Goal: Task Accomplishment & Management: Manage account settings

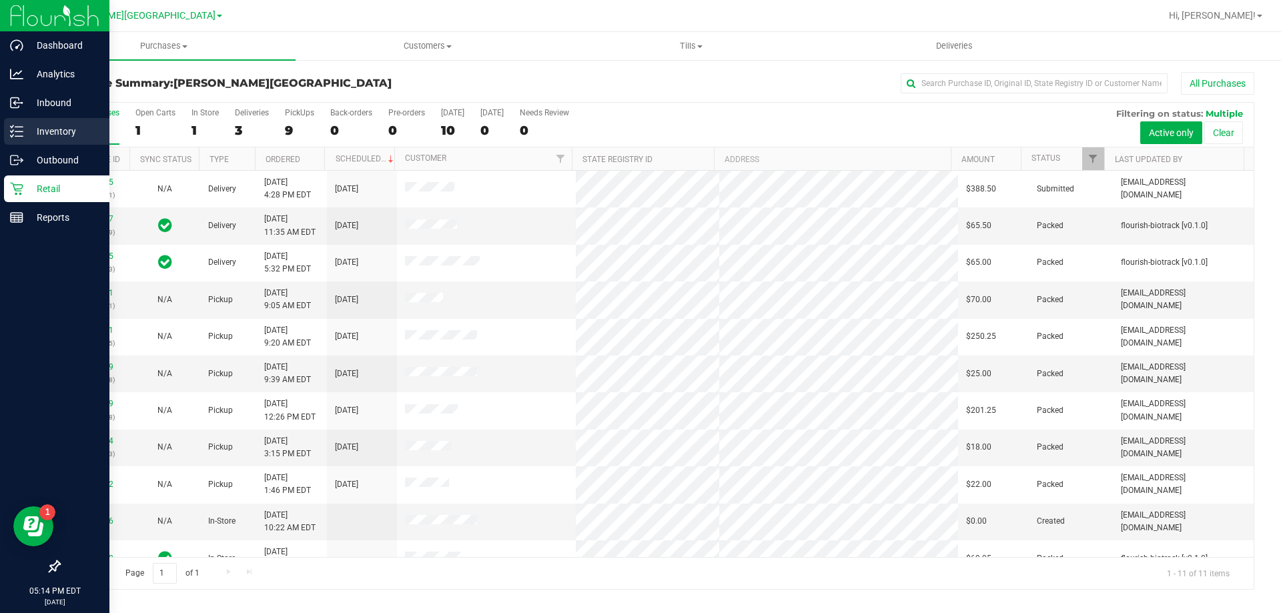
click at [67, 129] on p "Inventory" at bounding box center [63, 131] width 80 height 16
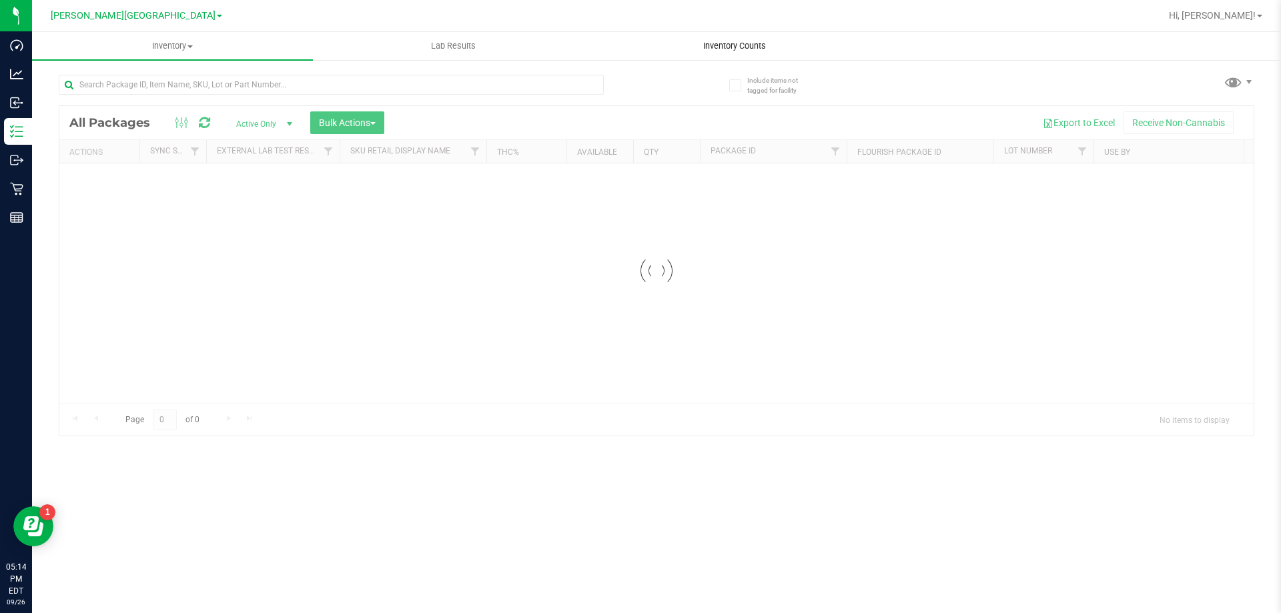
click at [736, 41] on span "Inventory Counts" at bounding box center [734, 46] width 99 height 12
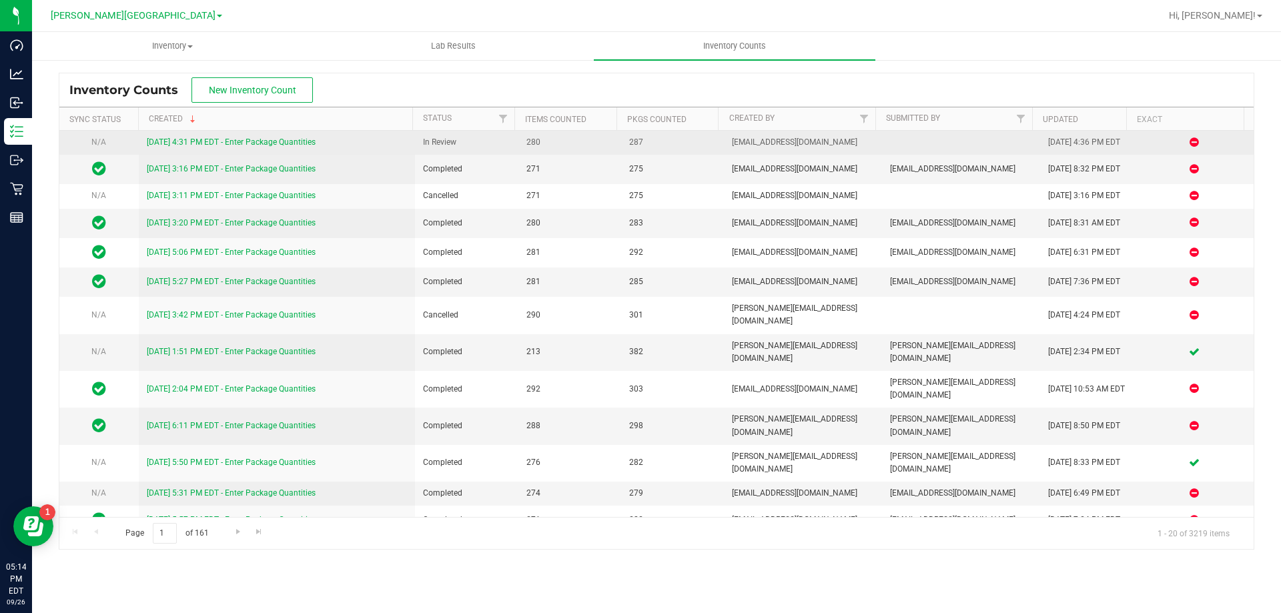
click at [292, 141] on link "[DATE] 4:31 PM EDT - Enter Package Quantities" at bounding box center [231, 141] width 169 height 9
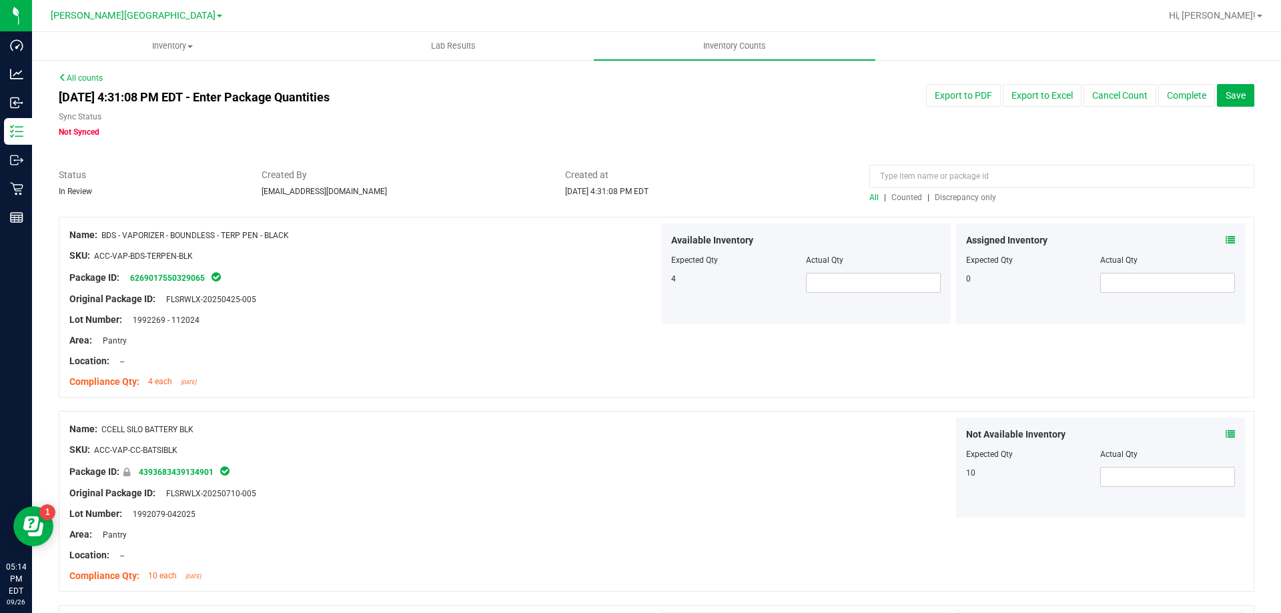
click at [892, 199] on span "Counted" at bounding box center [906, 197] width 31 height 9
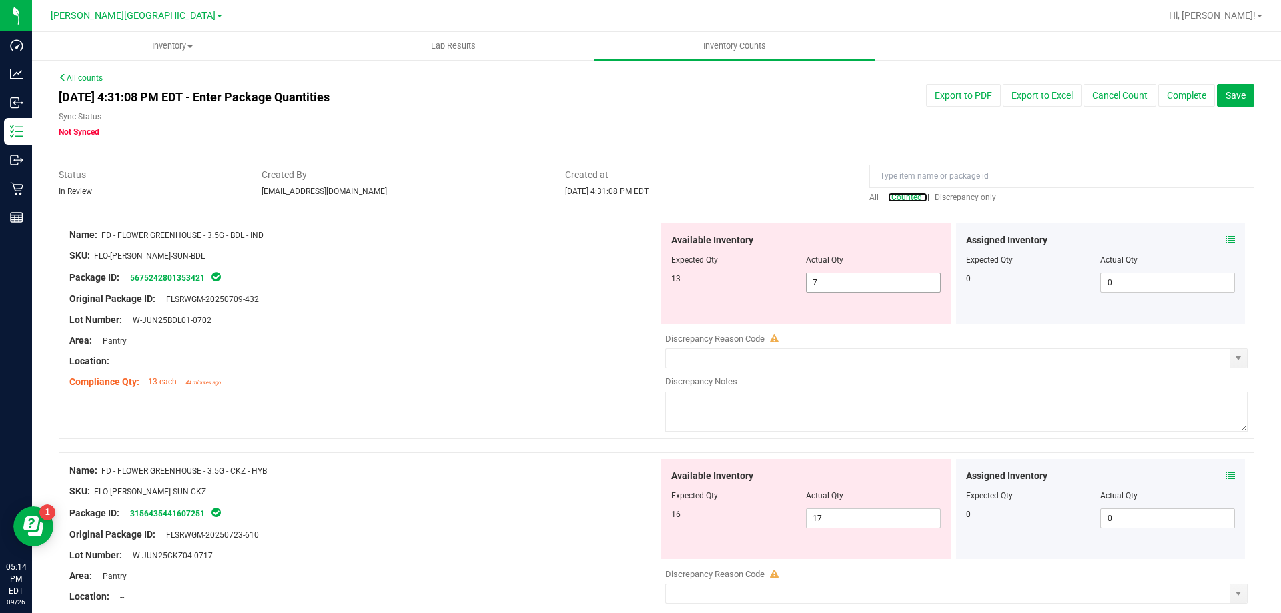
scroll to position [67, 0]
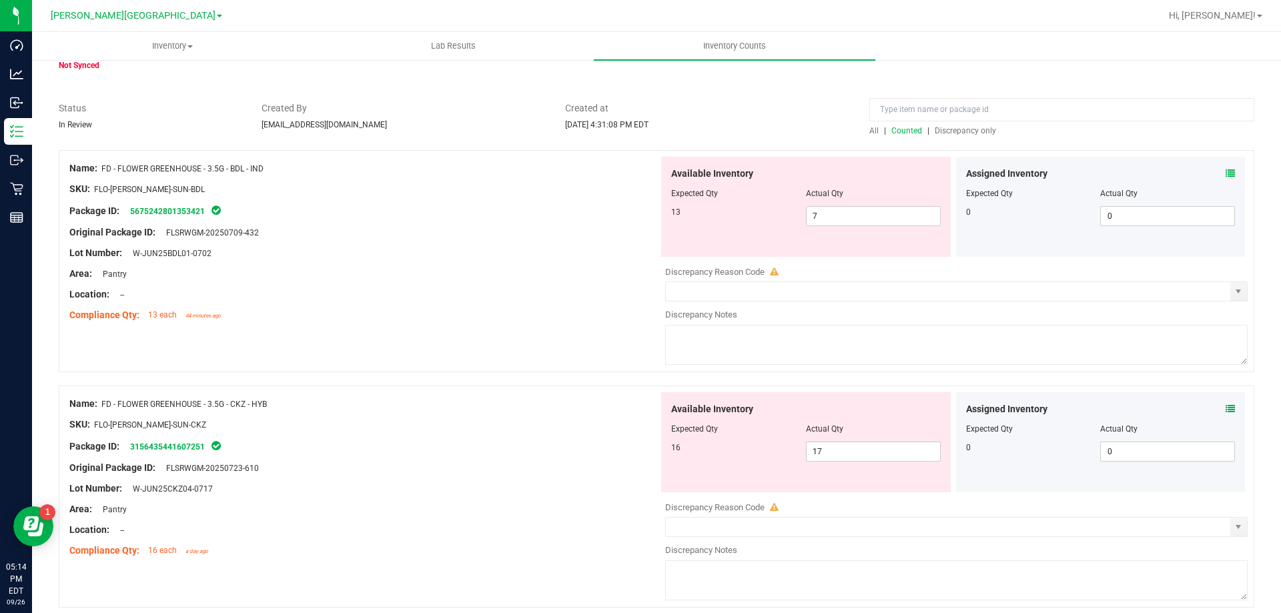
click at [1225, 409] on icon at bounding box center [1229, 408] width 9 height 9
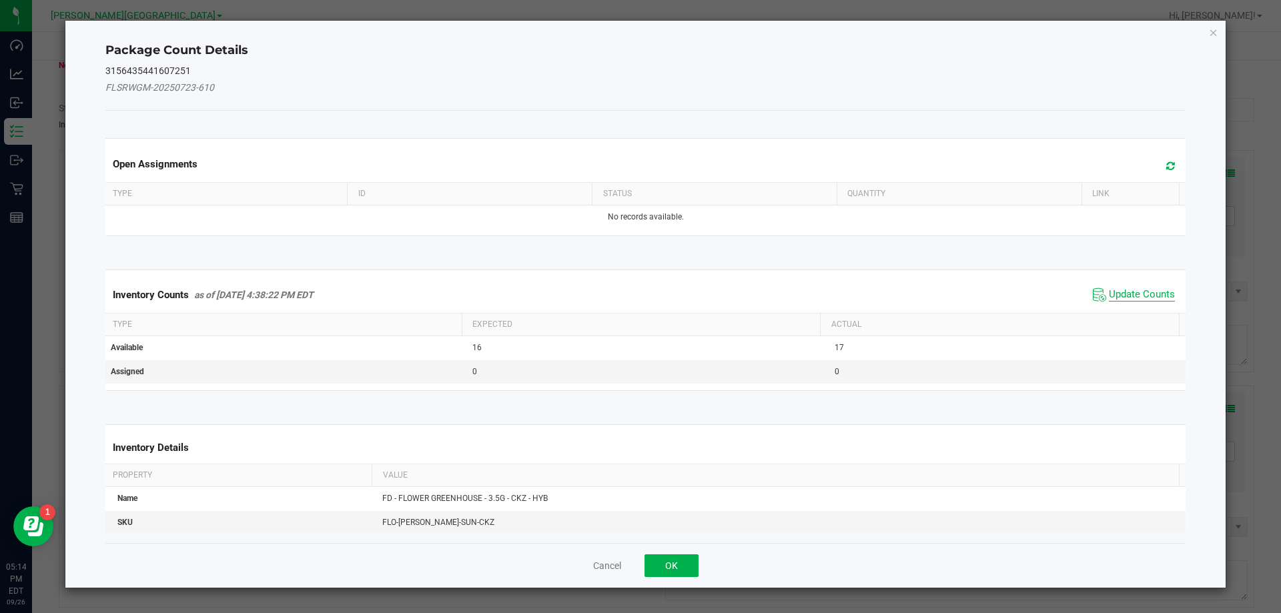
click at [1131, 295] on span "Update Counts" at bounding box center [1142, 294] width 66 height 13
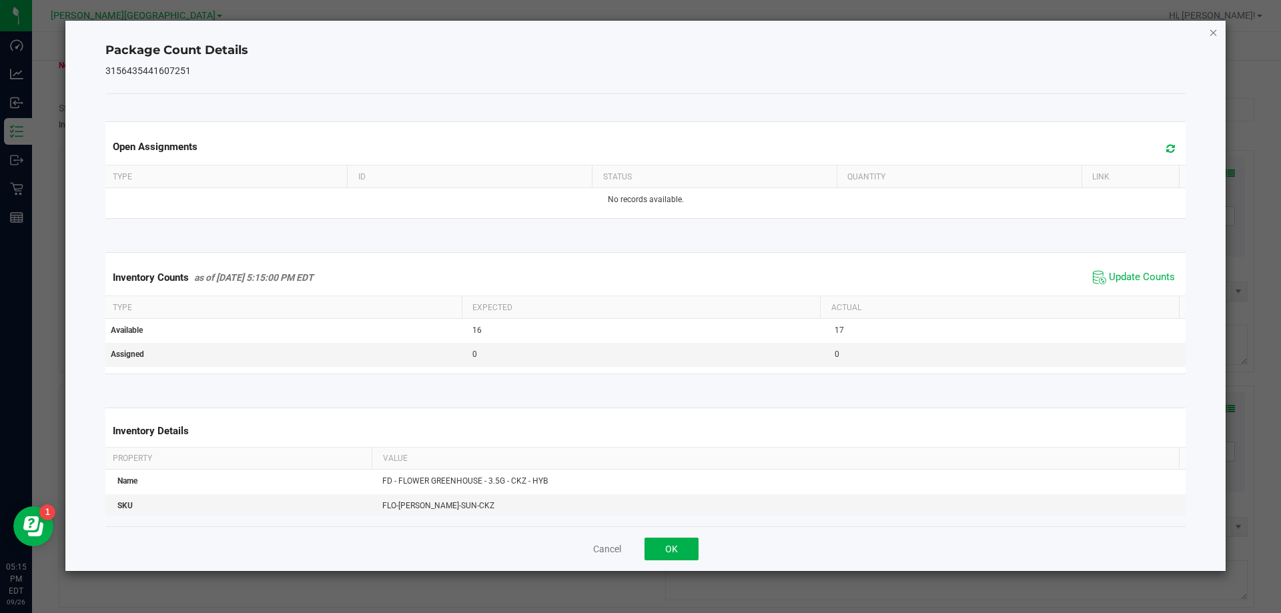
click at [1217, 35] on icon "Close" at bounding box center [1213, 32] width 9 height 16
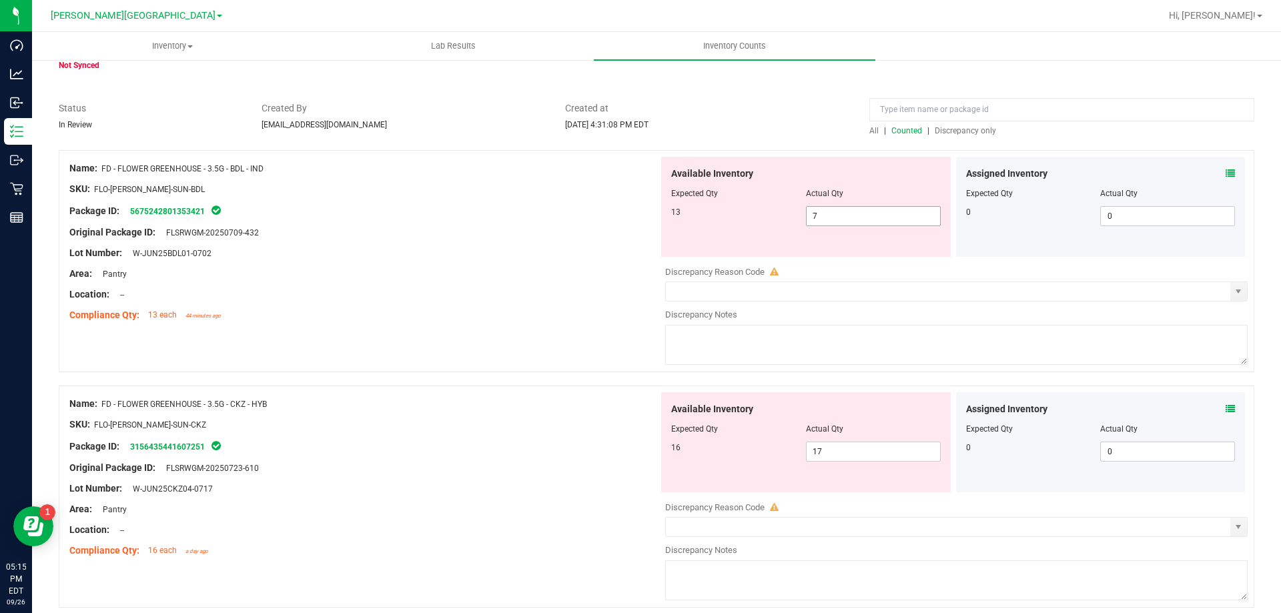
click at [853, 211] on span "7 7" at bounding box center [873, 216] width 135 height 20
click at [853, 211] on input "7" at bounding box center [872, 216] width 133 height 19
type input "13"
click at [590, 256] on div "Lot Number: W-JUN25BDL01-0702" at bounding box center [363, 253] width 589 height 14
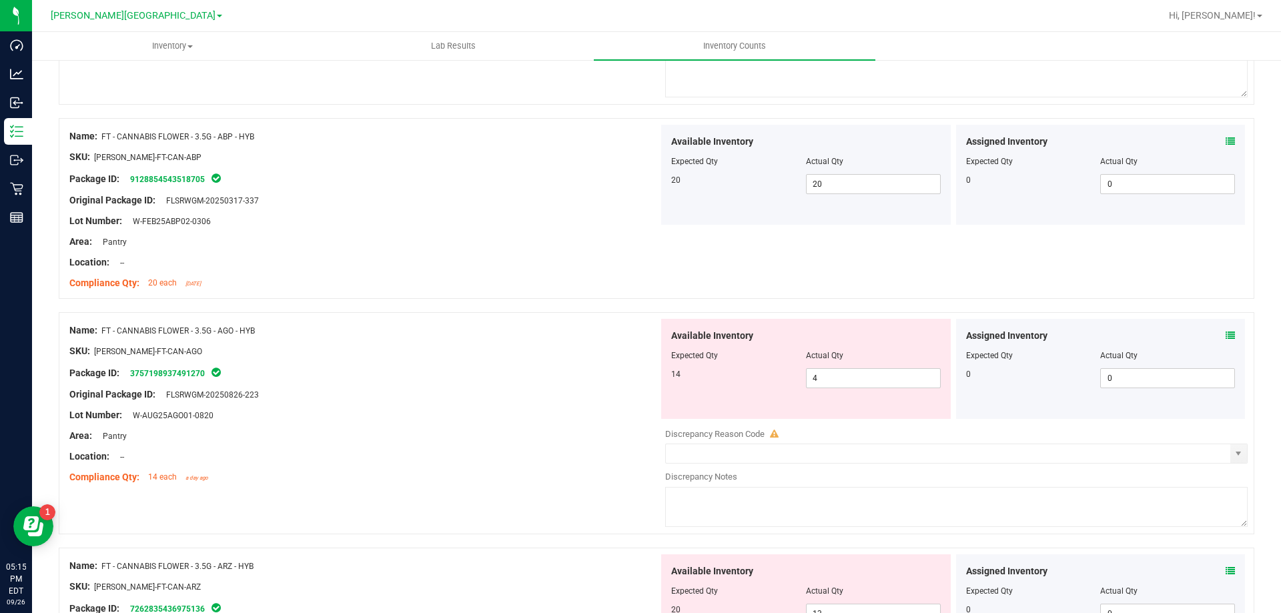
scroll to position [1801, 0]
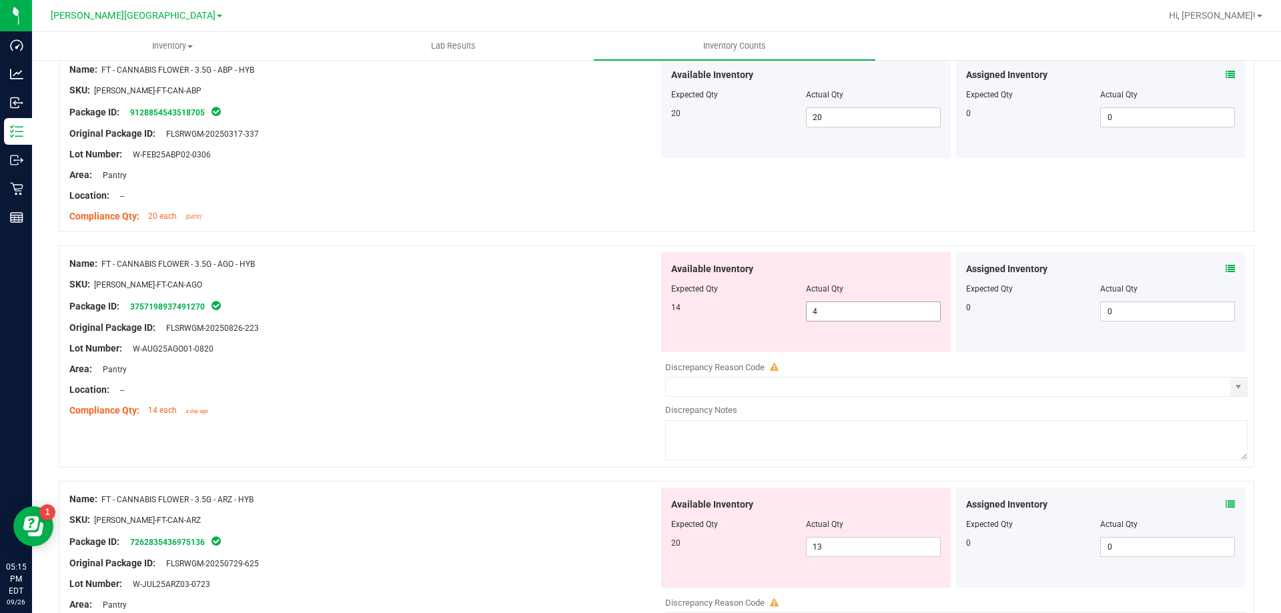
click at [809, 314] on span "4 4" at bounding box center [873, 312] width 135 height 20
type input "14"
click at [432, 541] on div "Name: FT - CANNABIS FLOWER - 3.5G - ARZ - HYB SKU: [PERSON_NAME]-FT-CAN-ARZ Pac…" at bounding box center [363, 573] width 589 height 170
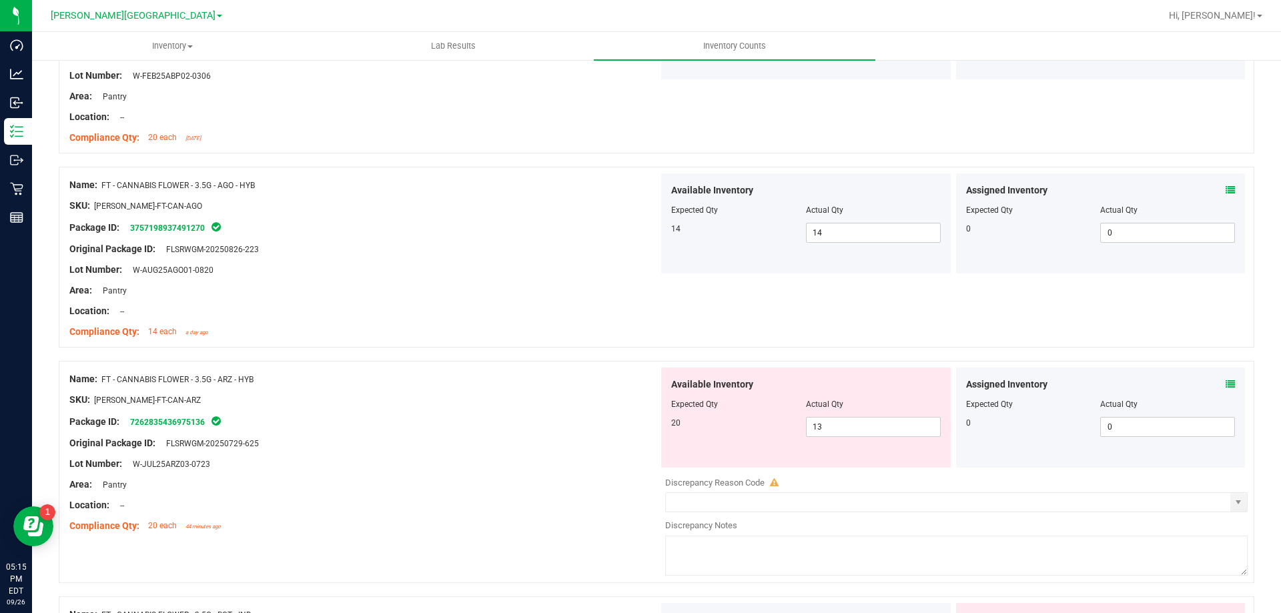
scroll to position [2001, 0]
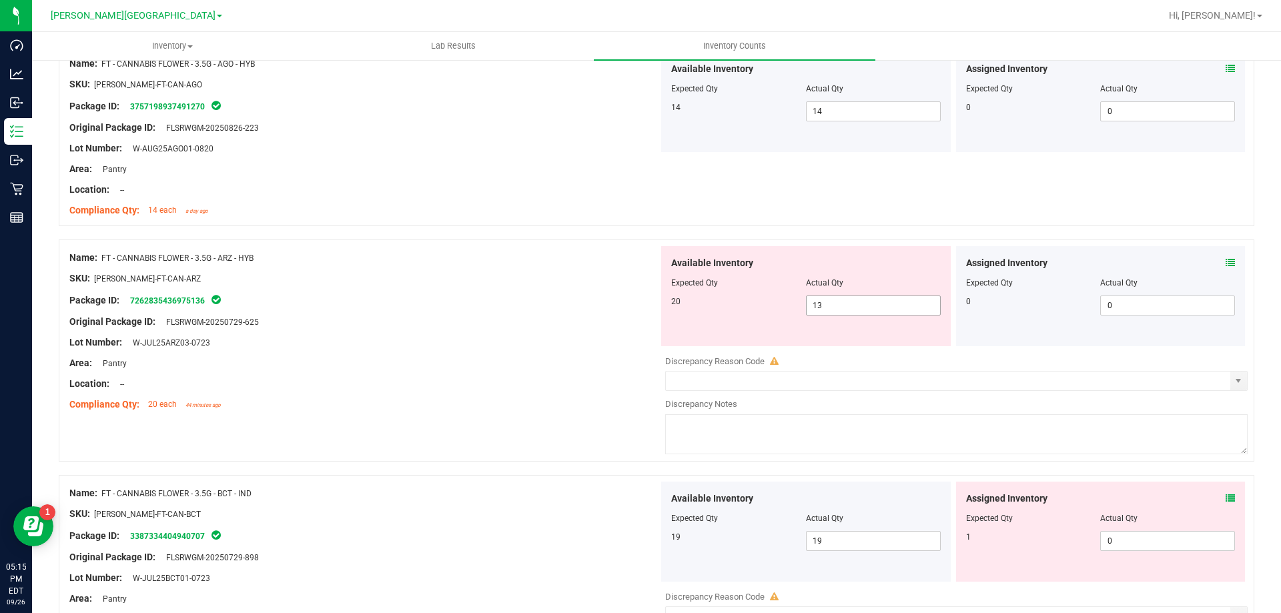
click at [848, 312] on span "13 13" at bounding box center [873, 306] width 135 height 20
click at [848, 312] on input "13" at bounding box center [872, 305] width 133 height 19
type input "20"
click at [298, 423] on div "Name: FT - CANNABIS FLOWER - 3.5G - ARZ - HYB SKU: [PERSON_NAME]-FT-CAN-ARZ Pac…" at bounding box center [656, 356] width 1195 height 235
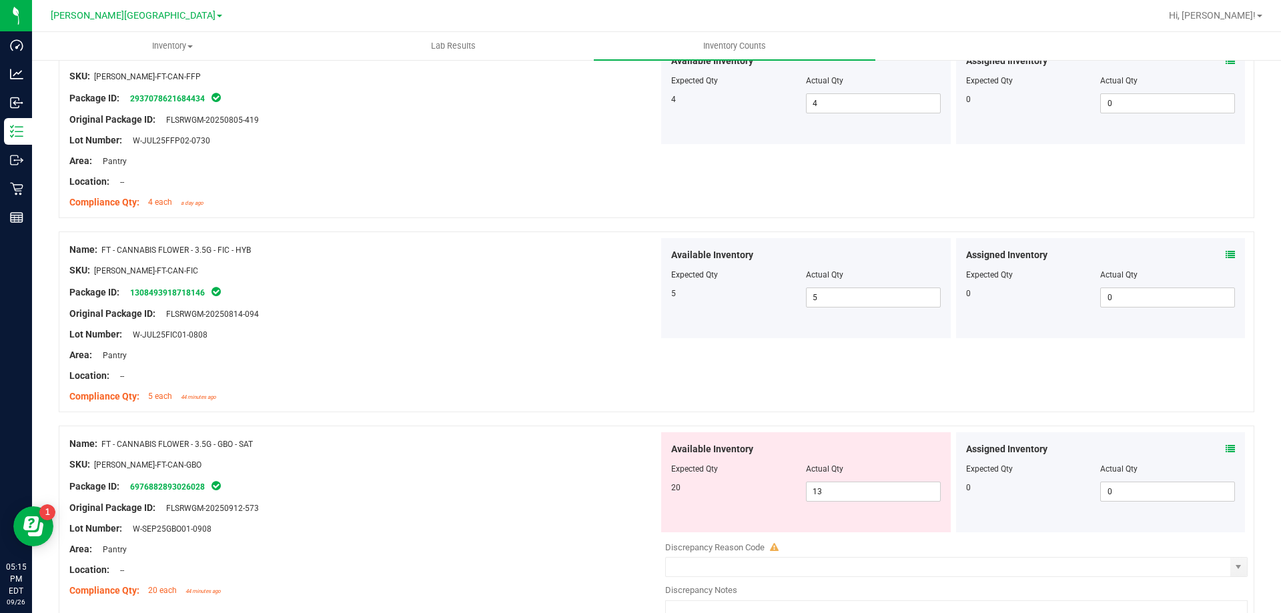
scroll to position [3780, 0]
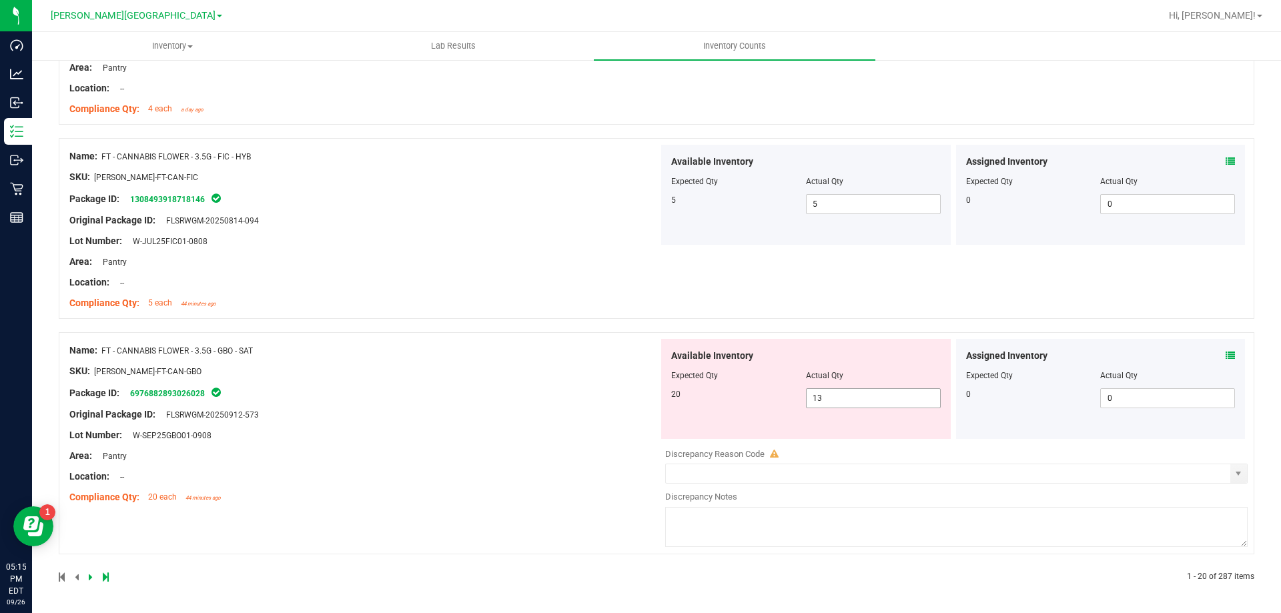
click at [887, 398] on span "13 13" at bounding box center [873, 398] width 135 height 20
click at [887, 398] on input "13" at bounding box center [872, 398] width 133 height 19
type input "20"
click at [353, 406] on div "Name: FT - CANNABIS FLOWER - 3.5G - GBO - SAT SKU: [PERSON_NAME]-FT-CAN-GBO Pac…" at bounding box center [363, 424] width 589 height 170
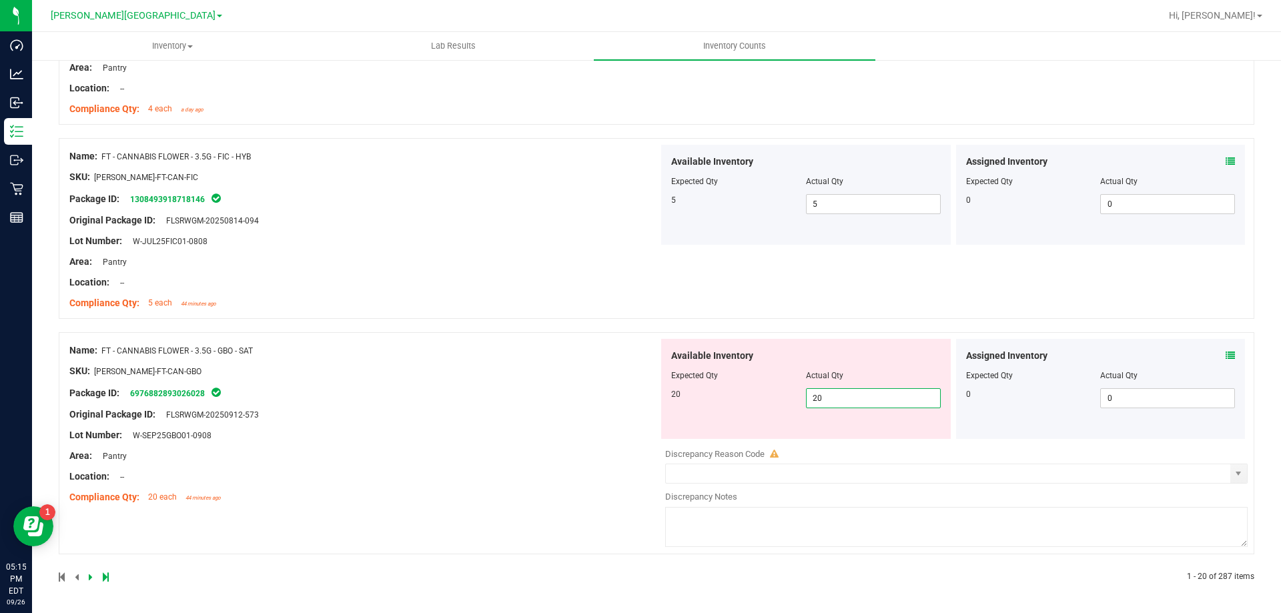
scroll to position [3738, 0]
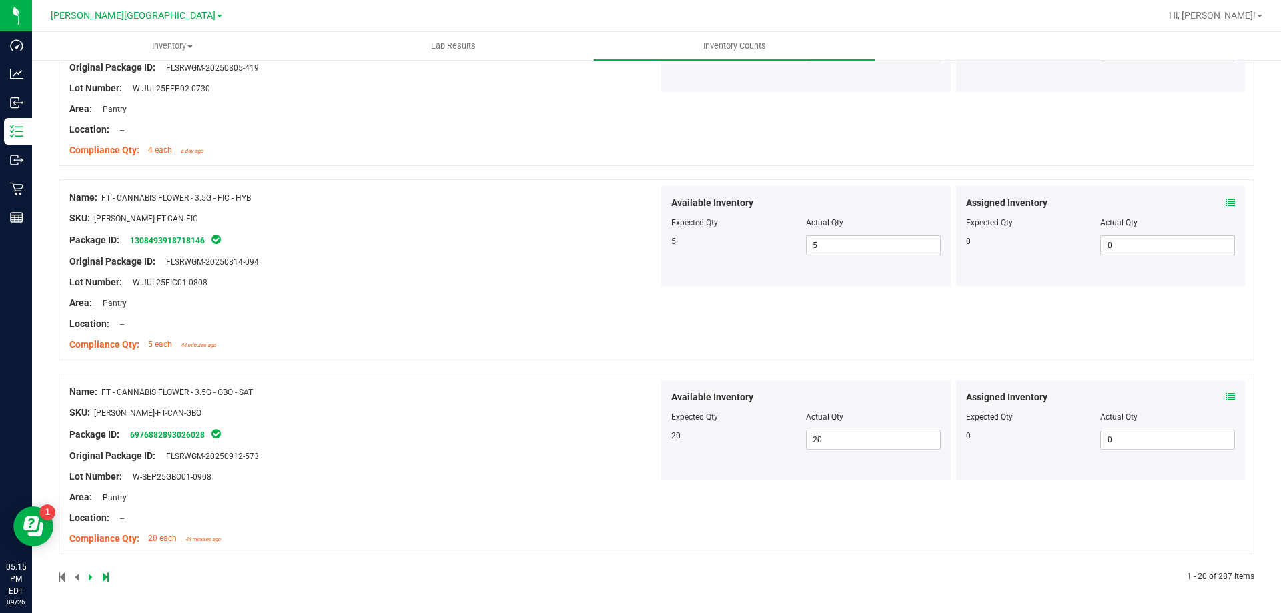
click at [91, 580] on icon at bounding box center [91, 577] width 4 height 8
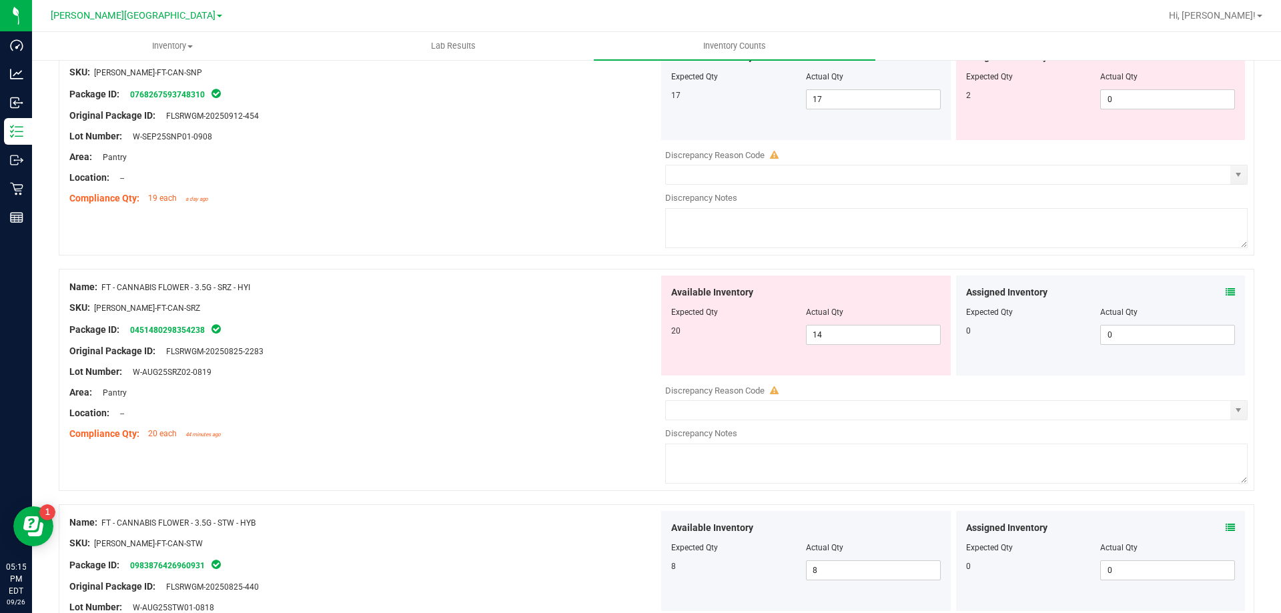
scroll to position [2268, 0]
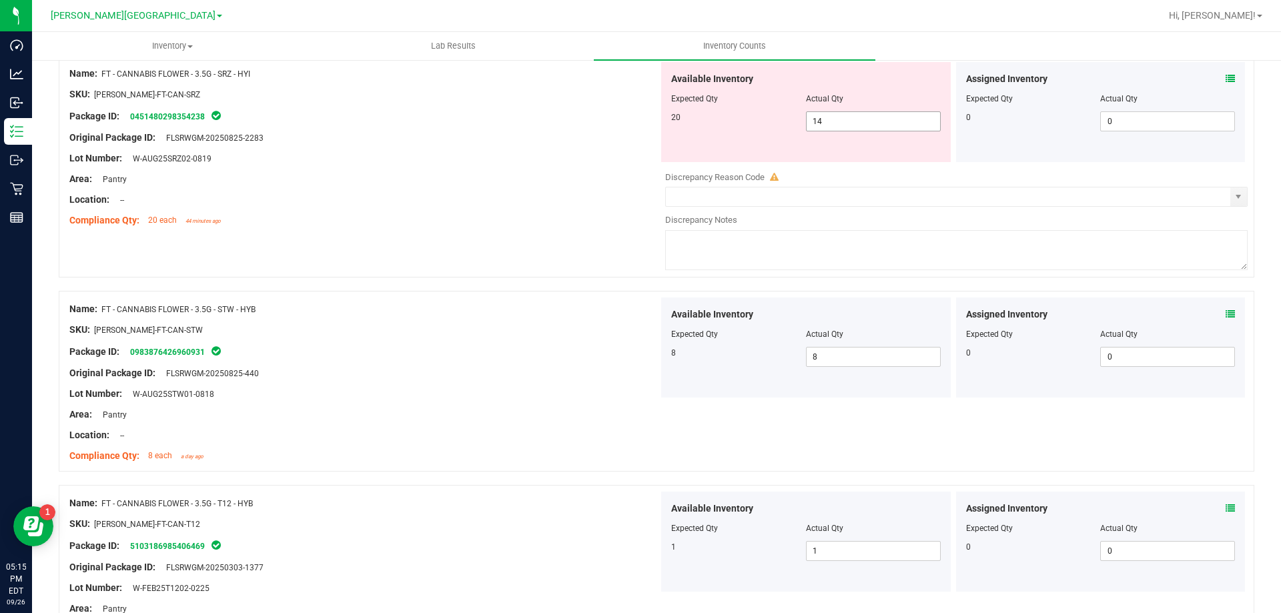
click at [851, 116] on span "14 14" at bounding box center [873, 121] width 135 height 20
click at [851, 116] on input "14" at bounding box center [872, 121] width 133 height 19
type input "20"
click at [540, 211] on div at bounding box center [363, 210] width 589 height 7
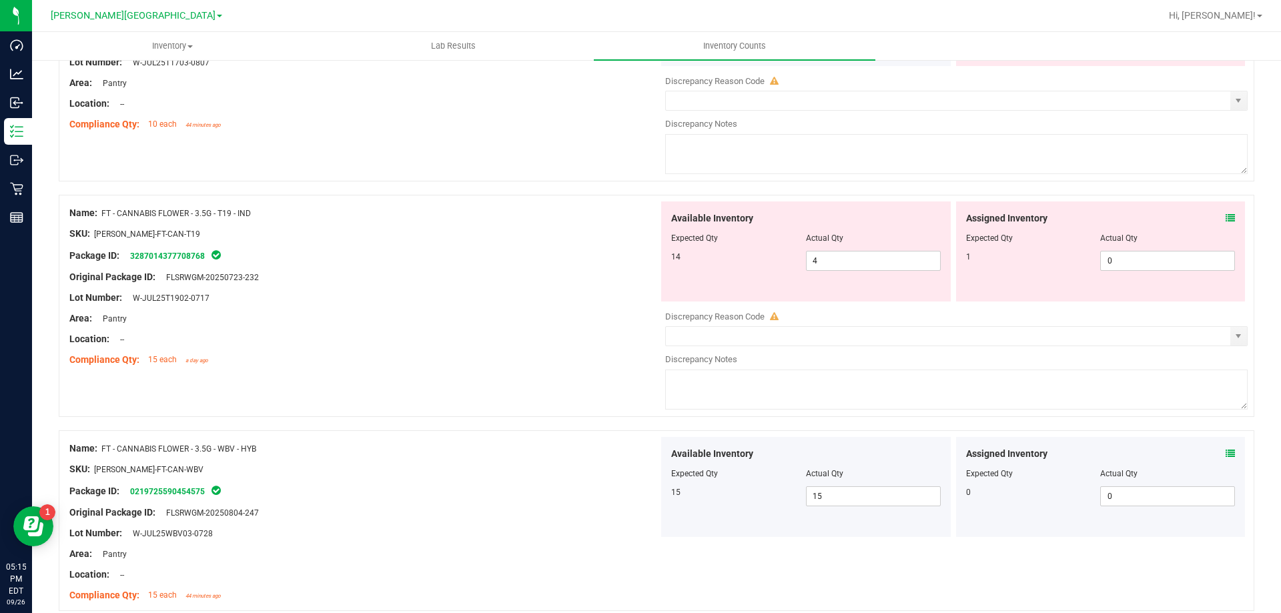
scroll to position [3135, 0]
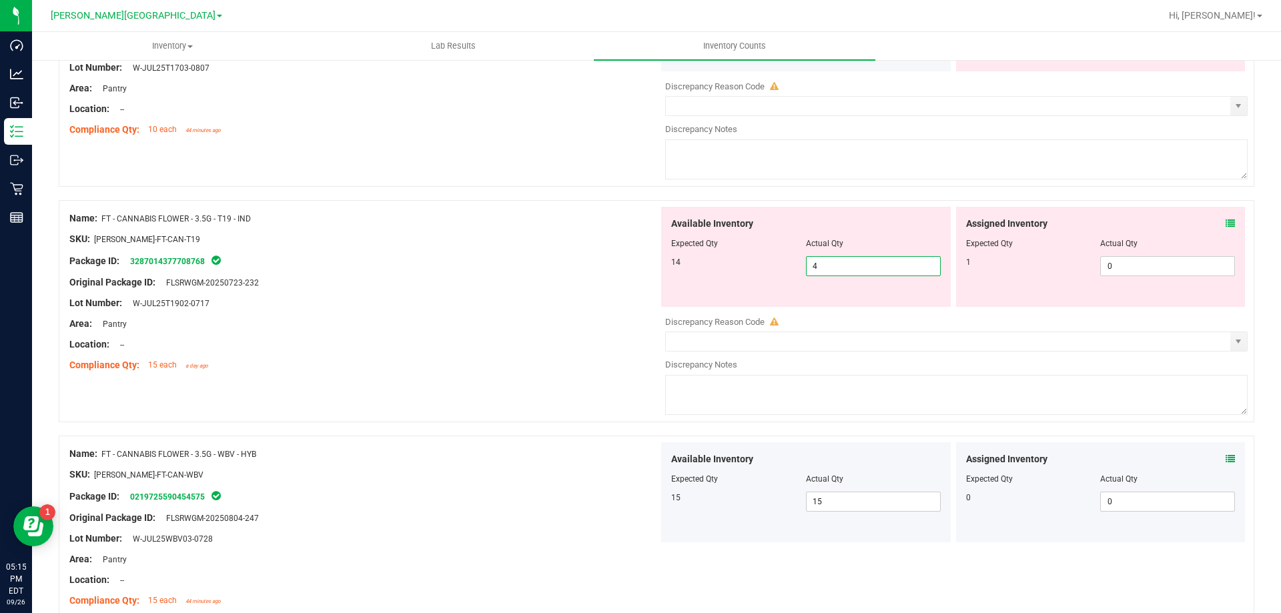
click at [855, 264] on span "4 4" at bounding box center [873, 266] width 135 height 20
click at [855, 264] on input "4" at bounding box center [872, 266] width 133 height 19
type input "14"
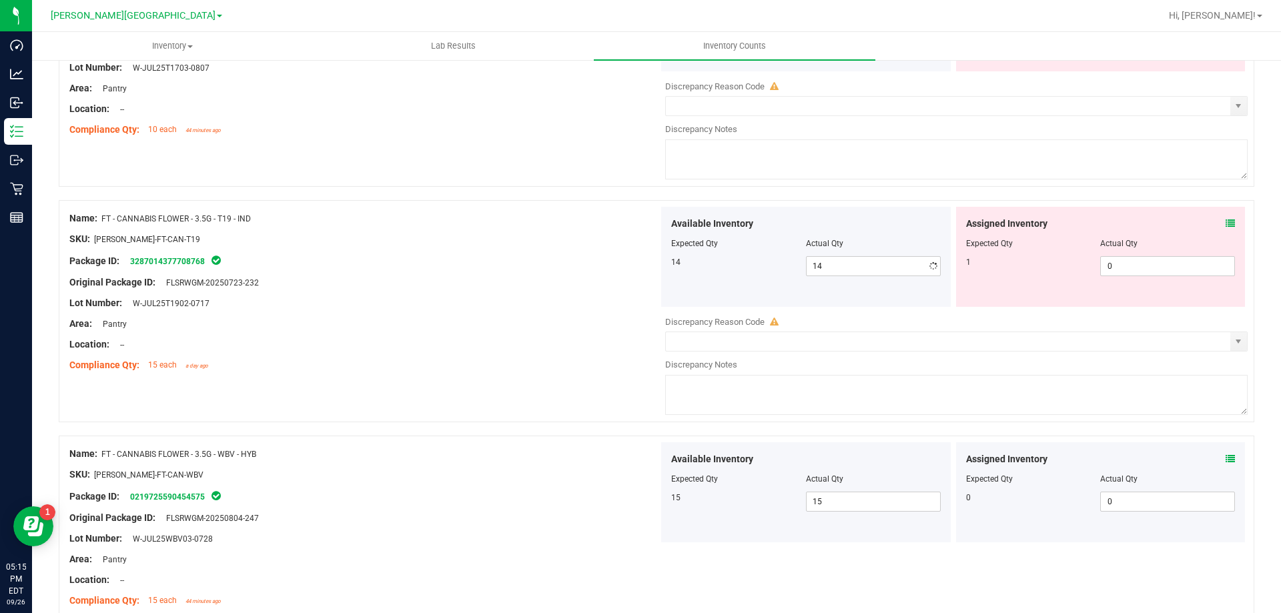
click at [406, 265] on div "Package ID: 3287014377708768" at bounding box center [363, 261] width 589 height 16
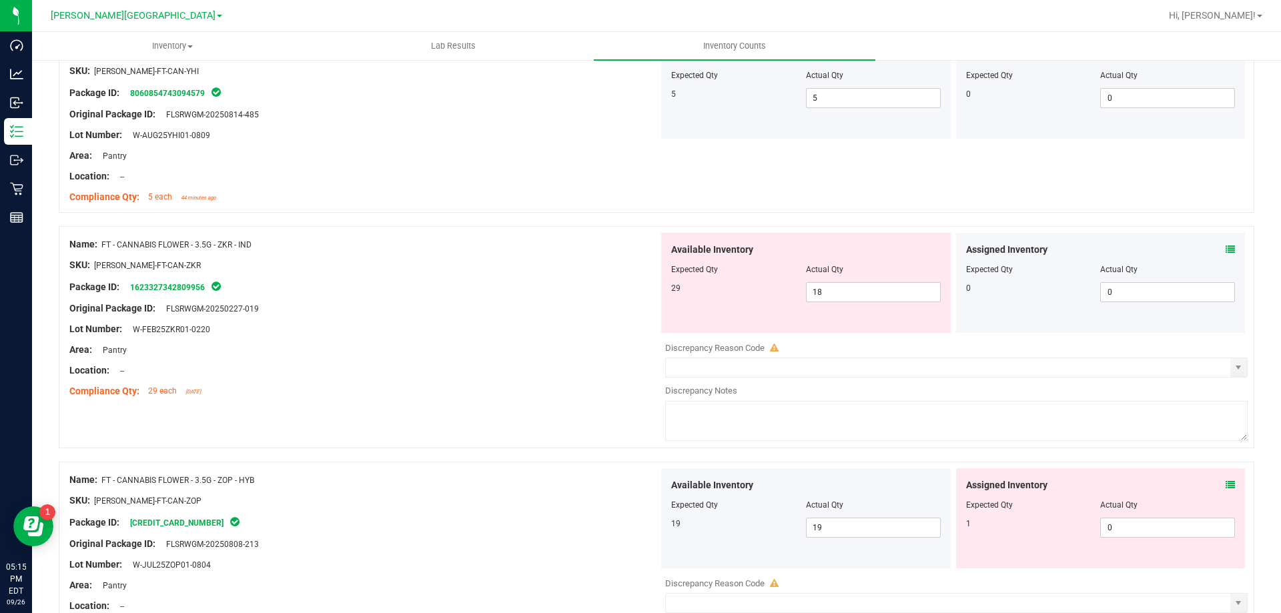
scroll to position [3729, 0]
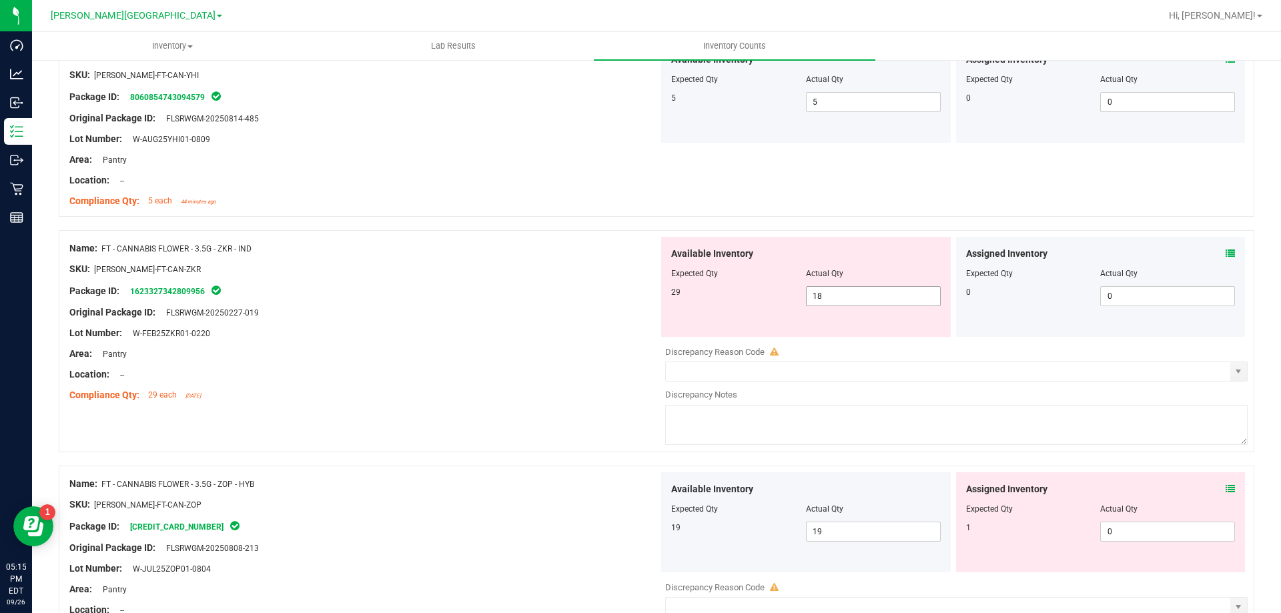
click at [871, 296] on span "18 18" at bounding box center [873, 296] width 135 height 20
click at [871, 296] on input "18" at bounding box center [872, 296] width 133 height 19
click at [1225, 253] on icon at bounding box center [1229, 253] width 9 height 9
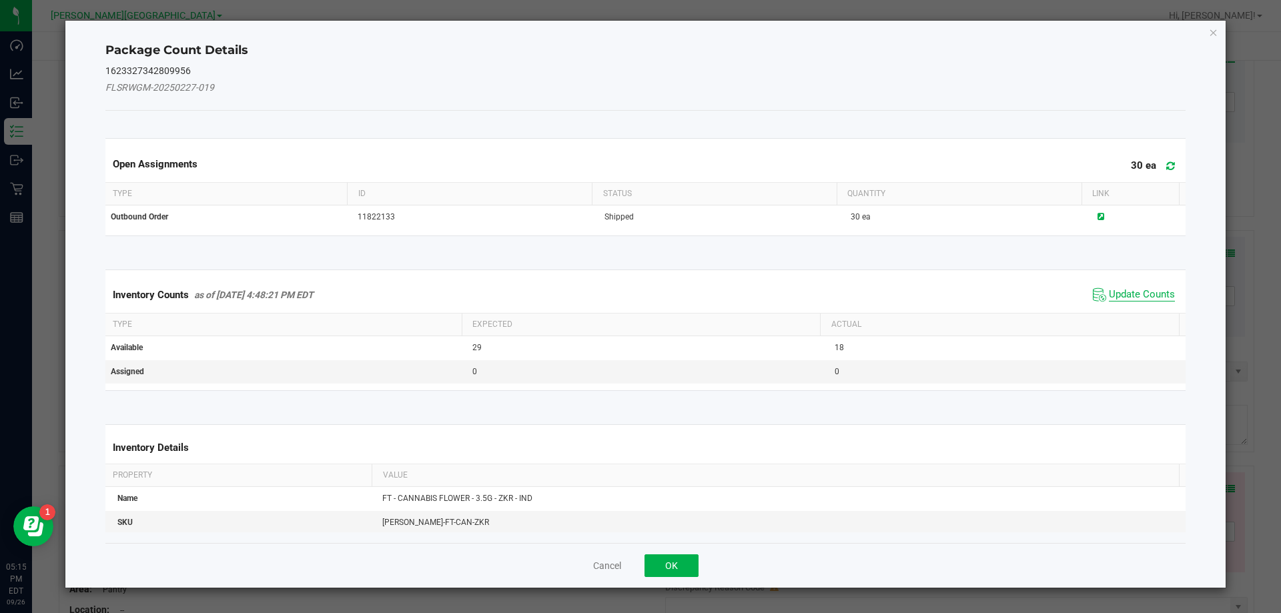
click at [1116, 293] on span "Update Counts" at bounding box center [1142, 294] width 66 height 13
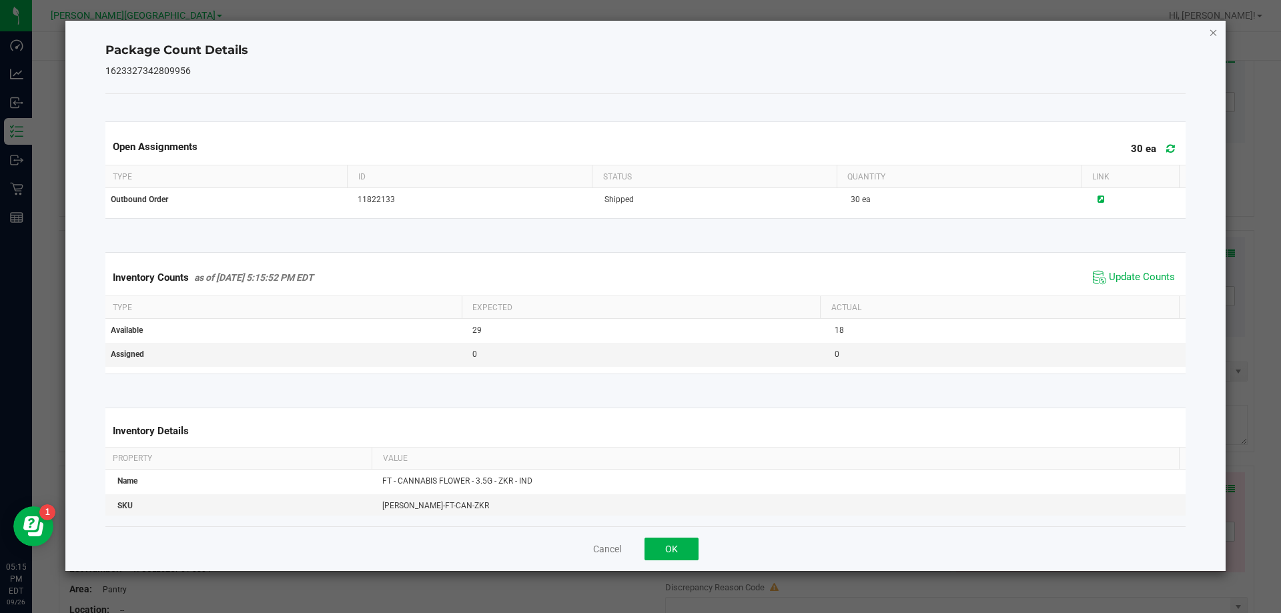
click at [1213, 29] on icon "Close" at bounding box center [1213, 32] width 9 height 16
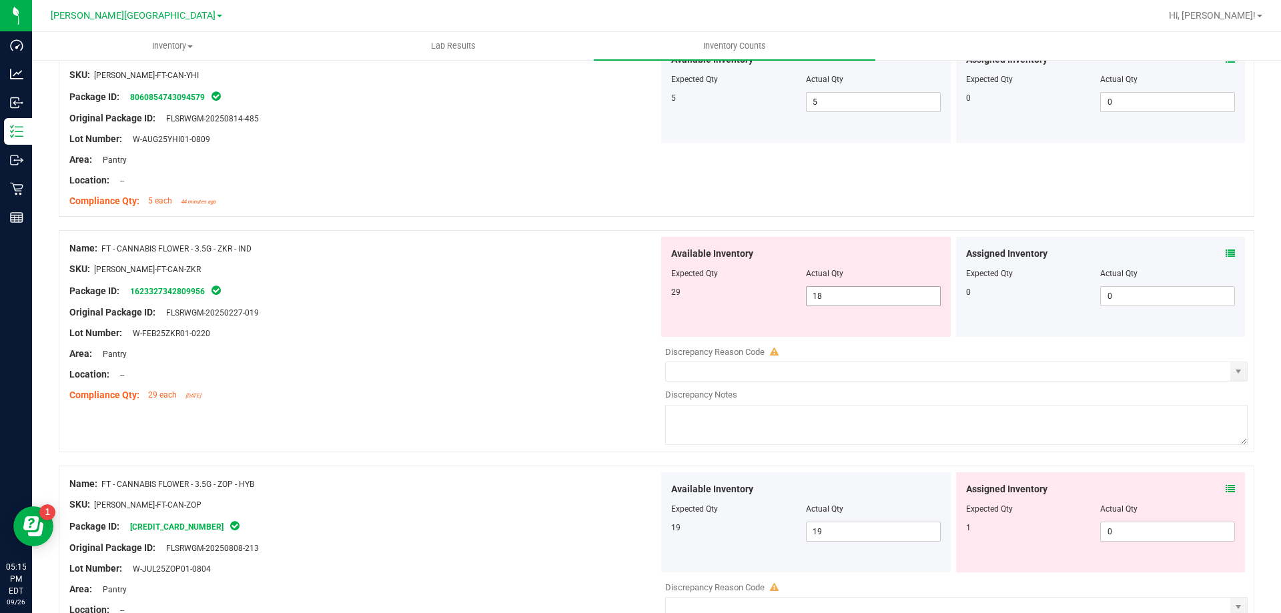
click at [824, 293] on span "18 18" at bounding box center [873, 296] width 135 height 20
click at [824, 293] on input "18" at bounding box center [872, 296] width 133 height 19
click at [454, 424] on div "Name: FT - CANNABIS FLOWER - 3.5G - ZKR - IND SKU: FLO-BUD-FT-CAN-ZKR Package I…" at bounding box center [656, 341] width 1195 height 222
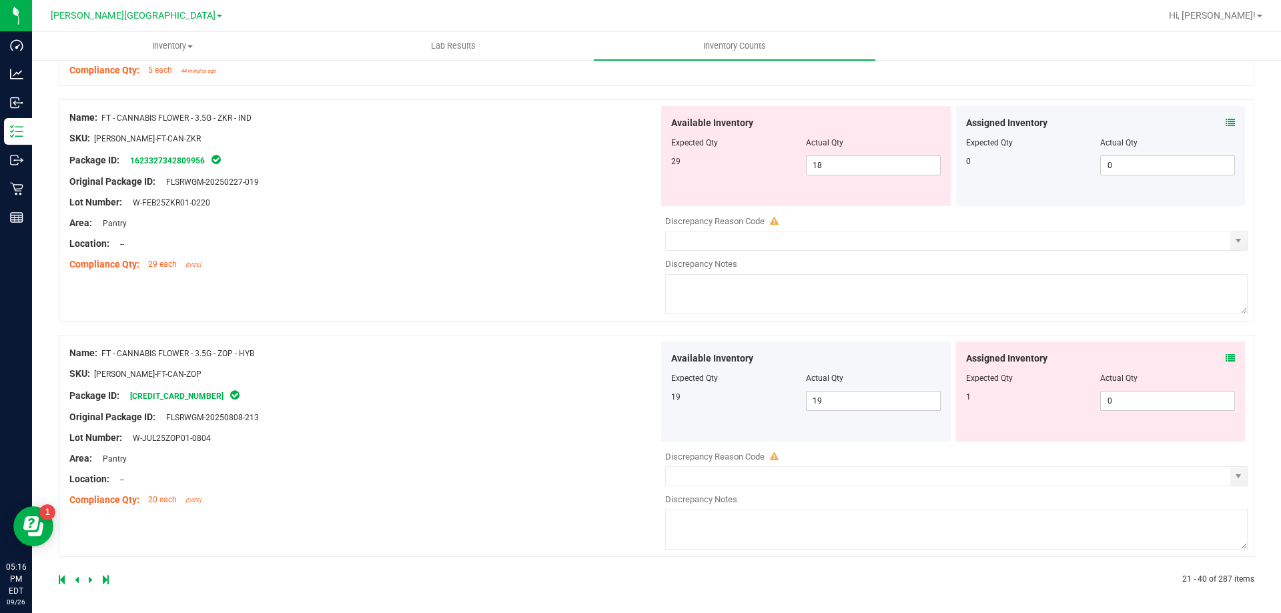
scroll to position [3862, 0]
click at [91, 579] on icon at bounding box center [91, 577] width 4 height 8
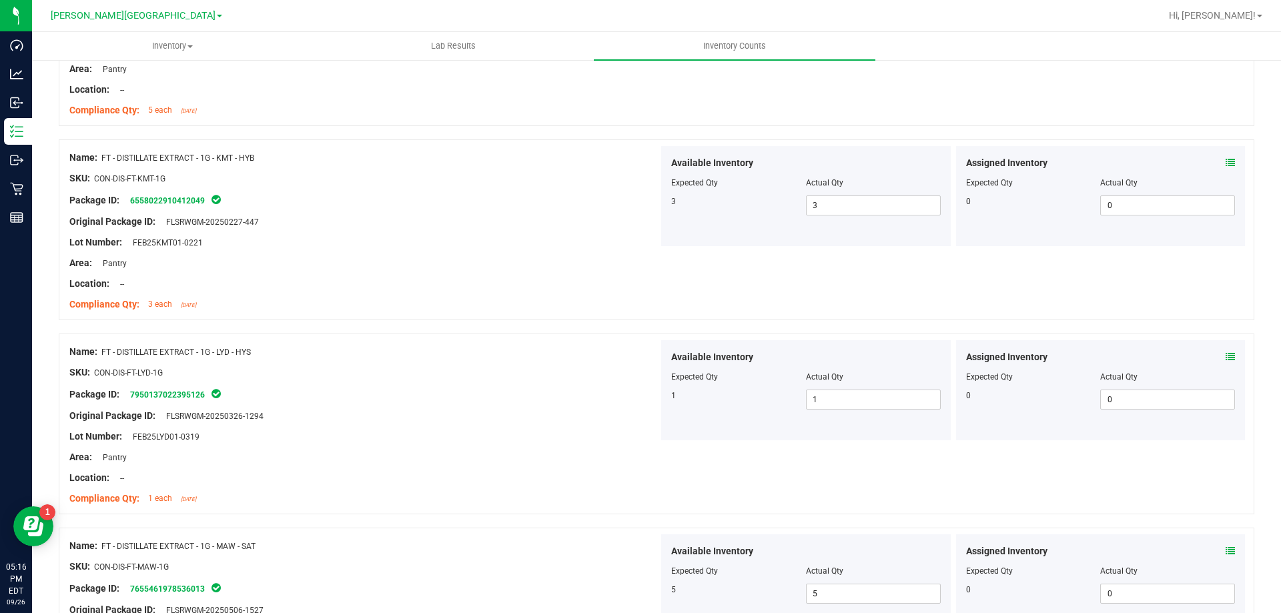
scroll to position [3573, 0]
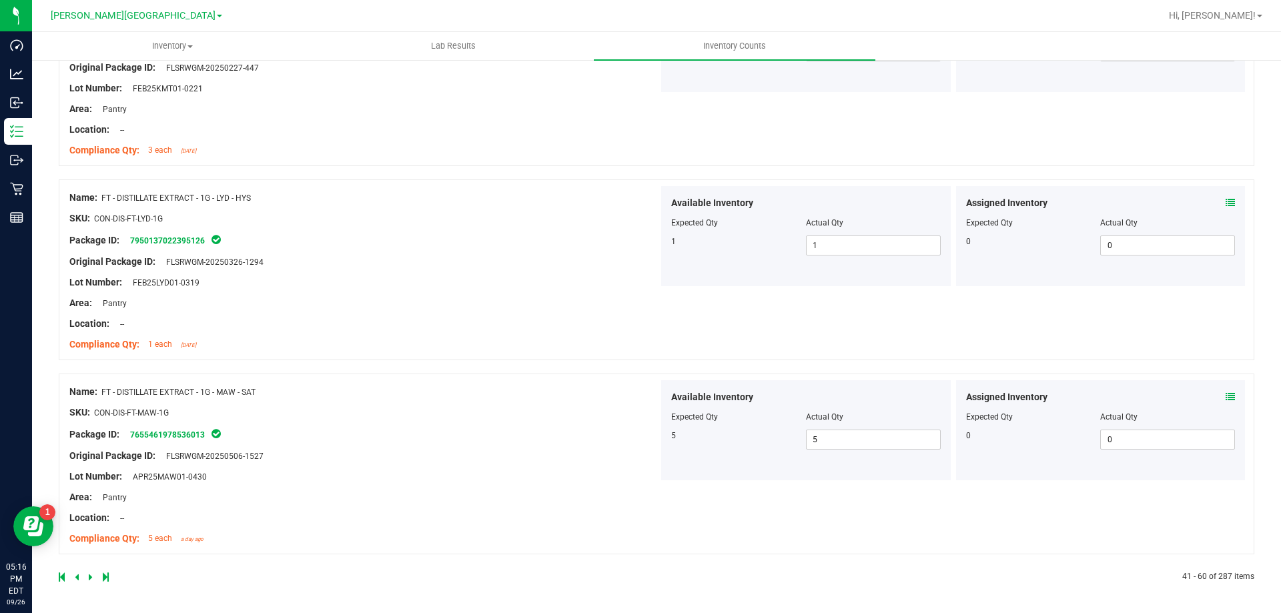
click at [91, 578] on icon at bounding box center [91, 577] width 4 height 8
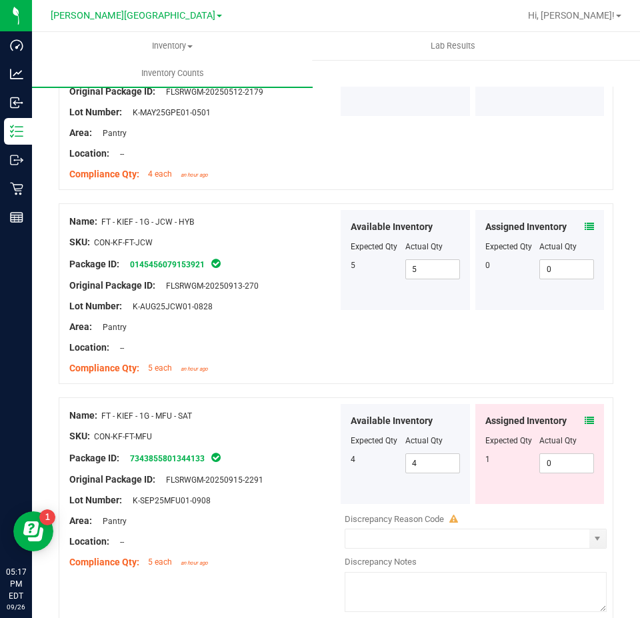
scroll to position [3650, 0]
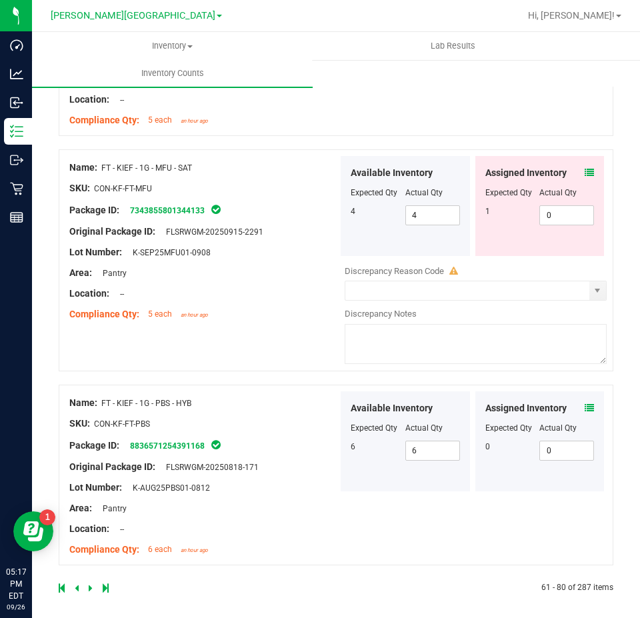
click at [89, 586] on icon at bounding box center [91, 588] width 4 height 8
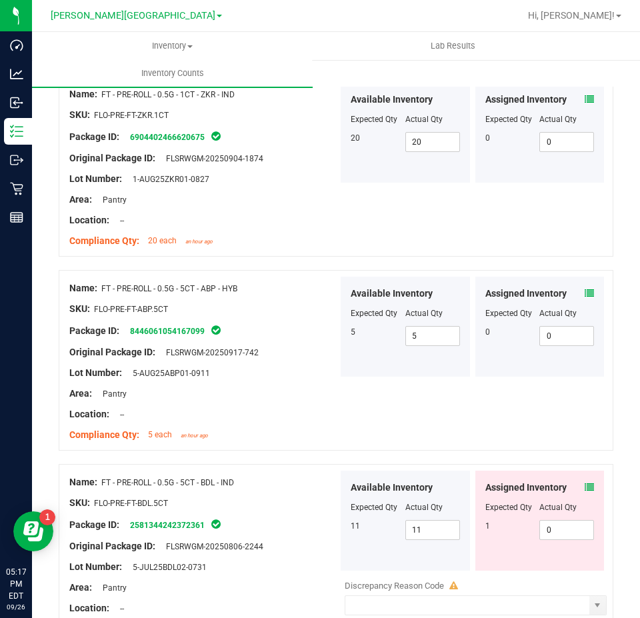
scroll to position [3567, 0]
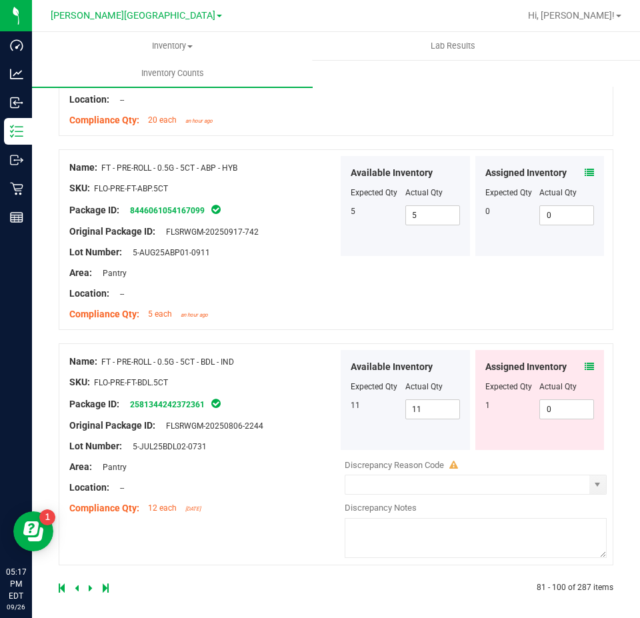
click at [91, 585] on icon at bounding box center [91, 588] width 4 height 8
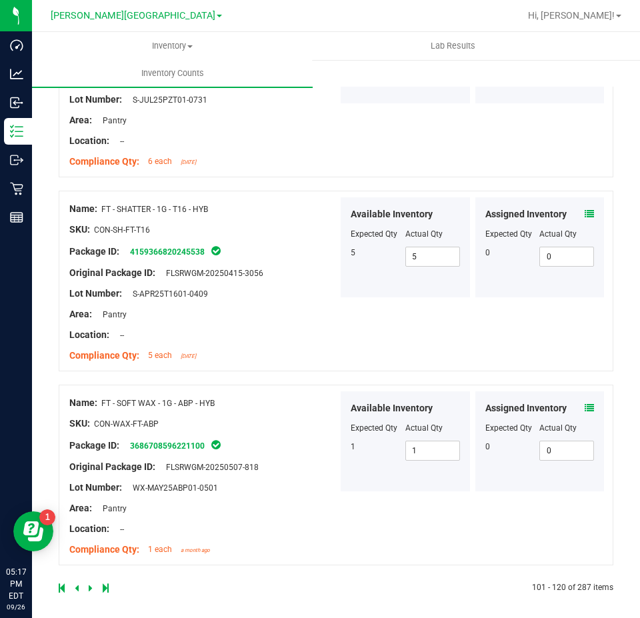
click at [91, 584] on icon at bounding box center [91, 588] width 4 height 8
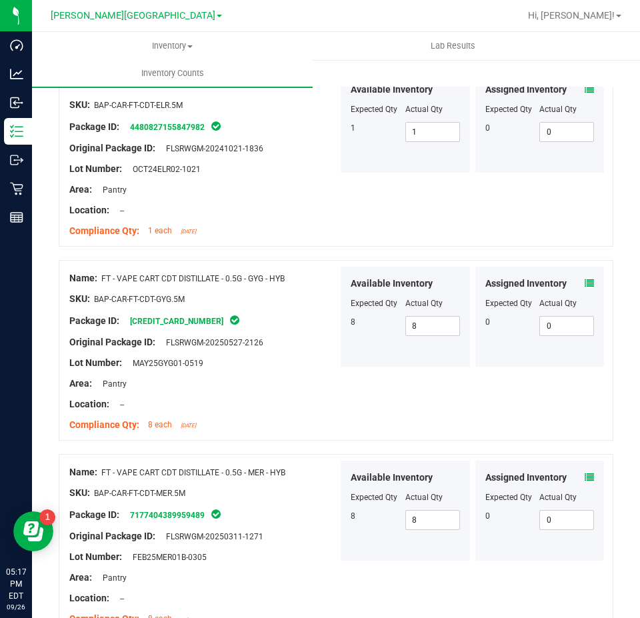
scroll to position [3526, 0]
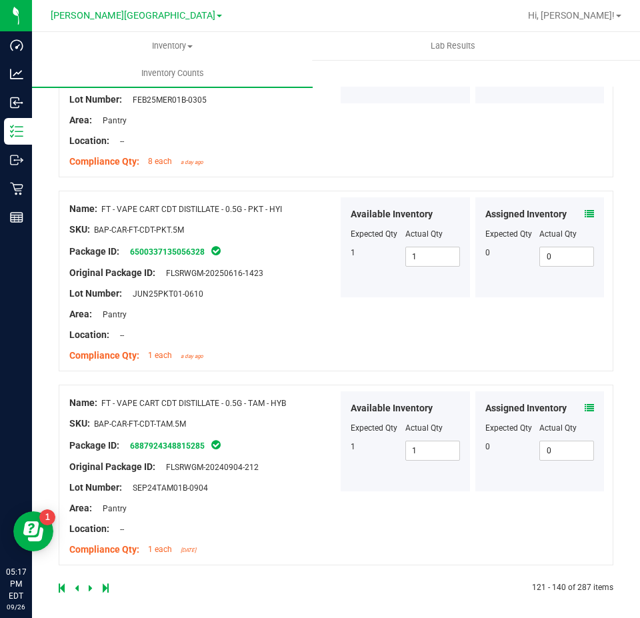
click at [91, 584] on icon at bounding box center [91, 588] width 4 height 8
click at [93, 584] on link at bounding box center [92, 588] width 6 height 9
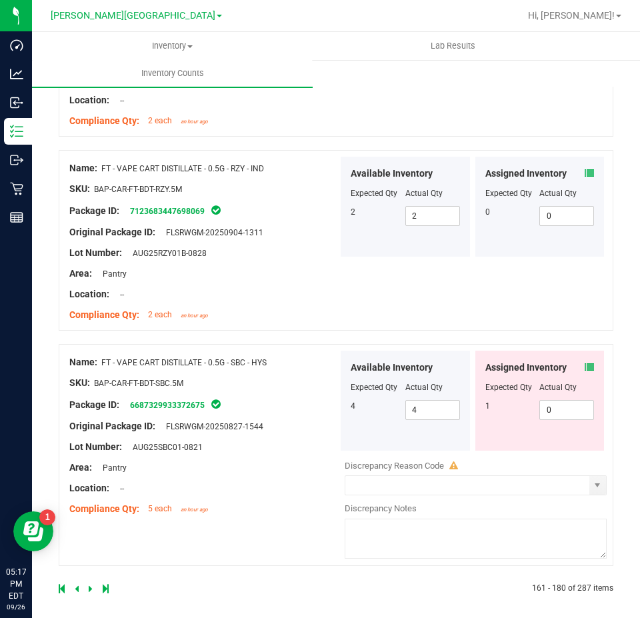
scroll to position [3567, 0]
click at [89, 586] on icon at bounding box center [91, 588] width 4 height 8
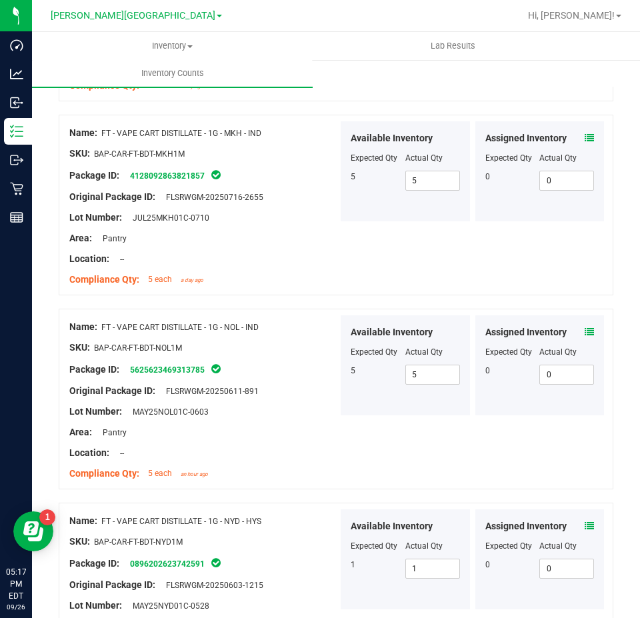
scroll to position [3526, 0]
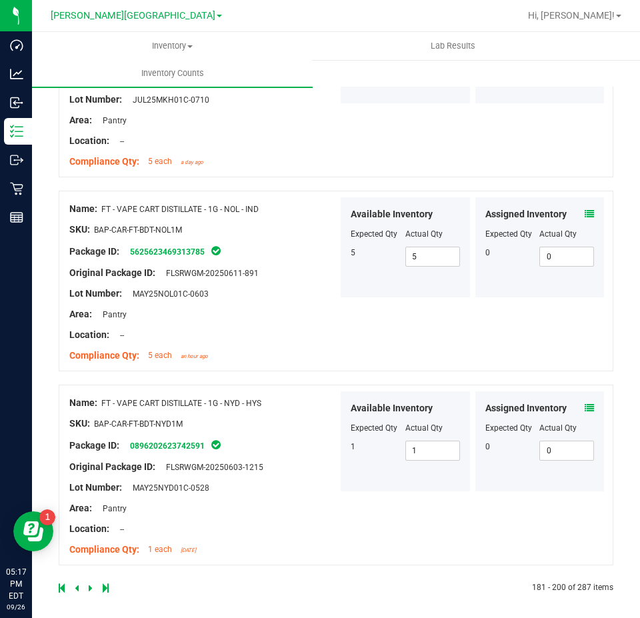
click at [90, 584] on icon at bounding box center [91, 588] width 4 height 8
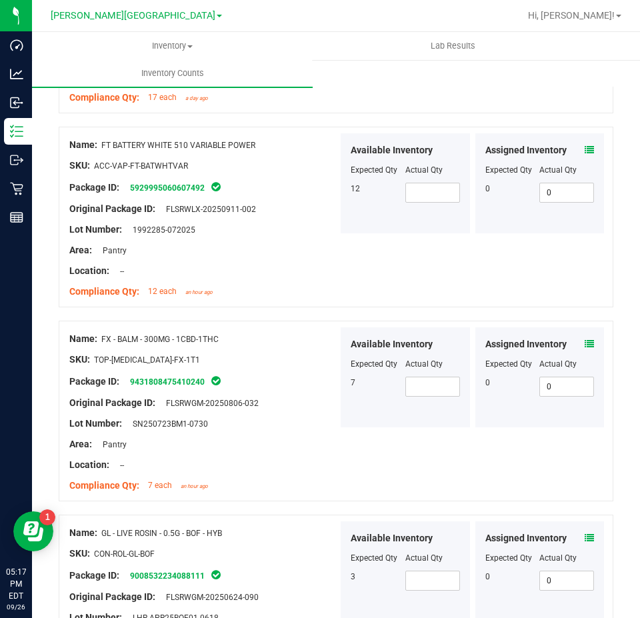
scroll to position [2468, 0]
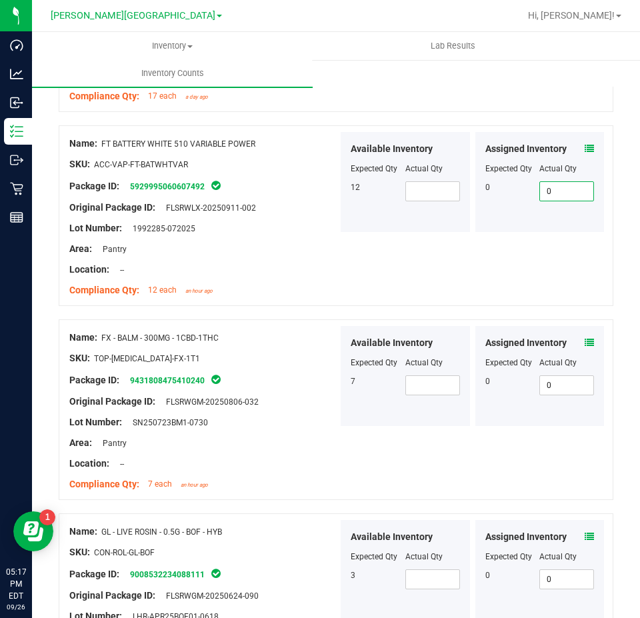
click at [564, 191] on span "0 0" at bounding box center [567, 191] width 55 height 20
click at [564, 191] on input "0" at bounding box center [566, 191] width 53 height 19
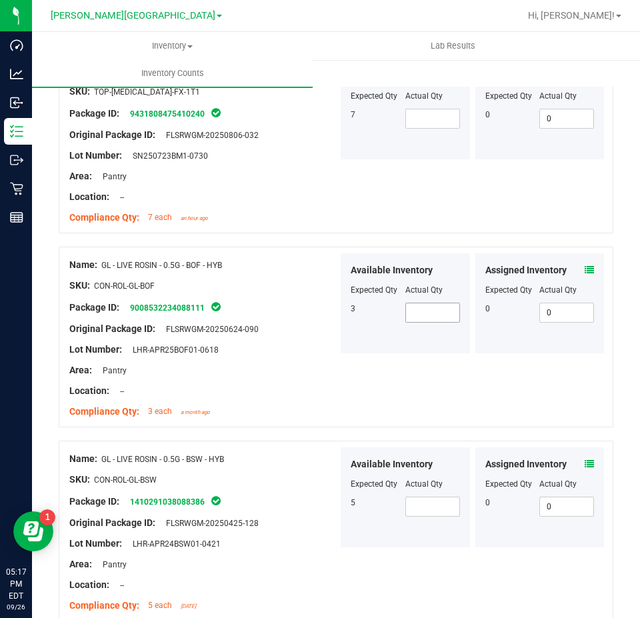
scroll to position [2802, 0]
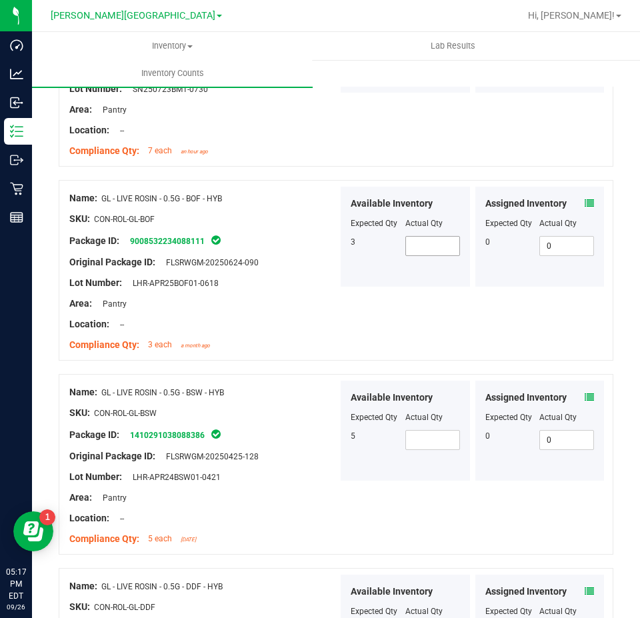
click at [424, 236] on span at bounding box center [433, 246] width 55 height 20
type input "3"
click at [440, 440] on span at bounding box center [433, 440] width 55 height 20
type input "5"
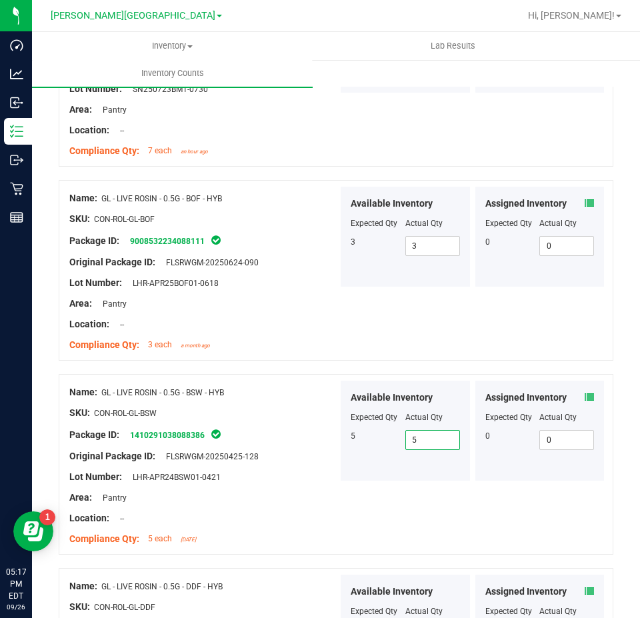
type input "5"
click at [347, 471] on div "Available Inventory Expected Qty Actual Qty 5 5 5" at bounding box center [405, 431] width 129 height 100
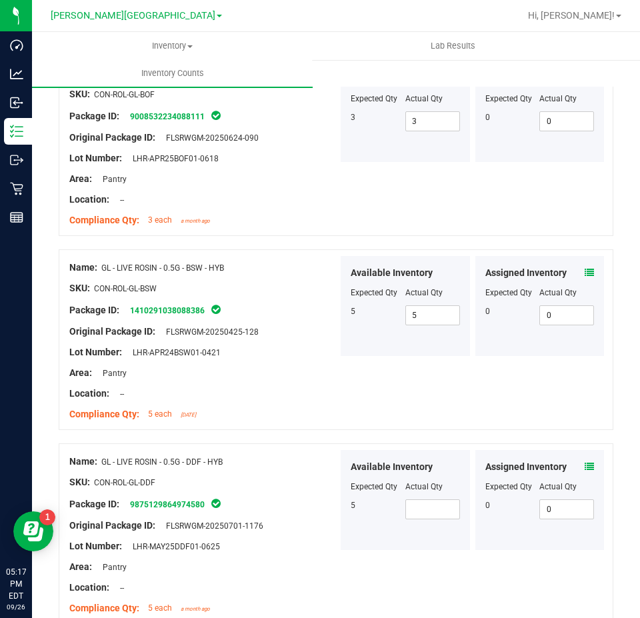
scroll to position [2935, 0]
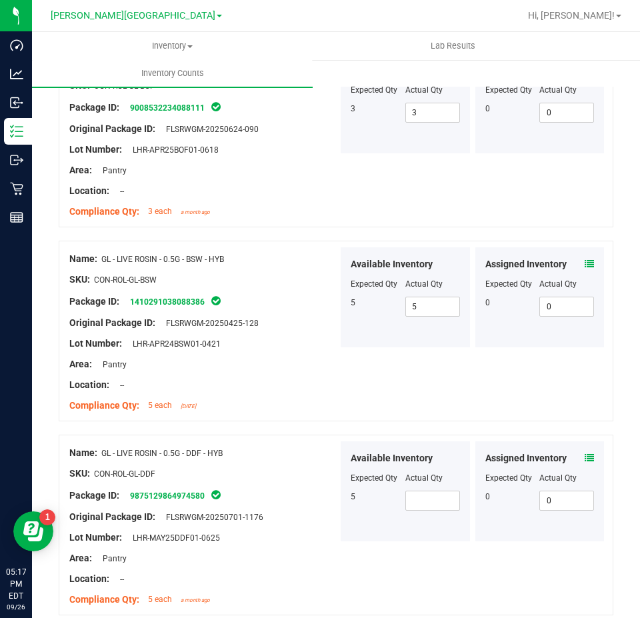
click at [456, 494] on div "Available Inventory Expected Qty Actual Qty 5" at bounding box center [405, 492] width 129 height 100
click at [436, 498] on span at bounding box center [433, 501] width 55 height 20
type input "5"
click at [367, 512] on div "Available Inventory Expected Qty Actual Qty 5 5 5" at bounding box center [405, 492] width 129 height 100
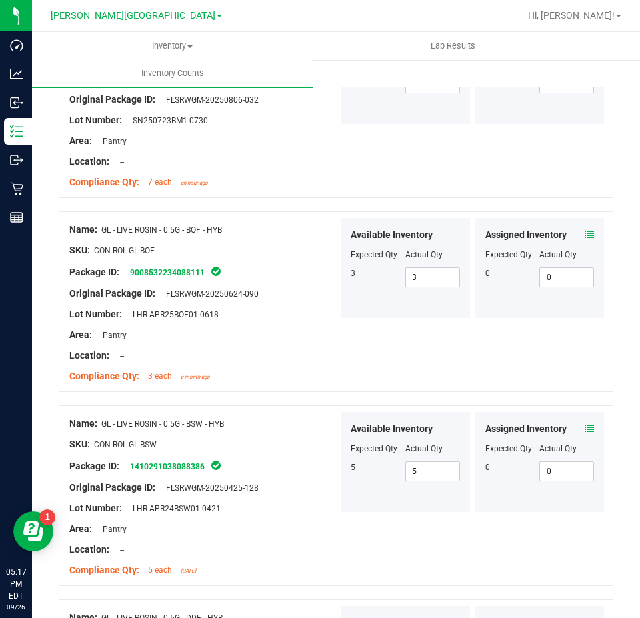
scroll to position [2602, 0]
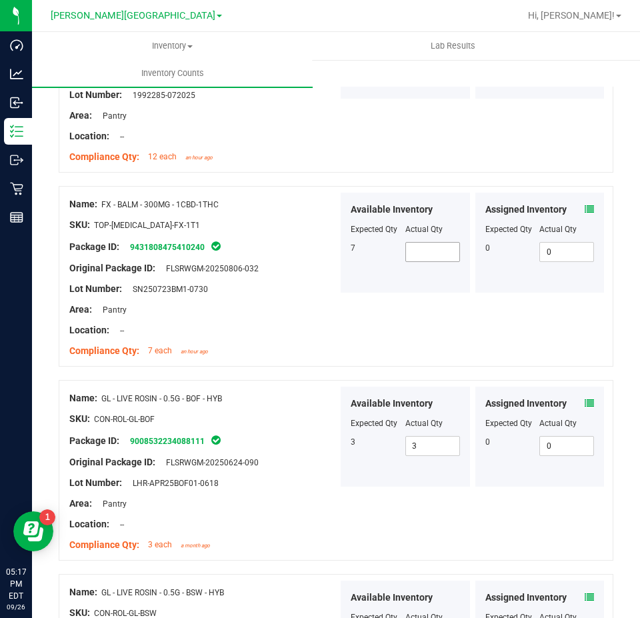
click at [424, 245] on span at bounding box center [433, 252] width 55 height 20
type input "7"
click at [398, 320] on div "Name: FX - BALM - 300MG - 1CBD-1THC SKU: TOP-BAL-FX-1T1 Package ID: 94318084754…" at bounding box center [336, 276] width 555 height 181
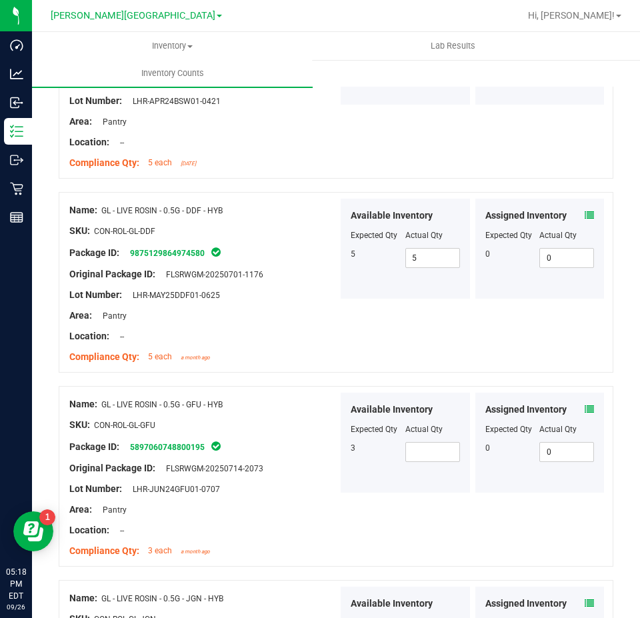
scroll to position [3269, 0]
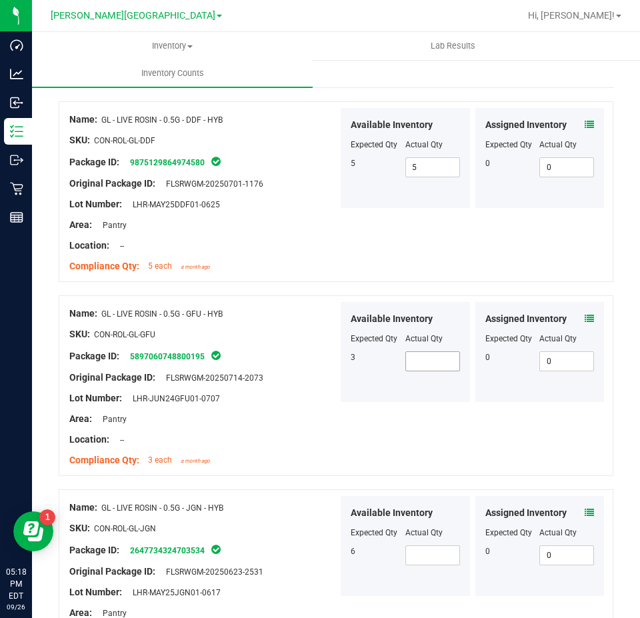
click at [432, 362] on span at bounding box center [433, 362] width 55 height 20
type input "3"
click at [427, 551] on span at bounding box center [433, 556] width 55 height 20
type input "6"
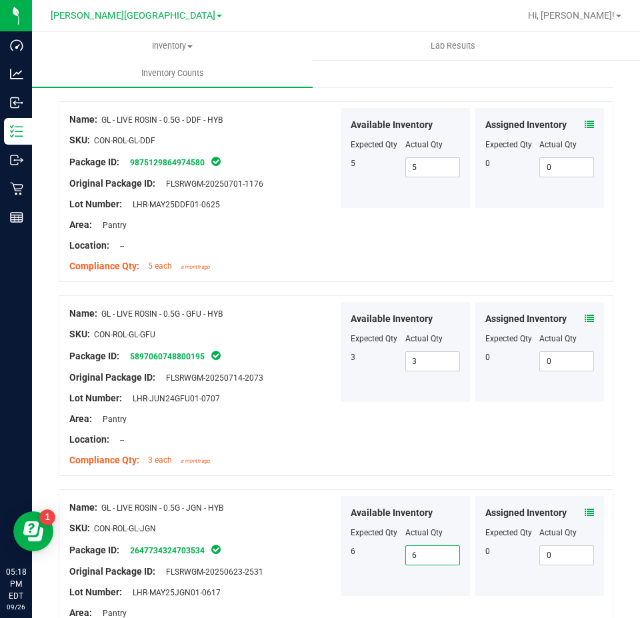
type input "6"
drag, startPoint x: 372, startPoint y: 554, endPoint x: 359, endPoint y: 546, distance: 15.9
click at [369, 553] on div "6 6 6" at bounding box center [405, 556] width 109 height 20
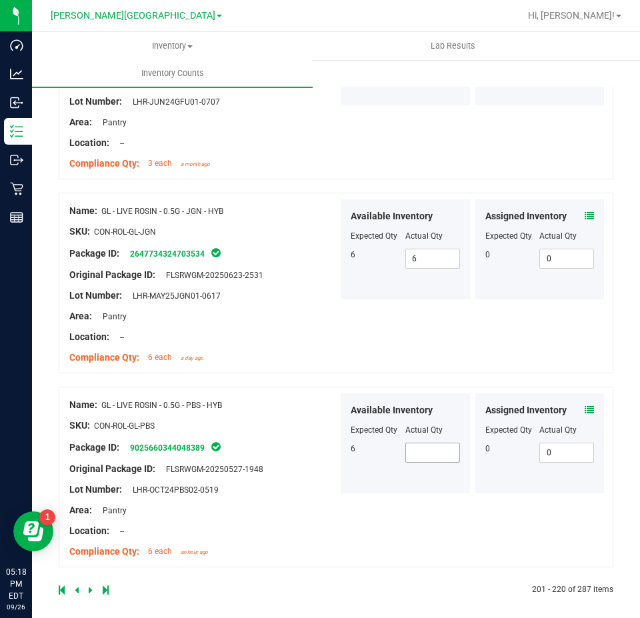
scroll to position [3567, 0]
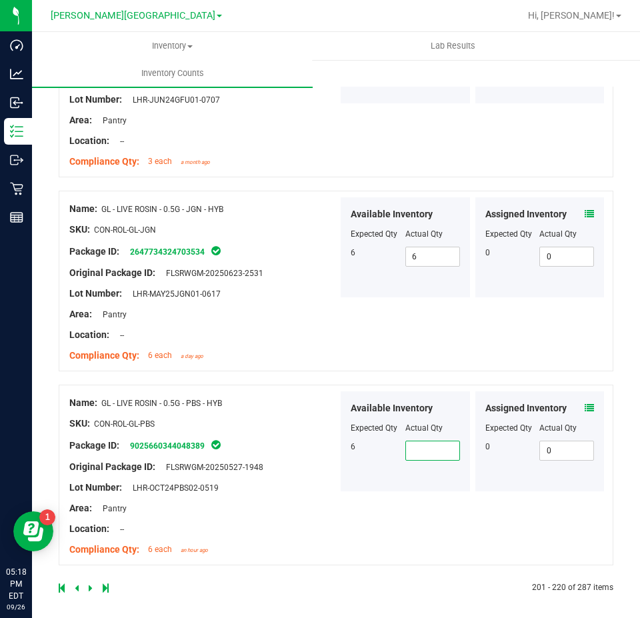
click at [415, 443] on span at bounding box center [433, 451] width 55 height 20
type input "6"
click at [85, 582] on div at bounding box center [197, 588] width 277 height 12
click at [89, 584] on icon at bounding box center [91, 588] width 4 height 8
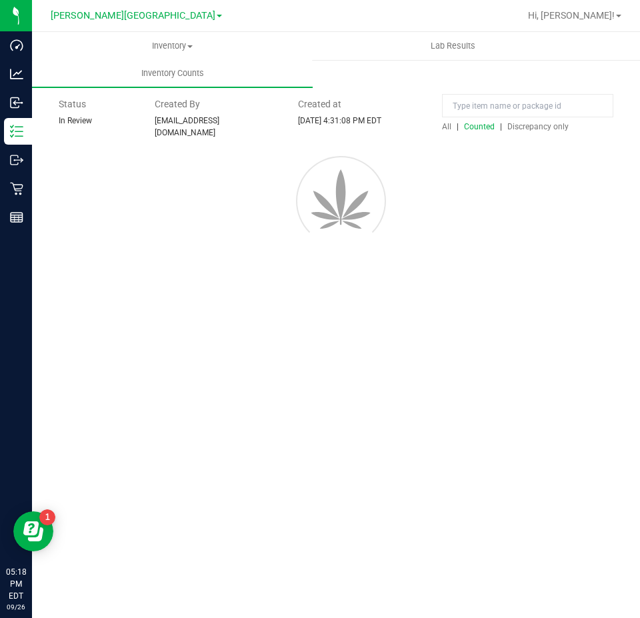
scroll to position [0, 0]
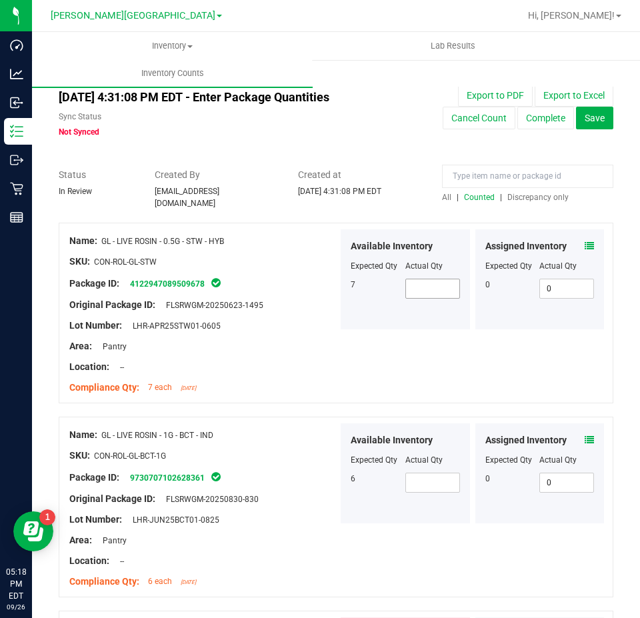
click at [437, 289] on span at bounding box center [433, 289] width 55 height 20
type input "7"
click at [422, 480] on span at bounding box center [433, 483] width 55 height 20
type input "6"
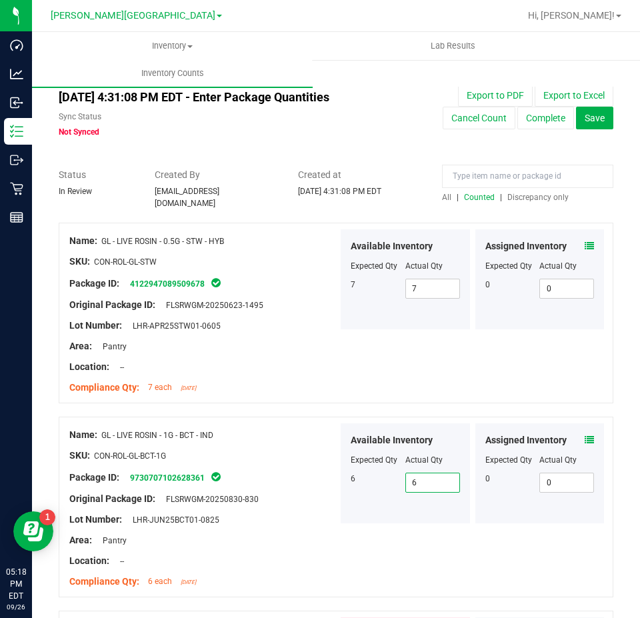
type input "6"
click at [322, 506] on div at bounding box center [203, 509] width 269 height 7
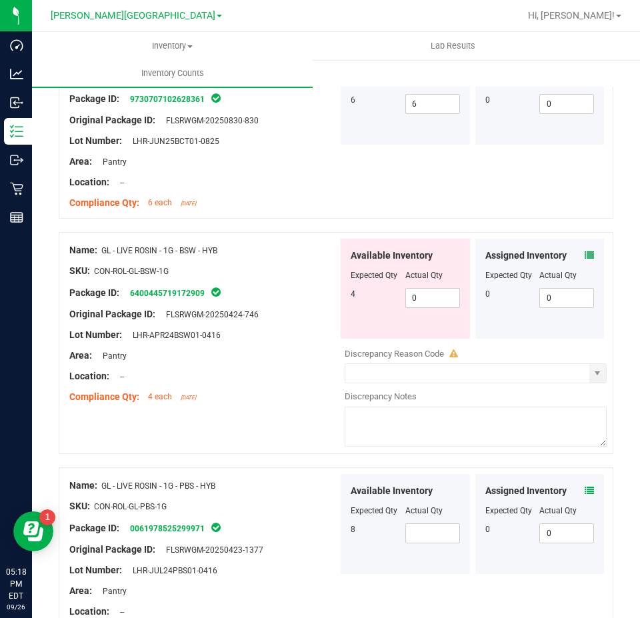
scroll to position [400, 0]
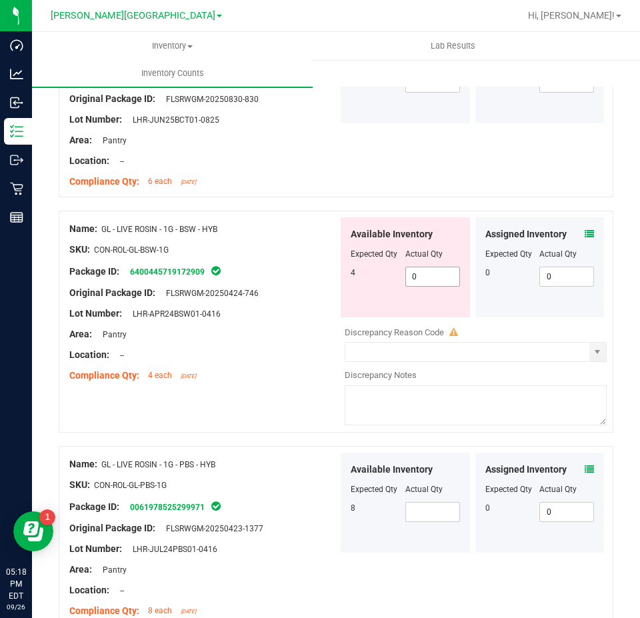
click at [431, 267] on span "0 0" at bounding box center [433, 277] width 55 height 20
click at [431, 267] on input "0" at bounding box center [432, 276] width 53 height 19
type input "4"
click at [359, 298] on div "Available Inventory Expected Qty Actual Qty 4 4 4" at bounding box center [405, 267] width 129 height 100
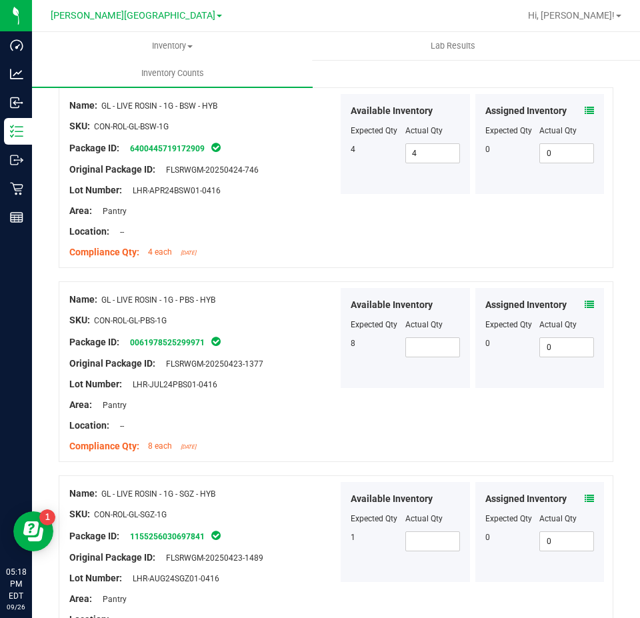
scroll to position [534, 0]
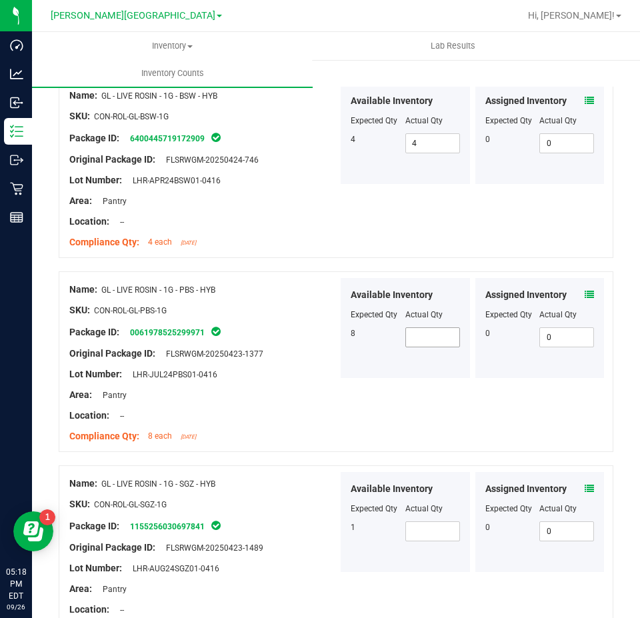
click at [420, 328] on span at bounding box center [433, 338] width 55 height 20
type input "8"
click at [422, 522] on span at bounding box center [433, 532] width 55 height 20
type input "1"
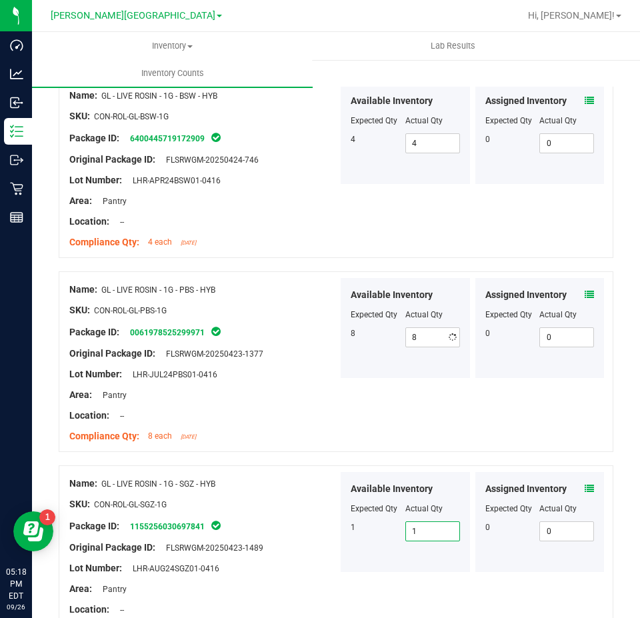
type input "1"
click at [277, 501] on div "SKU: CON-ROL-GL-SGZ-1G" at bounding box center [203, 505] width 269 height 14
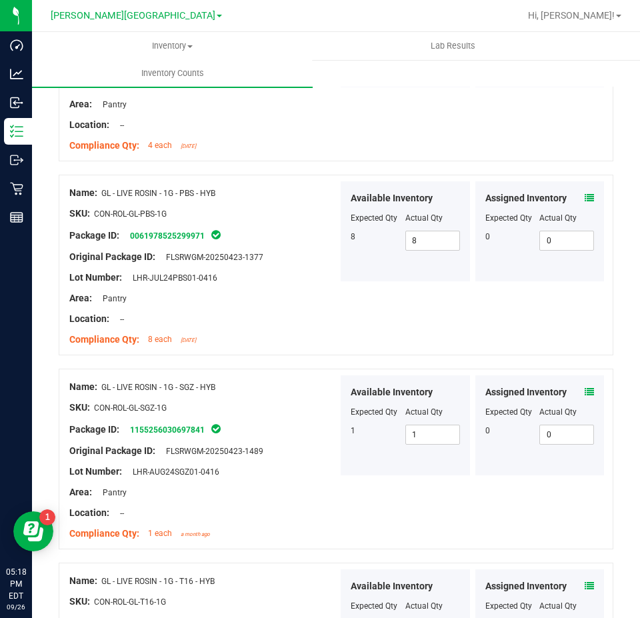
scroll to position [734, 0]
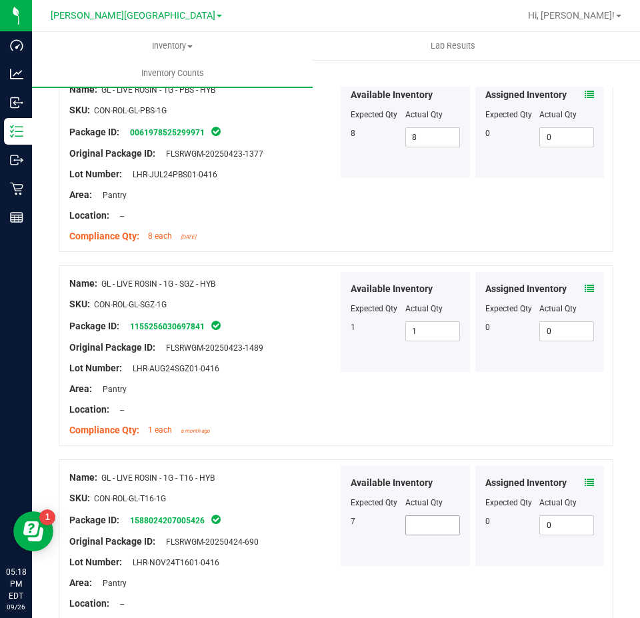
click at [446, 526] on span at bounding box center [433, 526] width 55 height 20
type input "7"
click at [414, 564] on div "Name: GL - LIVE ROSIN - 1G - T16 - HYB SKU: CON-ROL-GL-T16-1G Package ID: 15880…" at bounding box center [336, 550] width 555 height 181
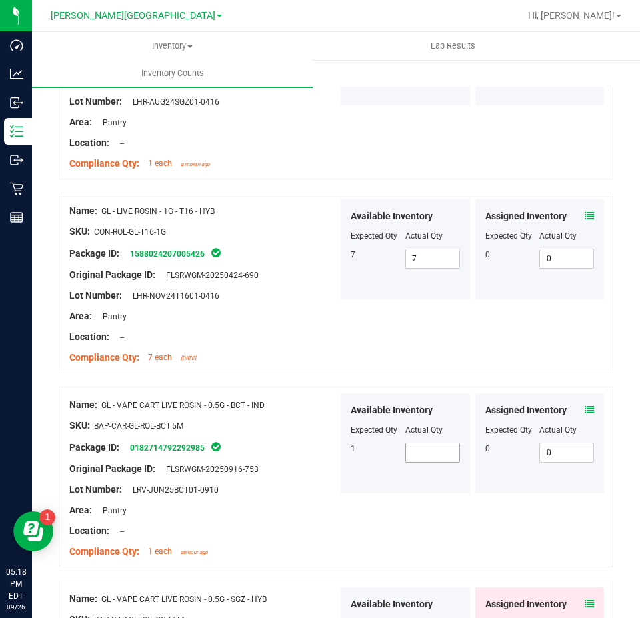
click at [427, 450] on span at bounding box center [433, 453] width 55 height 20
type input "1"
drag, startPoint x: 345, startPoint y: 504, endPoint x: 353, endPoint y: 509, distance: 9.6
click at [346, 505] on div "Name: GL - VAPE CART LIVE ROSIN - 0.5G - BCT - IND SKU: BAP-CAR-GL-ROL-BCT.5M P…" at bounding box center [336, 477] width 555 height 181
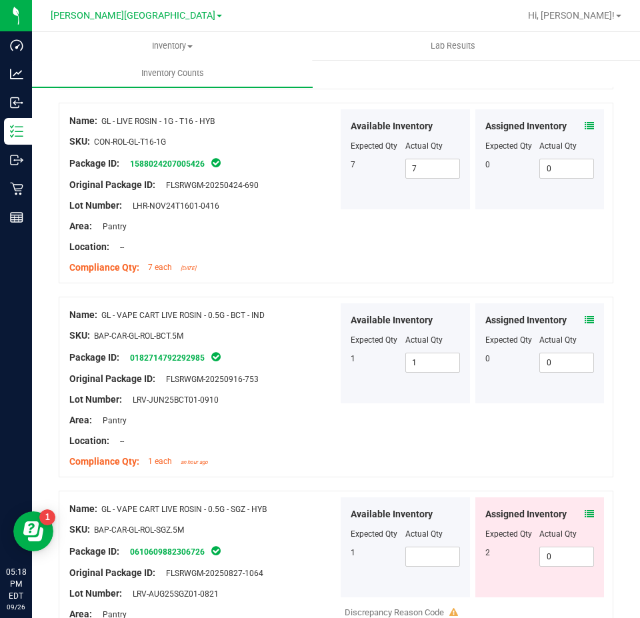
scroll to position [1201, 0]
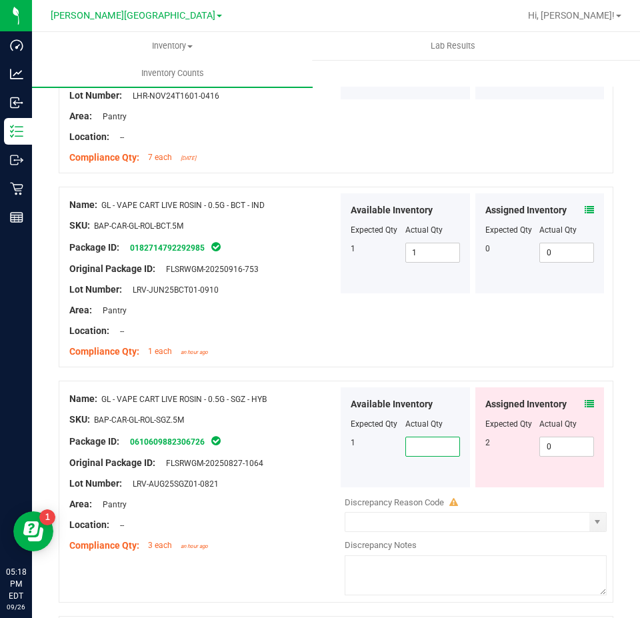
click at [428, 444] on span at bounding box center [433, 447] width 55 height 20
type input "1"
click at [345, 498] on span "Discrepancy Reason Code" at bounding box center [394, 503] width 99 height 10
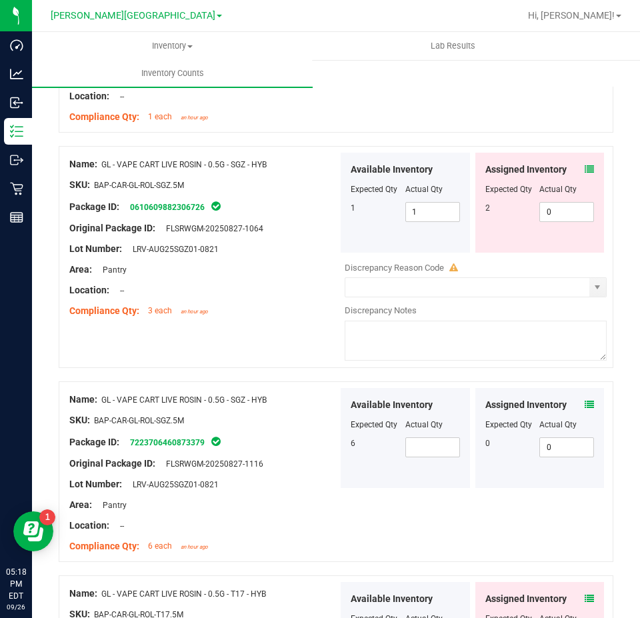
scroll to position [1468, 0]
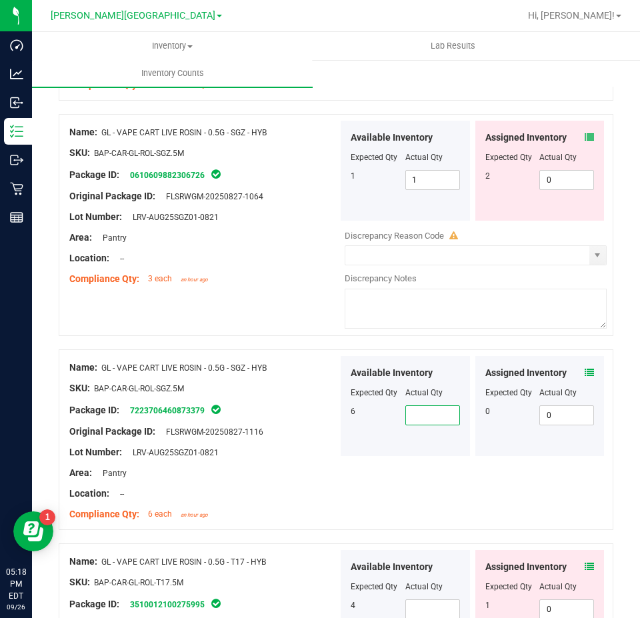
click at [430, 410] on span at bounding box center [433, 416] width 55 height 20
type input "6"
click at [338, 424] on div "Available Inventory Expected Qty Actual Qty 6 6 6" at bounding box center [405, 406] width 135 height 100
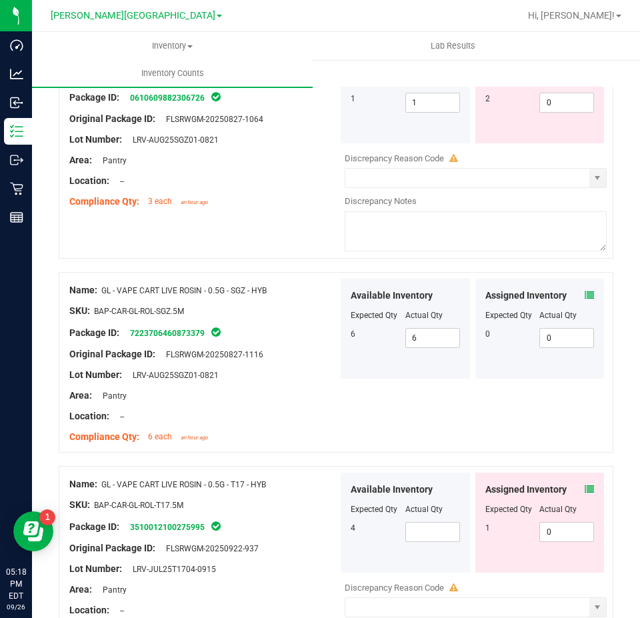
scroll to position [1668, 0]
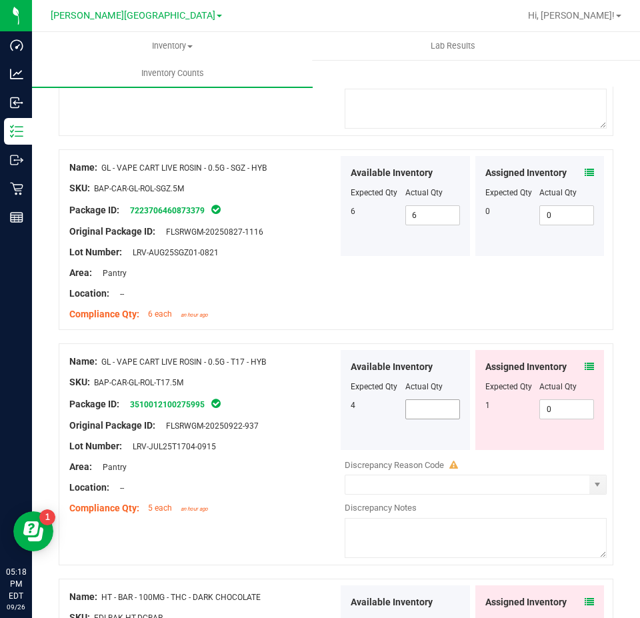
click at [440, 408] on span at bounding box center [433, 410] width 55 height 20
type input "4"
click at [386, 436] on div "Available Inventory Expected Qty Actual Qty 4 4 4" at bounding box center [405, 400] width 129 height 100
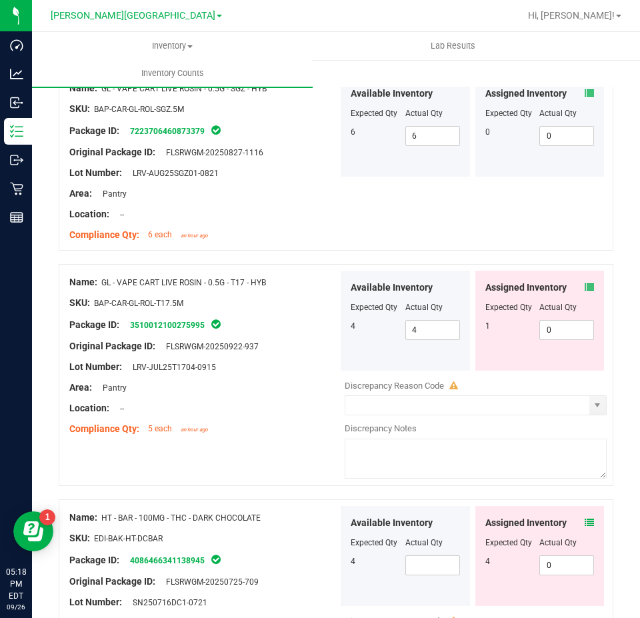
scroll to position [1934, 0]
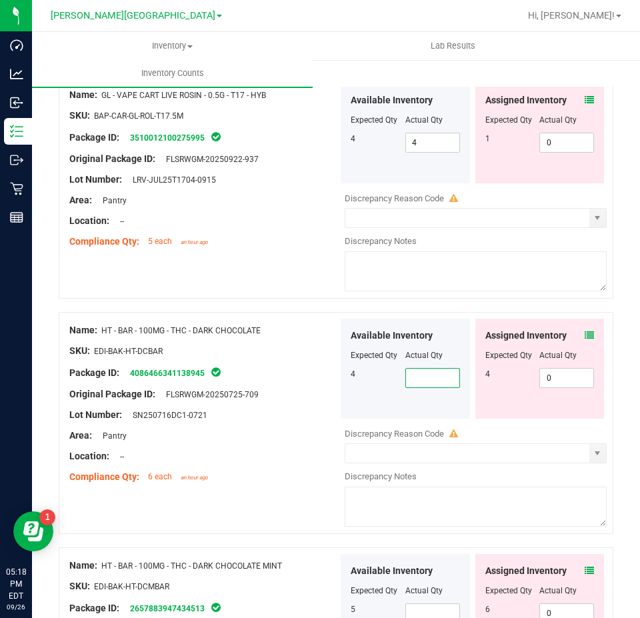
click at [438, 379] on span at bounding box center [433, 378] width 55 height 20
type input "4"
click at [338, 408] on div "Available Inventory Expected Qty Actual Qty 4 4 4" at bounding box center [405, 369] width 135 height 100
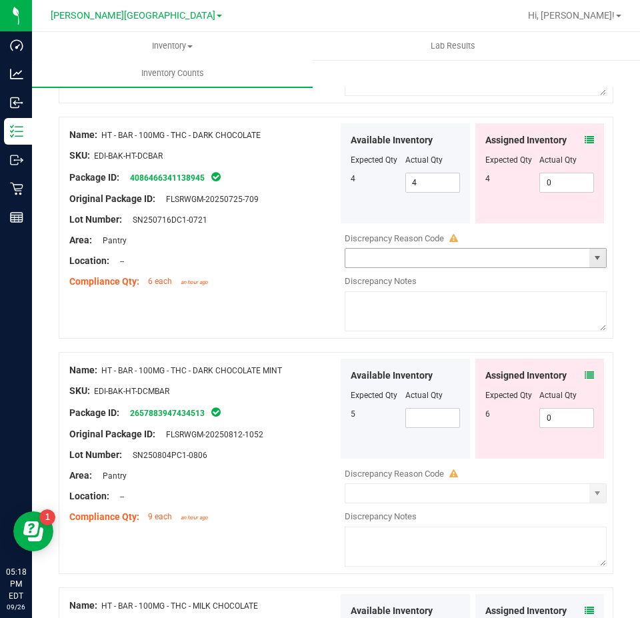
scroll to position [2135, 0]
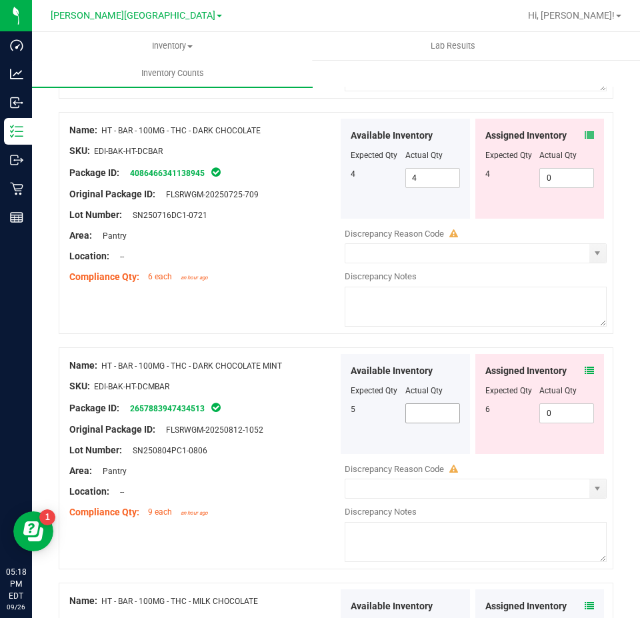
click at [427, 411] on span at bounding box center [433, 414] width 55 height 20
type input "5"
click at [270, 458] on div at bounding box center [203, 461] width 269 height 7
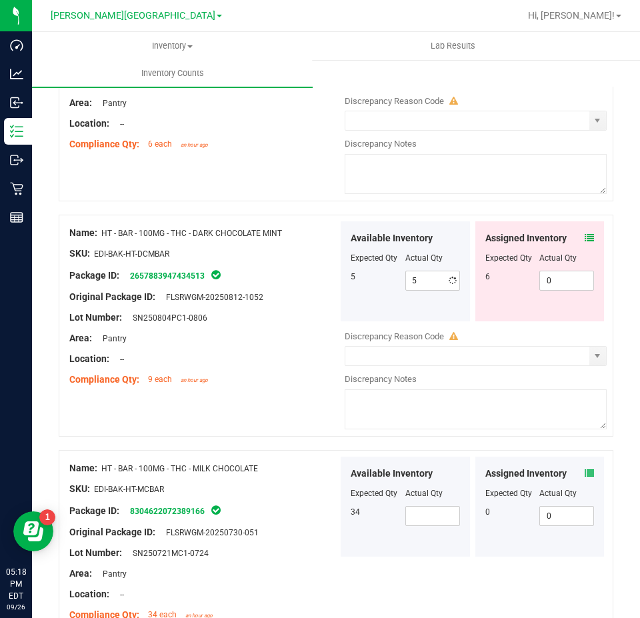
scroll to position [2268, 0]
click at [426, 512] on span at bounding box center [433, 516] width 55 height 20
type input "34"
click at [318, 539] on div at bounding box center [203, 542] width 269 height 7
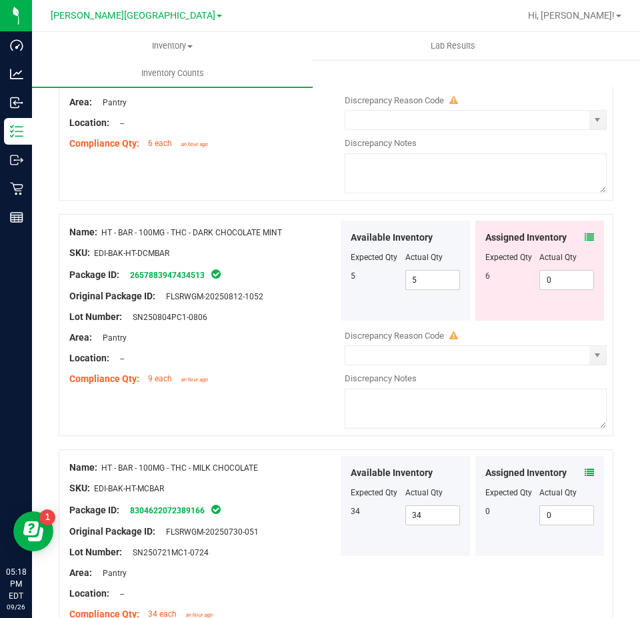
scroll to position [2468, 0]
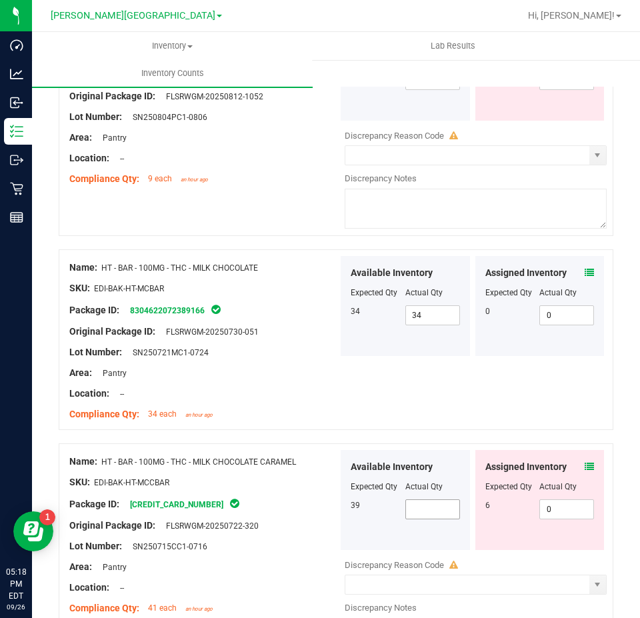
click at [420, 505] on span at bounding box center [433, 510] width 55 height 20
type input "39"
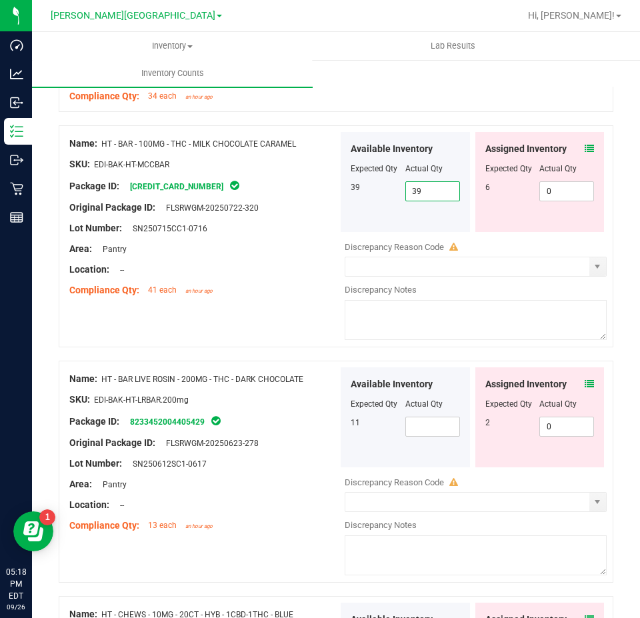
scroll to position [2802, 0]
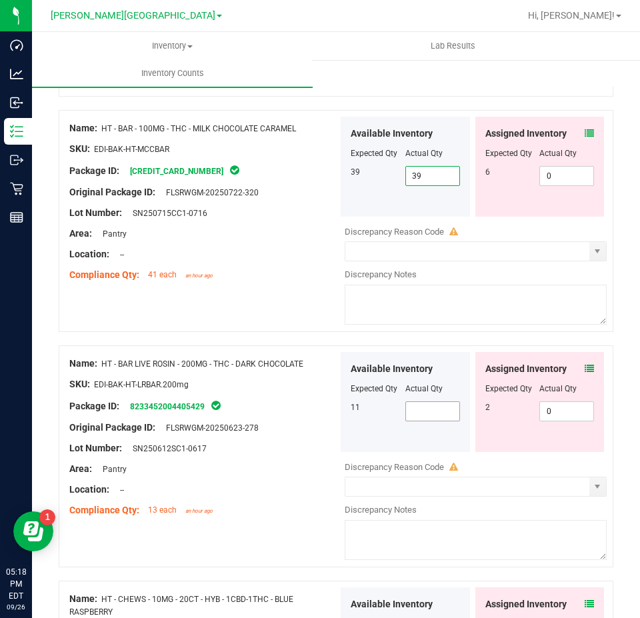
type input "39"
click at [428, 402] on span at bounding box center [433, 412] width 55 height 20
type input "11"
click at [306, 483] on div "Location: --" at bounding box center [203, 490] width 269 height 14
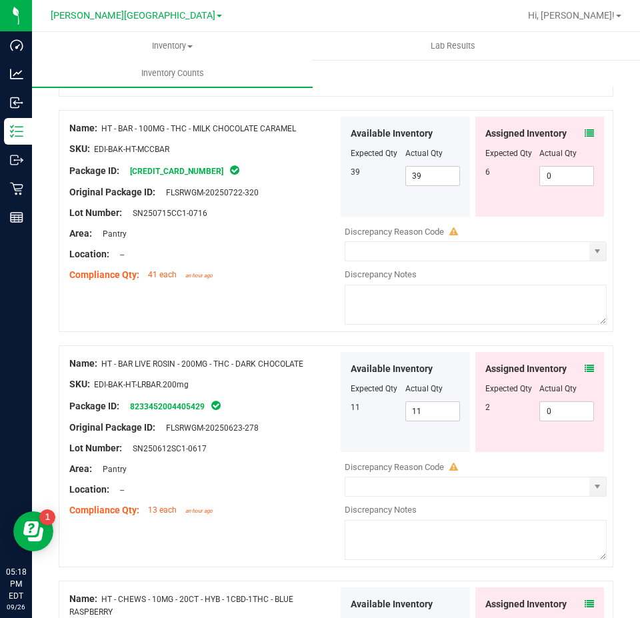
scroll to position [3002, 0]
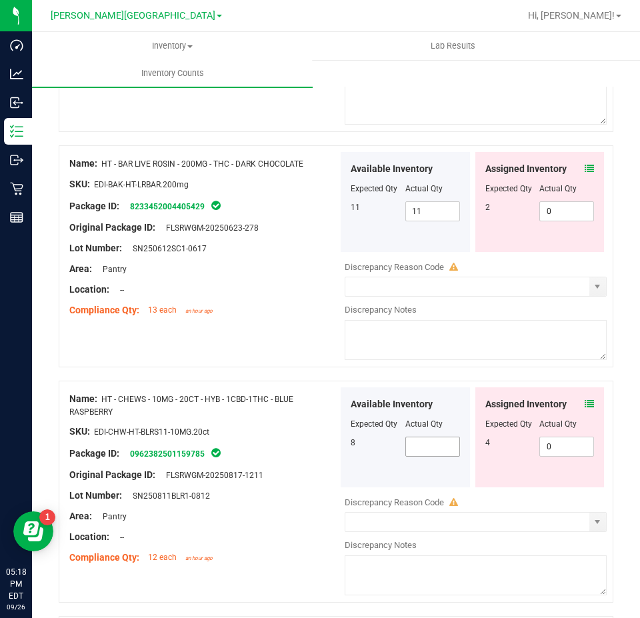
click at [434, 442] on span at bounding box center [433, 447] width 55 height 20
type input "8"
click at [346, 478] on div "Available Inventory Expected Qty Actual Qty 8 8 8" at bounding box center [405, 438] width 129 height 100
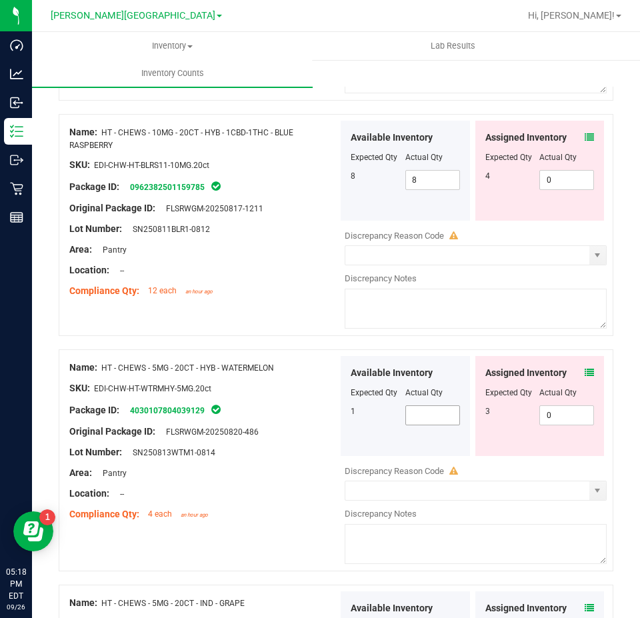
click at [452, 412] on span at bounding box center [433, 416] width 55 height 20
click at [422, 414] on span at bounding box center [433, 416] width 55 height 20
type input "1"
click at [288, 473] on div "Area: Pantry" at bounding box center [203, 473] width 269 height 14
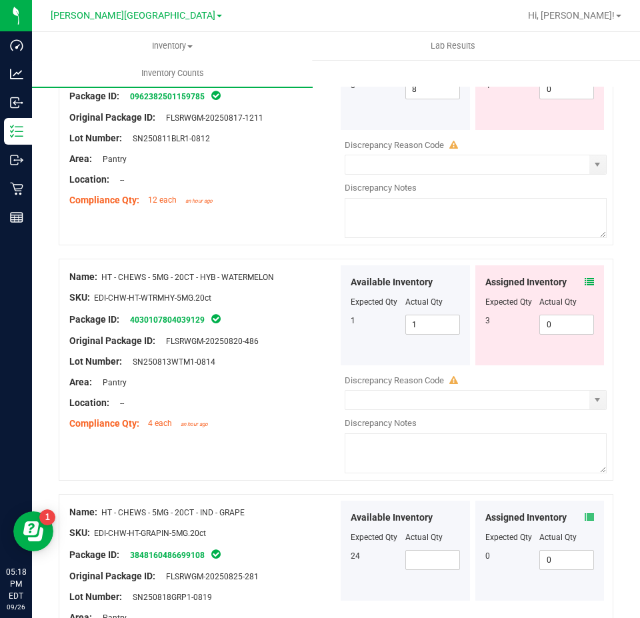
scroll to position [3469, 0]
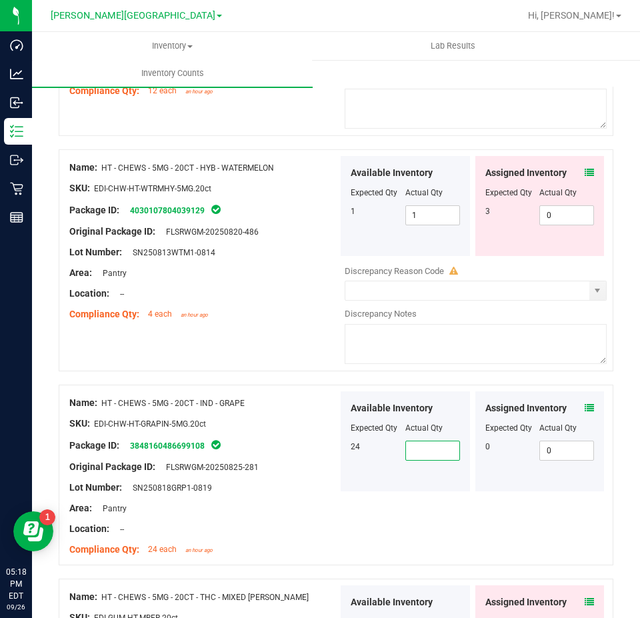
click at [436, 453] on span at bounding box center [433, 451] width 55 height 20
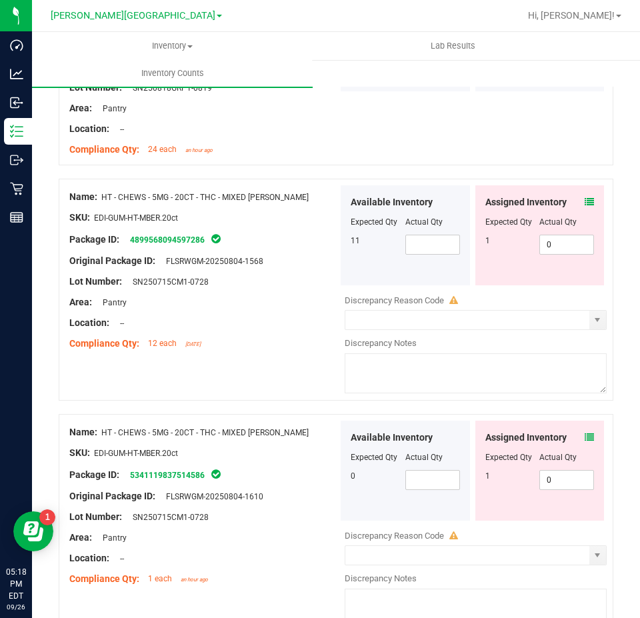
scroll to position [3940, 0]
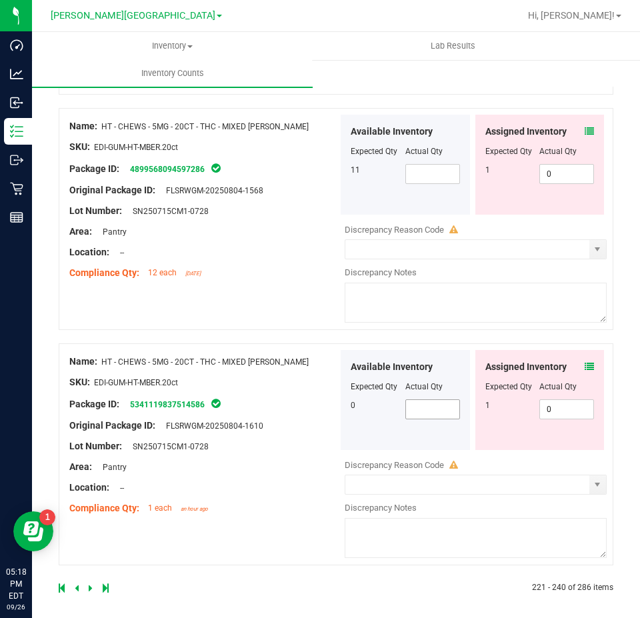
click at [420, 411] on span at bounding box center [433, 410] width 55 height 20
type input "0"
click at [345, 313] on textarea at bounding box center [476, 303] width 262 height 40
click at [92, 586] on link at bounding box center [92, 588] width 6 height 9
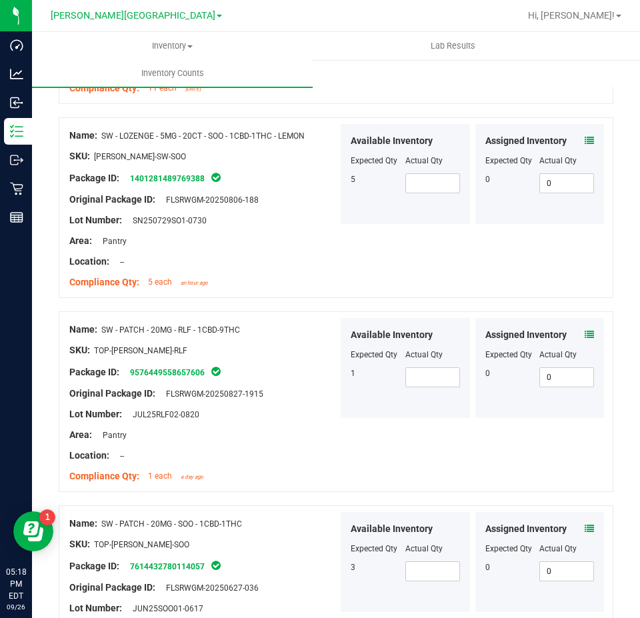
scroll to position [3650, 0]
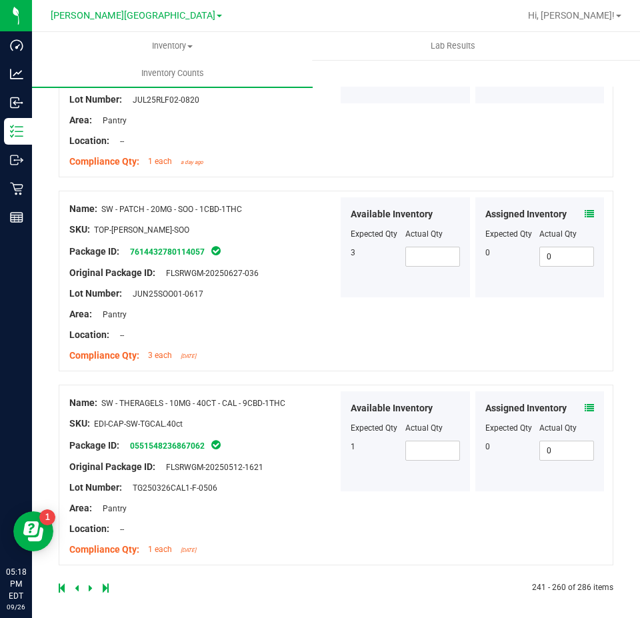
click at [89, 584] on icon at bounding box center [91, 588] width 4 height 8
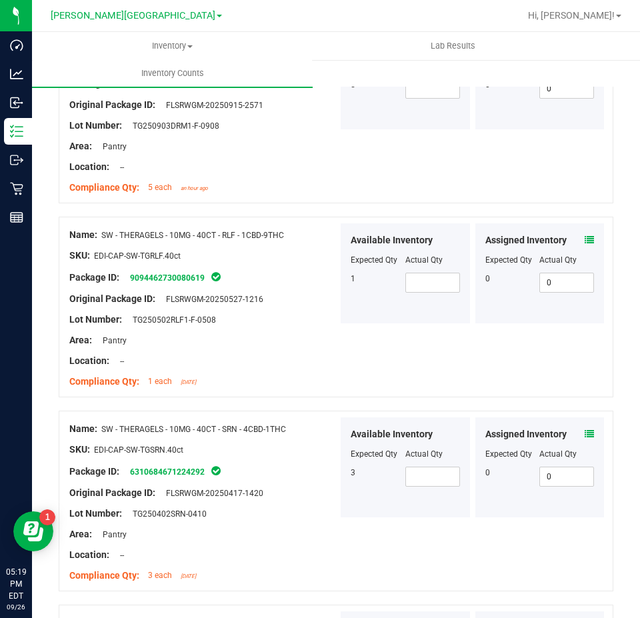
scroll to position [0, 0]
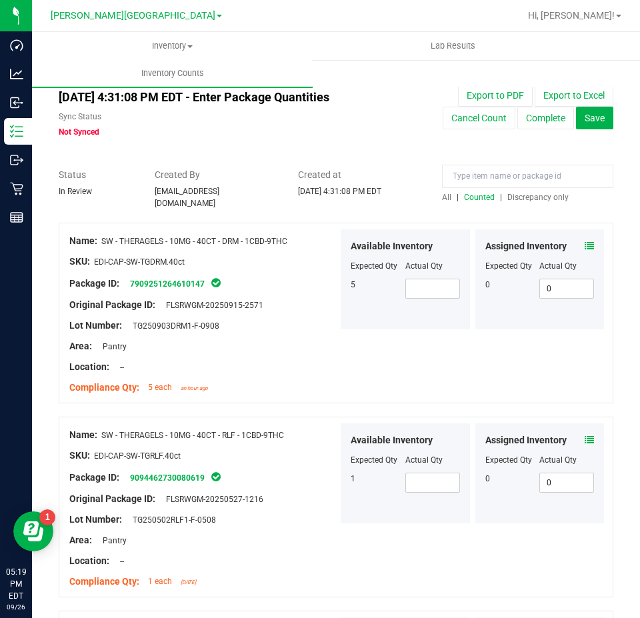
click at [443, 199] on span "All" at bounding box center [446, 197] width 9 height 9
click at [451, 185] on input at bounding box center [527, 176] width 171 height 23
paste input "5437006547285990"
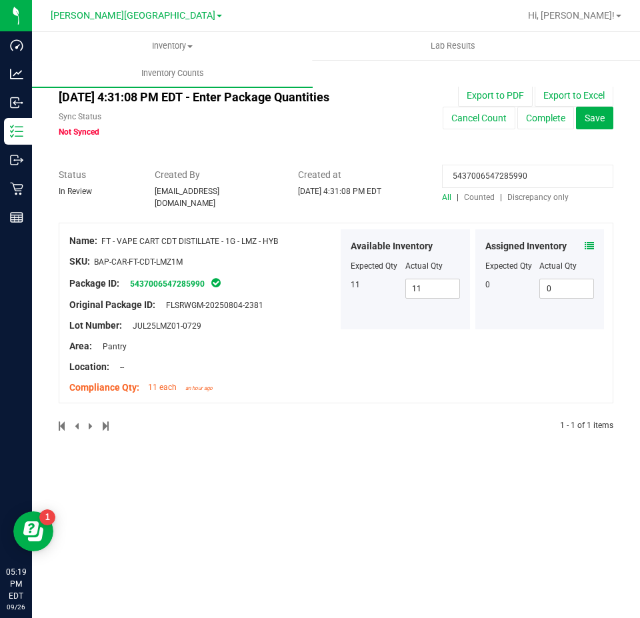
click at [589, 241] on icon at bounding box center [589, 245] width 9 height 9
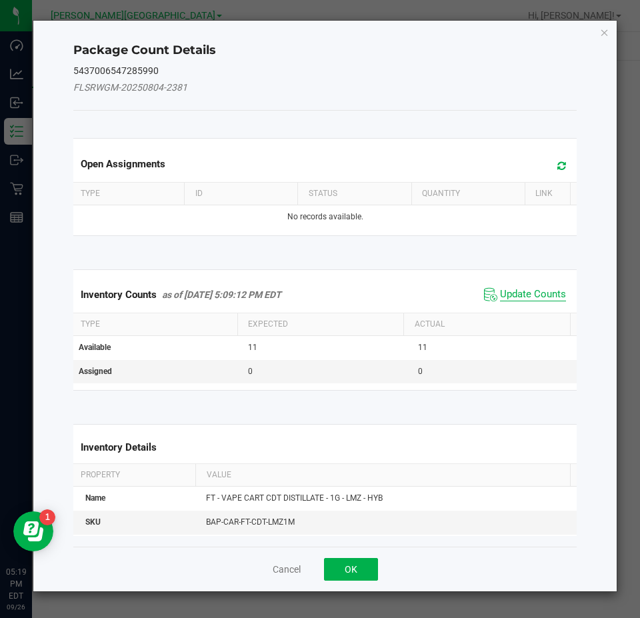
click at [536, 298] on span "Update Counts" at bounding box center [533, 294] width 66 height 13
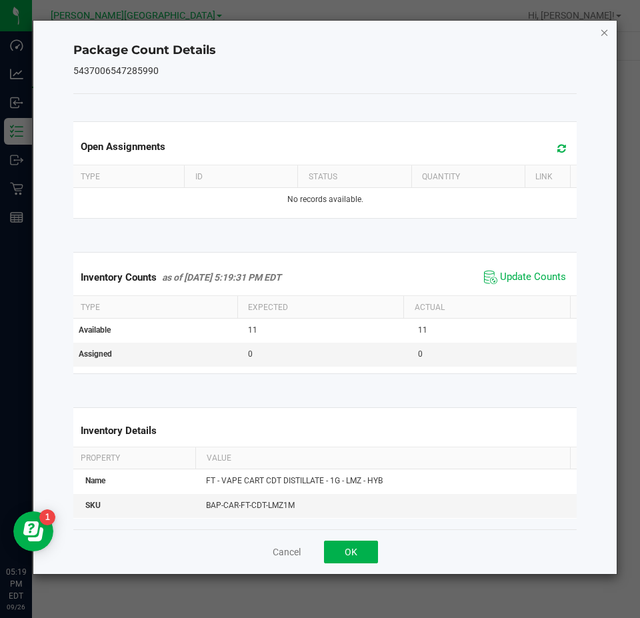
click at [602, 29] on icon "Close" at bounding box center [604, 32] width 9 height 16
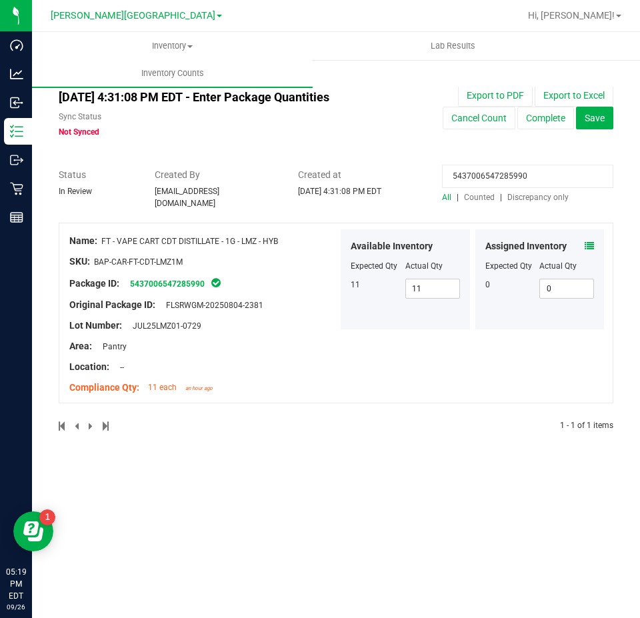
click at [488, 172] on input "5437006547285990" at bounding box center [527, 176] width 171 height 23
paste input "8837665022362777"
click at [587, 241] on icon at bounding box center [589, 245] width 9 height 9
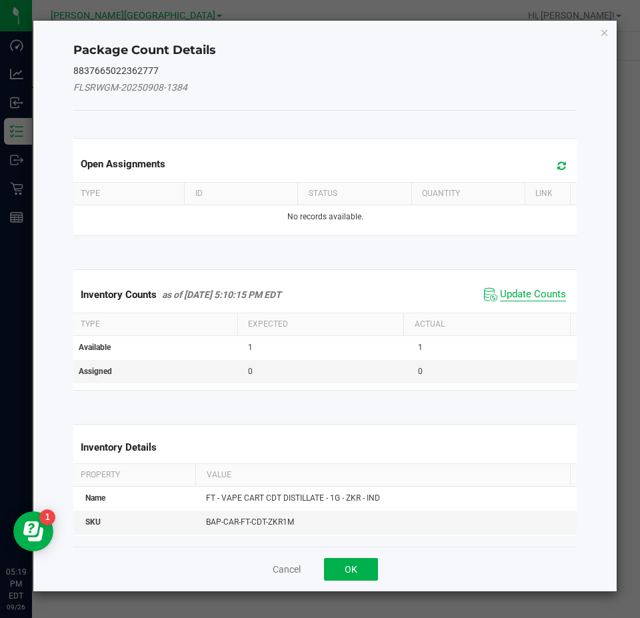
click at [534, 297] on span "Update Counts" at bounding box center [533, 294] width 66 height 13
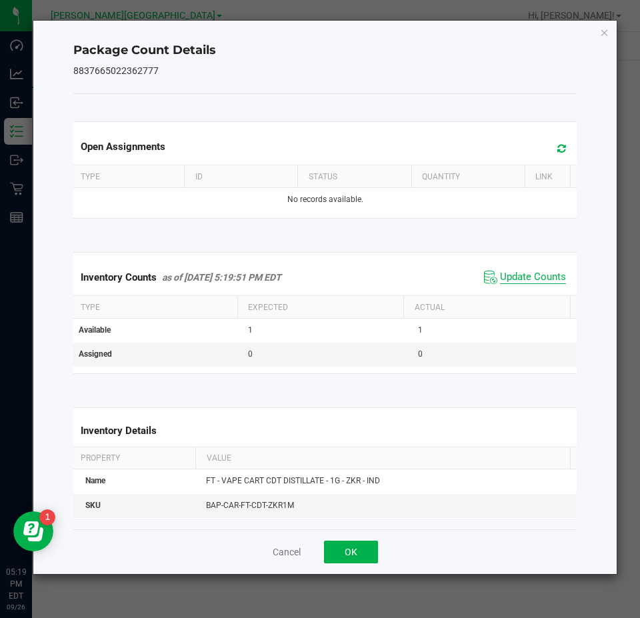
click at [544, 271] on span "Update Counts" at bounding box center [533, 277] width 66 height 13
click at [602, 31] on icon "Close" at bounding box center [604, 32] width 9 height 16
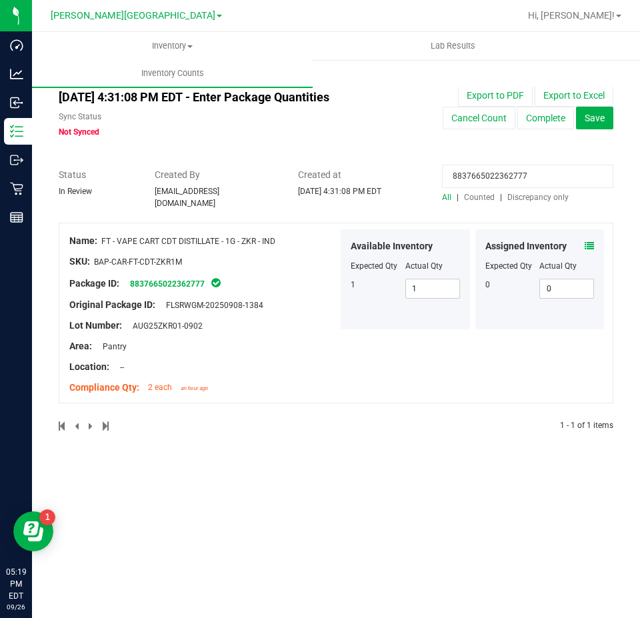
click at [492, 176] on input "8837665022362777" at bounding box center [527, 176] width 171 height 23
paste input "5897060748800195"
type input "5897060748800195"
click at [590, 241] on icon at bounding box center [589, 245] width 9 height 9
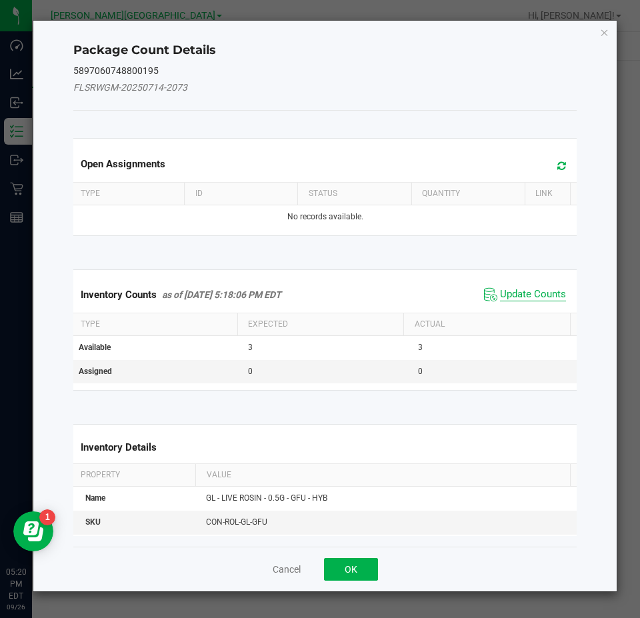
click at [543, 294] on span "Update Counts" at bounding box center [533, 294] width 66 height 13
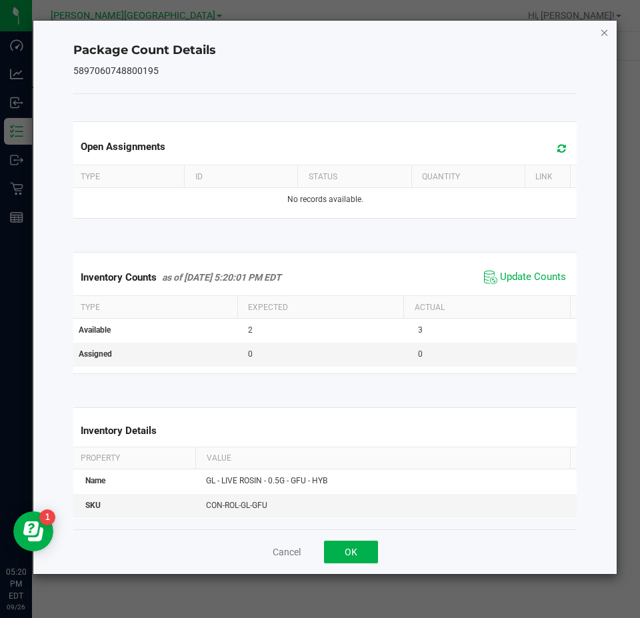
click at [602, 33] on icon "Close" at bounding box center [604, 32] width 9 height 16
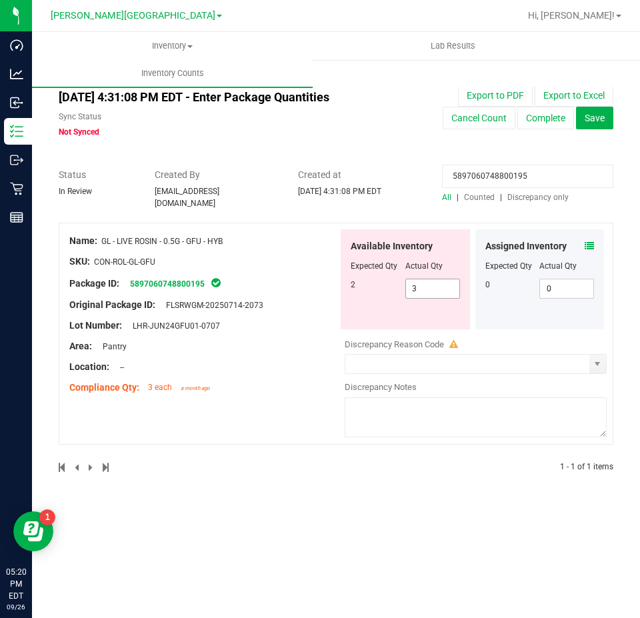
click at [421, 288] on span "3 3" at bounding box center [433, 289] width 55 height 20
click at [0, 0] on input "3" at bounding box center [0, 0] width 0 height 0
type input "2"
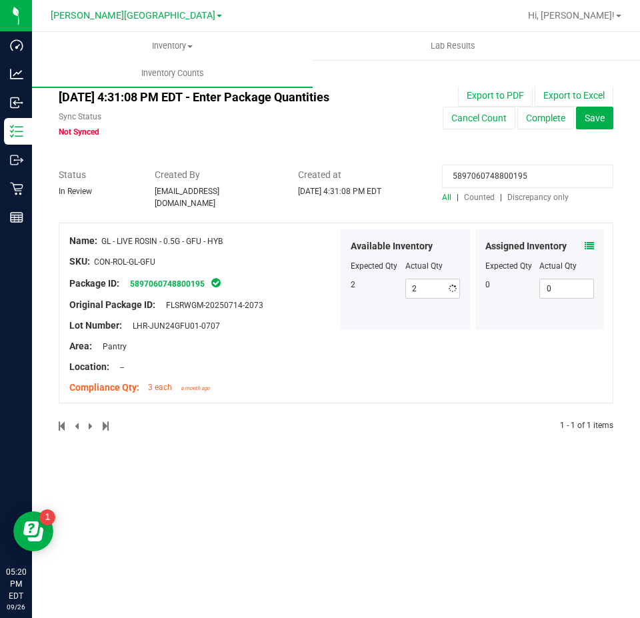
click at [486, 179] on input "5897060748800195" at bounding box center [527, 176] width 171 height 23
paste input "0736383905049541"
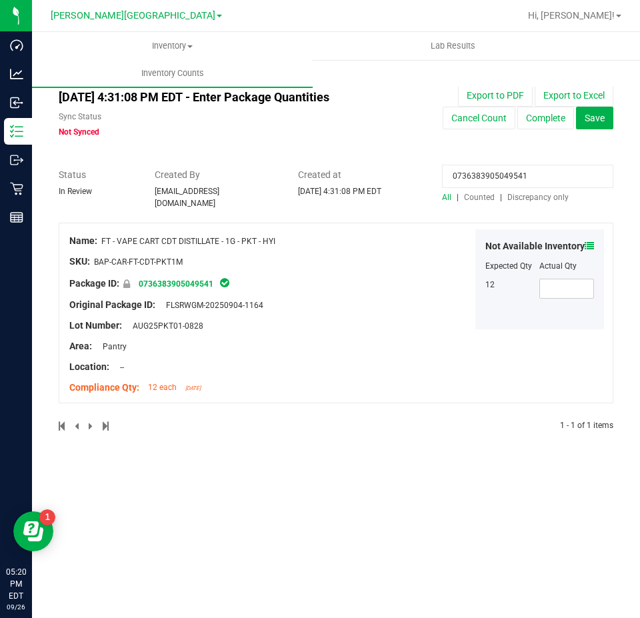
click at [591, 241] on icon at bounding box center [589, 245] width 9 height 9
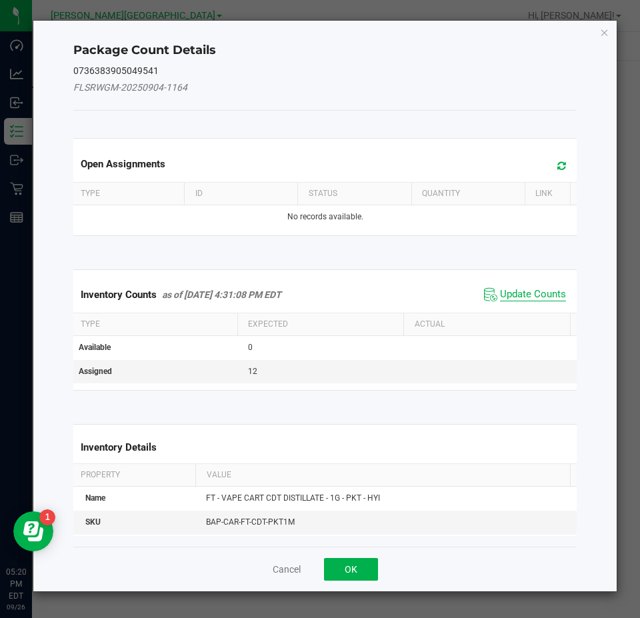
click at [532, 300] on span "Update Counts" at bounding box center [533, 294] width 66 height 13
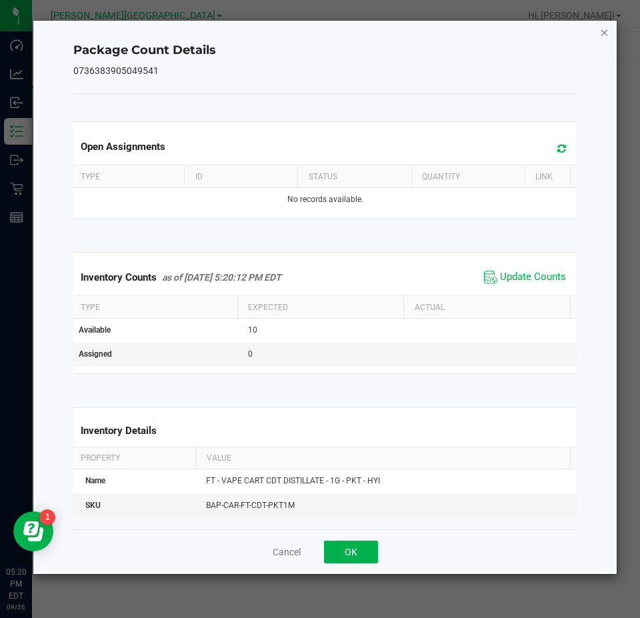
click at [602, 34] on icon "Close" at bounding box center [604, 32] width 9 height 16
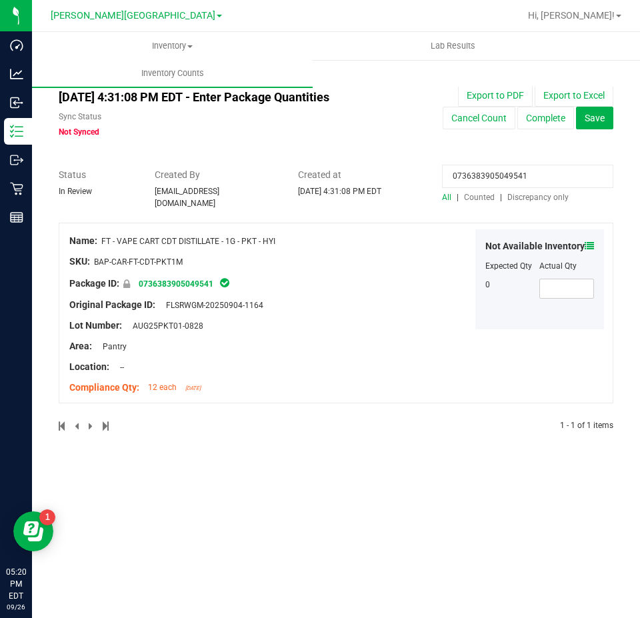
click at [548, 183] on input "0736383905049541" at bounding box center [527, 176] width 171 height 23
paste input "4853230727712736"
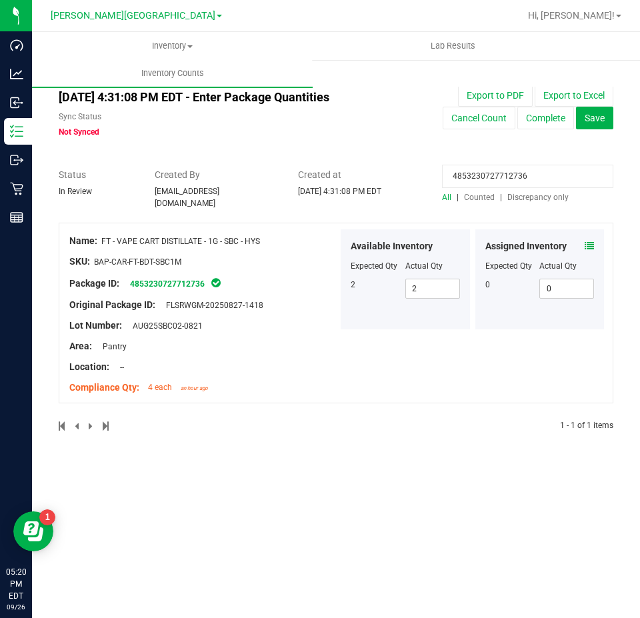
click at [590, 241] on icon at bounding box center [589, 245] width 9 height 9
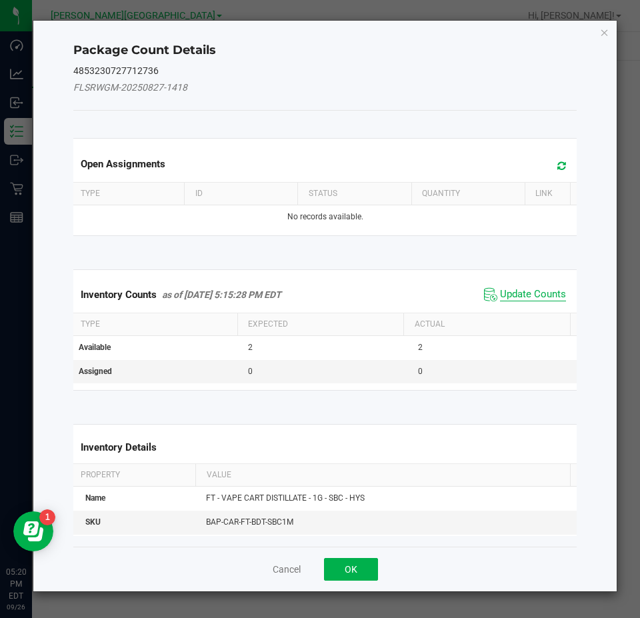
click at [514, 293] on span "Update Counts" at bounding box center [533, 294] width 66 height 13
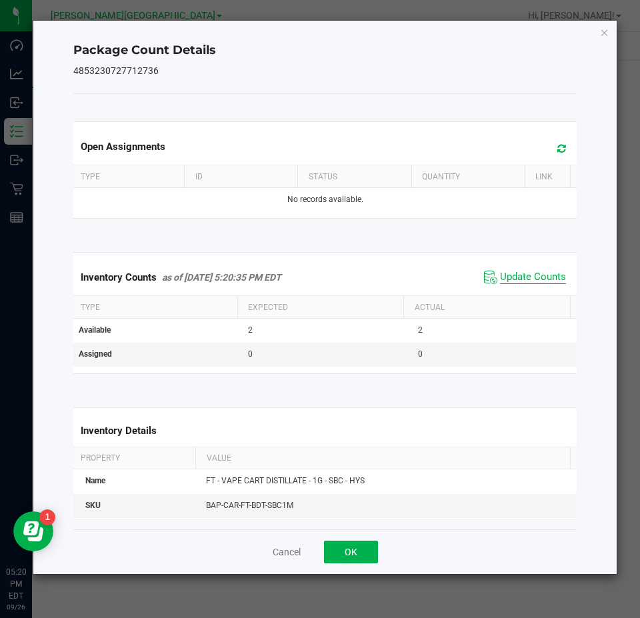
click at [525, 281] on span "Update Counts" at bounding box center [533, 277] width 66 height 13
click at [527, 281] on span "Update Counts" at bounding box center [533, 277] width 66 height 13
click at [605, 35] on icon "Close" at bounding box center [604, 32] width 9 height 16
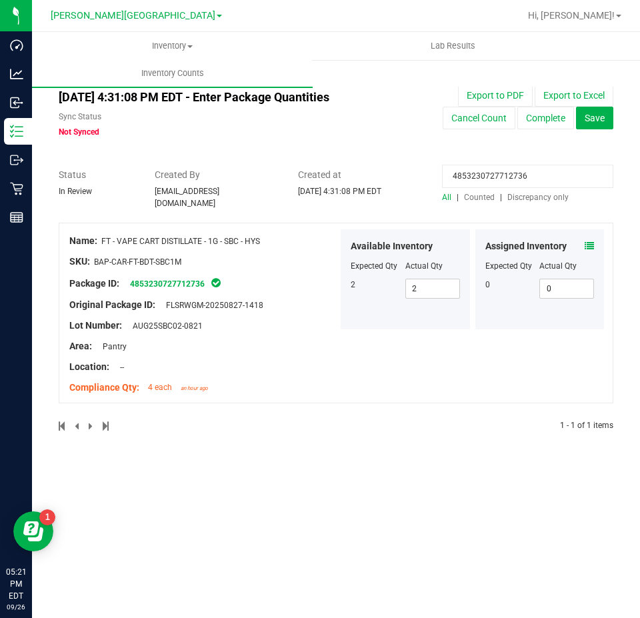
click at [493, 179] on input "4853230727712736" at bounding box center [527, 176] width 171 height 23
paste input "0962382501159785"
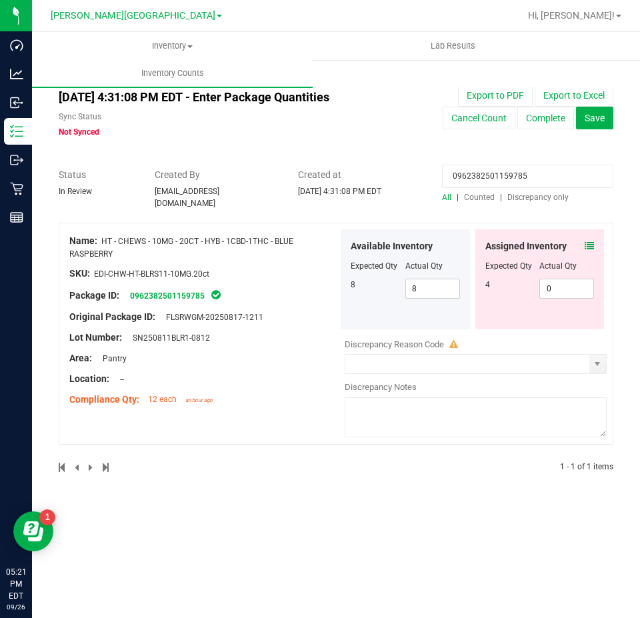
click at [592, 239] on span at bounding box center [589, 246] width 9 height 14
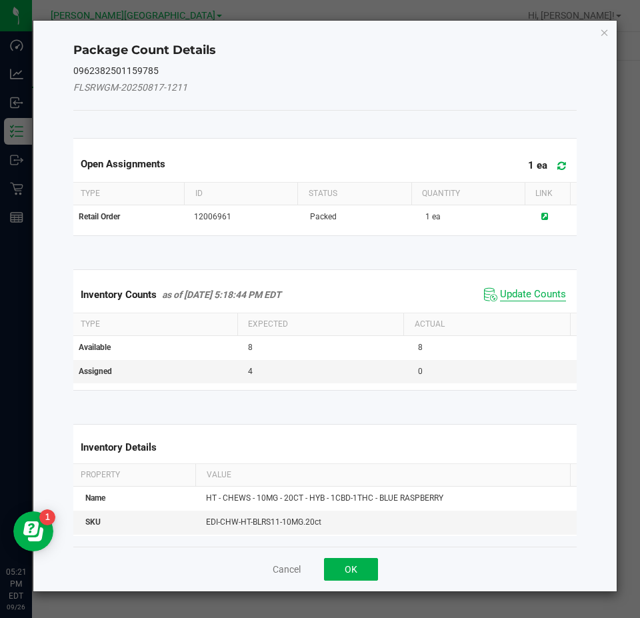
click at [528, 294] on span "Update Counts" at bounding box center [533, 294] width 66 height 13
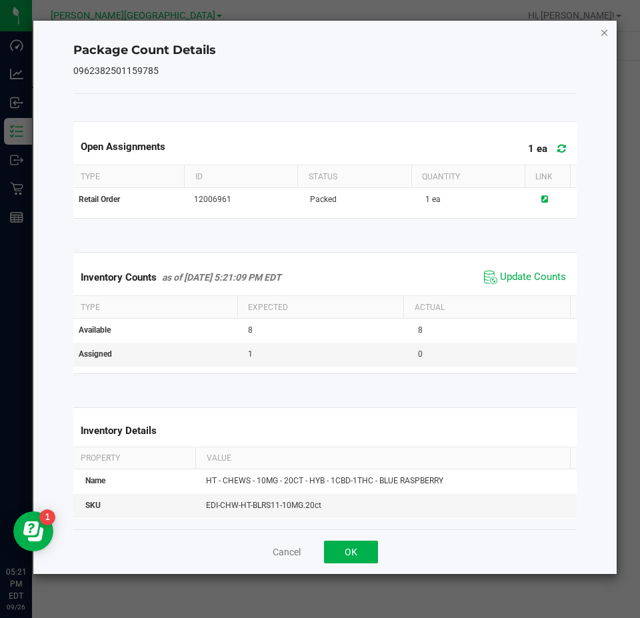
click at [606, 30] on icon "Close" at bounding box center [604, 32] width 9 height 16
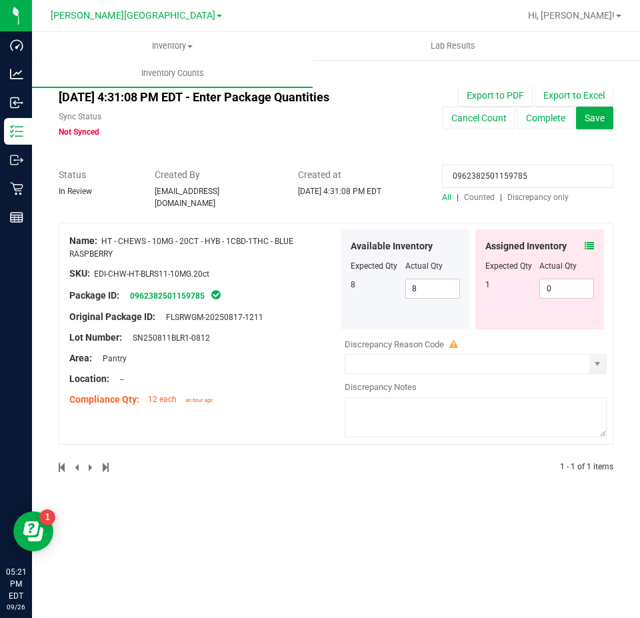
click at [506, 169] on input "0962382501159785" at bounding box center [527, 176] width 171 height 23
paste input "4030107804039129"
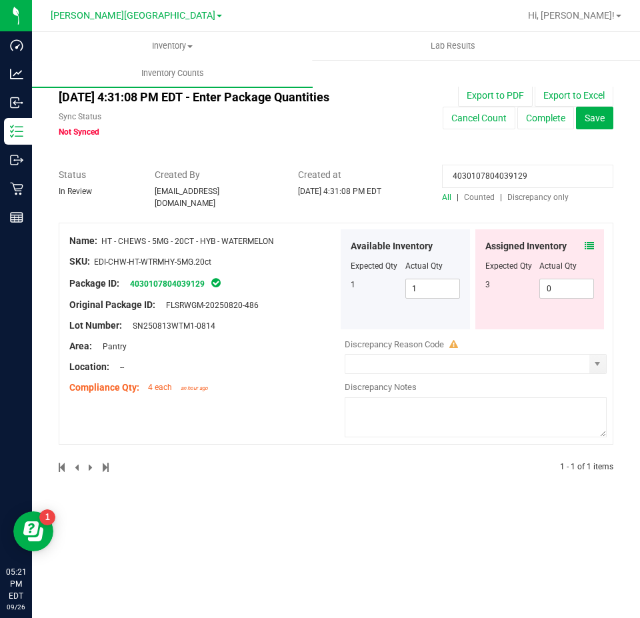
click at [589, 241] on icon at bounding box center [589, 245] width 9 height 9
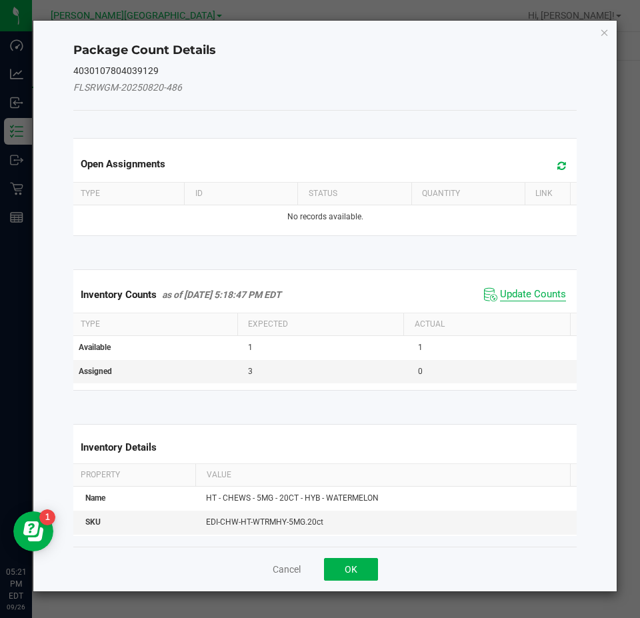
click at [528, 299] on span "Update Counts" at bounding box center [533, 294] width 66 height 13
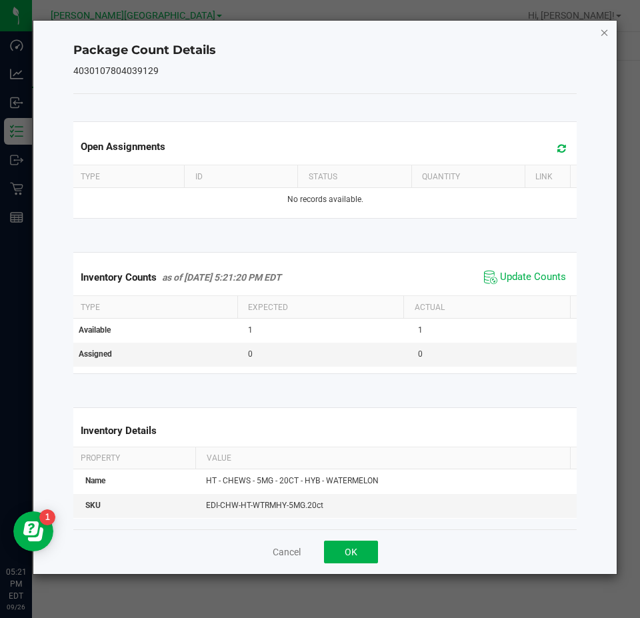
click at [602, 37] on icon "Close" at bounding box center [604, 32] width 9 height 16
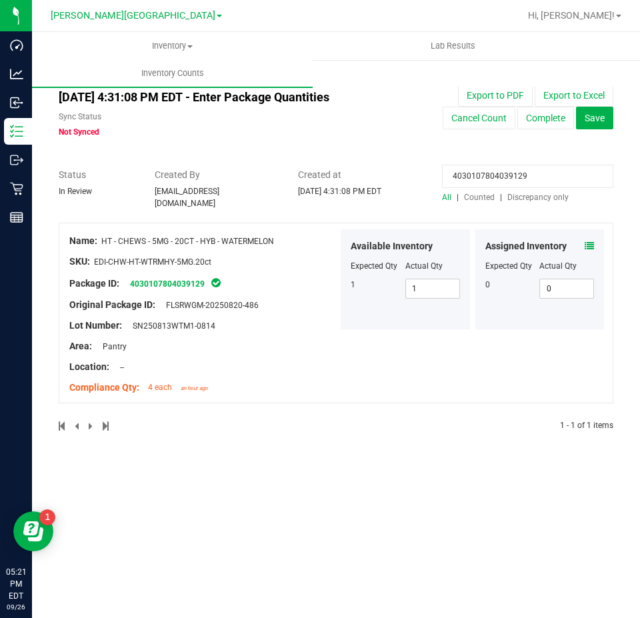
click at [505, 175] on input "4030107804039129" at bounding box center [527, 176] width 171 height 23
paste input "899568094597286"
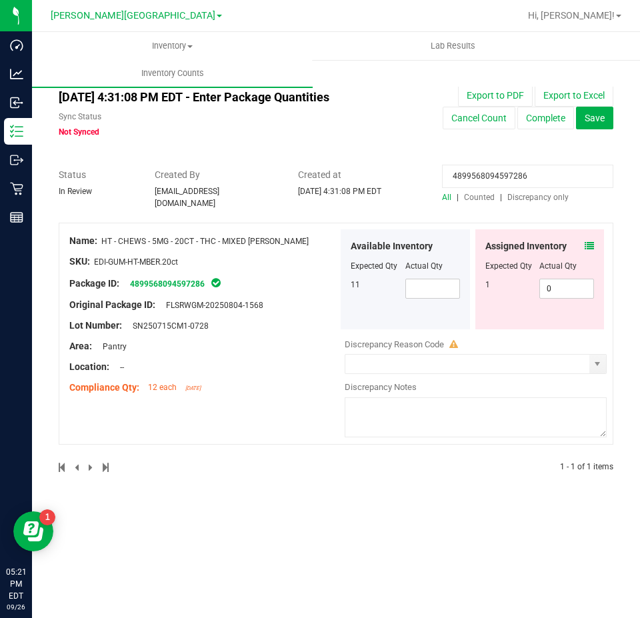
click at [587, 241] on icon at bounding box center [589, 245] width 9 height 9
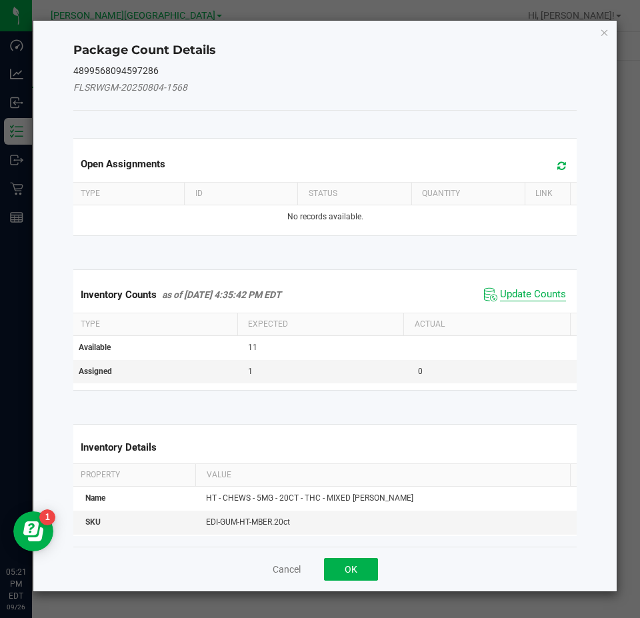
click at [554, 296] on span "Update Counts" at bounding box center [533, 294] width 66 height 13
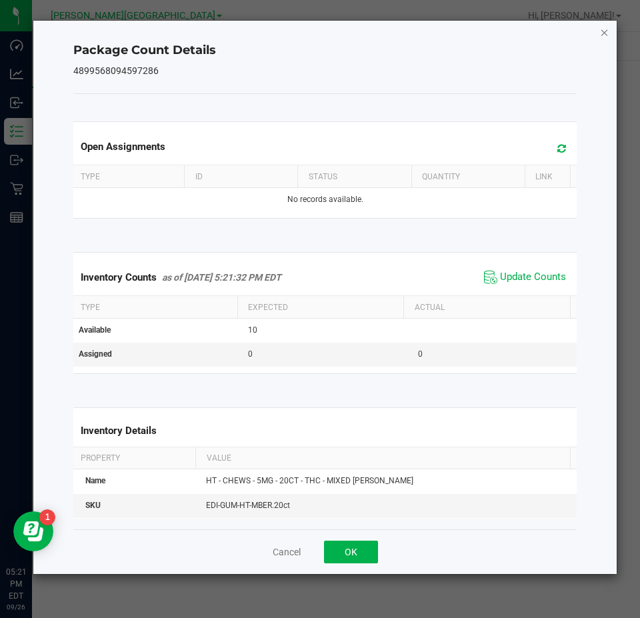
click at [604, 37] on icon "Close" at bounding box center [604, 32] width 9 height 16
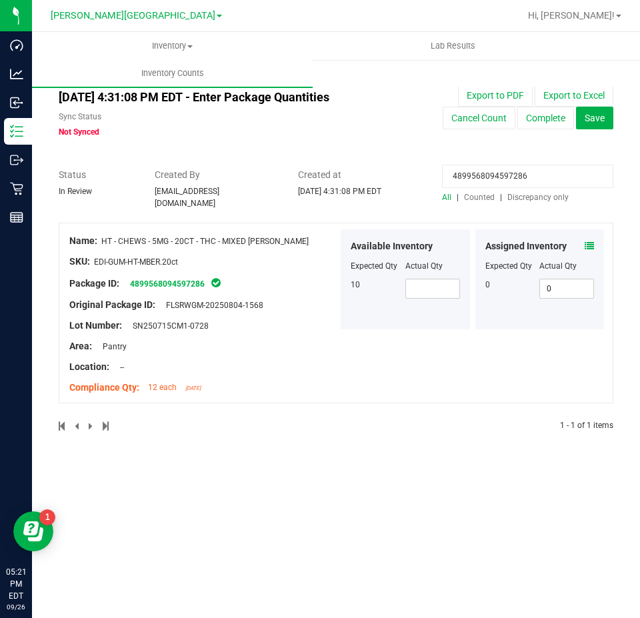
click at [531, 173] on input "4899568094597286" at bounding box center [527, 176] width 171 height 23
paste input "53411198375145"
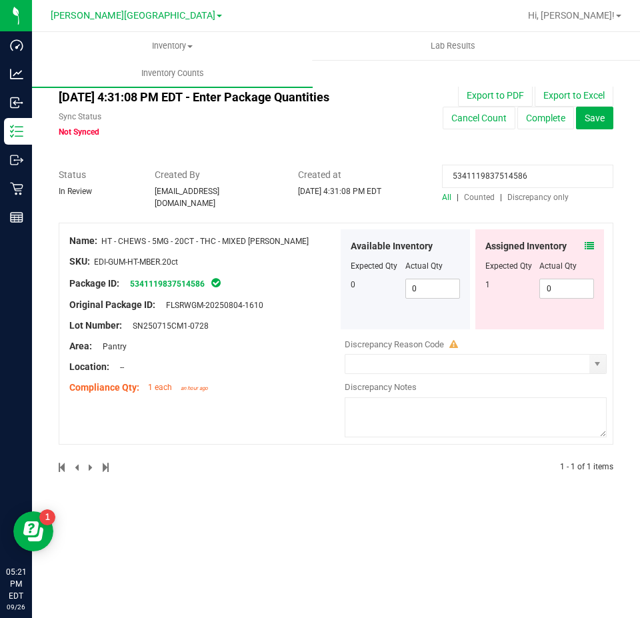
click at [588, 247] on span at bounding box center [589, 246] width 9 height 14
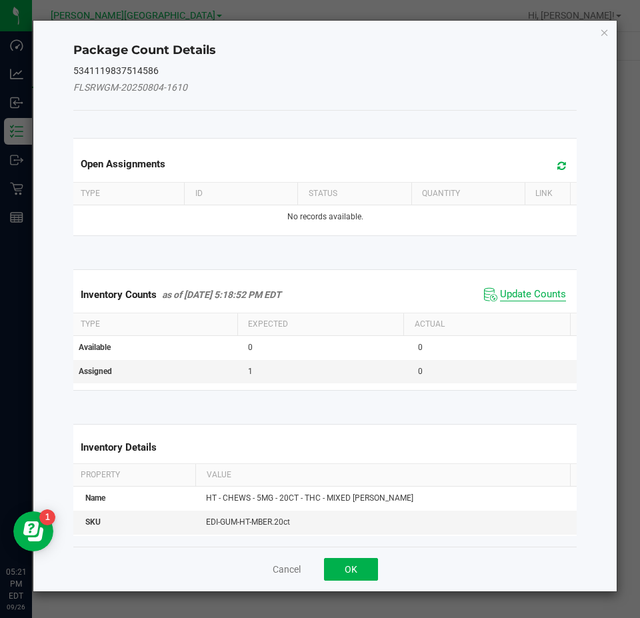
click at [526, 300] on span "Update Counts" at bounding box center [533, 294] width 66 height 13
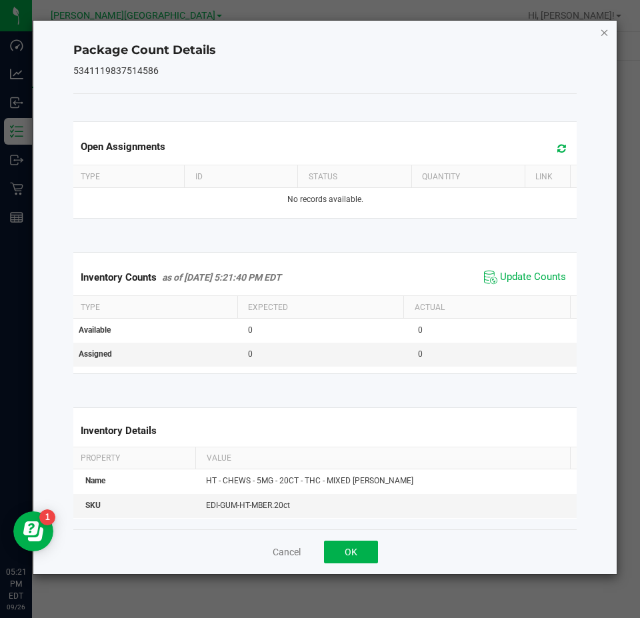
click at [606, 30] on icon "Close" at bounding box center [604, 32] width 9 height 16
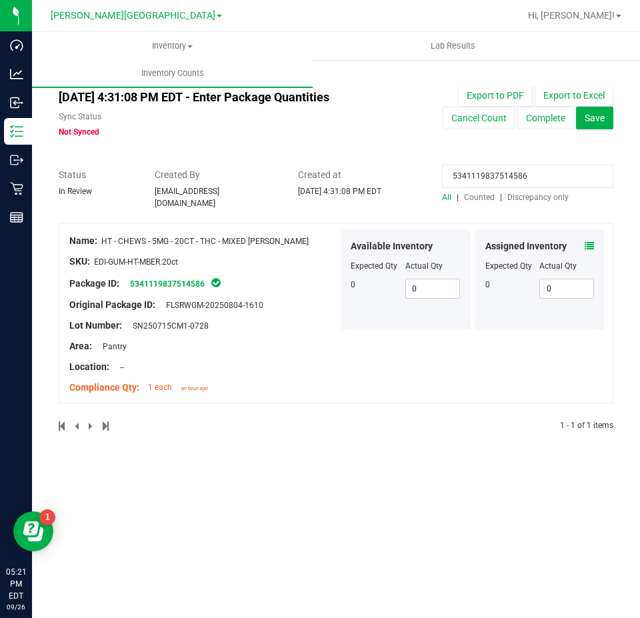
click at [521, 177] on input "5341119837514586" at bounding box center [527, 176] width 171 height 23
click at [521, 178] on input "5341119837514586" at bounding box center [527, 176] width 171 height 23
paste input "2953815926936860"
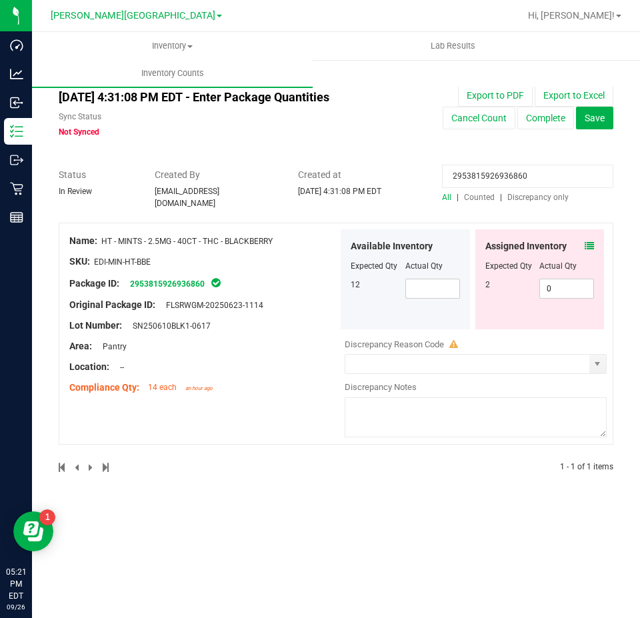
click at [587, 241] on icon at bounding box center [589, 245] width 9 height 9
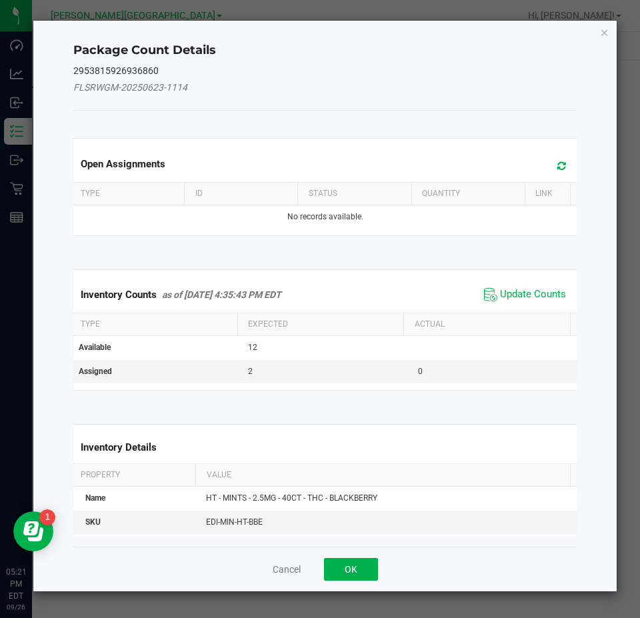
click at [564, 288] on div "Inventory Counts as of Sep 26, 2025 4:35:43 PM EDT Update Counts" at bounding box center [326, 295] width 510 height 36
click at [542, 301] on span "Update Counts" at bounding box center [533, 294] width 66 height 13
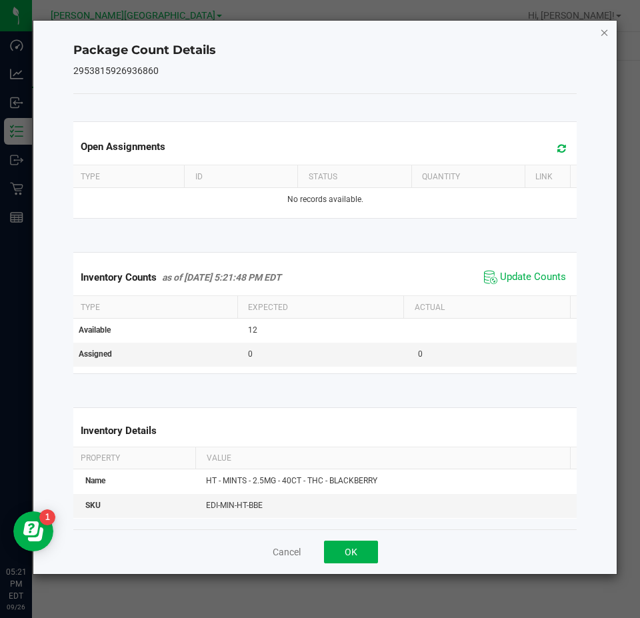
click at [602, 33] on icon "Close" at bounding box center [604, 32] width 9 height 16
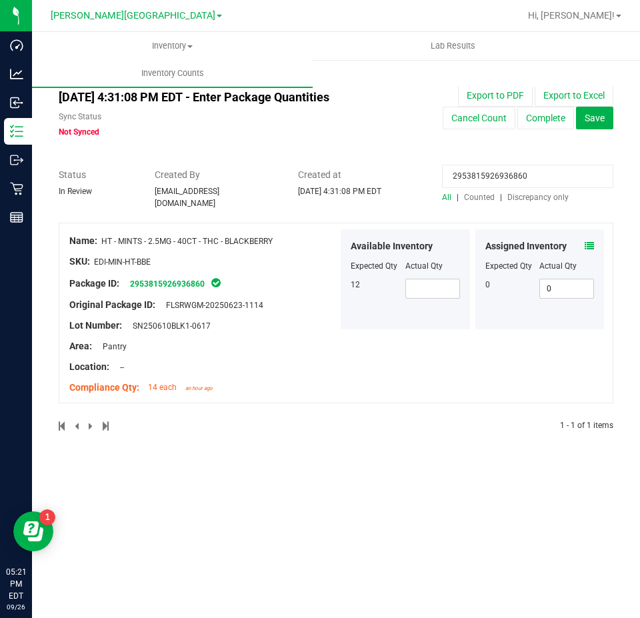
click at [496, 179] on input "2953815926936860" at bounding box center [527, 176] width 171 height 23
paste input "4558355042900908"
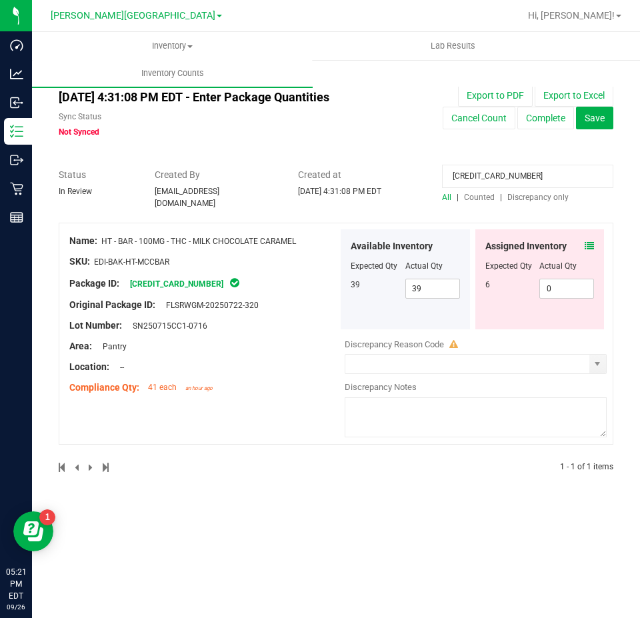
click at [589, 241] on icon at bounding box center [589, 245] width 9 height 9
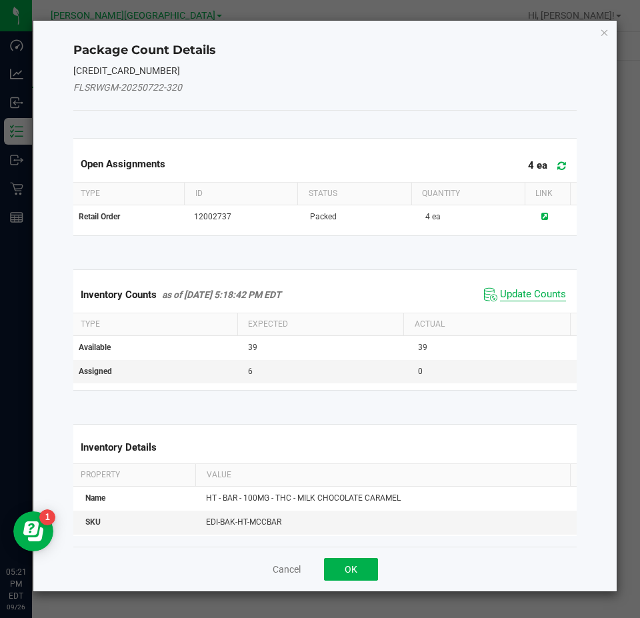
click at [547, 290] on span "Update Counts" at bounding box center [533, 294] width 66 height 13
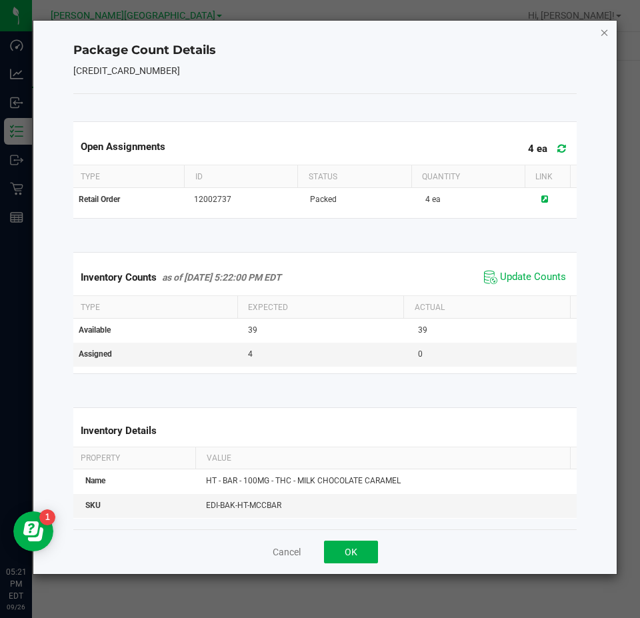
click at [601, 35] on icon "Close" at bounding box center [604, 32] width 9 height 16
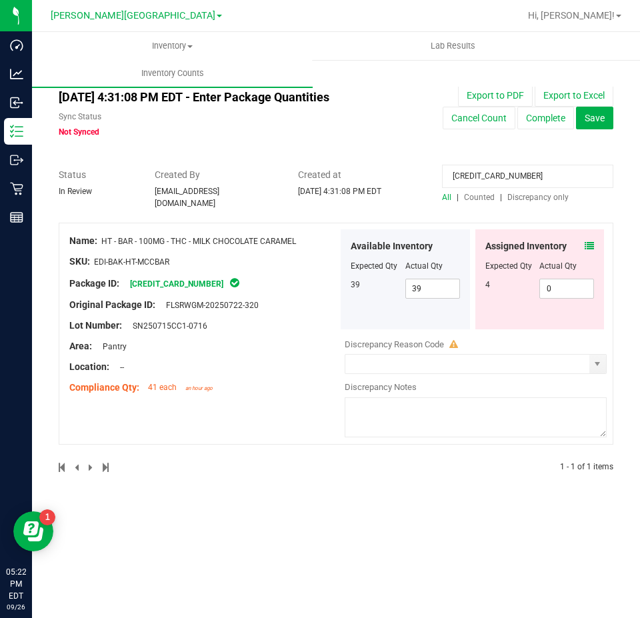
click at [605, 38] on ul "Inventory All packages All inventory Waste log Create inventory Lab Results Inv…" at bounding box center [352, 46] width 640 height 29
click at [526, 175] on input "4558355042900908" at bounding box center [527, 176] width 171 height 23
paste input "6834528528880611"
click at [590, 241] on icon at bounding box center [589, 245] width 9 height 9
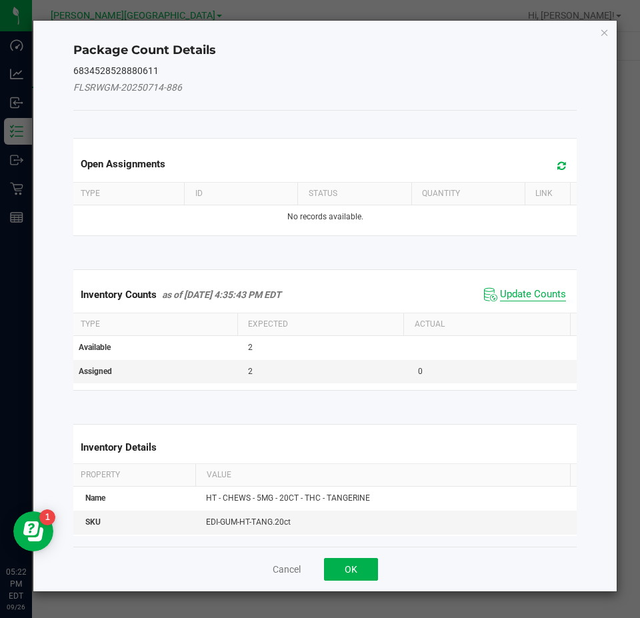
click at [547, 296] on span "Update Counts" at bounding box center [533, 294] width 66 height 13
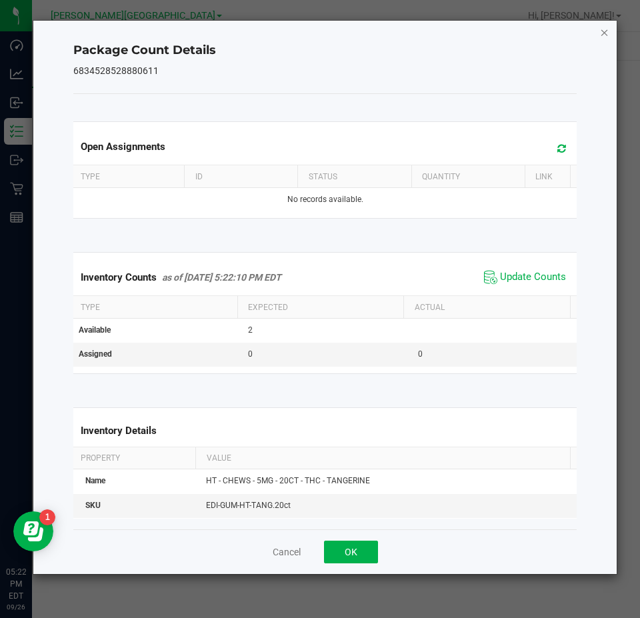
click at [602, 29] on icon "Close" at bounding box center [604, 32] width 9 height 16
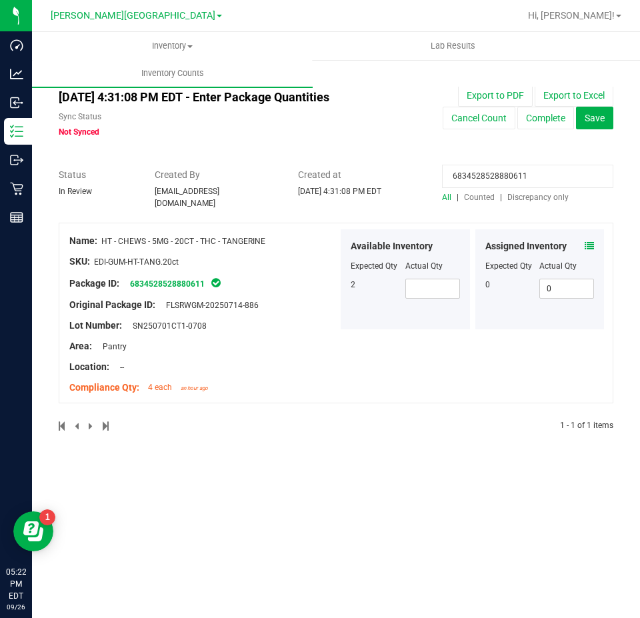
click at [511, 178] on input "6834528528880611" at bounding box center [527, 176] width 171 height 23
paste input "0087853284583513"
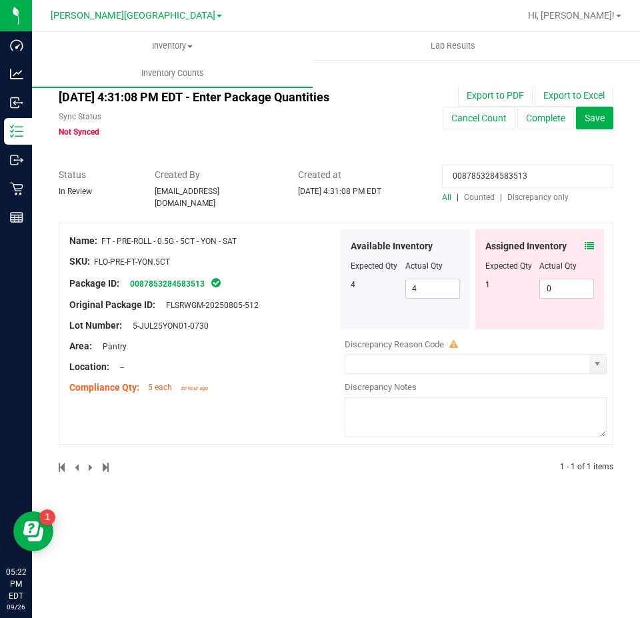
click at [591, 241] on icon at bounding box center [589, 245] width 9 height 9
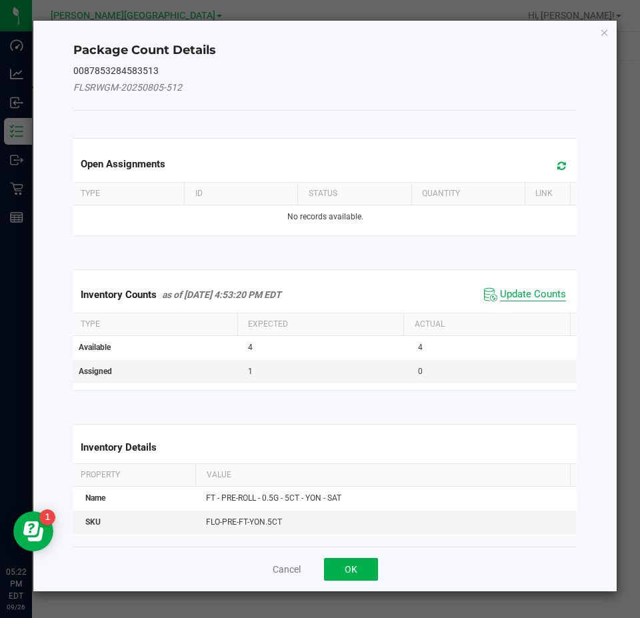
click at [552, 289] on span "Update Counts" at bounding box center [533, 294] width 66 height 13
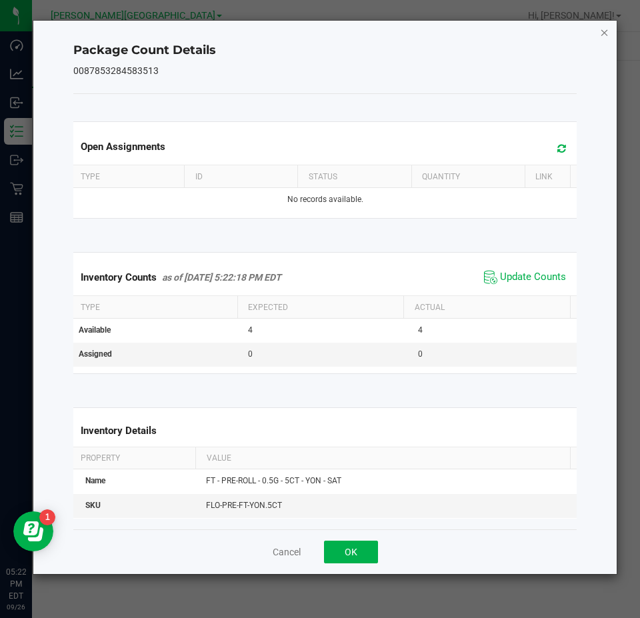
click at [603, 29] on icon "Close" at bounding box center [604, 32] width 9 height 16
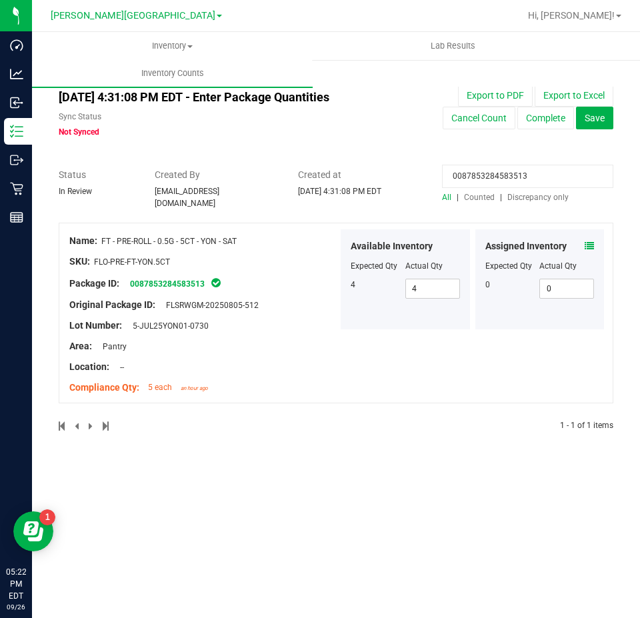
click at [486, 185] on input "0087853284583513" at bounding box center [527, 176] width 171 height 23
paste input "2581344242372361"
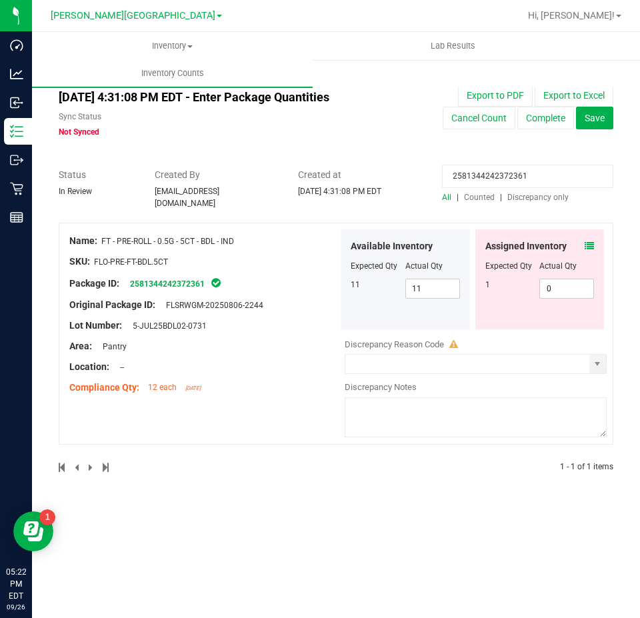
click at [592, 241] on icon at bounding box center [589, 245] width 9 height 9
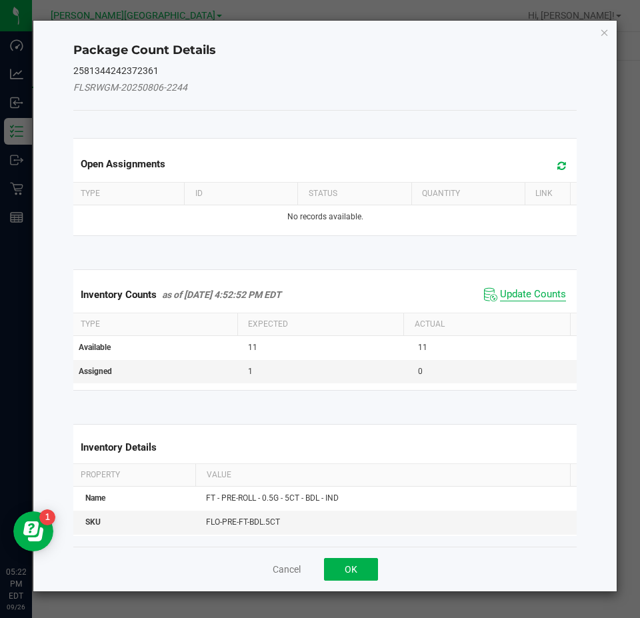
click at [556, 289] on span "Update Counts" at bounding box center [533, 294] width 66 height 13
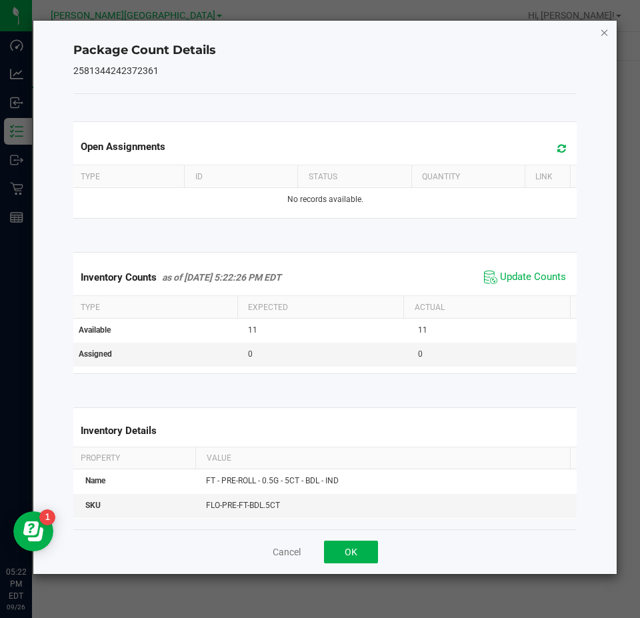
click at [606, 34] on icon "Close" at bounding box center [604, 32] width 9 height 16
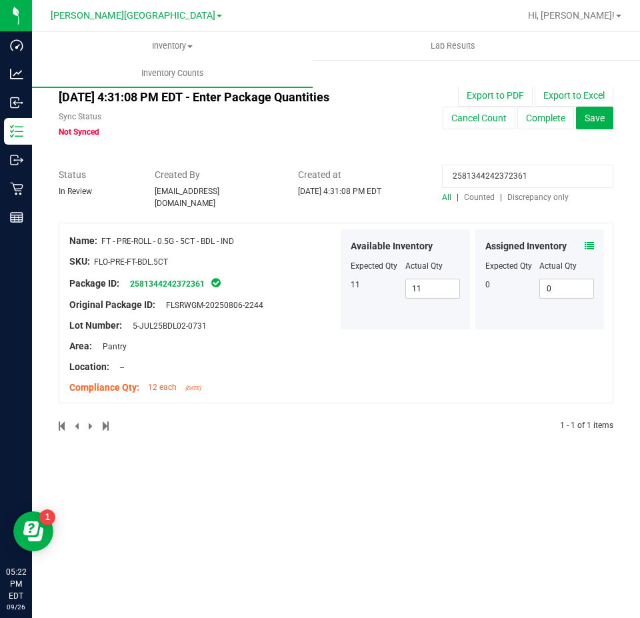
click at [491, 171] on input "2581344242372361" at bounding box center [527, 176] width 171 height 23
paste input "3287014377708768"
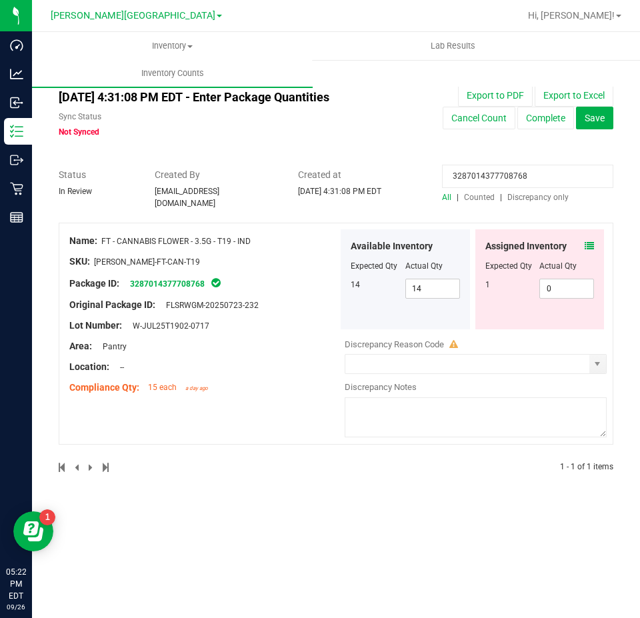
click at [589, 241] on icon at bounding box center [589, 245] width 9 height 9
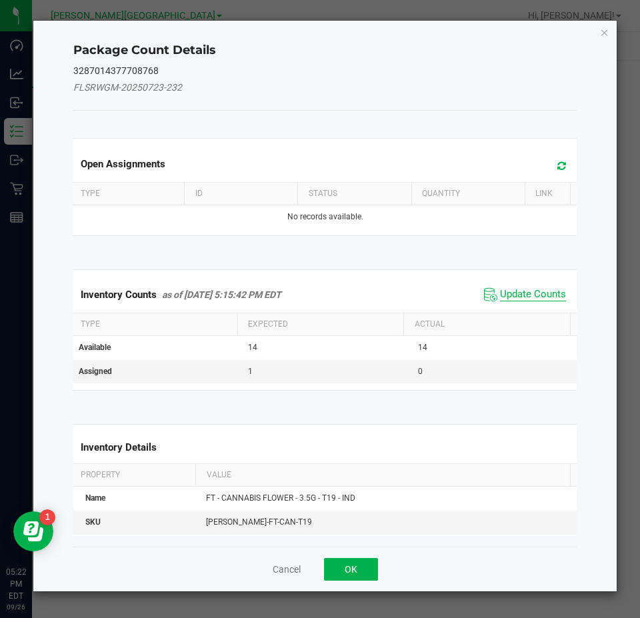
click at [540, 288] on span "Update Counts" at bounding box center [533, 294] width 66 height 13
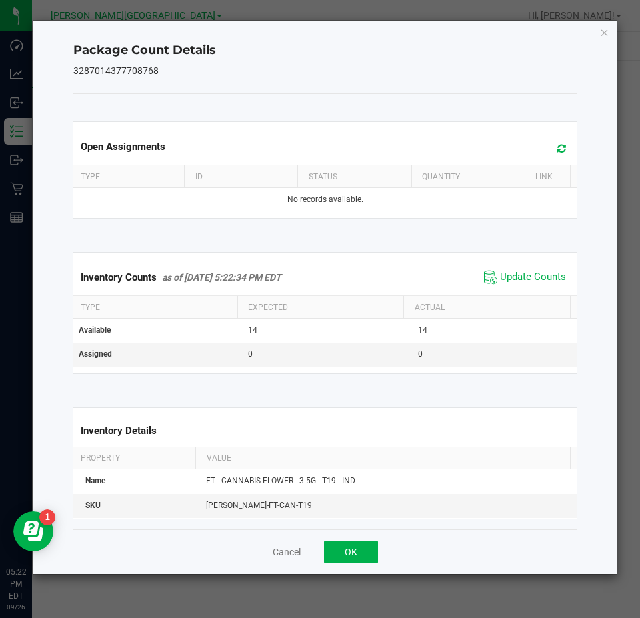
click at [604, 33] on icon "Close" at bounding box center [604, 32] width 9 height 16
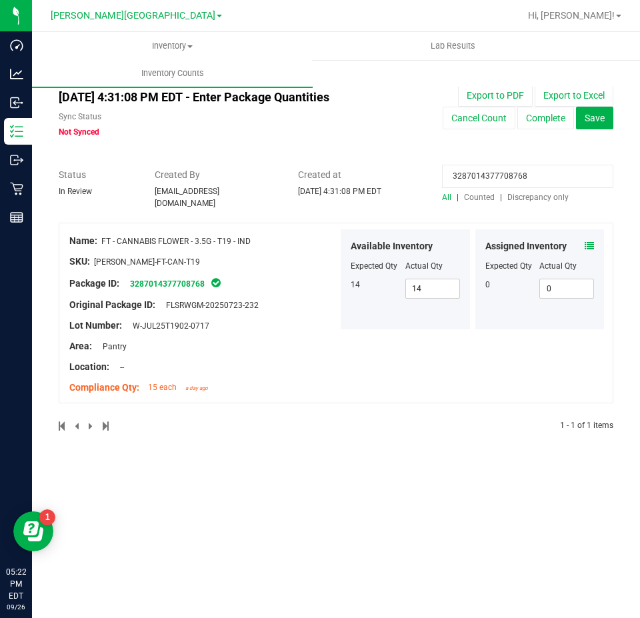
click at [538, 174] on input "3287014377708768" at bounding box center [527, 176] width 171 height 23
paste input "6342583686376724"
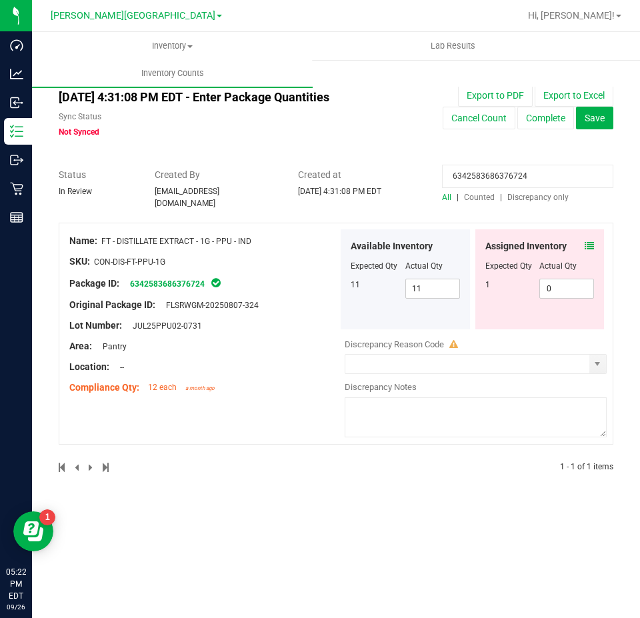
click at [589, 241] on icon at bounding box center [589, 245] width 9 height 9
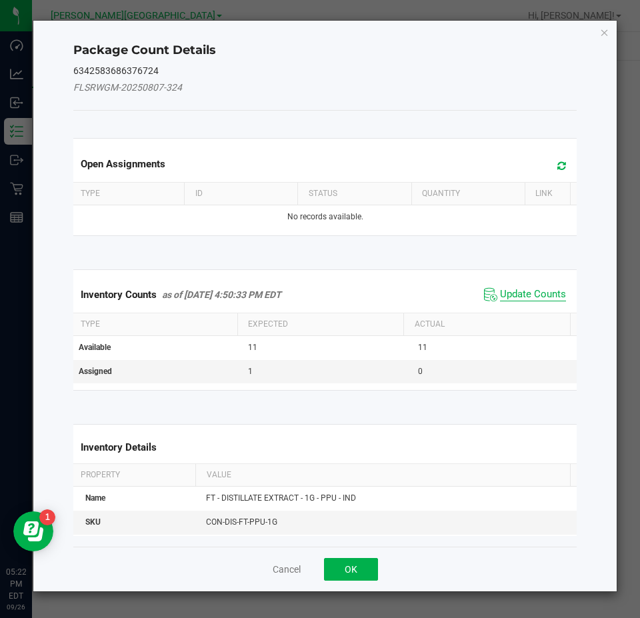
click at [554, 300] on span "Update Counts" at bounding box center [533, 294] width 66 height 13
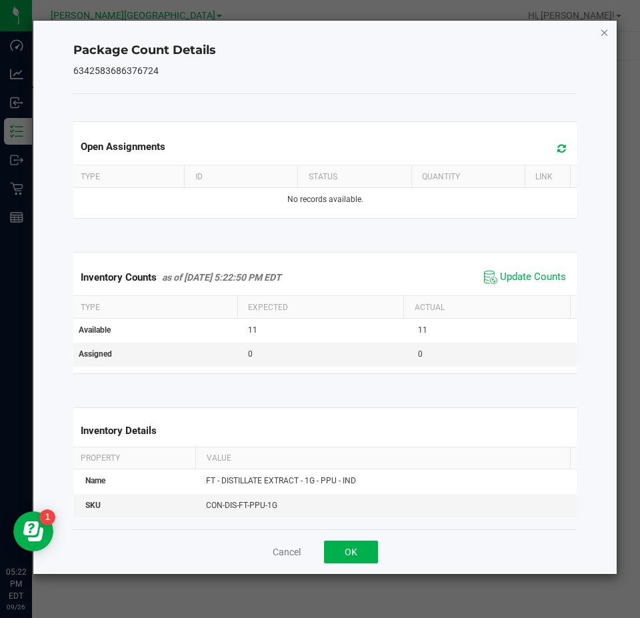
click at [605, 34] on icon "Close" at bounding box center [604, 32] width 9 height 16
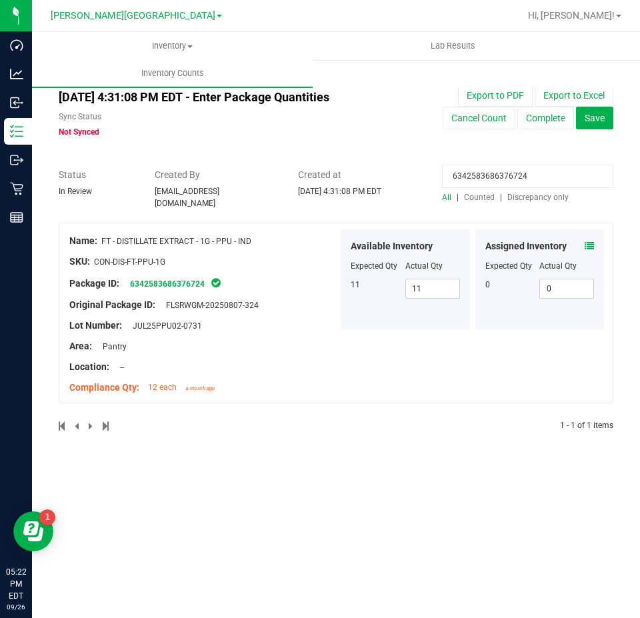
click at [539, 183] on input "6342583686376724" at bounding box center [527, 176] width 171 height 23
paste input "8233452004405429"
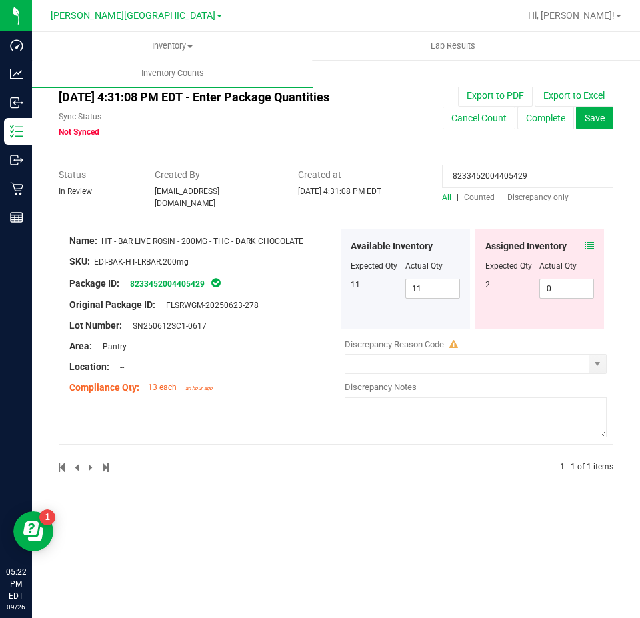
click at [590, 241] on icon at bounding box center [589, 245] width 9 height 9
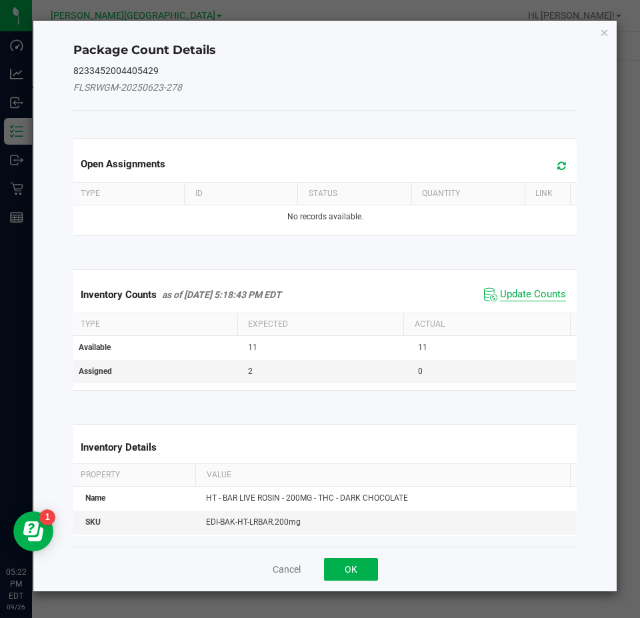
click at [548, 296] on span "Update Counts" at bounding box center [533, 294] width 66 height 13
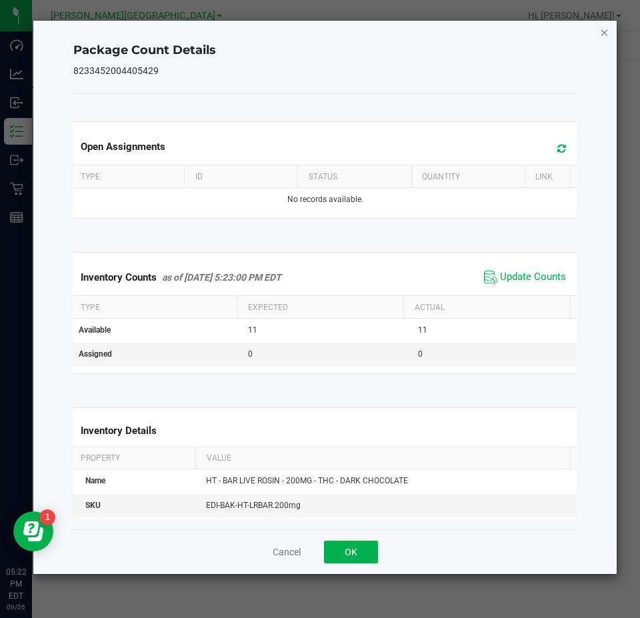
click at [602, 36] on icon "Close" at bounding box center [604, 32] width 9 height 16
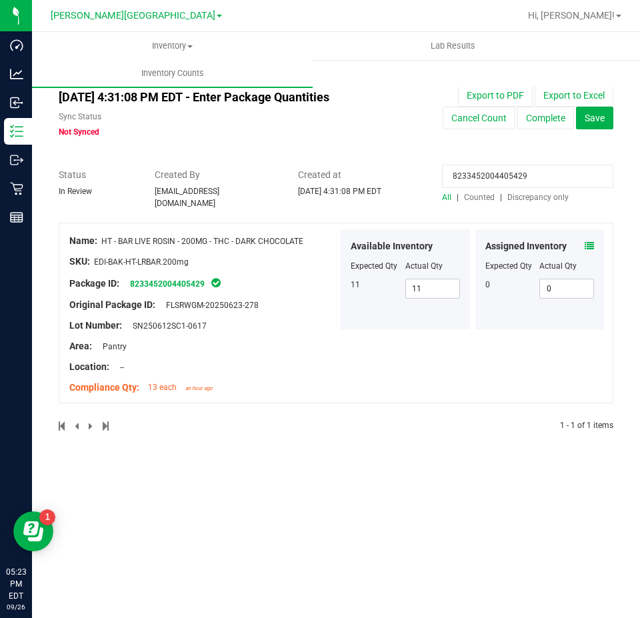
click at [526, 167] on input "8233452004405429" at bounding box center [527, 176] width 171 height 23
paste input "4086466341138945"
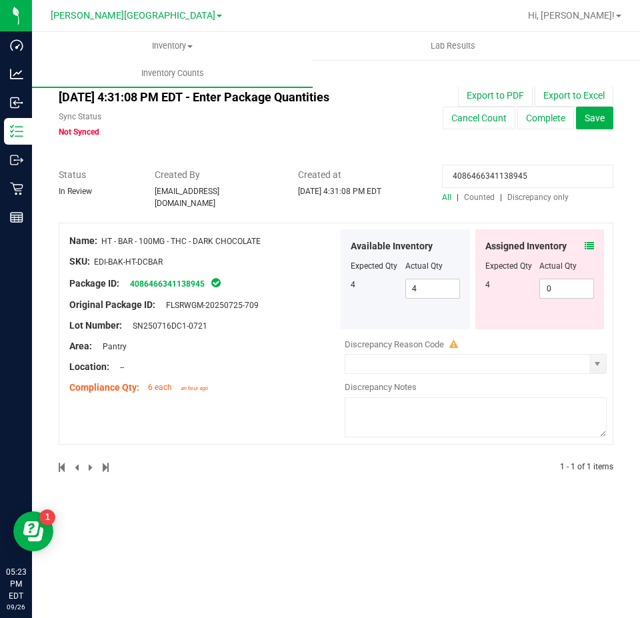
click at [592, 241] on icon at bounding box center [589, 245] width 9 height 9
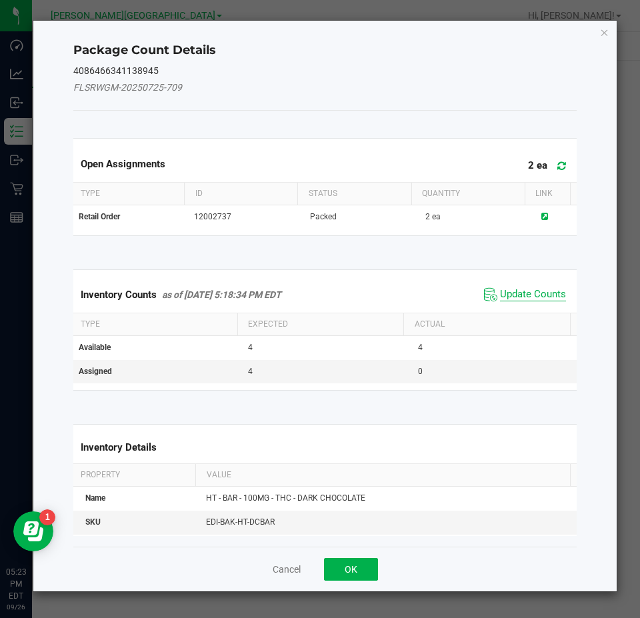
click at [518, 297] on span "Update Counts" at bounding box center [533, 294] width 66 height 13
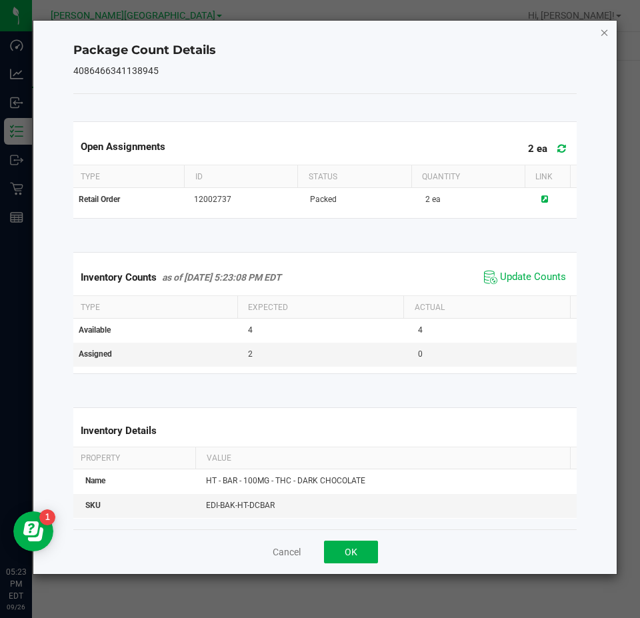
click at [601, 37] on icon "Close" at bounding box center [604, 32] width 9 height 16
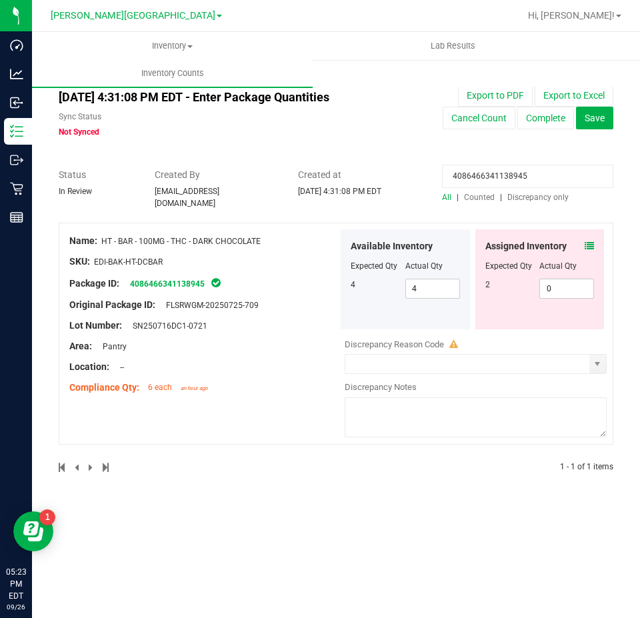
drag, startPoint x: 635, startPoint y: 154, endPoint x: 592, endPoint y: 243, distance: 98.7
click at [592, 243] on icon at bounding box center [589, 245] width 9 height 9
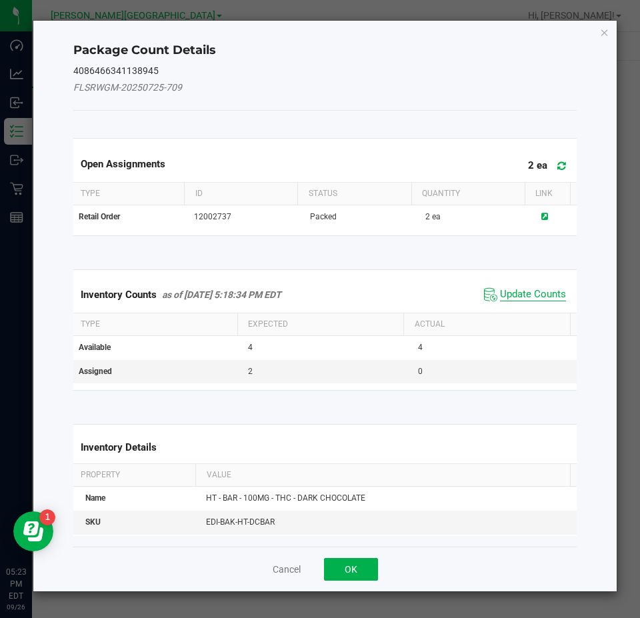
click at [556, 296] on span "Update Counts" at bounding box center [533, 294] width 66 height 13
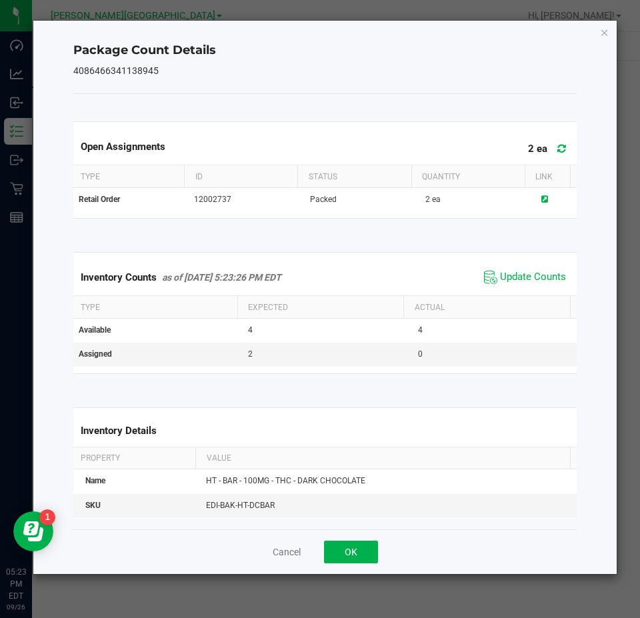
click at [597, 35] on div "Package Count Details 4086466341138945 Open Assignments 2 ea Type ID Status Qua…" at bounding box center [325, 298] width 584 height 554
click at [605, 31] on icon "Close" at bounding box center [604, 32] width 9 height 16
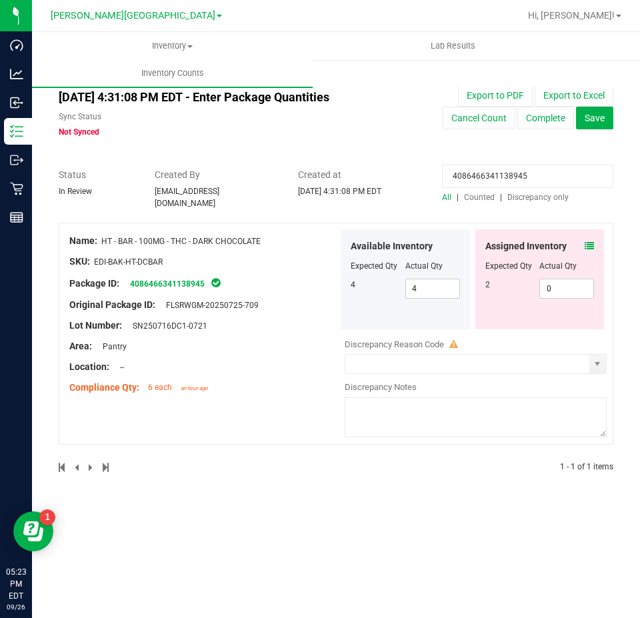
click at [514, 169] on input "4086466341138945" at bounding box center [527, 176] width 171 height 23
paste input "0451226434256764"
type input "0451226434256764"
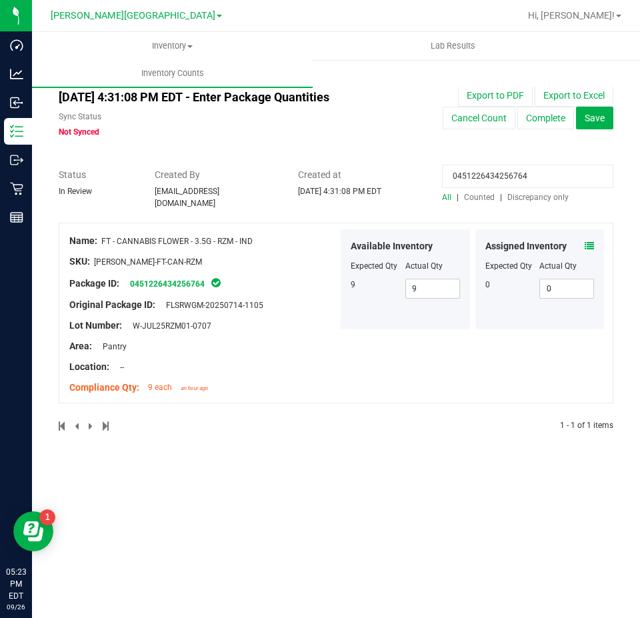
click at [587, 241] on icon at bounding box center [589, 245] width 9 height 9
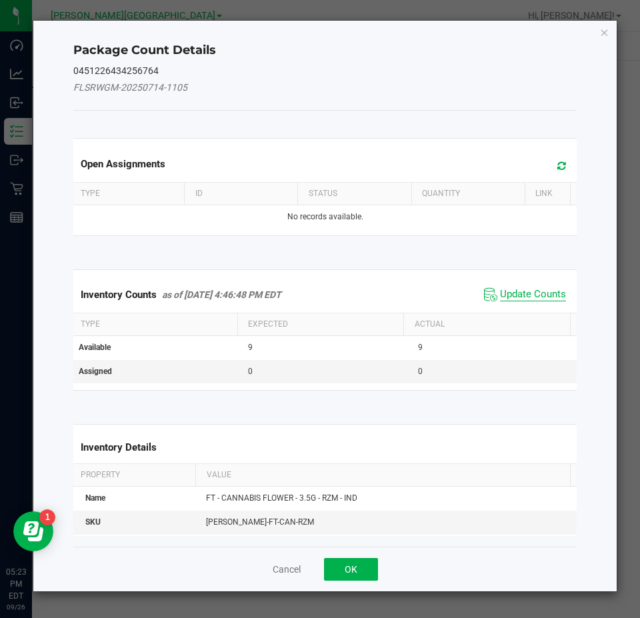
click at [532, 298] on span "Update Counts" at bounding box center [533, 294] width 66 height 13
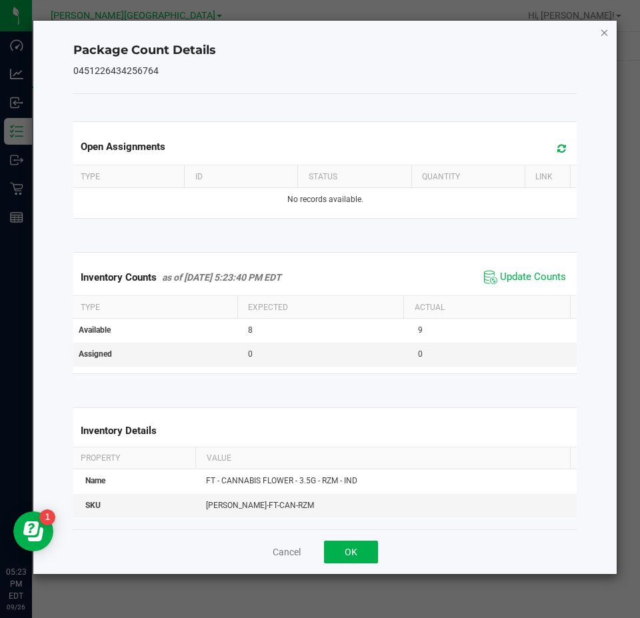
click at [600, 26] on icon "Close" at bounding box center [604, 32] width 9 height 16
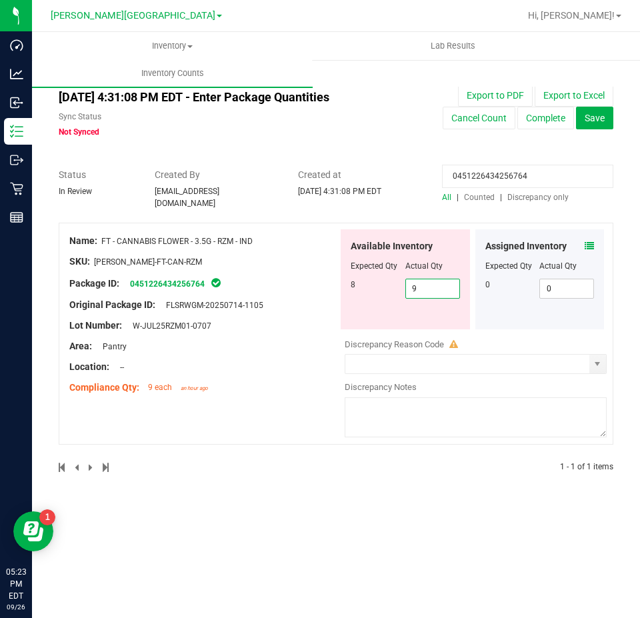
click at [430, 290] on span "9 9" at bounding box center [433, 289] width 55 height 20
click at [430, 290] on input "9" at bounding box center [432, 288] width 53 height 19
type input "8"
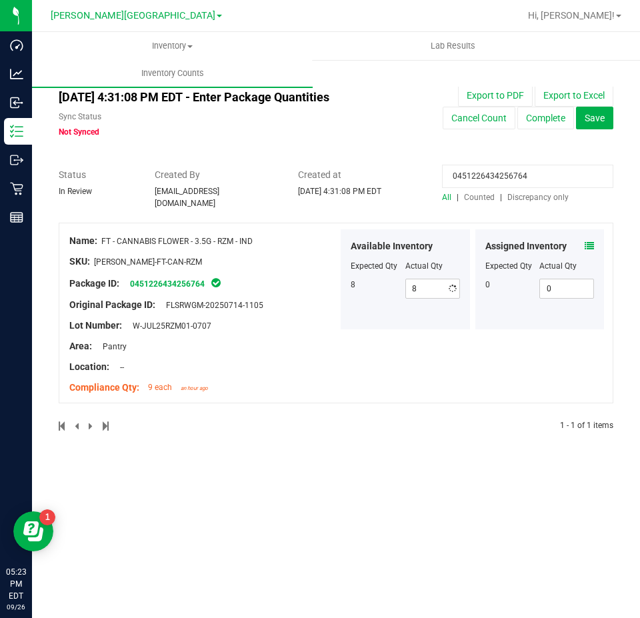
click at [508, 169] on input "0451226434256764" at bounding box center [527, 176] width 171 height 23
paste input "3848160486699108"
click at [592, 241] on icon at bounding box center [589, 245] width 9 height 9
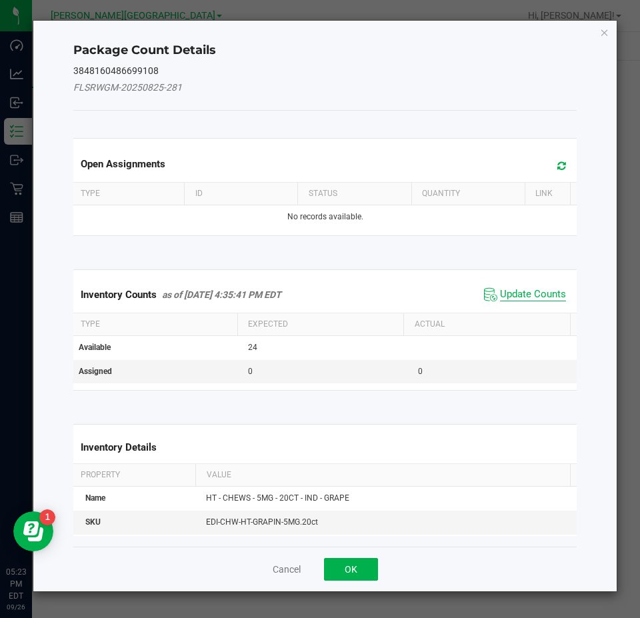
click at [543, 294] on span "Update Counts" at bounding box center [533, 294] width 66 height 13
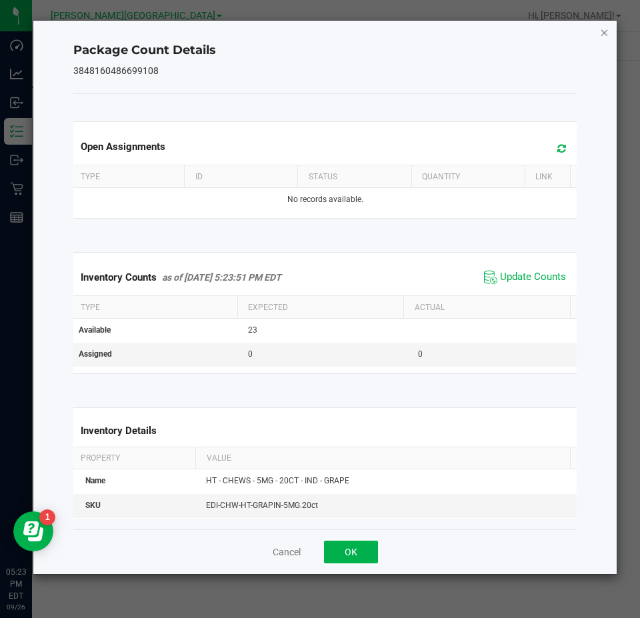
click at [602, 33] on icon "Close" at bounding box center [604, 32] width 9 height 16
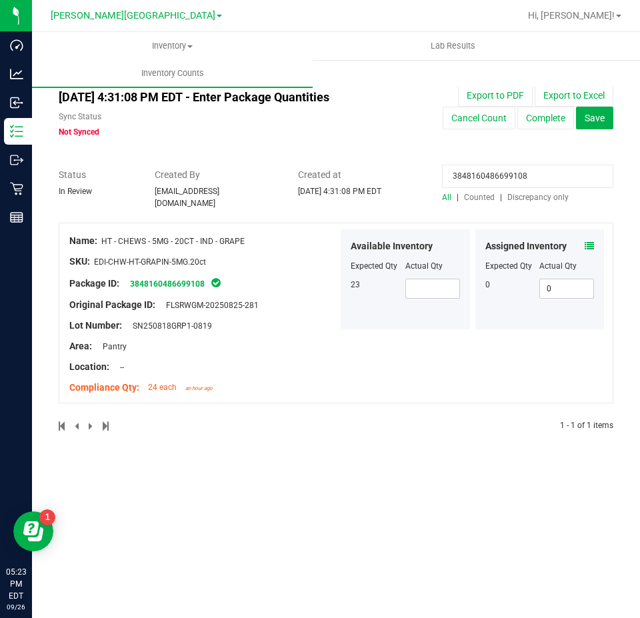
click at [517, 180] on input "3848160486699108" at bounding box center [527, 176] width 171 height 23
paste input "4899568094597286"
click at [585, 241] on icon at bounding box center [589, 245] width 9 height 9
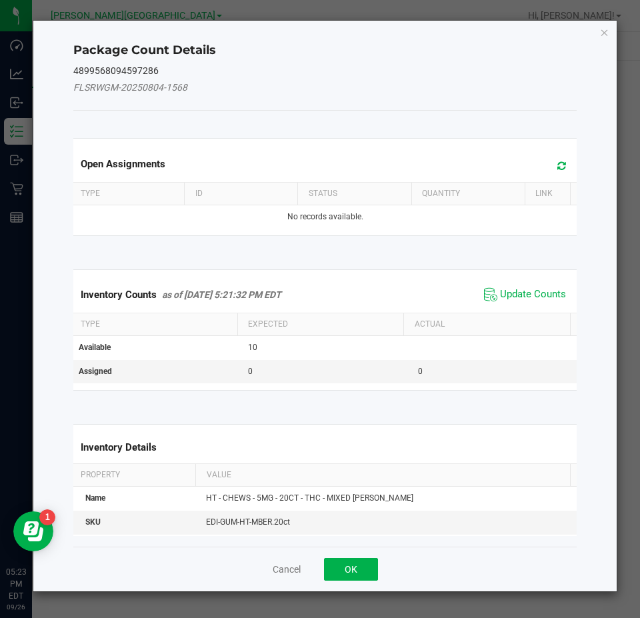
click at [518, 304] on span "Update Counts" at bounding box center [525, 295] width 89 height 20
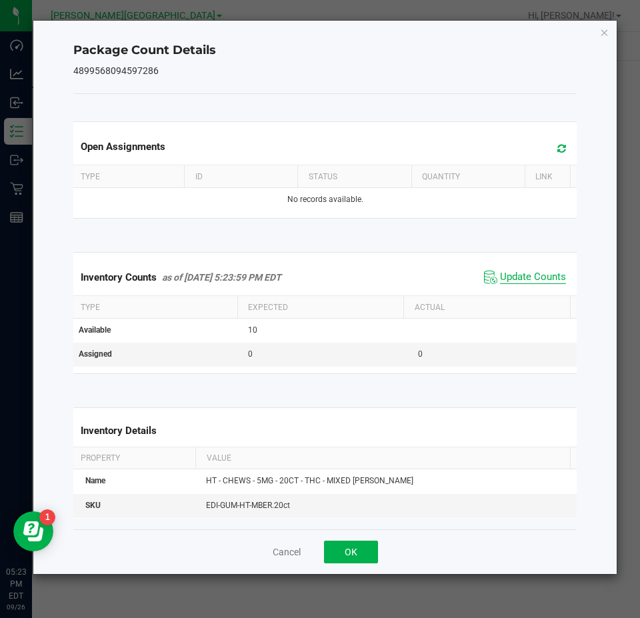
click at [532, 282] on span "Update Counts" at bounding box center [533, 277] width 66 height 13
click at [522, 274] on span "Update Counts" at bounding box center [533, 277] width 66 height 13
click at [600, 31] on icon "Close" at bounding box center [604, 32] width 9 height 16
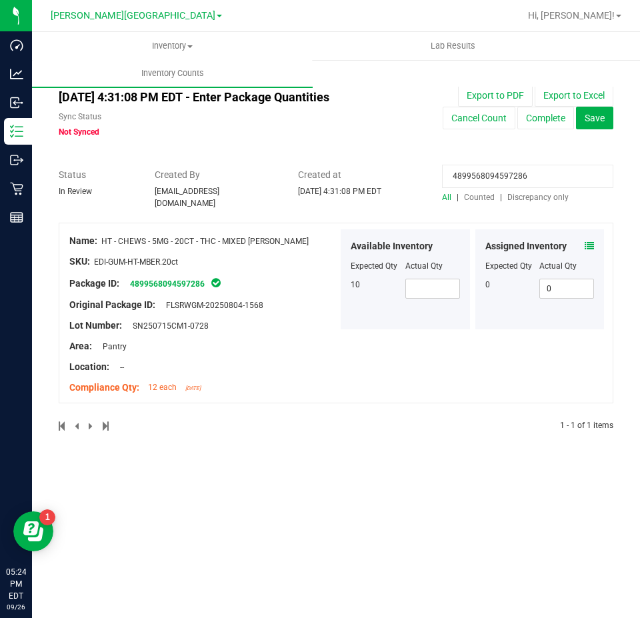
click at [462, 172] on input "4899568094597286" at bounding box center [527, 176] width 171 height 23
paste input "9612164875175097"
type input "9612164875175097"
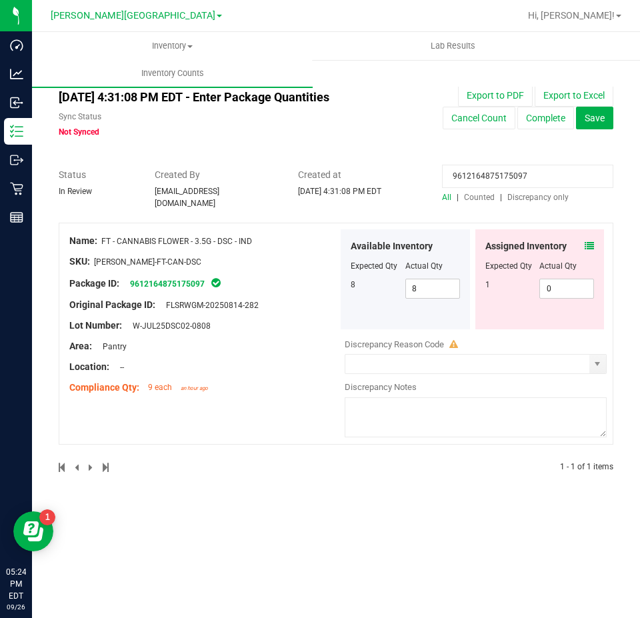
click at [588, 241] on icon at bounding box center [589, 245] width 9 height 9
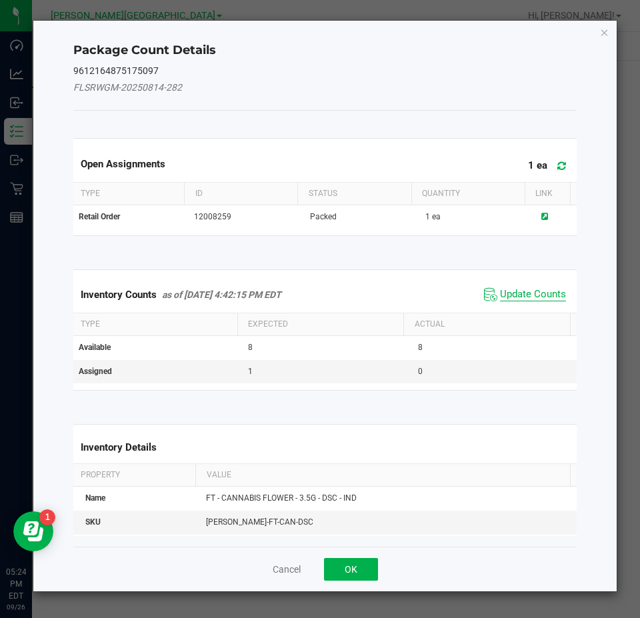
click at [538, 299] on span "Update Counts" at bounding box center [533, 294] width 66 height 13
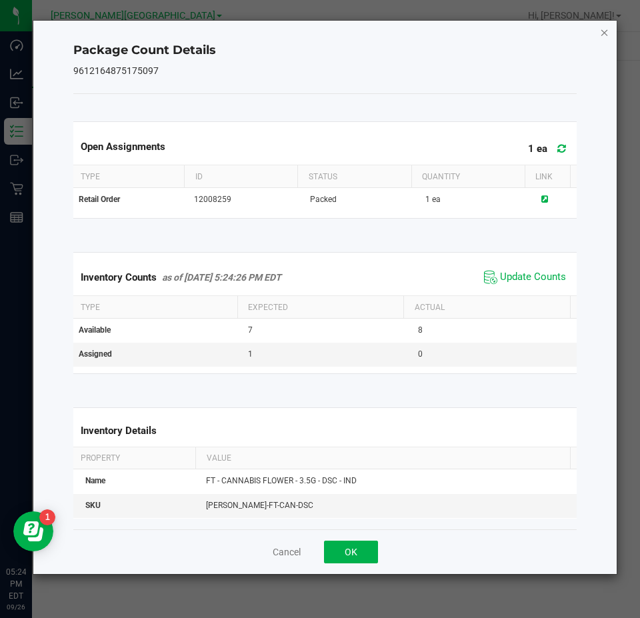
click at [603, 34] on icon "Close" at bounding box center [604, 32] width 9 height 16
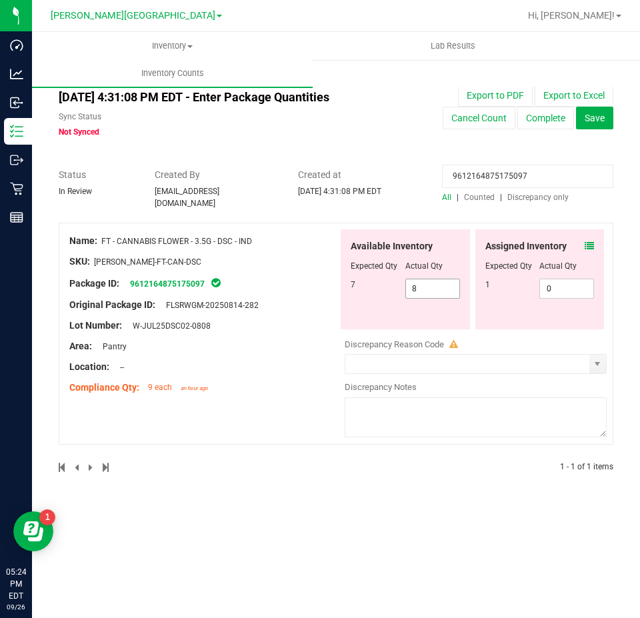
click at [440, 288] on span "8 8" at bounding box center [433, 289] width 55 height 20
click at [440, 288] on input "8" at bounding box center [432, 288] width 53 height 19
type input "7"
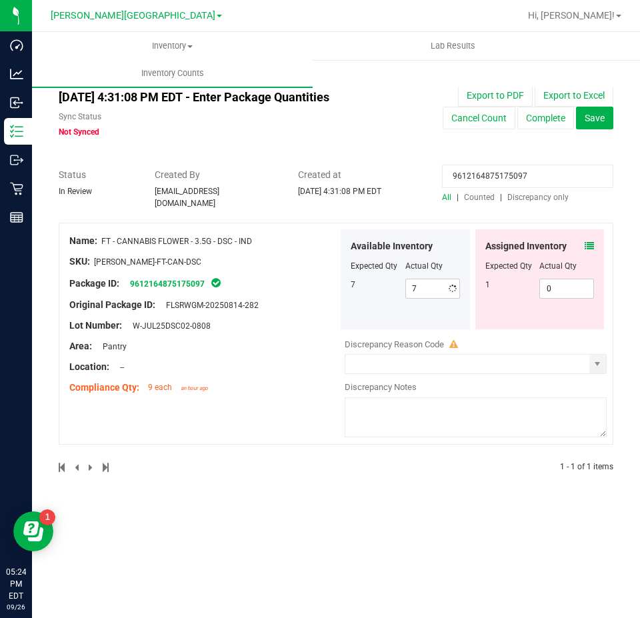
click at [501, 180] on input "9612164875175097" at bounding box center [527, 176] width 171 height 23
click at [501, 179] on input "9612164875175097" at bounding box center [527, 176] width 171 height 23
paste input "98040053334315"
type input "9698040053334315"
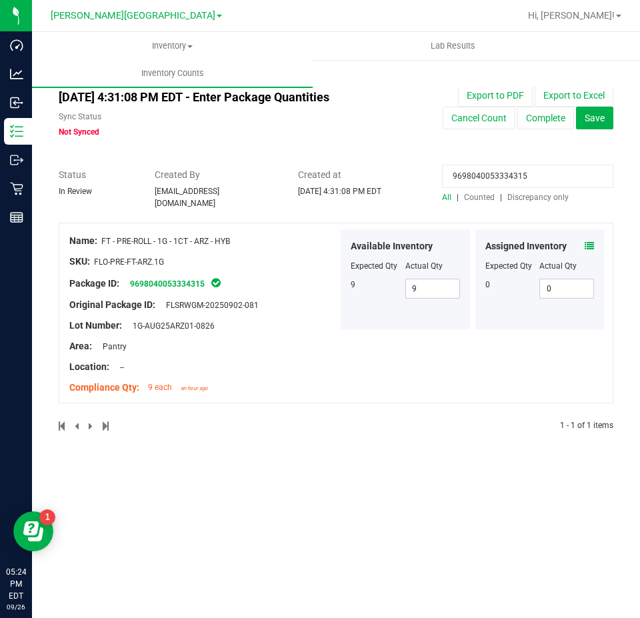
click at [592, 241] on icon at bounding box center [589, 245] width 9 height 9
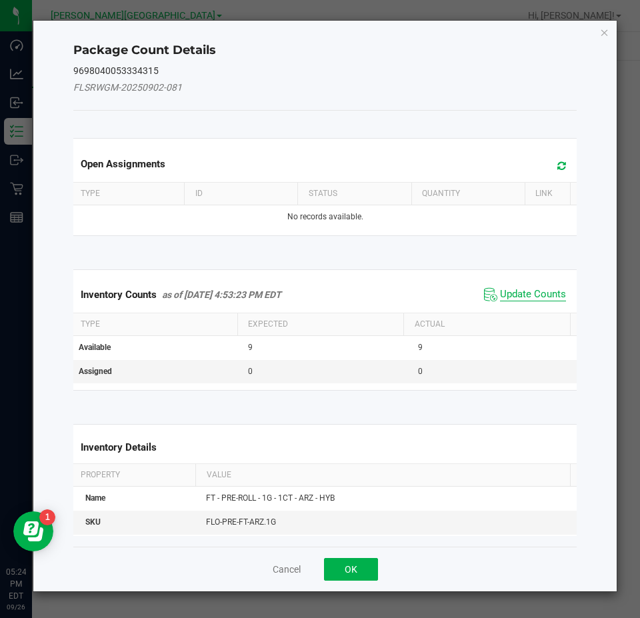
click at [556, 296] on span "Update Counts" at bounding box center [533, 294] width 66 height 13
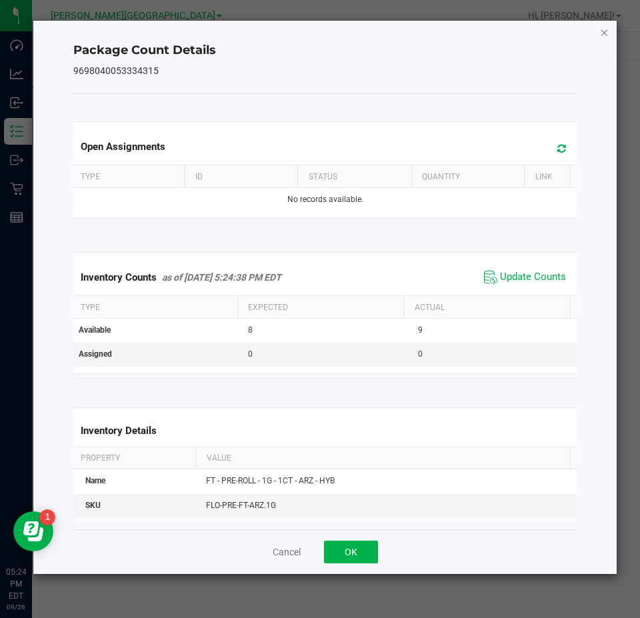
click at [607, 33] on icon "Close" at bounding box center [604, 32] width 9 height 16
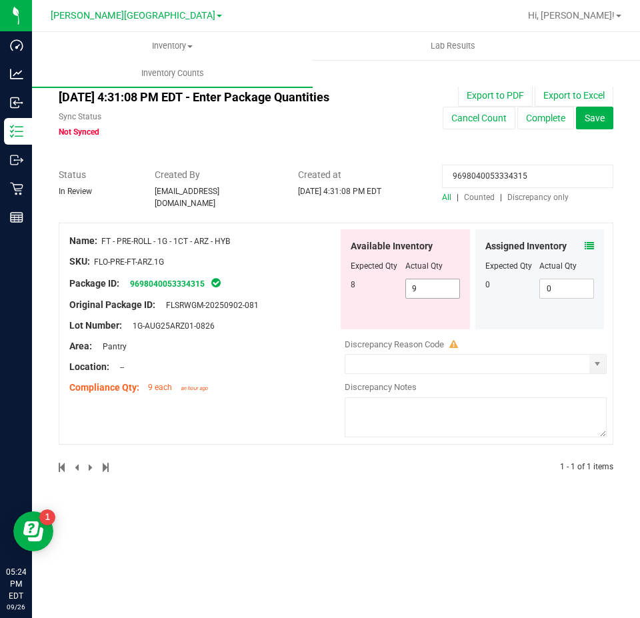
click at [428, 286] on span "9 9" at bounding box center [433, 289] width 55 height 20
click at [0, 0] on input "9" at bounding box center [0, 0] width 0 height 0
type input "8"
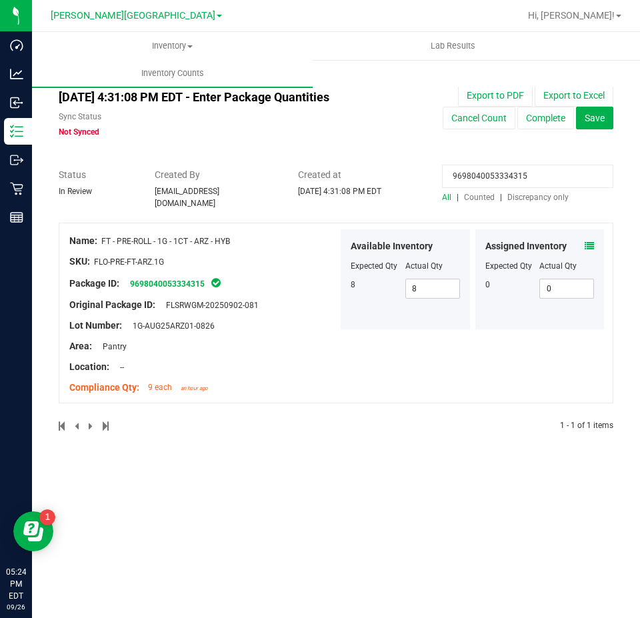
click at [510, 181] on input "9698040053334315" at bounding box center [527, 176] width 171 height 23
paste input "096238250115978"
type input "0962382501159785"
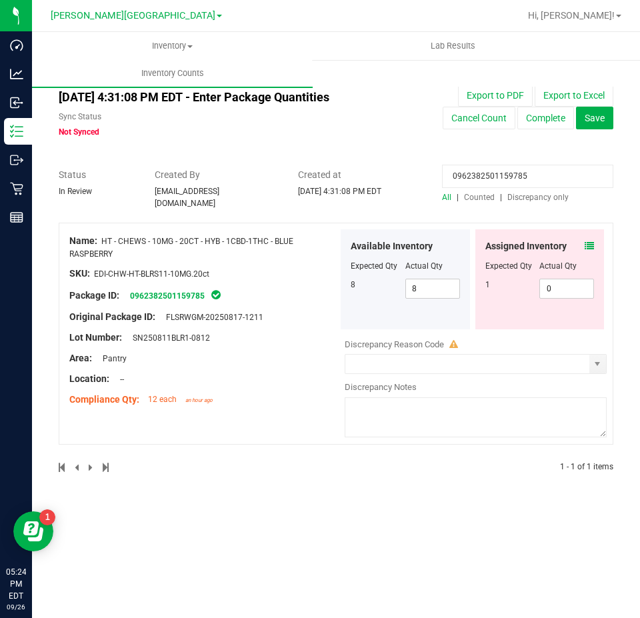
click at [591, 241] on icon at bounding box center [589, 245] width 9 height 9
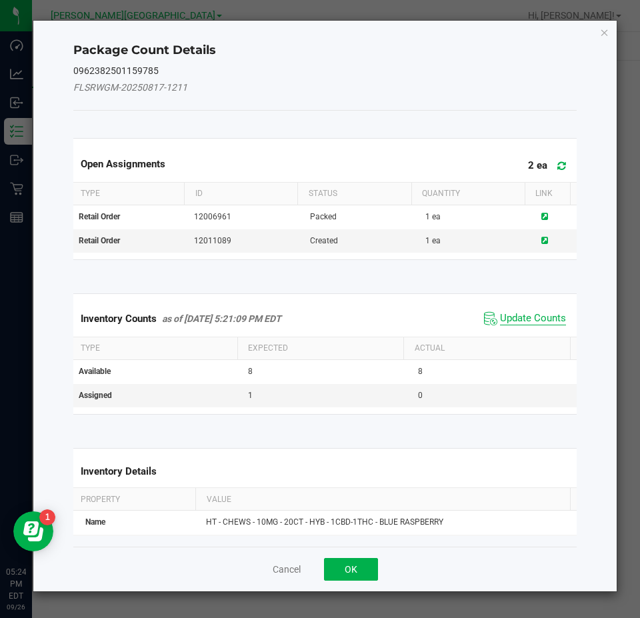
click at [541, 314] on span "Update Counts" at bounding box center [533, 318] width 66 height 13
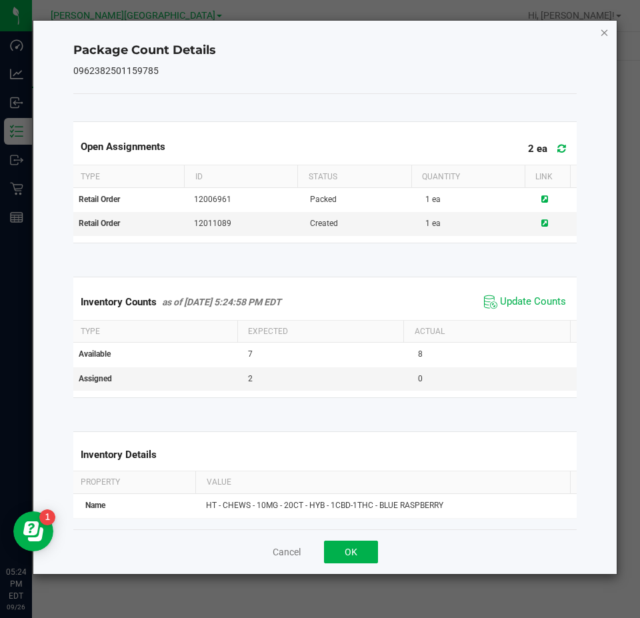
click at [607, 33] on icon "Close" at bounding box center [604, 32] width 9 height 16
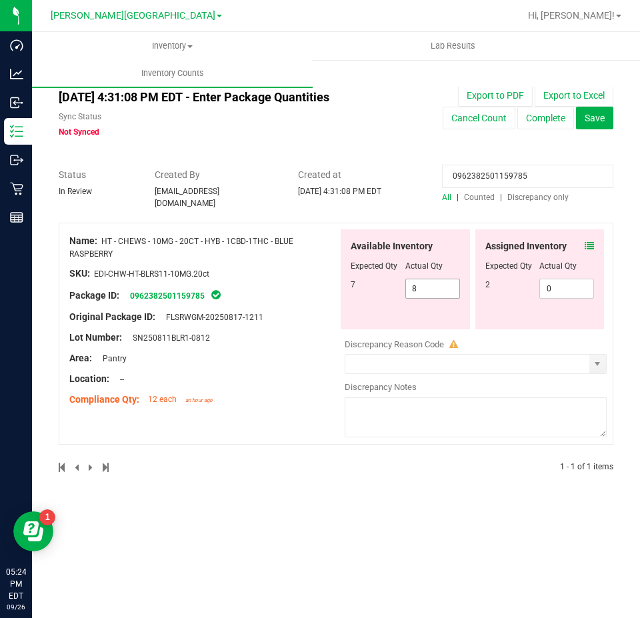
click at [448, 289] on span "8 8" at bounding box center [433, 289] width 55 height 20
click at [448, 289] on input "8" at bounding box center [432, 288] width 53 height 19
type input "7"
click at [472, 180] on input "0962382501159785" at bounding box center [527, 176] width 171 height 23
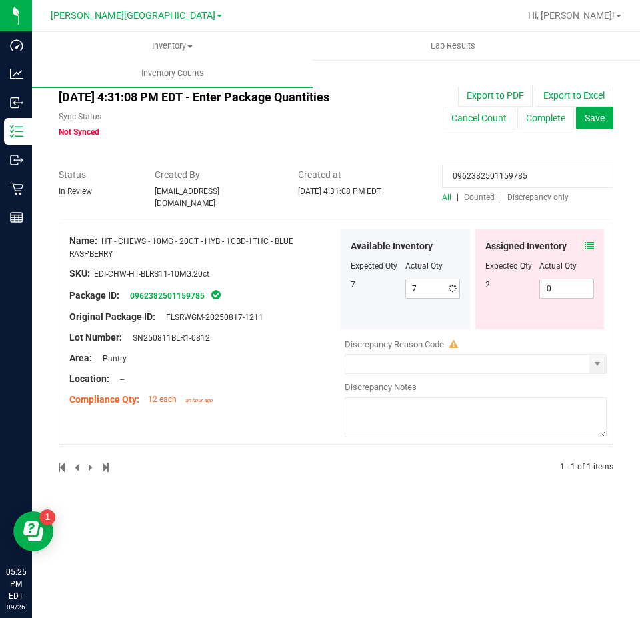
click at [472, 180] on input "0962382501159785" at bounding box center [527, 176] width 171 height 23
paste input "4030107804039129"
type input "4030107804039129"
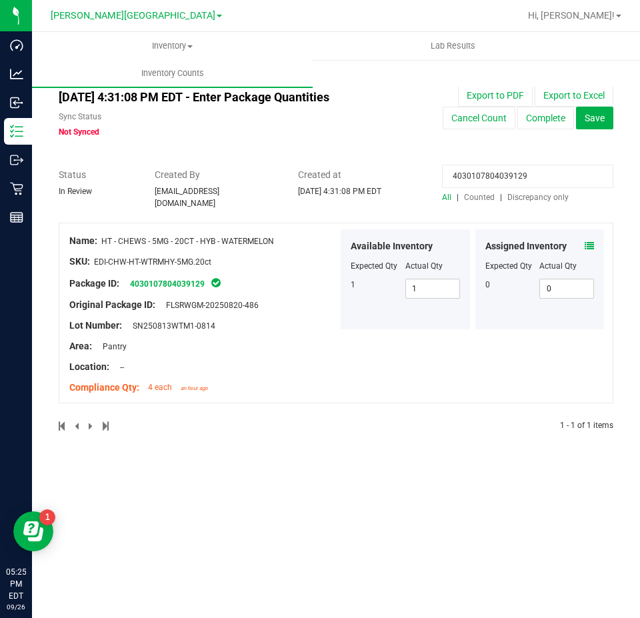
click at [587, 241] on icon at bounding box center [589, 245] width 9 height 9
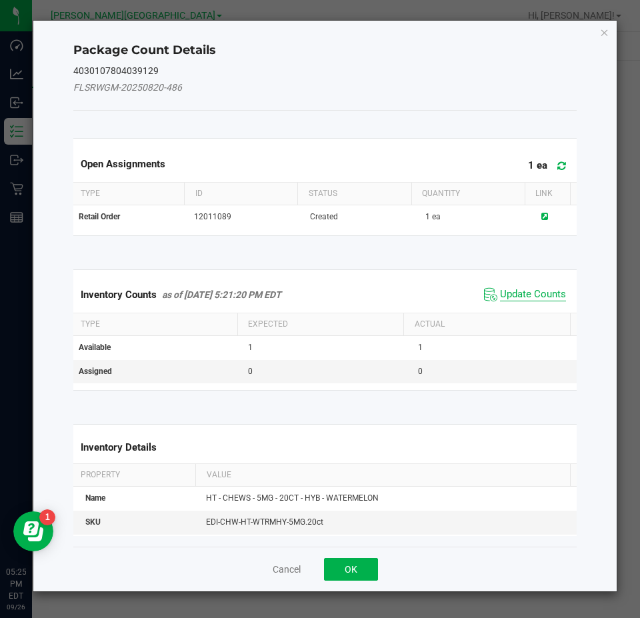
click at [504, 294] on span "Update Counts" at bounding box center [533, 294] width 66 height 13
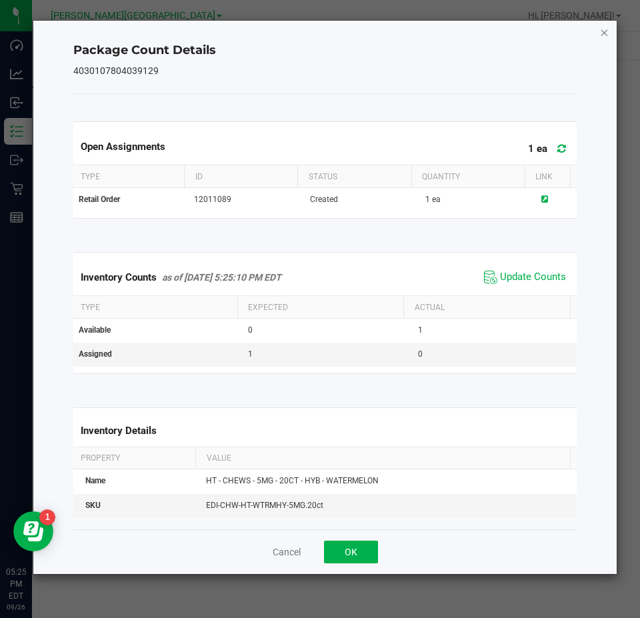
click at [603, 31] on icon "Close" at bounding box center [604, 32] width 9 height 16
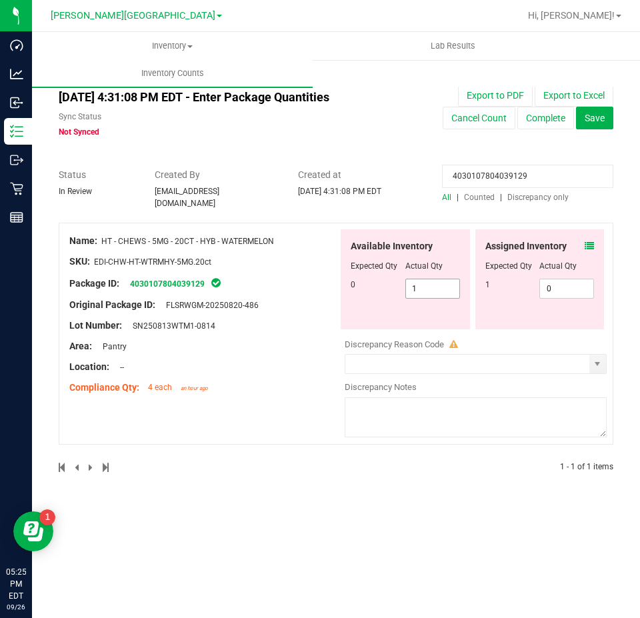
click at [458, 282] on span "1 1" at bounding box center [433, 289] width 55 height 20
click at [0, 0] on input "1" at bounding box center [0, 0] width 0 height 0
type input "0"
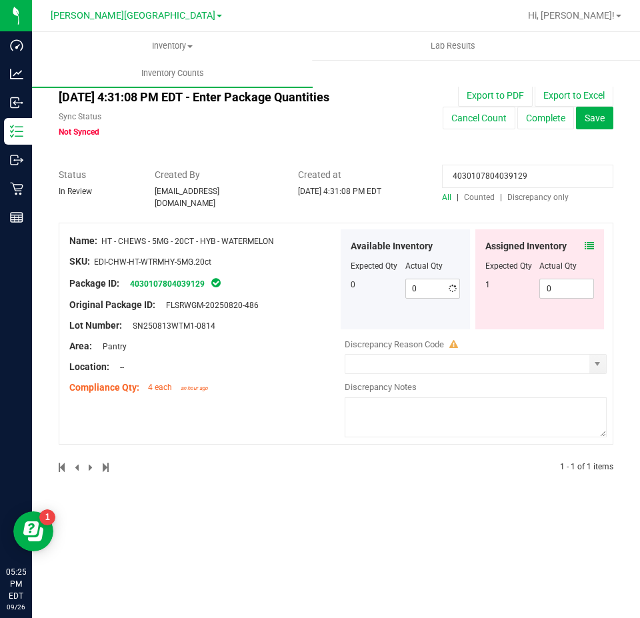
click at [488, 175] on input "4030107804039129" at bounding box center [527, 176] width 171 height 23
paste input "0219725590454575"
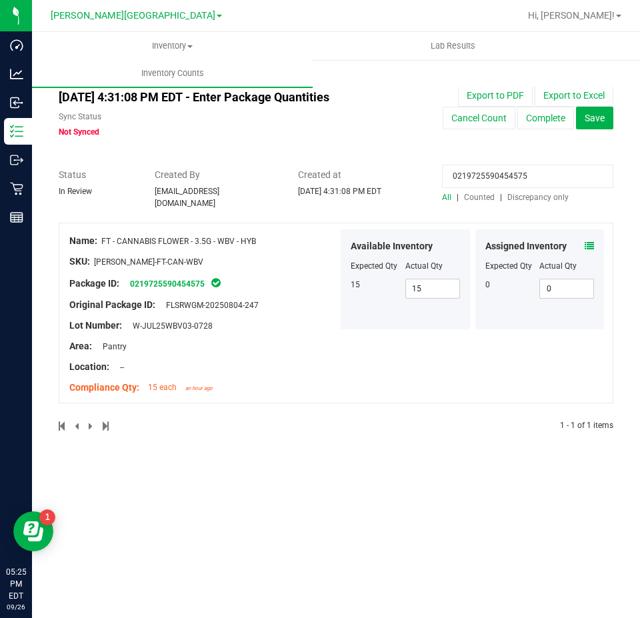
type input "0219725590454575"
click at [592, 241] on icon at bounding box center [589, 245] width 9 height 9
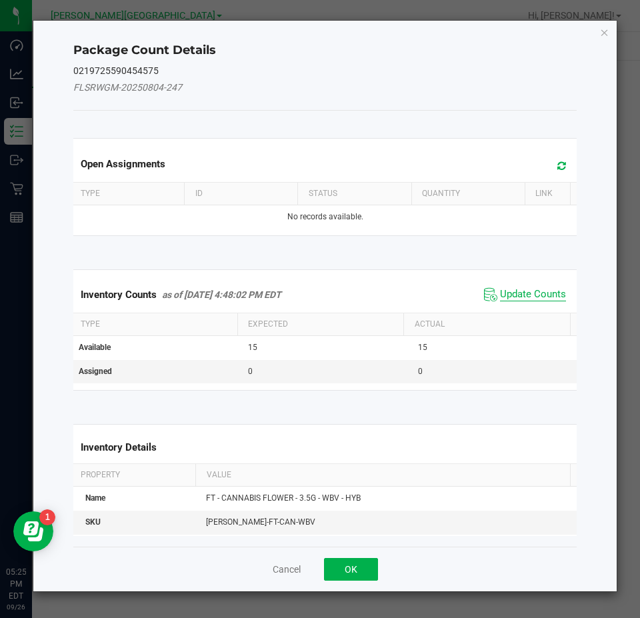
click at [549, 296] on span "Update Counts" at bounding box center [533, 294] width 66 height 13
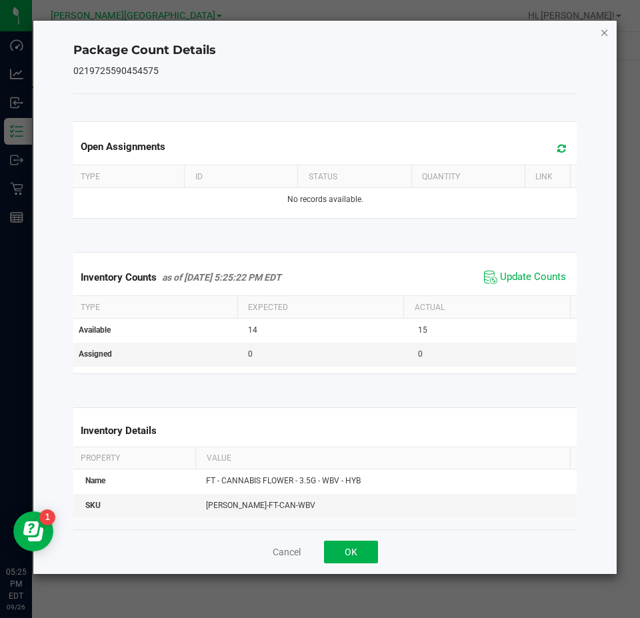
click at [602, 30] on icon "Close" at bounding box center [604, 32] width 9 height 16
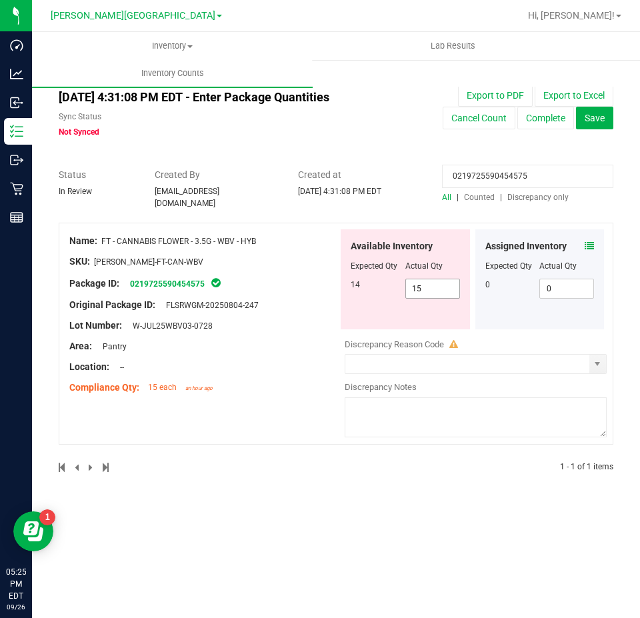
click at [435, 279] on span "15 15" at bounding box center [433, 289] width 55 height 20
click at [435, 279] on input "15" at bounding box center [432, 288] width 53 height 19
type input "14"
click at [273, 301] on div "Original Package ID: FLSRWGM-20250804-247" at bounding box center [203, 305] width 269 height 14
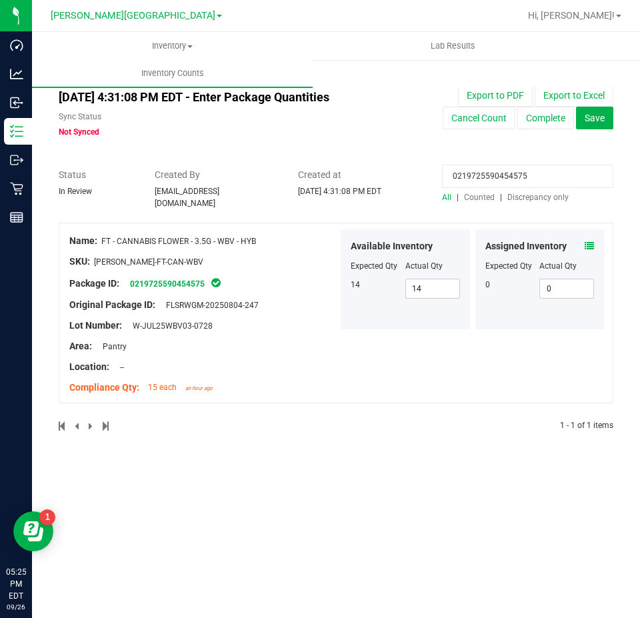
click at [544, 180] on input "0219725590454575" at bounding box center [527, 176] width 171 height 23
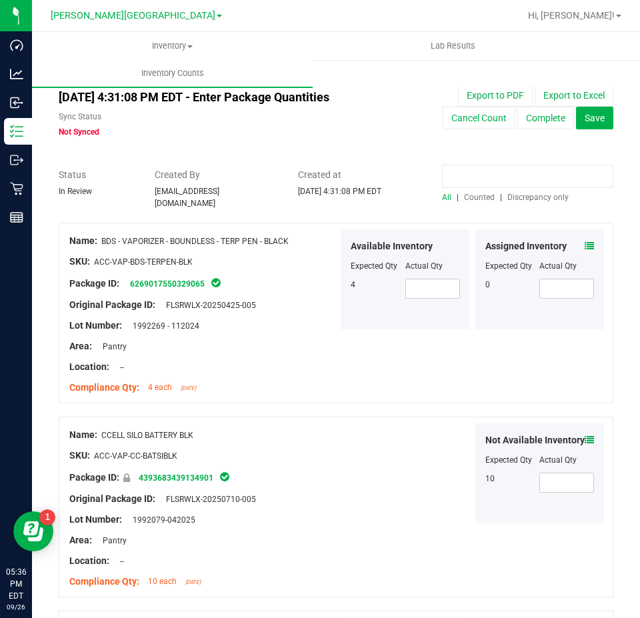
paste input "0627405151527880"
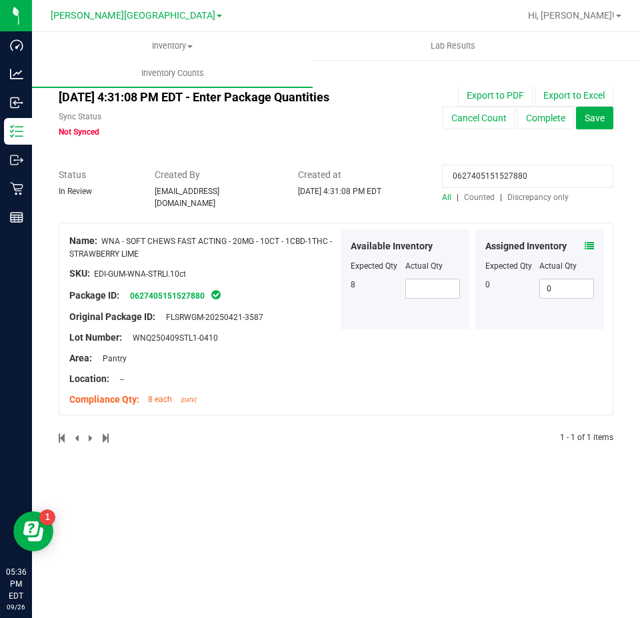
click at [588, 241] on icon at bounding box center [589, 245] width 9 height 9
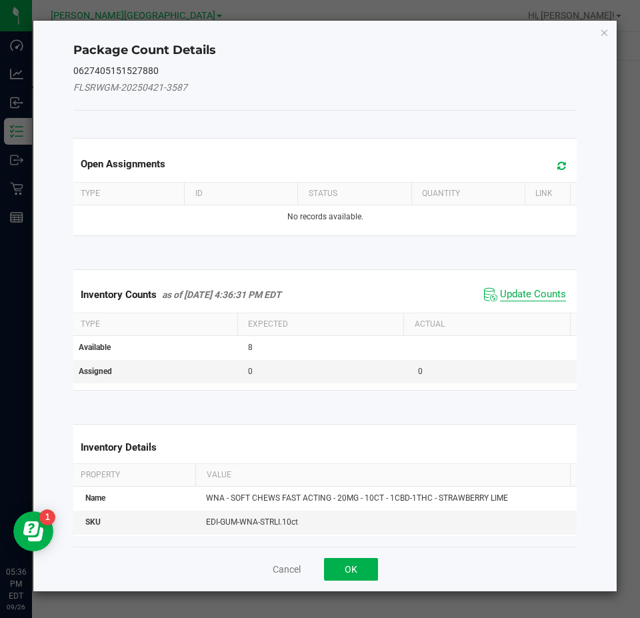
click at [536, 292] on span "Update Counts" at bounding box center [533, 294] width 66 height 13
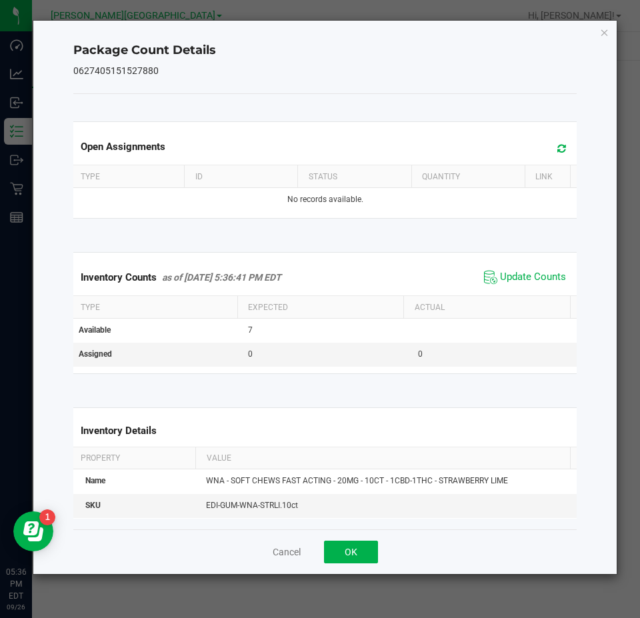
click at [604, 36] on icon "Close" at bounding box center [604, 32] width 9 height 16
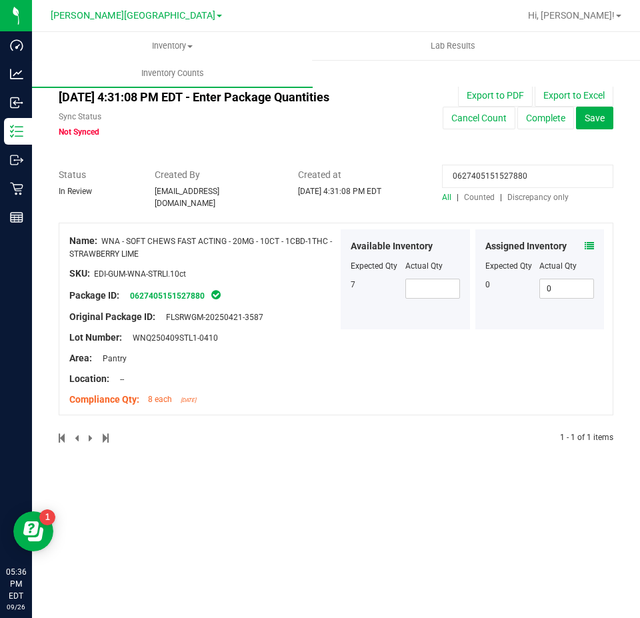
click at [496, 177] on input "0627405151527880" at bounding box center [527, 176] width 171 height 23
paste input "4613647752211693"
click at [590, 241] on icon at bounding box center [589, 245] width 9 height 9
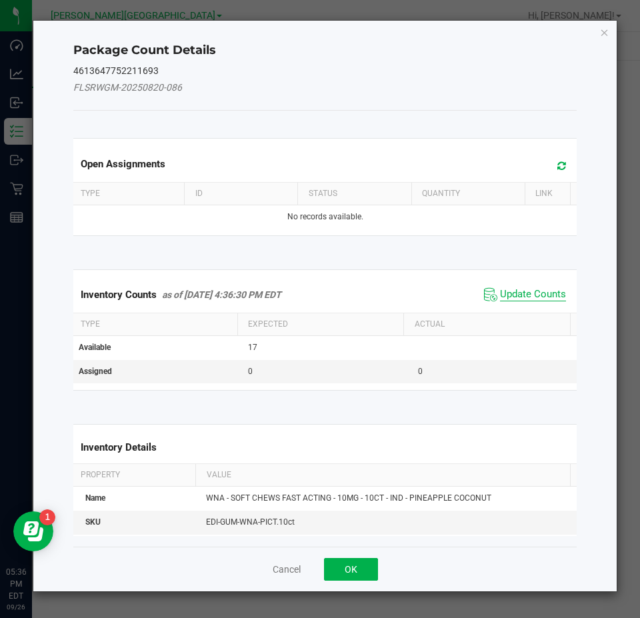
click at [537, 293] on span "Update Counts" at bounding box center [533, 294] width 66 height 13
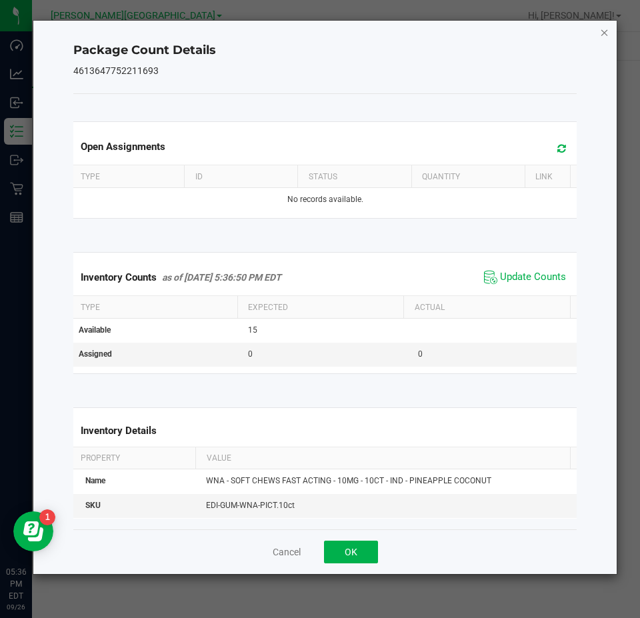
click at [602, 33] on icon "Close" at bounding box center [604, 32] width 9 height 16
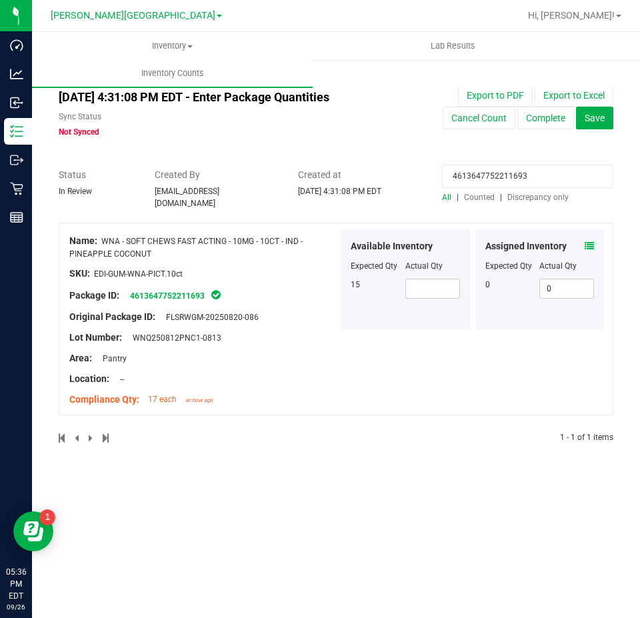
click at [544, 177] on input "4613647752211693" at bounding box center [527, 176] width 171 height 23
paste input "5556994002931630"
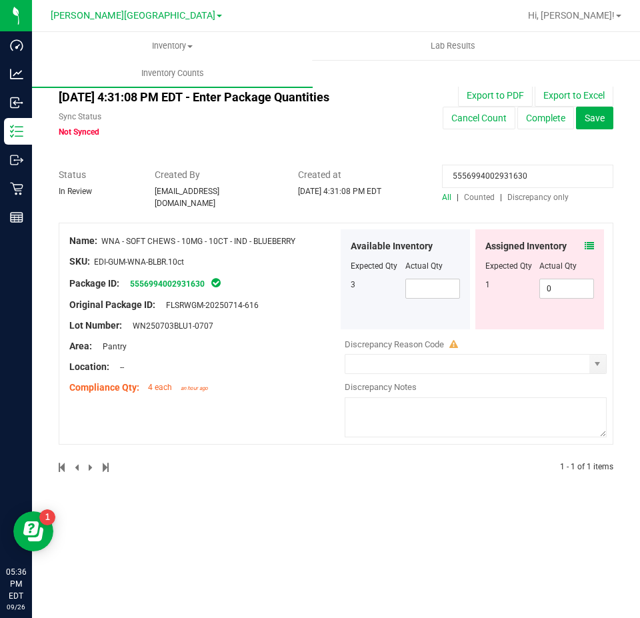
type input "5556994002931630"
click at [595, 241] on div "Assigned Inventory Expected Qty Actual Qty 1 0 0" at bounding box center [540, 279] width 129 height 100
click at [595, 237] on div "Assigned Inventory Expected Qty Actual Qty 1 0 0" at bounding box center [540, 279] width 129 height 100
click at [587, 242] on icon at bounding box center [589, 245] width 9 height 9
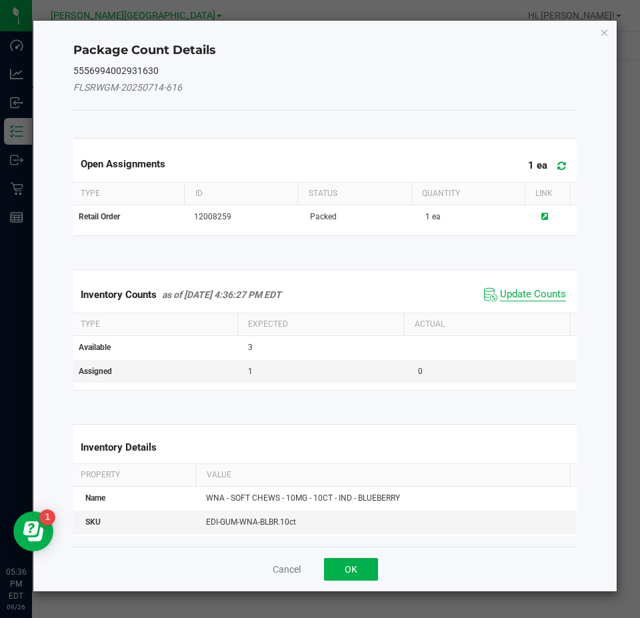
click at [542, 295] on span "Update Counts" at bounding box center [533, 294] width 66 height 13
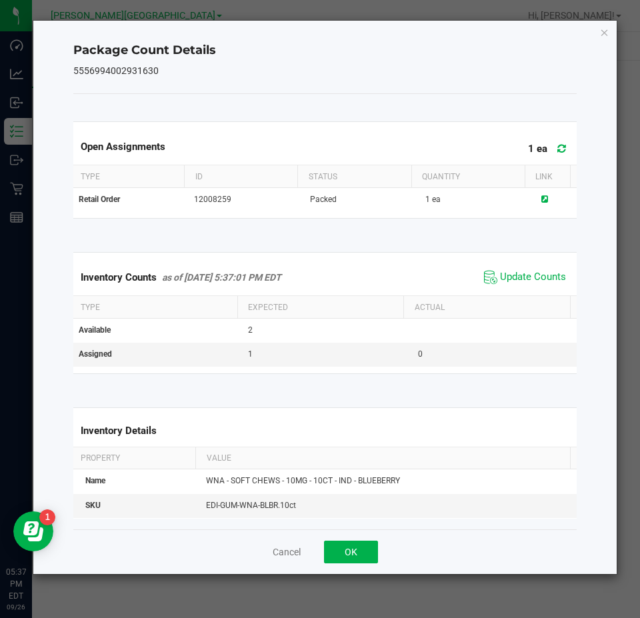
click at [602, 37] on icon "Close" at bounding box center [604, 32] width 9 height 16
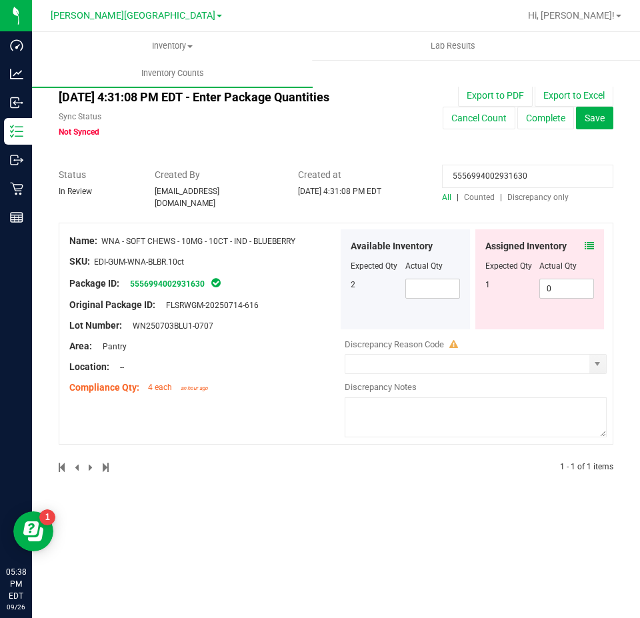
click at [529, 168] on input "5556994002931630" at bounding box center [527, 176] width 171 height 23
click at [494, 191] on div "All | Counted | Discrepancy only" at bounding box center [527, 197] width 171 height 12
click at [491, 195] on span "Counted" at bounding box center [479, 197] width 31 height 9
click at [474, 180] on input at bounding box center [527, 176] width 171 height 23
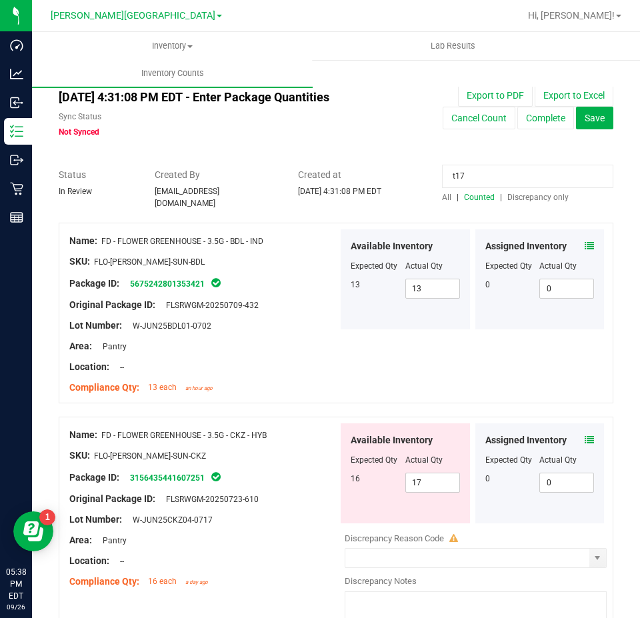
type input "t17"
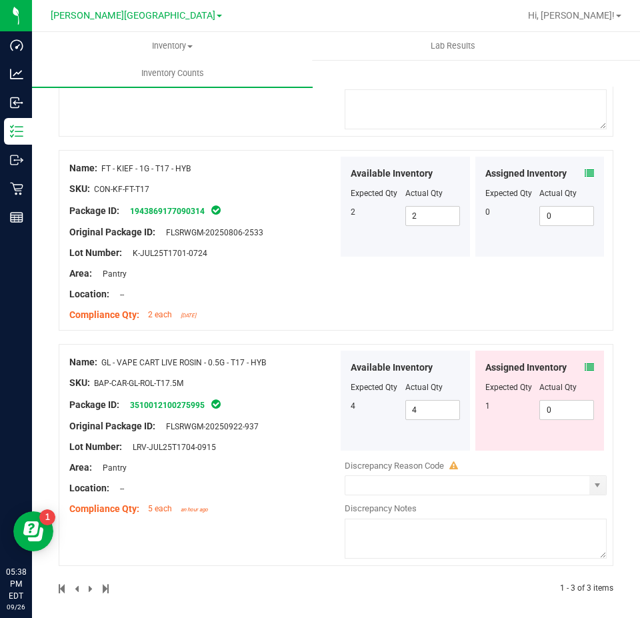
scroll to position [309, 0]
click at [557, 407] on span "0 0" at bounding box center [567, 410] width 55 height 20
type input "01"
type input "1"
click at [468, 292] on div "Name: FT - KIEF - 1G - T17 - HYB SKU: CON-KF-FT-T17 Package ID: 194386917709031…" at bounding box center [336, 239] width 555 height 181
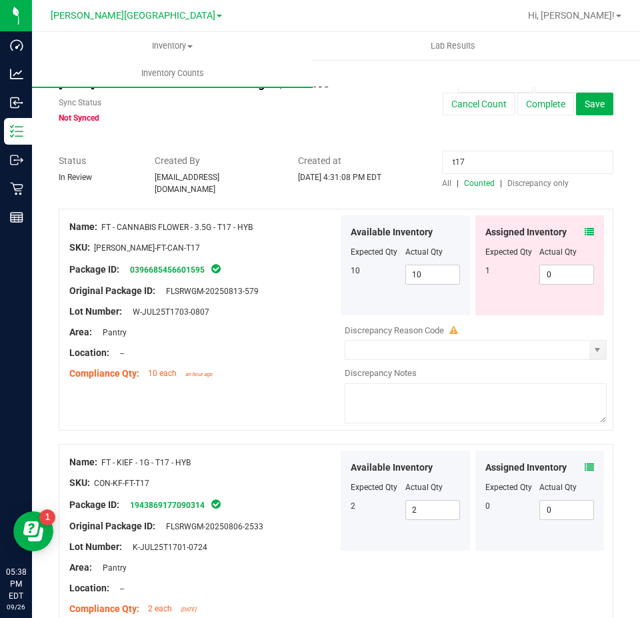
scroll to position [0, 0]
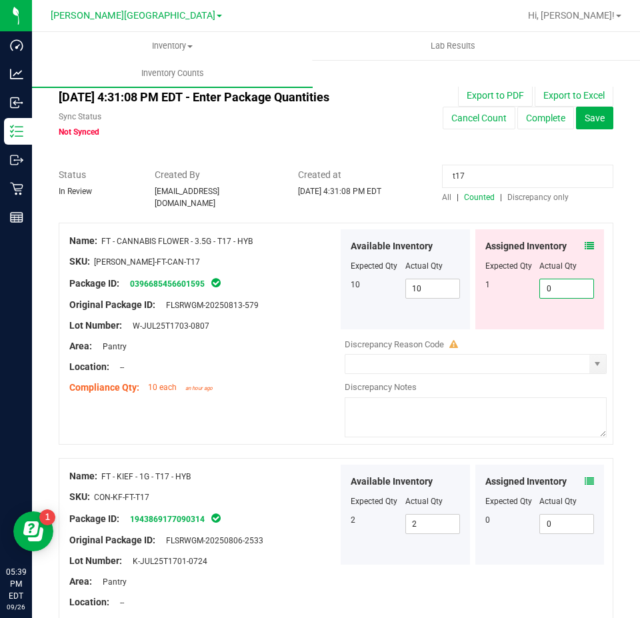
click at [580, 283] on span "0 0" at bounding box center [567, 289] width 55 height 20
type input "01"
type input "1"
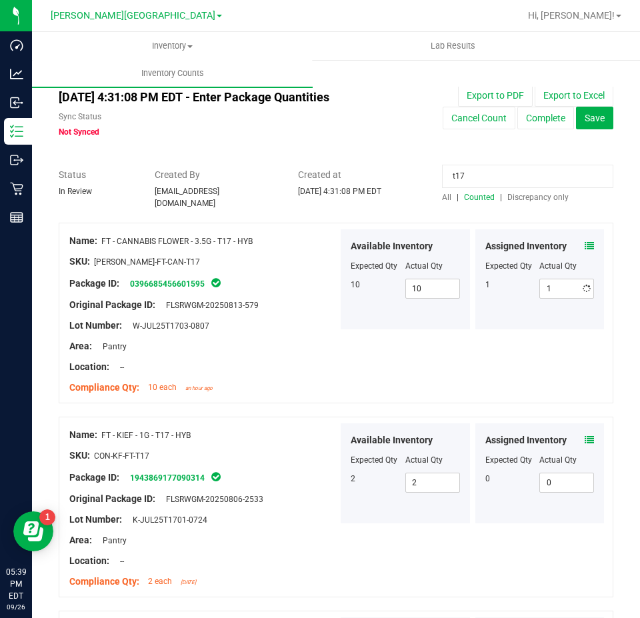
click at [481, 170] on input "t17" at bounding box center [527, 176] width 171 height 23
type input "hbg"
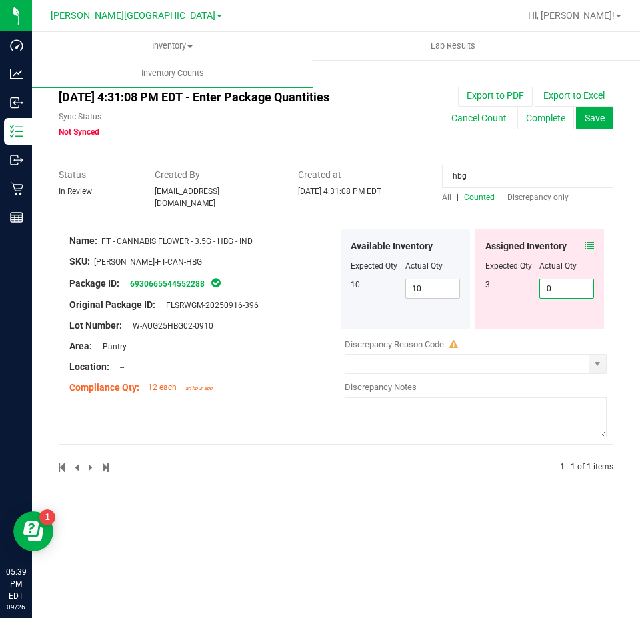
click at [572, 282] on span "0 0" at bounding box center [567, 289] width 55 height 20
click at [588, 242] on icon at bounding box center [589, 245] width 9 height 9
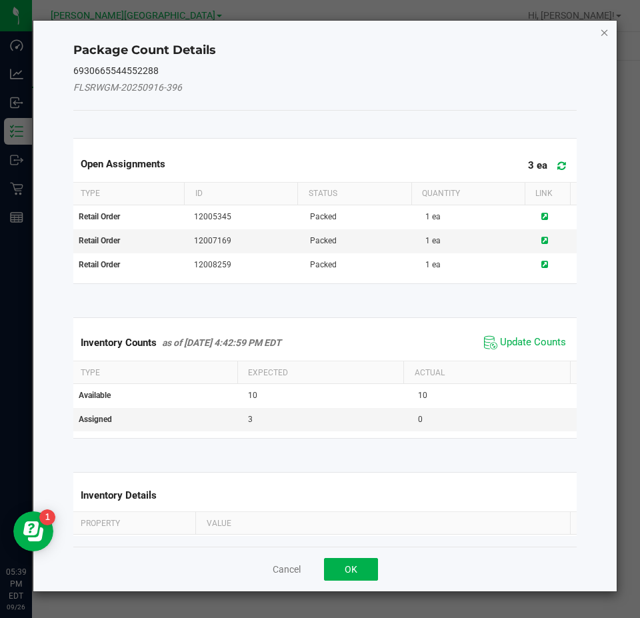
click at [603, 36] on icon "Close" at bounding box center [604, 32] width 9 height 16
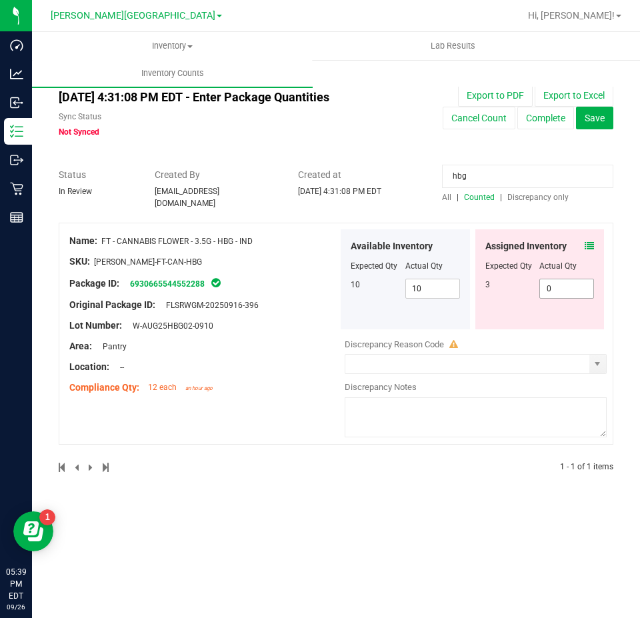
click at [565, 288] on span "0 0" at bounding box center [567, 289] width 55 height 20
type input "01"
type input "1"
click at [506, 178] on input "hbg" at bounding box center [527, 176] width 171 height 23
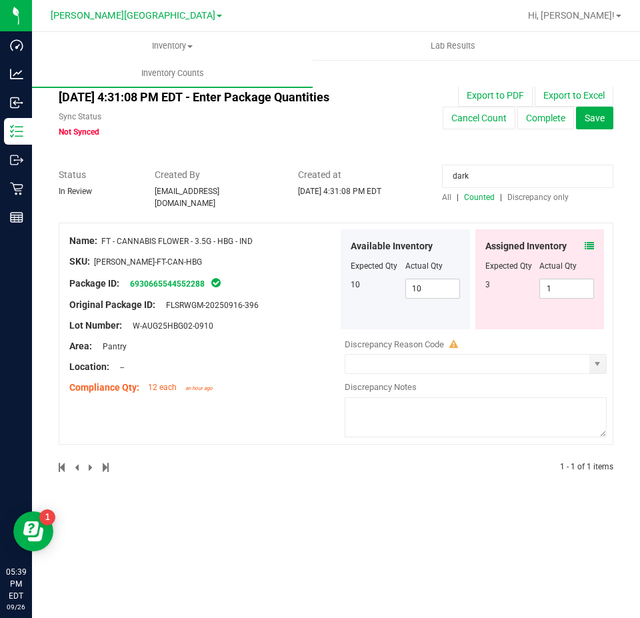
type input "dark"
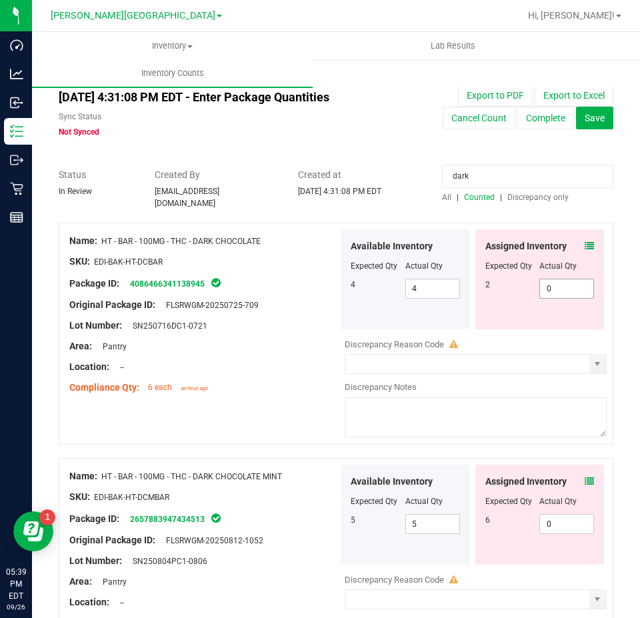
click at [563, 279] on span "0 0" at bounding box center [567, 289] width 55 height 20
type input "02"
type input "2"
click at [567, 512] on div "Assigned Inventory Expected Qty Actual Qty 6 0 0" at bounding box center [540, 515] width 129 height 100
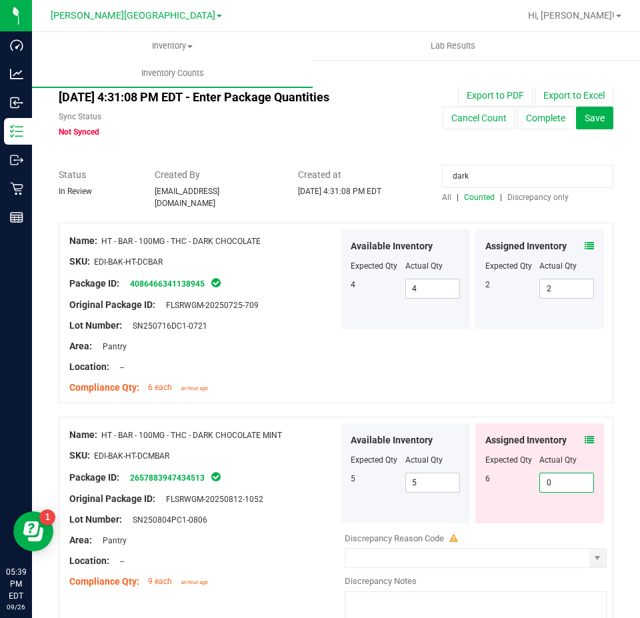
type input "02"
type input "2"
click at [345, 352] on div "Name: HT - BAR - 100MG - THC - DARK CHOCOLATE SKU: EDI-BAK-HT-DCBAR Package ID:…" at bounding box center [336, 313] width 555 height 181
click at [465, 177] on input "dark" at bounding box center [527, 176] width 171 height 23
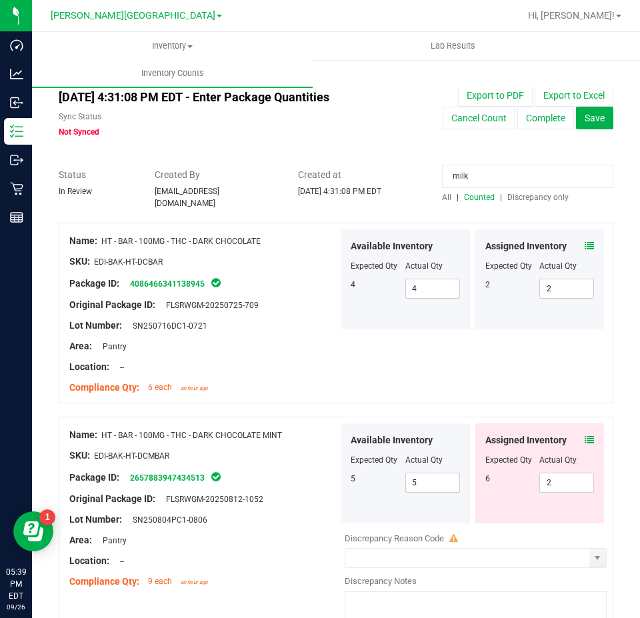
type input "milk"
click at [558, 477] on span "0 0" at bounding box center [567, 483] width 55 height 20
type input "04"
type input "4"
click at [476, 369] on div "Name: HT - BAR - 100MG - THC - MILK CHOCOLATE SKU: EDI-BAK-HT-MCBAR Package ID:…" at bounding box center [336, 313] width 555 height 181
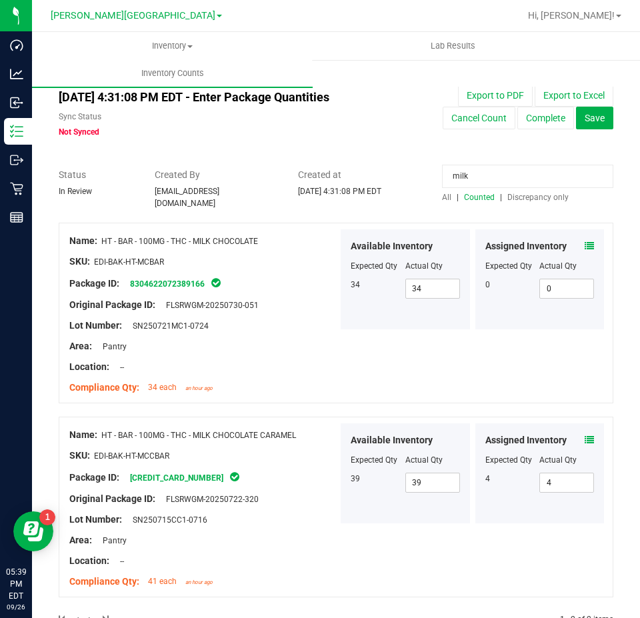
click at [495, 179] on input "milk" at bounding box center [527, 176] width 171 height 23
type input "p"
type input "peppermint"
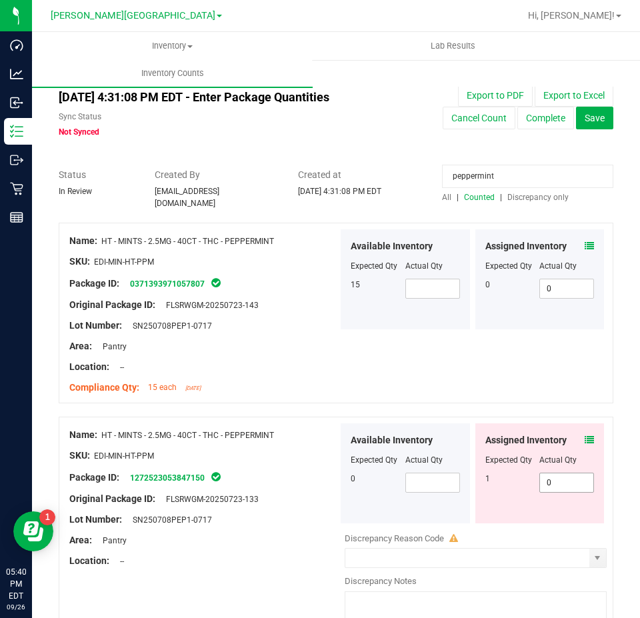
click at [553, 473] on span "0 0" at bounding box center [567, 483] width 55 height 20
type input "01"
type input "1"
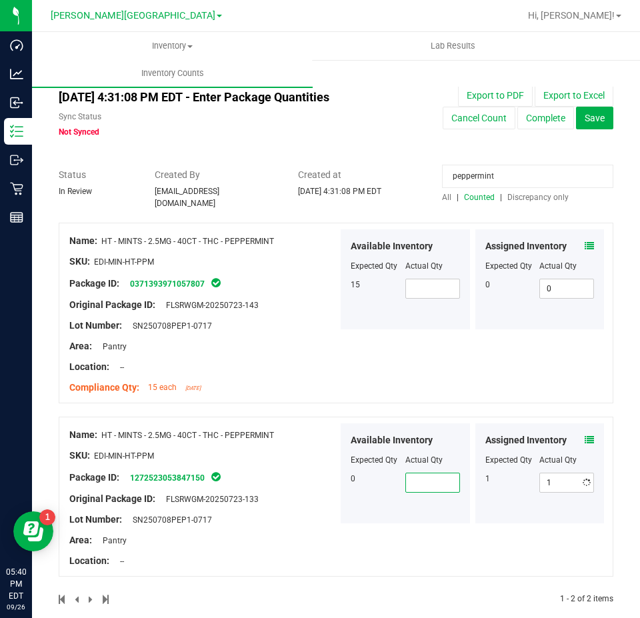
click at [420, 482] on span at bounding box center [433, 483] width 55 height 20
type input "0"
click at [416, 388] on div "Name: HT - MINTS - 2.5MG - 40CT - THC - PEPPERMINT SKU: EDI-MIN-HT-PPM Package …" at bounding box center [336, 313] width 555 height 181
click at [470, 181] on input "peppermint" at bounding box center [527, 176] width 171 height 23
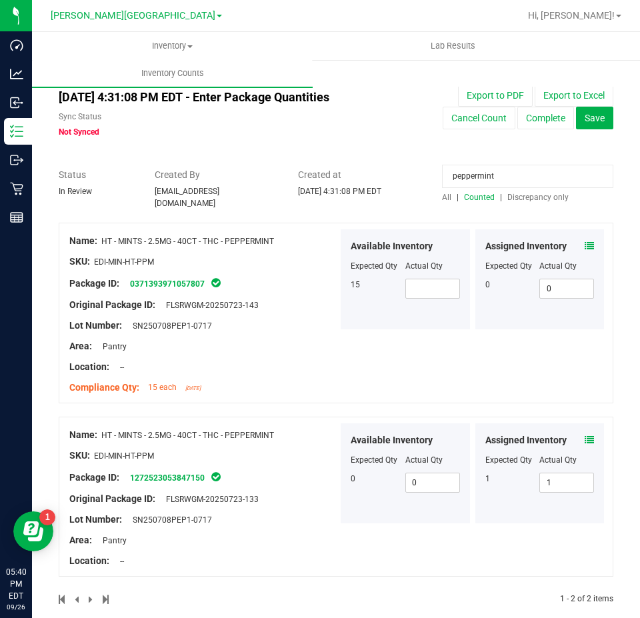
click at [471, 181] on input "peppermint" at bounding box center [527, 176] width 171 height 23
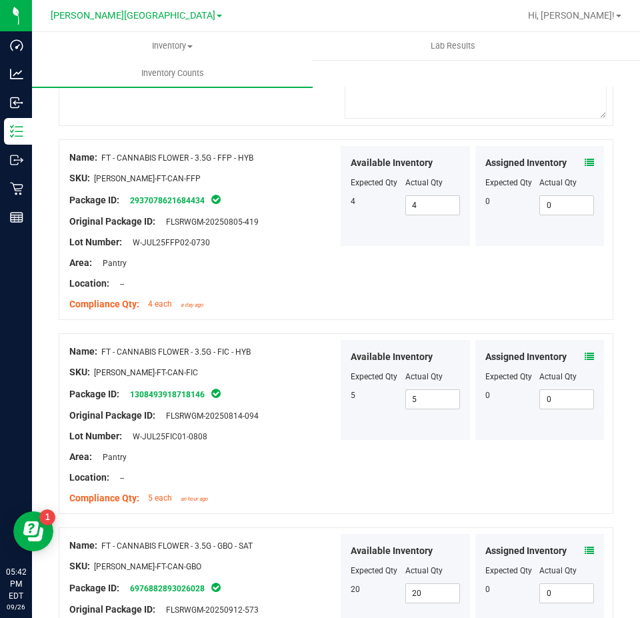
scroll to position [3733, 0]
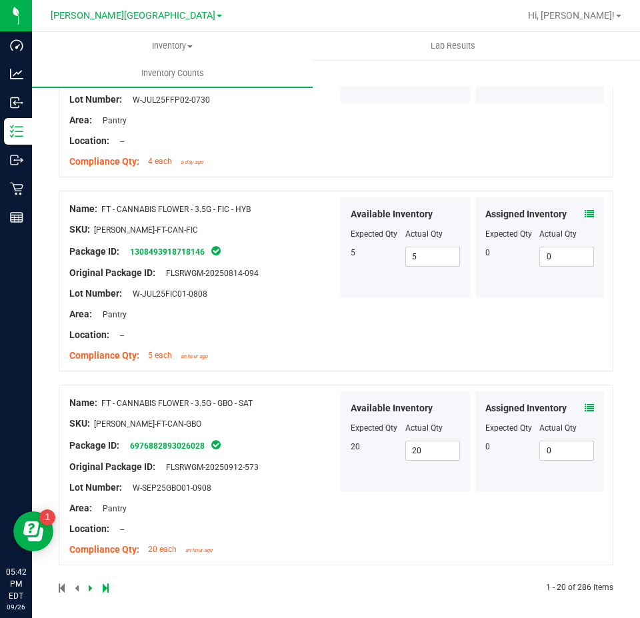
click at [89, 584] on icon at bounding box center [91, 588] width 4 height 8
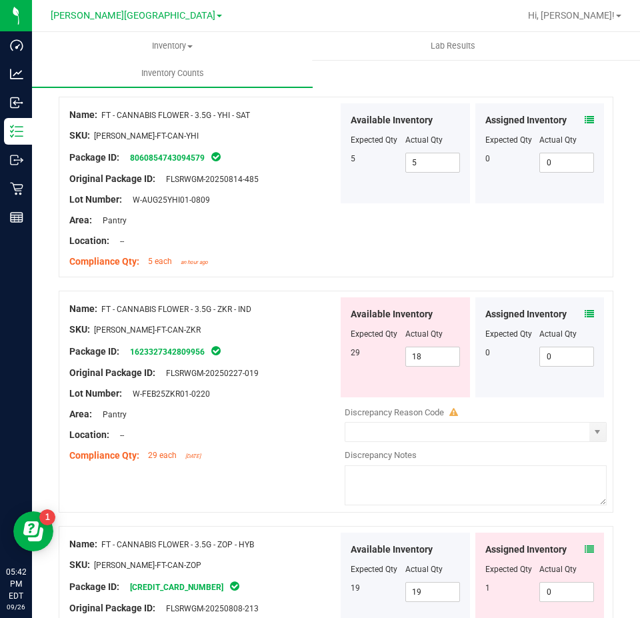
scroll to position [3736, 0]
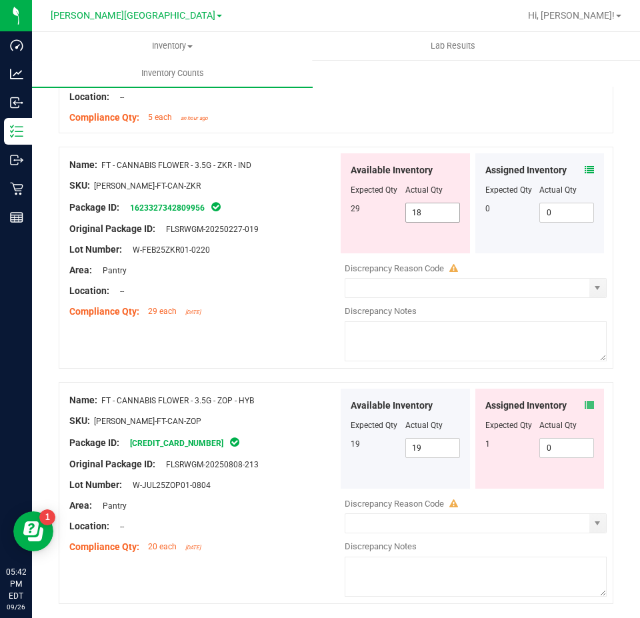
click at [433, 211] on span "18 18" at bounding box center [433, 213] width 55 height 20
click at [433, 211] on input "18" at bounding box center [432, 212] width 53 height 19
type input "28"
click at [302, 222] on div "Original Package ID: FLSRWGM-20250227-019" at bounding box center [203, 229] width 269 height 14
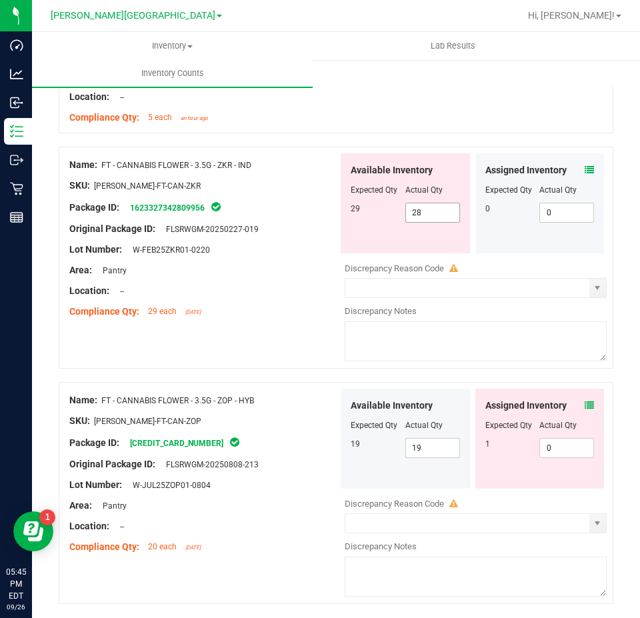
click at [428, 207] on span "28 28" at bounding box center [433, 213] width 55 height 20
click at [0, 0] on input "28" at bounding box center [0, 0] width 0 height 0
type input "29"
click at [256, 277] on div at bounding box center [203, 280] width 269 height 7
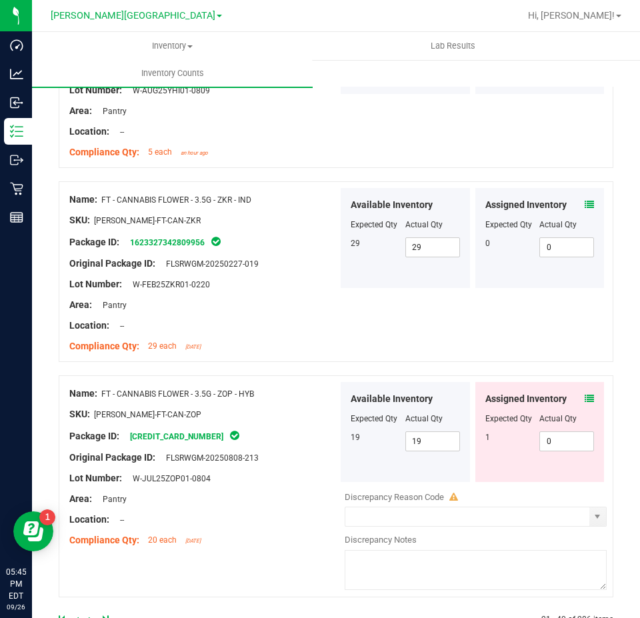
scroll to position [3733, 0]
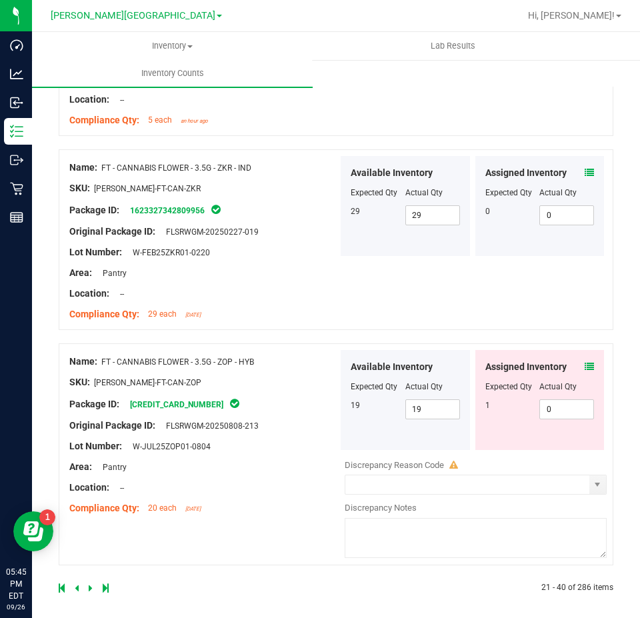
click at [75, 584] on icon at bounding box center [77, 588] width 4 height 8
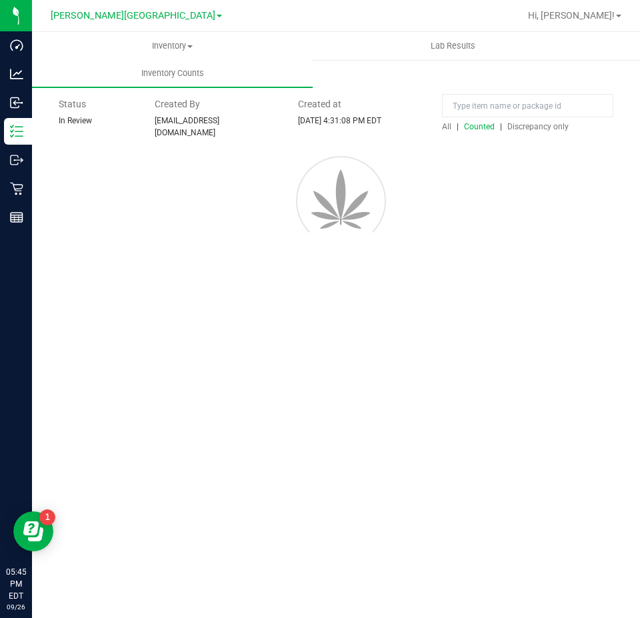
scroll to position [0, 0]
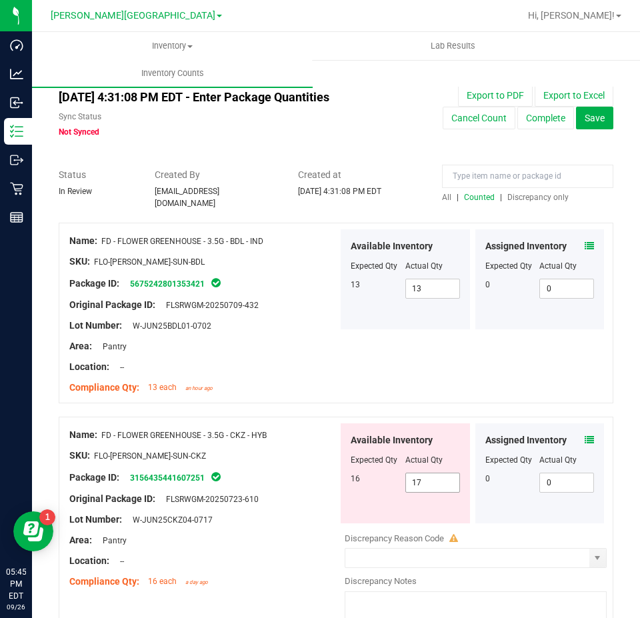
click at [418, 475] on span "17 17" at bounding box center [433, 483] width 55 height 20
click at [0, 0] on input "17" at bounding box center [0, 0] width 0 height 0
type input "16"
click at [312, 417] on div "Name: FD - FLOWER GREENHOUSE - 3.5G - CKZ - HYB SKU: FLO-BUD-FD-SUN-CKZ Package…" at bounding box center [336, 528] width 555 height 222
type input "16"
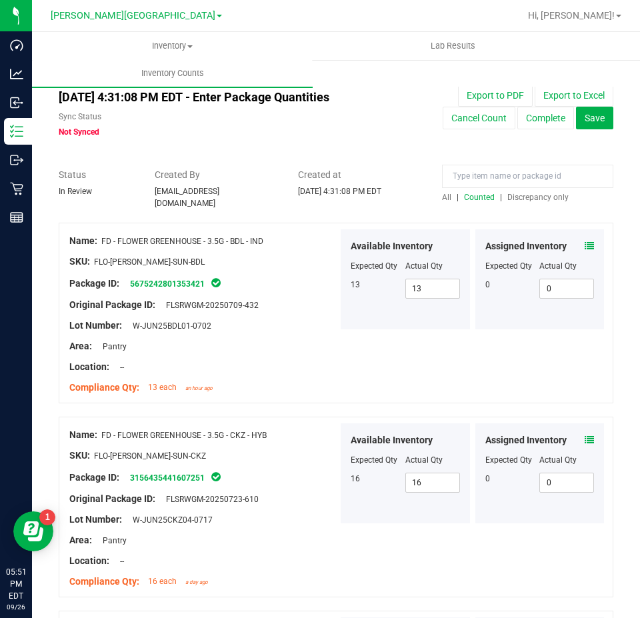
drag, startPoint x: 504, startPoint y: 181, endPoint x: 438, endPoint y: 196, distance: 67.1
click at [442, 196] on span "All" at bounding box center [446, 197] width 9 height 9
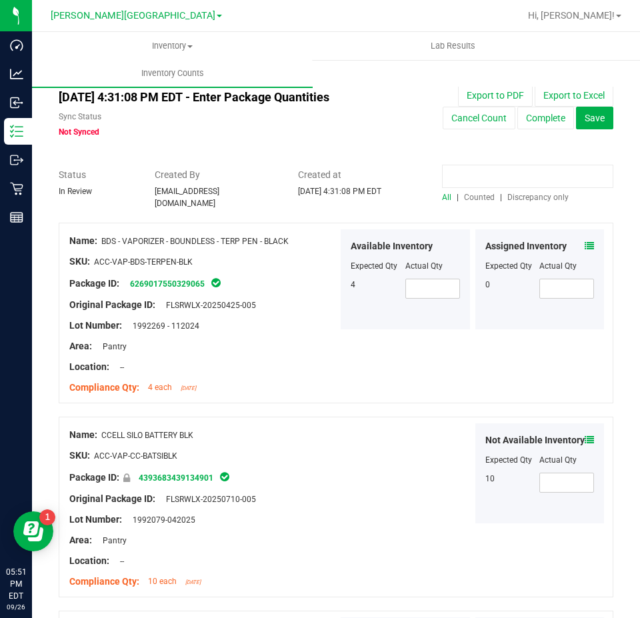
click at [456, 183] on input at bounding box center [527, 176] width 171 height 23
paste input "1839403295045172"
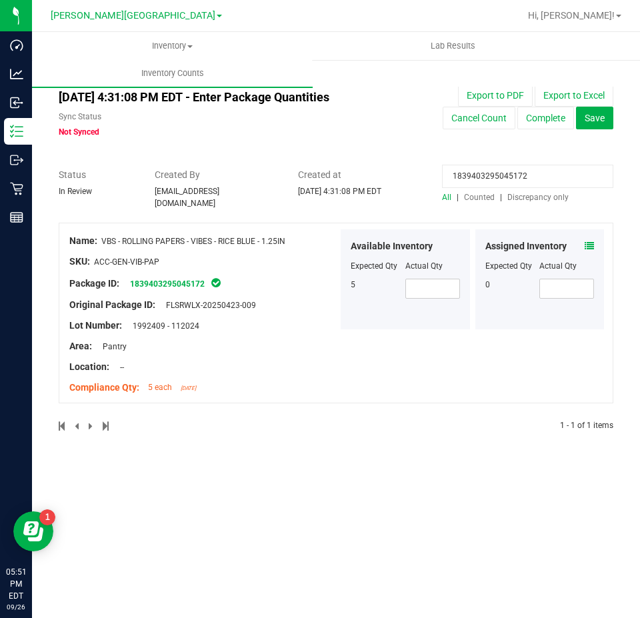
click at [588, 241] on icon at bounding box center [589, 245] width 9 height 9
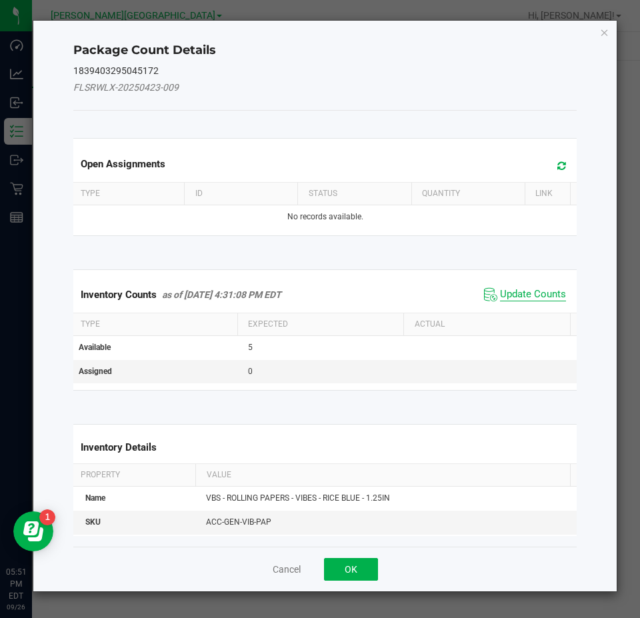
click at [539, 290] on span "Update Counts" at bounding box center [533, 294] width 66 height 13
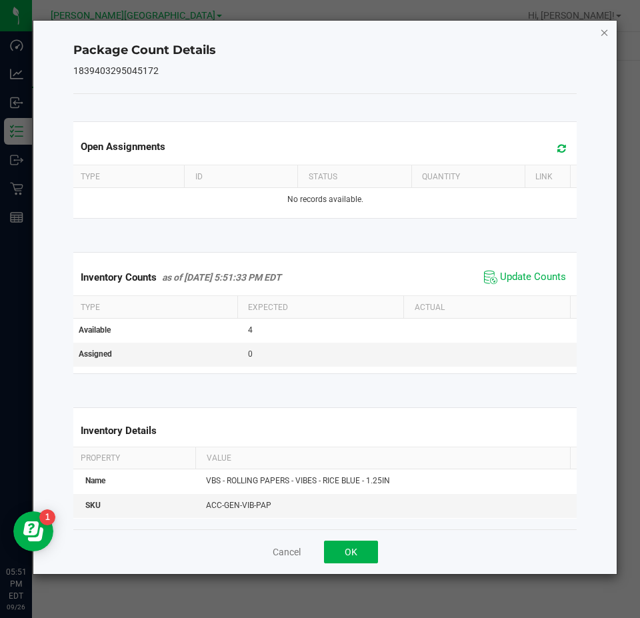
click at [605, 33] on icon "Close" at bounding box center [604, 32] width 9 height 16
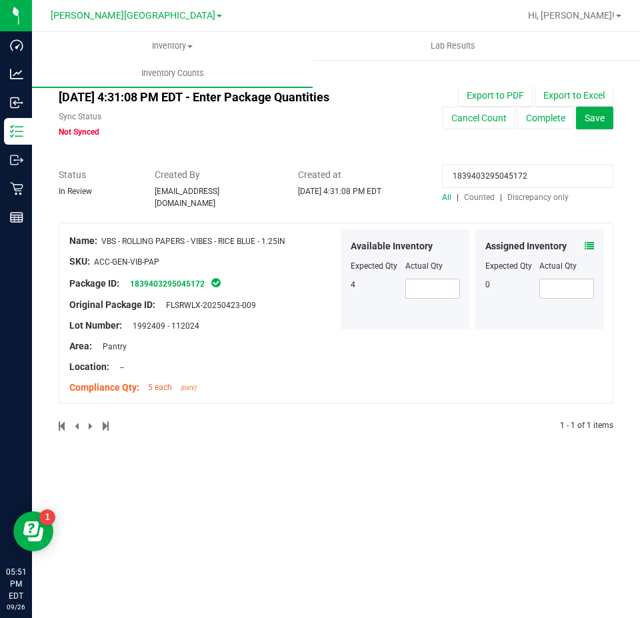
click at [494, 179] on input "1839403295045172" at bounding box center [527, 176] width 171 height 23
paste input "3369245312949600"
click at [588, 241] on icon at bounding box center [589, 245] width 9 height 9
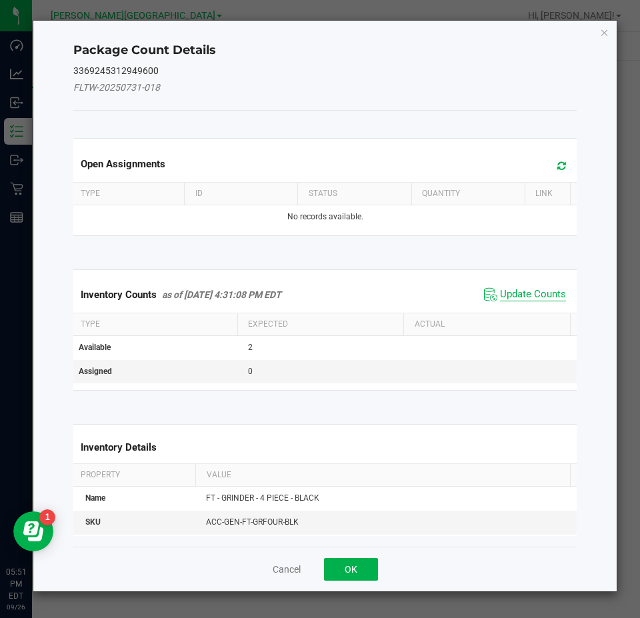
click at [518, 292] on span "Update Counts" at bounding box center [533, 294] width 66 height 13
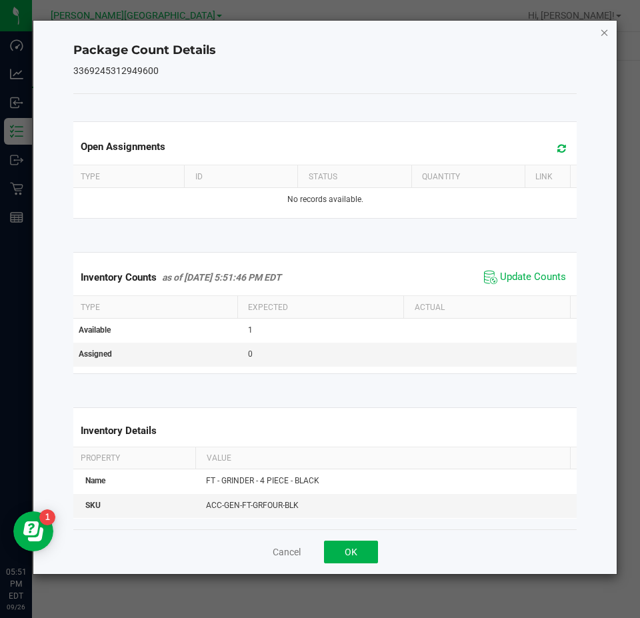
click at [602, 33] on icon "Close" at bounding box center [604, 32] width 9 height 16
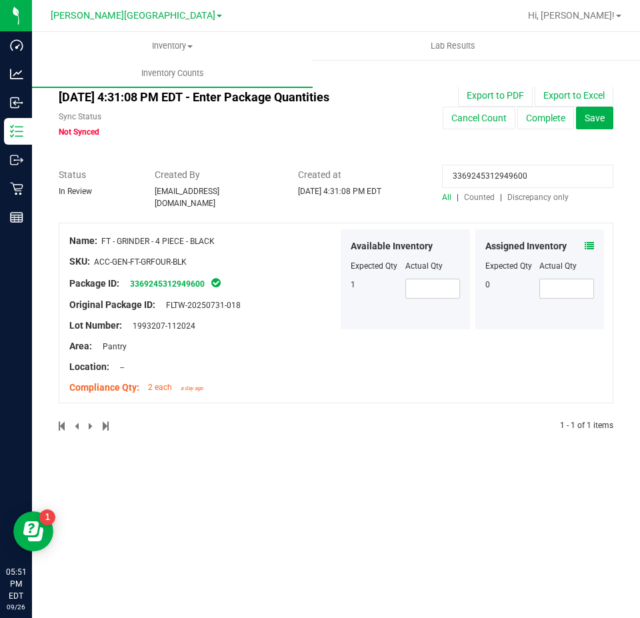
click at [495, 180] on input "3369245312949600" at bounding box center [527, 176] width 171 height 23
click at [495, 179] on input "3369245312949600" at bounding box center [527, 176] width 171 height 23
paste input "0946596695693509"
type input "0946596695693509"
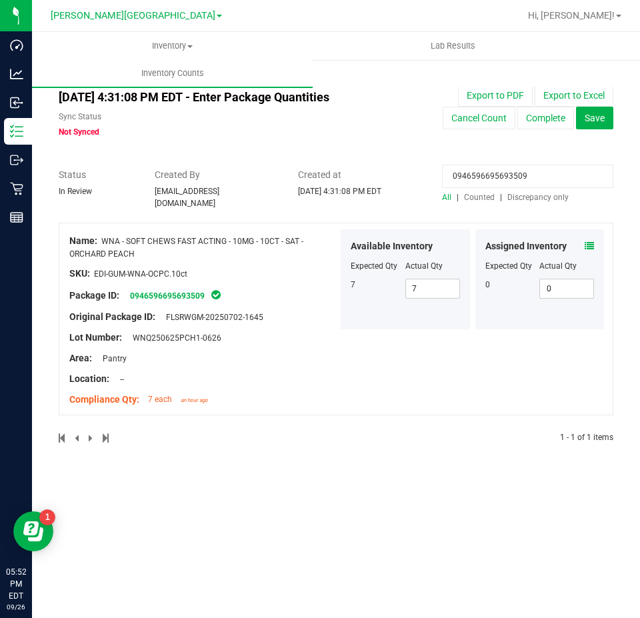
click at [591, 241] on icon at bounding box center [589, 245] width 9 height 9
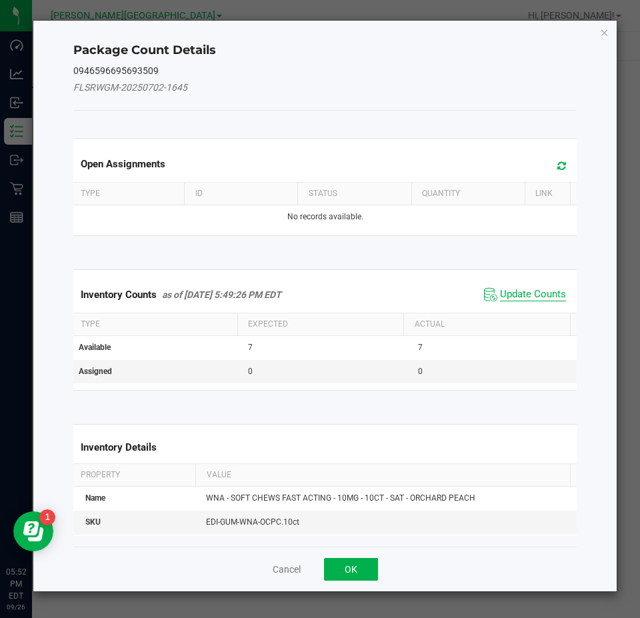
click at [540, 297] on span "Update Counts" at bounding box center [533, 294] width 66 height 13
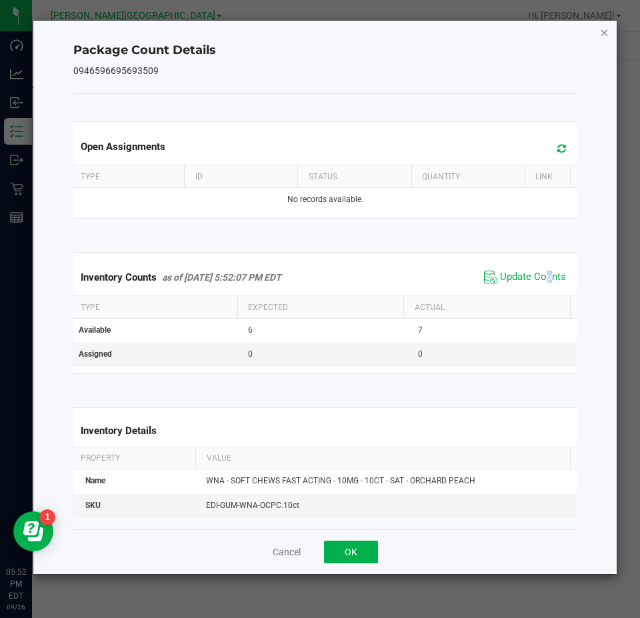
click at [606, 31] on icon "Close" at bounding box center [604, 32] width 9 height 16
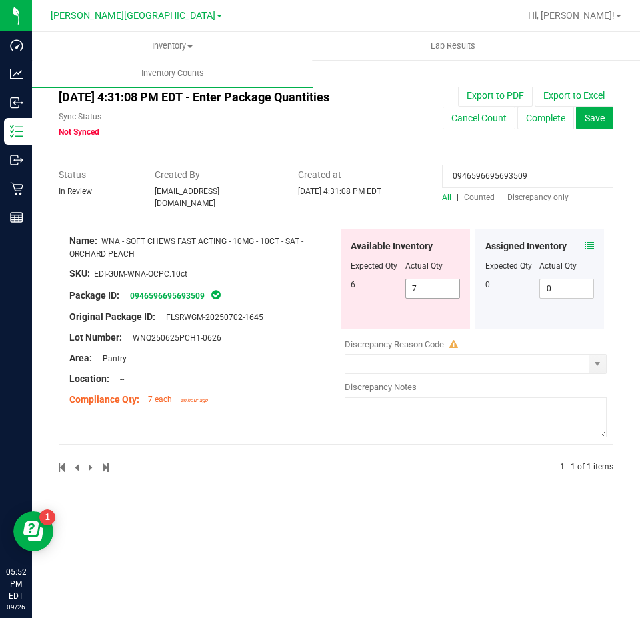
click at [432, 279] on span "7 7" at bounding box center [433, 289] width 55 height 20
click at [432, 279] on input "7" at bounding box center [432, 288] width 53 height 19
type input "6"
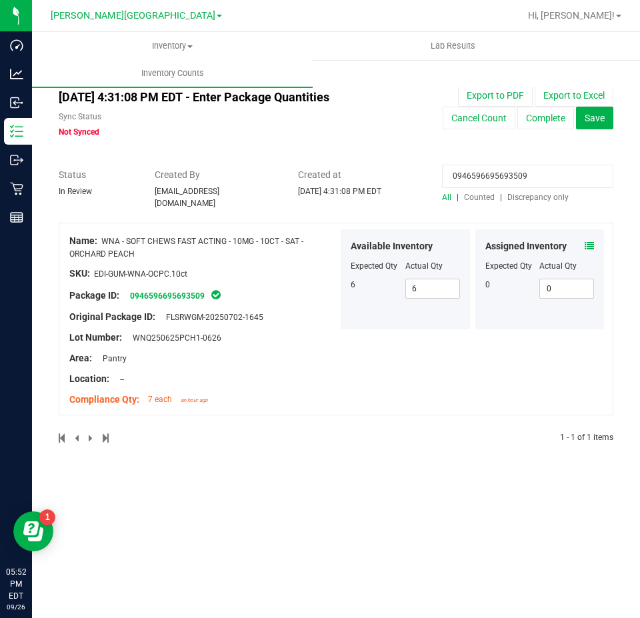
click at [474, 177] on input "0946596695693509" at bounding box center [527, 176] width 171 height 23
paste input "744773167443151"
type input "0744773167443151"
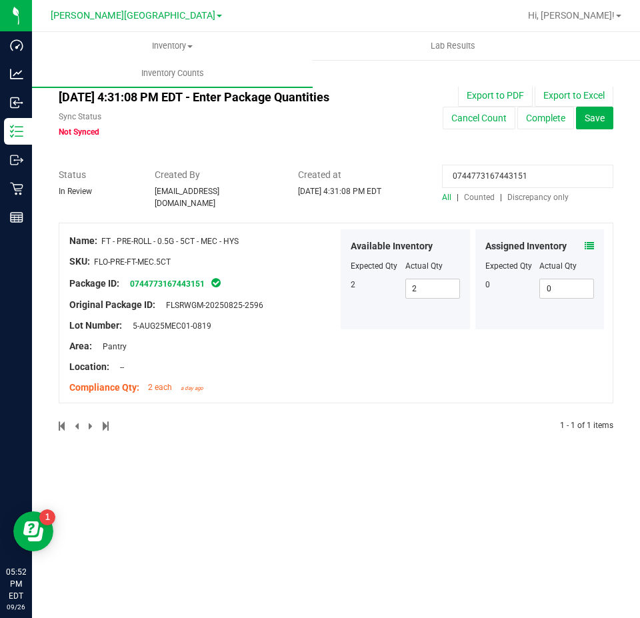
click at [592, 241] on icon at bounding box center [589, 245] width 9 height 9
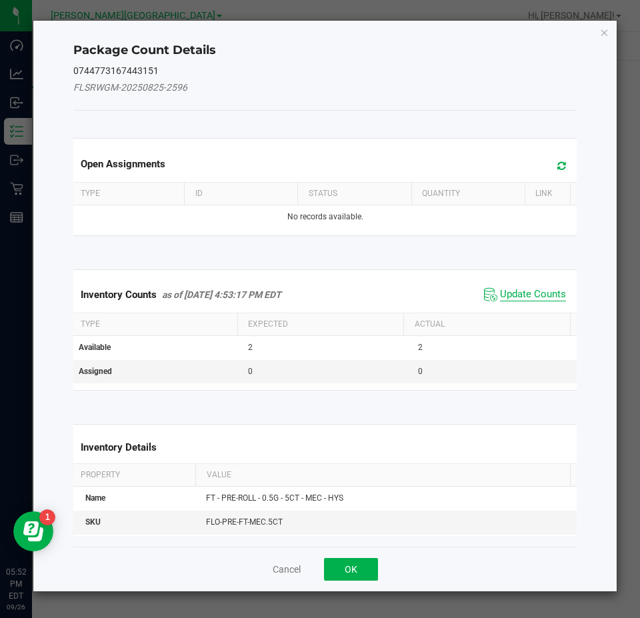
click at [538, 288] on span "Update Counts" at bounding box center [533, 294] width 66 height 13
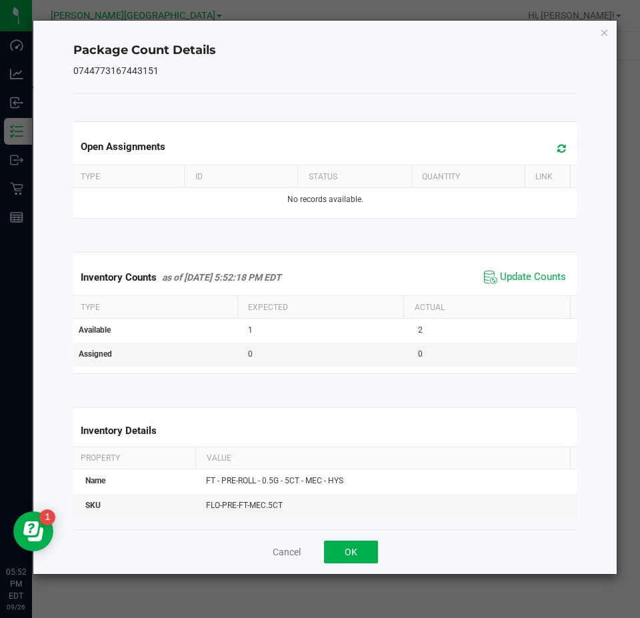
click at [605, 32] on icon "Close" at bounding box center [604, 32] width 9 height 16
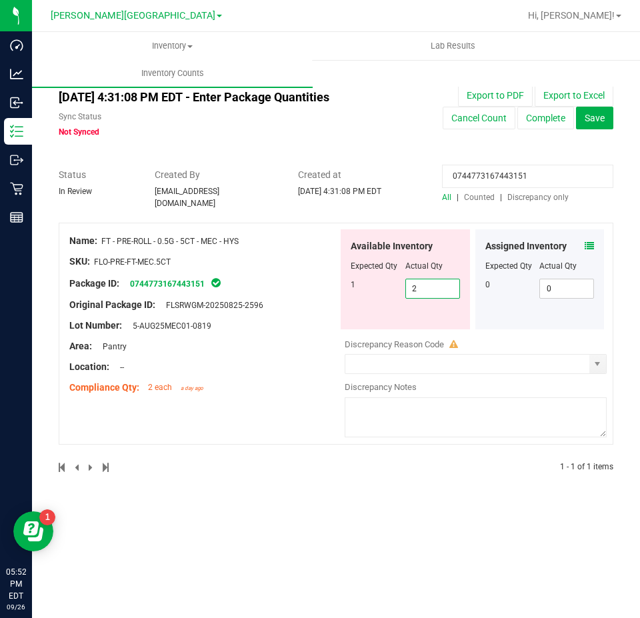
click at [428, 286] on span "2 2" at bounding box center [433, 289] width 55 height 20
click at [428, 286] on input "2" at bounding box center [432, 288] width 53 height 19
type input "1"
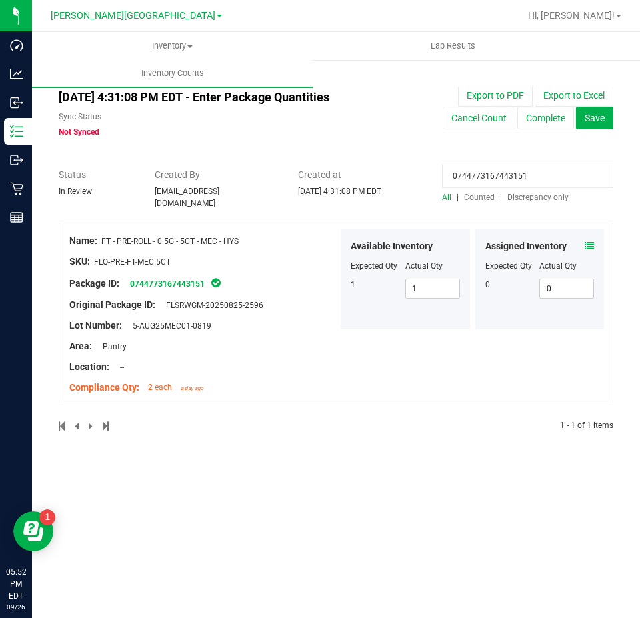
click at [477, 177] on input "0744773167443151" at bounding box center [527, 176] width 171 height 23
paste input "8060854743094579"
type input "8060854743094579"
click at [591, 245] on span at bounding box center [589, 246] width 9 height 14
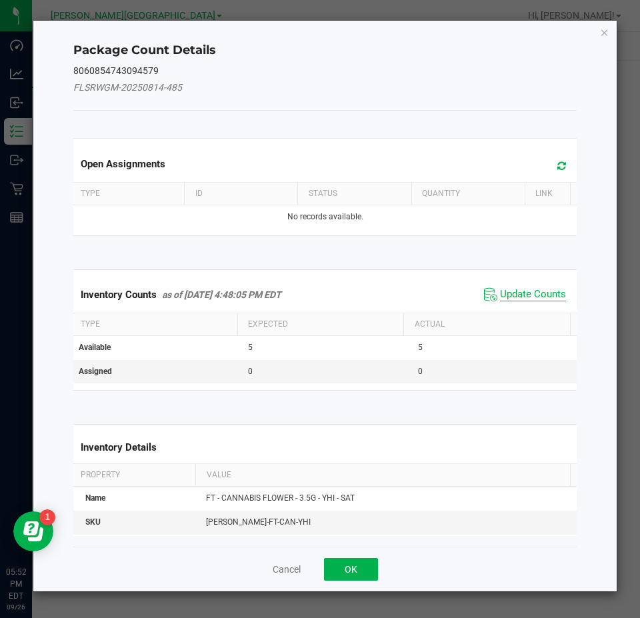
click at [545, 286] on span "Update Counts" at bounding box center [525, 295] width 89 height 20
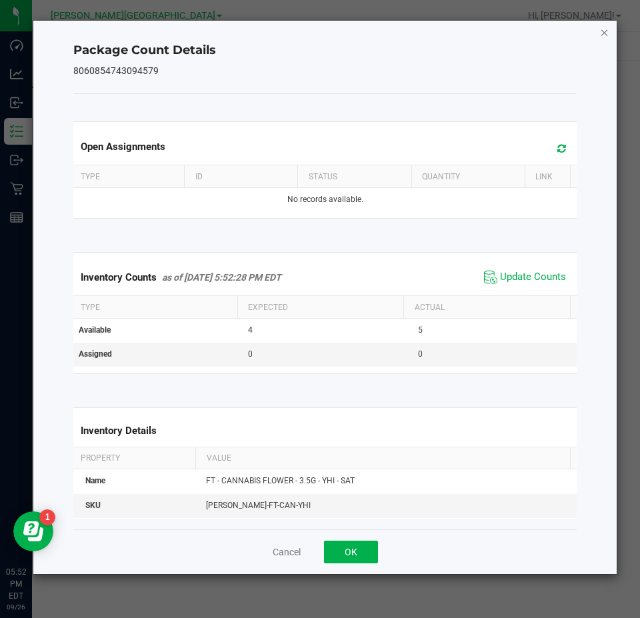
click at [602, 33] on icon "Close" at bounding box center [604, 32] width 9 height 16
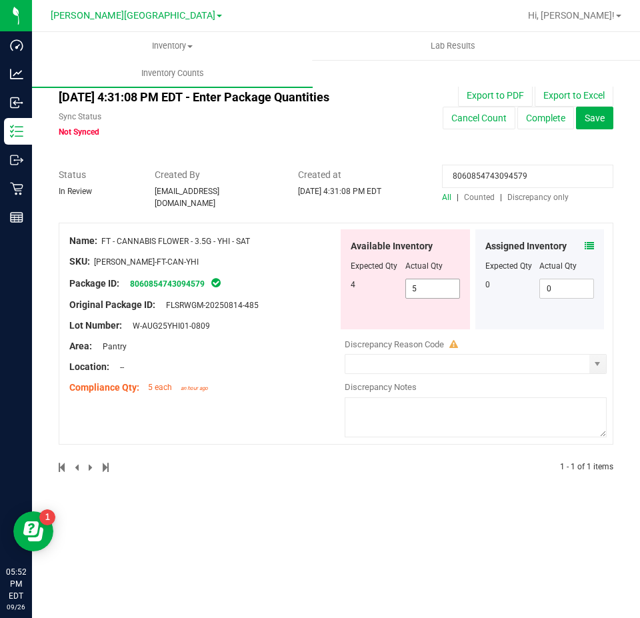
click at [430, 279] on span "5 5" at bounding box center [433, 289] width 55 height 20
click at [430, 279] on input "5" at bounding box center [432, 288] width 53 height 19
type input "4"
click at [309, 234] on div "Name: FT - CANNABIS FLOWER - 3.5G - YHI - SAT" at bounding box center [203, 241] width 269 height 14
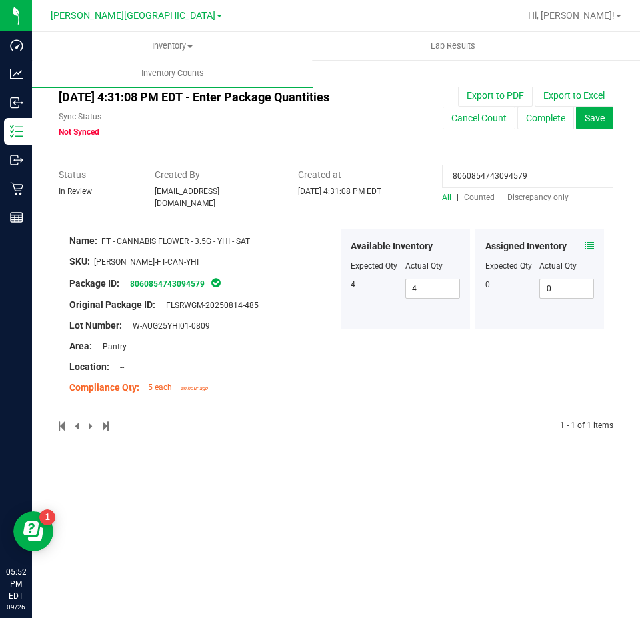
click at [478, 180] on input "8060854743094579" at bounding box center [527, 176] width 171 height 23
click at [414, 130] on div "Sep 26, 2025 4:31:08 PM EDT - Enter Package Quantities Sync Status Not Synced E…" at bounding box center [336, 111] width 575 height 54
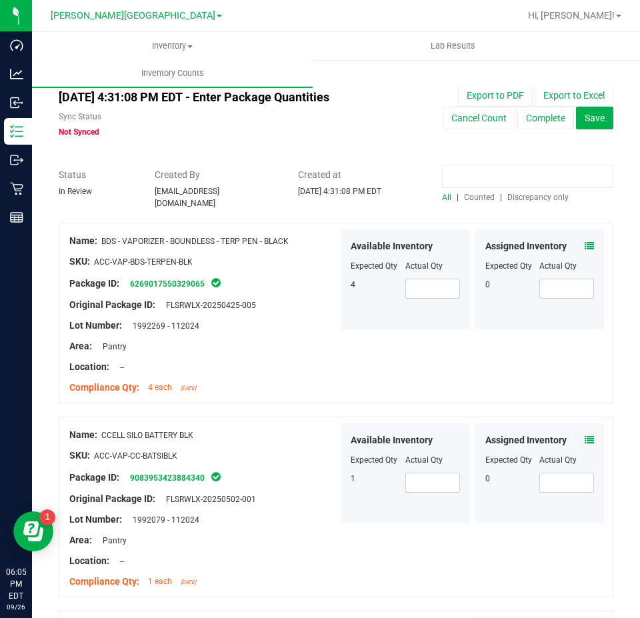
click at [480, 177] on input at bounding box center [527, 176] width 171 height 23
paste input "0736383905049541"
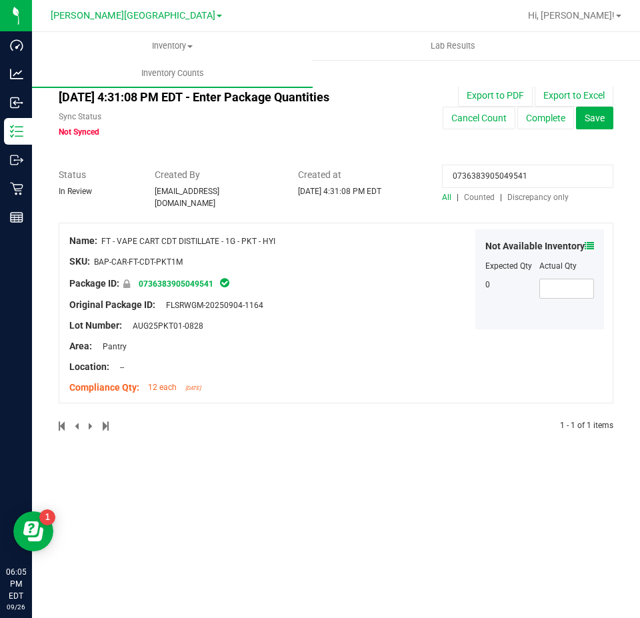
click at [594, 239] on div "Not Available Inventory Expected Qty Actual Qty 0" at bounding box center [540, 279] width 129 height 100
click at [592, 241] on icon at bounding box center [589, 245] width 9 height 9
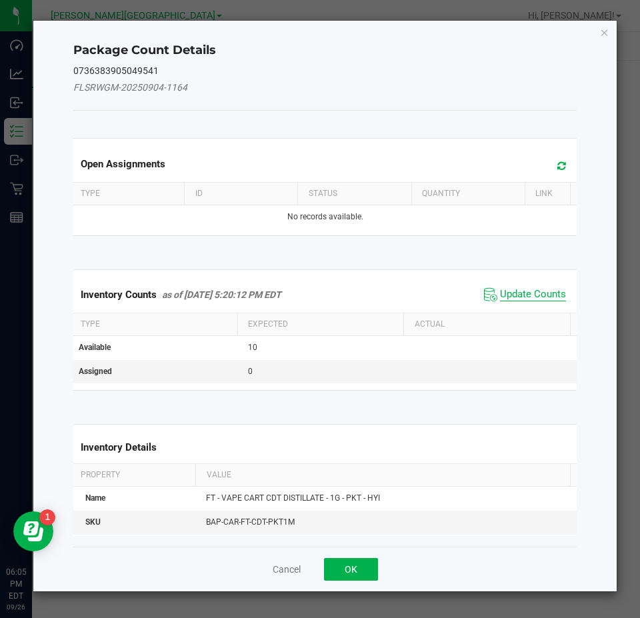
click at [550, 293] on span "Update Counts" at bounding box center [533, 294] width 66 height 13
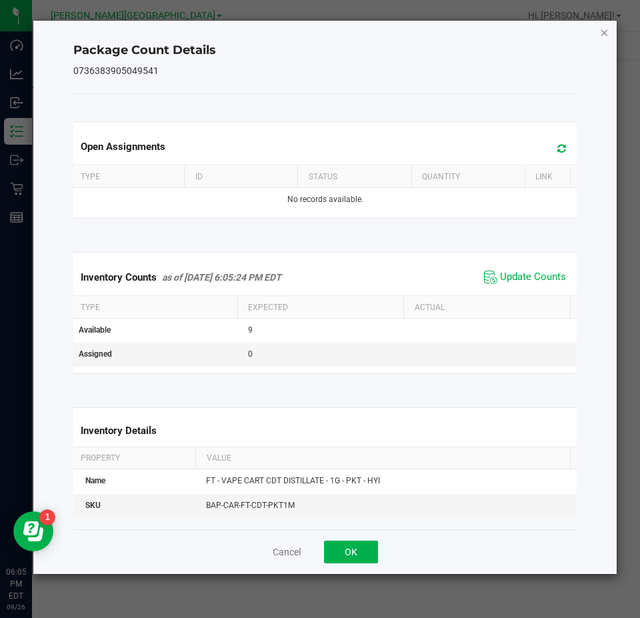
click at [604, 33] on icon "Close" at bounding box center [604, 32] width 9 height 16
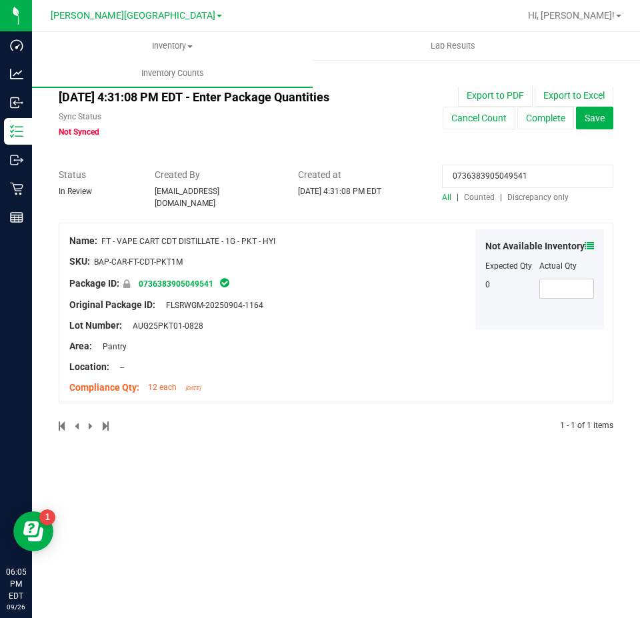
click at [502, 174] on input "0736383905049541" at bounding box center [527, 176] width 171 height 23
paste input "4575847156055122"
type input "4575847156055122"
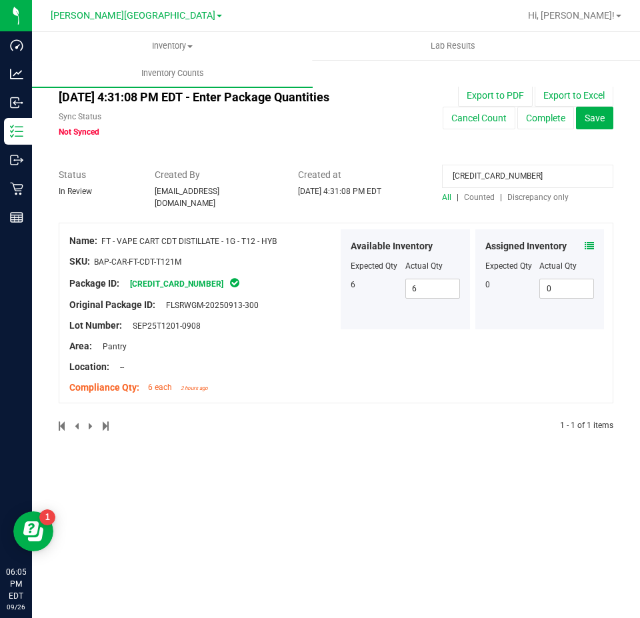
click at [590, 241] on icon at bounding box center [589, 245] width 9 height 9
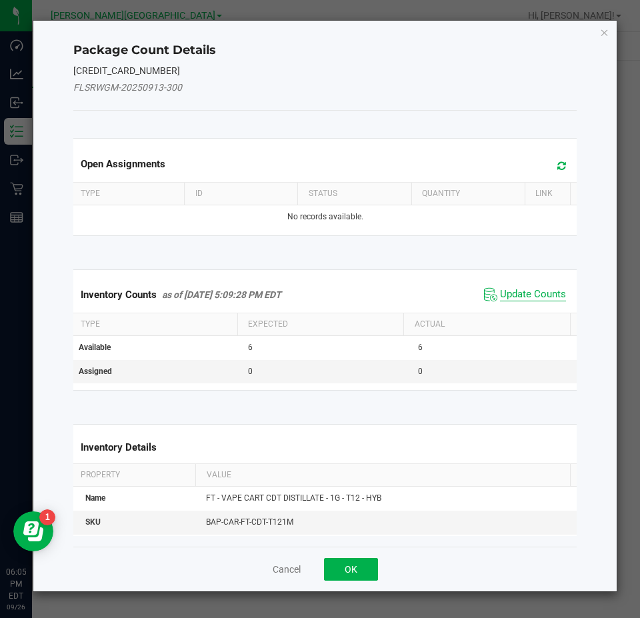
click at [550, 298] on span "Update Counts" at bounding box center [533, 294] width 66 height 13
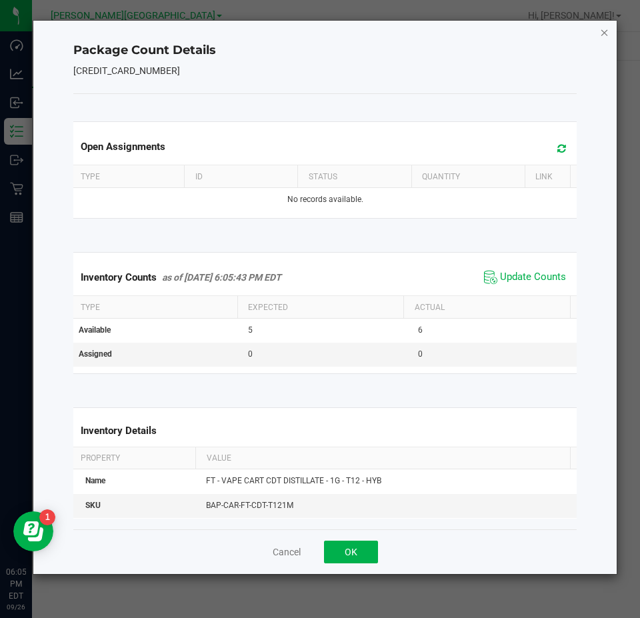
click at [603, 33] on icon "Close" at bounding box center [604, 32] width 9 height 16
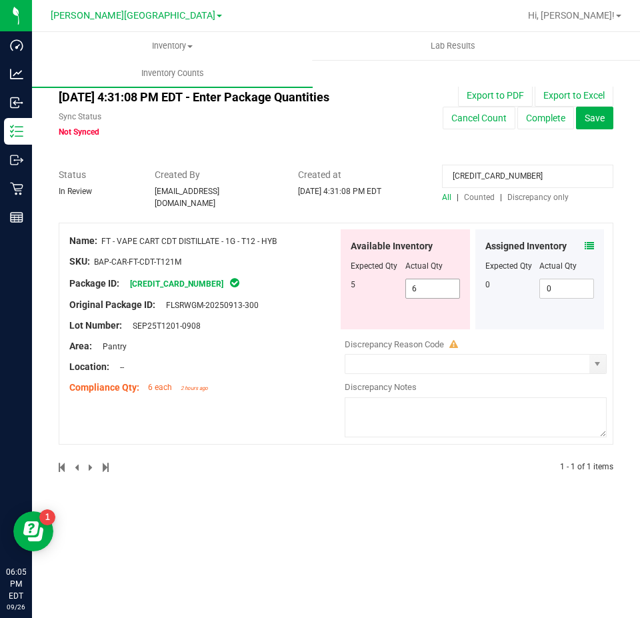
click at [430, 279] on span "6 6" at bounding box center [433, 289] width 55 height 20
click at [0, 0] on input "6" at bounding box center [0, 0] width 0 height 0
type input "5"
click at [546, 184] on input "4575847156055122" at bounding box center [527, 176] width 171 height 23
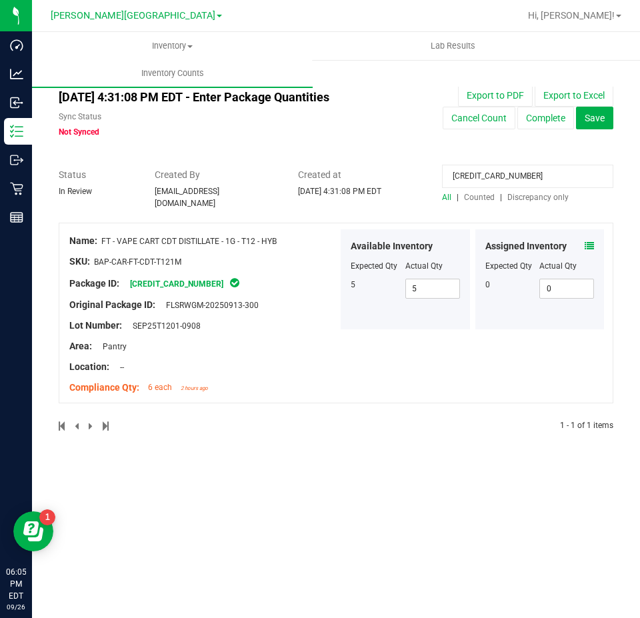
click at [546, 184] on input "4575847156055122" at bounding box center [527, 176] width 171 height 23
paste input "776061005614241"
type input "4776061005614241"
click at [588, 241] on icon at bounding box center [589, 245] width 9 height 9
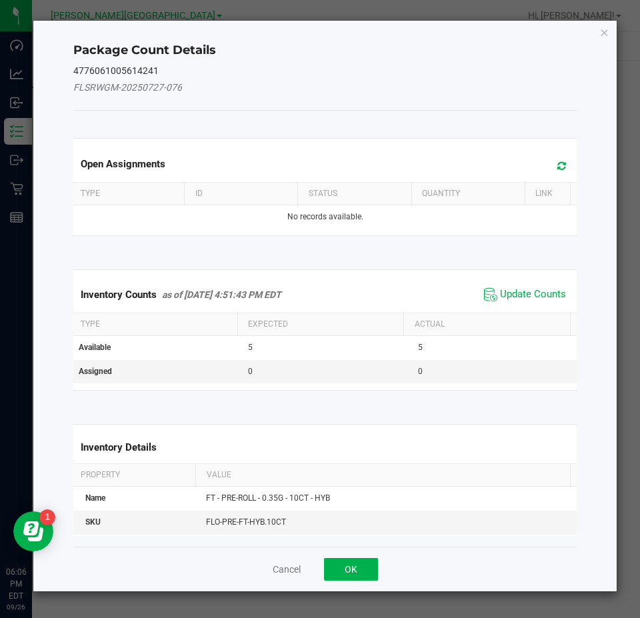
click at [542, 286] on span "Update Counts" at bounding box center [525, 295] width 89 height 20
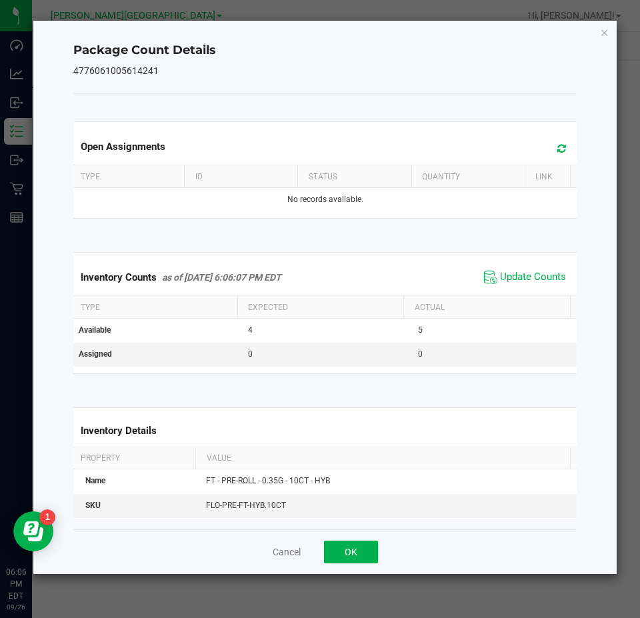
click at [598, 33] on div "Package Count Details 4776061005614241 Open Assignments Type ID Status Quantity…" at bounding box center [325, 298] width 584 height 554
click at [608, 39] on icon "Close" at bounding box center [604, 32] width 9 height 16
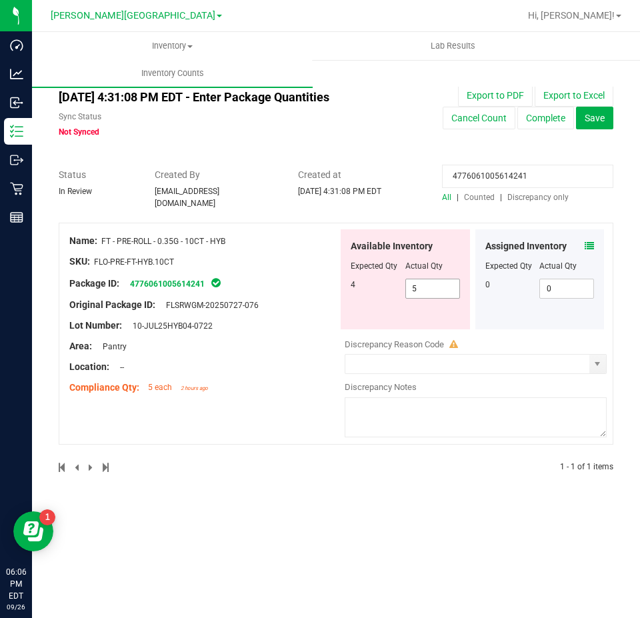
click at [418, 283] on span "5 5" at bounding box center [433, 289] width 55 height 20
click at [0, 0] on input "5" at bounding box center [0, 0] width 0 height 0
type input "4"
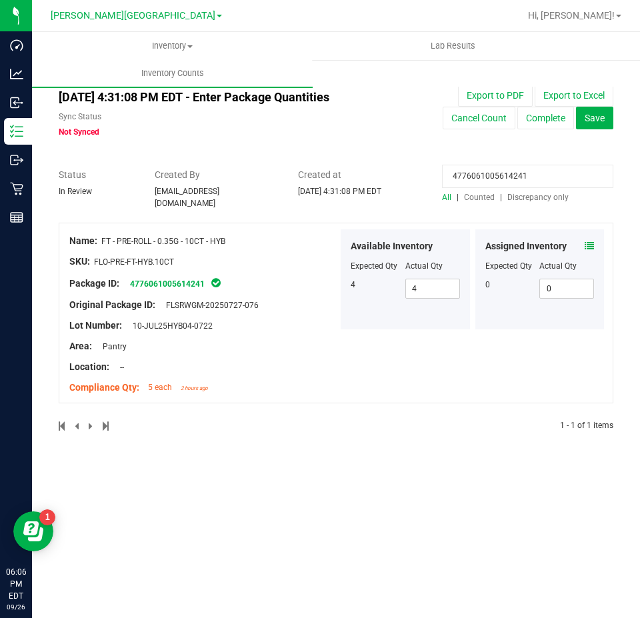
click at [566, 179] on input "4776061005614241" at bounding box center [527, 176] width 171 height 23
paste input "0768267593748310"
click at [588, 245] on span at bounding box center [589, 246] width 9 height 14
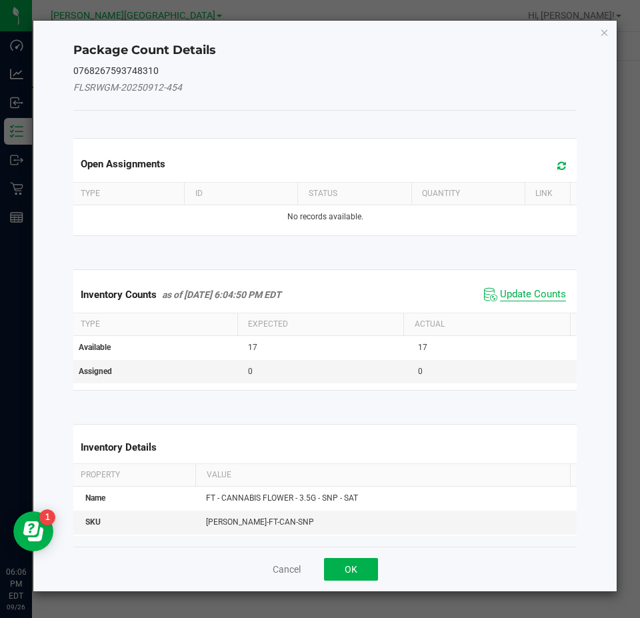
click at [556, 295] on span "Update Counts" at bounding box center [533, 294] width 66 height 13
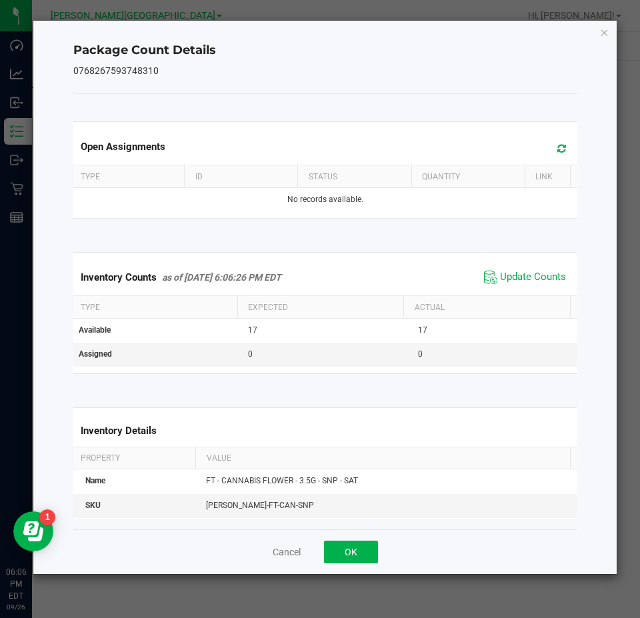
click at [544, 284] on span "Update Counts" at bounding box center [533, 277] width 66 height 13
click at [610, 29] on div "Package Count Details 0768267593748310 Open Assignments Type ID Status Quantity…" at bounding box center [325, 298] width 584 height 554
click at [605, 33] on icon "Close" at bounding box center [604, 32] width 9 height 16
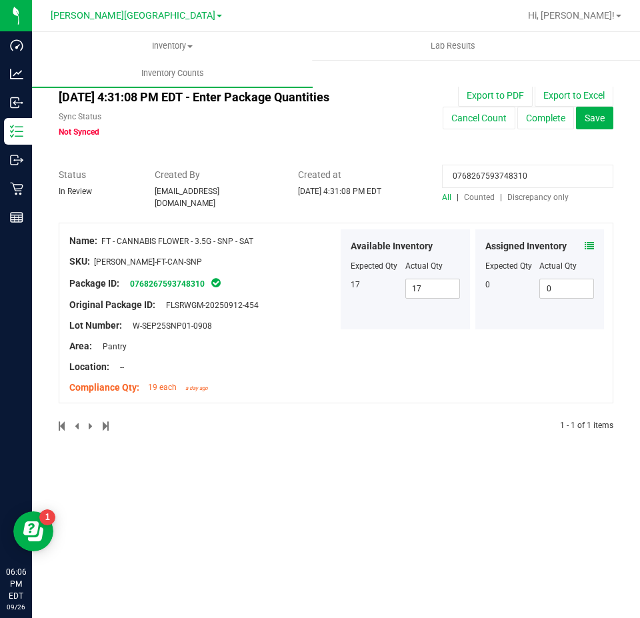
click at [522, 172] on input "0768267593748310" at bounding box center [527, 176] width 171 height 23
paste input "2657883947434513"
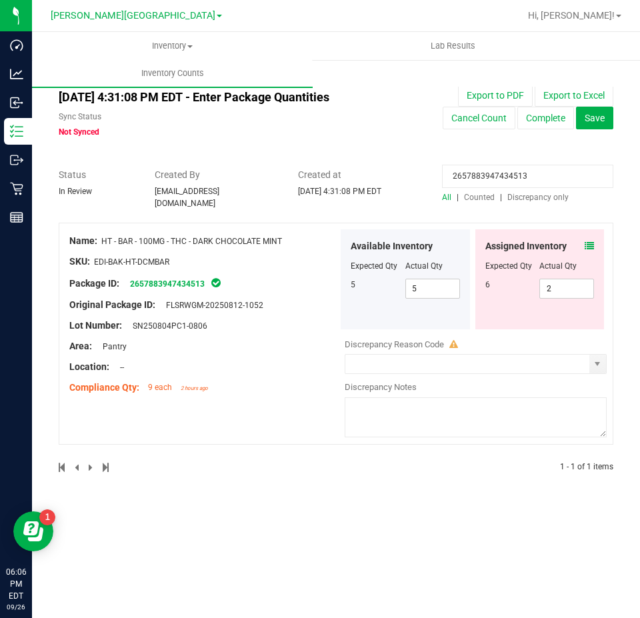
click at [591, 241] on icon at bounding box center [589, 245] width 9 height 9
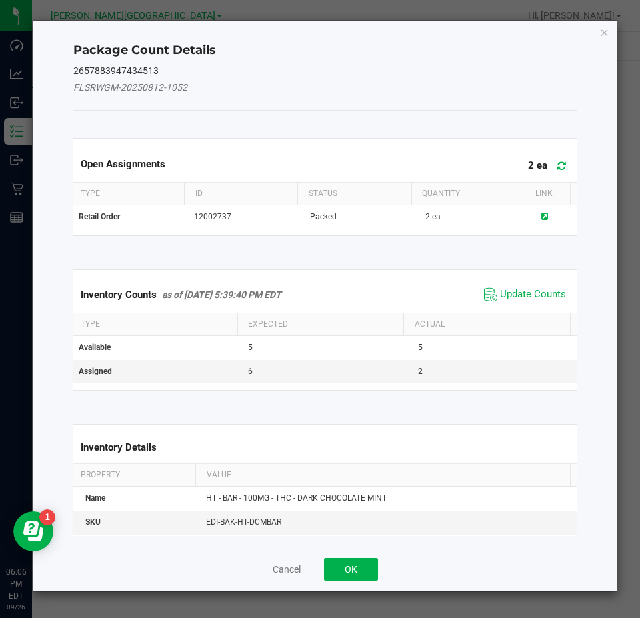
click at [548, 291] on span "Update Counts" at bounding box center [533, 294] width 66 height 13
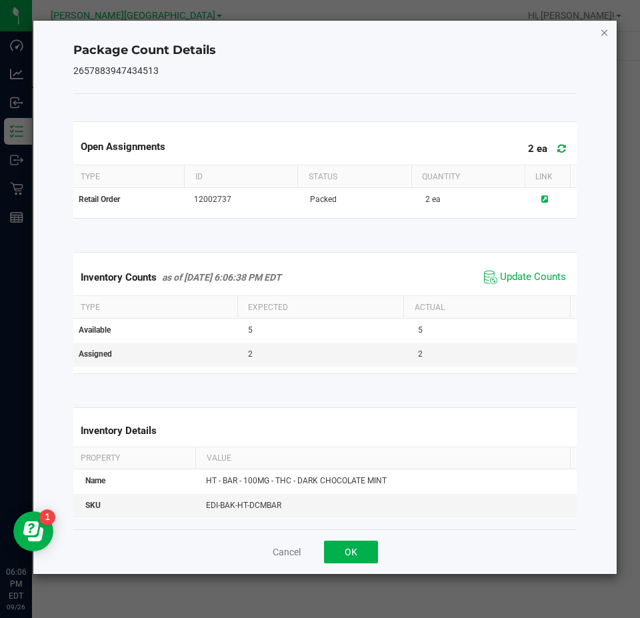
click at [605, 31] on icon "Close" at bounding box center [604, 32] width 9 height 16
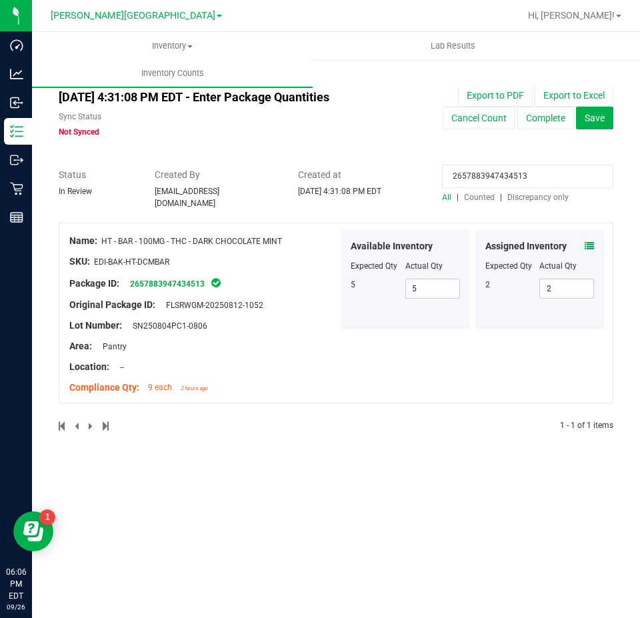
click at [500, 170] on input "2657883947434513" at bounding box center [527, 176] width 171 height 23
drag, startPoint x: 500, startPoint y: 170, endPoint x: 487, endPoint y: 178, distance: 15.0
click at [487, 178] on input "2657883947434513" at bounding box center [527, 176] width 171 height 23
paste input "0962382501159785"
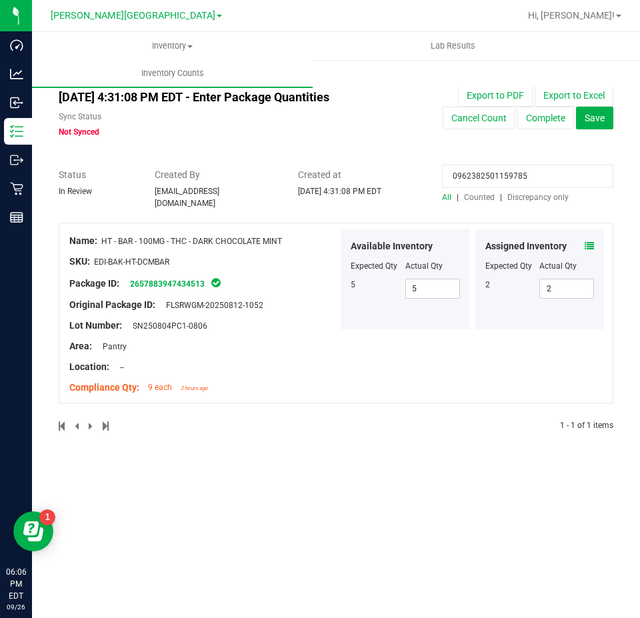
type input "0962382501159785"
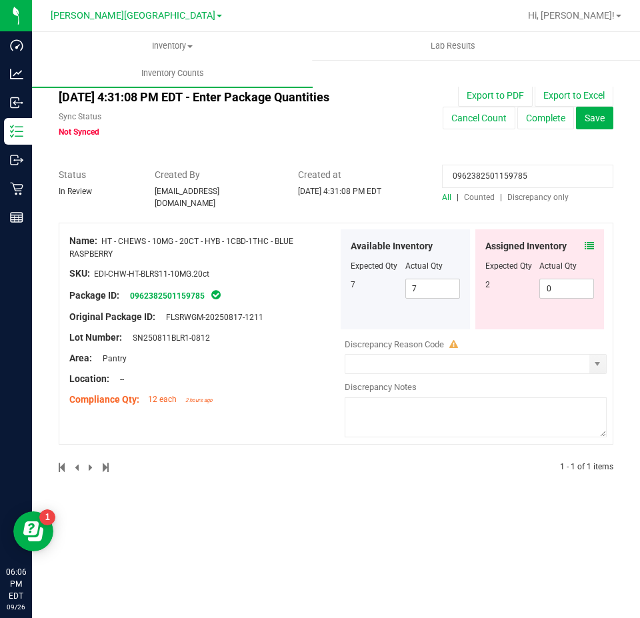
click at [586, 241] on icon at bounding box center [589, 245] width 9 height 9
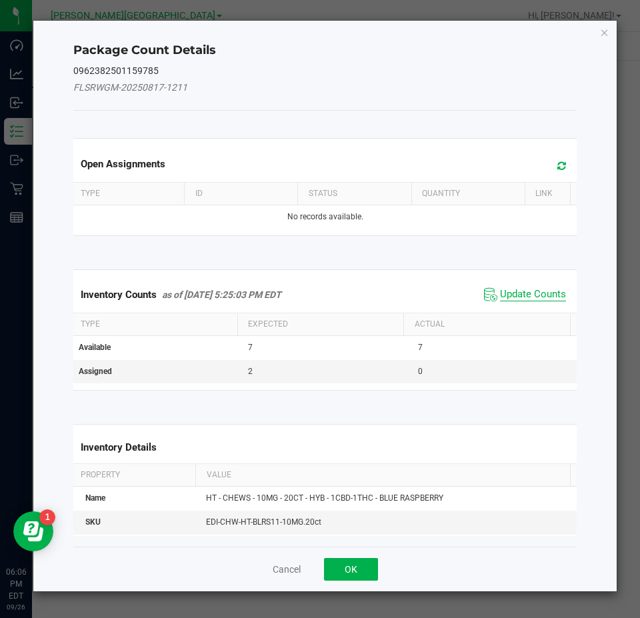
click at [543, 300] on span "Update Counts" at bounding box center [533, 294] width 66 height 13
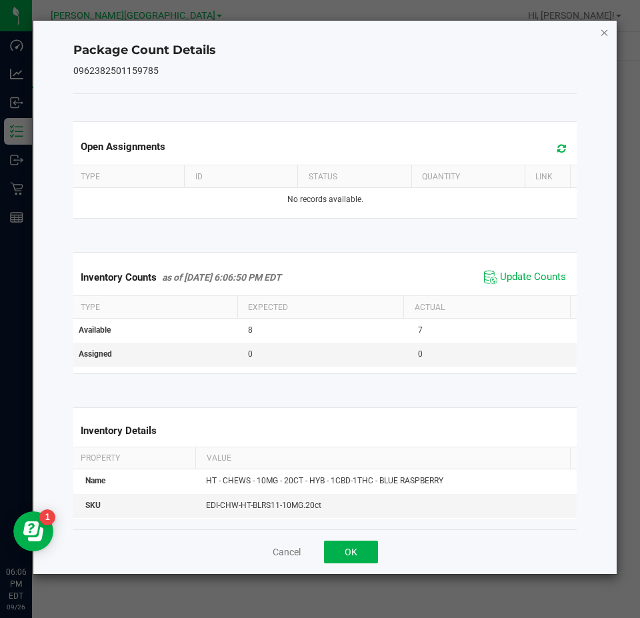
click at [604, 35] on icon "Close" at bounding box center [604, 32] width 9 height 16
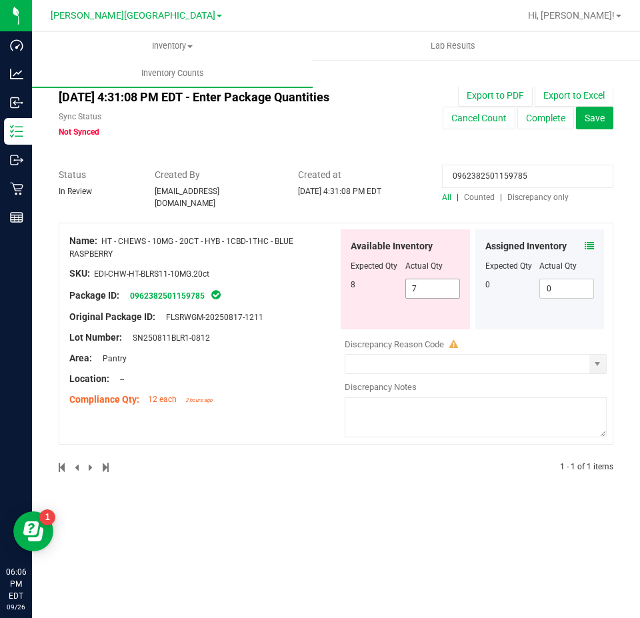
click at [435, 279] on span "7 7" at bounding box center [433, 289] width 55 height 20
click at [435, 279] on input "7" at bounding box center [432, 288] width 53 height 19
type input "8"
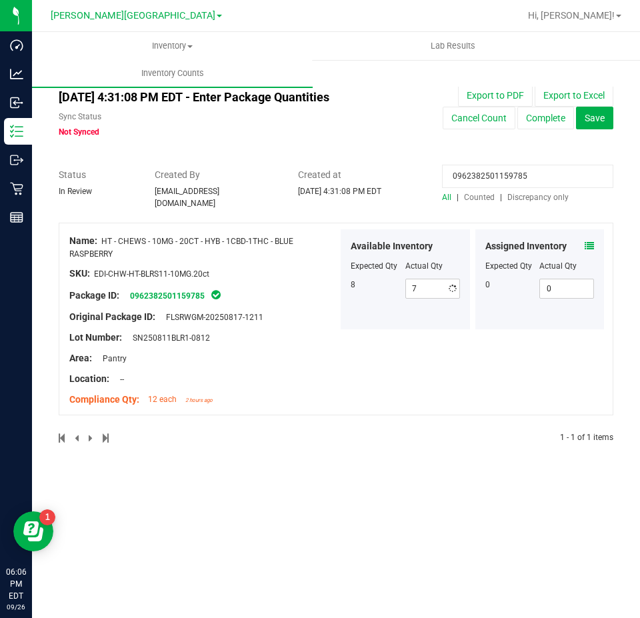
type input "8"
click at [548, 178] on input "0962382501159785" at bounding box center [527, 176] width 171 height 23
paste input "587304174209748"
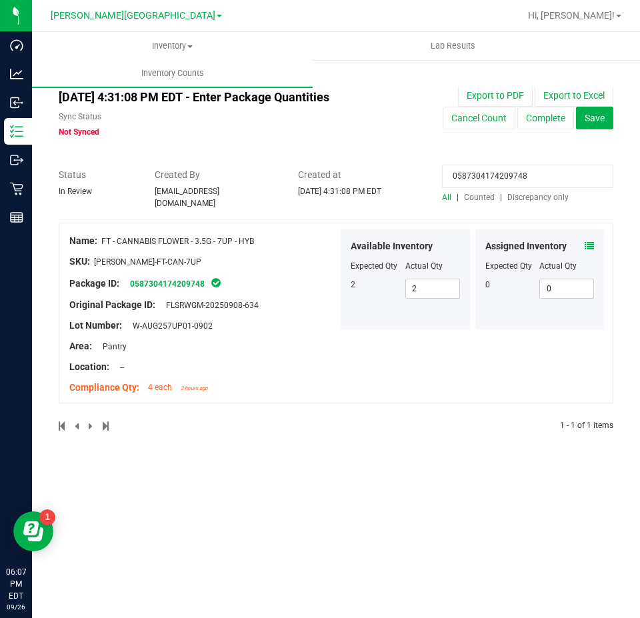
click at [591, 241] on icon at bounding box center [589, 245] width 9 height 9
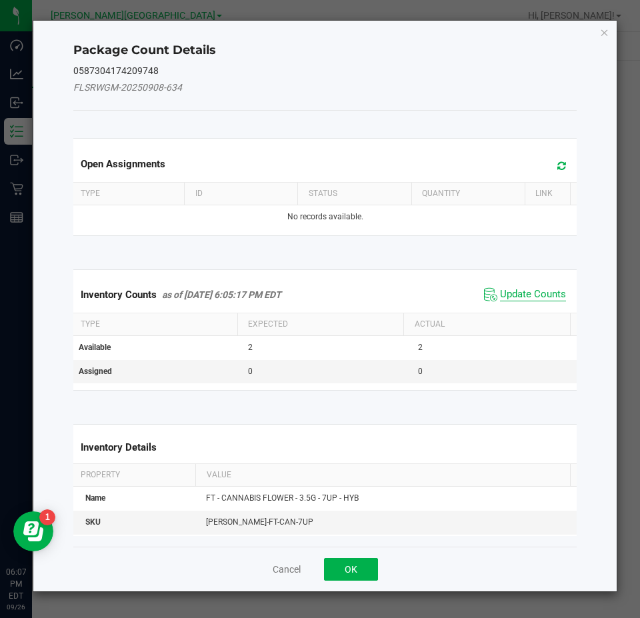
click at [521, 294] on span "Update Counts" at bounding box center [533, 294] width 66 height 13
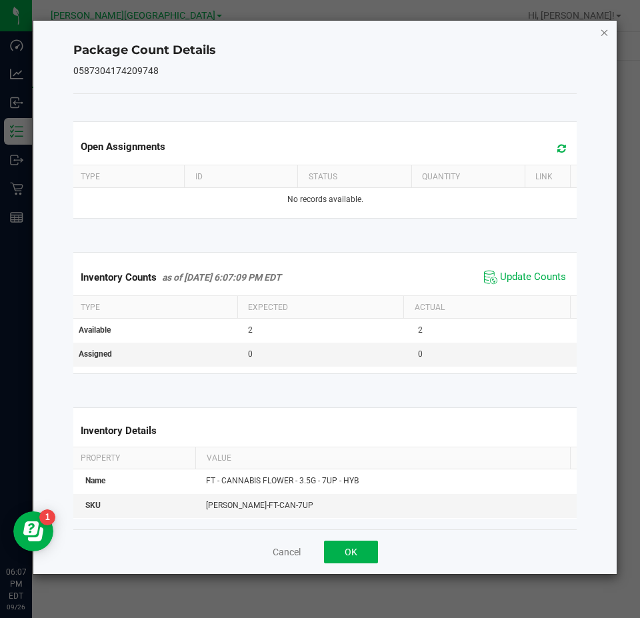
click at [603, 31] on icon "Close" at bounding box center [604, 32] width 9 height 16
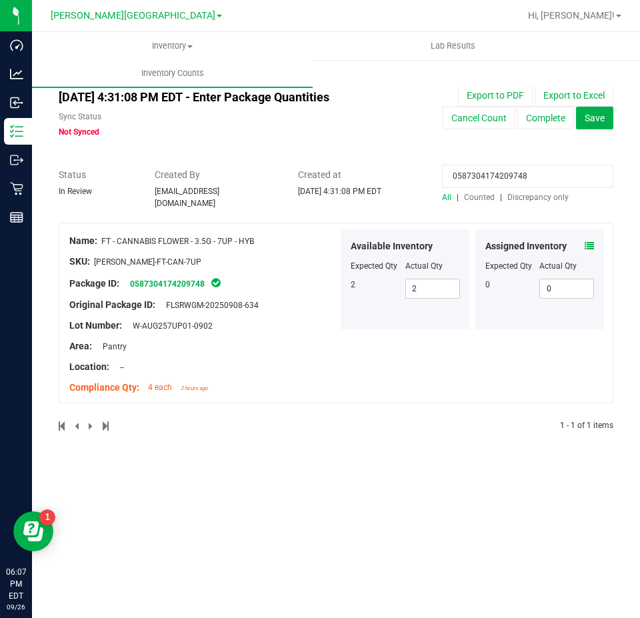
click at [530, 182] on input "0587304174209748" at bounding box center [527, 176] width 171 height 23
paste input "7343855801344133"
click at [592, 241] on icon at bounding box center [589, 245] width 9 height 9
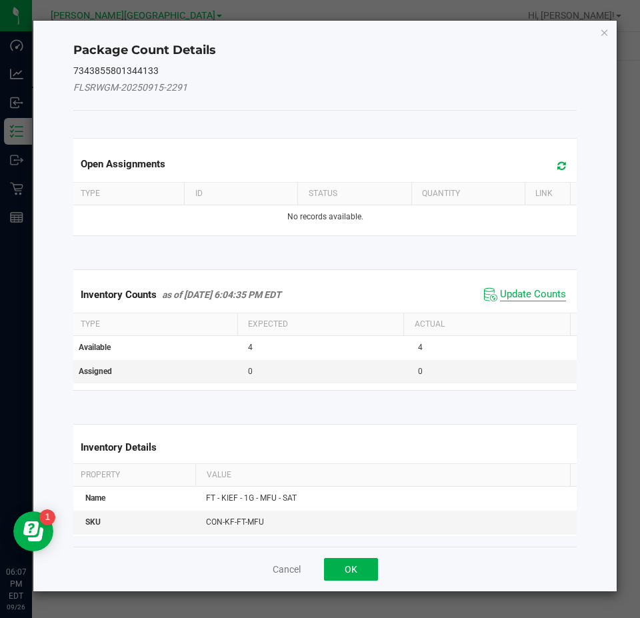
click at [533, 292] on span "Update Counts" at bounding box center [533, 294] width 66 height 13
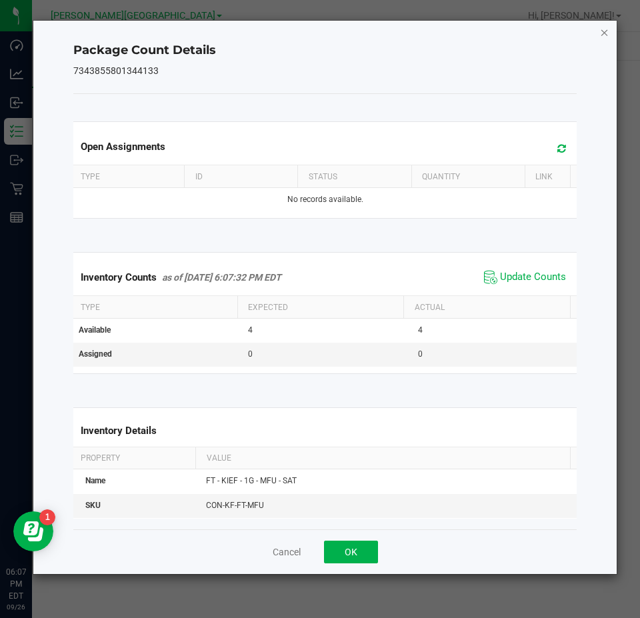
click at [604, 32] on icon "Close" at bounding box center [604, 32] width 9 height 16
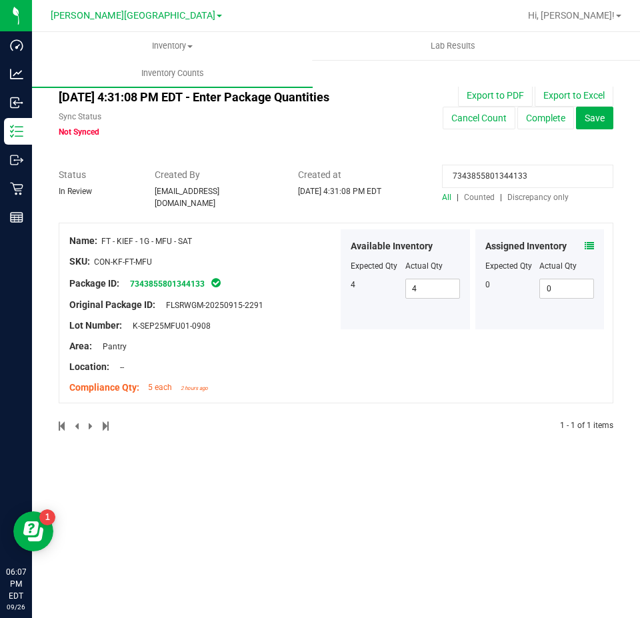
click at [536, 179] on input "7343855801344133" at bounding box center [527, 176] width 171 height 23
paste input "8112733043641044"
click at [589, 241] on icon at bounding box center [589, 245] width 9 height 9
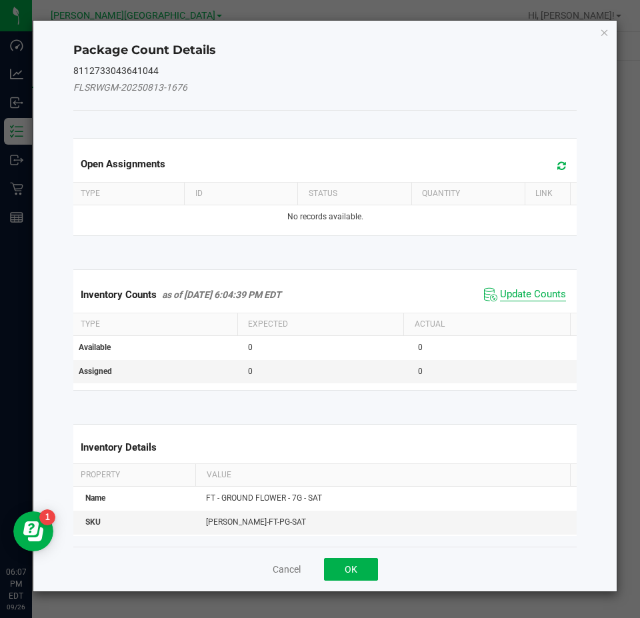
click at [528, 292] on span "Update Counts" at bounding box center [533, 294] width 66 height 13
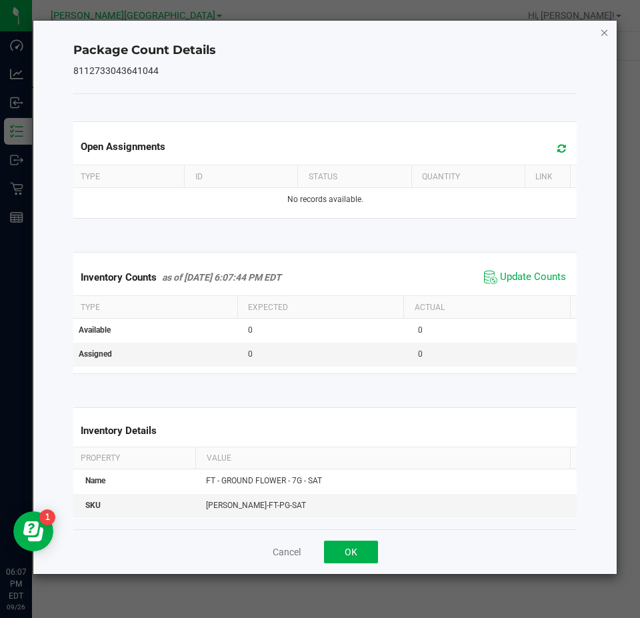
click at [605, 35] on icon "Close" at bounding box center [604, 32] width 9 height 16
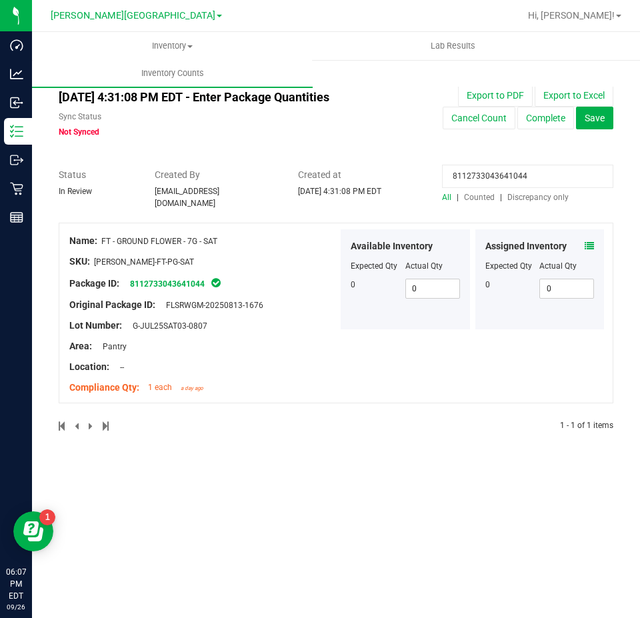
click at [526, 169] on input "8112733043641044" at bounding box center [527, 176] width 171 height 23
paste input "2367280059173717"
click at [589, 241] on icon at bounding box center [589, 245] width 9 height 9
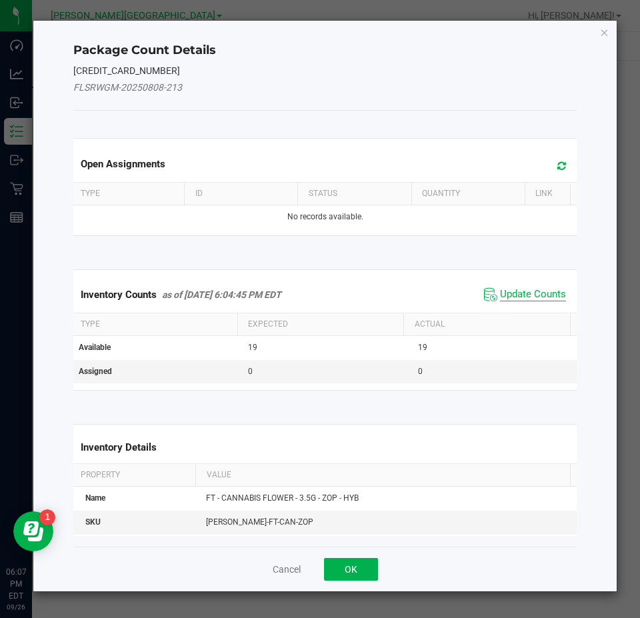
click at [530, 296] on span "Update Counts" at bounding box center [533, 294] width 66 height 13
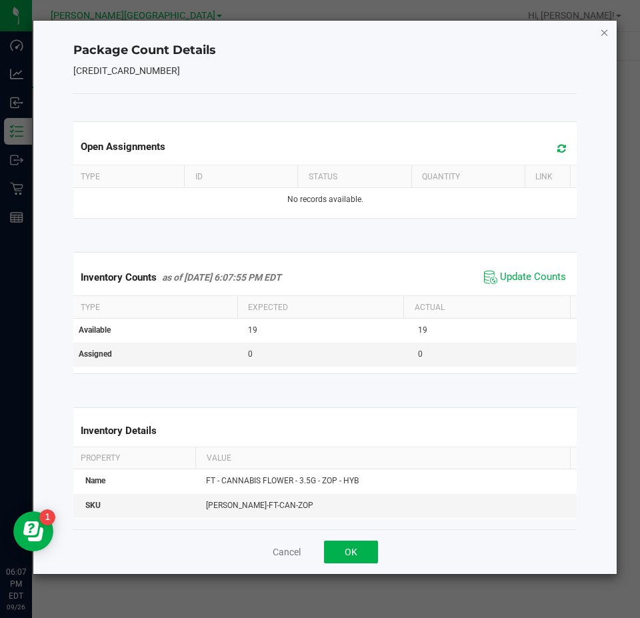
click at [603, 32] on icon "Close" at bounding box center [604, 32] width 9 height 16
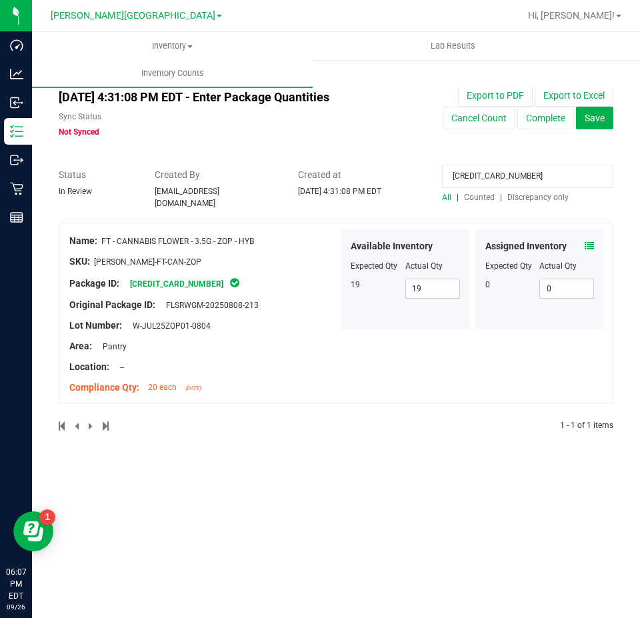
click at [588, 241] on icon at bounding box center [589, 245] width 9 height 9
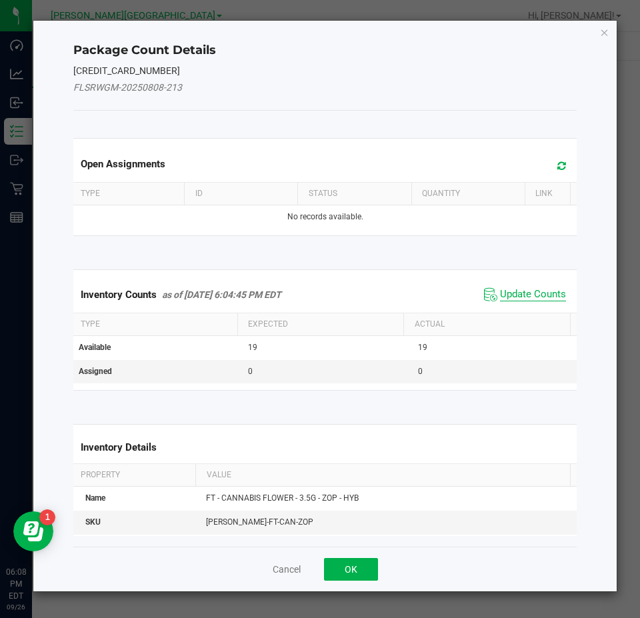
click at [536, 296] on span "Update Counts" at bounding box center [533, 294] width 66 height 13
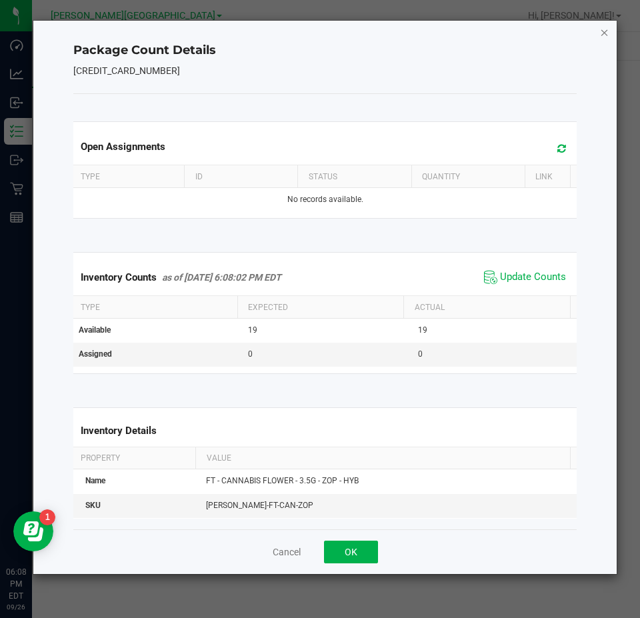
click at [603, 37] on icon "Close" at bounding box center [604, 32] width 9 height 16
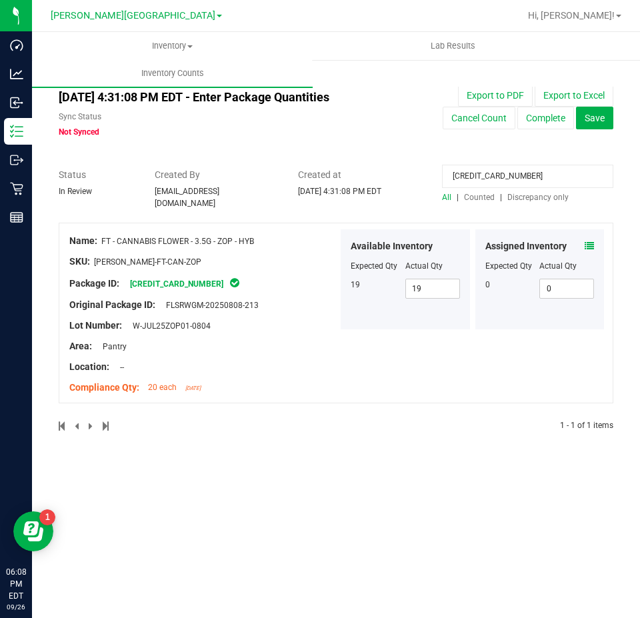
click at [503, 177] on input "2367280059173717" at bounding box center [527, 176] width 171 height 23
paste input "6687329933372675"
click at [600, 240] on div "Assigned Inventory Expected Qty Actual Qty 0 0 0" at bounding box center [540, 279] width 129 height 100
click at [587, 241] on icon at bounding box center [589, 245] width 9 height 9
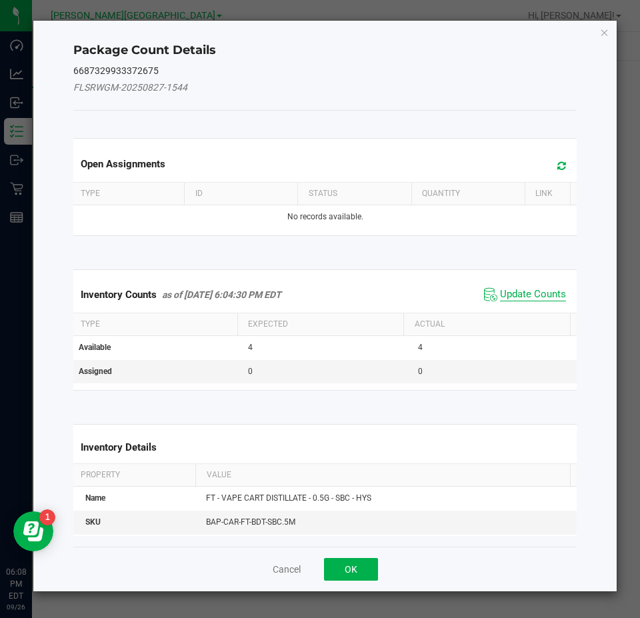
click at [541, 297] on span "Update Counts" at bounding box center [533, 294] width 66 height 13
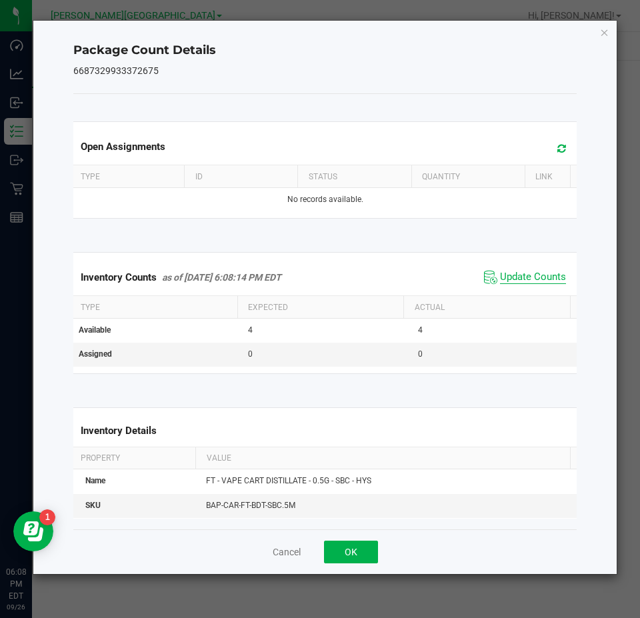
click at [540, 277] on span "Update Counts" at bounding box center [533, 277] width 66 height 13
click at [604, 35] on icon "Close" at bounding box center [604, 32] width 9 height 16
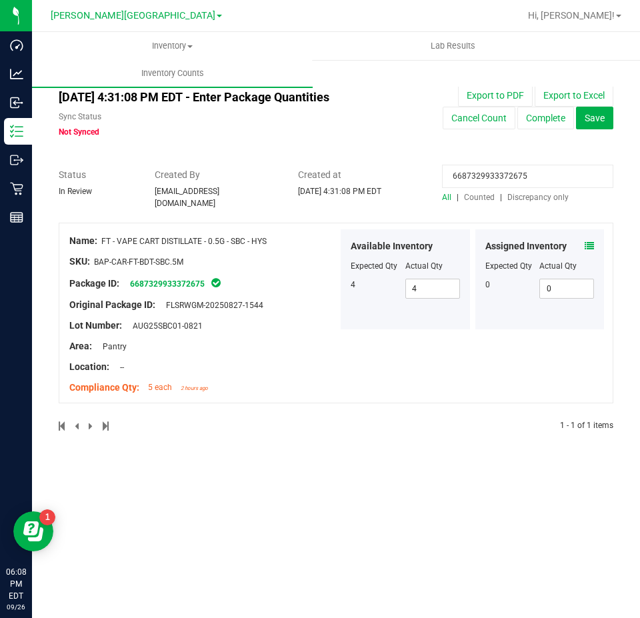
click at [509, 181] on input "6687329933372675" at bounding box center [527, 176] width 171 height 23
paste input "930665544552288"
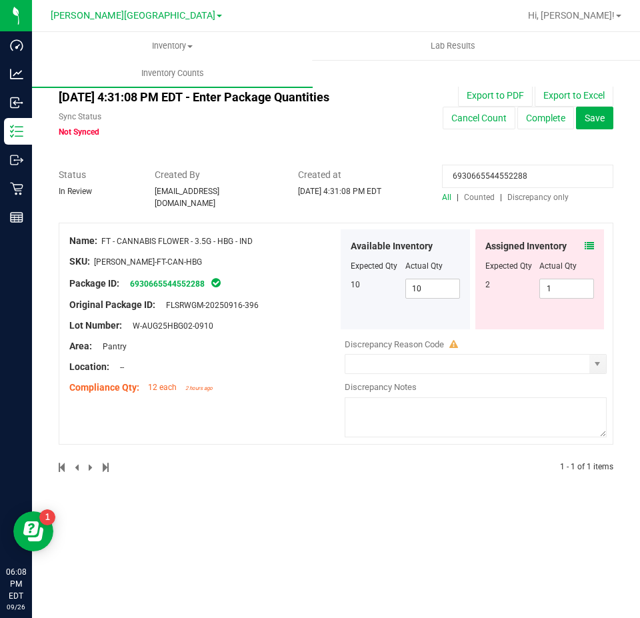
click at [592, 241] on icon at bounding box center [589, 245] width 9 height 9
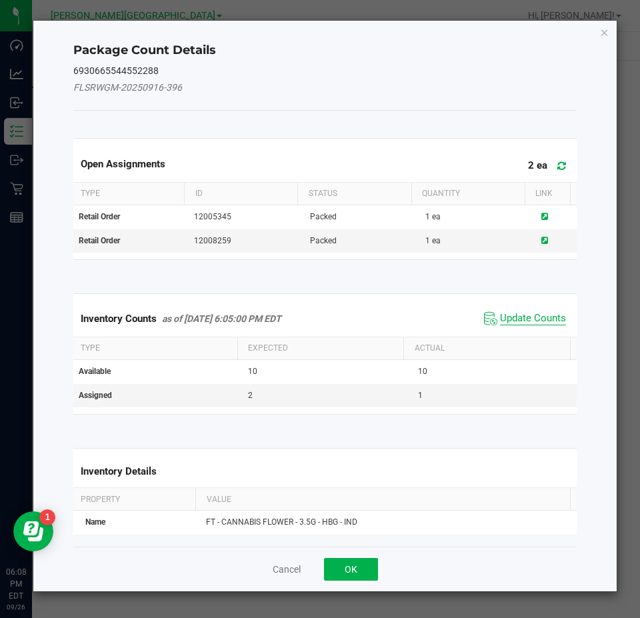
click at [530, 320] on span "Update Counts" at bounding box center [533, 318] width 66 height 13
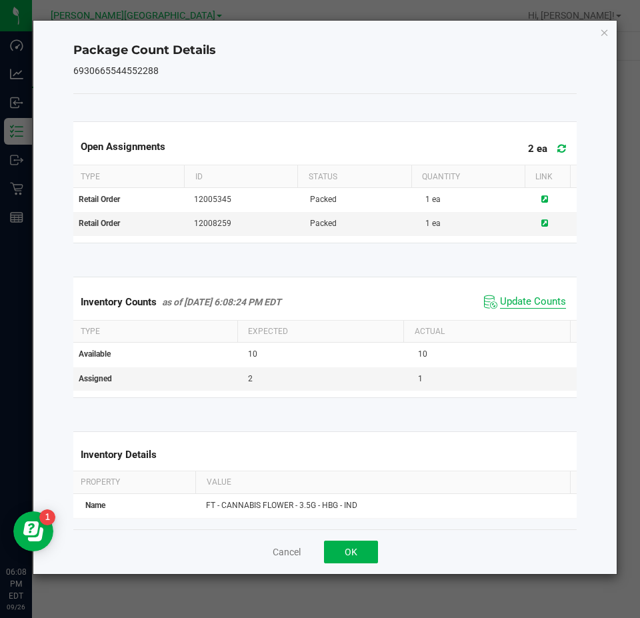
click at [533, 298] on span "Update Counts" at bounding box center [533, 302] width 66 height 13
click at [602, 35] on icon "Close" at bounding box center [604, 32] width 9 height 16
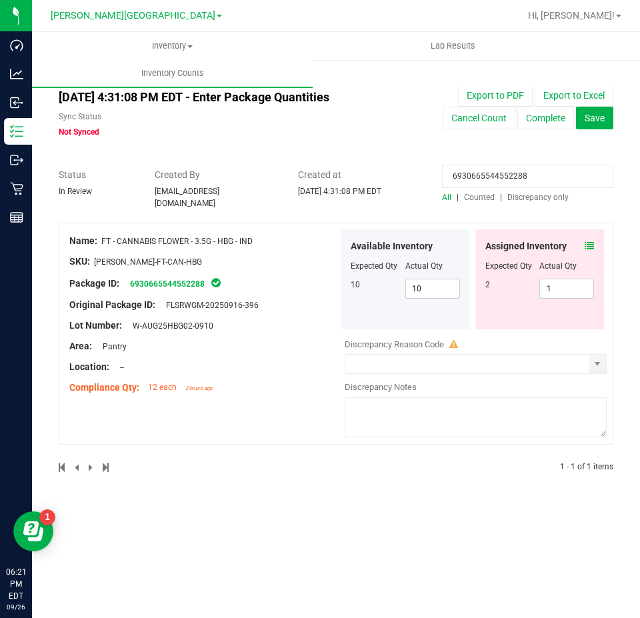
click at [519, 173] on input "6930665544552288" at bounding box center [527, 176] width 171 height 23
paste input "1305336849613527"
type input "1305336849613527"
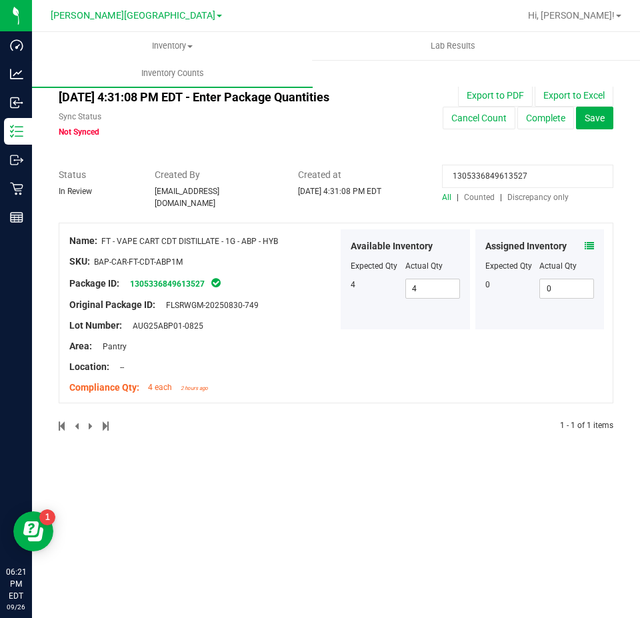
click at [591, 241] on icon at bounding box center [589, 245] width 9 height 9
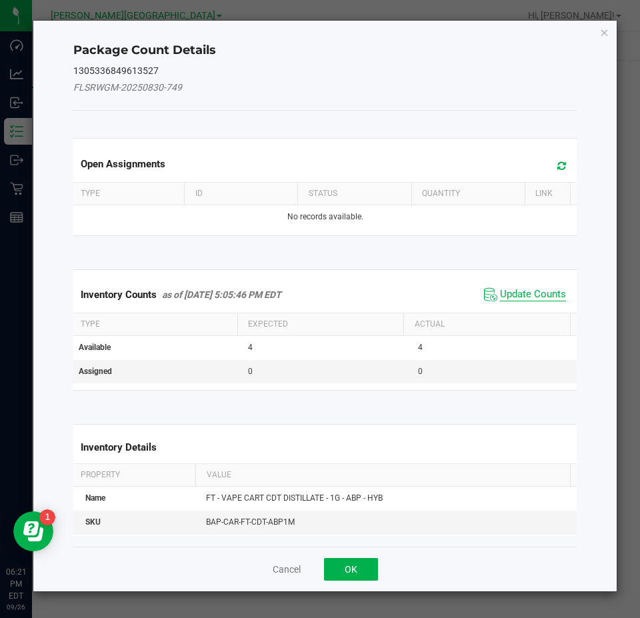
click at [546, 297] on span "Update Counts" at bounding box center [533, 294] width 66 height 13
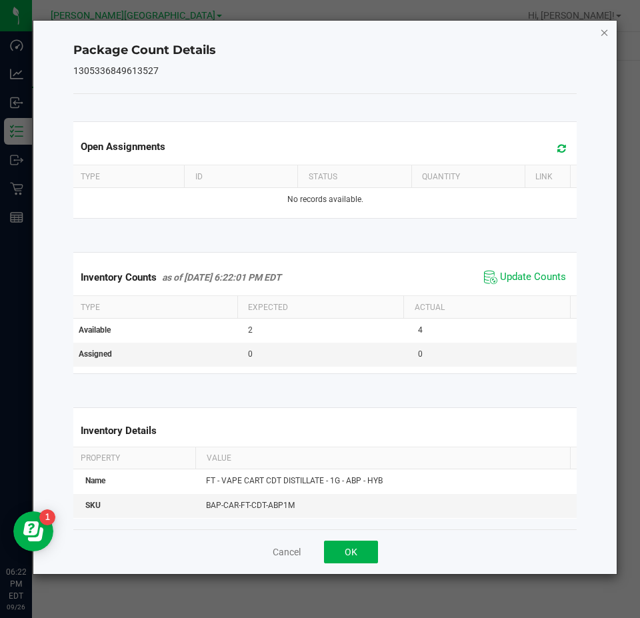
click at [604, 32] on icon "Close" at bounding box center [604, 32] width 9 height 16
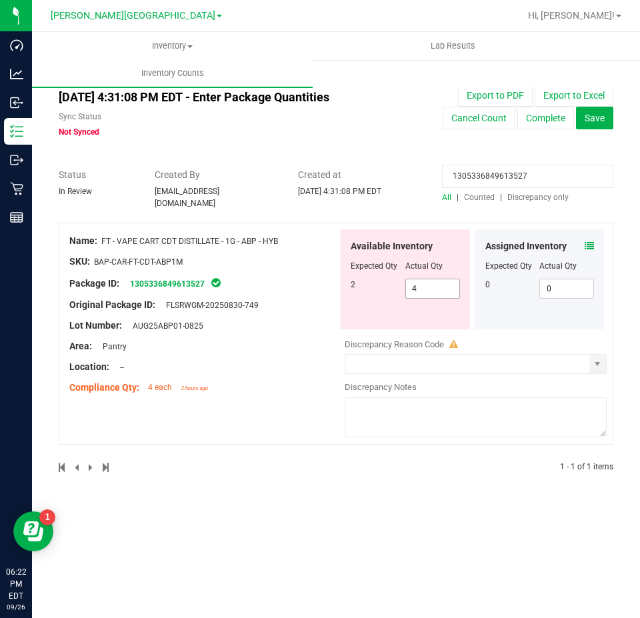
click at [442, 279] on span "4 4" at bounding box center [433, 289] width 55 height 20
click at [442, 279] on input "4" at bounding box center [432, 288] width 53 height 19
type input "2"
click at [508, 169] on input "1305336849613527" at bounding box center [527, 176] width 171 height 23
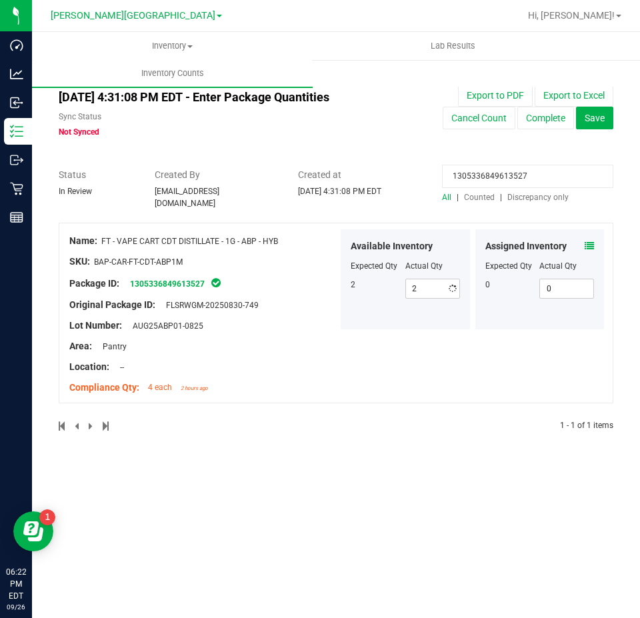
click at [508, 169] on input "1305336849613527" at bounding box center [527, 176] width 171 height 23
paste input "961216487517509"
type input "9612164875175097"
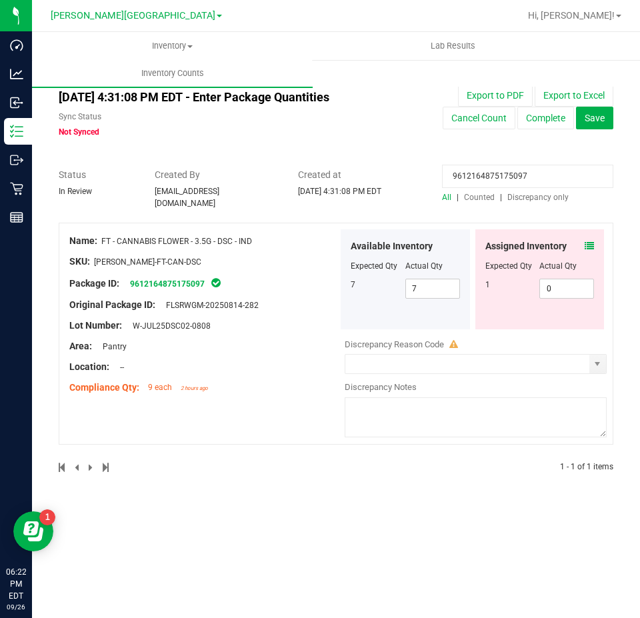
click at [584, 239] on div "Assigned Inventory" at bounding box center [540, 246] width 109 height 14
click at [586, 241] on icon at bounding box center [589, 245] width 9 height 9
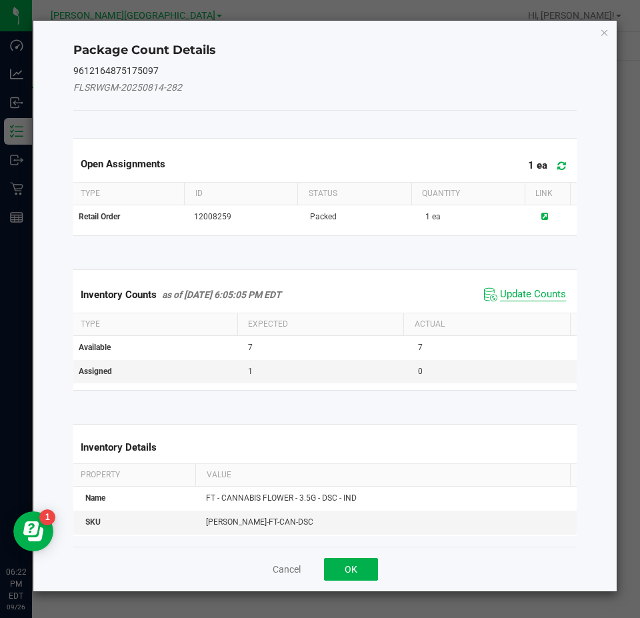
click at [542, 297] on span "Update Counts" at bounding box center [533, 294] width 66 height 13
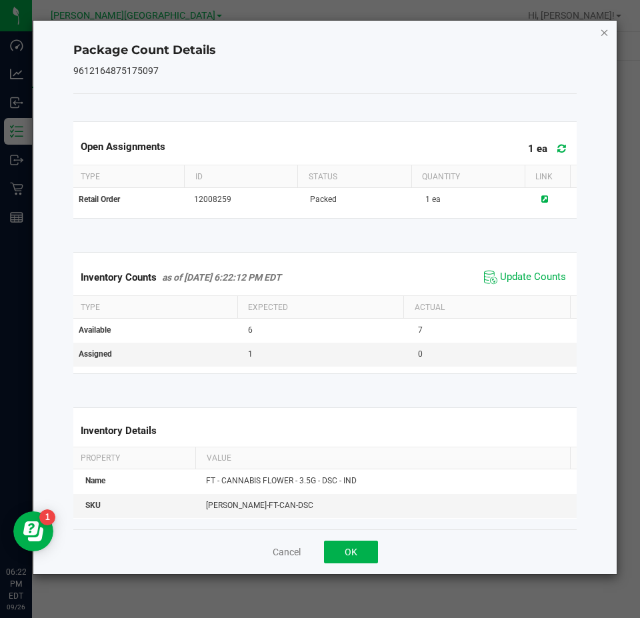
click at [602, 29] on icon "Close" at bounding box center [604, 32] width 9 height 16
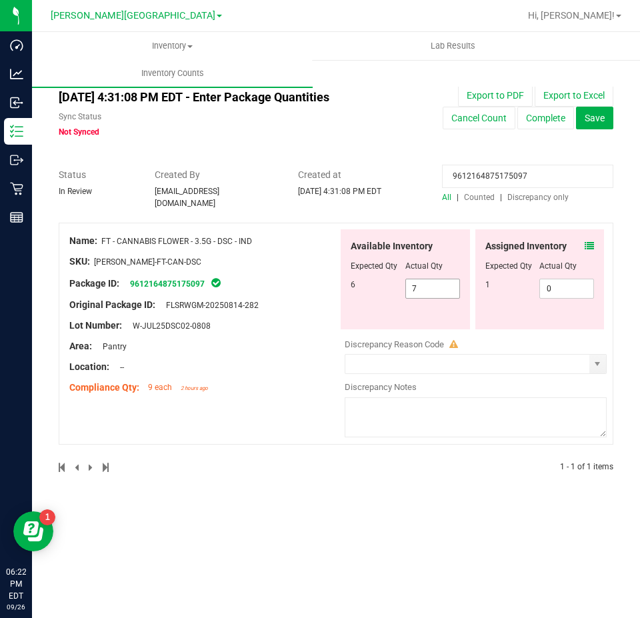
click at [437, 279] on span "7 7" at bounding box center [433, 289] width 55 height 20
click at [437, 279] on input "7" at bounding box center [432, 288] width 53 height 19
type input "6"
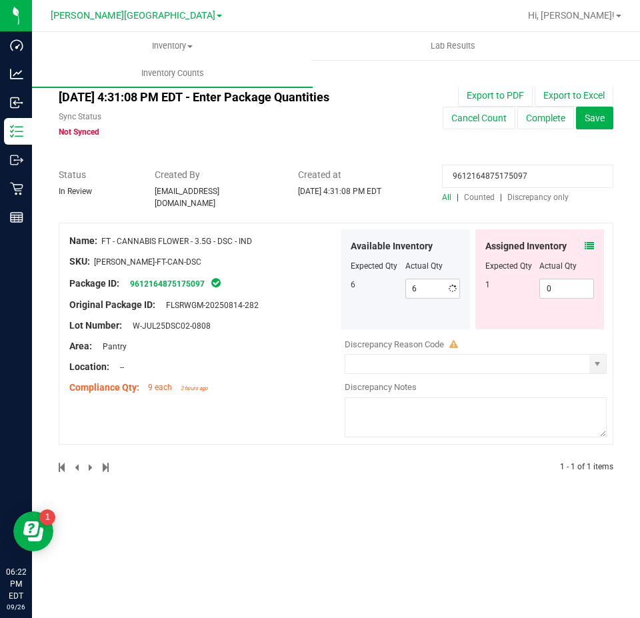
click at [468, 182] on input "9612164875175097" at bounding box center [527, 176] width 171 height 23
paste input "7862420595229558"
type input "7862420595229558"
click at [588, 241] on icon at bounding box center [589, 245] width 9 height 9
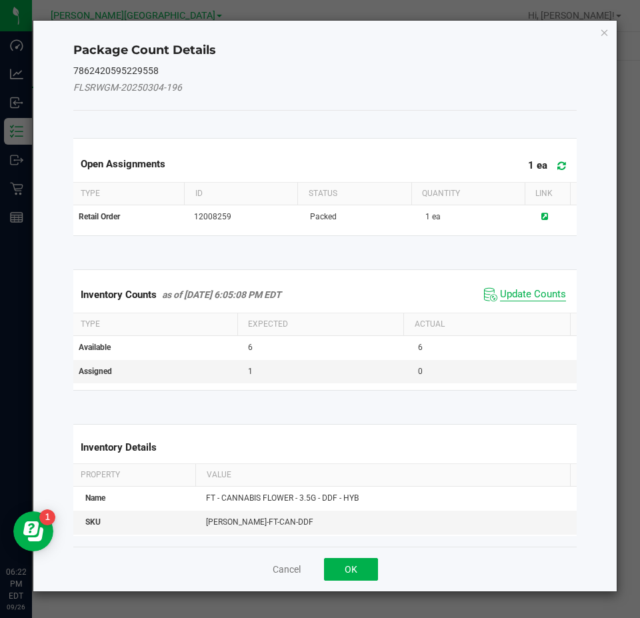
click at [537, 297] on span "Update Counts" at bounding box center [533, 294] width 66 height 13
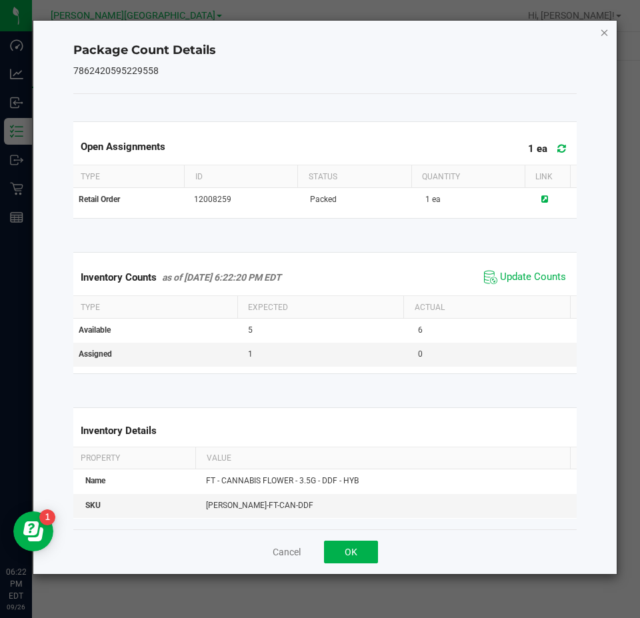
click at [604, 29] on icon "Close" at bounding box center [604, 32] width 9 height 16
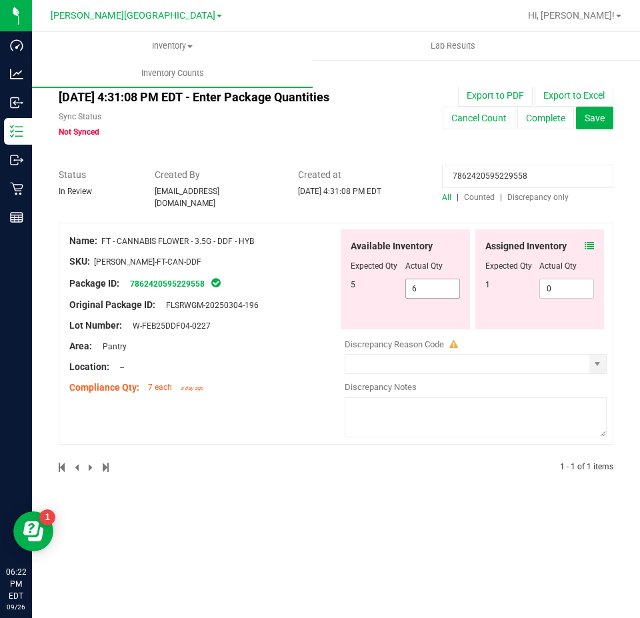
click at [440, 283] on span "6 6" at bounding box center [433, 289] width 55 height 20
click at [0, 0] on input "6" at bounding box center [0, 0] width 0 height 0
type input "5"
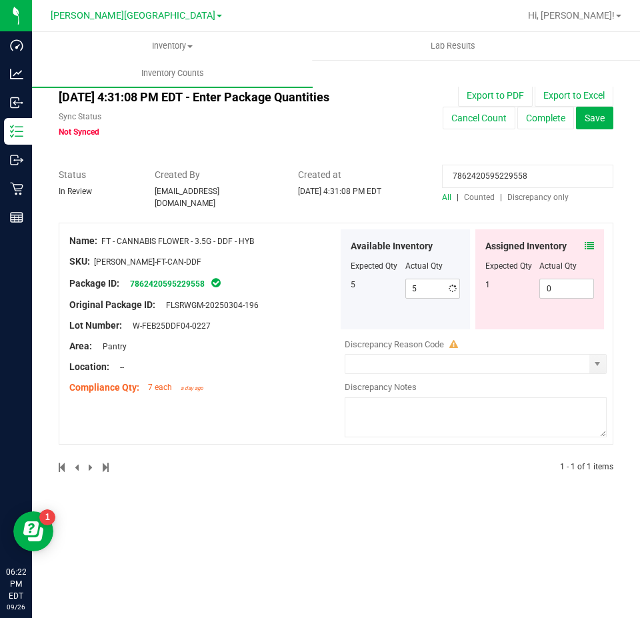
click at [321, 342] on div "Area: Pantry" at bounding box center [203, 347] width 269 height 14
click at [587, 244] on icon at bounding box center [589, 245] width 9 height 9
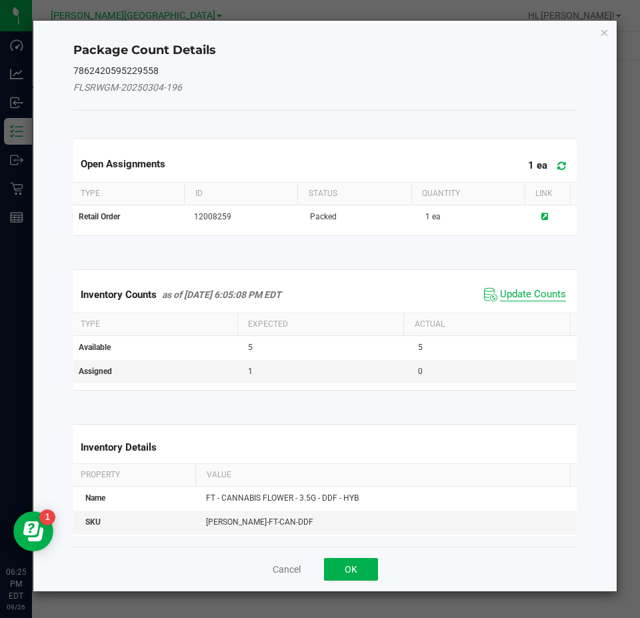
click at [524, 292] on span "Update Counts" at bounding box center [533, 294] width 66 height 13
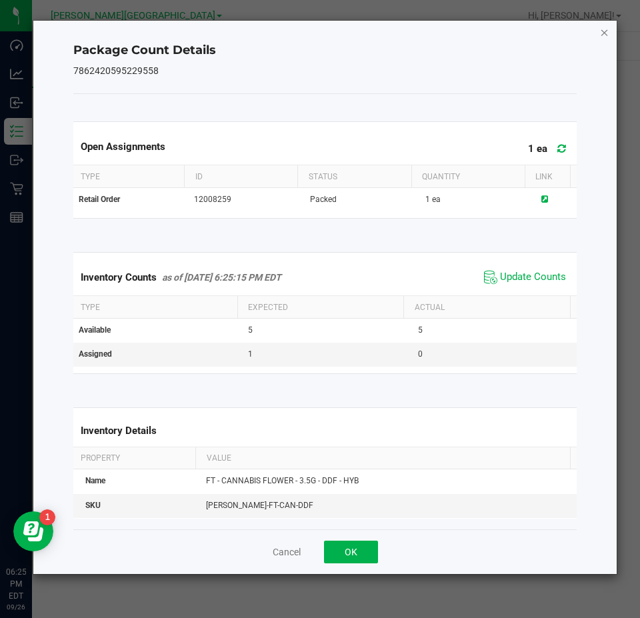
click at [609, 33] on icon "Close" at bounding box center [604, 32] width 9 height 16
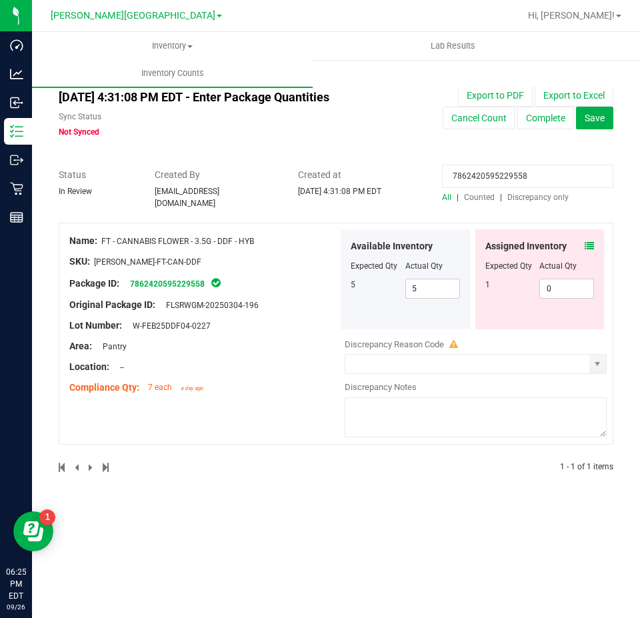
click at [463, 173] on input "7862420595229558" at bounding box center [527, 176] width 171 height 23
paste input "9006841643878409"
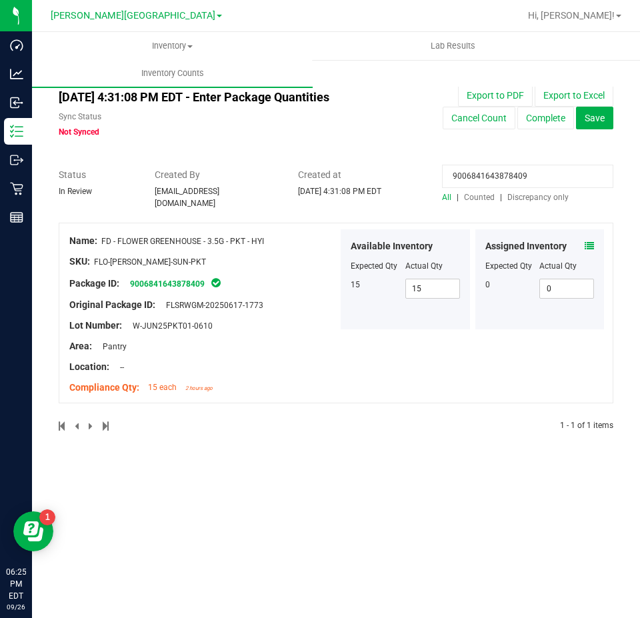
type input "9006841643878409"
click at [589, 245] on span at bounding box center [589, 246] width 9 height 14
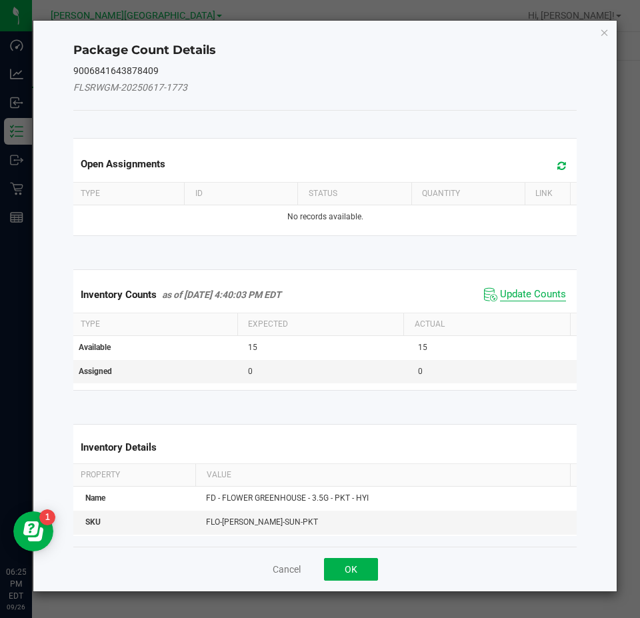
click at [542, 291] on span "Update Counts" at bounding box center [533, 294] width 66 height 13
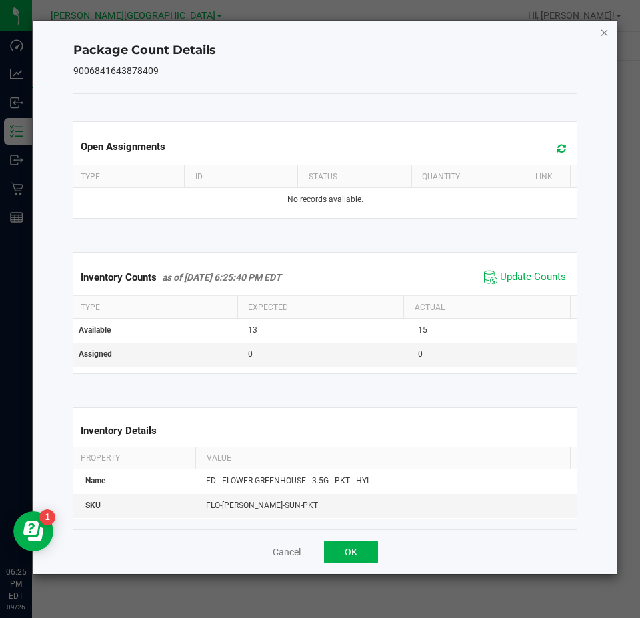
click at [601, 31] on icon "Close" at bounding box center [604, 32] width 9 height 16
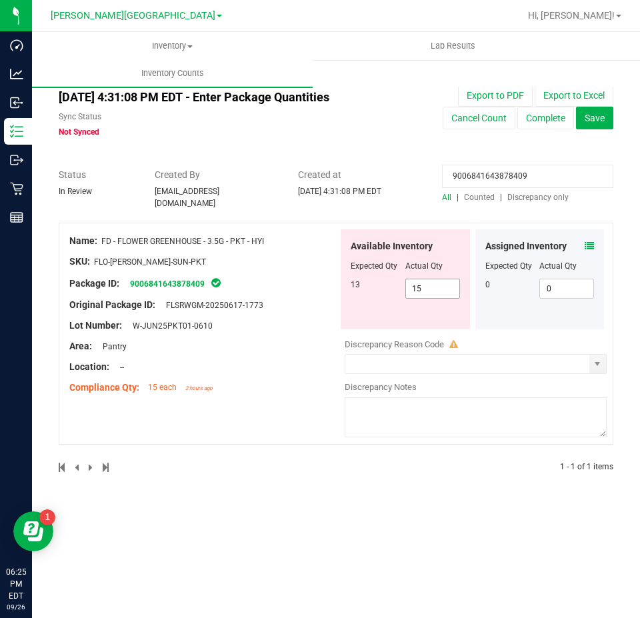
click at [436, 279] on span "15 15" at bounding box center [433, 289] width 55 height 20
click at [0, 0] on input "15" at bounding box center [0, 0] width 0 height 0
type input "13"
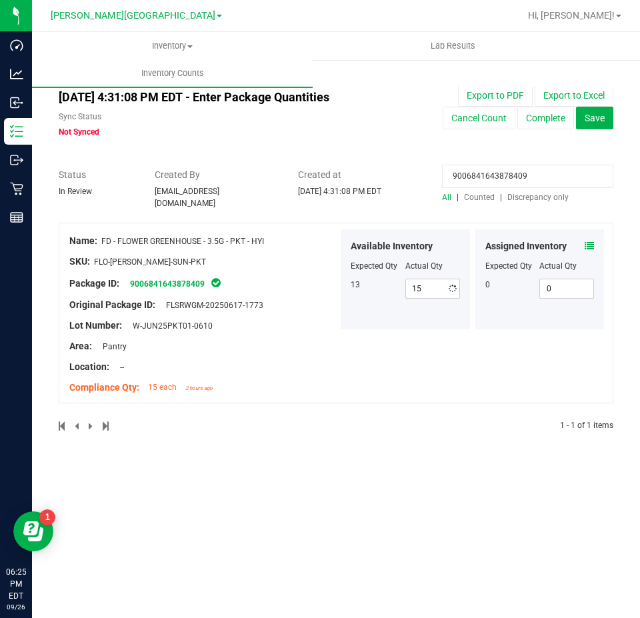
type input "13"
click at [487, 179] on input "9006841643878409" at bounding box center [527, 176] width 171 height 23
paste input "3848160486699108"
type input "3848160486699108"
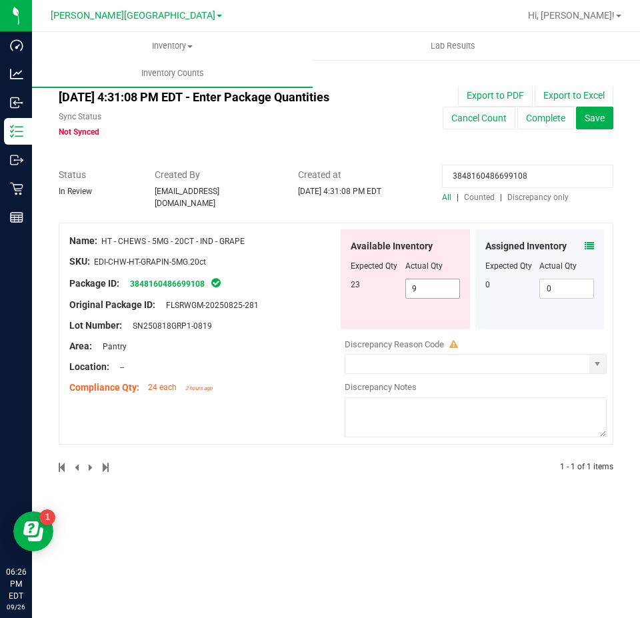
click at [437, 281] on span "9 9" at bounding box center [433, 289] width 55 height 20
click at [437, 281] on input "9" at bounding box center [432, 288] width 53 height 19
click at [587, 241] on icon at bounding box center [589, 245] width 9 height 9
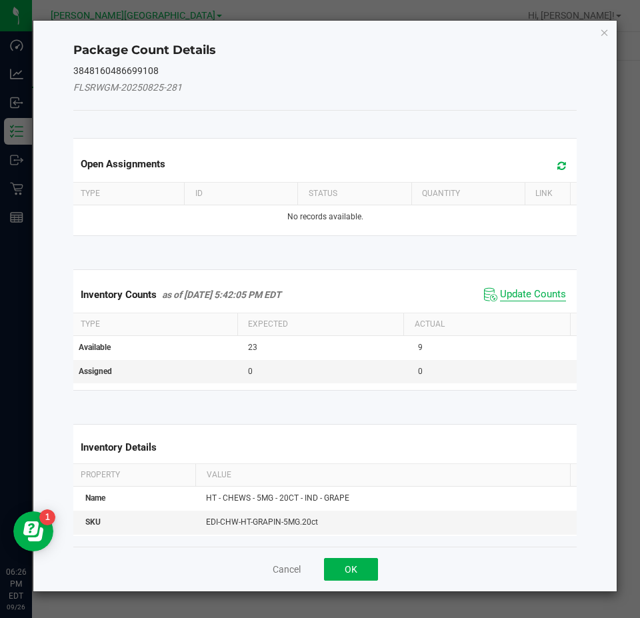
click at [523, 292] on span "Update Counts" at bounding box center [533, 294] width 66 height 13
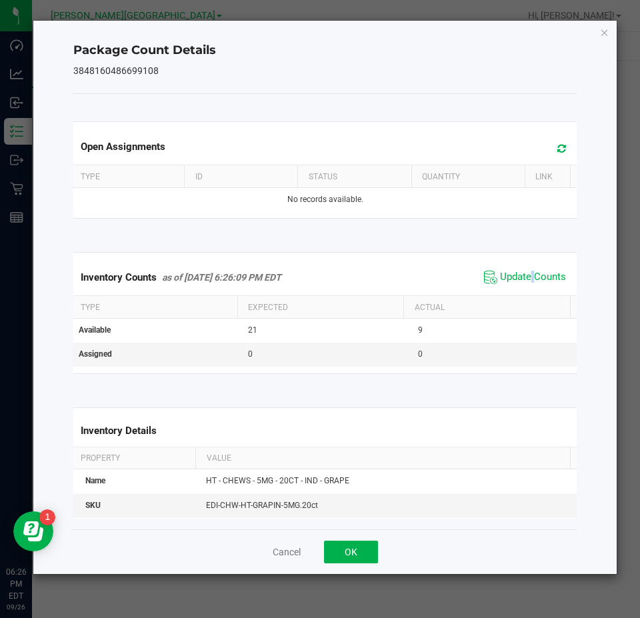
click at [604, 34] on icon "Close" at bounding box center [604, 32] width 9 height 16
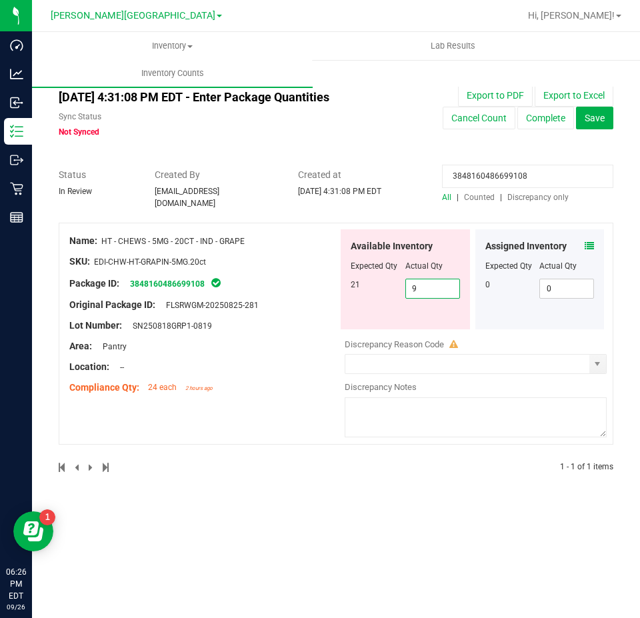
click at [437, 289] on span "9 9" at bounding box center [433, 289] width 55 height 20
click at [437, 289] on input "9" at bounding box center [432, 288] width 53 height 19
type input "21"
click at [510, 183] on input "3848160486699108" at bounding box center [527, 176] width 171 height 23
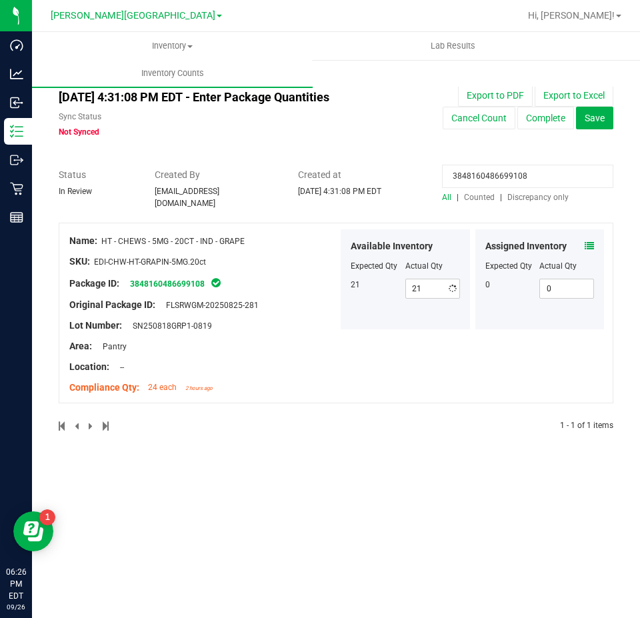
click at [509, 180] on input "3848160486699108" at bounding box center [527, 176] width 171 height 23
paste input "4030107804039129"
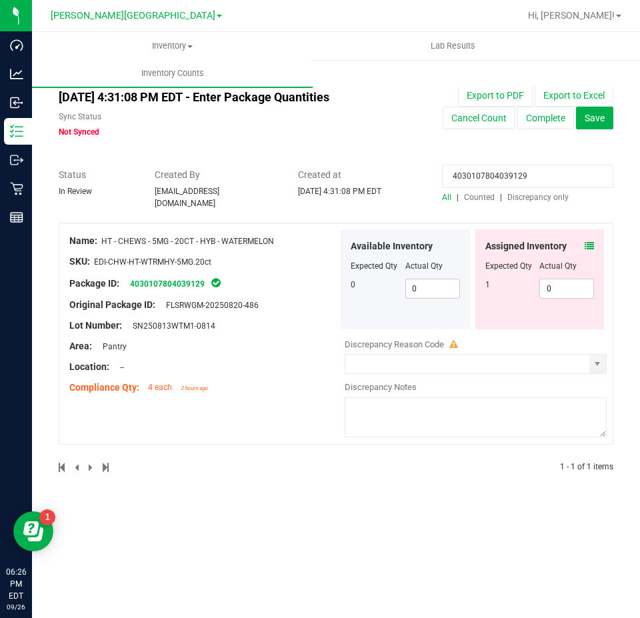
click at [592, 241] on icon at bounding box center [589, 245] width 9 height 9
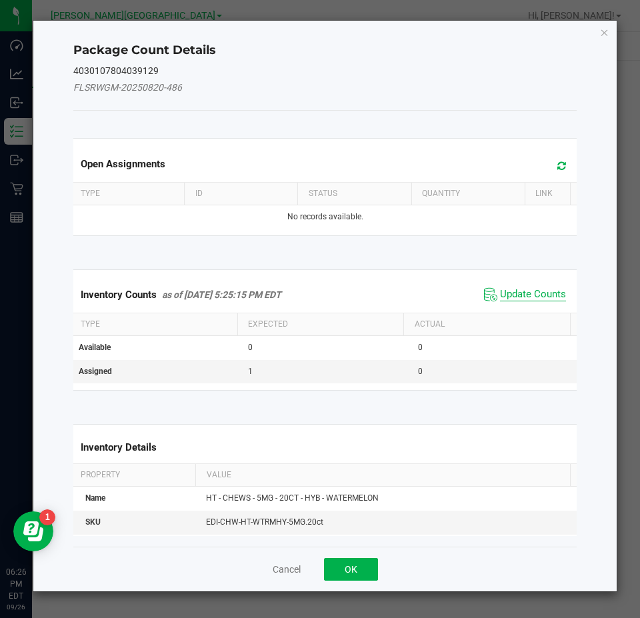
click at [547, 292] on span "Update Counts" at bounding box center [533, 294] width 66 height 13
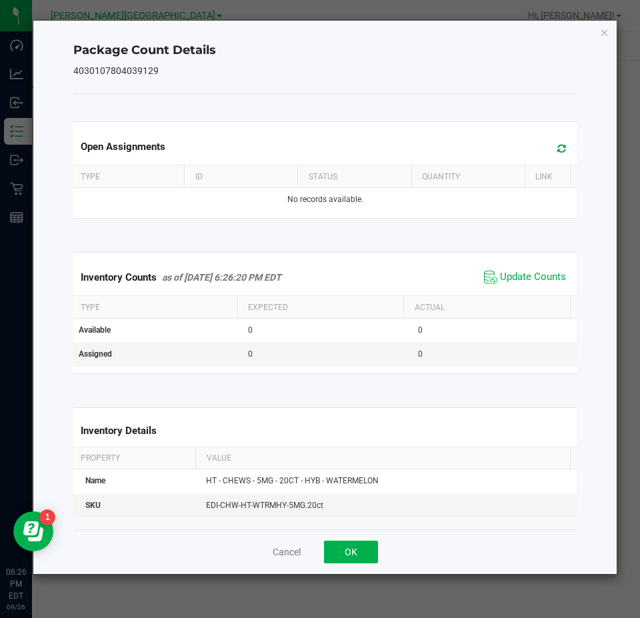
click at [598, 29] on div "Package Count Details 4030107804039129 Open Assignments Type ID Status Quantity…" at bounding box center [325, 298] width 584 height 554
click at [608, 31] on icon "Close" at bounding box center [604, 32] width 9 height 16
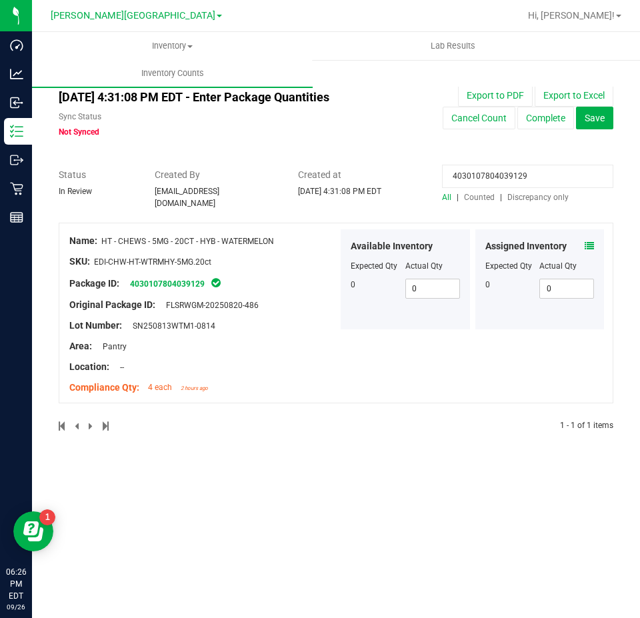
click at [524, 179] on input "4030107804039129" at bounding box center [527, 176] width 171 height 23
paste input "6127108439875653"
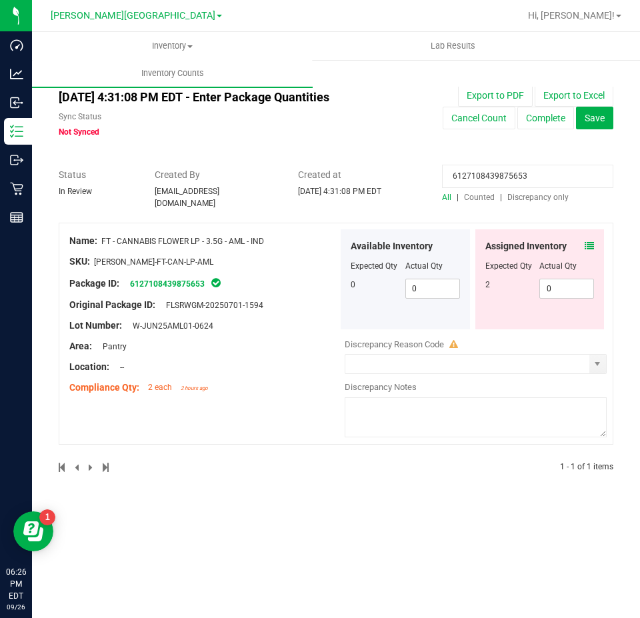
click at [587, 241] on icon at bounding box center [589, 245] width 9 height 9
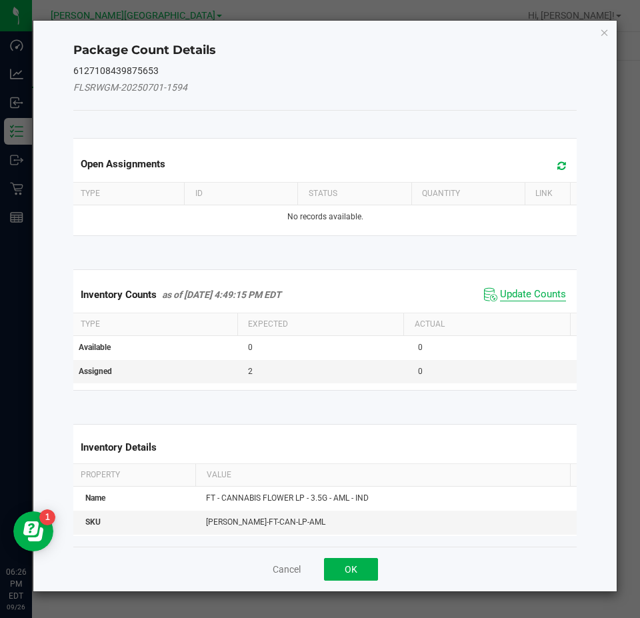
click at [540, 298] on span "Update Counts" at bounding box center [533, 294] width 66 height 13
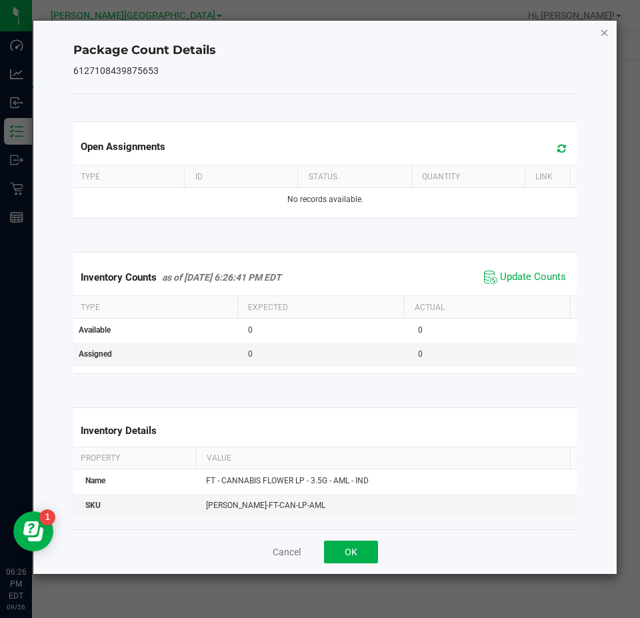
click at [605, 33] on icon "Close" at bounding box center [604, 32] width 9 height 16
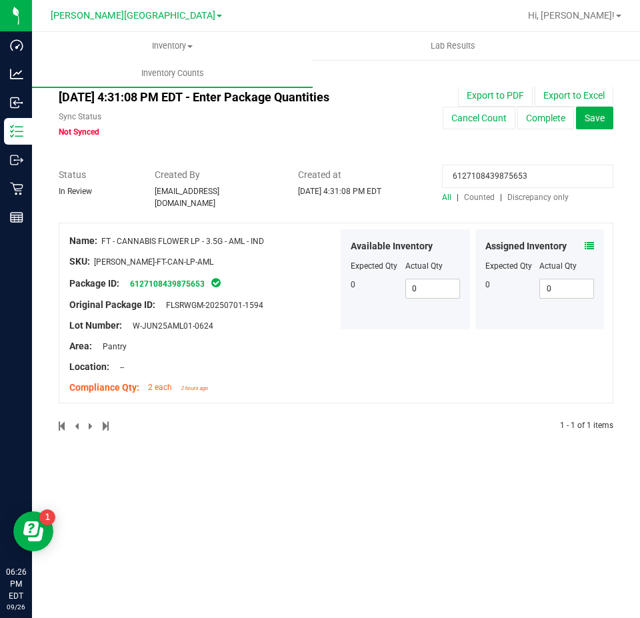
click at [512, 180] on input "6127108439875653" at bounding box center [527, 176] width 171 height 23
paste input "10351907113400"
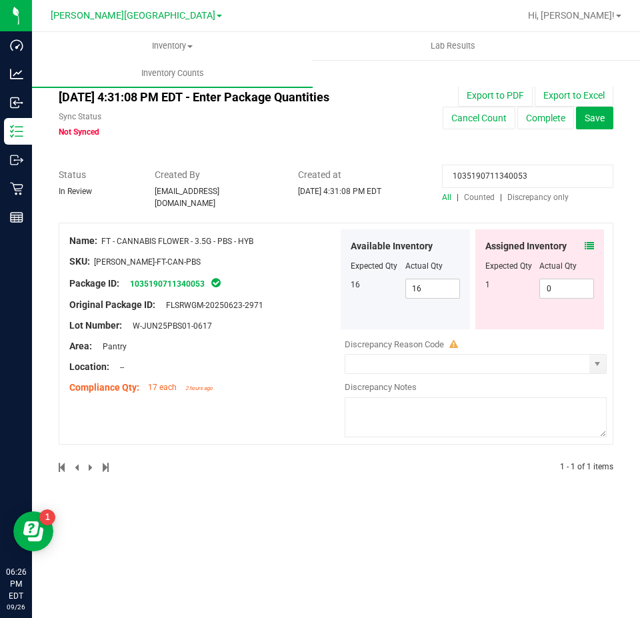
click at [590, 241] on icon at bounding box center [589, 245] width 9 height 9
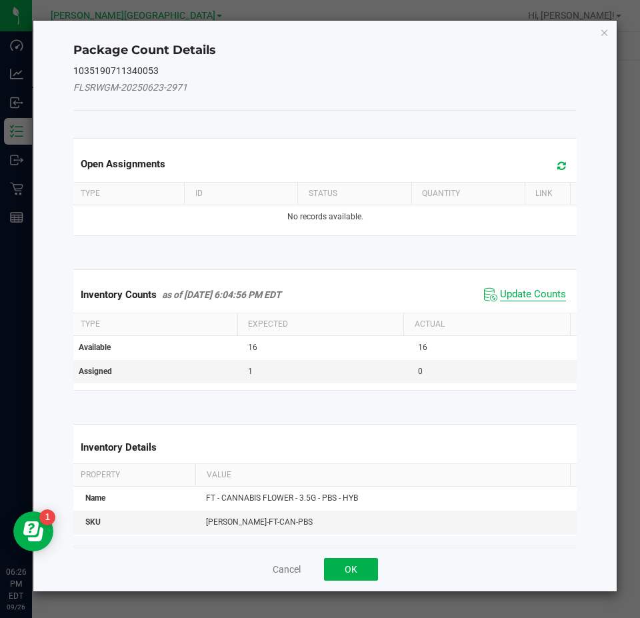
click at [549, 294] on span "Update Counts" at bounding box center [533, 294] width 66 height 13
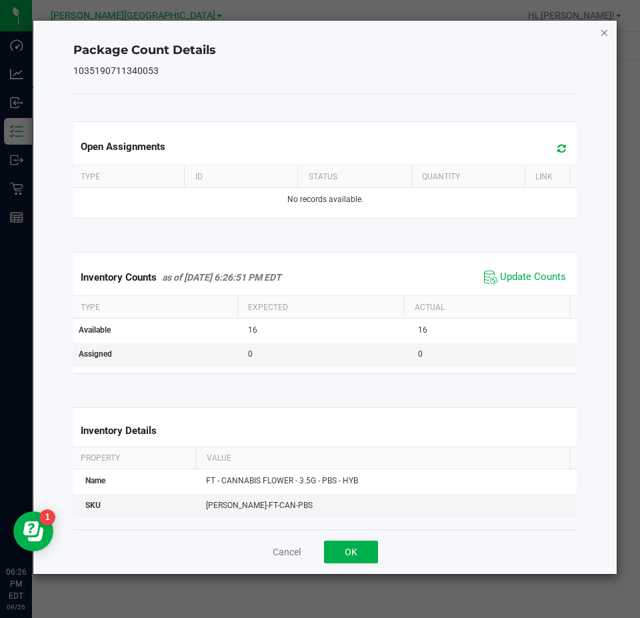
click at [603, 35] on icon "Close" at bounding box center [604, 32] width 9 height 16
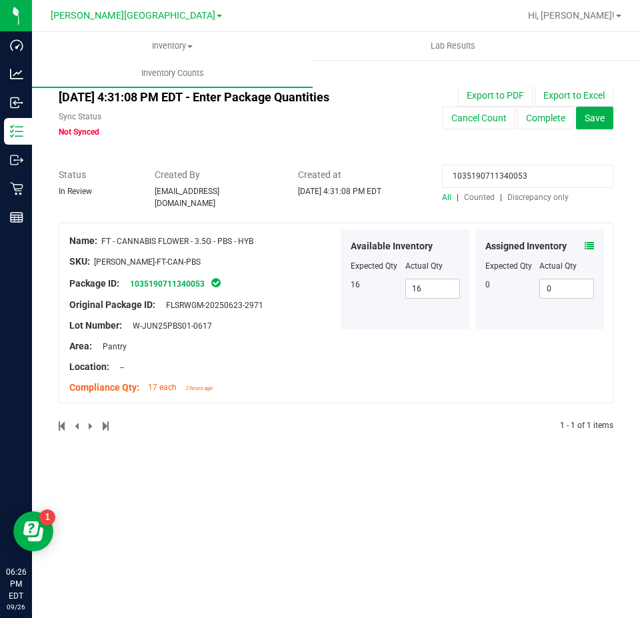
click at [559, 174] on input "1035190711340053" at bounding box center [527, 176] width 171 height 23
paste input "397543182996515"
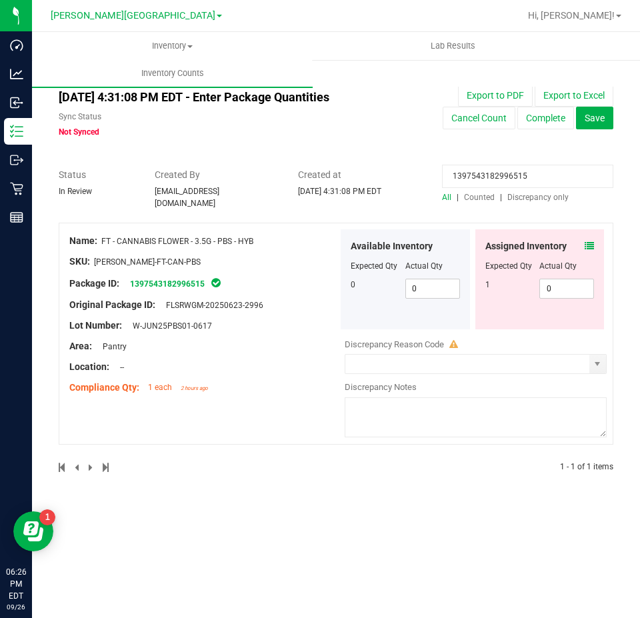
click at [589, 241] on icon at bounding box center [589, 245] width 9 height 9
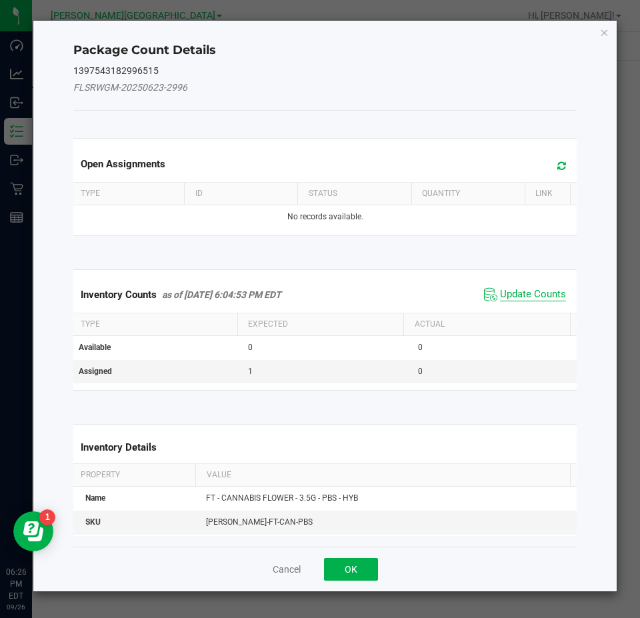
click at [546, 293] on span "Update Counts" at bounding box center [533, 294] width 66 height 13
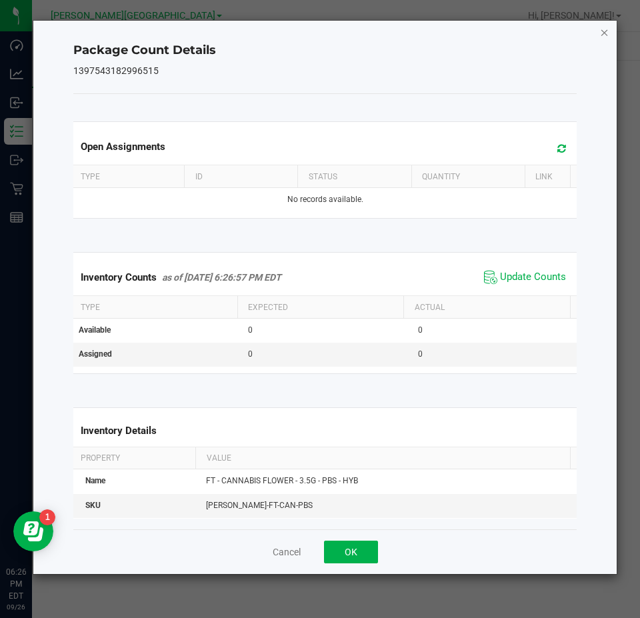
click at [605, 30] on icon "Close" at bounding box center [604, 32] width 9 height 16
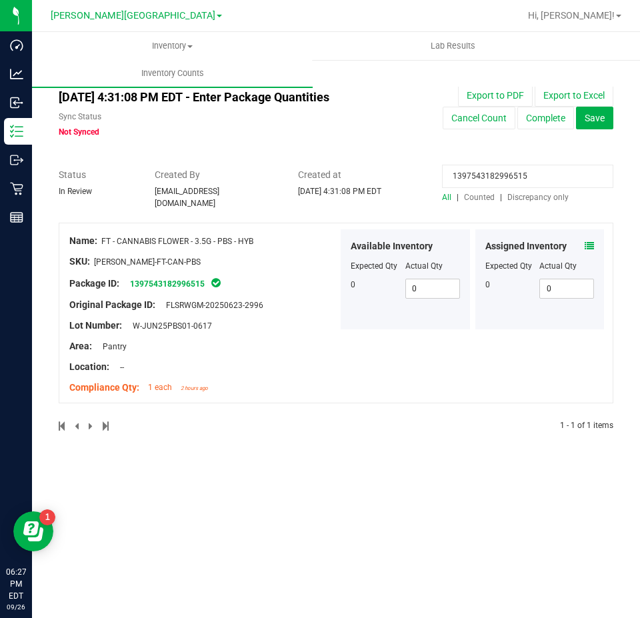
click at [559, 173] on input "1397543182996515" at bounding box center [527, 176] width 171 height 23
paste input "2550457092247486"
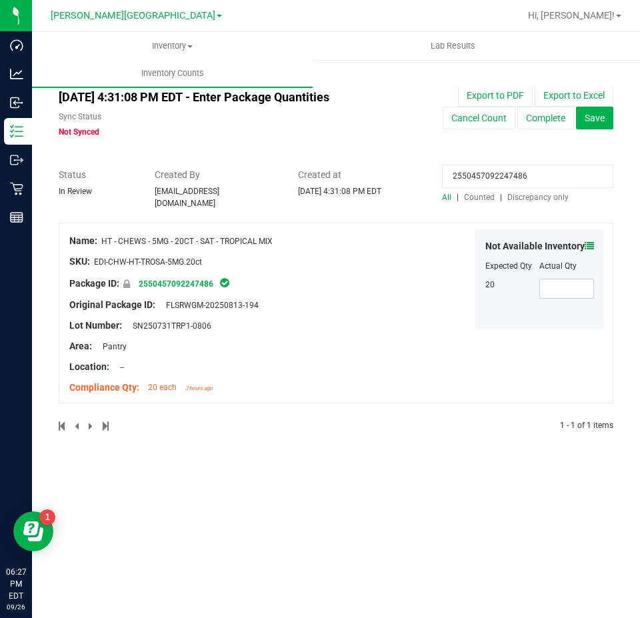
click at [590, 243] on icon at bounding box center [589, 245] width 9 height 9
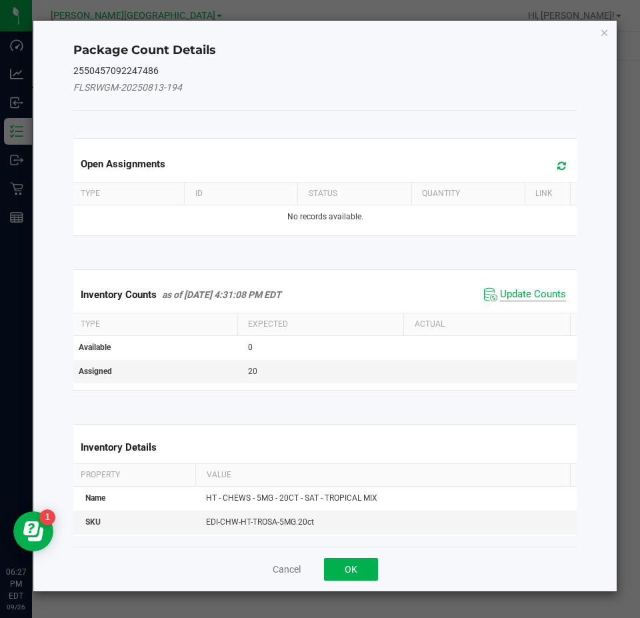
click at [540, 295] on span "Update Counts" at bounding box center [533, 294] width 66 height 13
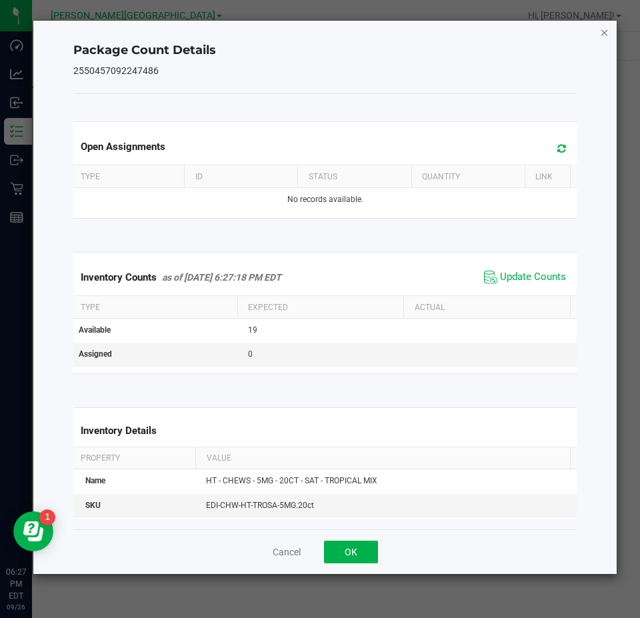
click at [603, 35] on icon "Close" at bounding box center [604, 32] width 9 height 16
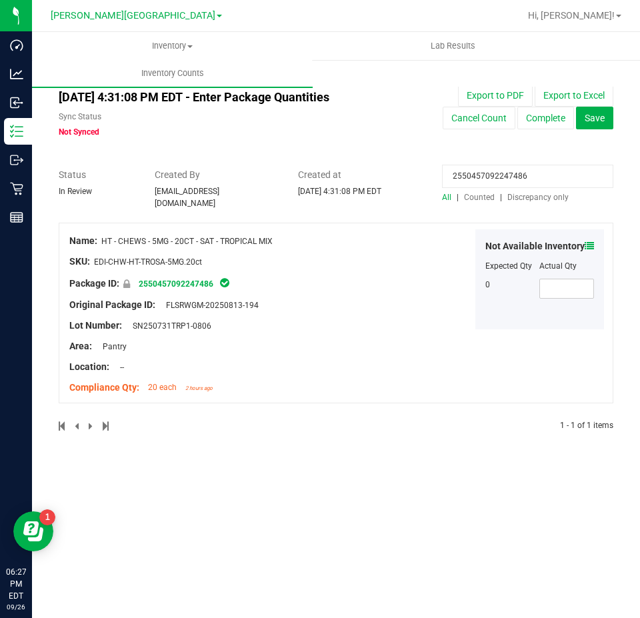
click at [552, 169] on input "2550457092247486" at bounding box center [527, 176] width 171 height 23
paste input "953815926936860"
type input "2953815926936860"
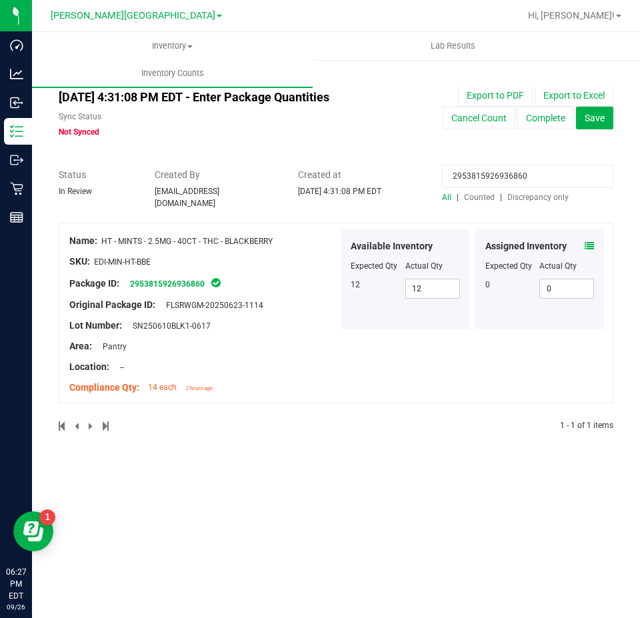
click at [588, 241] on icon at bounding box center [589, 245] width 9 height 9
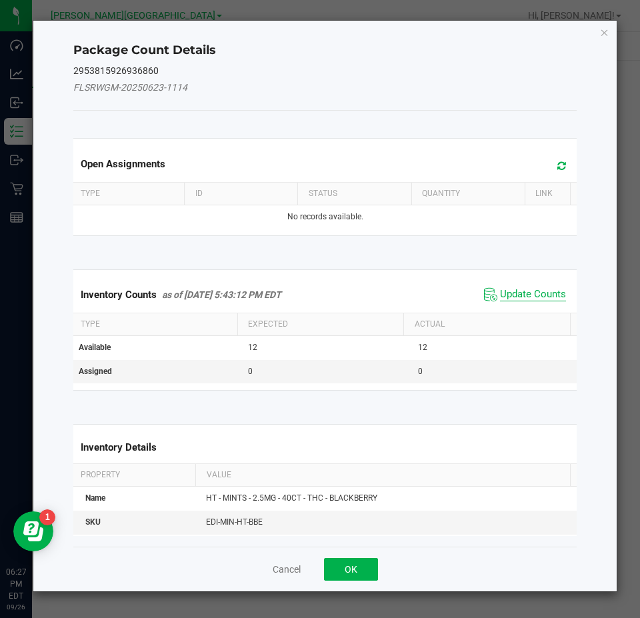
click at [552, 293] on span "Update Counts" at bounding box center [533, 294] width 66 height 13
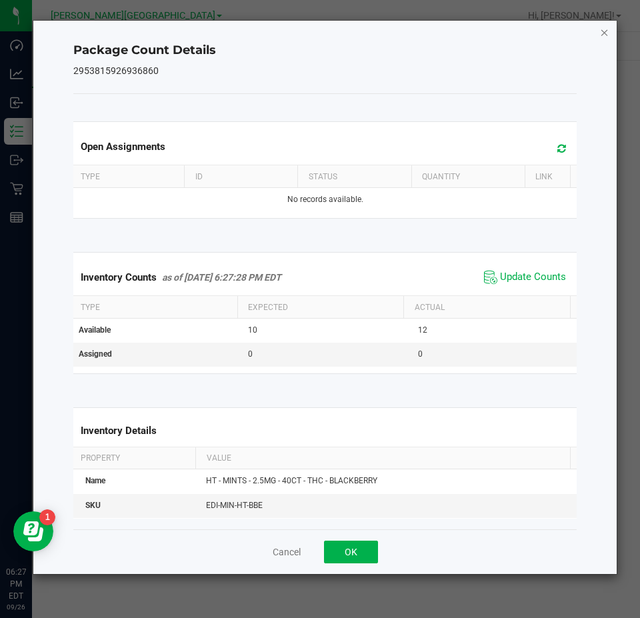
click at [605, 36] on icon "Close" at bounding box center [604, 32] width 9 height 16
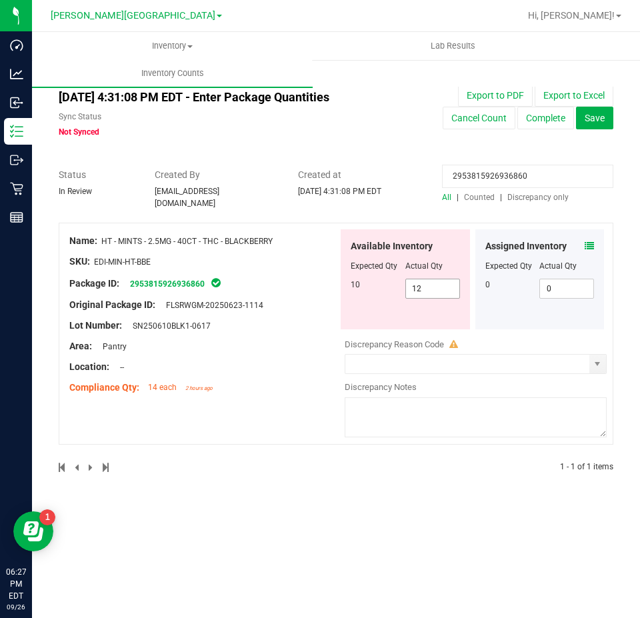
click at [446, 290] on span "12 12" at bounding box center [433, 289] width 55 height 20
click at [446, 290] on input "12" at bounding box center [432, 288] width 53 height 19
type input "10"
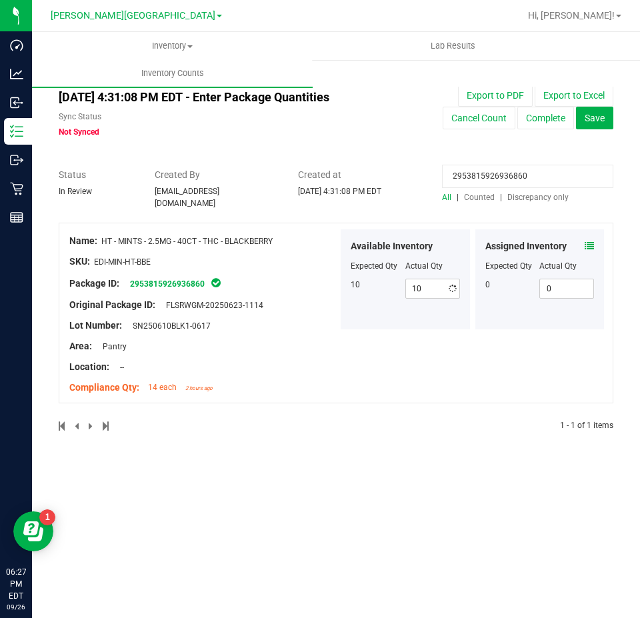
click at [482, 179] on input "2953815926936860" at bounding box center [527, 176] width 171 height 23
paste input "3848160486699108"
click at [586, 245] on span at bounding box center [589, 246] width 9 height 14
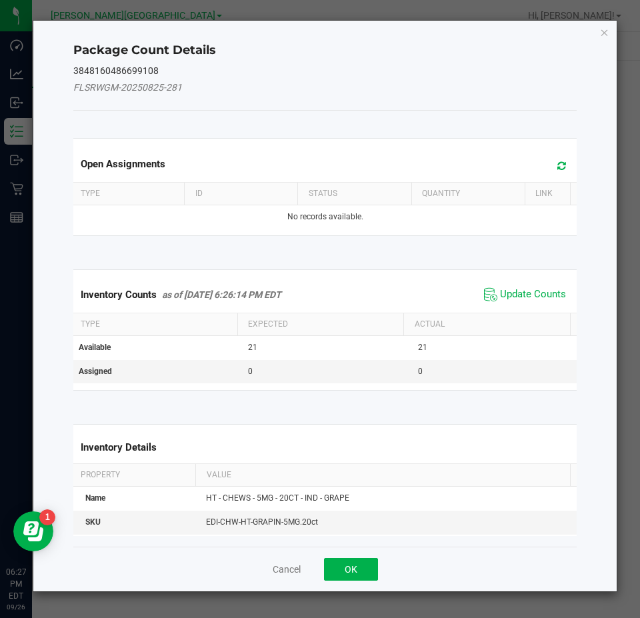
click at [542, 308] on div "Inventory Counts as of Sep 26, 2025 6:26:14 PM EDT Update Counts" at bounding box center [326, 295] width 510 height 36
click at [542, 293] on span "Update Counts" at bounding box center [533, 294] width 66 height 13
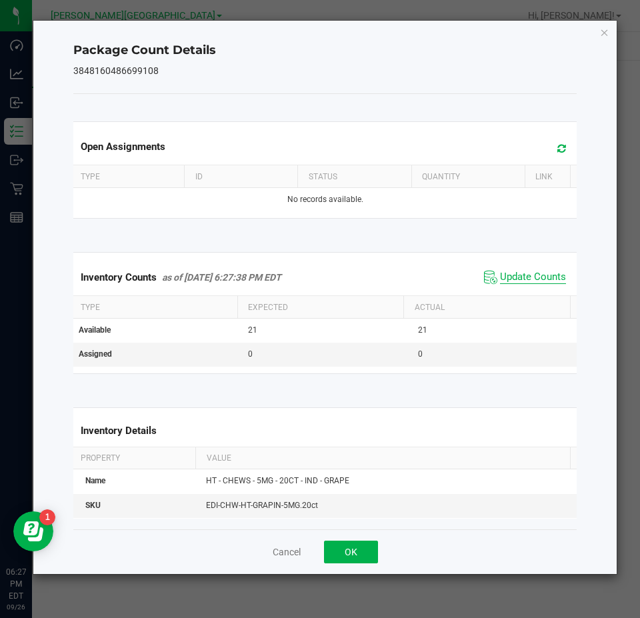
click at [531, 276] on span "Update Counts" at bounding box center [533, 277] width 66 height 13
click at [604, 31] on icon "Close" at bounding box center [604, 32] width 9 height 16
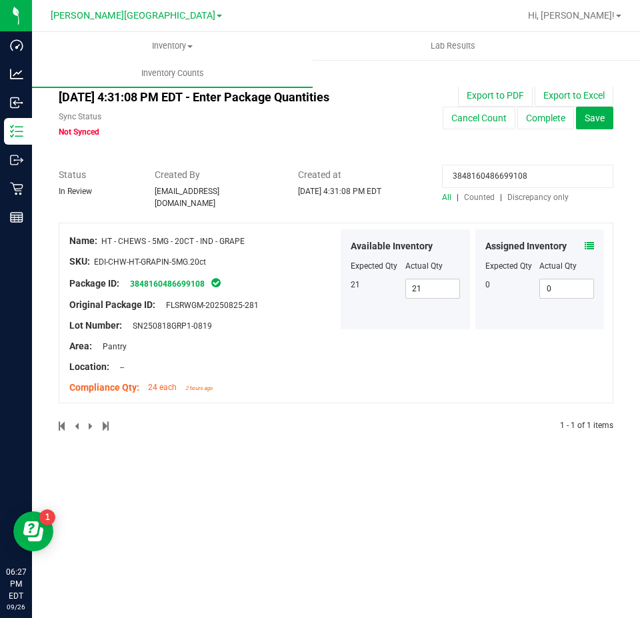
click at [552, 177] on input "3848160486699108" at bounding box center [527, 176] width 171 height 23
paste input "8233452004405429"
type input "8233452004405429"
click at [588, 242] on icon at bounding box center [589, 245] width 9 height 9
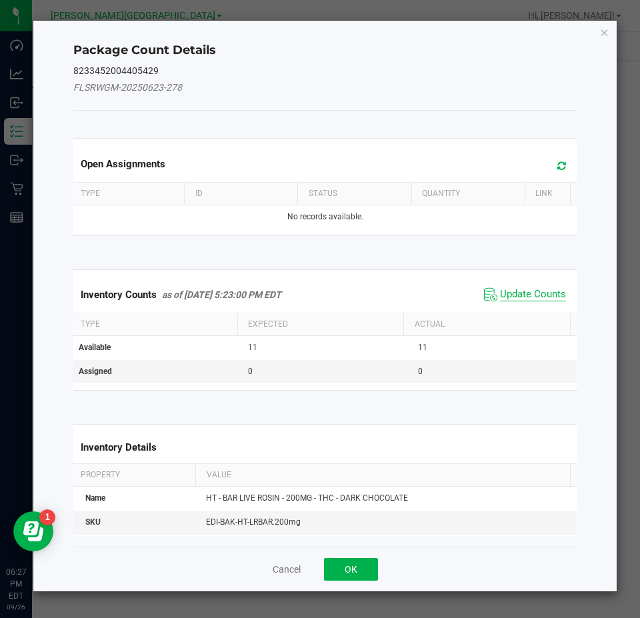
click at [522, 292] on span "Update Counts" at bounding box center [533, 294] width 66 height 13
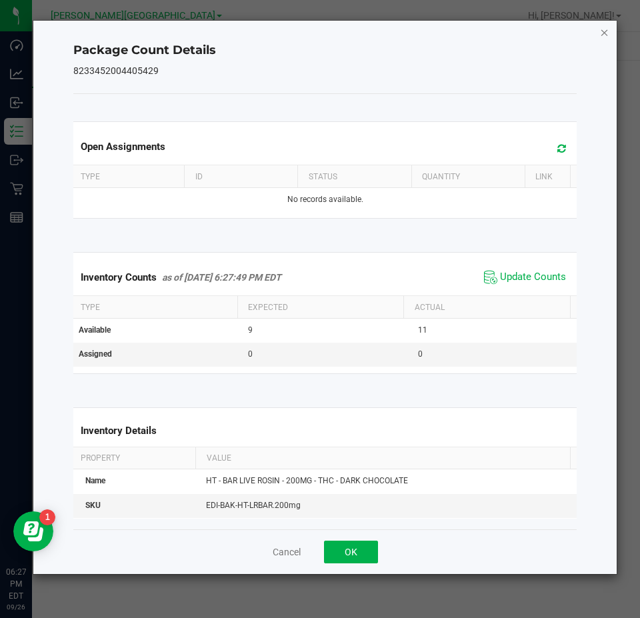
click at [606, 30] on icon "Close" at bounding box center [604, 32] width 9 height 16
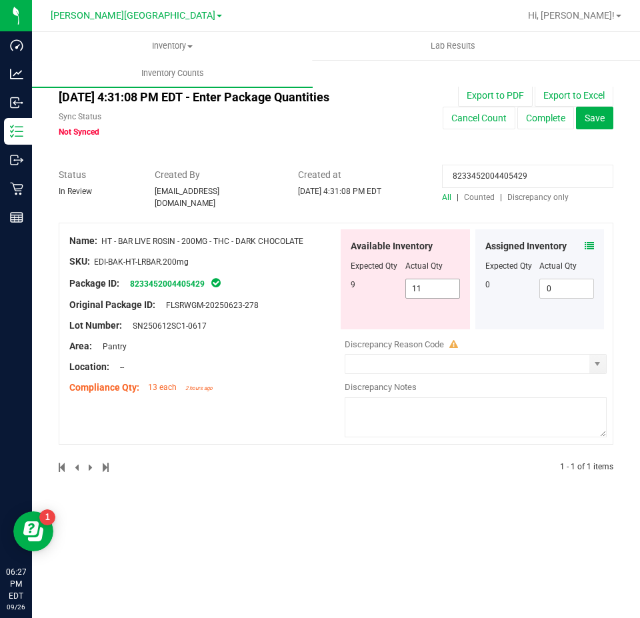
click at [444, 279] on span "11 11" at bounding box center [433, 289] width 55 height 20
click at [444, 279] on input "11" at bounding box center [432, 288] width 53 height 19
type input "9"
click at [571, 189] on div "8233452004405429" at bounding box center [527, 179] width 171 height 23
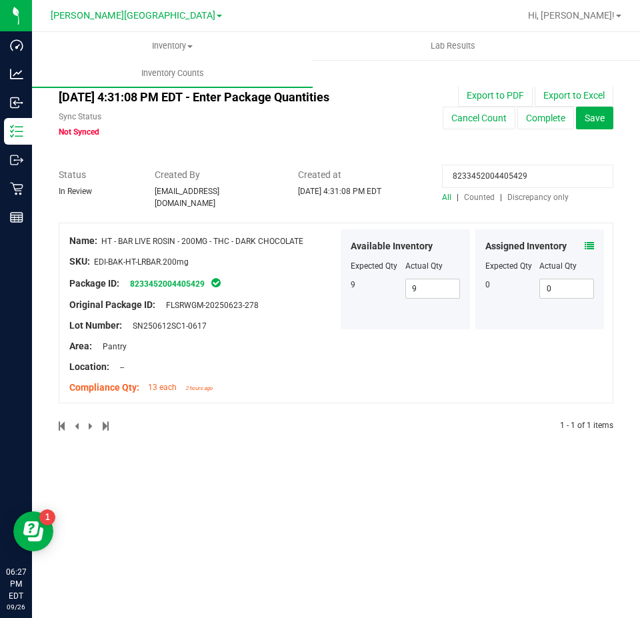
click at [571, 189] on div "8233452004405429" at bounding box center [527, 179] width 171 height 23
click at [567, 187] on input "8233452004405429" at bounding box center [527, 176] width 171 height 23
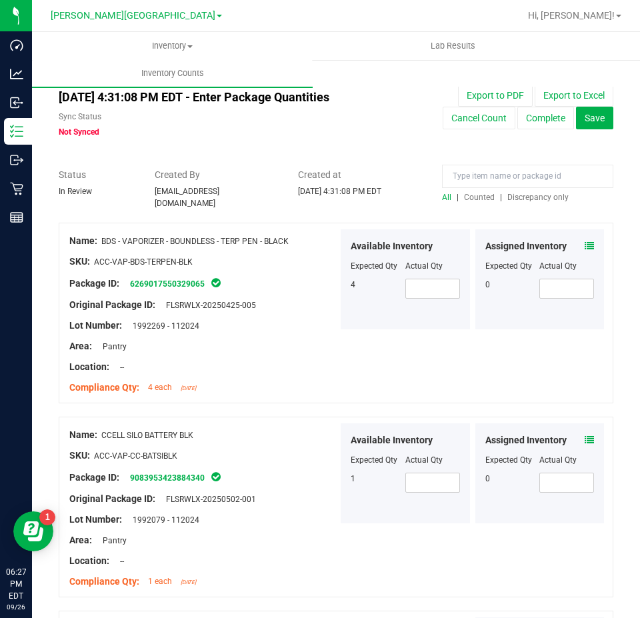
click at [467, 193] on span "Counted" at bounding box center [479, 197] width 31 height 9
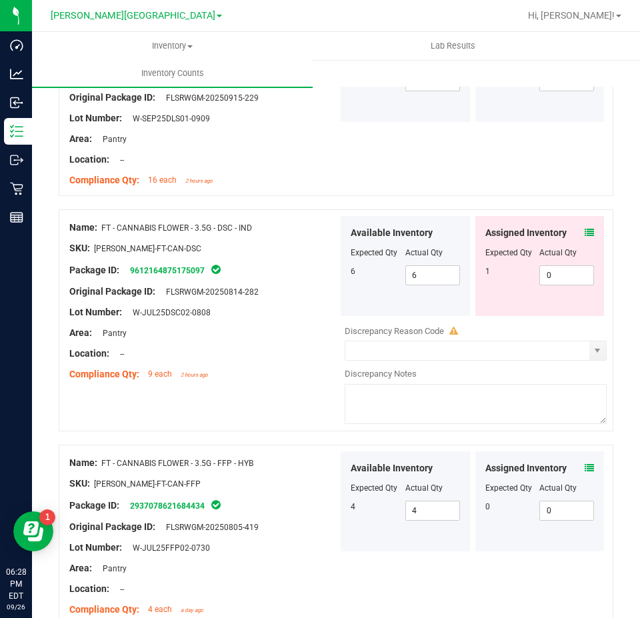
scroll to position [3650, 0]
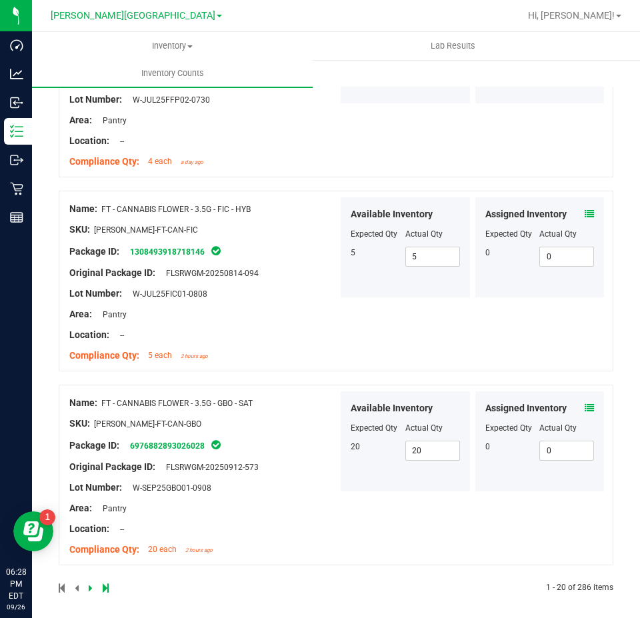
click at [90, 584] on icon at bounding box center [91, 588] width 4 height 8
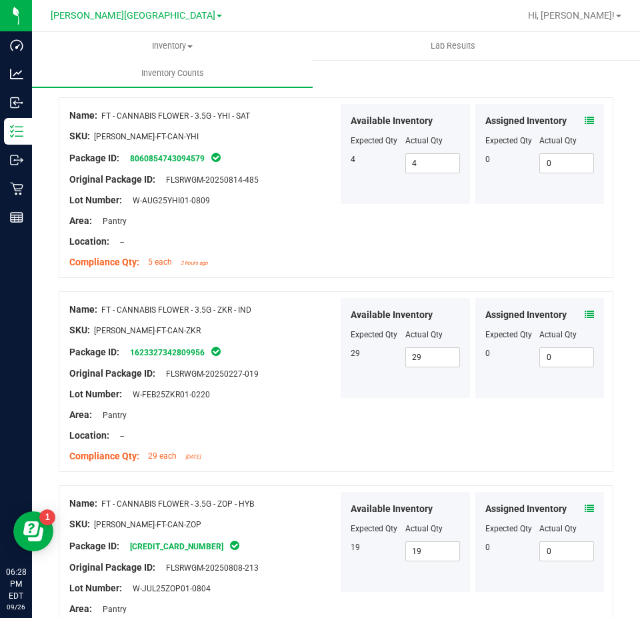
scroll to position [3567, 0]
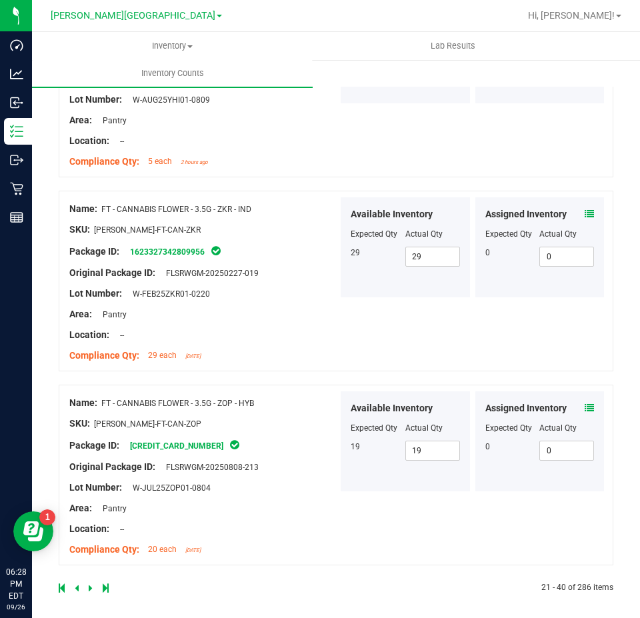
click at [89, 584] on icon at bounding box center [91, 588] width 4 height 8
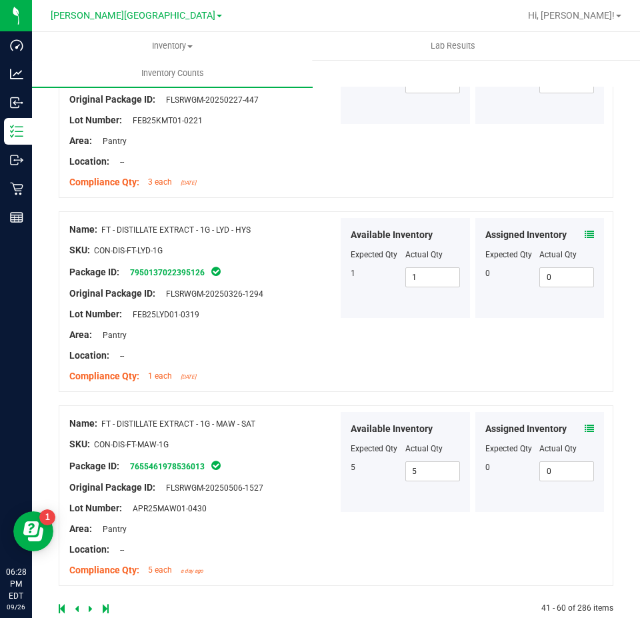
scroll to position [3526, 0]
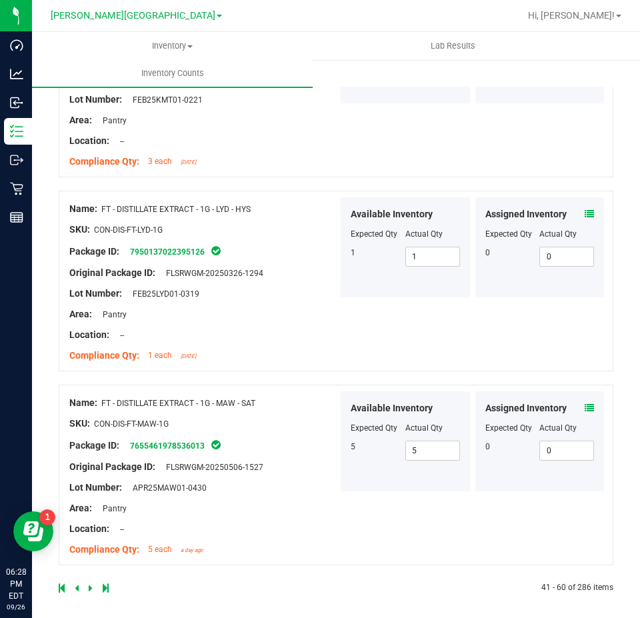
click at [91, 584] on icon at bounding box center [91, 588] width 4 height 8
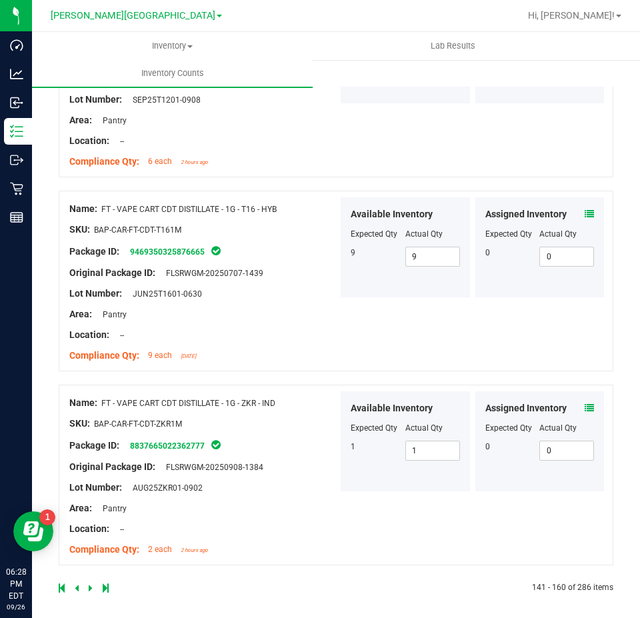
click at [91, 584] on icon at bounding box center [91, 588] width 4 height 8
click at [89, 584] on icon at bounding box center [91, 588] width 4 height 8
click at [91, 585] on icon at bounding box center [91, 588] width 4 height 8
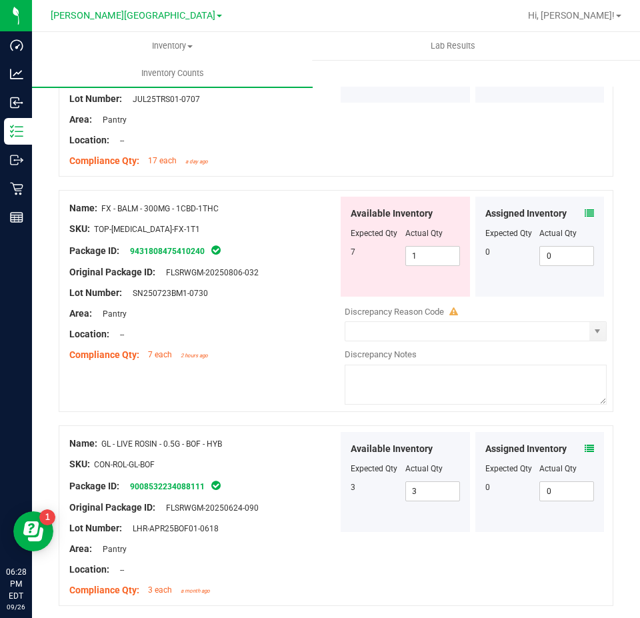
scroll to position [2401, 0]
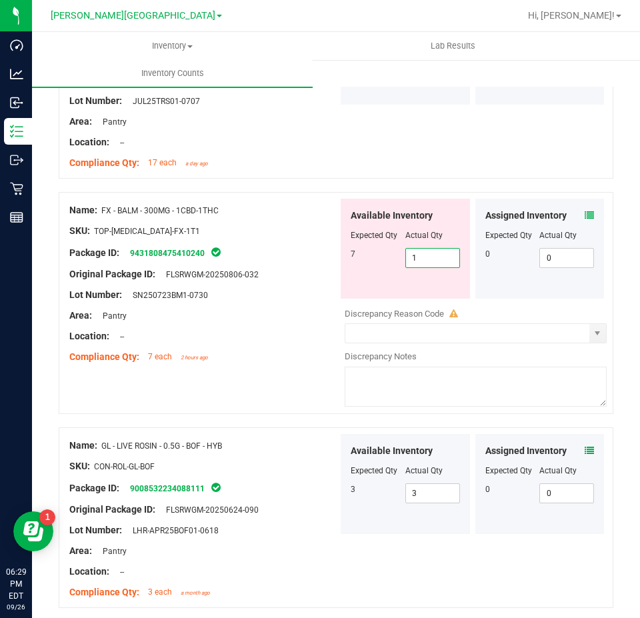
click at [447, 249] on span "1 1" at bounding box center [433, 258] width 55 height 20
click at [447, 249] on input "1" at bounding box center [432, 258] width 53 height 19
type input "7"
click at [317, 281] on div at bounding box center [203, 284] width 269 height 7
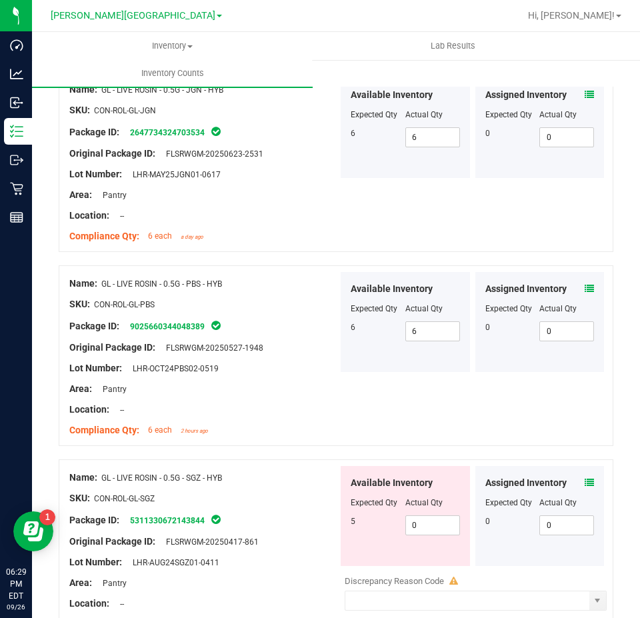
scroll to position [3609, 0]
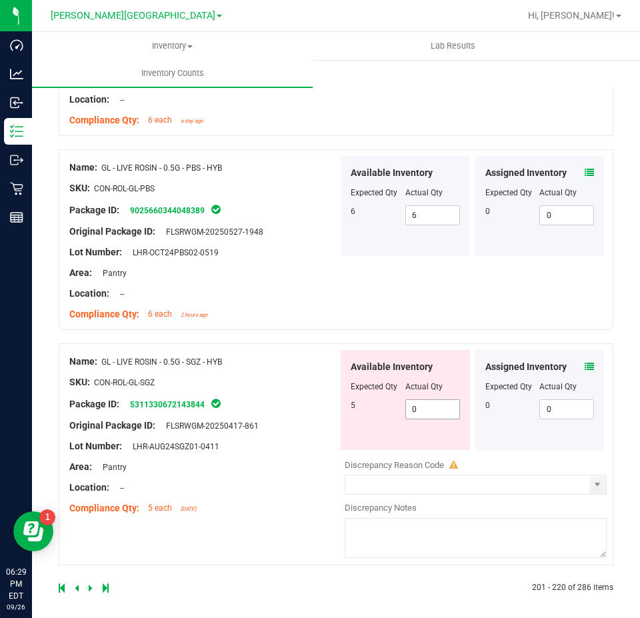
click at [433, 403] on span "0 0" at bounding box center [433, 410] width 55 height 20
type input "05"
type input "5"
click at [87, 587] on div at bounding box center [197, 588] width 277 height 12
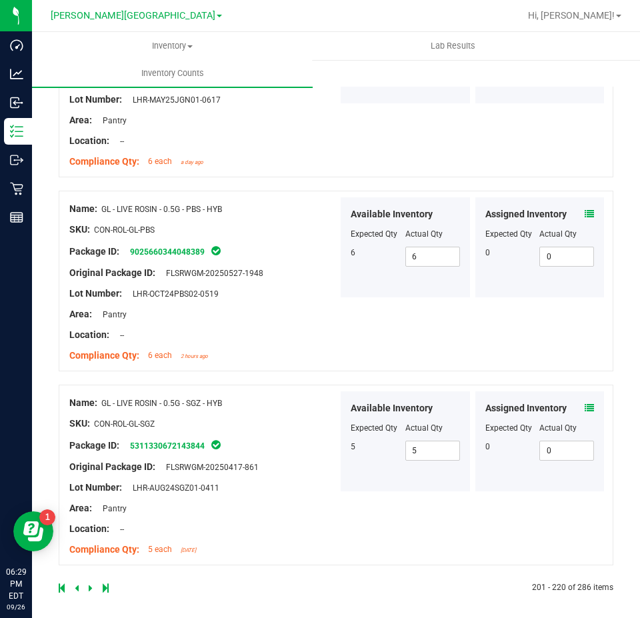
click at [89, 587] on icon at bounding box center [91, 588] width 4 height 8
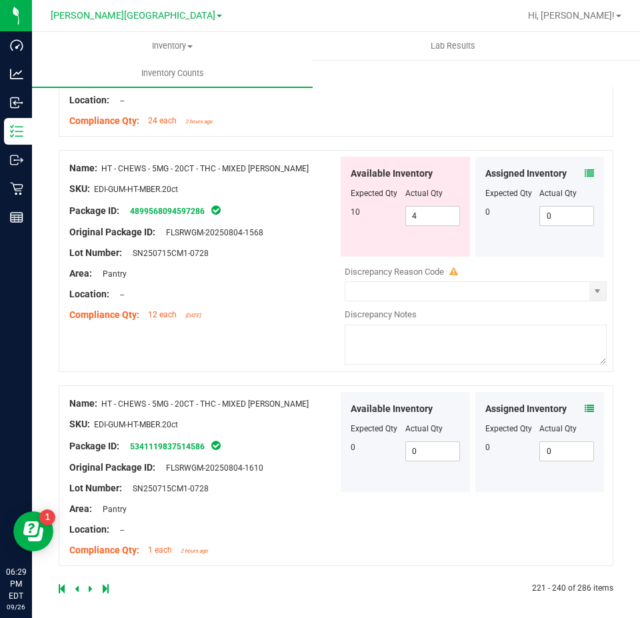
scroll to position [3621, 0]
click at [417, 211] on span "4 4" at bounding box center [433, 215] width 55 height 20
click at [417, 211] on input "4" at bounding box center [432, 215] width 53 height 19
type input "10"
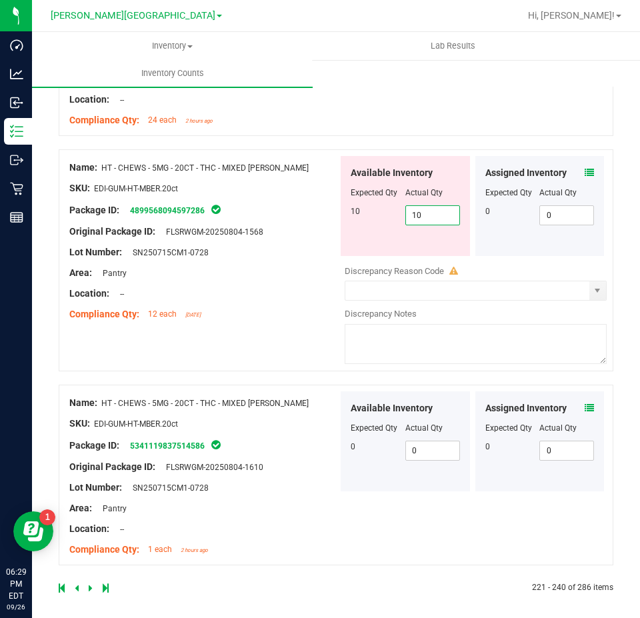
click at [294, 288] on div "Name: HT - CHEWS - 5MG - 20CT - THC - MIXED BERRY SKU: EDI-GUM-HT-MBER.20ct Pac…" at bounding box center [203, 241] width 269 height 170
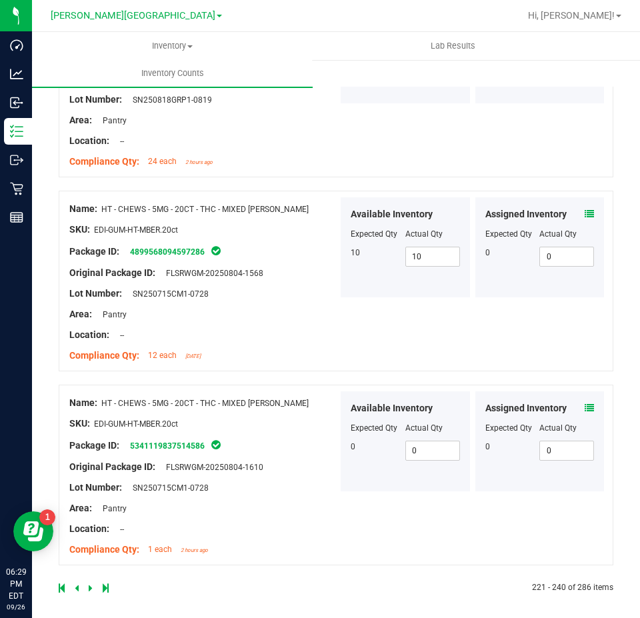
click at [89, 584] on icon at bounding box center [91, 588] width 4 height 8
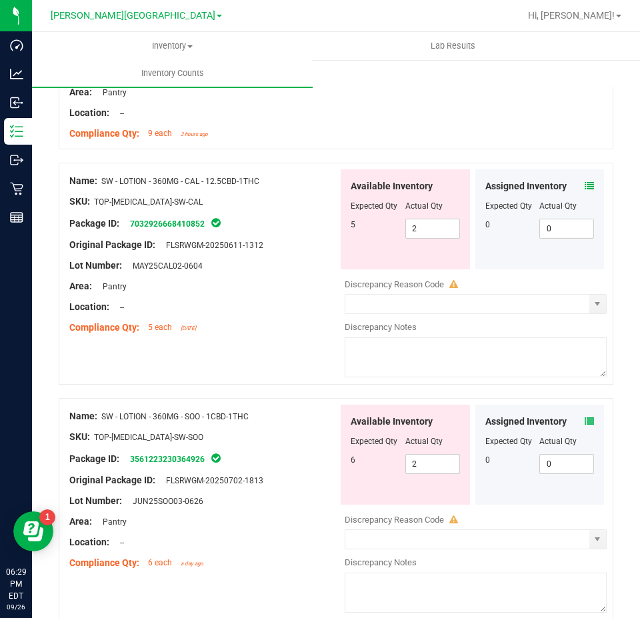
scroll to position [2401, 0]
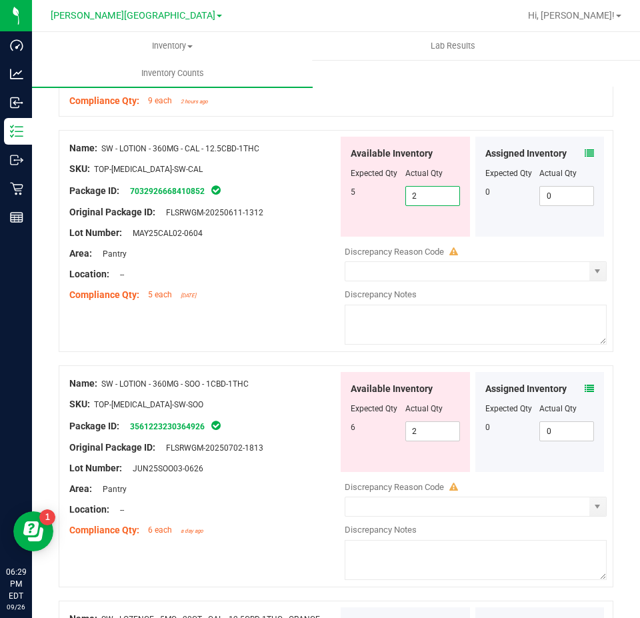
click at [432, 187] on span "2 2" at bounding box center [433, 196] width 55 height 20
click at [432, 187] on input "2" at bounding box center [432, 196] width 53 height 19
type input "5"
click at [423, 426] on div "Available Inventory Expected Qty Actual Qty 6 2 2" at bounding box center [472, 477] width 269 height 211
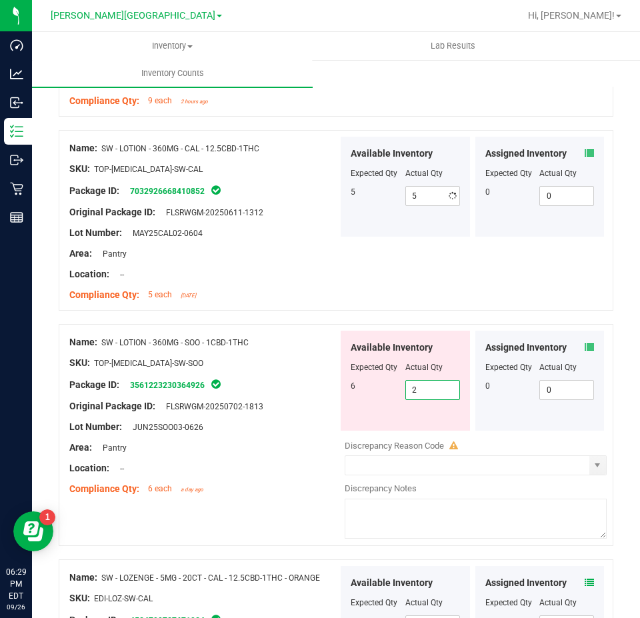
click at [423, 431] on div at bounding box center [472, 432] width 269 height 2
click at [416, 380] on span "2 2" at bounding box center [433, 390] width 55 height 20
click at [416, 381] on input "2" at bounding box center [432, 390] width 53 height 19
type input "6"
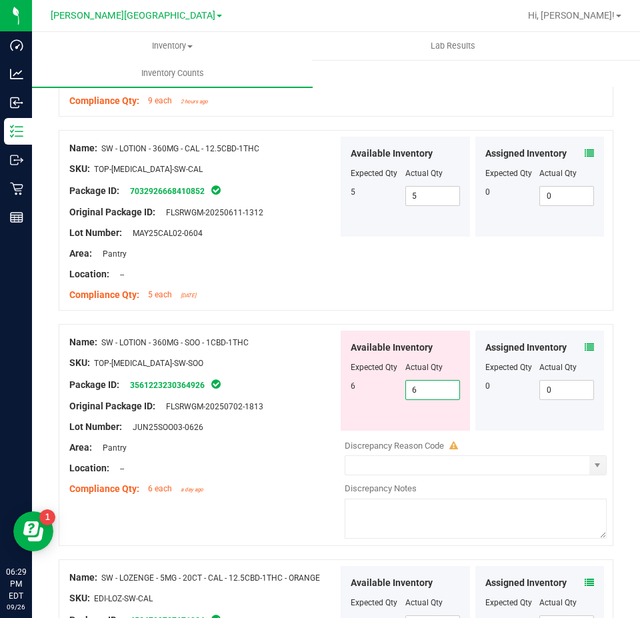
click at [261, 370] on div at bounding box center [203, 373] width 269 height 7
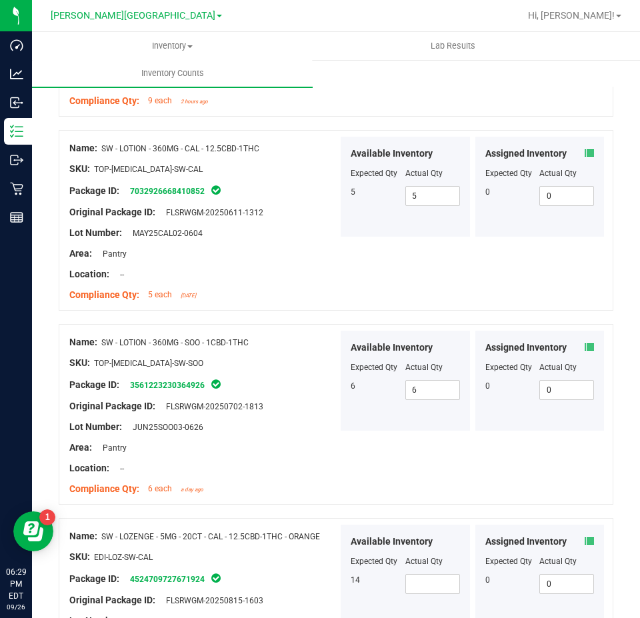
scroll to position [2802, 0]
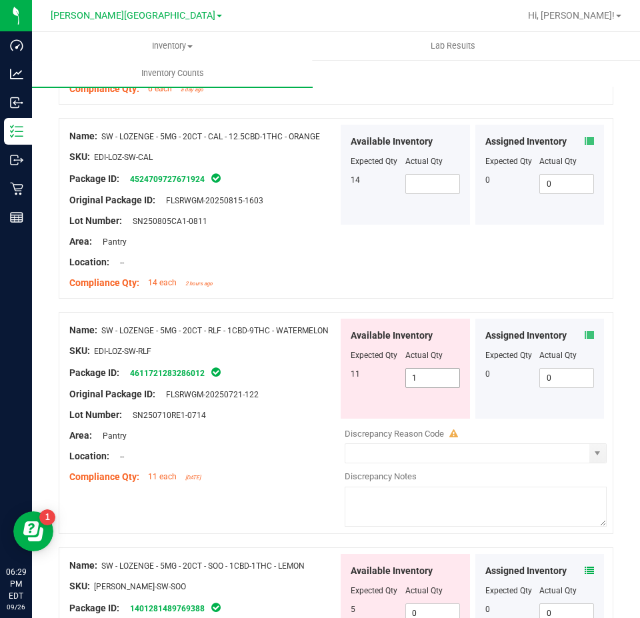
click at [445, 368] on span "1 1" at bounding box center [433, 378] width 55 height 20
type input "11"
click at [308, 388] on div "Original Package ID: FLSRWGM-20250721-122" at bounding box center [203, 395] width 269 height 14
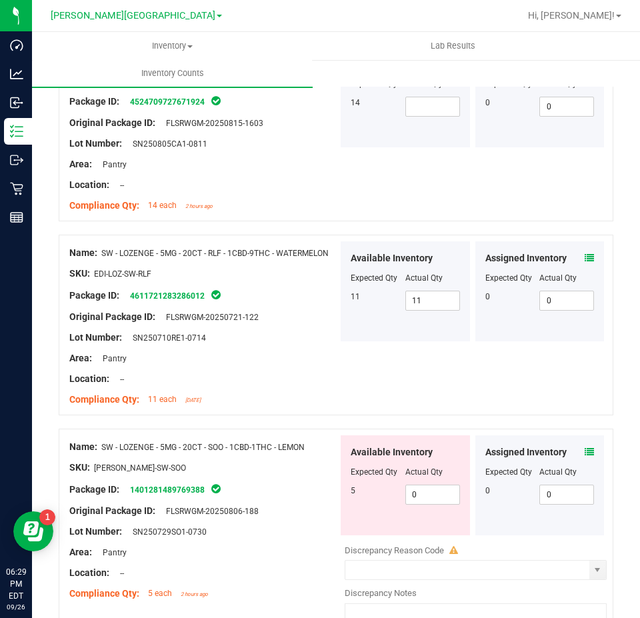
scroll to position [3002, 0]
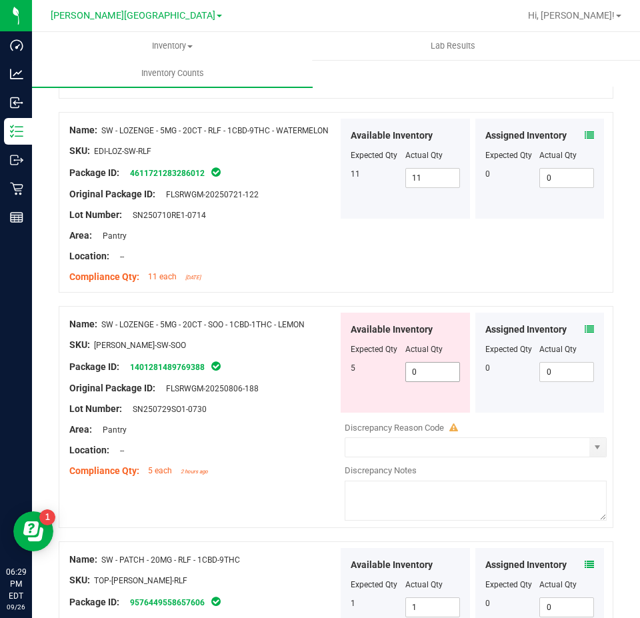
click at [434, 368] on span "0 0" at bounding box center [433, 372] width 55 height 20
type input "05"
type input "5"
click at [304, 375] on div at bounding box center [203, 378] width 269 height 7
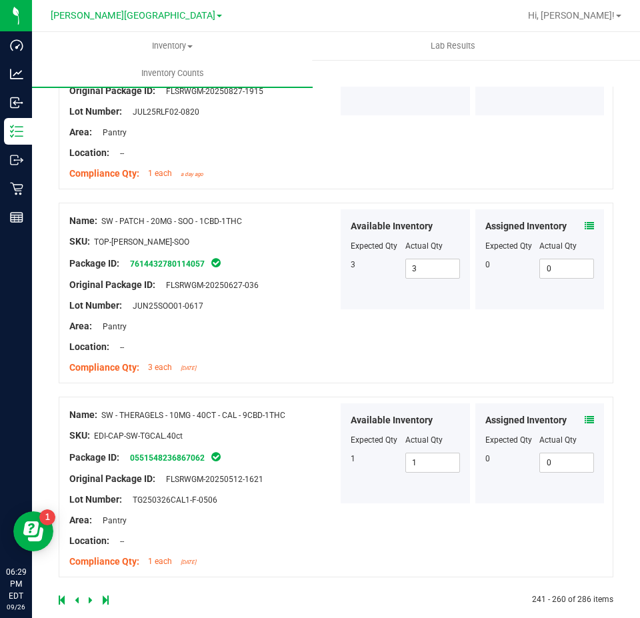
scroll to position [3505, 0]
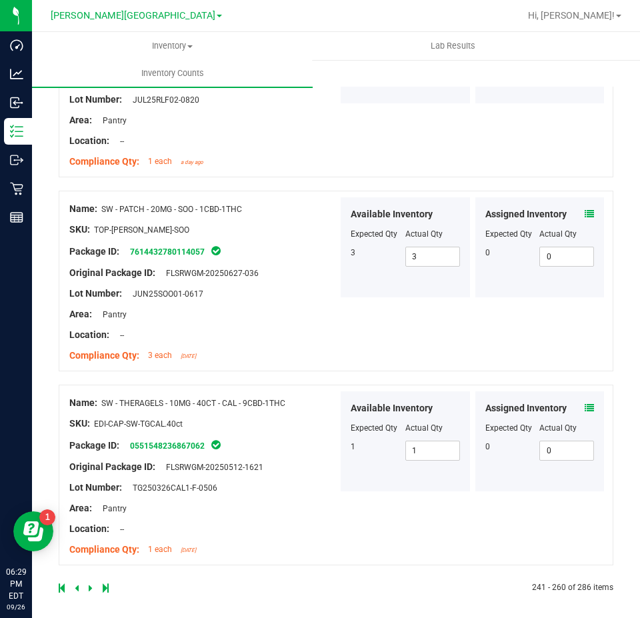
click at [89, 584] on icon at bounding box center [91, 588] width 4 height 8
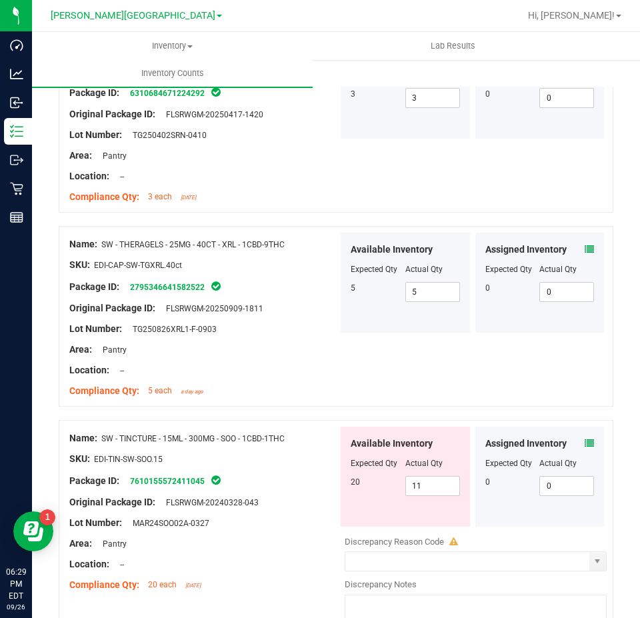
scroll to position [667, 0]
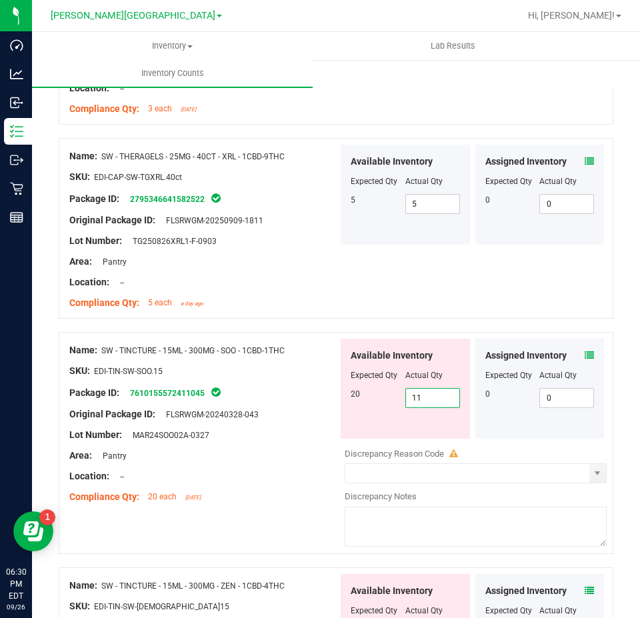
click at [437, 392] on span "11 11" at bounding box center [433, 398] width 55 height 20
click at [437, 392] on input "11" at bounding box center [432, 398] width 53 height 19
type input "20"
drag, startPoint x: 310, startPoint y: 373, endPoint x: 339, endPoint y: 396, distance: 36.6
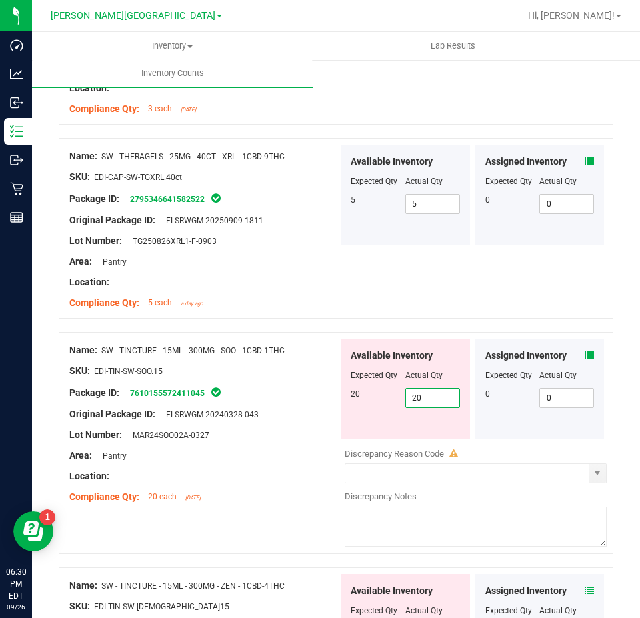
click at [310, 378] on div at bounding box center [203, 381] width 269 height 7
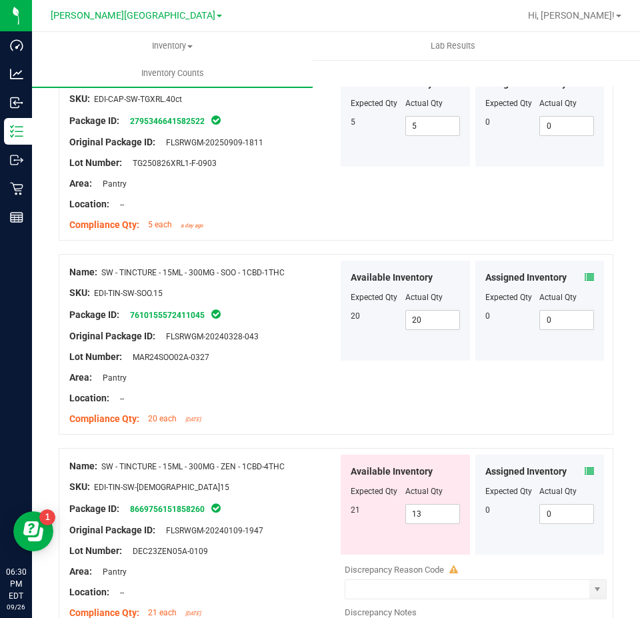
scroll to position [867, 0]
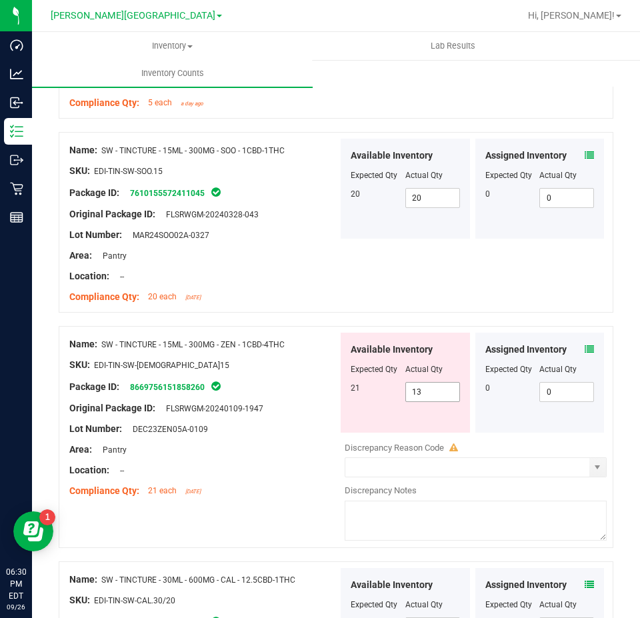
click at [425, 382] on span "13 13" at bounding box center [433, 392] width 55 height 20
click at [0, 0] on input "2" at bounding box center [0, 0] width 0 height 0
type input "21"
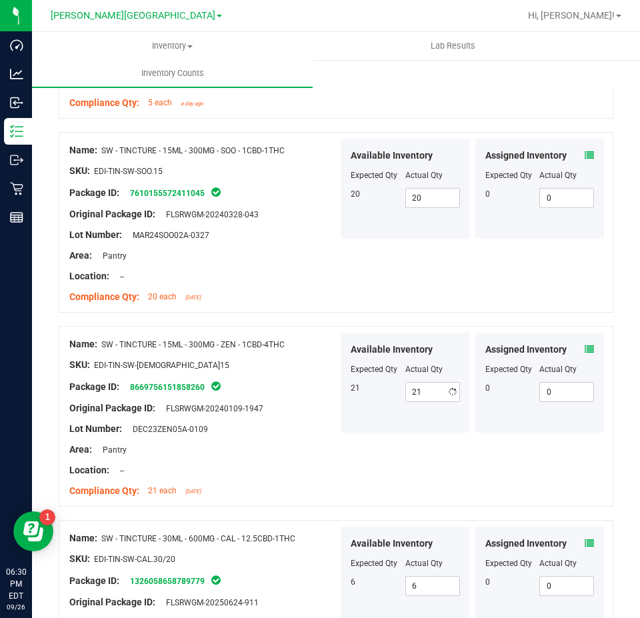
click at [341, 402] on div "Available Inventory Expected Qty Actual Qty 21 21 21" at bounding box center [405, 383] width 129 height 100
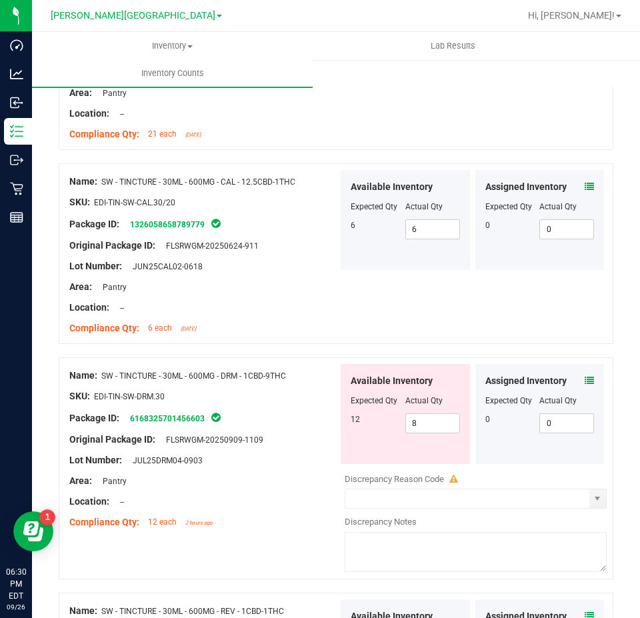
scroll to position [1401, 0]
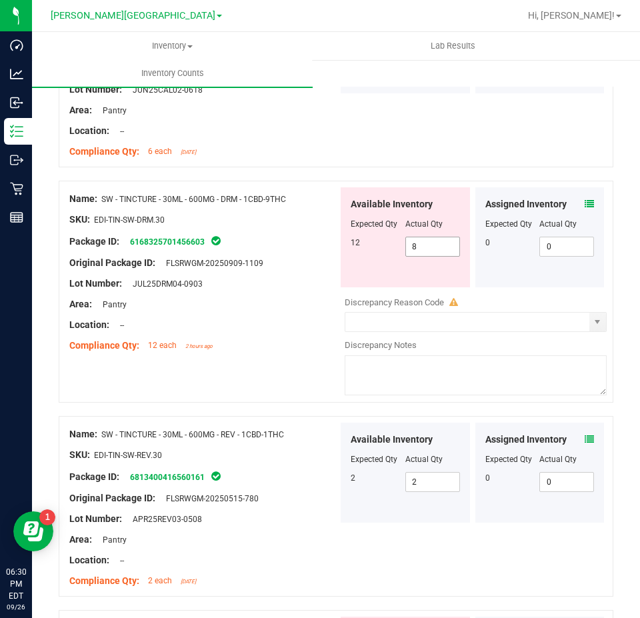
click at [414, 237] on span "8 8" at bounding box center [433, 247] width 55 height 20
click at [414, 237] on input "8" at bounding box center [432, 246] width 53 height 19
type input "12"
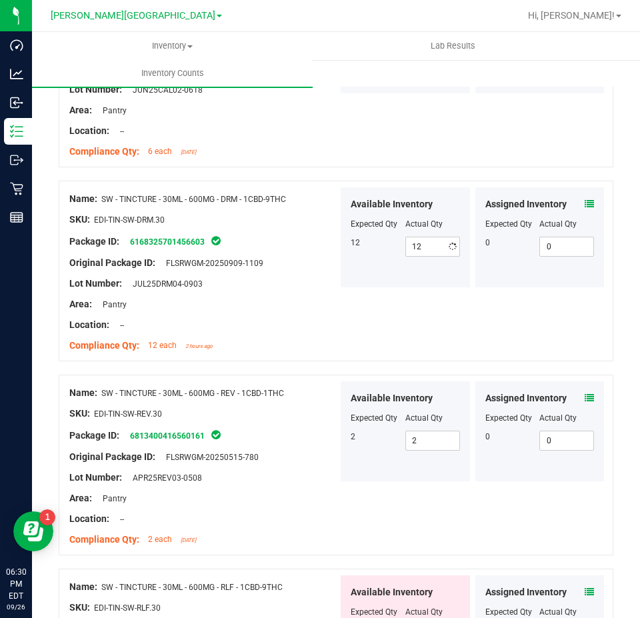
click at [328, 312] on div at bounding box center [203, 315] width 269 height 7
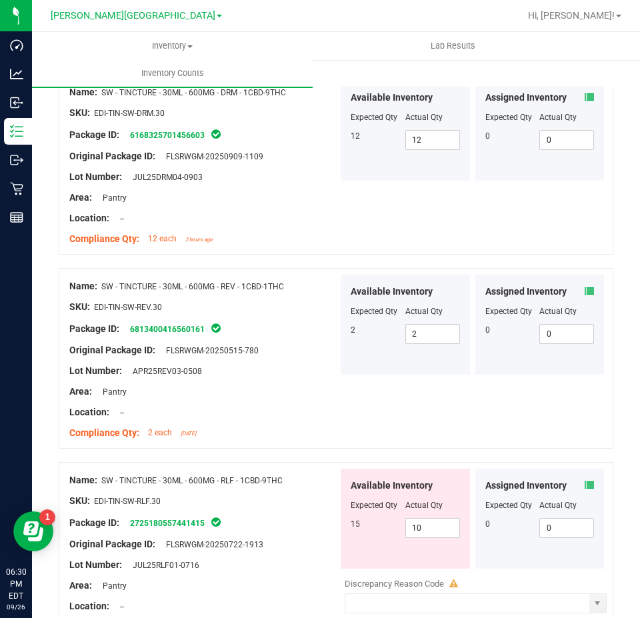
scroll to position [1668, 0]
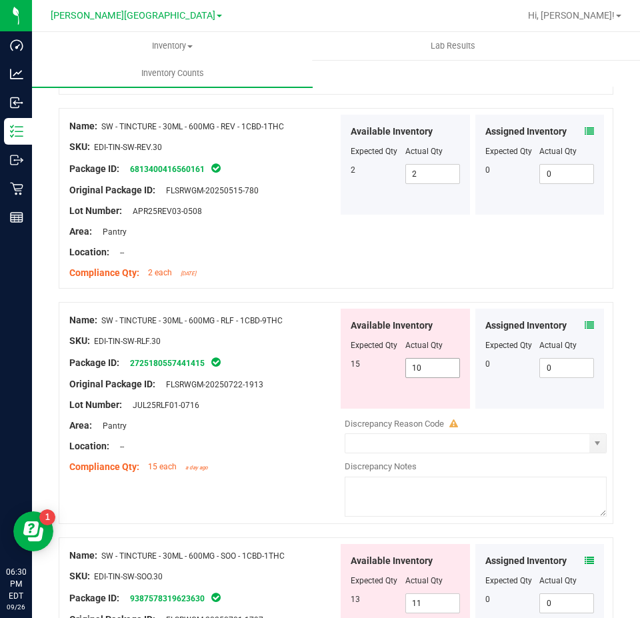
click at [436, 362] on span "10 10" at bounding box center [433, 368] width 55 height 20
click at [0, 0] on input "10" at bounding box center [0, 0] width 0 height 0
type input "15"
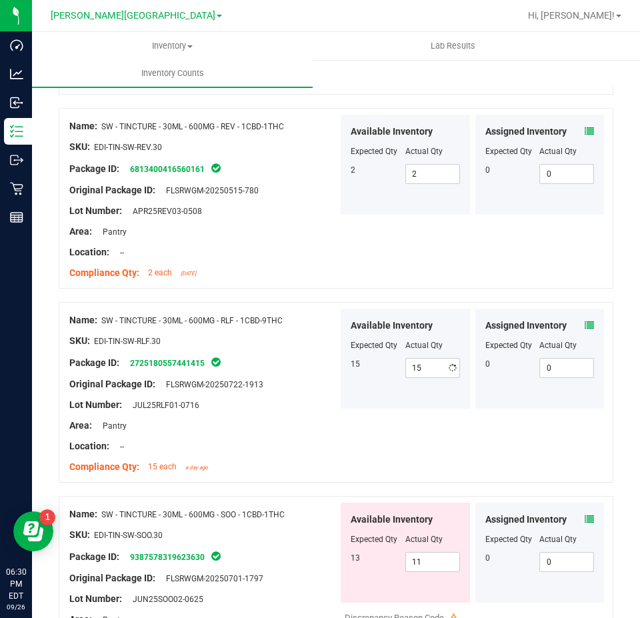
click at [295, 454] on div at bounding box center [203, 457] width 269 height 7
click at [426, 552] on span "11 11" at bounding box center [433, 562] width 55 height 20
click at [426, 553] on input "11" at bounding box center [432, 562] width 53 height 19
type input "13"
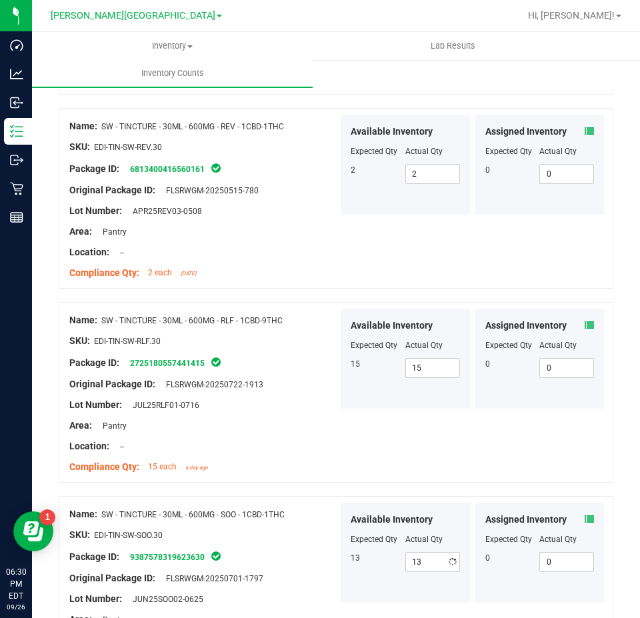
drag, startPoint x: 149, startPoint y: 486, endPoint x: 192, endPoint y: 484, distance: 42.7
click at [160, 484] on div at bounding box center [336, 489] width 555 height 13
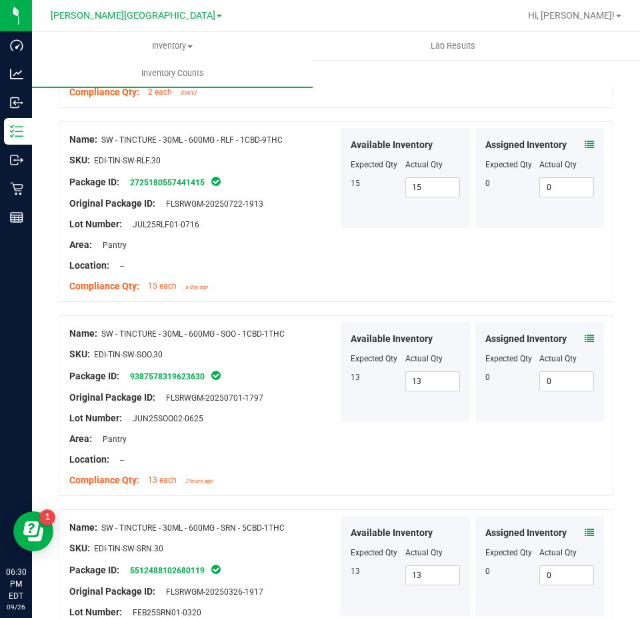
scroll to position [2068, 0]
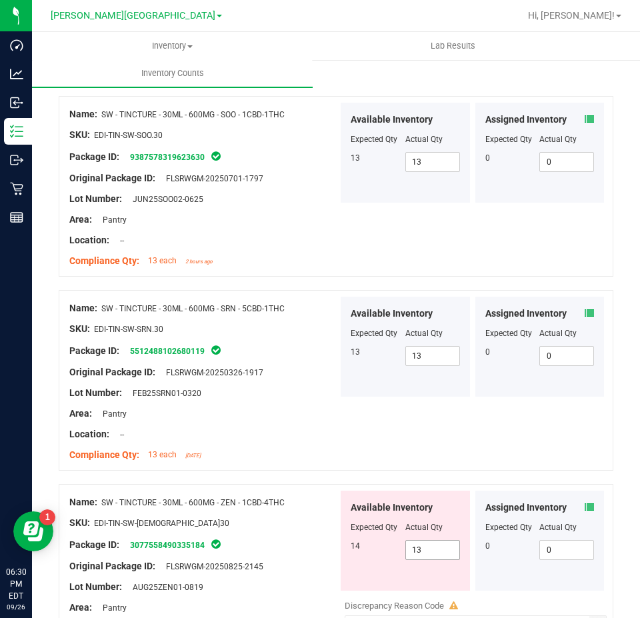
click at [426, 550] on span "13 13" at bounding box center [433, 550] width 55 height 20
click at [426, 550] on input "13" at bounding box center [432, 550] width 53 height 19
type input "14"
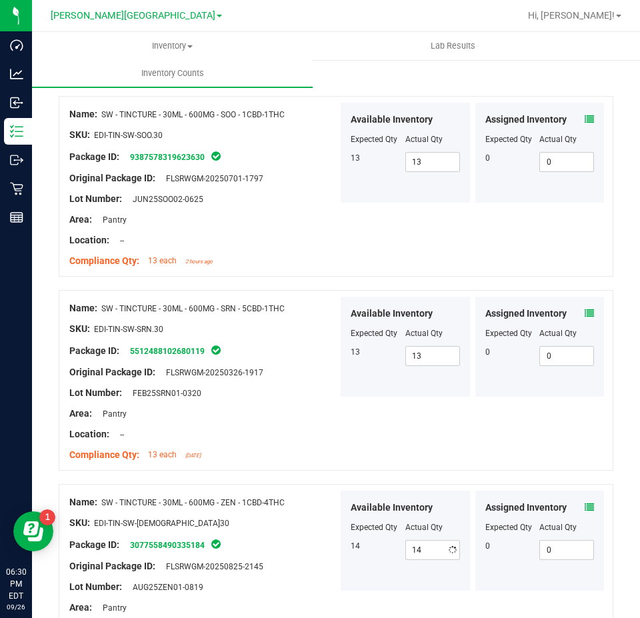
click at [259, 500] on span "SW - TINCTURE - 30ML - 600MG - ZEN - 1CBD-4THC" at bounding box center [192, 502] width 183 height 9
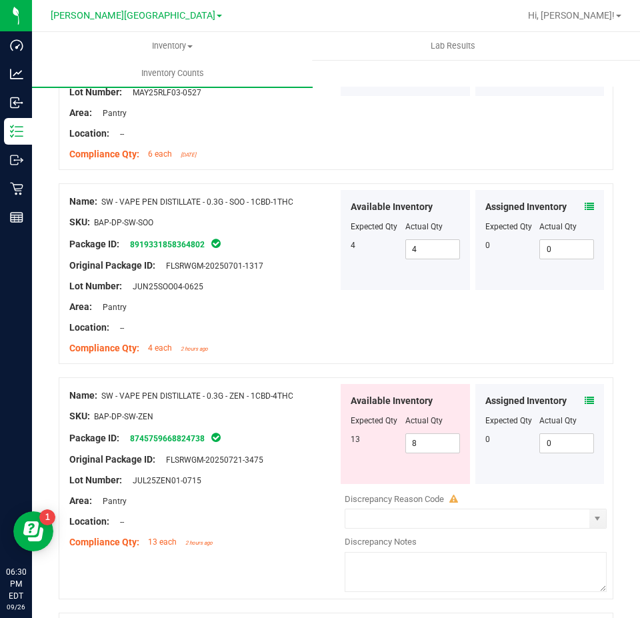
scroll to position [3335, 0]
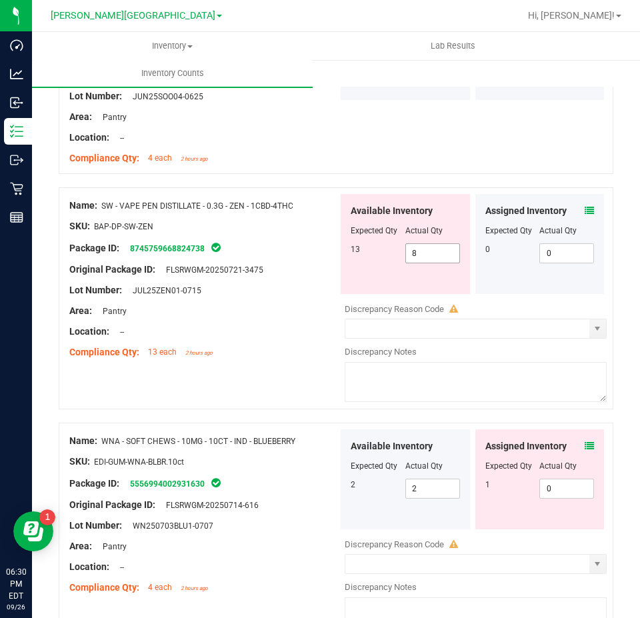
click at [412, 243] on span "8 8" at bounding box center [433, 253] width 55 height 20
click at [412, 244] on input "8" at bounding box center [432, 253] width 53 height 19
type input "13"
click at [375, 282] on div "Available Inventory Expected Qty Actual Qty 13 13 13" at bounding box center [405, 244] width 129 height 100
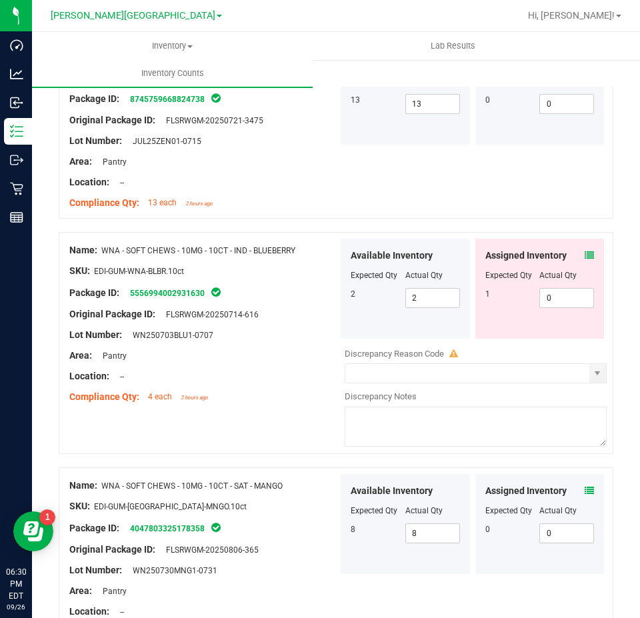
scroll to position [3567, 0]
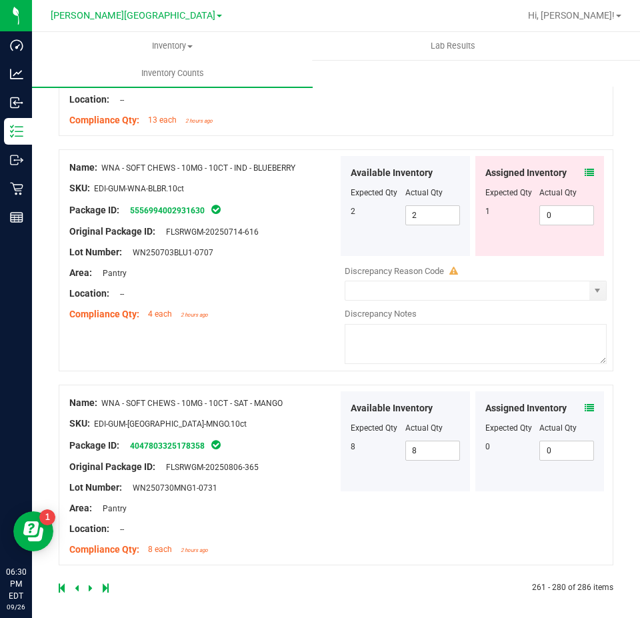
click at [89, 584] on icon at bounding box center [91, 588] width 4 height 8
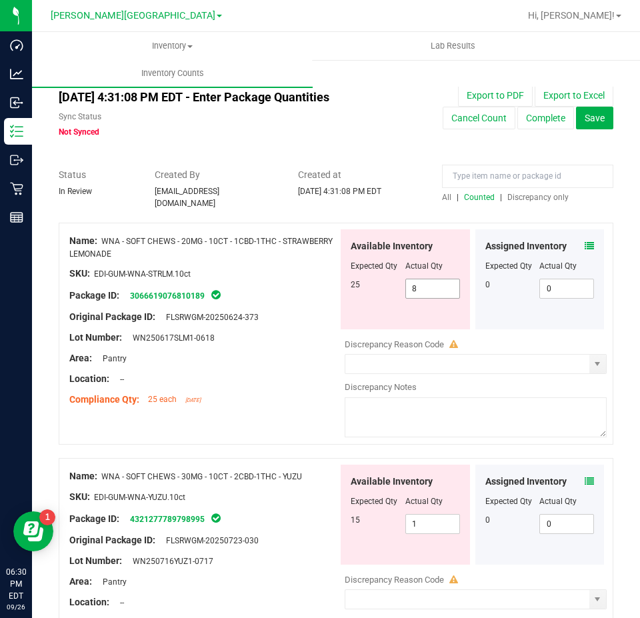
click at [431, 286] on span "8 8" at bounding box center [433, 289] width 55 height 20
click at [431, 286] on input "8" at bounding box center [432, 288] width 53 height 19
type input "25"
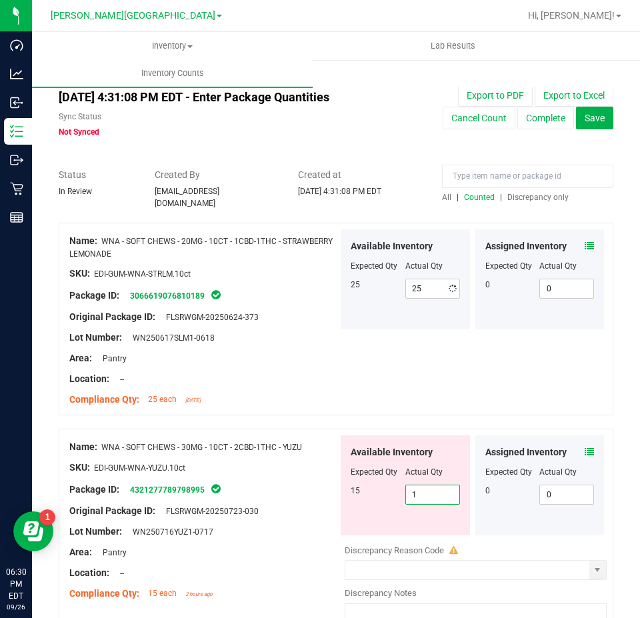
click at [432, 516] on div "Available Inventory Expected Qty Actual Qty 15 1 1" at bounding box center [405, 486] width 129 height 100
type input "15"
click at [314, 532] on div "Lot Number: WN250716YUZ1-0717" at bounding box center [203, 532] width 269 height 14
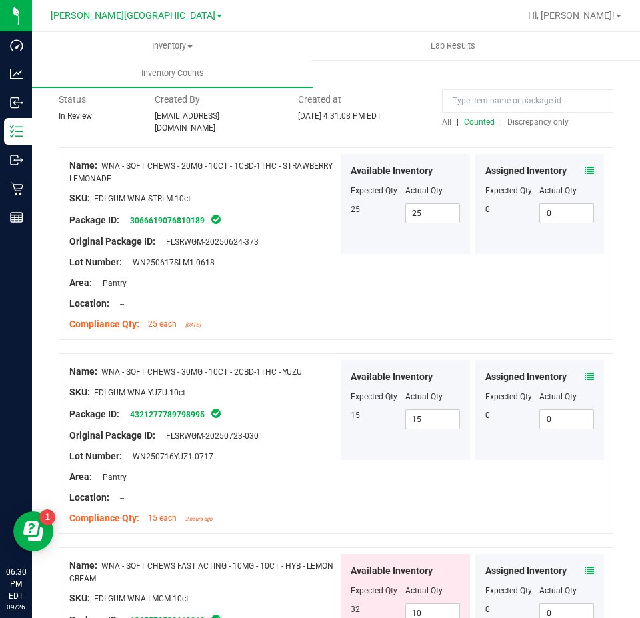
scroll to position [267, 0]
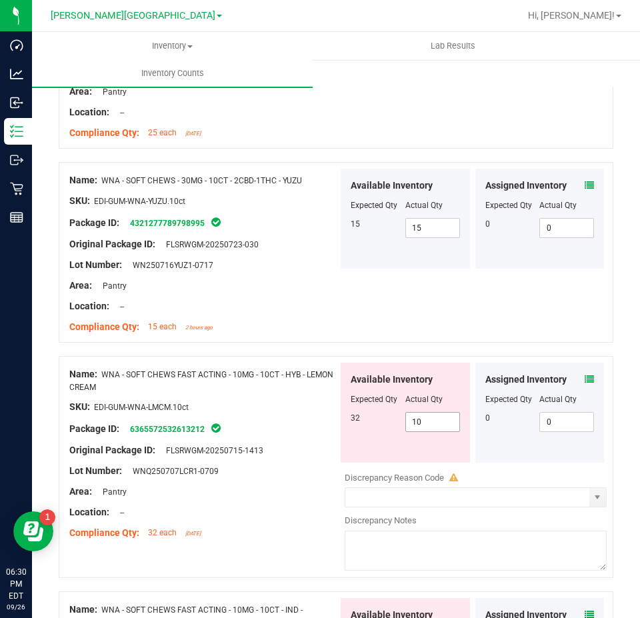
click at [440, 412] on span "10 10" at bounding box center [433, 422] width 55 height 20
click at [440, 413] on input "10" at bounding box center [432, 422] width 53 height 19
type input "32"
click at [348, 440] on div "Available Inventory Expected Qty Actual Qty 32 32 32" at bounding box center [405, 413] width 129 height 100
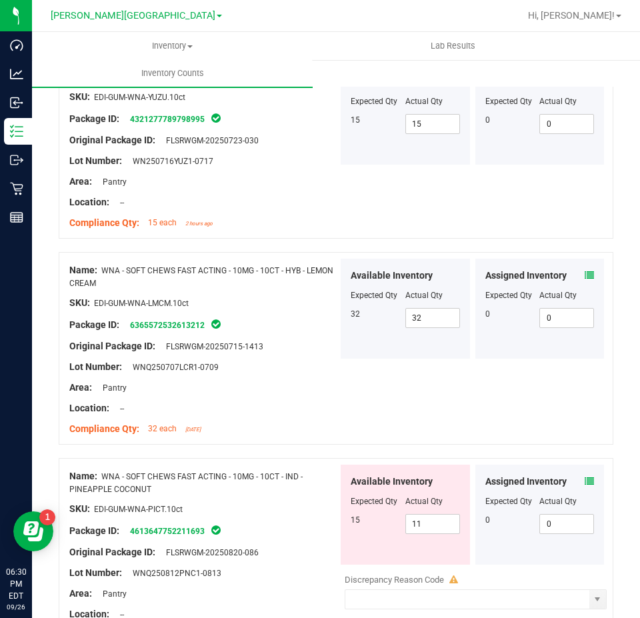
scroll to position [534, 0]
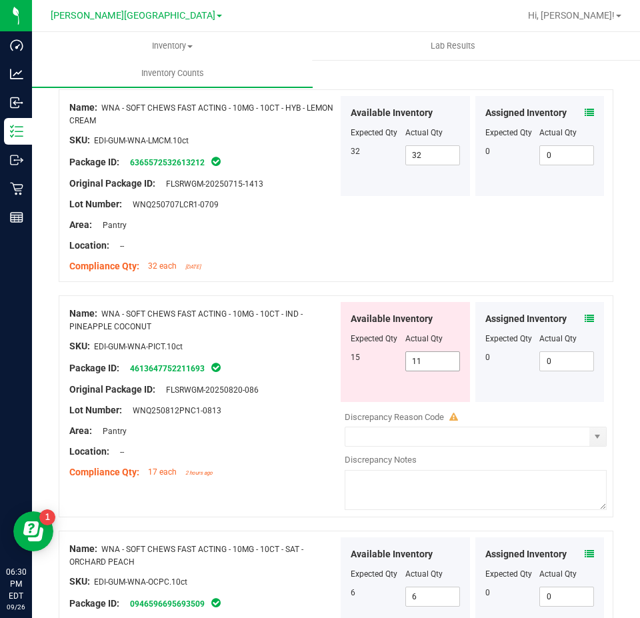
click at [434, 352] on span "11 11" at bounding box center [433, 362] width 55 height 20
click at [0, 0] on input "11" at bounding box center [0, 0] width 0 height 0
click at [417, 359] on input "12" at bounding box center [432, 361] width 53 height 19
type input "15"
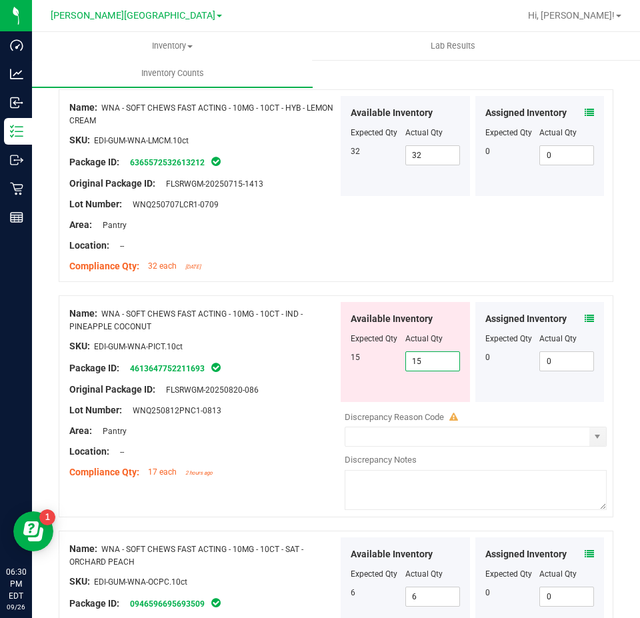
type input "15"
click at [347, 390] on div "Available Inventory Expected Qty Actual Qty 15 15 15" at bounding box center [405, 352] width 129 height 100
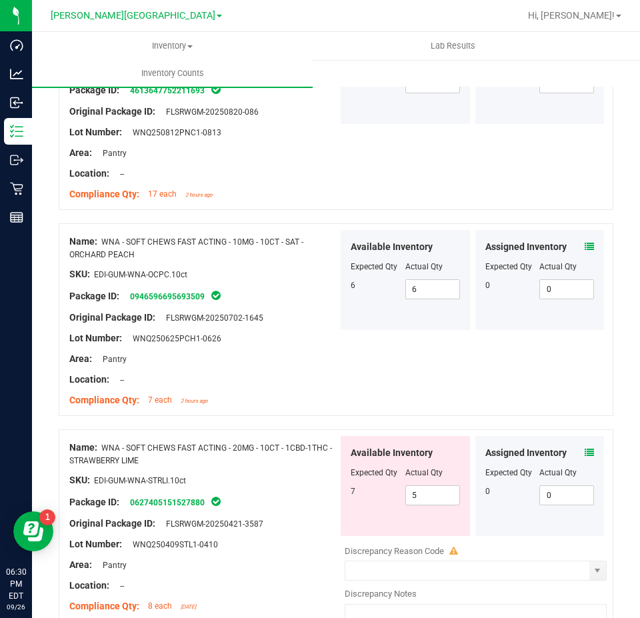
scroll to position [898, 0]
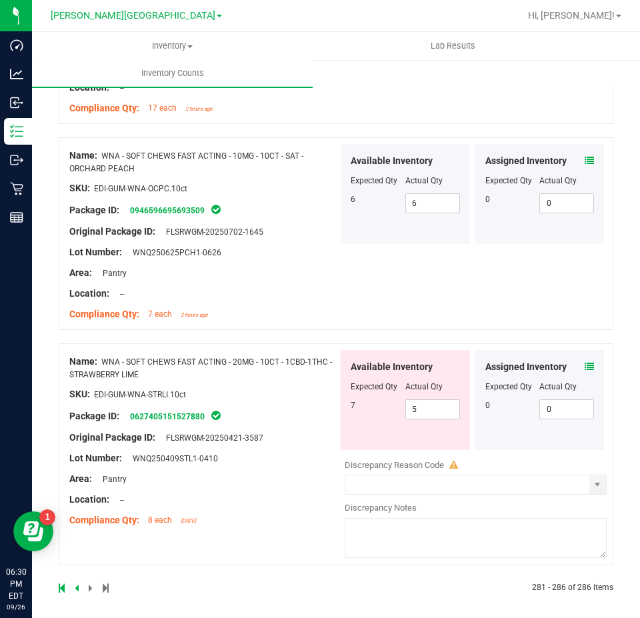
click at [434, 393] on div at bounding box center [405, 396] width 109 height 7
click at [429, 404] on span "5 5" at bounding box center [433, 410] width 55 height 20
click at [429, 404] on input "5" at bounding box center [432, 409] width 53 height 19
click at [336, 306] on div "Name: WNA - SOFT CHEWS FAST ACTING - 10MG - 10CT - SAT - ORCHARD PEACH SKU: EDI…" at bounding box center [336, 233] width 555 height 193
click at [585, 362] on icon at bounding box center [589, 366] width 9 height 9
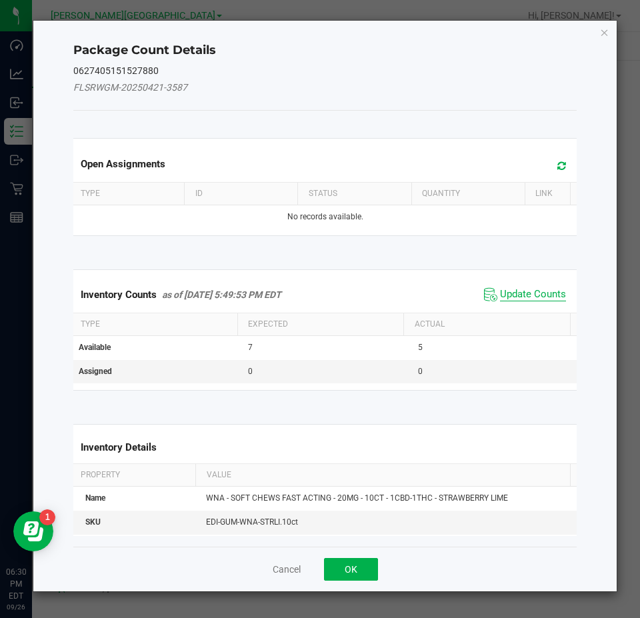
click at [545, 295] on span "Update Counts" at bounding box center [533, 294] width 66 height 13
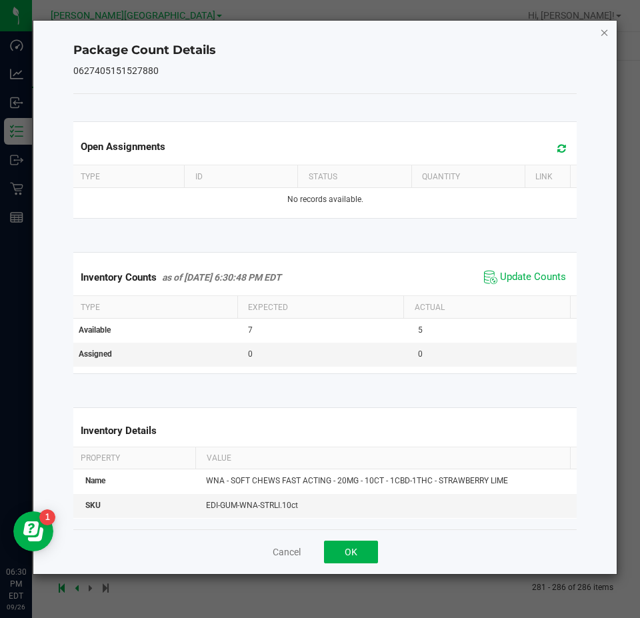
click at [604, 27] on icon "Close" at bounding box center [604, 32] width 9 height 16
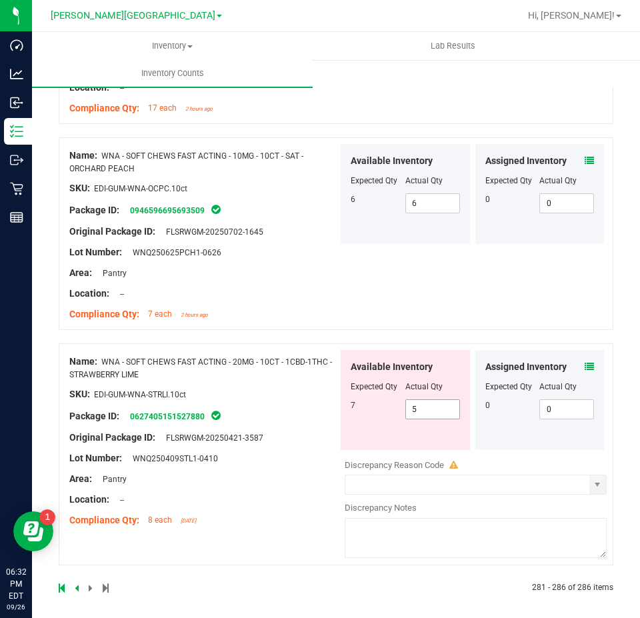
click at [425, 403] on span "5 5" at bounding box center [433, 410] width 55 height 20
click at [425, 403] on input "5" at bounding box center [432, 409] width 53 height 19
type input "7"
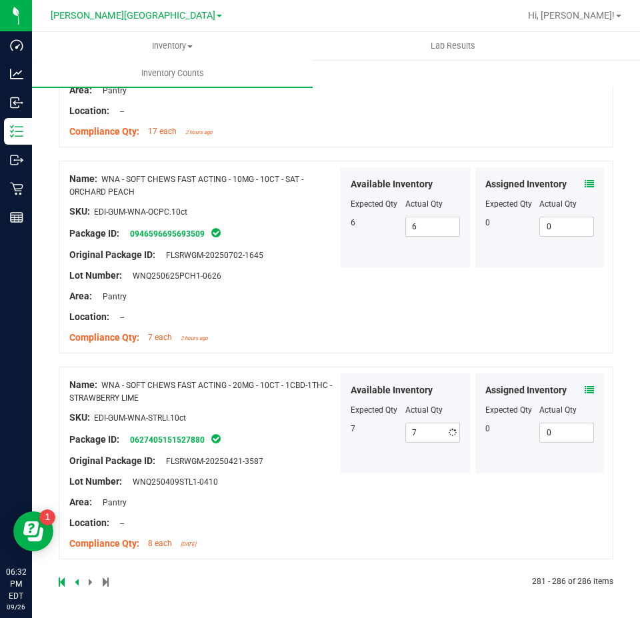
click at [281, 458] on div "Name: WNA - SOFT CHEWS FAST ACTING - 20MG - 10CT - 1CBD-1THC - STRAWBERRY LIME …" at bounding box center [203, 465] width 269 height 182
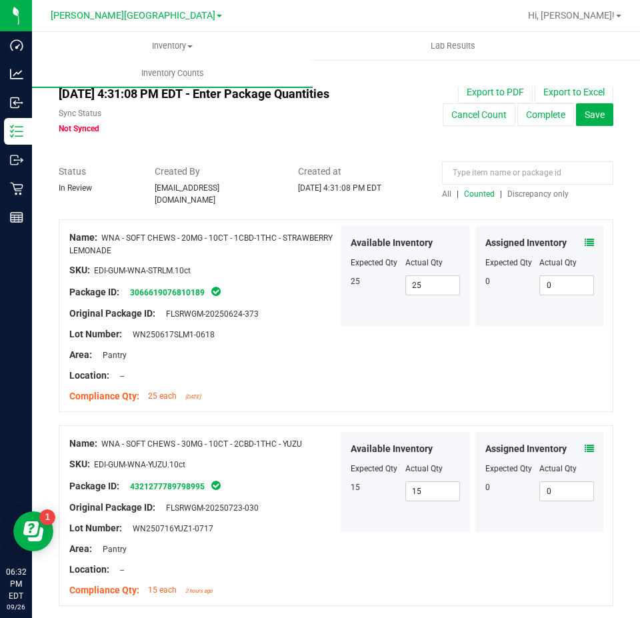
scroll to position [0, 0]
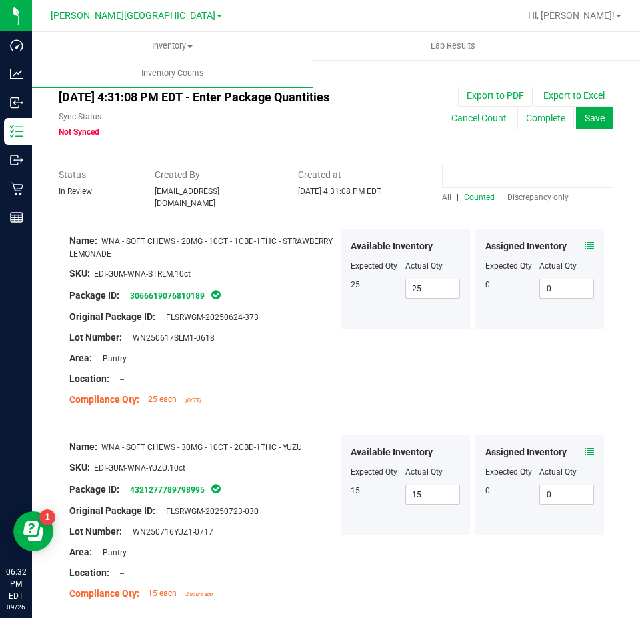
click at [467, 181] on input at bounding box center [527, 176] width 171 height 23
type input "Mango"
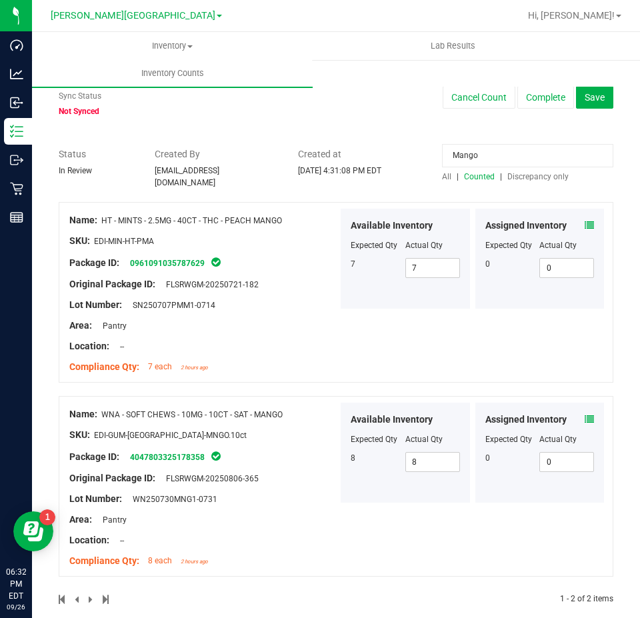
scroll to position [32, 0]
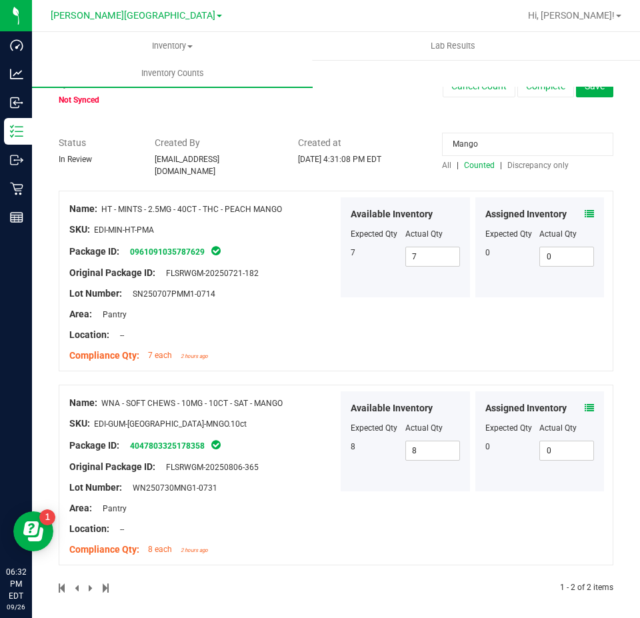
click at [584, 399] on div "Assigned Inventory Expected Qty Actual Qty 0 0 0" at bounding box center [540, 442] width 129 height 100
click at [585, 404] on icon at bounding box center [589, 408] width 9 height 9
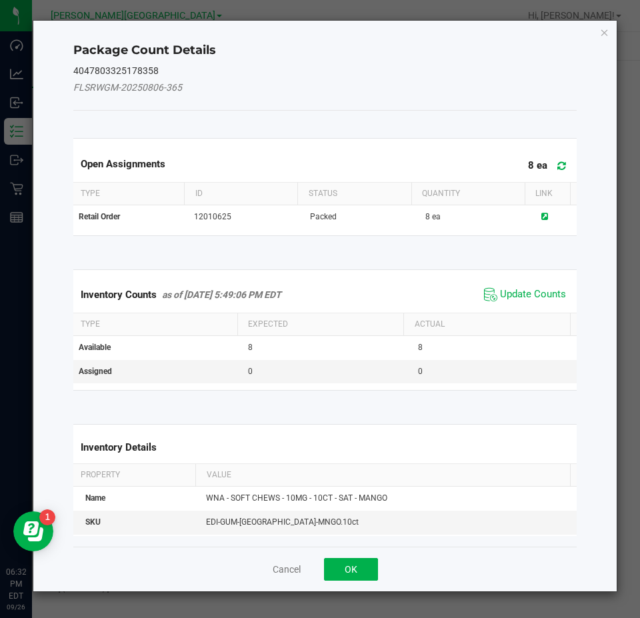
click at [514, 287] on span "Update Counts" at bounding box center [525, 295] width 89 height 20
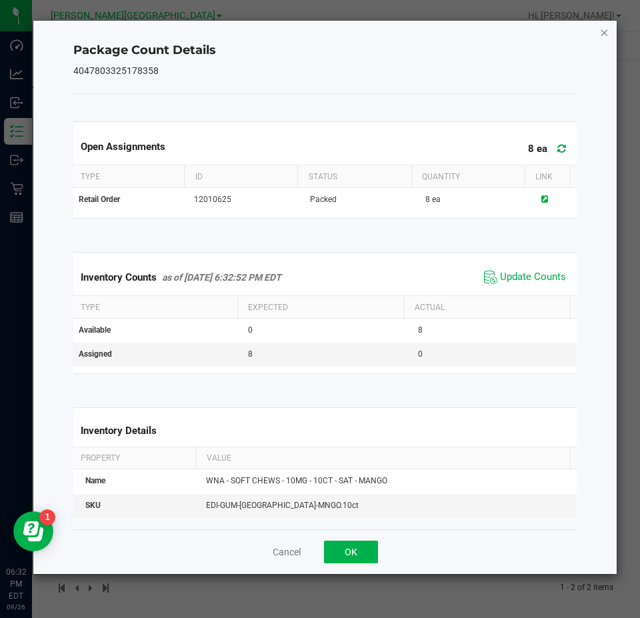
click at [607, 33] on icon "Close" at bounding box center [604, 32] width 9 height 16
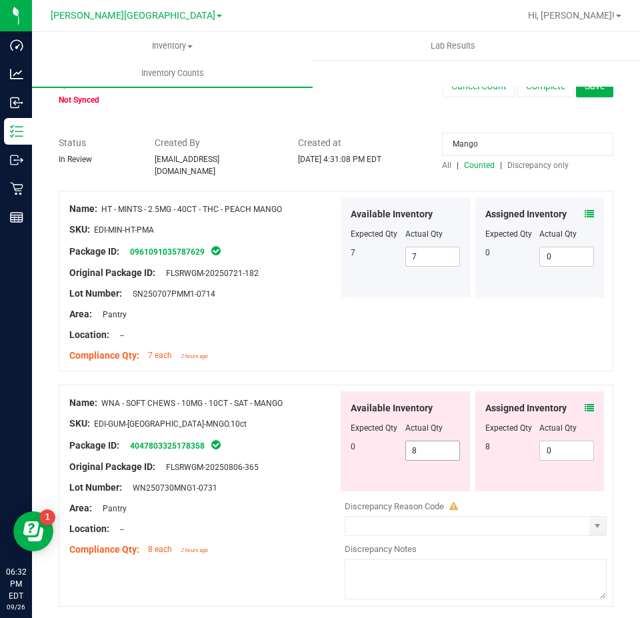
click at [419, 444] on span "8 8" at bounding box center [433, 451] width 55 height 20
click at [419, 444] on input "8" at bounding box center [432, 451] width 53 height 19
type input "0"
click at [566, 442] on span "0 0" at bounding box center [567, 451] width 55 height 20
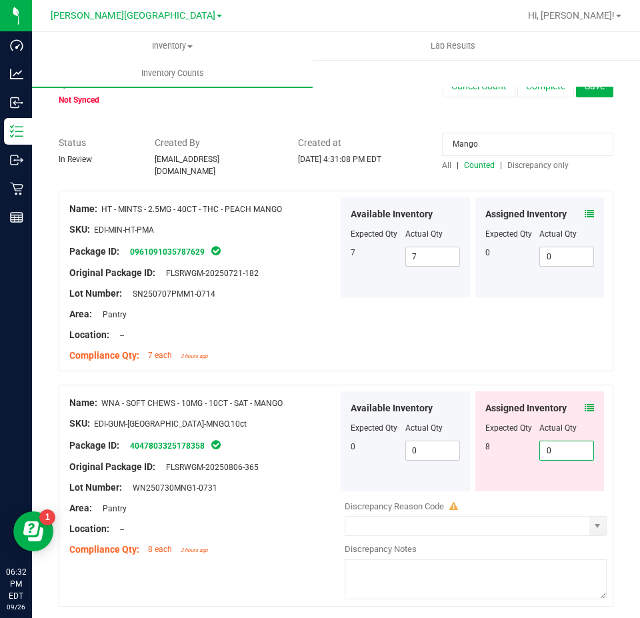
type input "08"
type input "8"
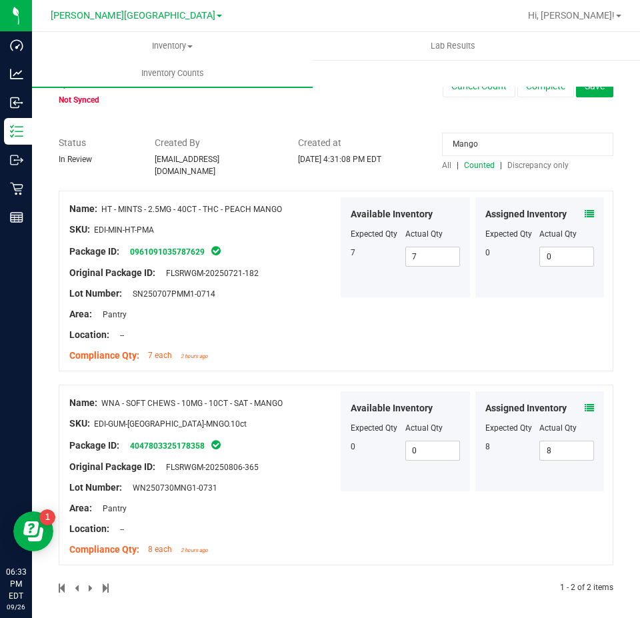
click at [530, 145] on input "Mango" at bounding box center [527, 144] width 171 height 23
type input "ABP"
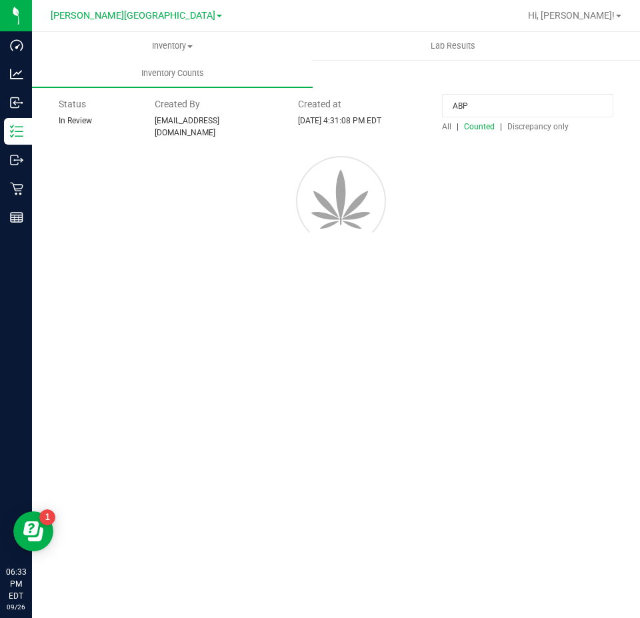
scroll to position [0, 0]
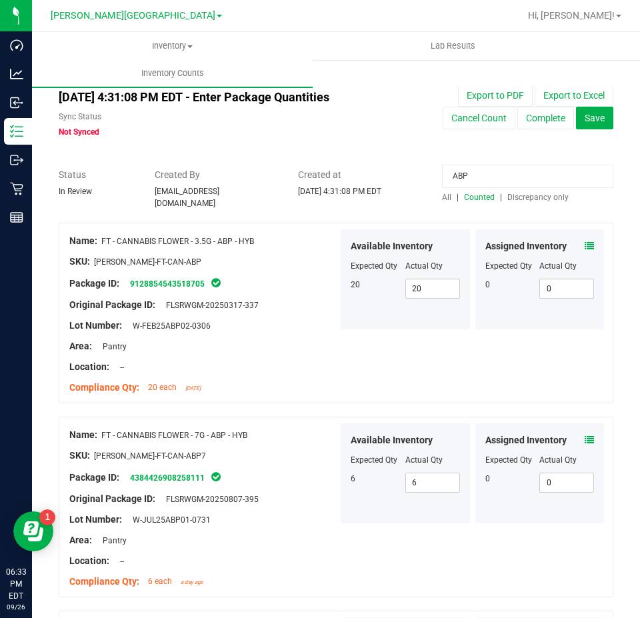
click at [585, 241] on icon at bounding box center [589, 245] width 9 height 9
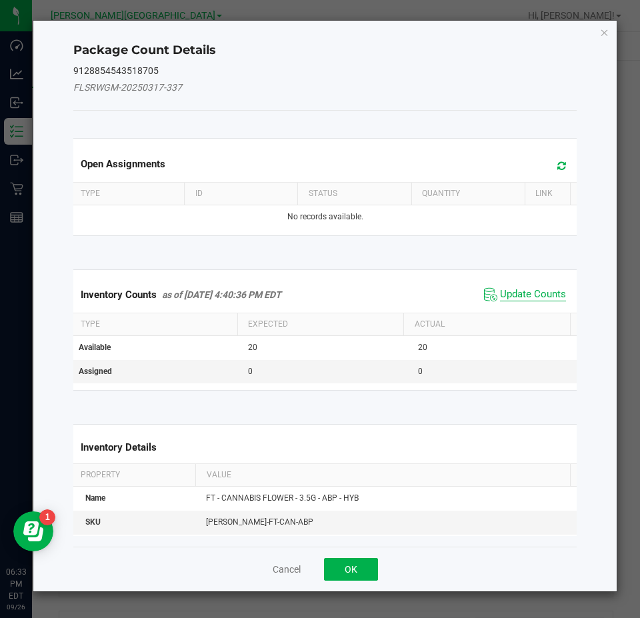
click at [528, 291] on span "Update Counts" at bounding box center [533, 294] width 66 height 13
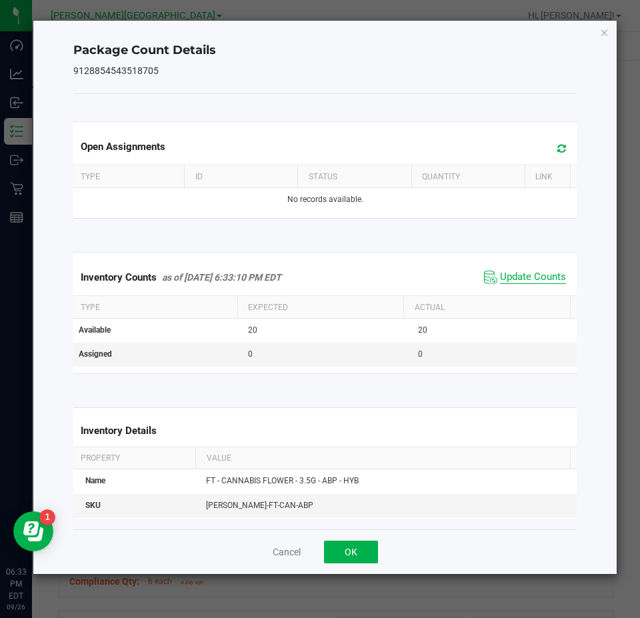
click at [541, 272] on span "Update Counts" at bounding box center [533, 277] width 66 height 13
drag, startPoint x: 602, startPoint y: 31, endPoint x: 568, endPoint y: 136, distance: 110.7
click at [601, 30] on icon "Close" at bounding box center [604, 32] width 9 height 16
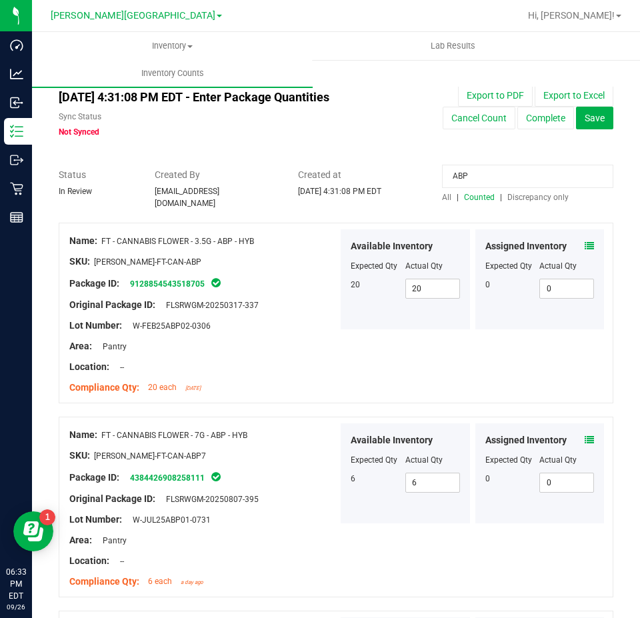
click at [585, 439] on span at bounding box center [589, 441] width 9 height 14
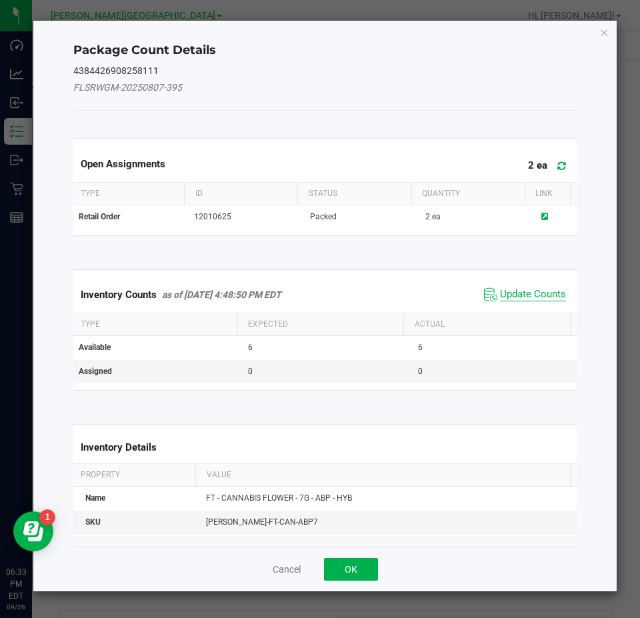
click at [530, 296] on span "Update Counts" at bounding box center [533, 294] width 66 height 13
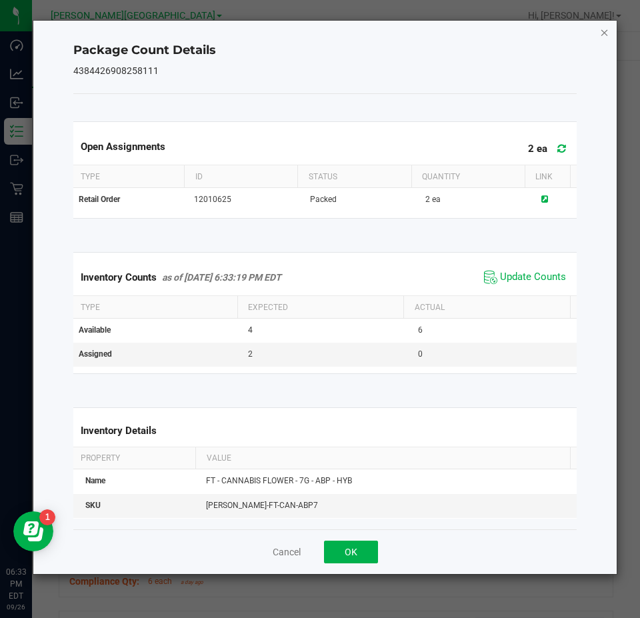
click at [602, 36] on icon "Close" at bounding box center [604, 32] width 9 height 16
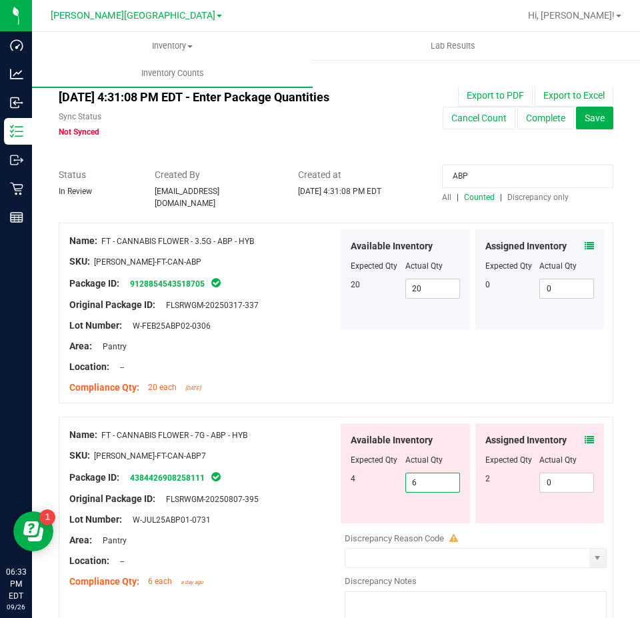
click at [417, 474] on span "6 6" at bounding box center [433, 483] width 55 height 20
click at [417, 474] on input "6" at bounding box center [432, 483] width 53 height 19
type input "4"
click at [545, 466] on div at bounding box center [540, 469] width 109 height 7
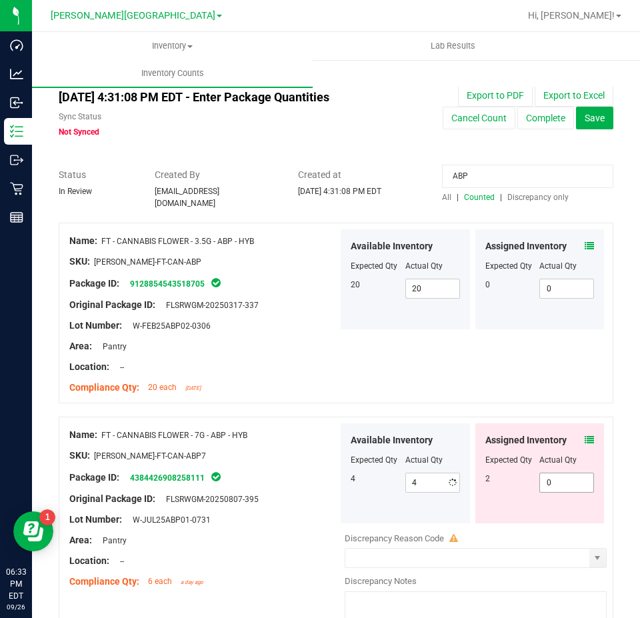
click at [550, 478] on span "0 0" at bounding box center [567, 483] width 55 height 20
click at [400, 498] on div "Available Inventory Expected Qty Actual Qty 4 4 4" at bounding box center [405, 474] width 129 height 100
click at [557, 473] on span "0 0" at bounding box center [567, 483] width 55 height 20
click at [454, 359] on div "Name: FT - CANNABIS FLOWER - 3.5G - ABP - HYB SKU: FLO-BUD-FT-CAN-ABP Package I…" at bounding box center [336, 313] width 555 height 181
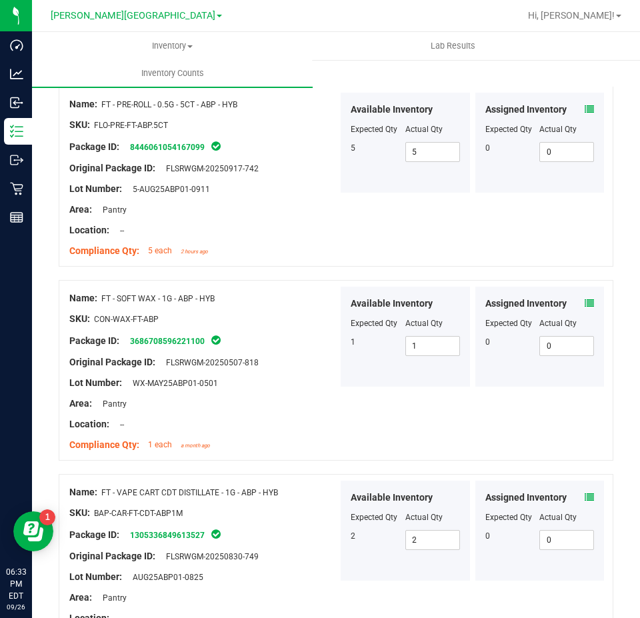
scroll to position [800, 0]
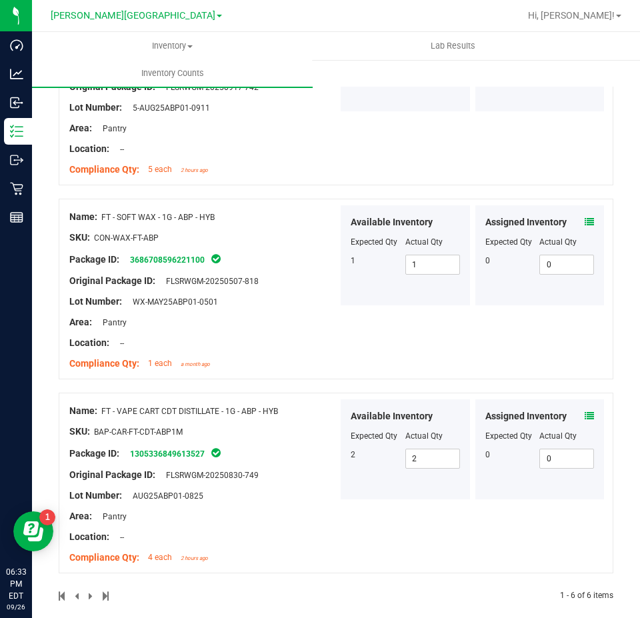
click at [585, 413] on icon at bounding box center [589, 416] width 9 height 9
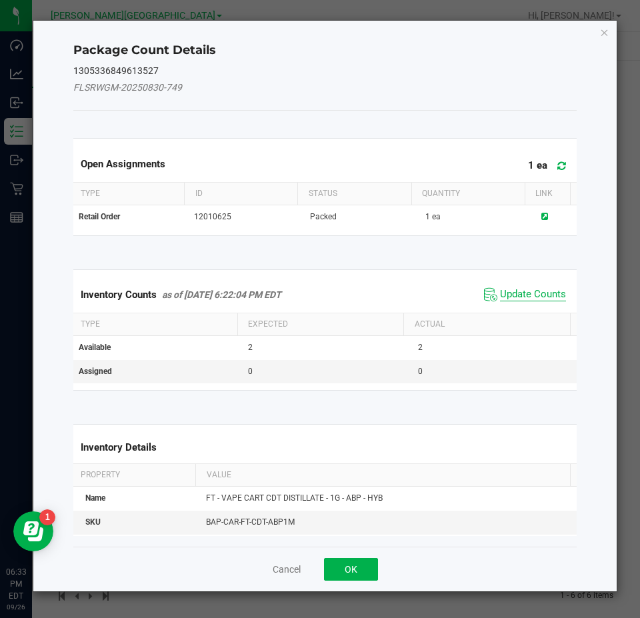
click at [523, 297] on span "Update Counts" at bounding box center [533, 294] width 66 height 13
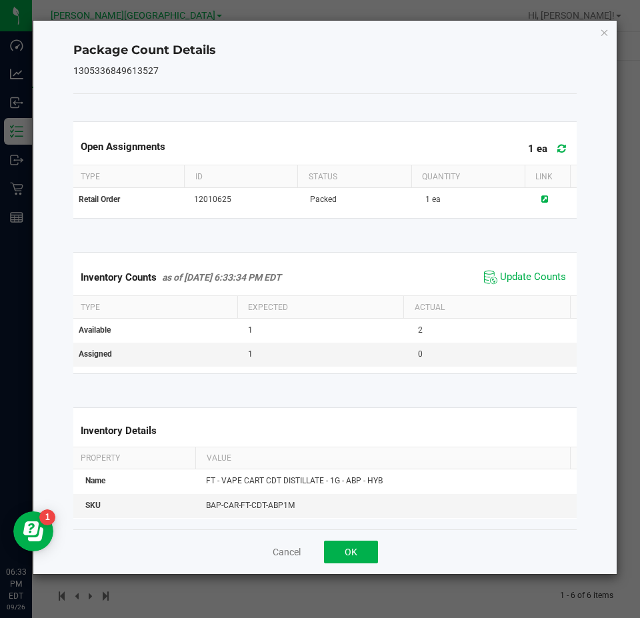
click at [603, 31] on icon "Close" at bounding box center [604, 32] width 9 height 16
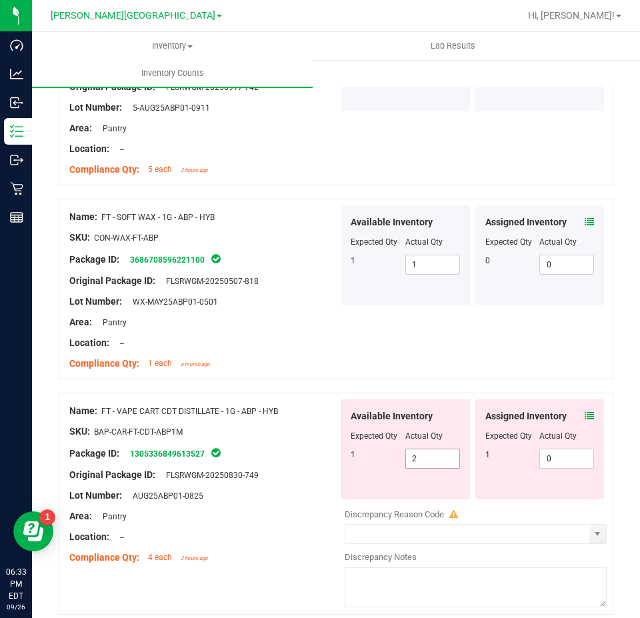
click at [438, 456] on span "2 2" at bounding box center [433, 459] width 55 height 20
click at [438, 456] on input "2" at bounding box center [432, 459] width 53 height 19
click at [557, 452] on span "0 0" at bounding box center [567, 459] width 55 height 20
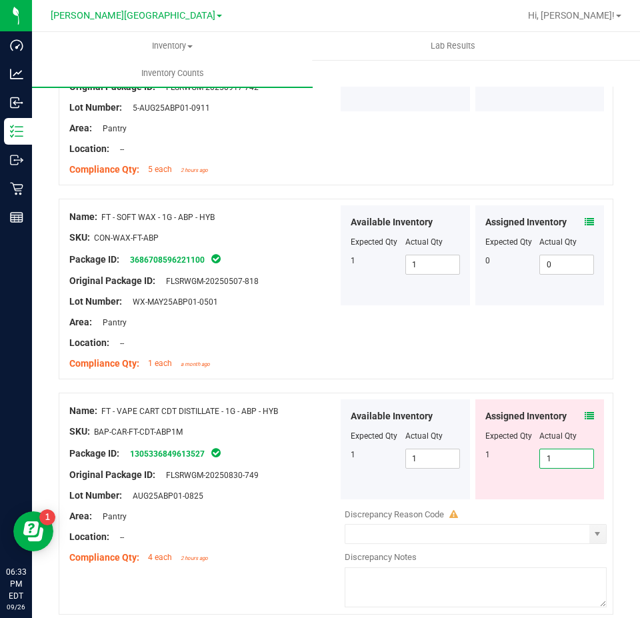
click at [489, 414] on span "Assigned Inventory" at bounding box center [526, 417] width 81 height 14
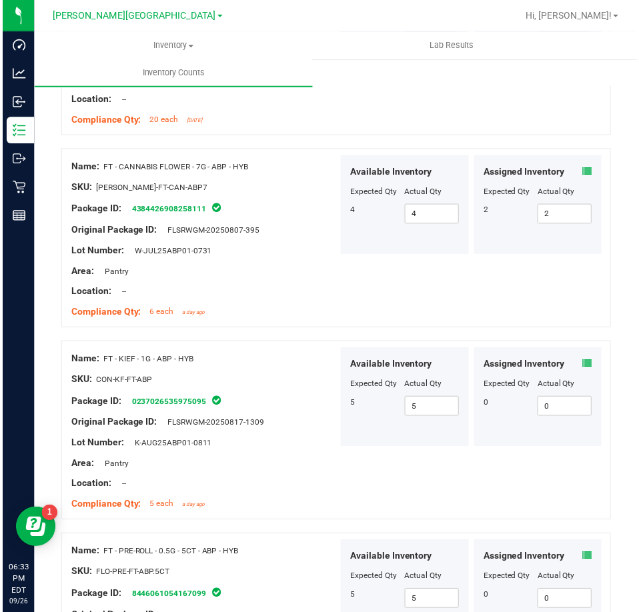
scroll to position [0, 0]
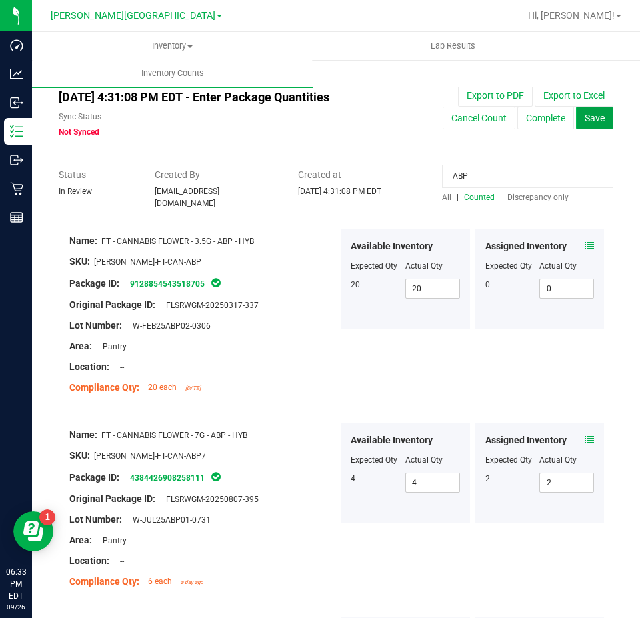
click at [585, 115] on span "Save" at bounding box center [595, 118] width 20 height 11
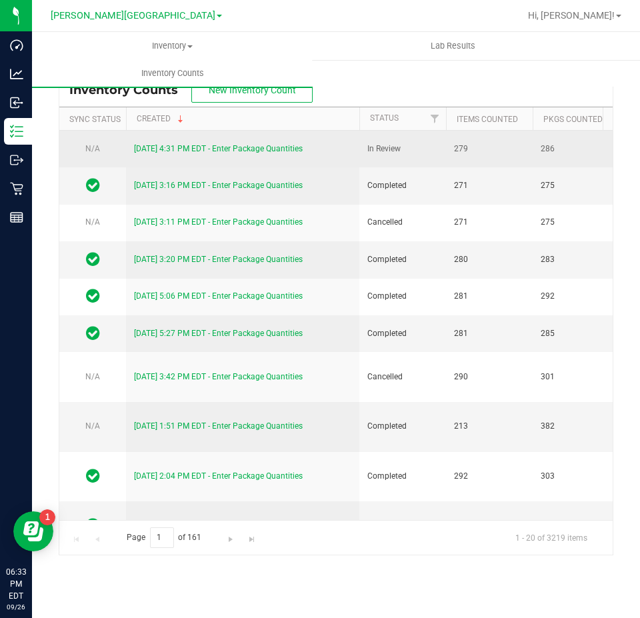
click at [183, 153] on div "9/26/25 4:31 PM EDT - Enter Package Quantities" at bounding box center [242, 149] width 217 height 13
click at [185, 148] on link "9/26/25 4:31 PM EDT - Enter Package Quantities" at bounding box center [218, 148] width 169 height 9
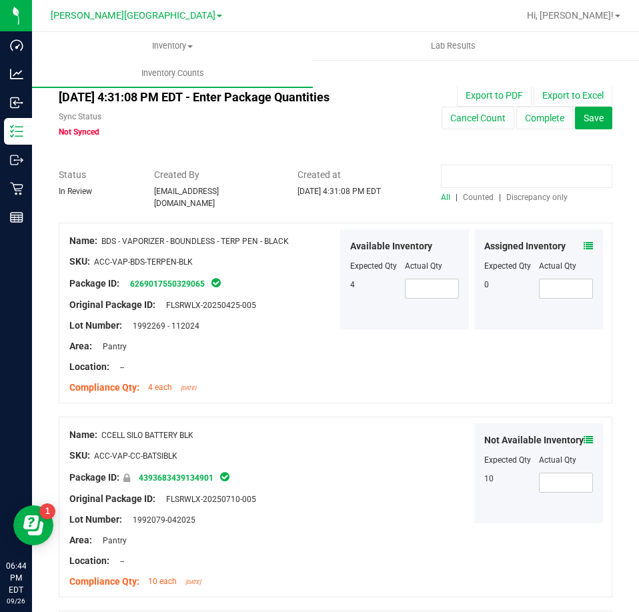
click at [504, 172] on input at bounding box center [526, 176] width 171 height 23
paste input "7669072797027019"
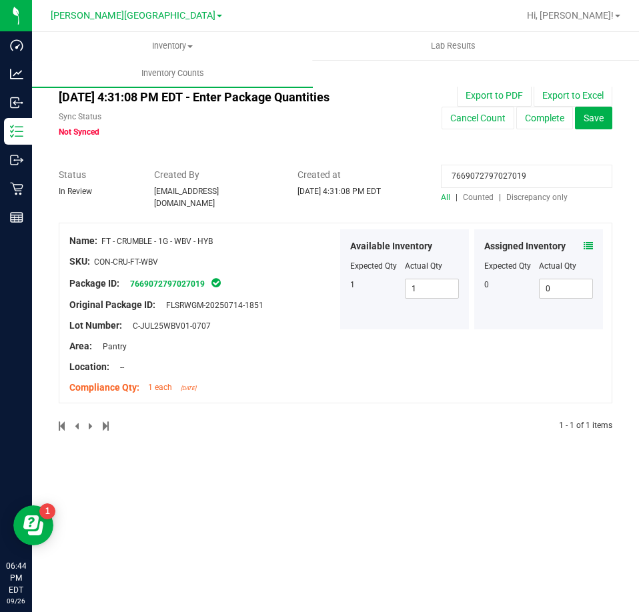
click at [586, 241] on icon at bounding box center [588, 245] width 9 height 9
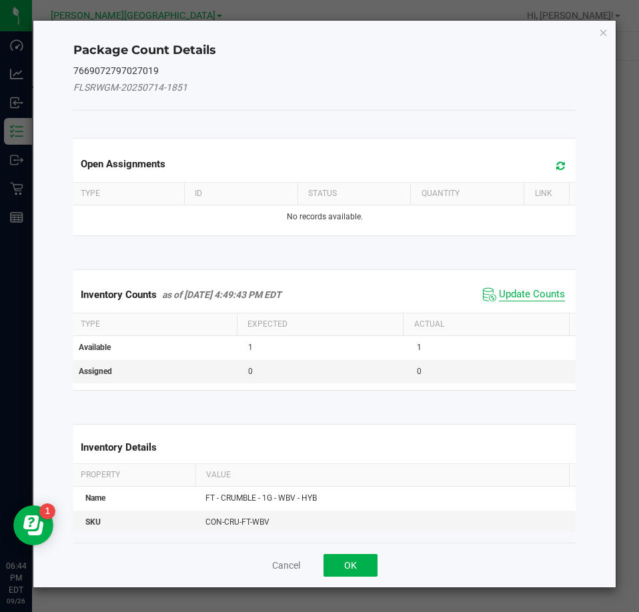
click at [506, 298] on span "Update Counts" at bounding box center [532, 294] width 66 height 13
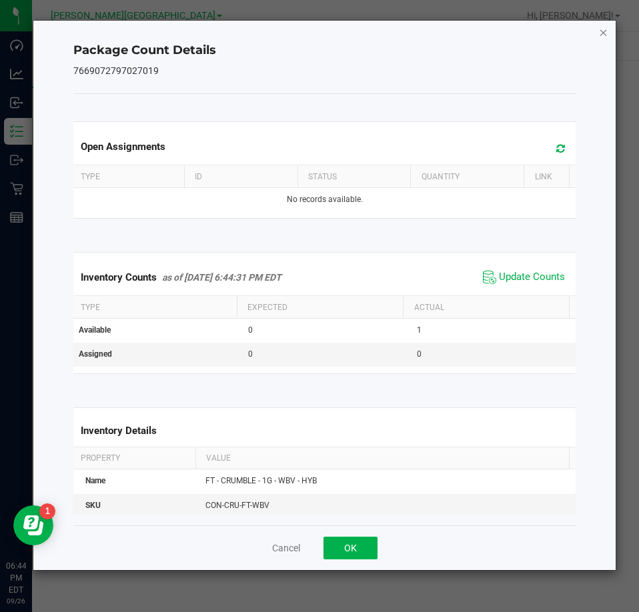
click at [605, 32] on icon "Close" at bounding box center [603, 32] width 9 height 16
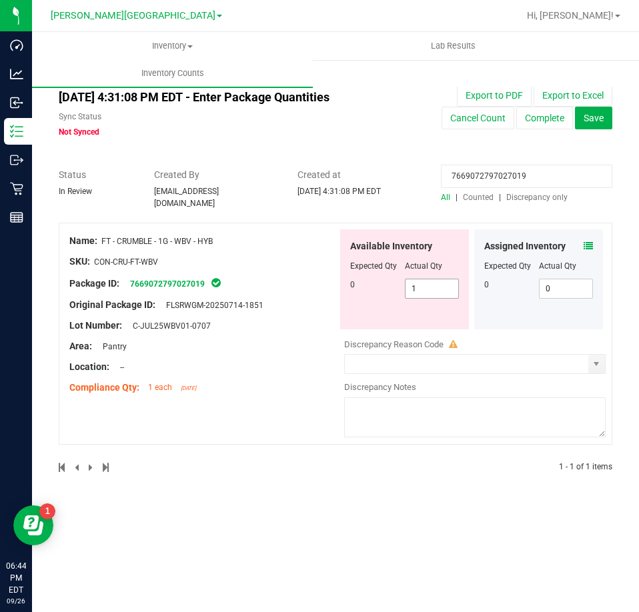
click at [449, 281] on span "1 1" at bounding box center [432, 289] width 55 height 20
click at [449, 281] on input "1" at bounding box center [432, 288] width 53 height 19
click at [522, 175] on input "7669072797027019" at bounding box center [526, 176] width 171 height 23
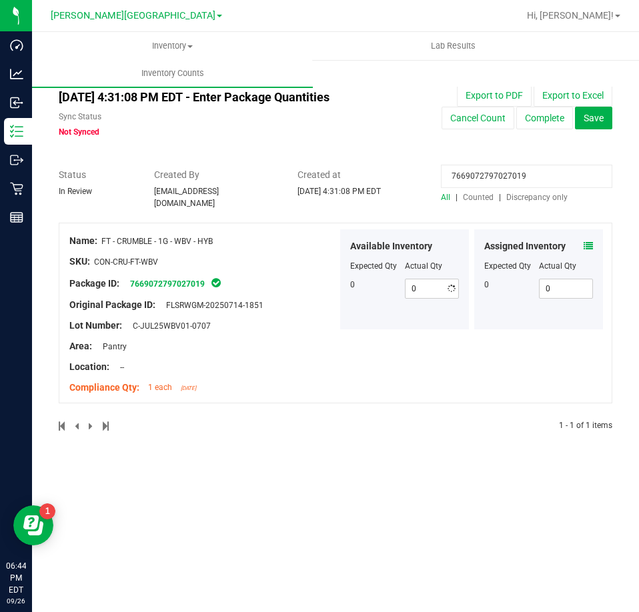
click at [522, 175] on input "7669072797027019" at bounding box center [526, 176] width 171 height 23
paste input "8530982487700525"
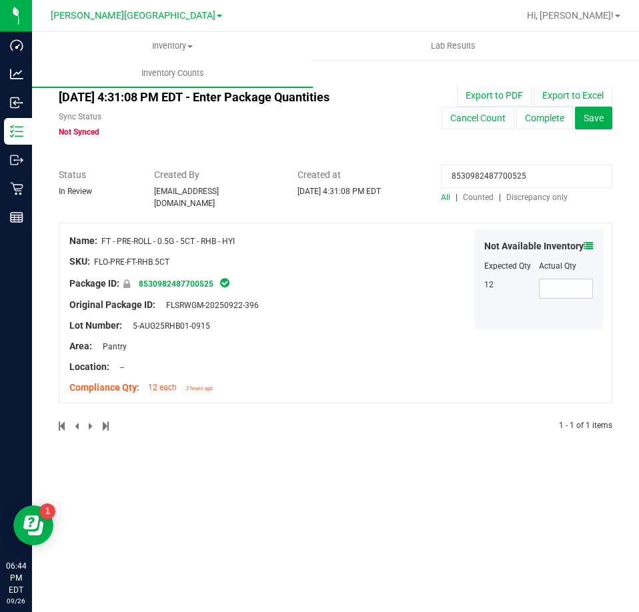
click at [589, 241] on icon at bounding box center [588, 245] width 9 height 9
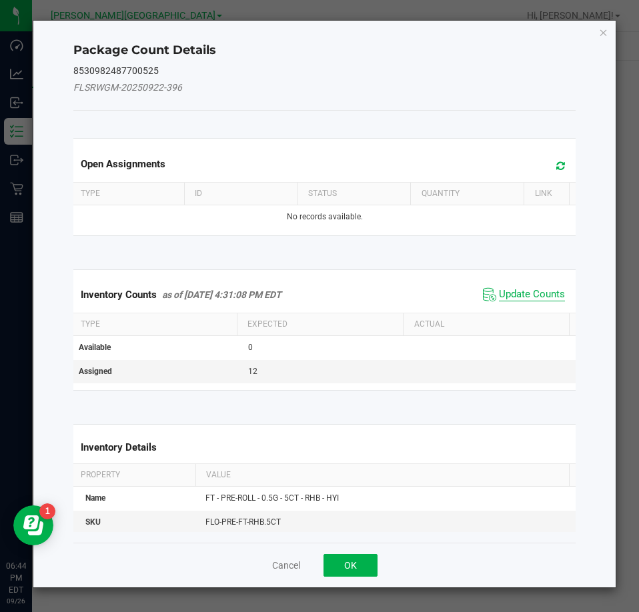
click at [550, 292] on span "Update Counts" at bounding box center [532, 294] width 66 height 13
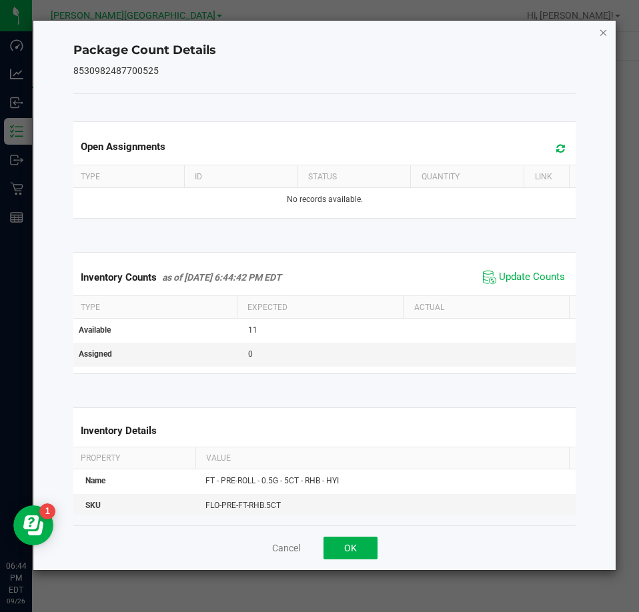
click at [604, 31] on icon "Close" at bounding box center [603, 32] width 9 height 16
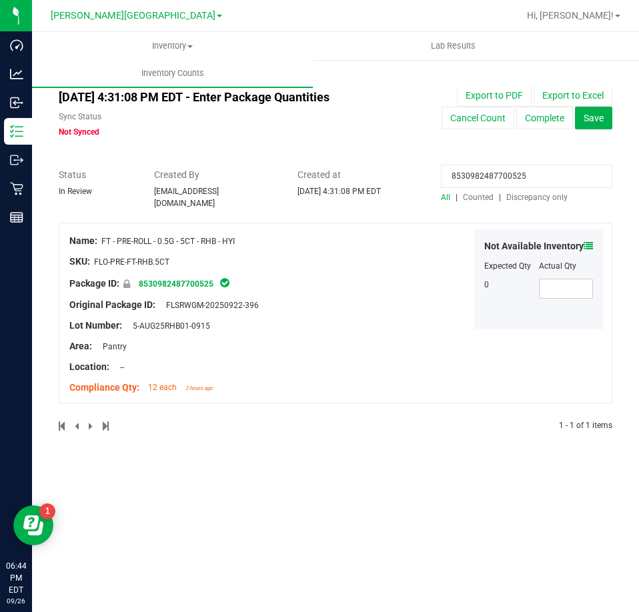
click at [578, 179] on input "8530982487700525" at bounding box center [526, 176] width 171 height 23
paste input "0971203844189941"
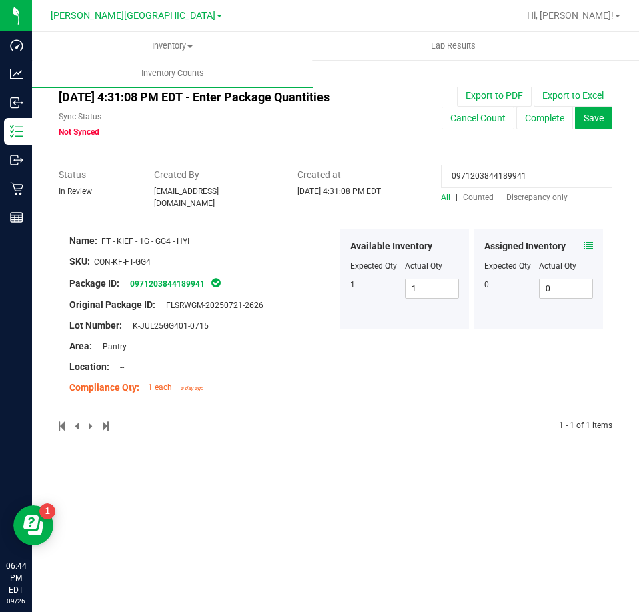
click at [589, 241] on icon at bounding box center [588, 245] width 9 height 9
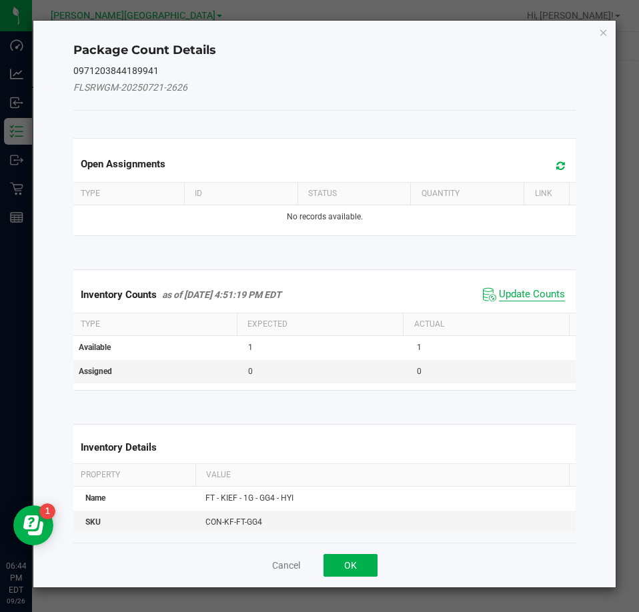
click at [525, 289] on span "Update Counts" at bounding box center [532, 294] width 66 height 13
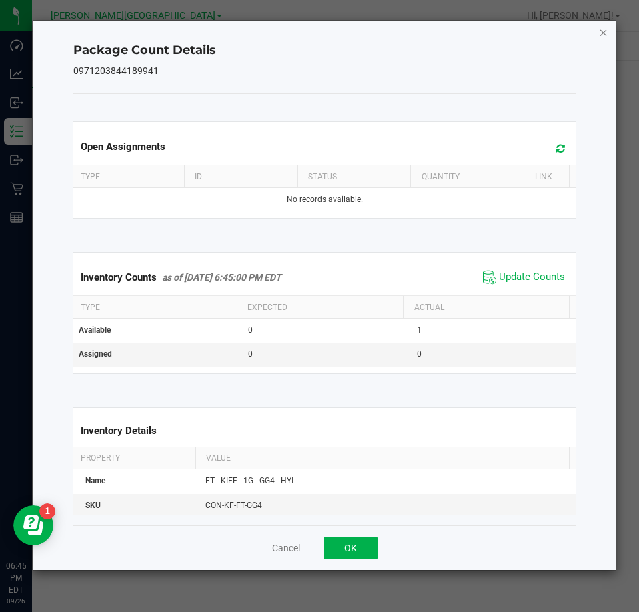
click at [602, 35] on icon "Close" at bounding box center [603, 32] width 9 height 16
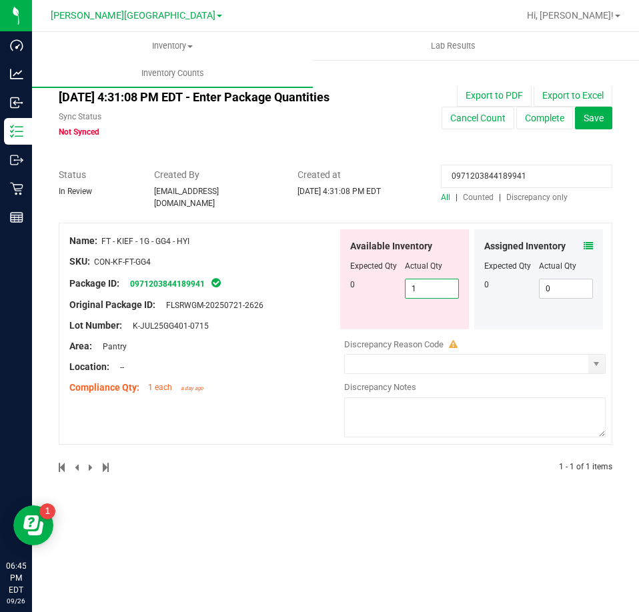
click at [456, 282] on span "1 1" at bounding box center [432, 289] width 55 height 20
click at [456, 282] on input "1" at bounding box center [432, 288] width 53 height 19
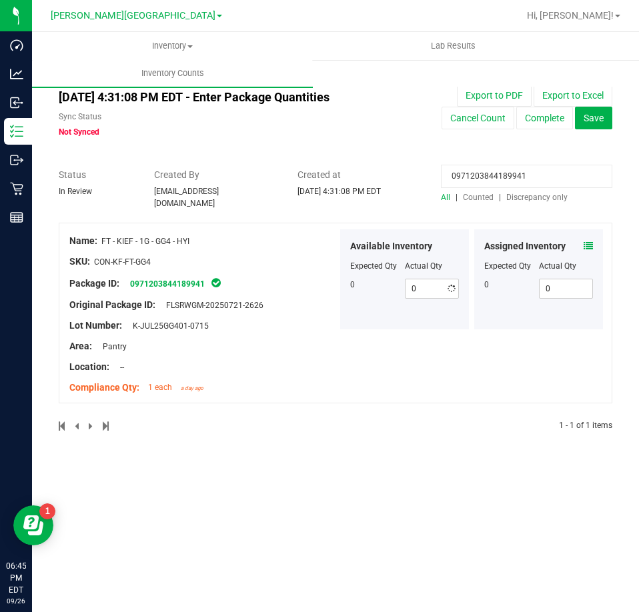
click at [497, 174] on input "0971203844189941" at bounding box center [526, 176] width 171 height 23
paste input "9899013557498593"
click at [588, 241] on icon at bounding box center [588, 245] width 9 height 9
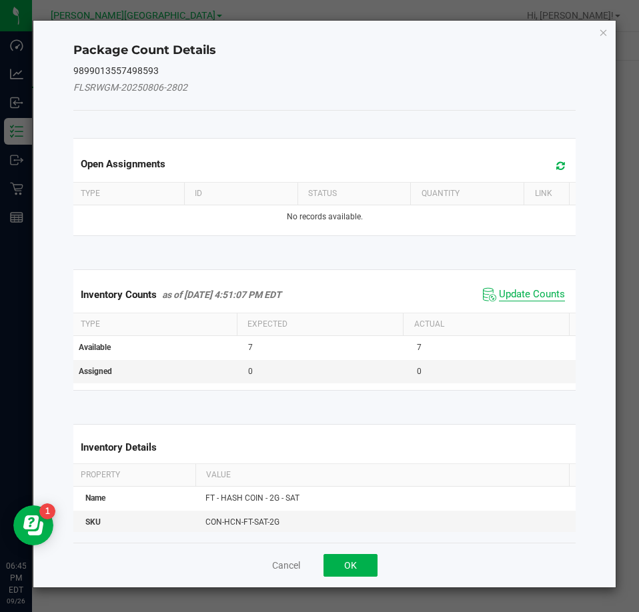
click at [506, 294] on span "Update Counts" at bounding box center [532, 294] width 66 height 13
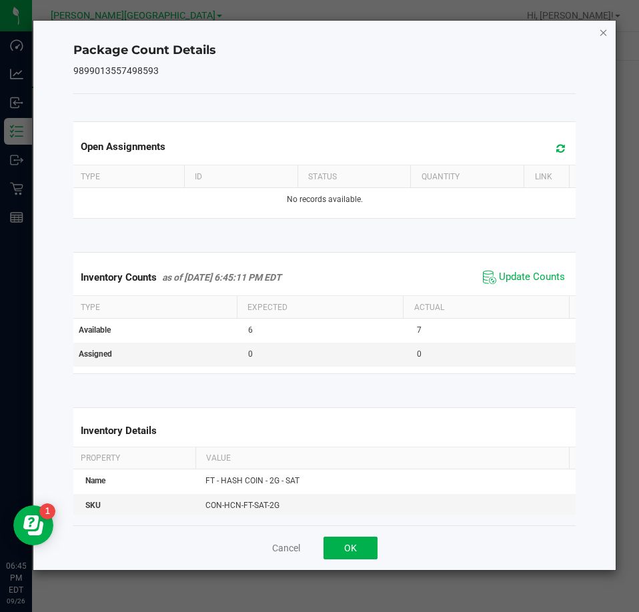
click at [602, 31] on icon "Close" at bounding box center [603, 32] width 9 height 16
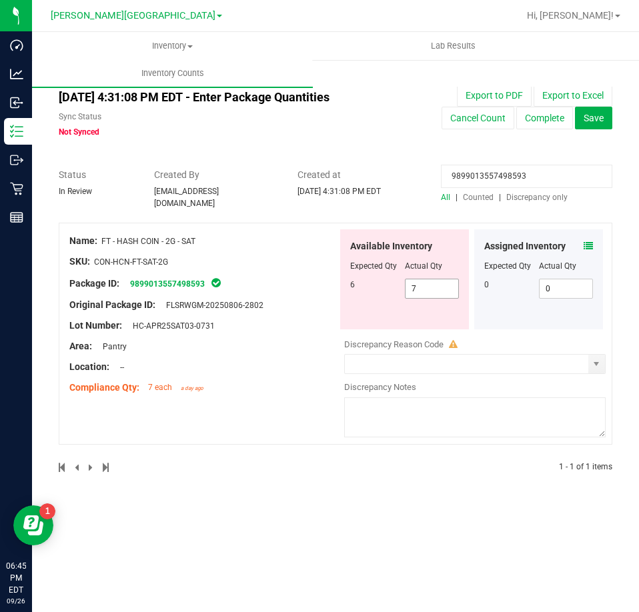
click at [424, 279] on span "7 7" at bounding box center [432, 289] width 55 height 20
click at [424, 279] on input "7" at bounding box center [432, 288] width 53 height 19
click at [438, 156] on div at bounding box center [336, 161] width 554 height 13
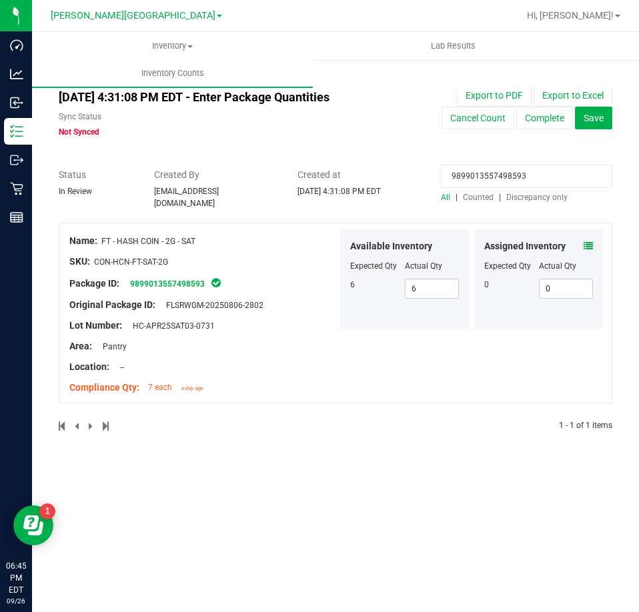
click at [523, 172] on input "9899013557498593" at bounding box center [526, 176] width 171 height 23
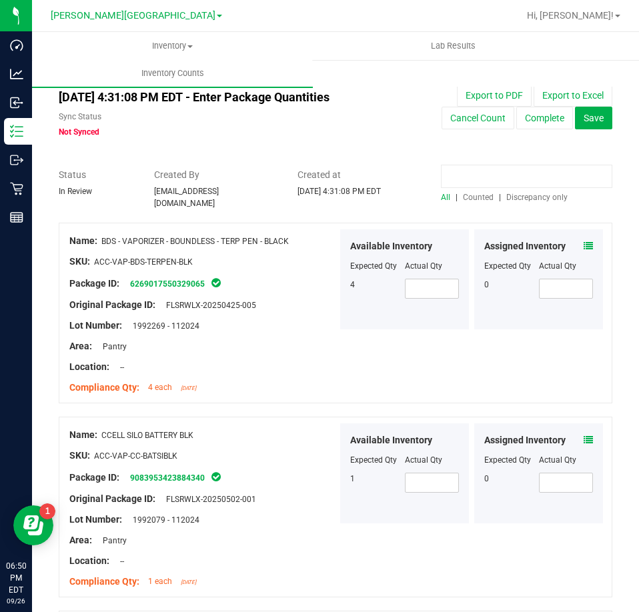
paste input "5675242801353421"
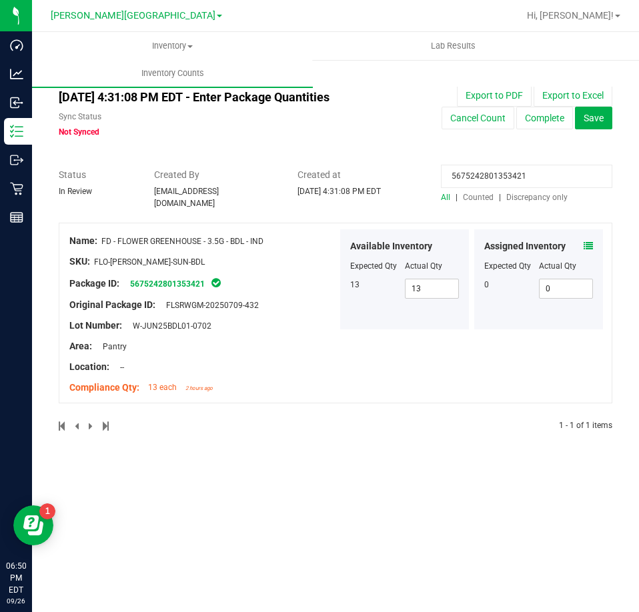
click at [585, 241] on icon at bounding box center [588, 245] width 9 height 9
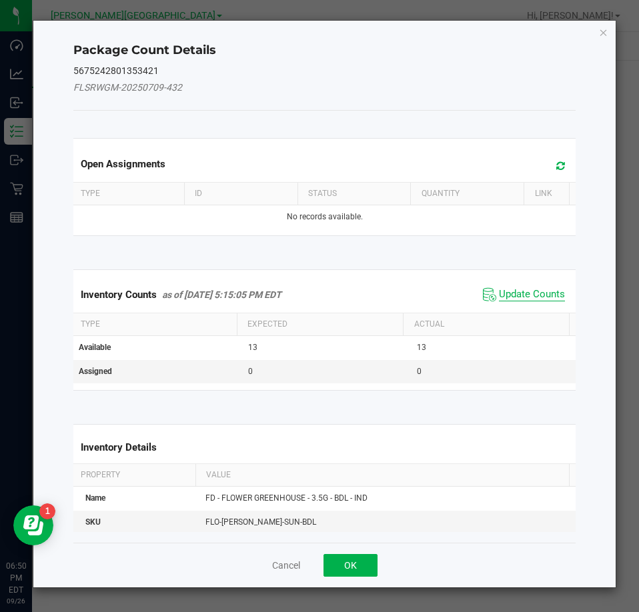
click at [544, 290] on span "Update Counts" at bounding box center [524, 295] width 89 height 20
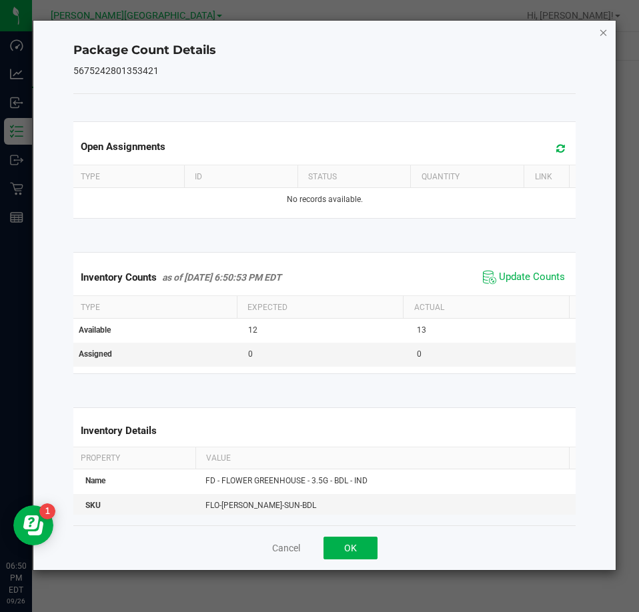
click at [603, 35] on icon "Close" at bounding box center [603, 32] width 9 height 16
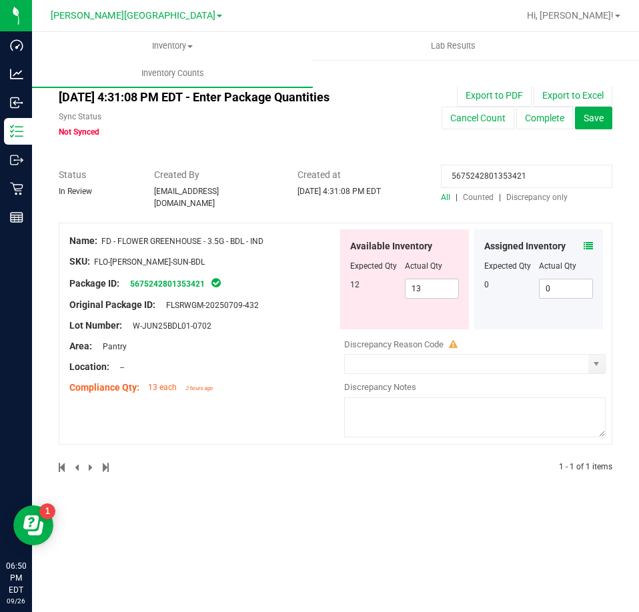
click at [461, 282] on div "Available Inventory Expected Qty Actual Qty 12 13 13" at bounding box center [404, 279] width 129 height 100
click at [459, 283] on div "Available Inventory Expected Qty Actual Qty 12 13 13" at bounding box center [404, 279] width 129 height 100
click at [450, 280] on span "13 13" at bounding box center [432, 289] width 55 height 20
click at [0, 0] on input "13" at bounding box center [0, 0] width 0 height 0
click at [374, 171] on span "Created at" at bounding box center [359, 175] width 123 height 14
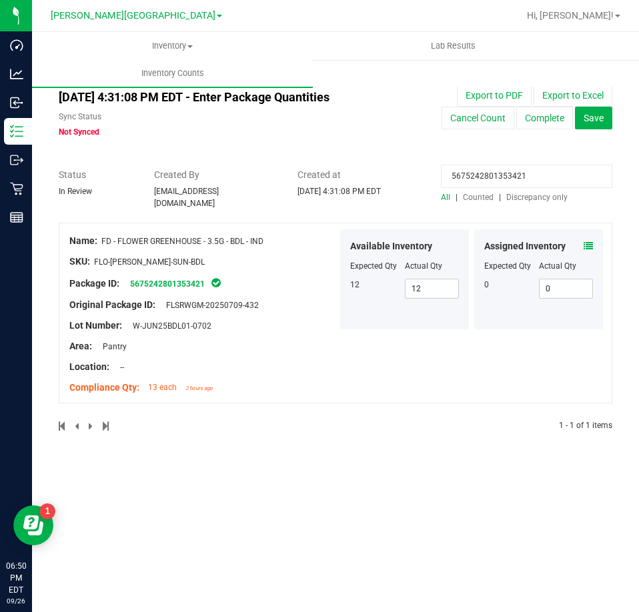
click at [546, 167] on input "5675242801353421" at bounding box center [526, 176] width 171 height 23
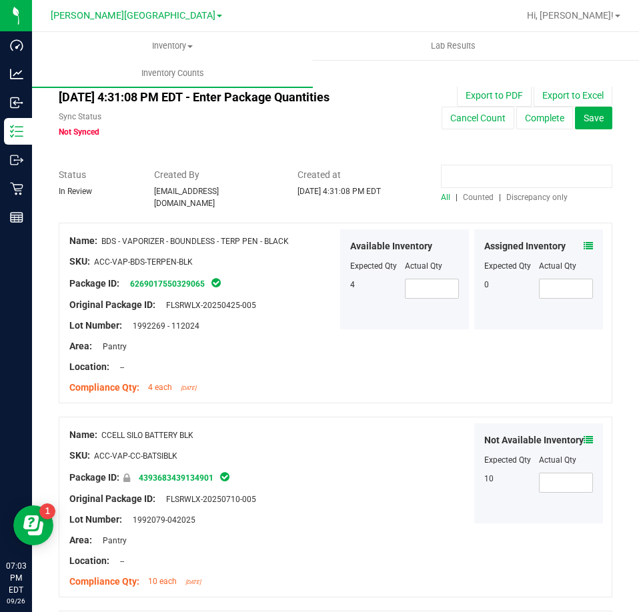
click at [468, 181] on input at bounding box center [526, 176] width 171 height 23
paste input "9006841643878409"
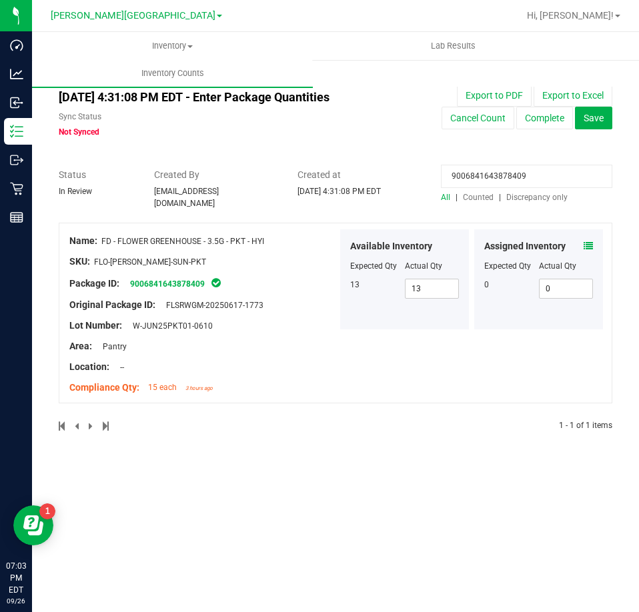
click at [590, 241] on icon at bounding box center [588, 245] width 9 height 9
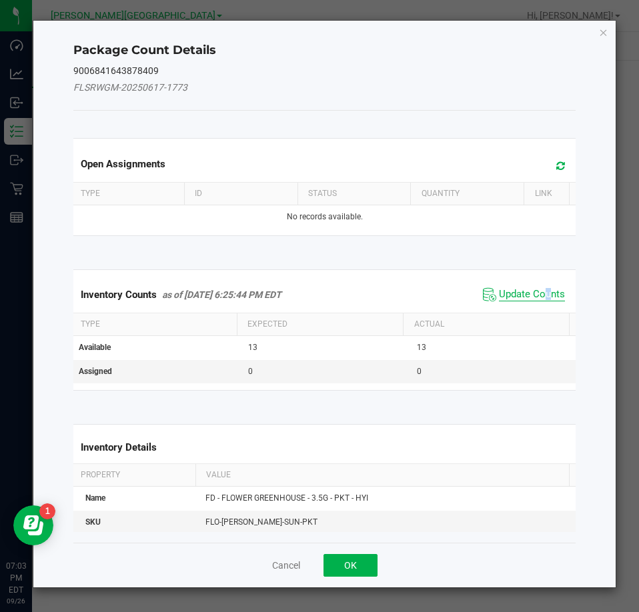
click at [538, 291] on span "Update Counts" at bounding box center [532, 294] width 66 height 13
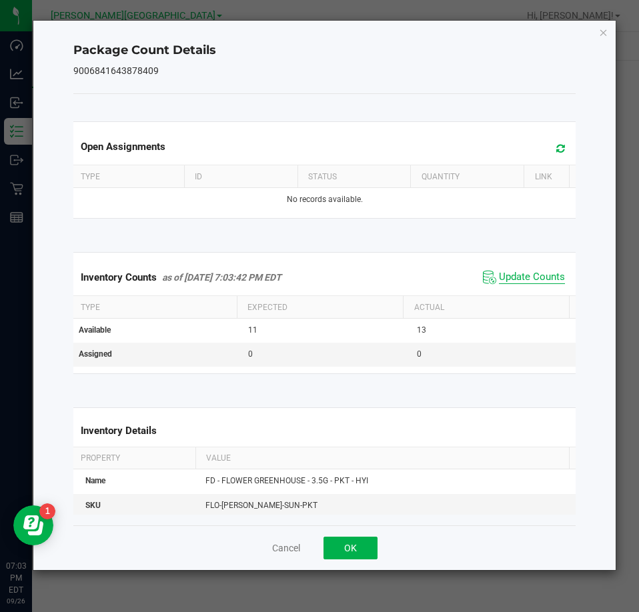
click at [526, 275] on span "Update Counts" at bounding box center [532, 277] width 66 height 13
click at [603, 29] on icon "Close" at bounding box center [603, 32] width 9 height 16
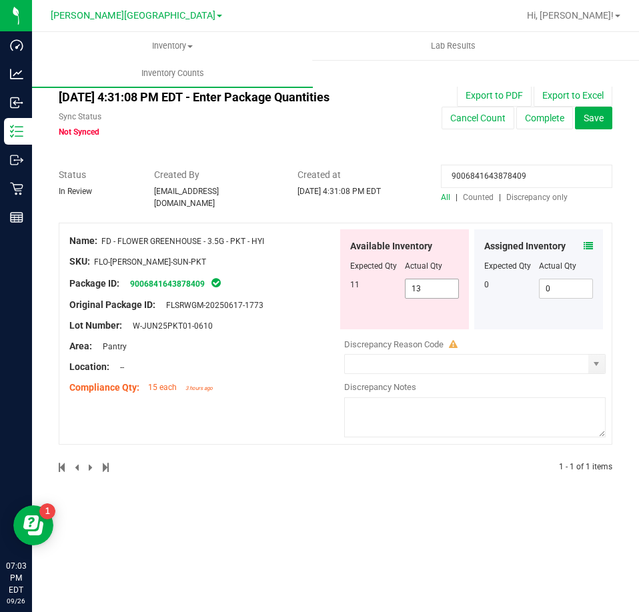
click at [434, 286] on span "13 13" at bounding box center [432, 289] width 55 height 20
click at [0, 0] on input "13" at bounding box center [0, 0] width 0 height 0
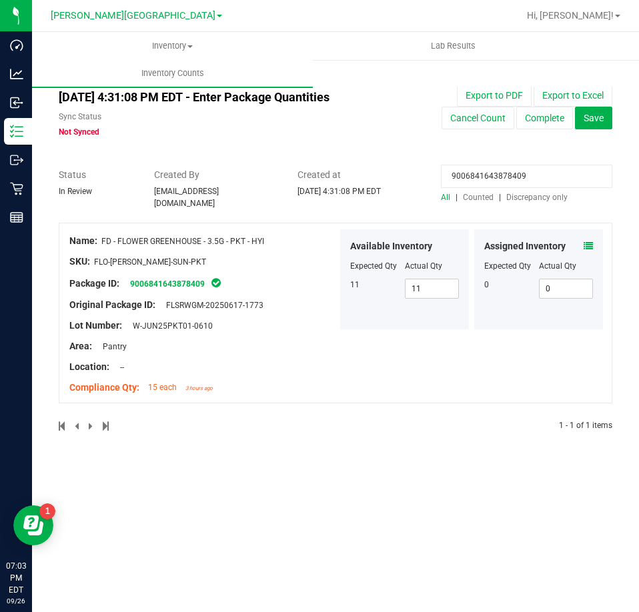
click at [582, 173] on input "9006841643878409" at bounding box center [526, 176] width 171 height 23
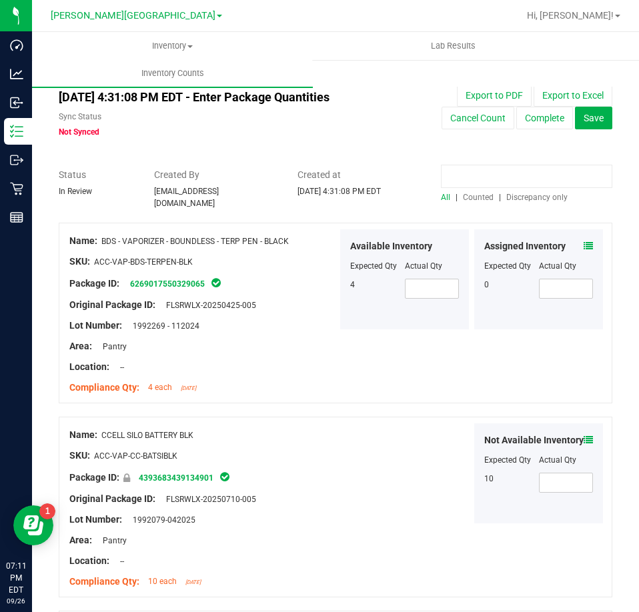
click at [543, 173] on input at bounding box center [526, 176] width 171 height 23
paste input "9612164875175097"
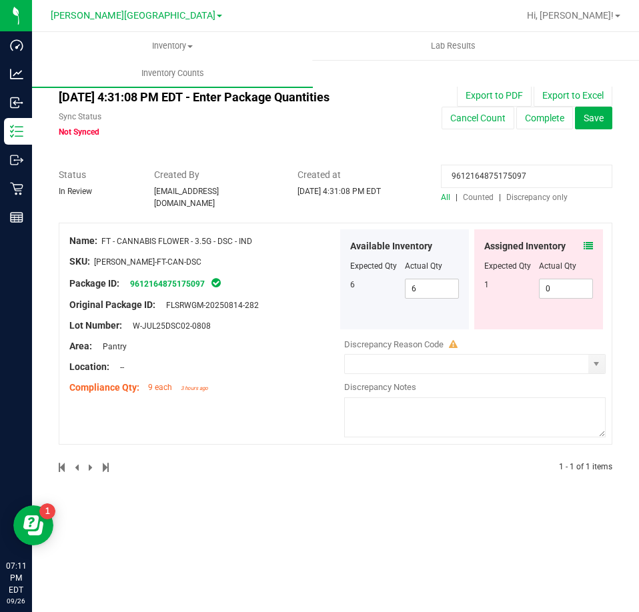
click at [587, 241] on icon at bounding box center [588, 245] width 9 height 9
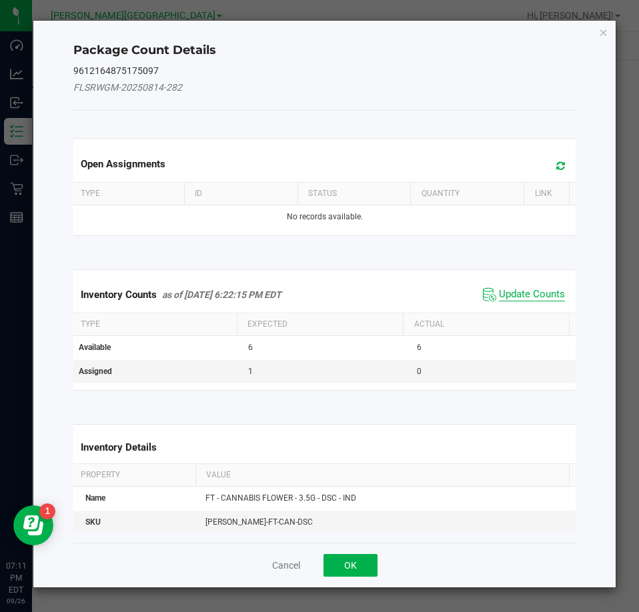
click at [546, 295] on span "Update Counts" at bounding box center [532, 294] width 66 height 13
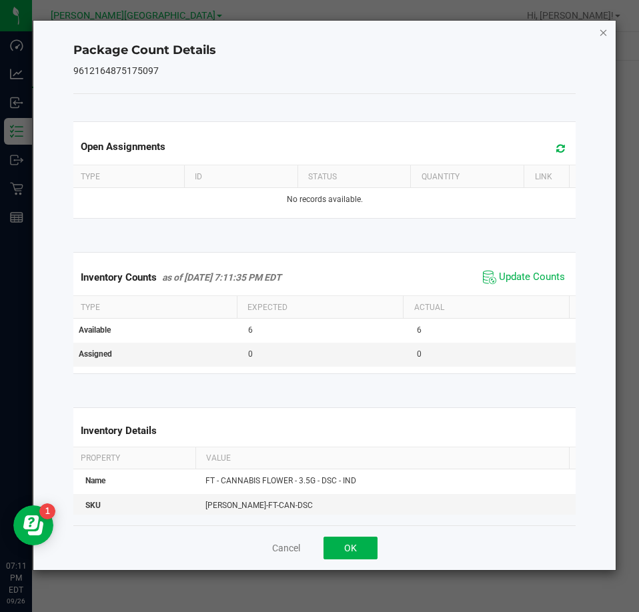
drag, startPoint x: 607, startPoint y: 33, endPoint x: 579, endPoint y: 72, distance: 48.3
click at [606, 33] on icon "Close" at bounding box center [603, 32] width 9 height 16
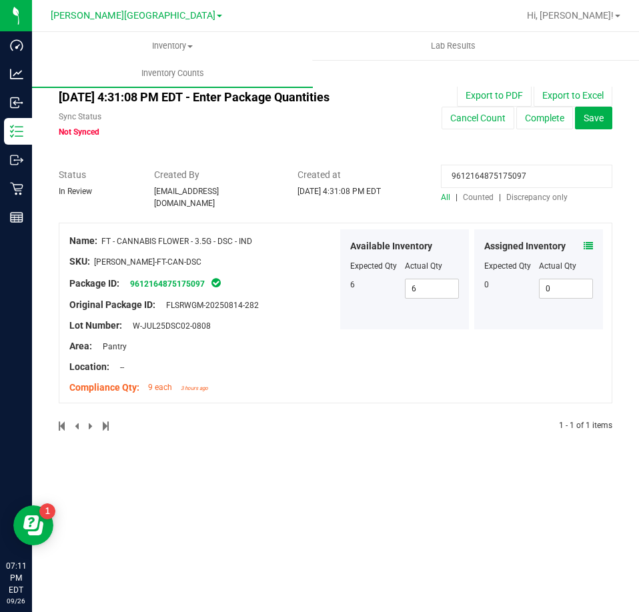
click at [527, 185] on input "9612164875175097" at bounding box center [526, 176] width 171 height 23
paste input "7862420595229558"
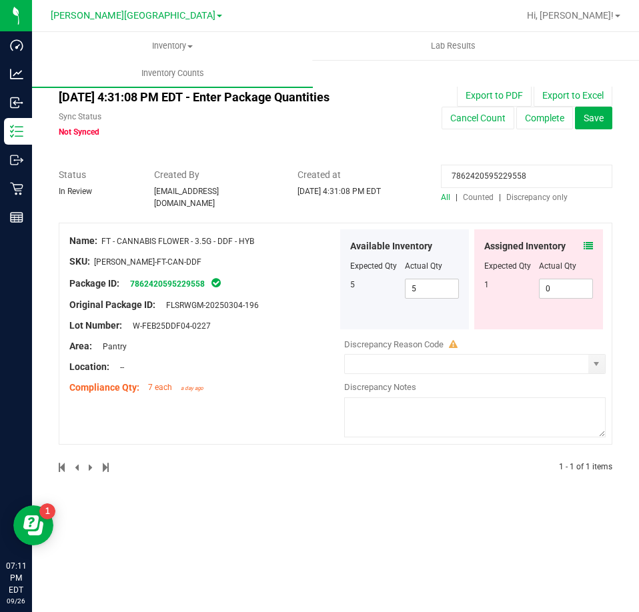
click at [592, 246] on span at bounding box center [588, 246] width 9 height 14
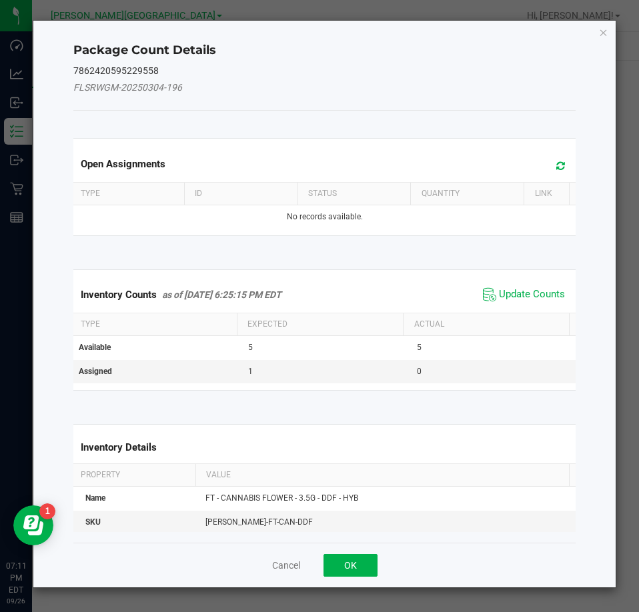
click at [524, 302] on span "Update Counts" at bounding box center [524, 295] width 89 height 20
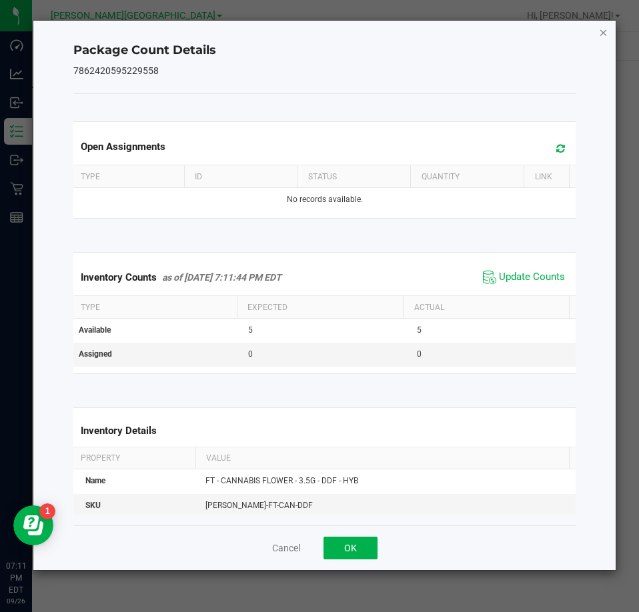
click at [603, 27] on icon "Close" at bounding box center [603, 32] width 9 height 16
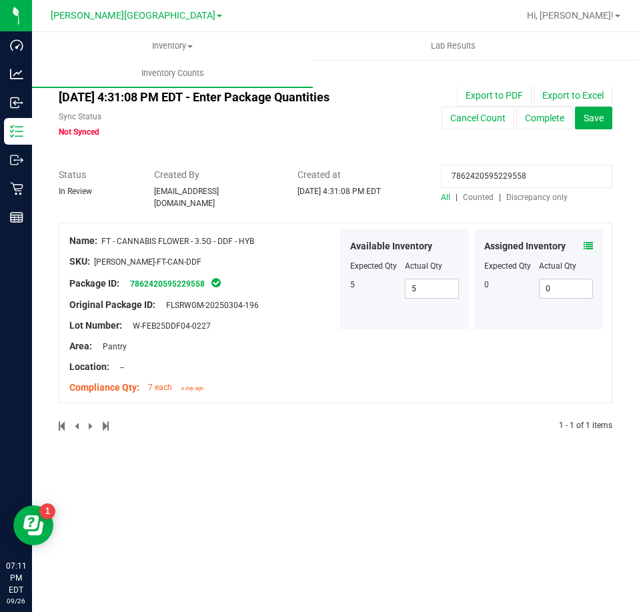
click at [533, 173] on input "7862420595229558" at bounding box center [526, 176] width 171 height 23
paste input "3387334404940707"
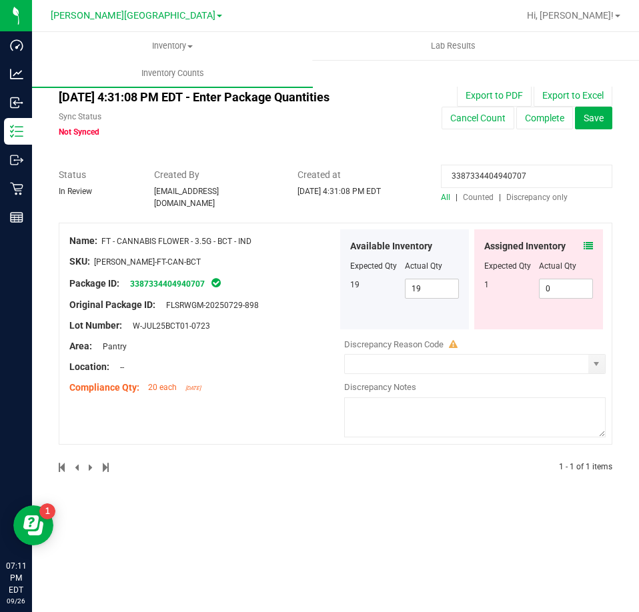
click at [585, 241] on icon at bounding box center [588, 245] width 9 height 9
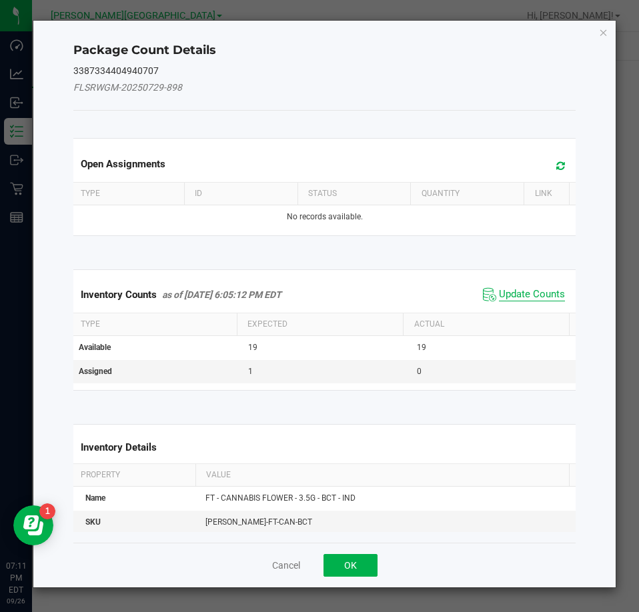
click at [544, 298] on span "Update Counts" at bounding box center [532, 294] width 66 height 13
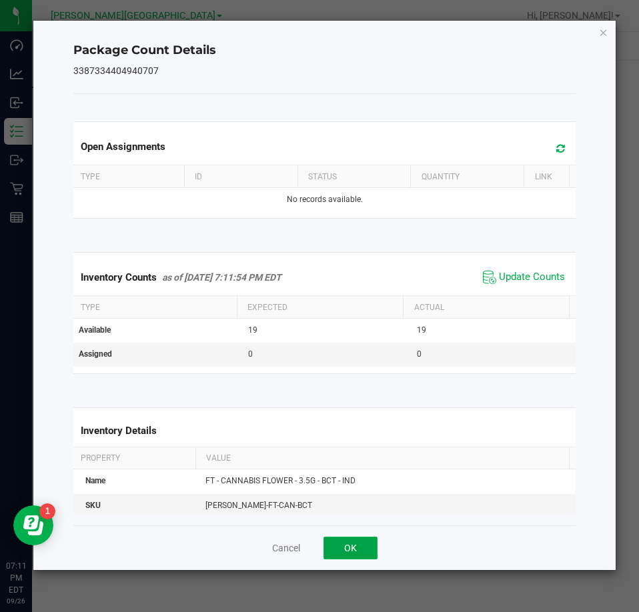
click at [364, 552] on button "OK" at bounding box center [351, 548] width 54 height 23
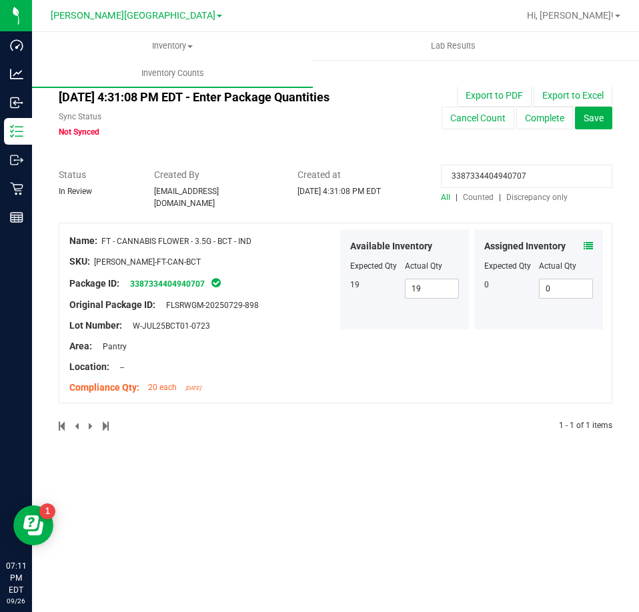
click at [588, 241] on icon at bounding box center [588, 245] width 9 height 9
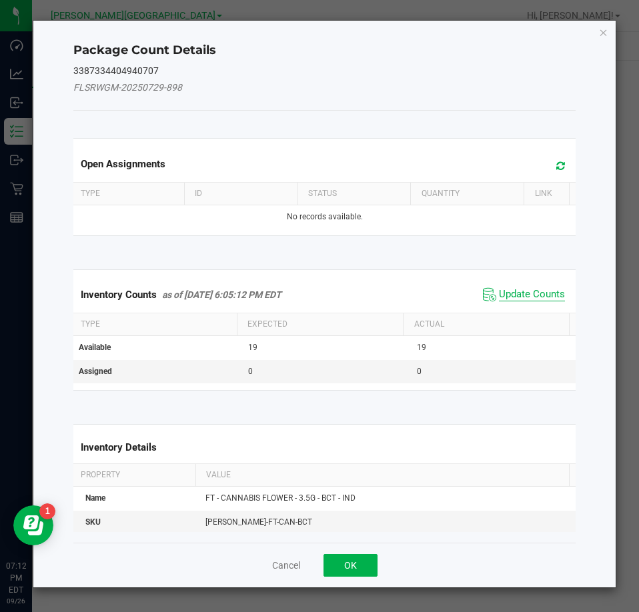
click at [508, 293] on span "Update Counts" at bounding box center [532, 294] width 66 height 13
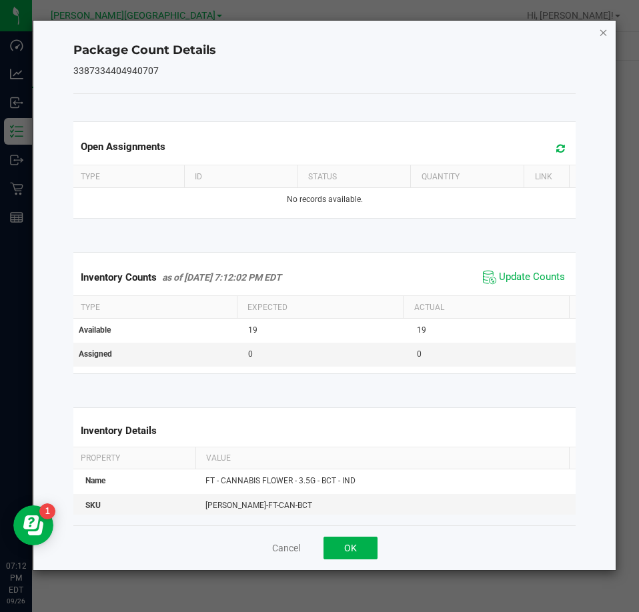
click at [604, 31] on icon "Close" at bounding box center [603, 32] width 9 height 16
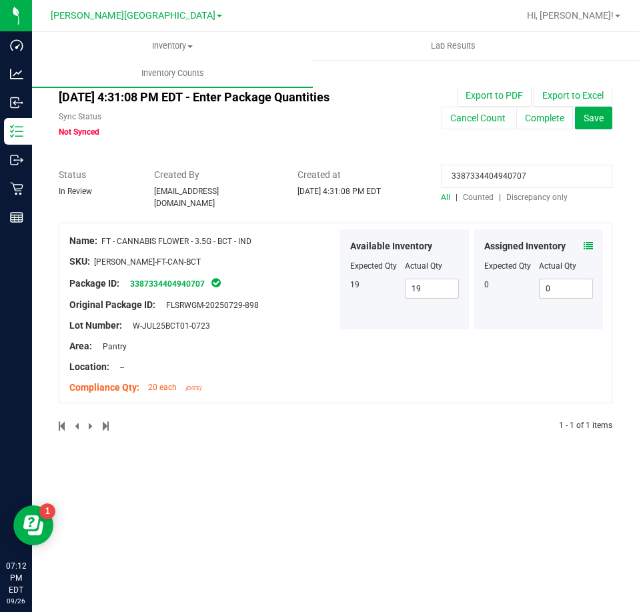
click at [486, 183] on input "3387334404940707" at bounding box center [526, 176] width 171 height 23
paste input "5556994002931630"
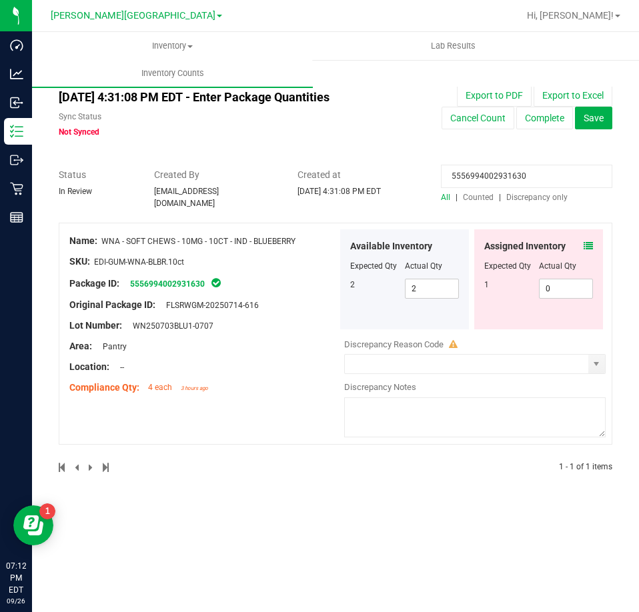
click at [587, 241] on icon at bounding box center [588, 245] width 9 height 9
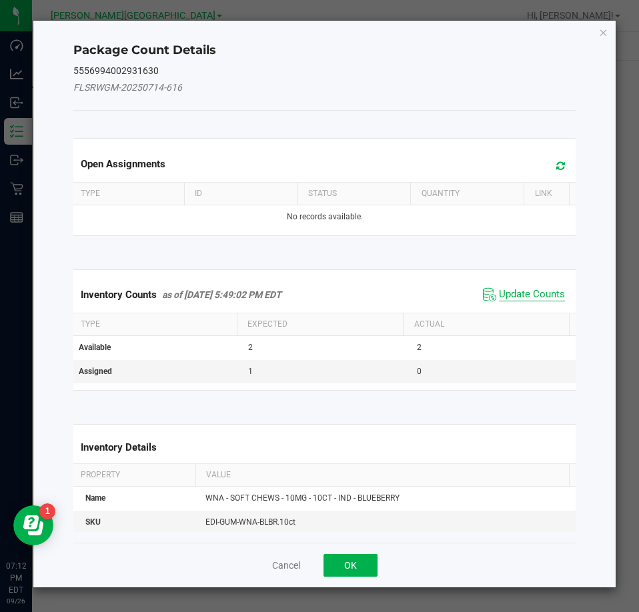
click at [520, 294] on span "Update Counts" at bounding box center [532, 294] width 66 height 13
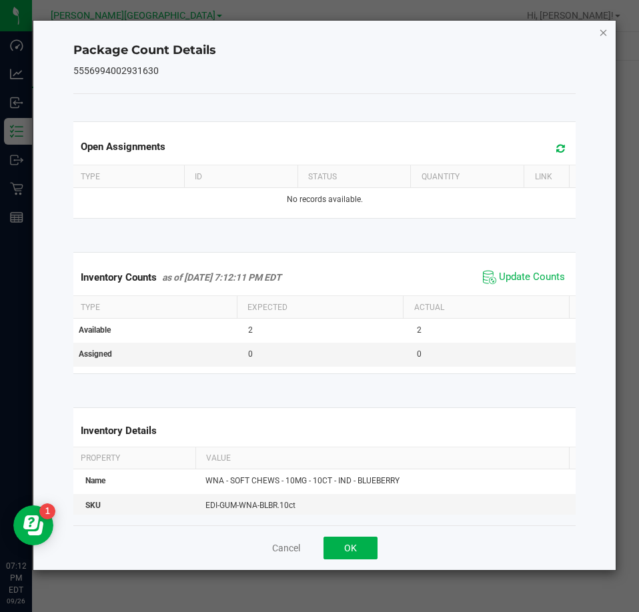
click at [602, 36] on icon "Close" at bounding box center [603, 32] width 9 height 16
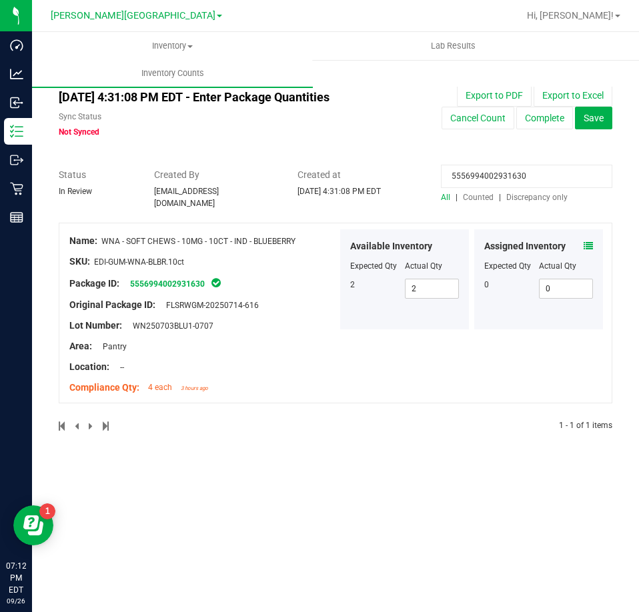
click at [523, 175] on input "5556994002931630" at bounding box center [526, 176] width 171 height 23
paste input "6930665544552288"
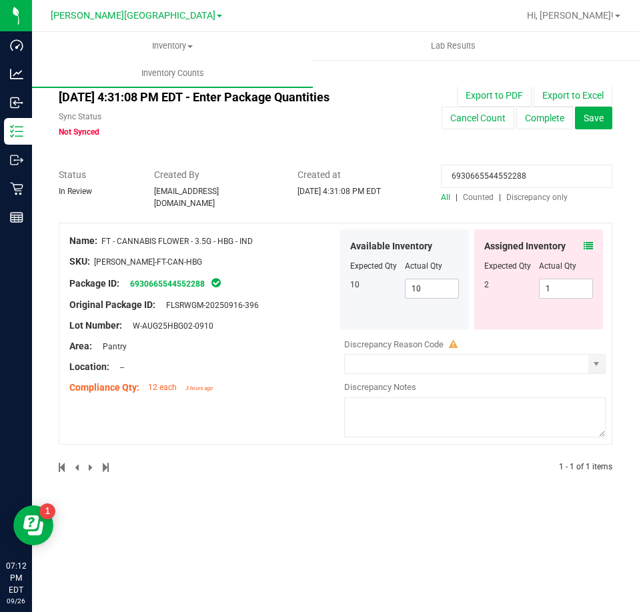
click at [588, 241] on icon at bounding box center [588, 245] width 9 height 9
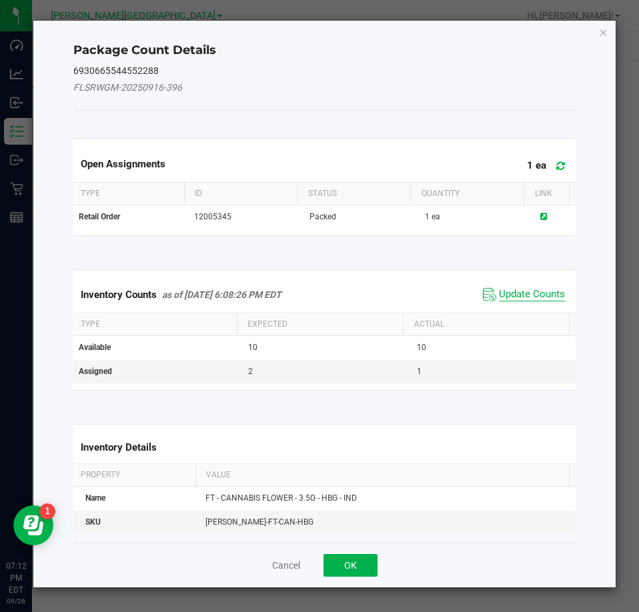
click at [545, 298] on span "Update Counts" at bounding box center [532, 294] width 66 height 13
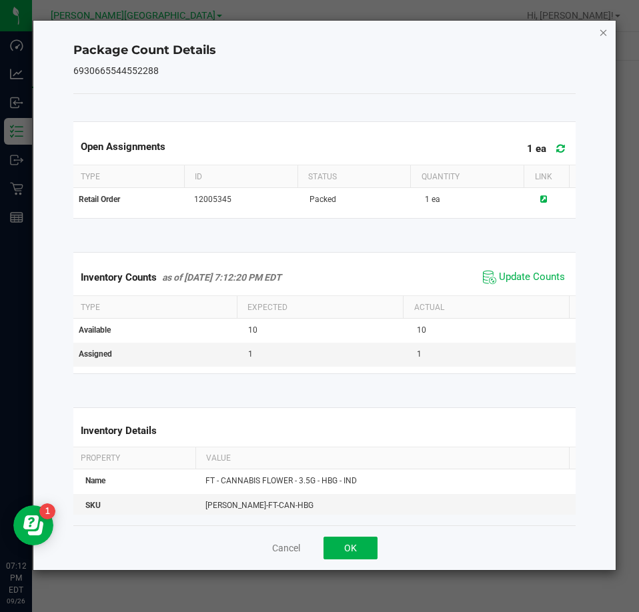
click at [606, 35] on icon "Close" at bounding box center [603, 32] width 9 height 16
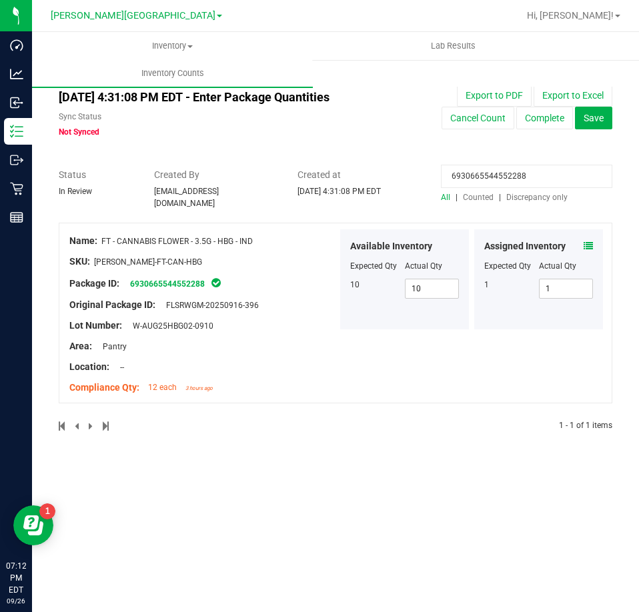
click at [546, 179] on input "6930665544552288" at bounding box center [526, 176] width 171 height 23
paste input "9810546495985571"
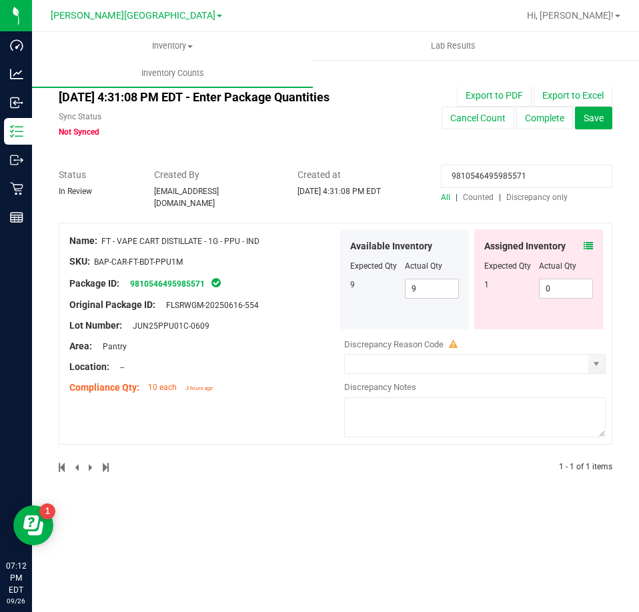
click at [591, 241] on icon at bounding box center [588, 245] width 9 height 9
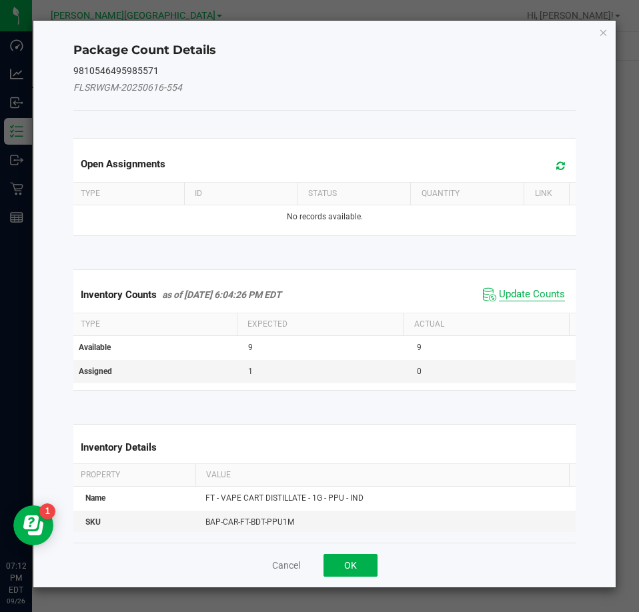
click at [540, 288] on span "Update Counts" at bounding box center [532, 294] width 66 height 13
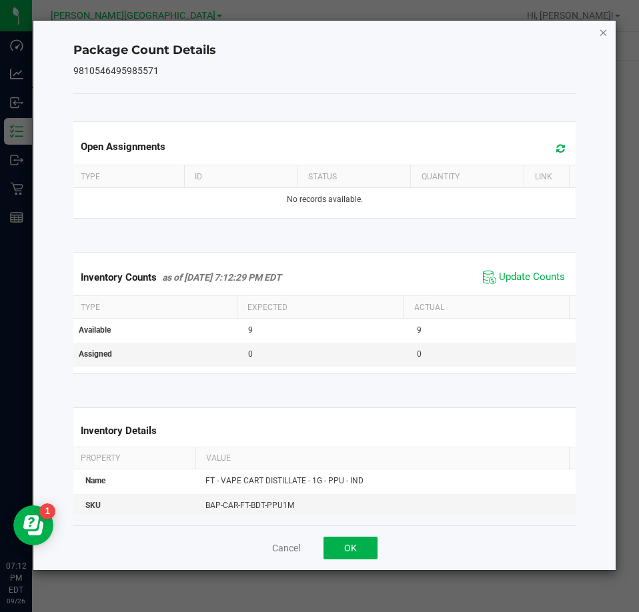
click at [603, 33] on icon "Close" at bounding box center [603, 32] width 9 height 16
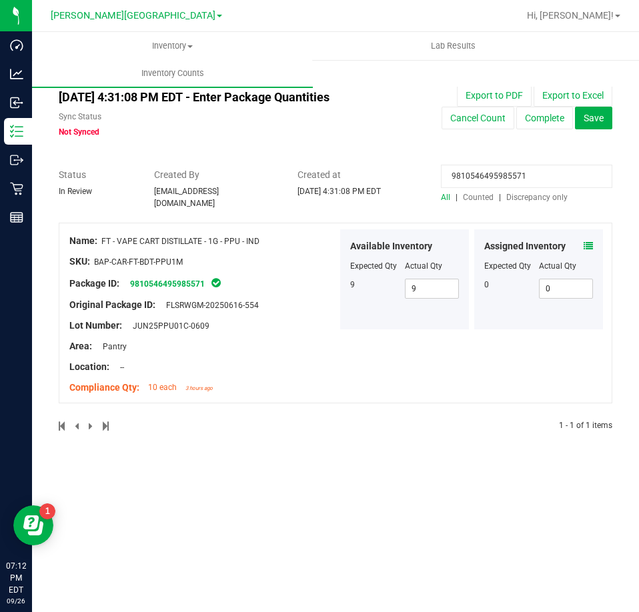
click at [519, 179] on input "9810546495985571" at bounding box center [526, 176] width 171 height 23
paste input "0610609882306726"
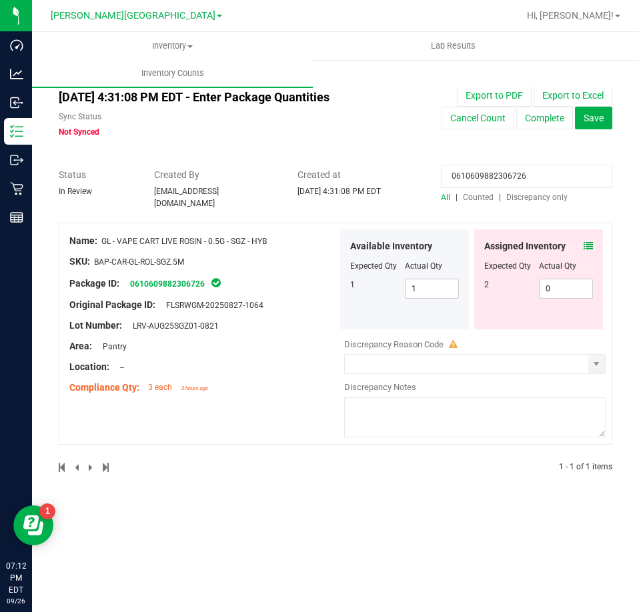
click at [585, 241] on icon at bounding box center [588, 245] width 9 height 9
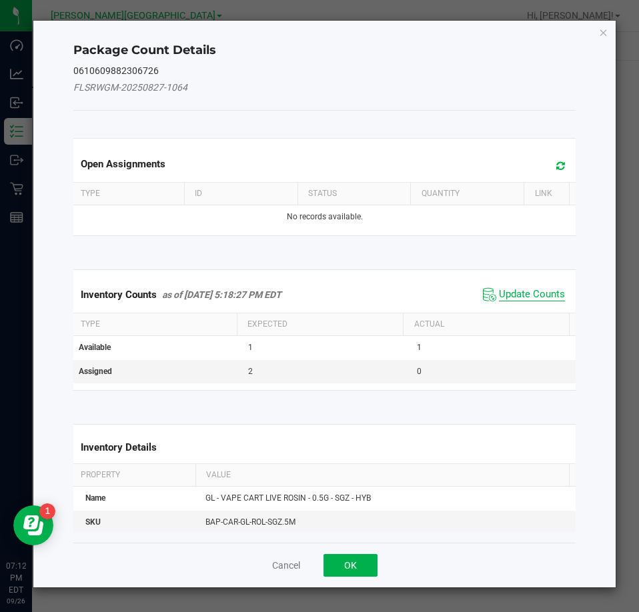
click at [504, 296] on span "Update Counts" at bounding box center [532, 294] width 66 height 13
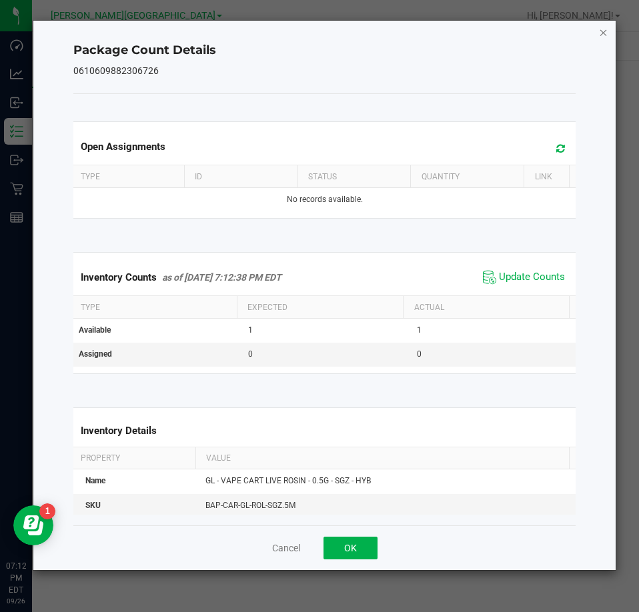
click at [605, 26] on icon "Close" at bounding box center [603, 32] width 9 height 16
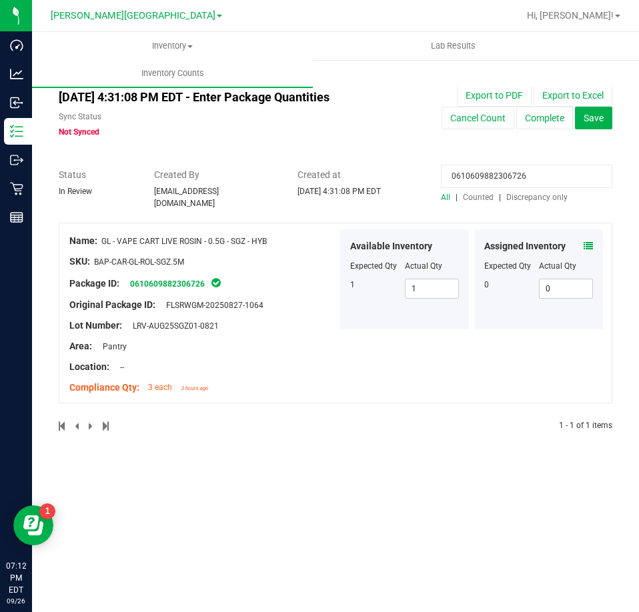
click at [536, 177] on input "0610609882306726" at bounding box center [526, 176] width 171 height 23
paste input "9537979342249544"
click at [591, 241] on icon at bounding box center [588, 245] width 9 height 9
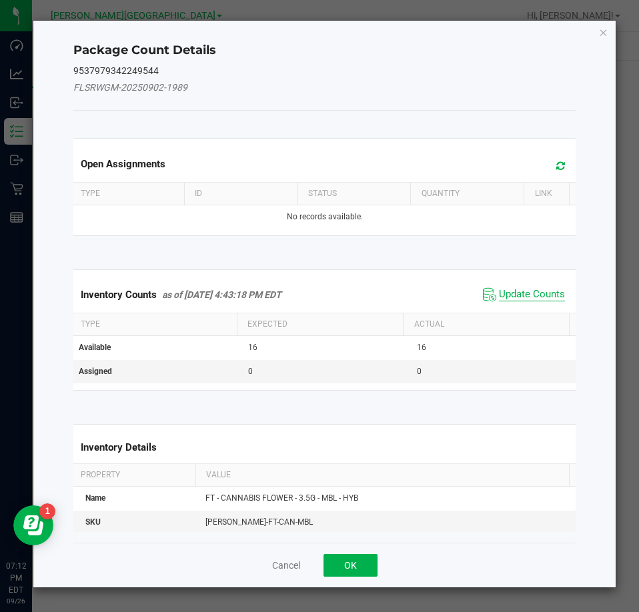
click at [499, 295] on span "Update Counts" at bounding box center [532, 294] width 66 height 13
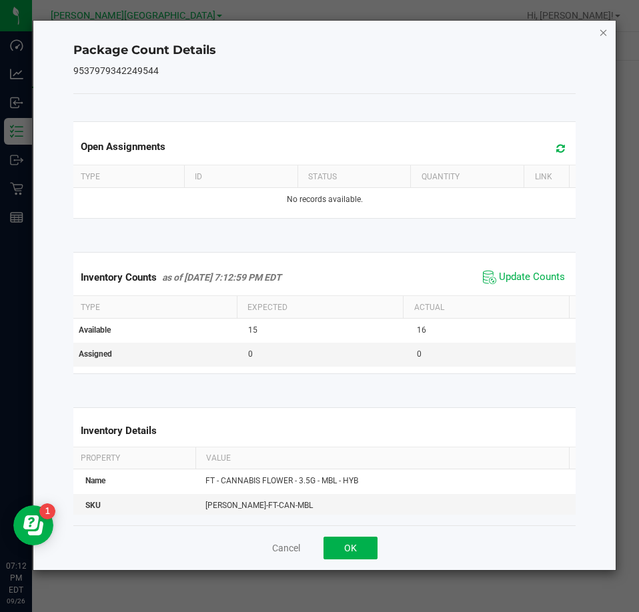
click at [606, 29] on icon "Close" at bounding box center [603, 32] width 9 height 16
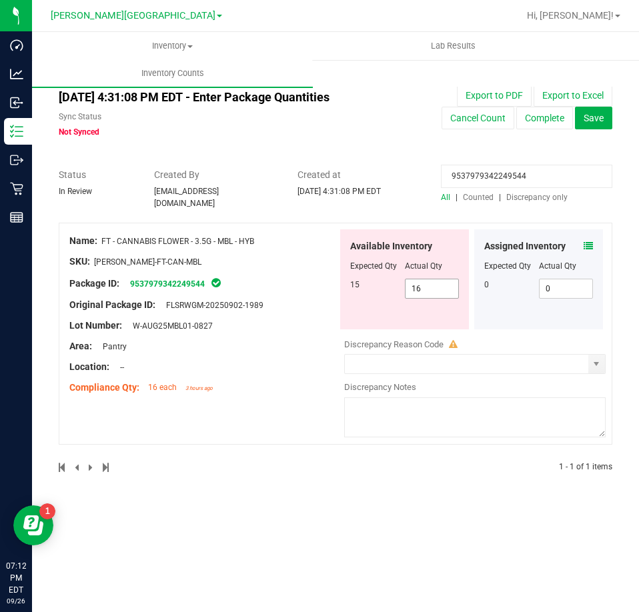
click at [423, 282] on span "16 16" at bounding box center [432, 289] width 55 height 20
click at [423, 282] on input "16" at bounding box center [432, 288] width 53 height 19
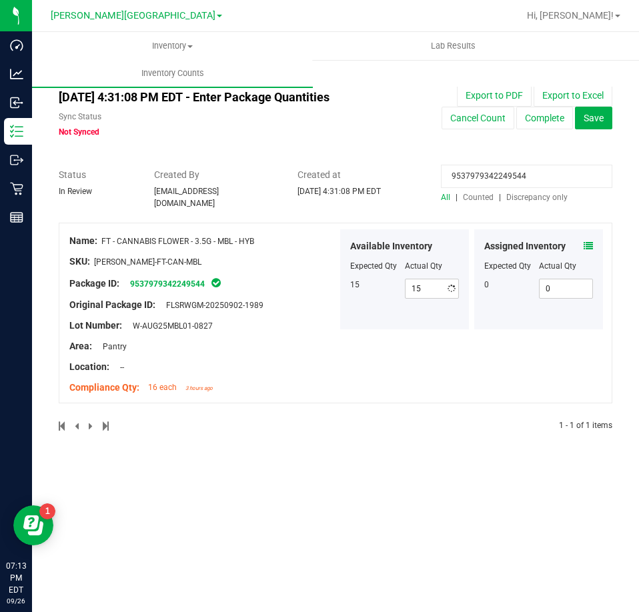
click at [489, 175] on input "9537979342249544" at bounding box center [526, 176] width 171 height 23
paste input "4086466341138945"
click at [586, 241] on icon at bounding box center [588, 245] width 9 height 9
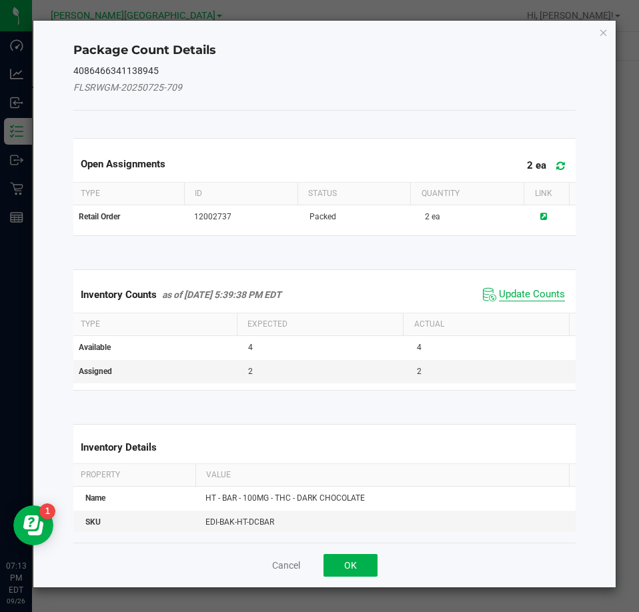
click at [542, 296] on span "Update Counts" at bounding box center [532, 294] width 66 height 13
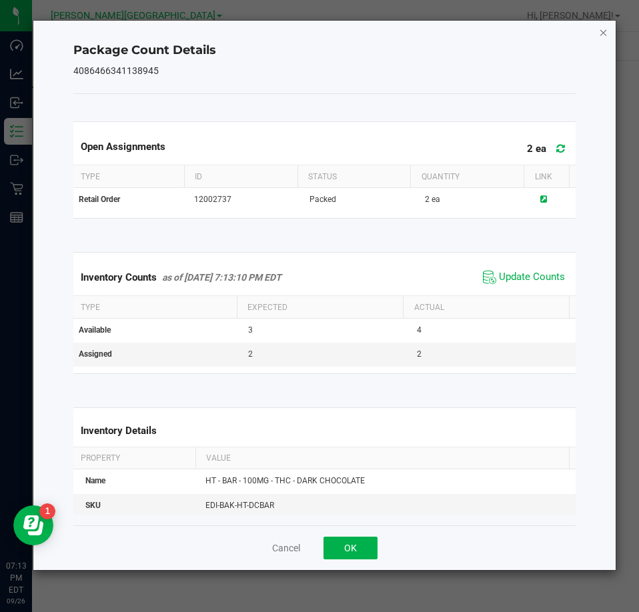
click at [600, 36] on icon "Close" at bounding box center [603, 32] width 9 height 16
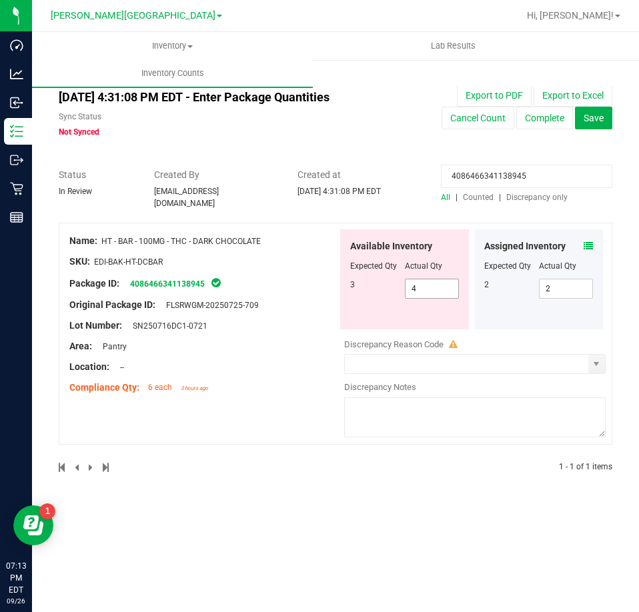
click at [435, 286] on span "4 4" at bounding box center [432, 289] width 55 height 20
click at [435, 286] on input "4" at bounding box center [432, 288] width 53 height 19
click at [387, 520] on div "Inventory All packages All inventory Waste log Create inventory Lab Results Inv…" at bounding box center [335, 322] width 607 height 580
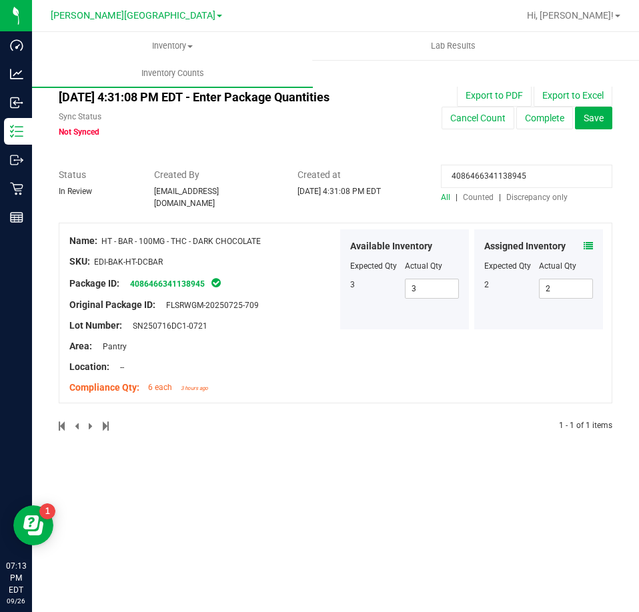
click at [553, 181] on input "4086466341138945" at bounding box center [526, 176] width 171 height 23
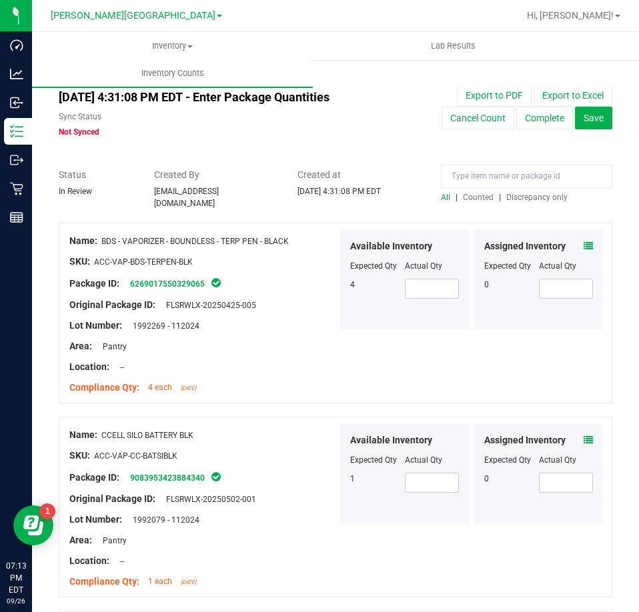
click at [524, 193] on span "Discrepancy only" at bounding box center [536, 197] width 61 height 9
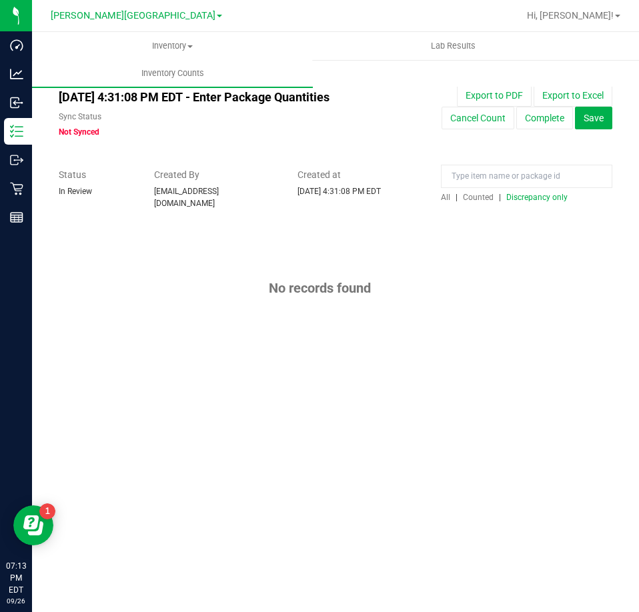
click at [474, 201] on span "Counted" at bounding box center [478, 197] width 31 height 9
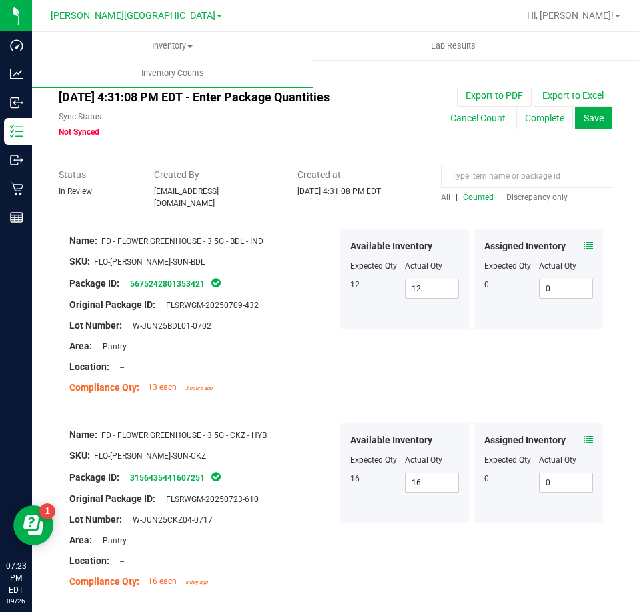
click at [434, 201] on div "All | Counted | Discrepancy only" at bounding box center [526, 185] width 191 height 35
click at [441, 193] on span "All" at bounding box center [445, 197] width 9 height 9
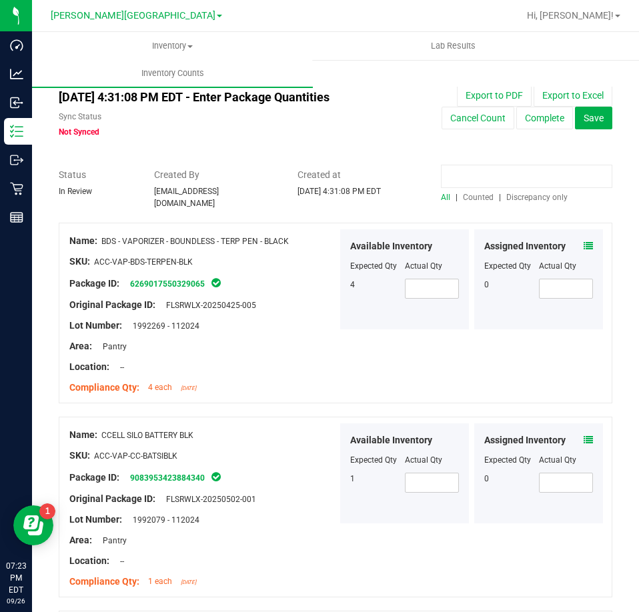
click at [454, 181] on input at bounding box center [526, 176] width 171 height 23
paste input "3373182876679278"
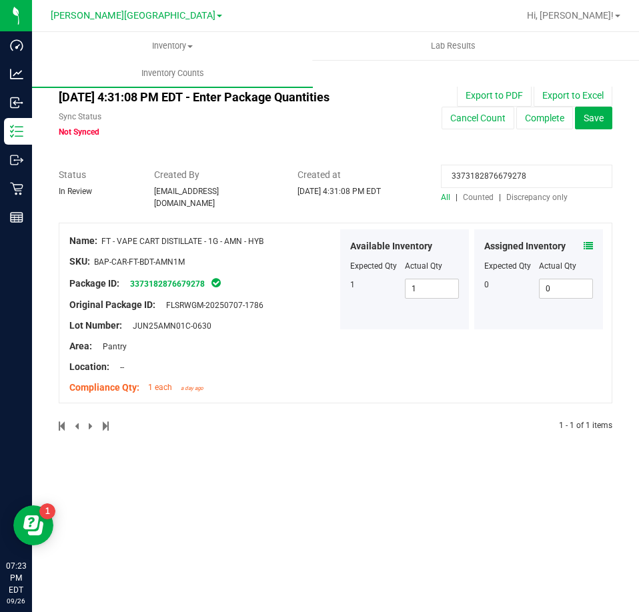
click at [585, 241] on icon at bounding box center [588, 245] width 9 height 9
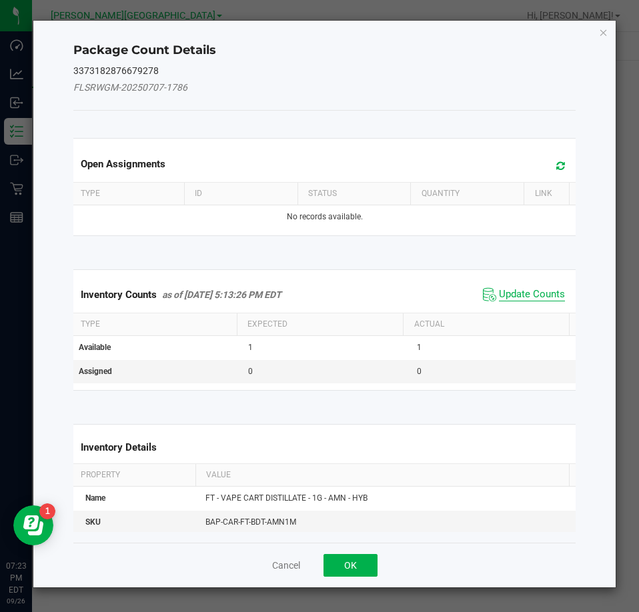
click at [528, 288] on span "Update Counts" at bounding box center [532, 294] width 66 height 13
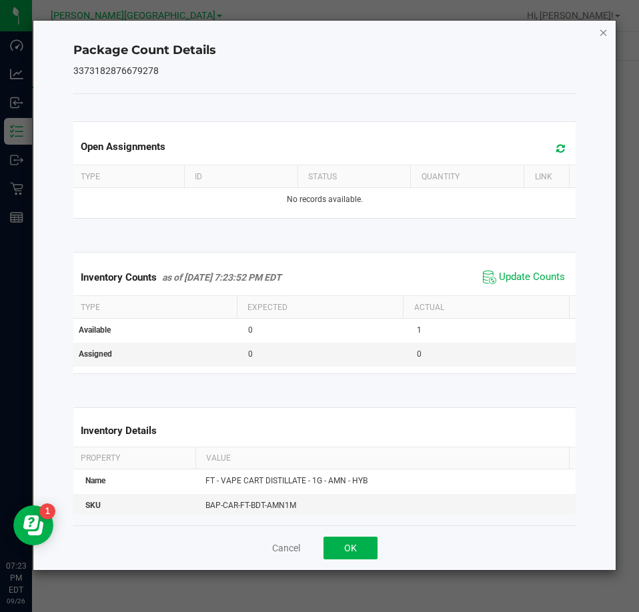
click at [600, 29] on icon "Close" at bounding box center [603, 32] width 9 height 16
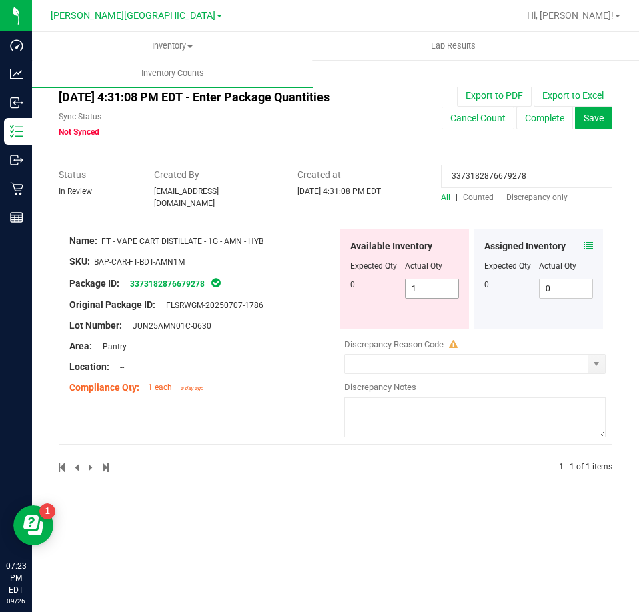
click at [420, 282] on span "1 1" at bounding box center [432, 289] width 55 height 20
click at [420, 282] on input "1" at bounding box center [432, 288] width 53 height 19
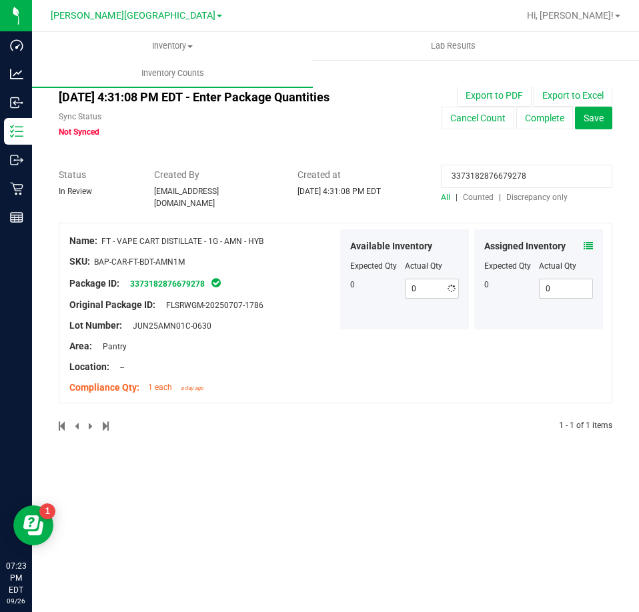
click at [486, 179] on input "3373182876679278" at bounding box center [526, 176] width 171 height 23
paste input "4901622603932223"
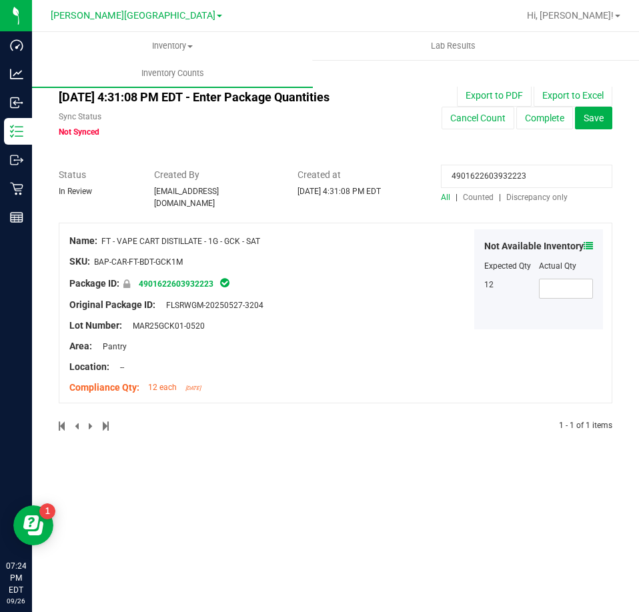
click at [584, 241] on icon at bounding box center [588, 245] width 9 height 9
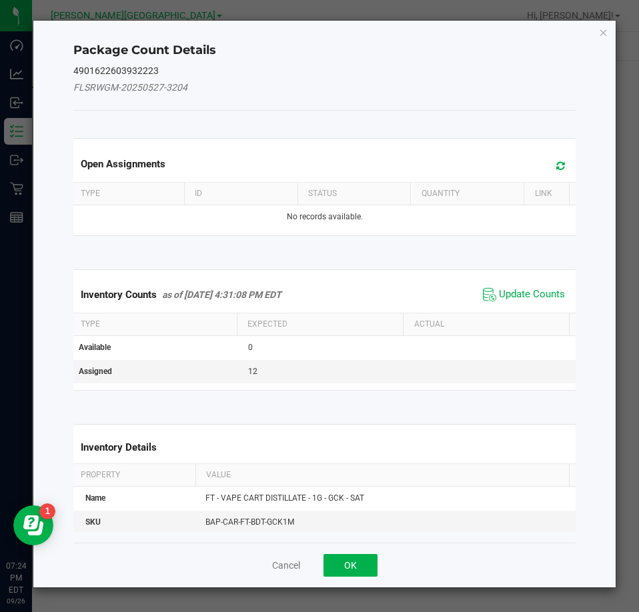
click at [558, 297] on span "Update Counts" at bounding box center [524, 295] width 89 height 20
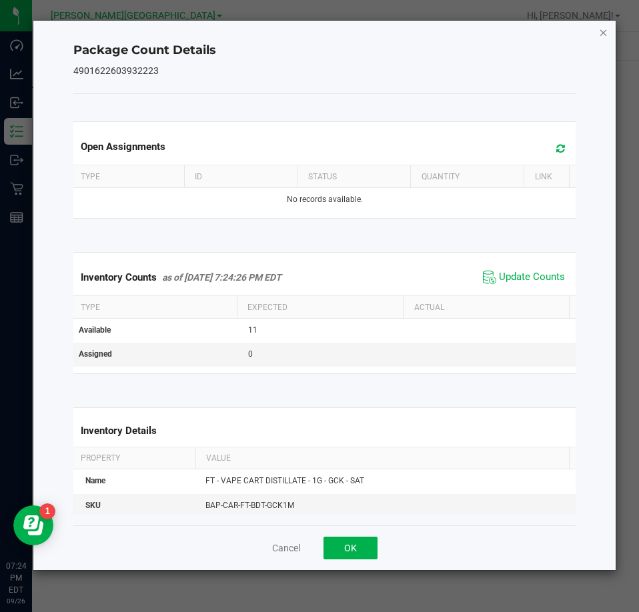
click at [600, 32] on icon "Close" at bounding box center [603, 32] width 9 height 16
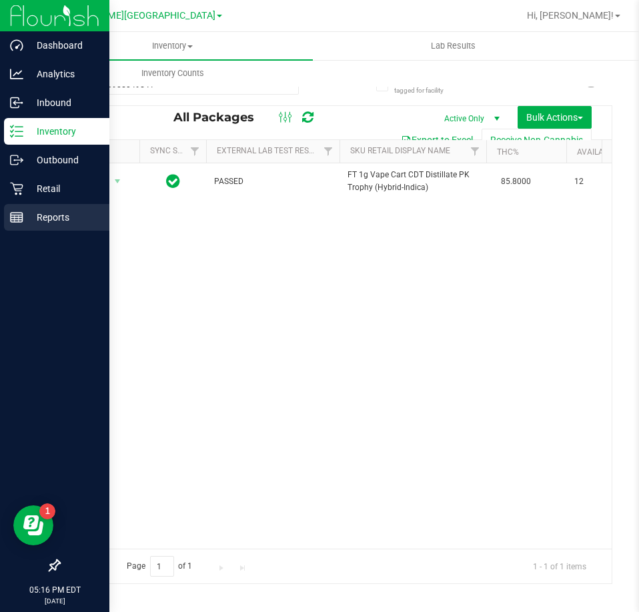
click at [11, 217] on rect at bounding box center [17, 217] width 12 height 9
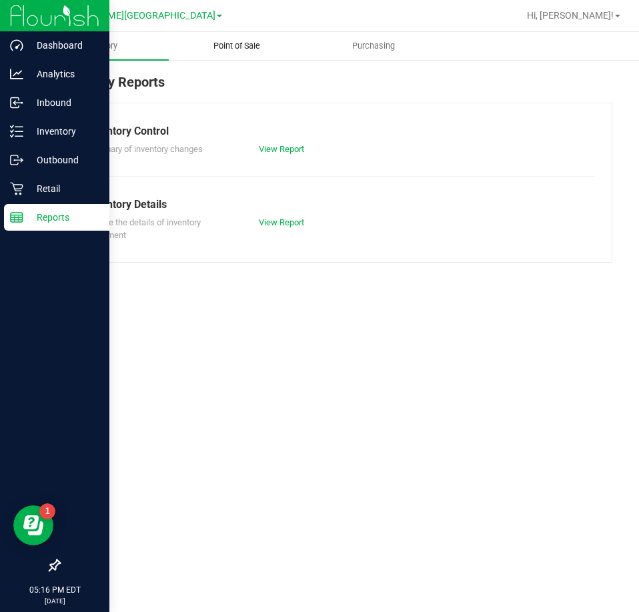
click at [234, 48] on span "Point of Sale" at bounding box center [236, 46] width 83 height 12
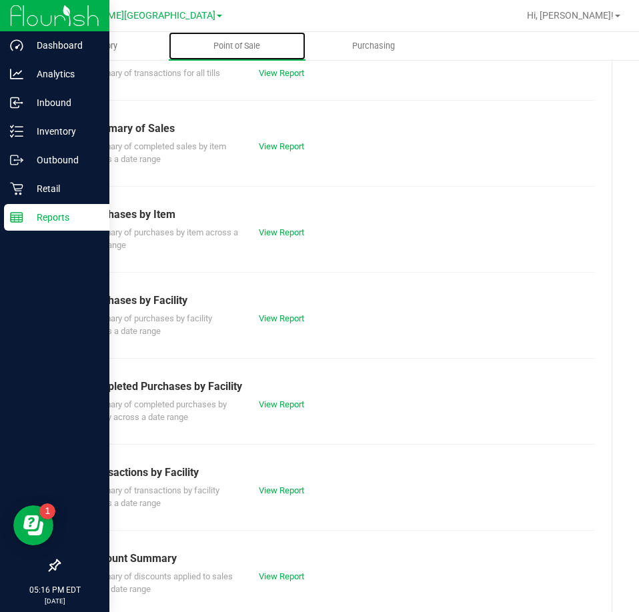
scroll to position [133, 0]
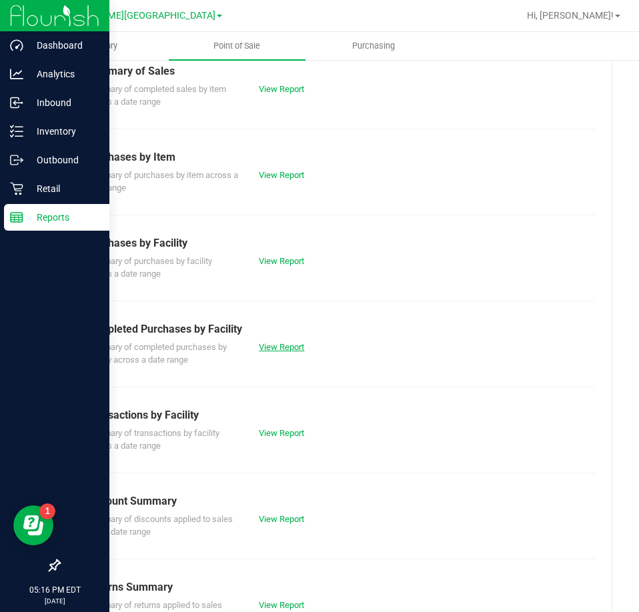
click at [290, 349] on link "View Report" at bounding box center [281, 347] width 45 height 10
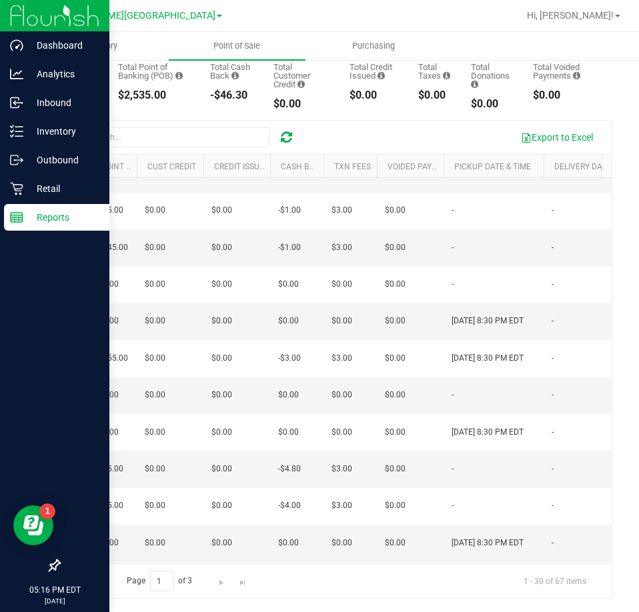
scroll to position [133, 712]
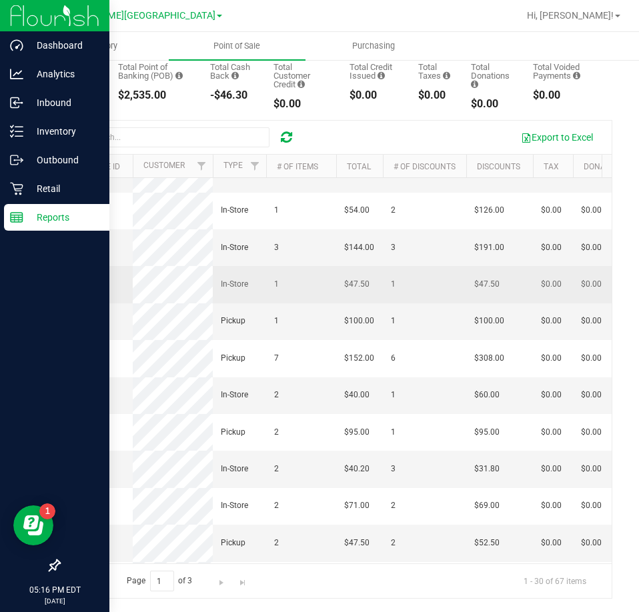
click at [91, 289] on span "12010584" at bounding box center [85, 283] width 37 height 9
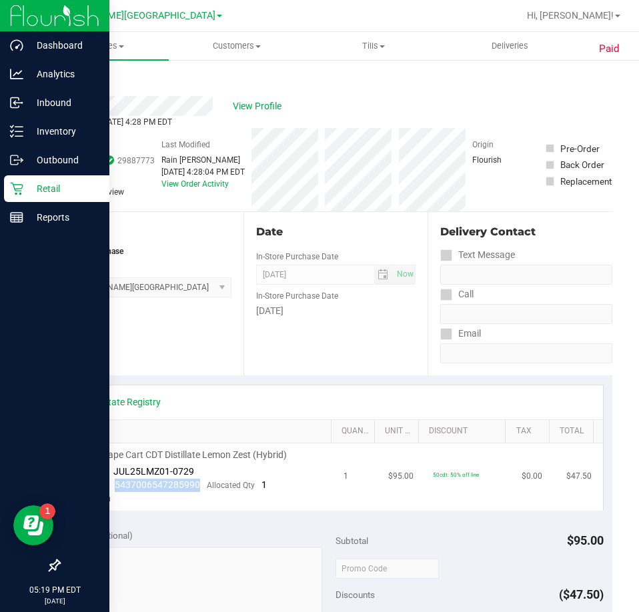
drag, startPoint x: 188, startPoint y: 486, endPoint x: 115, endPoint y: 490, distance: 72.9
click at [115, 490] on span "5437006547285990" at bounding box center [157, 485] width 85 height 11
copy span "5437006547285990"
click at [71, 83] on link "Back" at bounding box center [69, 79] width 20 height 9
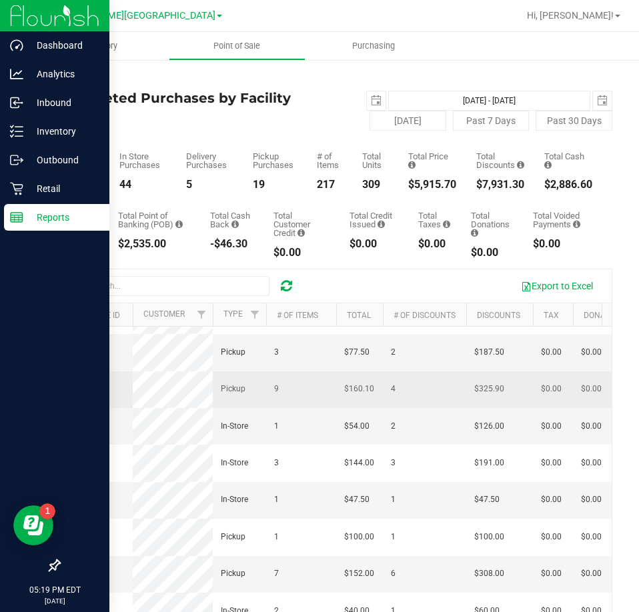
scroll to position [133, 0]
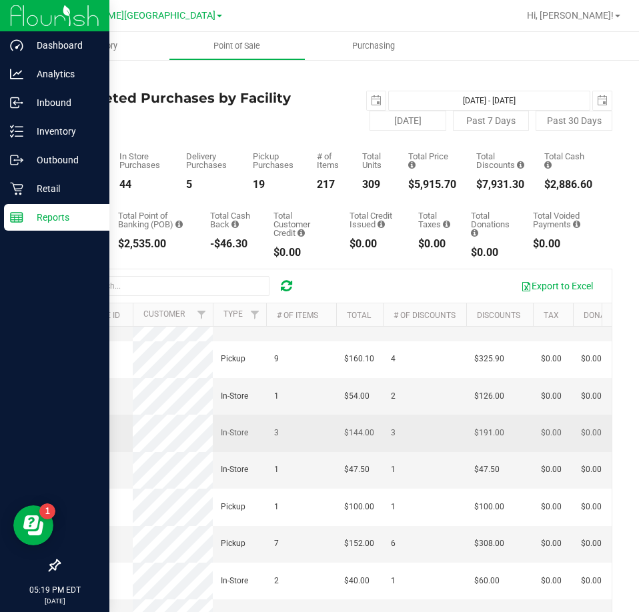
click at [81, 438] on span "12010646" at bounding box center [85, 432] width 37 height 9
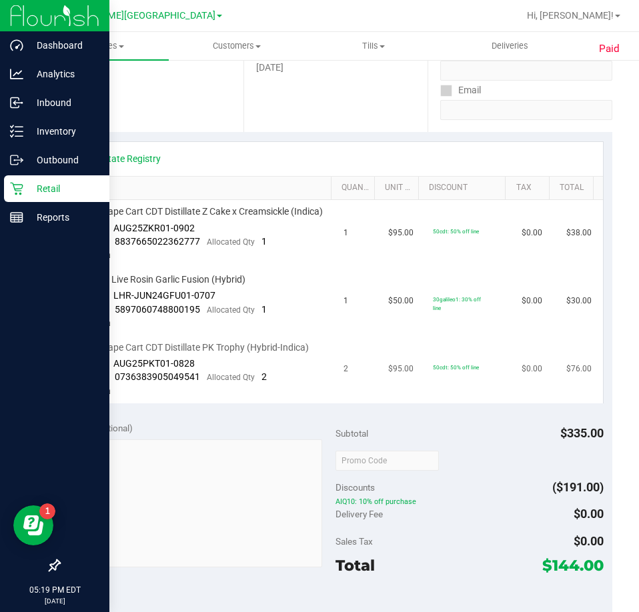
scroll to position [267, 0]
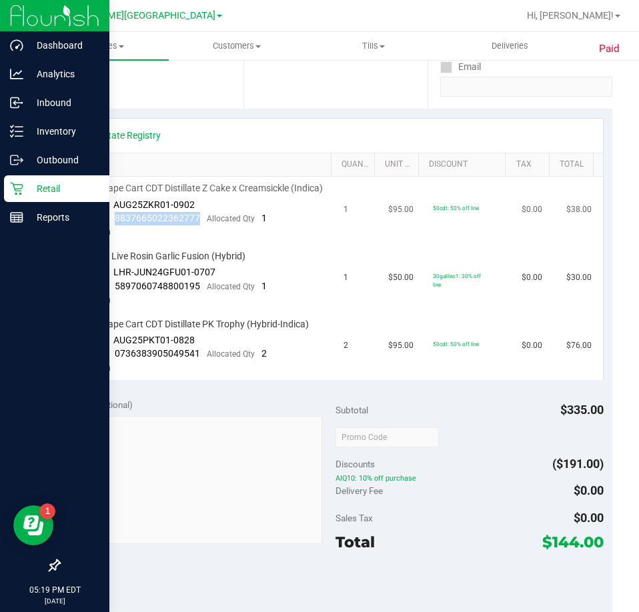
drag, startPoint x: 197, startPoint y: 229, endPoint x: 113, endPoint y: 229, distance: 83.4
click at [113, 225] on div "Package 8837665022362777 Allocated Qty 1" at bounding box center [172, 218] width 190 height 13
copy span "8837665022362777"
drag, startPoint x: 188, startPoint y: 300, endPoint x: 114, endPoint y: 300, distance: 74.0
click at [114, 294] on div "Package 5897060748800195 Allocated Qty 1" at bounding box center [172, 286] width 190 height 13
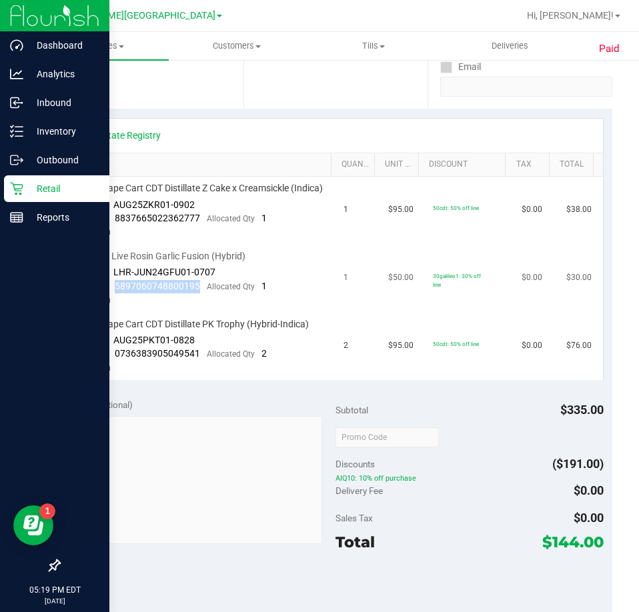
copy span "5897060748800195"
drag, startPoint x: 201, startPoint y: 365, endPoint x: 115, endPoint y: 371, distance: 85.6
click at [115, 361] on div "Package 0736383905049541 Allocated Qty 2" at bounding box center [172, 354] width 190 height 13
copy span "0736383905049541"
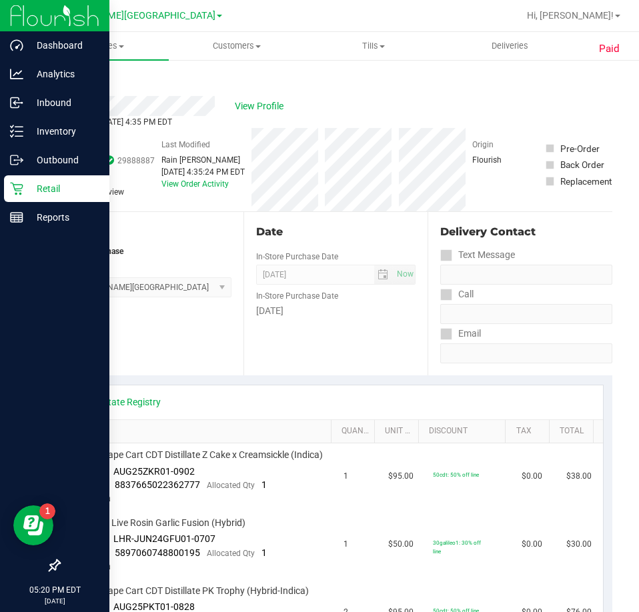
click at [66, 75] on div "Back" at bounding box center [69, 80] width 20 height 16
click at [67, 87] on div "Back" at bounding box center [69, 80] width 20 height 16
click at [62, 83] on link "Back" at bounding box center [69, 79] width 20 height 9
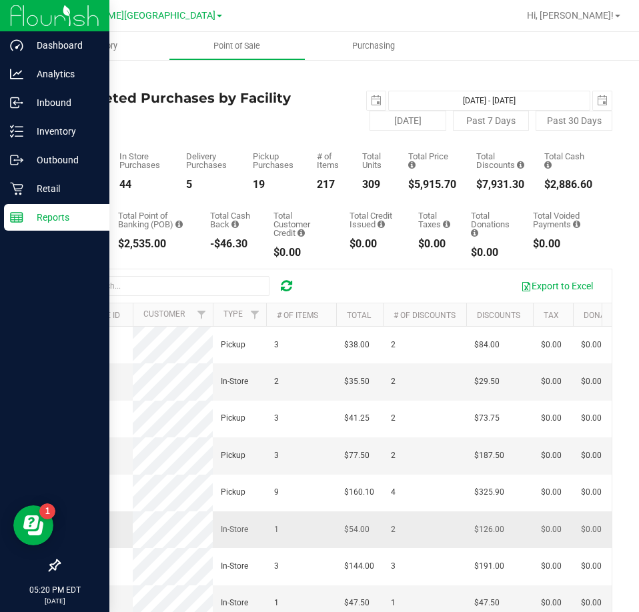
click at [79, 534] on span "12010754" at bounding box center [85, 529] width 37 height 9
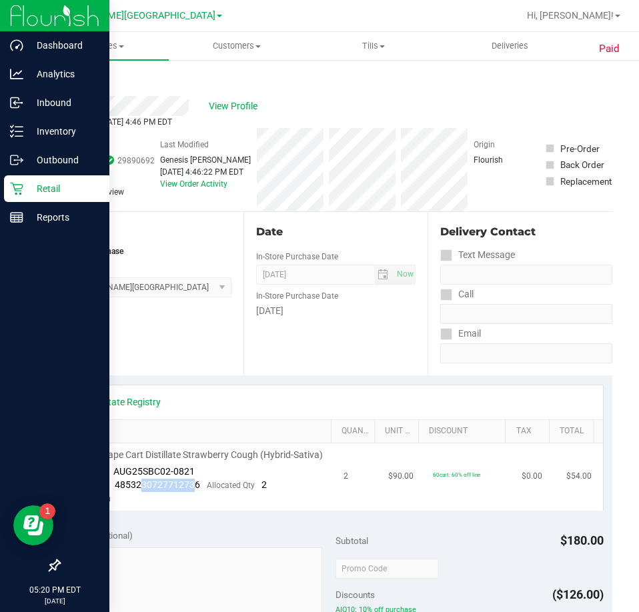
drag, startPoint x: 195, startPoint y: 500, endPoint x: 158, endPoint y: 504, distance: 36.9
click at [144, 490] on span "4853230727712736" at bounding box center [157, 485] width 85 height 11
drag, startPoint x: 200, startPoint y: 492, endPoint x: 115, endPoint y: 497, distance: 84.8
click at [115, 492] on div "Package 4853230727712736 Allocated Qty 2" at bounding box center [172, 485] width 190 height 13
copy span "4853230727712736"
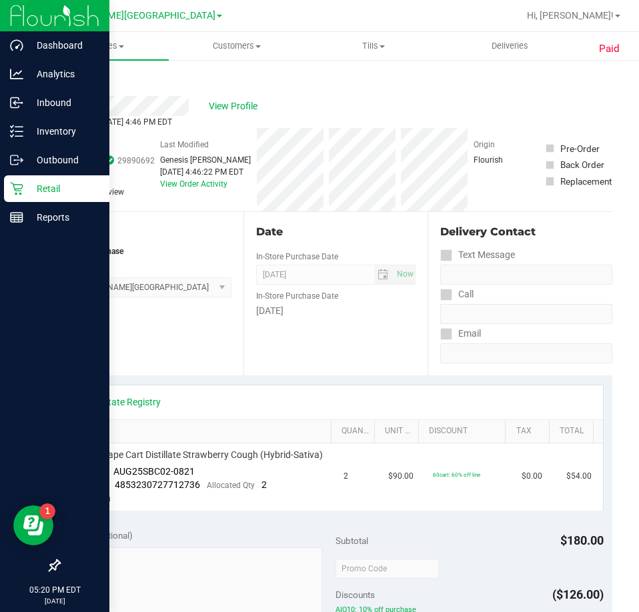
click at [69, 83] on link "Back" at bounding box center [69, 79] width 20 height 9
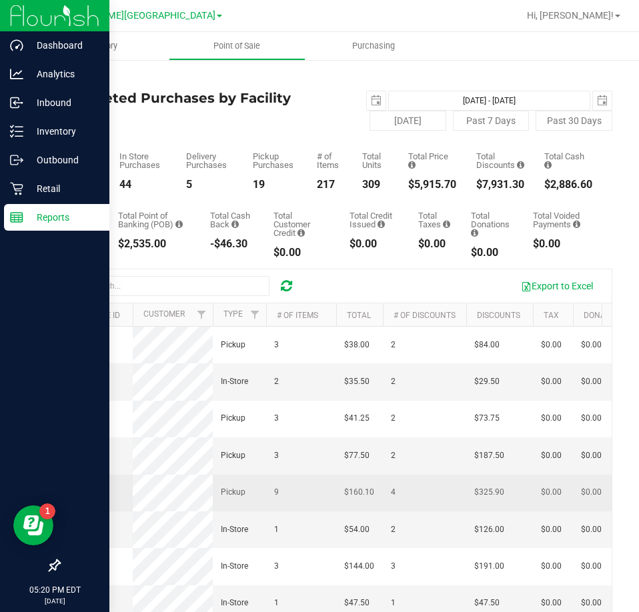
click at [85, 497] on span "12009150" at bounding box center [85, 492] width 37 height 9
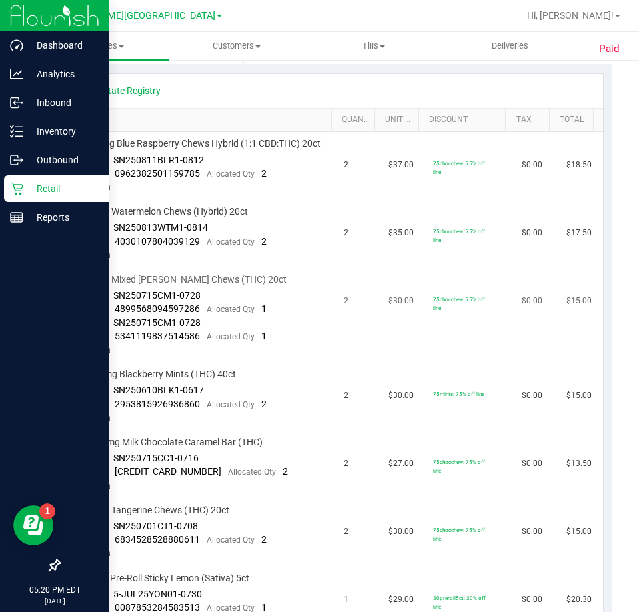
scroll to position [334, 0]
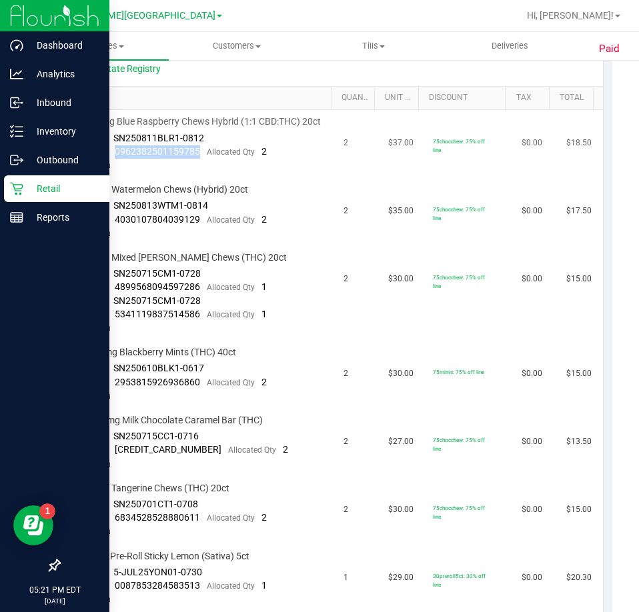
drag, startPoint x: 199, startPoint y: 167, endPoint x: 113, endPoint y: 161, distance: 85.6
click at [113, 159] on div "Package 0962382501159785 Allocated Qty 2" at bounding box center [172, 151] width 190 height 13
copy span "0962382501159785"
drag, startPoint x: 198, startPoint y: 233, endPoint x: 115, endPoint y: 232, distance: 83.4
click at [115, 227] on div "Package 4030107804039129 Allocated Qty 2" at bounding box center [172, 219] width 190 height 13
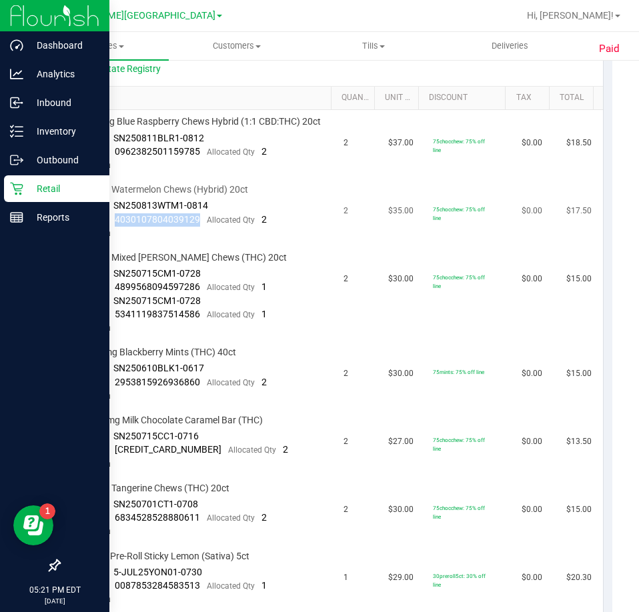
copy span "4030107804039129"
drag, startPoint x: 196, startPoint y: 298, endPoint x: 115, endPoint y: 294, distance: 80.8
click at [115, 294] on div "Package 4899568094597286 Allocated Qty 1" at bounding box center [172, 287] width 190 height 13
copy span "4899568094597286"
drag, startPoint x: 199, startPoint y: 329, endPoint x: 116, endPoint y: 325, distance: 83.5
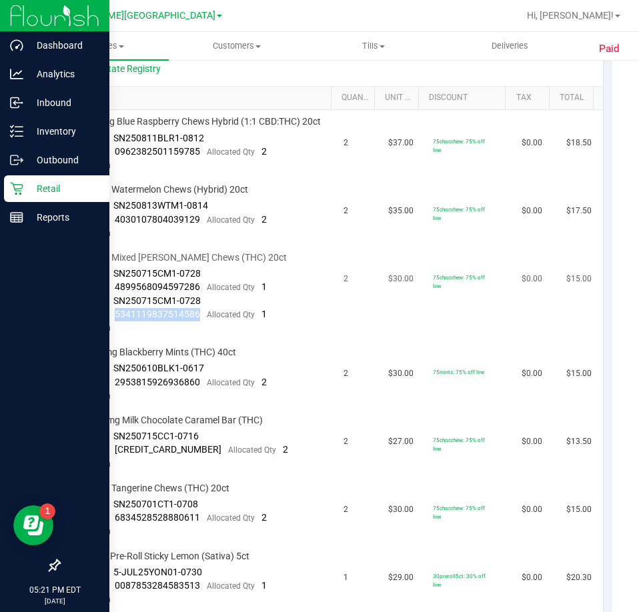
click at [116, 322] on div "Package 5341119837514586 Allocated Qty 1" at bounding box center [172, 314] width 190 height 13
copy span "5341119837514586"
drag, startPoint x: 197, startPoint y: 391, endPoint x: 116, endPoint y: 400, distance: 81.8
click at [116, 390] on div "Package 2953815926936860 Allocated Qty 2" at bounding box center [172, 382] width 190 height 13
copy span "2953815926936860"
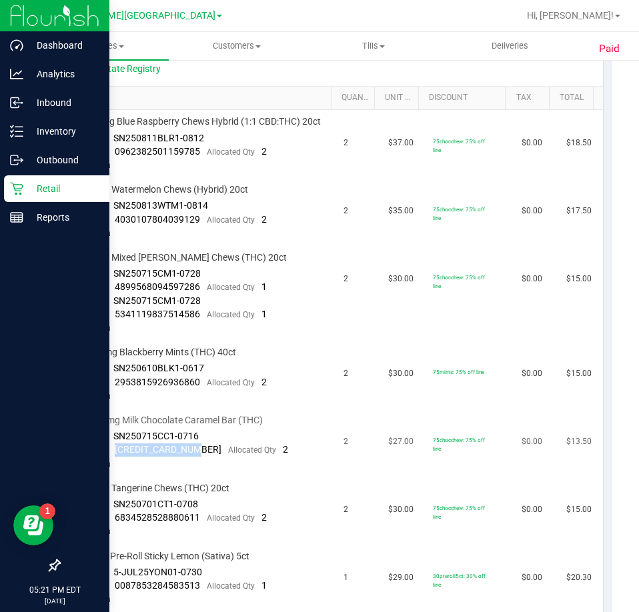
drag, startPoint x: 199, startPoint y: 462, endPoint x: 115, endPoint y: 466, distance: 83.5
click at [115, 457] on div "Package 4558355042900908 Allocated Qty 2" at bounding box center [182, 450] width 211 height 13
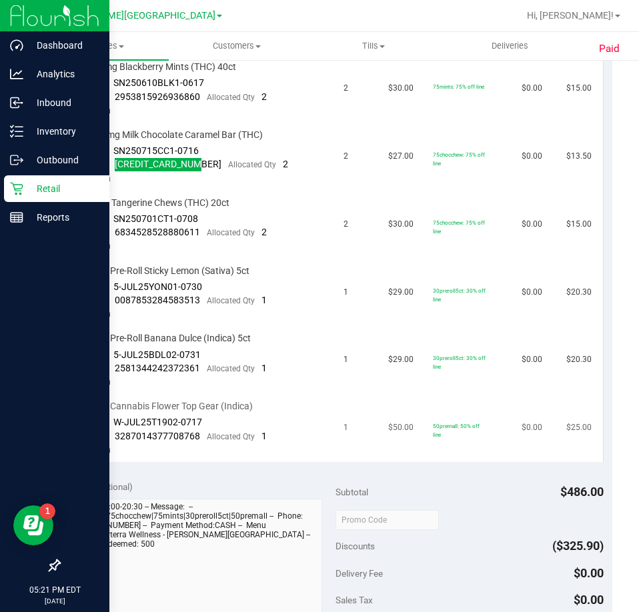
scroll to position [667, 0]
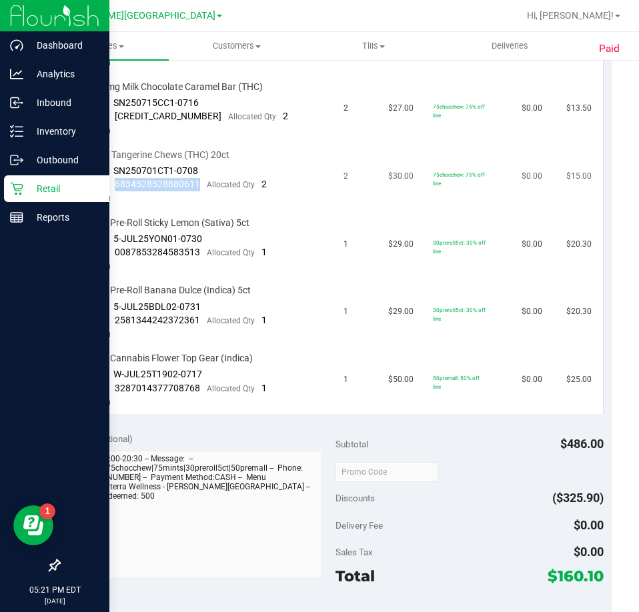
drag, startPoint x: 198, startPoint y: 199, endPoint x: 111, endPoint y: 199, distance: 86.7
click at [111, 191] on div "Package 6834528528880611 Allocated Qty 2" at bounding box center [172, 184] width 190 height 13
drag, startPoint x: 201, startPoint y: 269, endPoint x: 122, endPoint y: 273, distance: 79.5
click at [109, 259] on div "Package 0087853284583513 Allocated Qty 1" at bounding box center [172, 252] width 190 height 13
drag, startPoint x: 198, startPoint y: 333, endPoint x: 116, endPoint y: 336, distance: 82.1
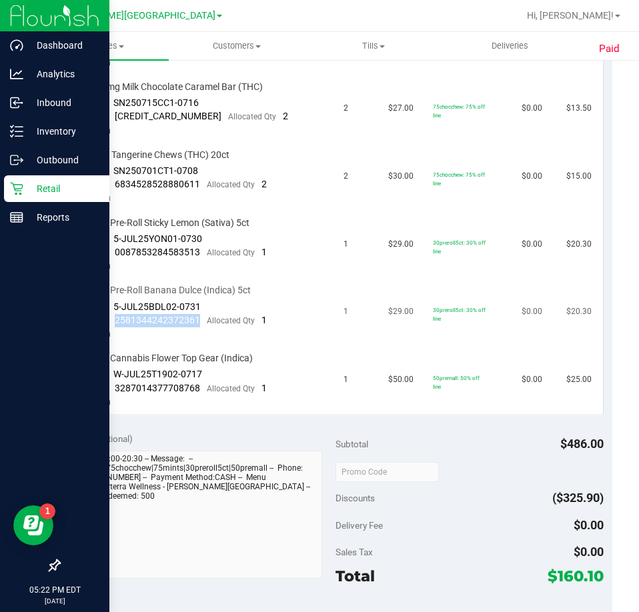
click at [115, 328] on div "Package 2581344242372361 Allocated Qty 1" at bounding box center [172, 320] width 190 height 13
drag, startPoint x: 196, startPoint y: 402, endPoint x: 115, endPoint y: 408, distance: 81.6
click at [115, 396] on div "Package 3287014377708768 Allocated Qty 1" at bounding box center [172, 388] width 190 height 13
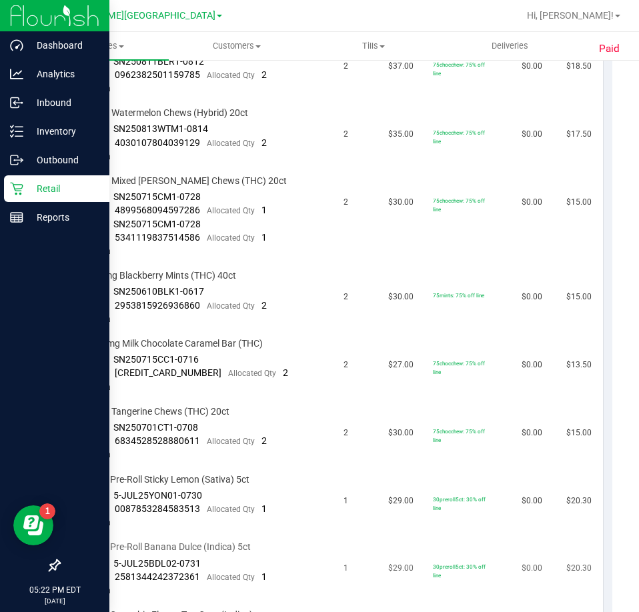
scroll to position [0, 0]
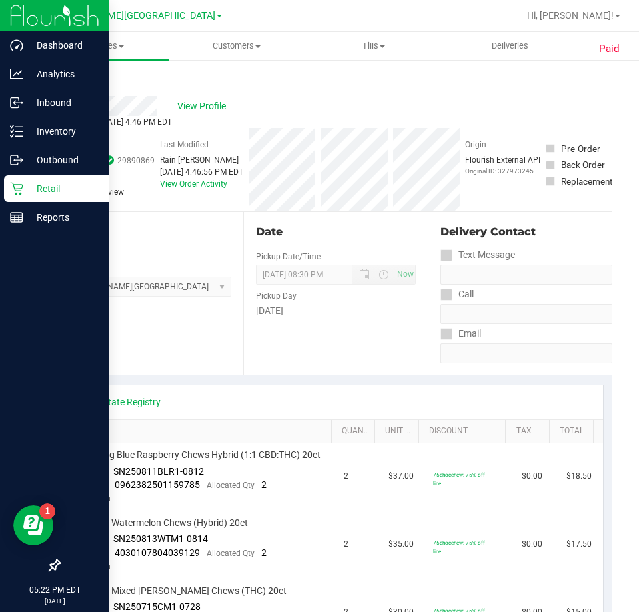
click at [69, 78] on link "Back" at bounding box center [69, 79] width 20 height 9
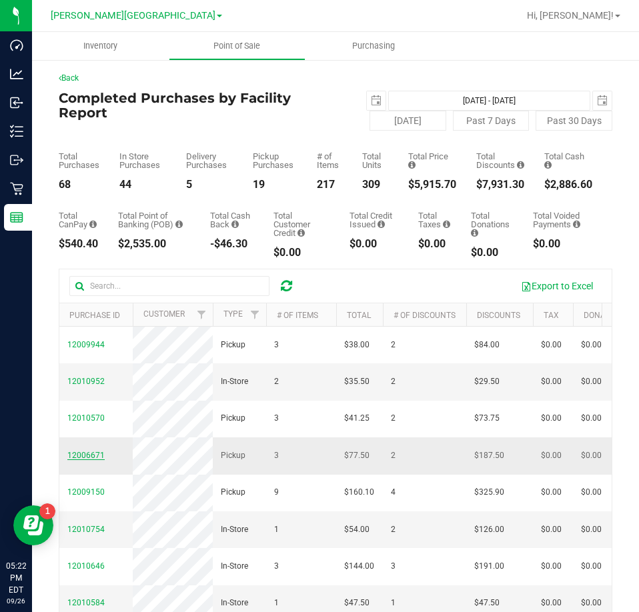
click at [89, 460] on span "12006671" at bounding box center [85, 455] width 37 height 9
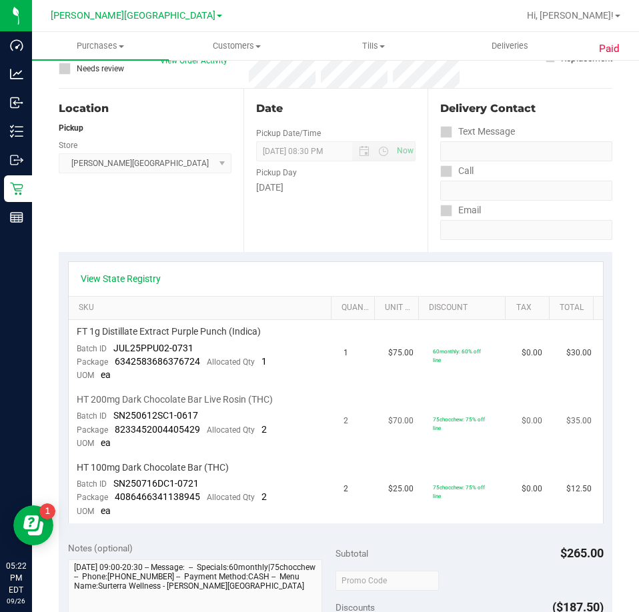
scroll to position [133, 0]
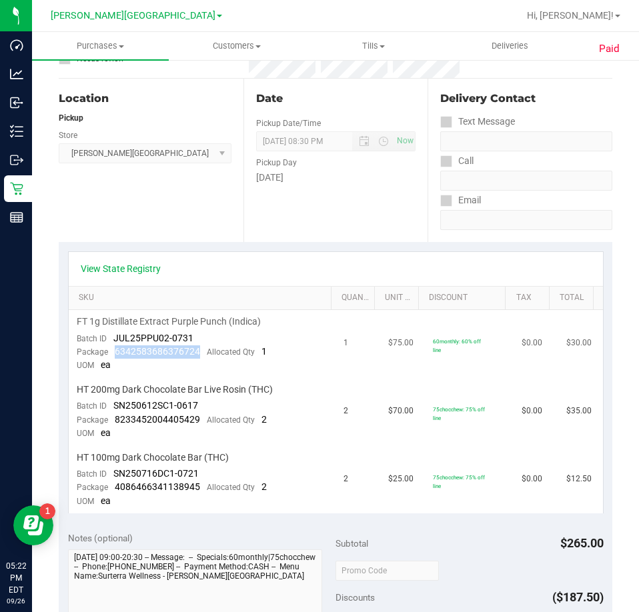
drag, startPoint x: 200, startPoint y: 352, endPoint x: 115, endPoint y: 352, distance: 84.7
click at [115, 352] on div "Package 6342583686376724 Allocated Qty 1" at bounding box center [172, 352] width 190 height 13
drag, startPoint x: 201, startPoint y: 421, endPoint x: 115, endPoint y: 419, distance: 86.1
click at [115, 419] on div "Package 8233452004405429 Allocated Qty 2" at bounding box center [172, 420] width 190 height 13
drag, startPoint x: 204, startPoint y: 488, endPoint x: 115, endPoint y: 486, distance: 89.4
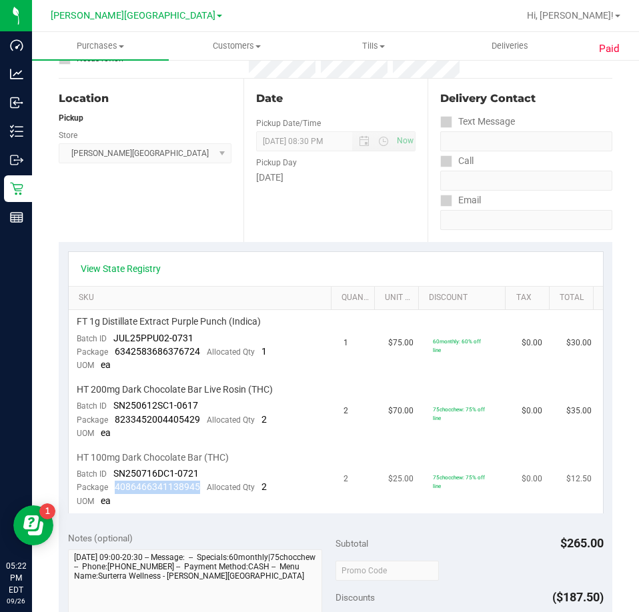
click at [115, 486] on div "Package 4086466341138945 Allocated Qty 2" at bounding box center [172, 487] width 190 height 13
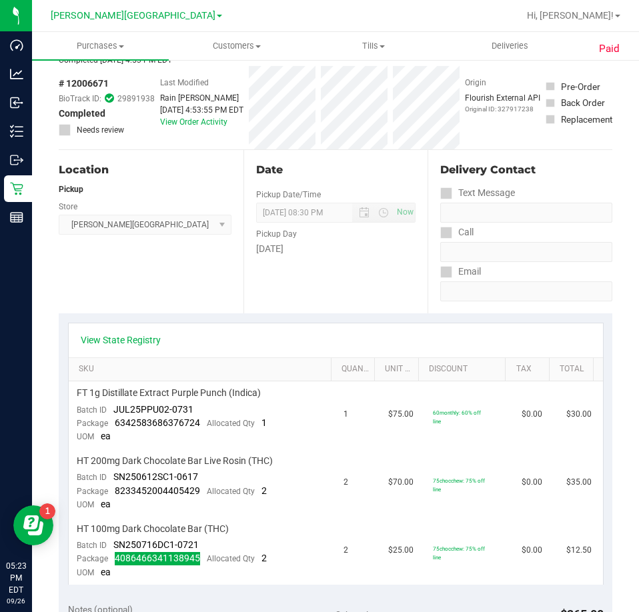
scroll to position [0, 0]
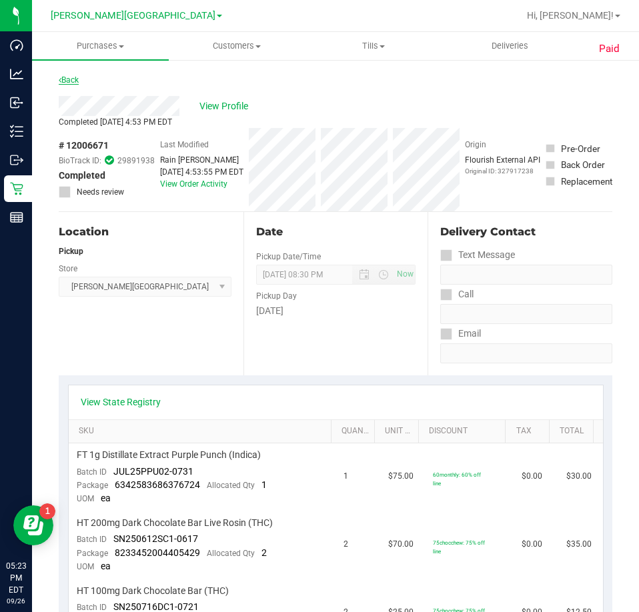
click at [67, 83] on link "Back" at bounding box center [69, 79] width 20 height 9
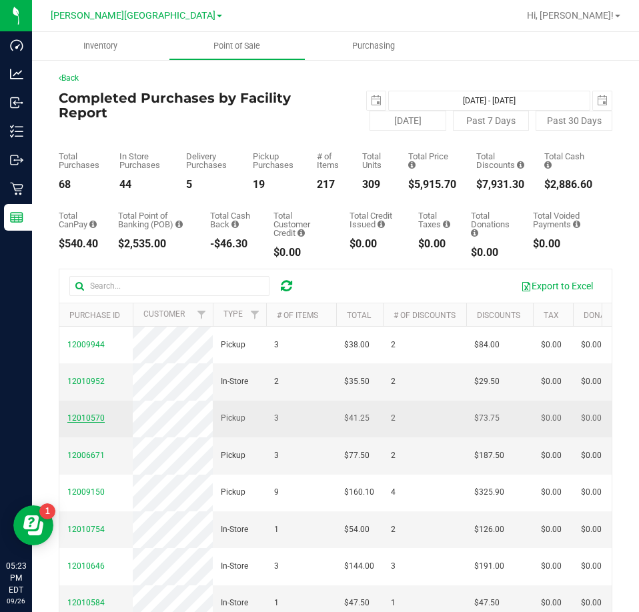
click at [91, 423] on span "12010570" at bounding box center [85, 418] width 37 height 9
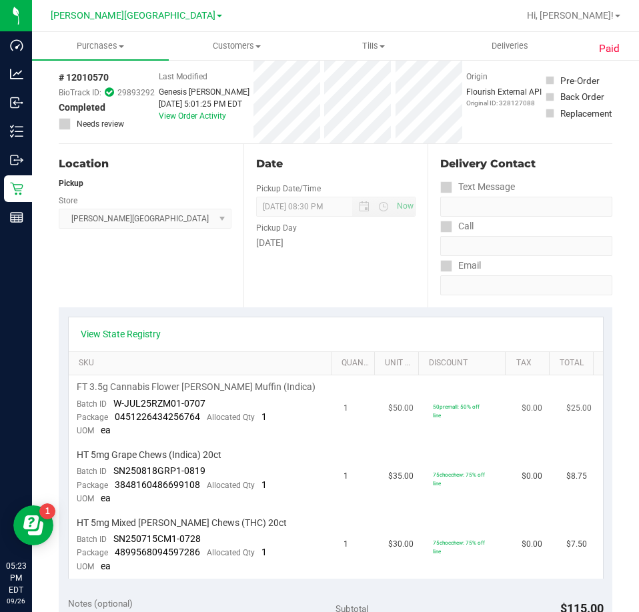
scroll to position [67, 0]
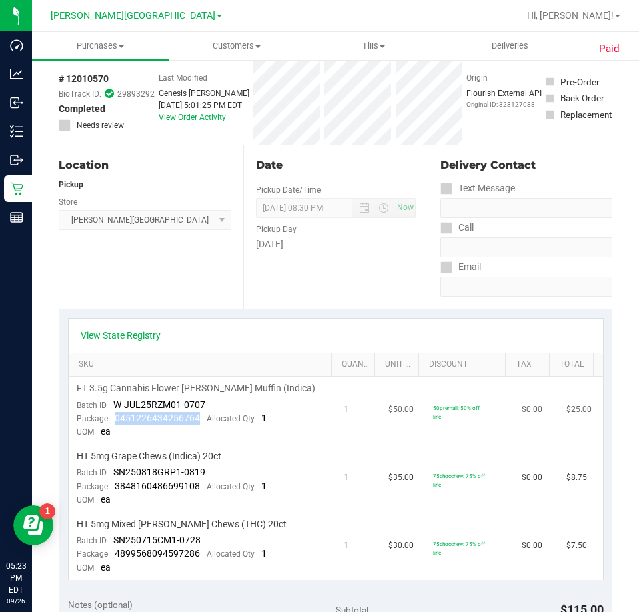
drag, startPoint x: 199, startPoint y: 415, endPoint x: 116, endPoint y: 416, distance: 82.7
click at [116, 416] on div "Package 0451226434256764 Allocated Qty 1" at bounding box center [172, 418] width 190 height 13
drag, startPoint x: 203, startPoint y: 490, endPoint x: 115, endPoint y: 488, distance: 88.1
click at [115, 488] on div "Package 3848160486699108 Allocated Qty 1" at bounding box center [172, 486] width 190 height 13
drag, startPoint x: 200, startPoint y: 553, endPoint x: 115, endPoint y: 552, distance: 84.7
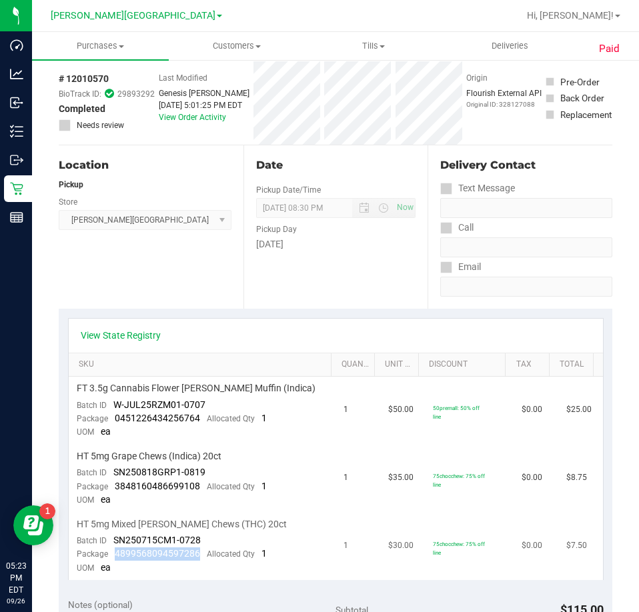
click at [115, 552] on div "Package 4899568094597286 Allocated Qty 1" at bounding box center [172, 554] width 190 height 13
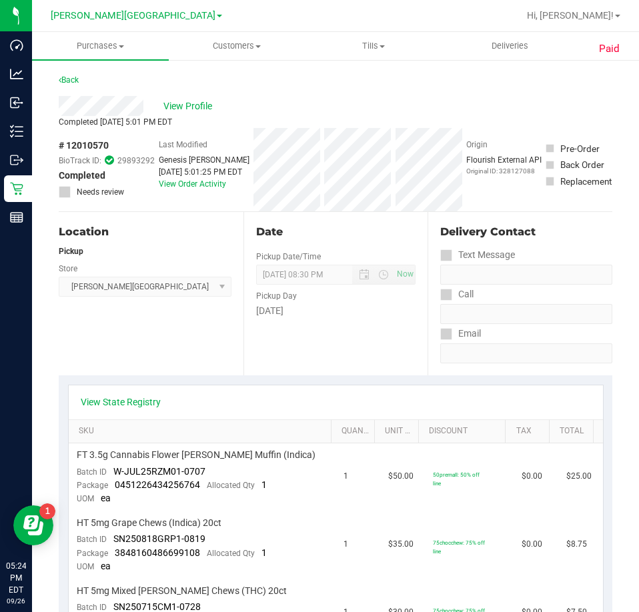
click at [78, 74] on div "Back" at bounding box center [69, 80] width 20 height 16
click at [75, 77] on link "Back" at bounding box center [69, 79] width 20 height 9
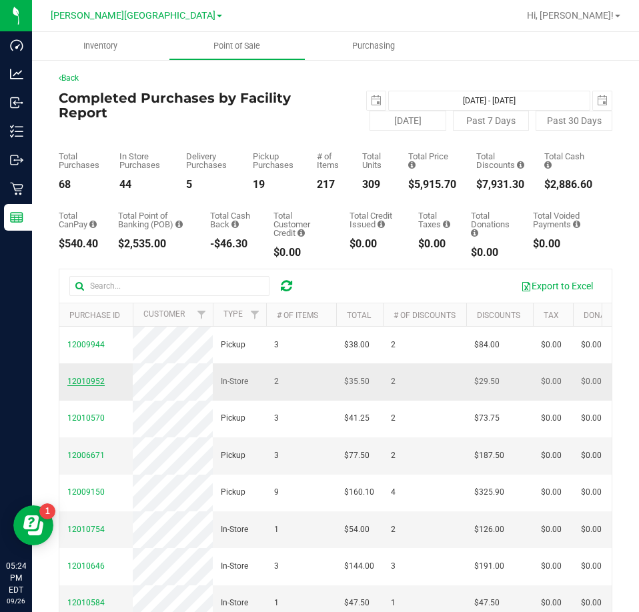
click at [87, 386] on span "12010952" at bounding box center [85, 381] width 37 height 9
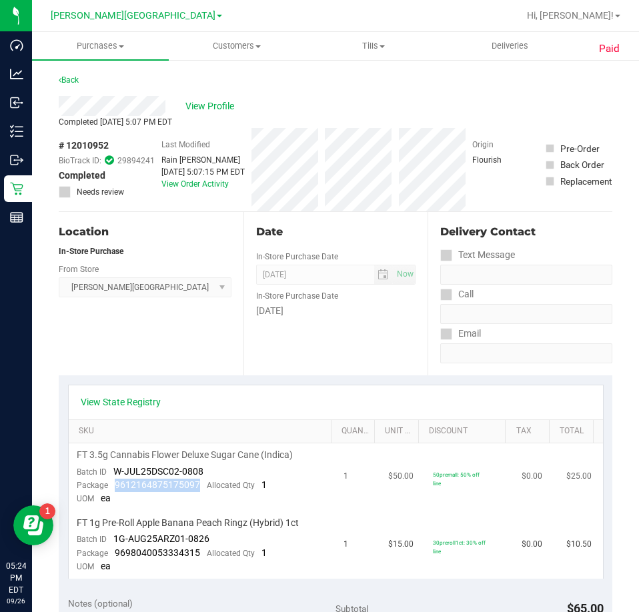
drag, startPoint x: 198, startPoint y: 479, endPoint x: 113, endPoint y: 490, distance: 86.0
click at [113, 490] on div "Package 9612164875175097 Allocated Qty 1" at bounding box center [172, 485] width 190 height 13
drag, startPoint x: 199, startPoint y: 554, endPoint x: 115, endPoint y: 558, distance: 84.8
click at [115, 558] on div "Package 9698040053334315 Allocated Qty 1" at bounding box center [172, 553] width 190 height 13
click at [69, 76] on link "Back" at bounding box center [69, 79] width 20 height 9
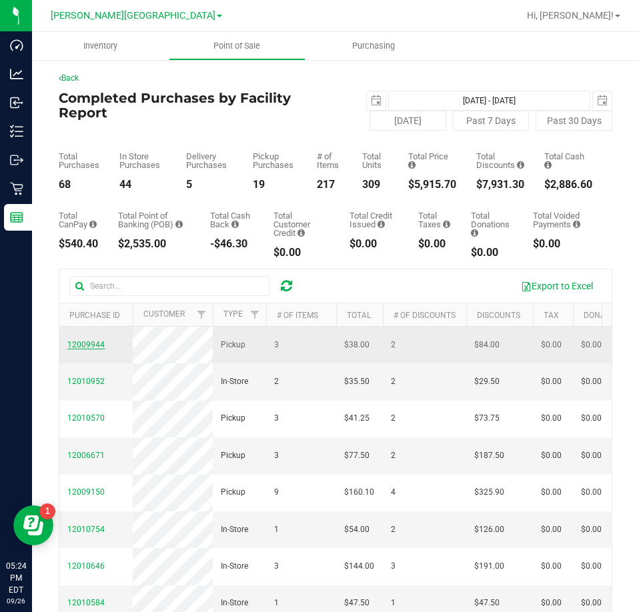
click at [95, 346] on span "12009944" at bounding box center [85, 344] width 37 height 9
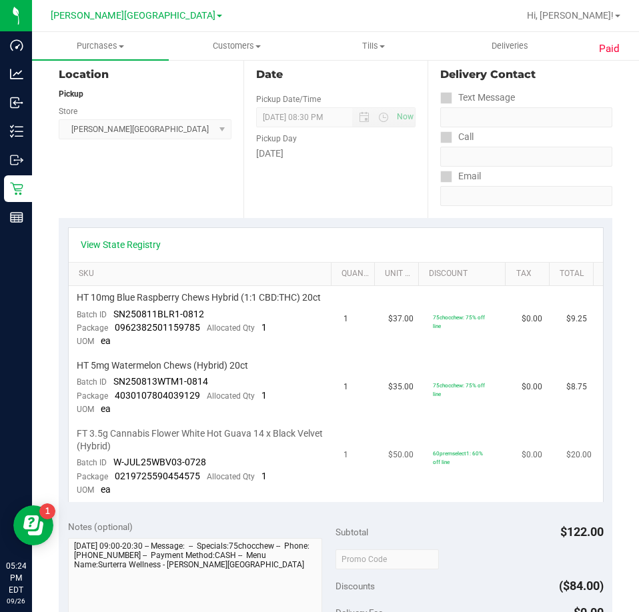
scroll to position [200, 0]
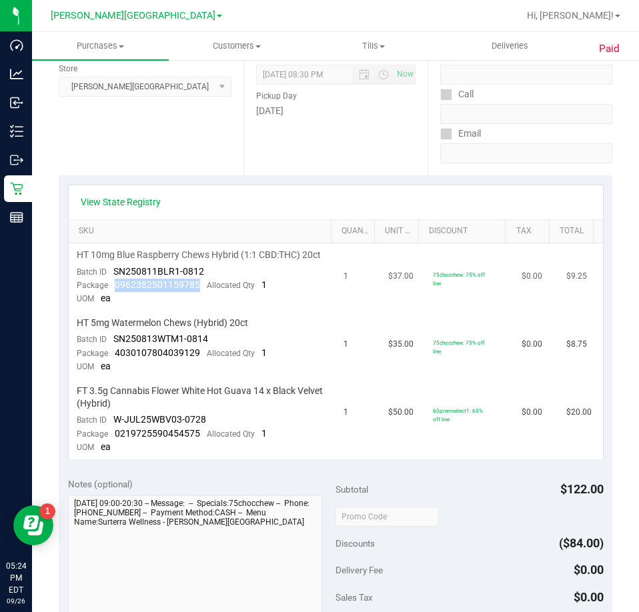
drag, startPoint x: 202, startPoint y: 300, endPoint x: 116, endPoint y: 300, distance: 86.1
click at [116, 292] on div "Package 0962382501159785 Allocated Qty 1" at bounding box center [172, 285] width 190 height 13
drag, startPoint x: 201, startPoint y: 372, endPoint x: 113, endPoint y: 367, distance: 87.5
click at [113, 360] on div "Package 4030107804039129 Allocated Qty 1" at bounding box center [172, 353] width 190 height 13
drag, startPoint x: 201, startPoint y: 448, endPoint x: 113, endPoint y: 451, distance: 87.4
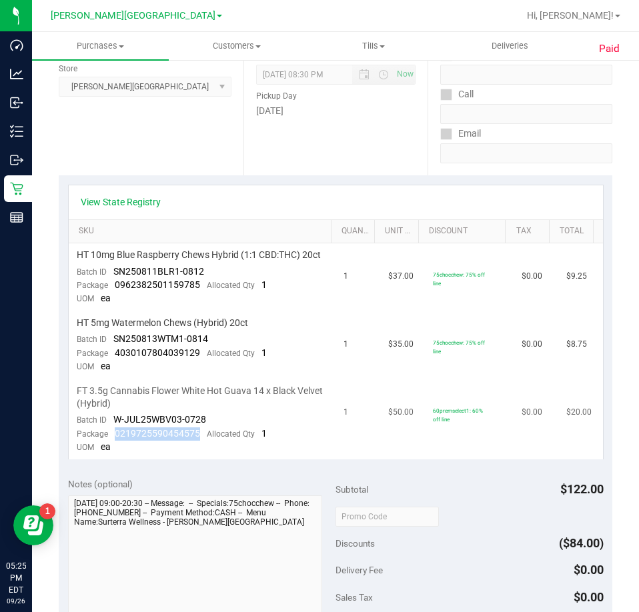
click at [113, 441] on div "Package 0219725590454575 Allocated Qty 1" at bounding box center [172, 434] width 190 height 13
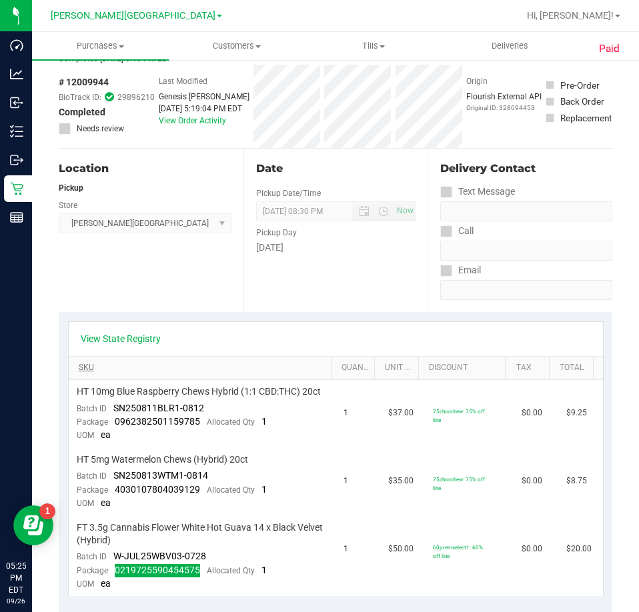
scroll to position [0, 0]
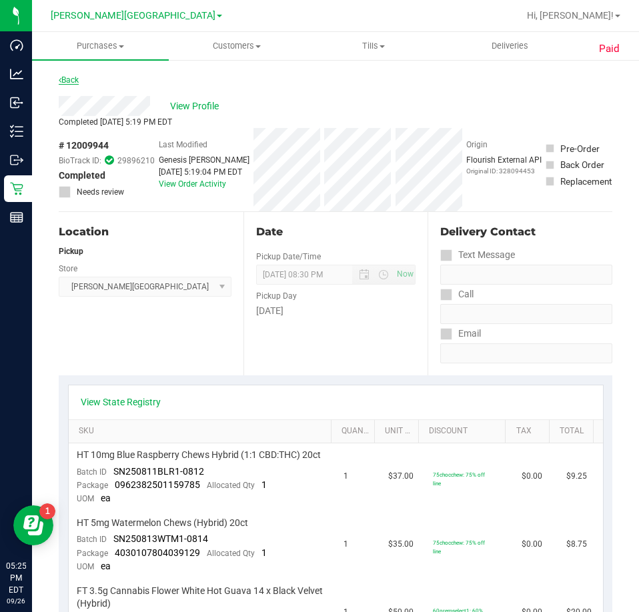
click at [73, 79] on link "Back" at bounding box center [69, 79] width 20 height 9
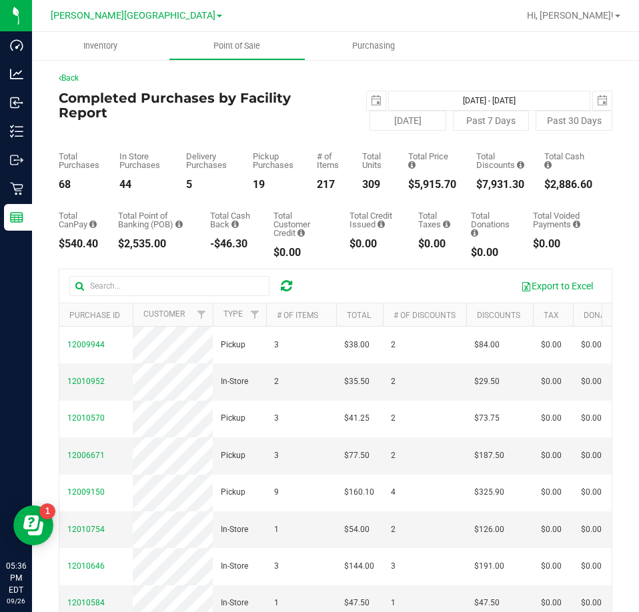
click at [287, 281] on icon at bounding box center [286, 285] width 11 height 13
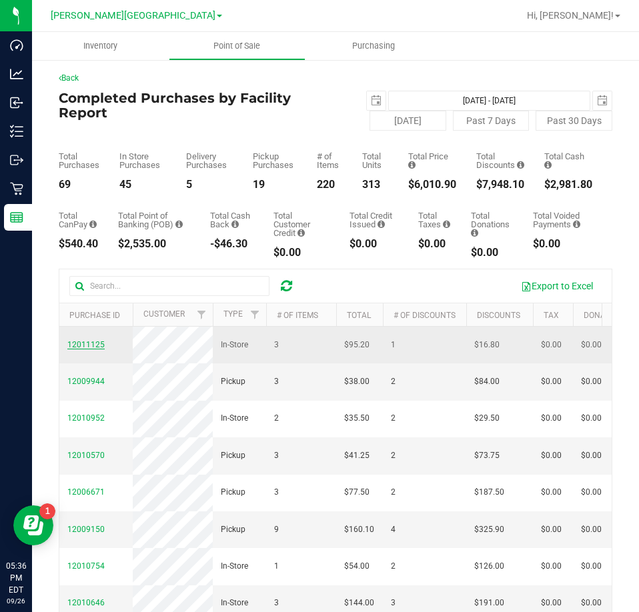
click at [77, 350] on span "12011125" at bounding box center [85, 344] width 37 height 9
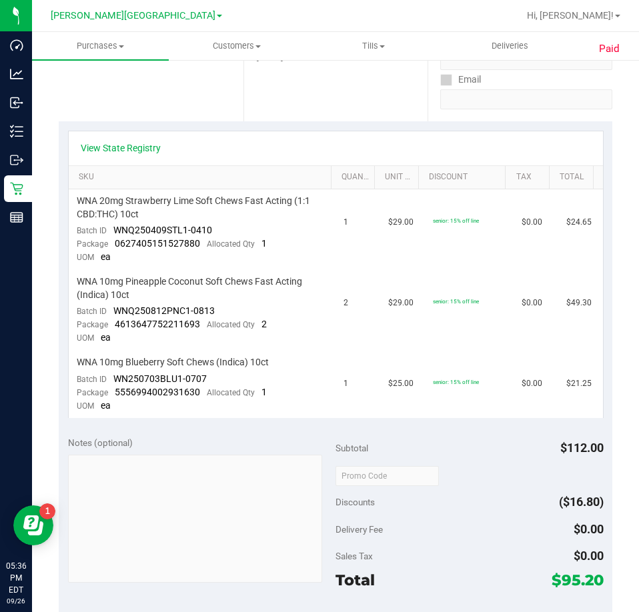
scroll to position [267, 0]
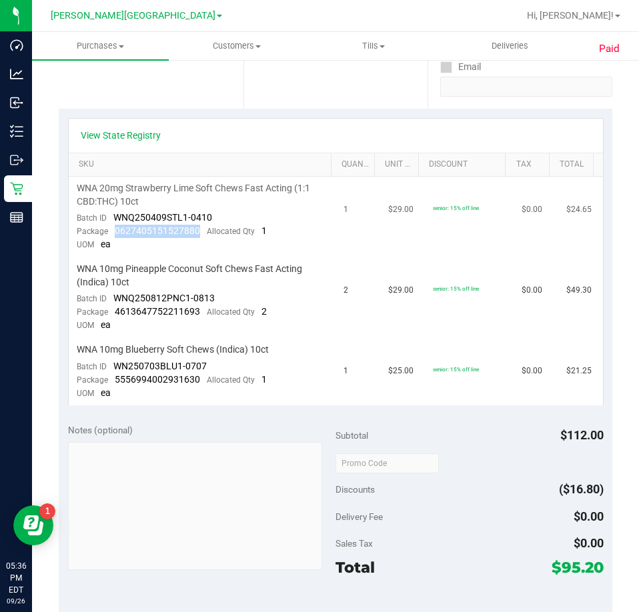
drag, startPoint x: 201, startPoint y: 233, endPoint x: 113, endPoint y: 227, distance: 88.3
click at [113, 227] on div "Package 0627405151527880 Allocated Qty 1" at bounding box center [172, 231] width 190 height 13
drag, startPoint x: 200, startPoint y: 308, endPoint x: 115, endPoint y: 317, distance: 85.2
click at [115, 317] on div "Package 4613647752211693 Allocated Qty 2" at bounding box center [172, 312] width 190 height 13
drag, startPoint x: 201, startPoint y: 380, endPoint x: 111, endPoint y: 374, distance: 89.6
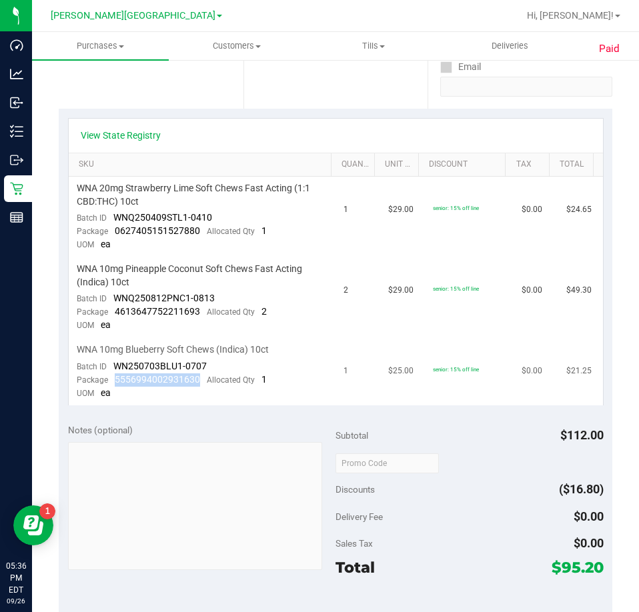
click at [111, 374] on div "Package 5556994002931630 Allocated Qty 1" at bounding box center [172, 380] width 190 height 13
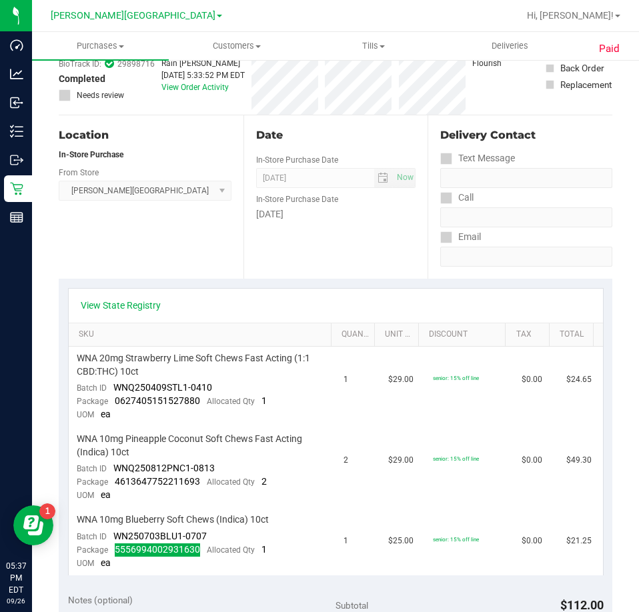
scroll to position [0, 0]
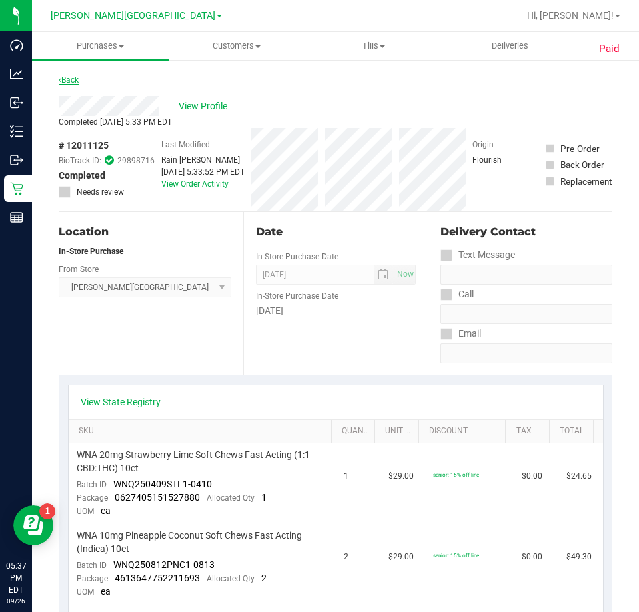
click at [66, 81] on link "Back" at bounding box center [69, 79] width 20 height 9
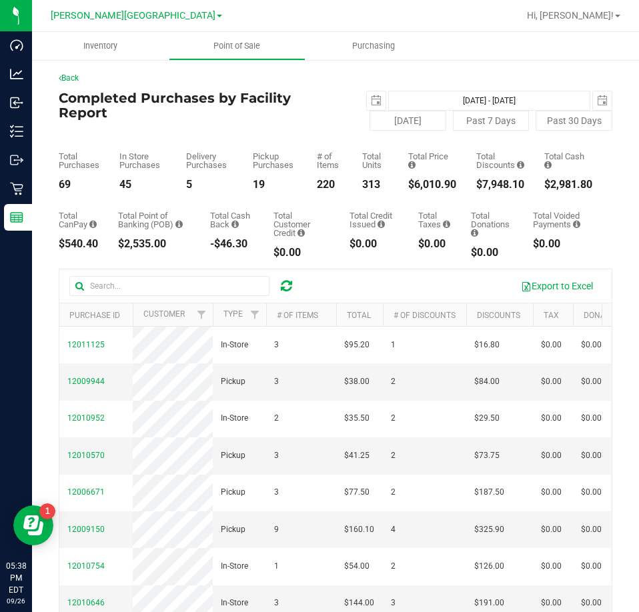
click at [286, 285] on icon at bounding box center [286, 285] width 11 height 13
click at [286, 286] on icon at bounding box center [286, 285] width 11 height 13
click at [281, 286] on icon at bounding box center [286, 285] width 11 height 13
click at [89, 386] on span "12011221" at bounding box center [85, 381] width 37 height 9
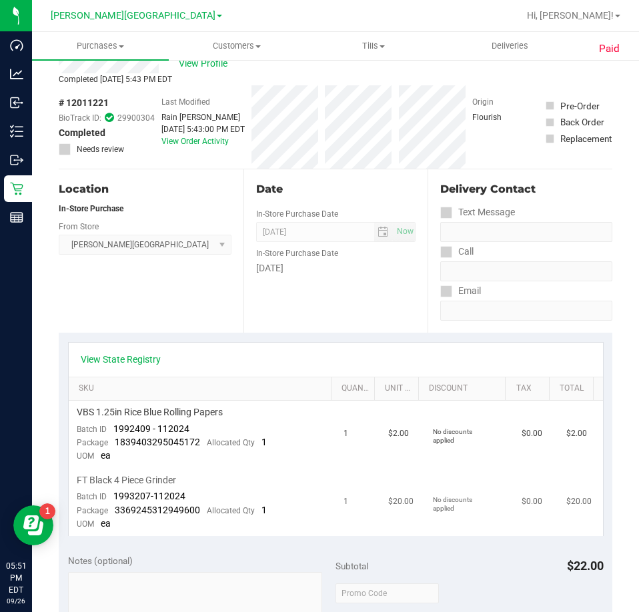
scroll to position [67, 0]
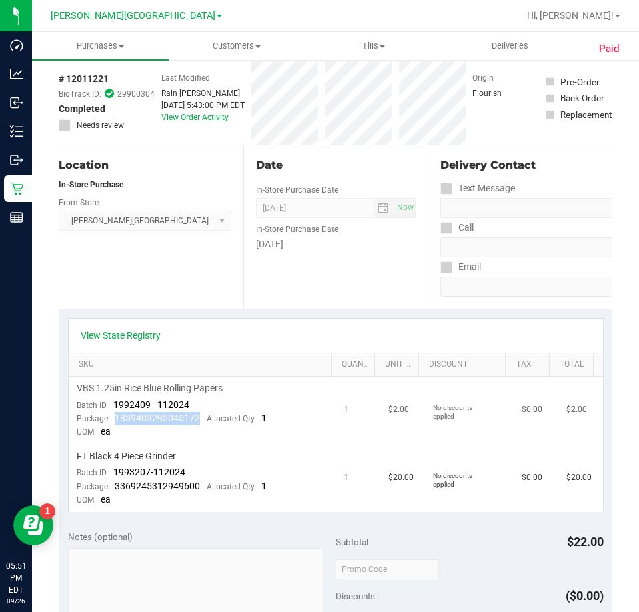
drag, startPoint x: 200, startPoint y: 421, endPoint x: 113, endPoint y: 420, distance: 87.4
click at [113, 420] on div "Package 1839403295045172 Allocated Qty 1" at bounding box center [172, 418] width 190 height 13
drag, startPoint x: 201, startPoint y: 487, endPoint x: 114, endPoint y: 492, distance: 86.9
click at [114, 492] on div "Package 3369245312949600 Allocated Qty 1" at bounding box center [172, 486] width 190 height 13
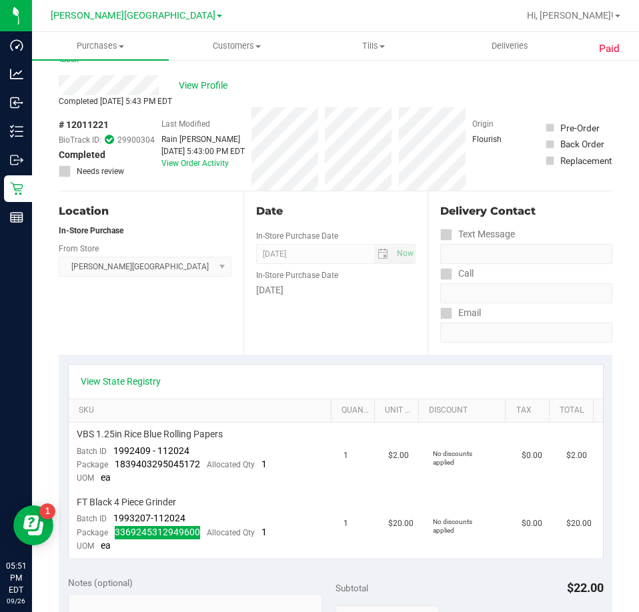
scroll to position [0, 0]
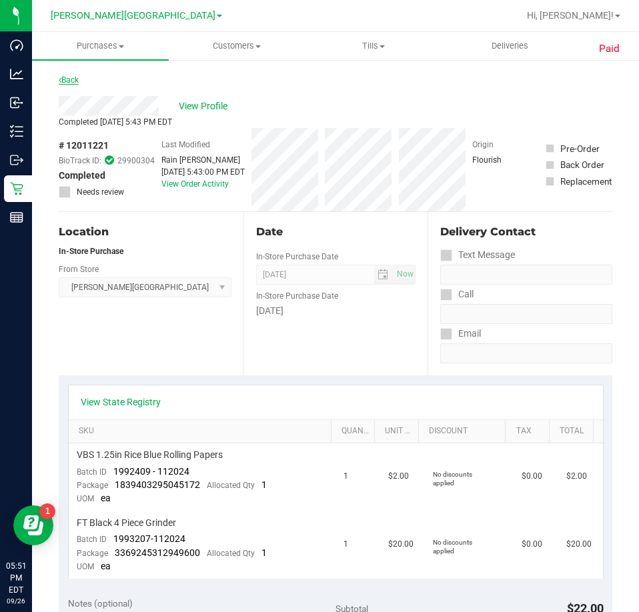
click at [66, 77] on link "Back" at bounding box center [69, 79] width 20 height 9
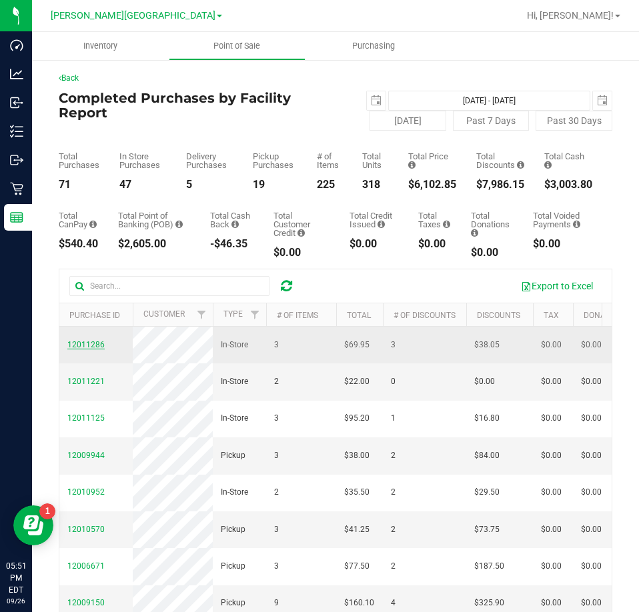
click at [85, 350] on span "12011286" at bounding box center [85, 344] width 37 height 9
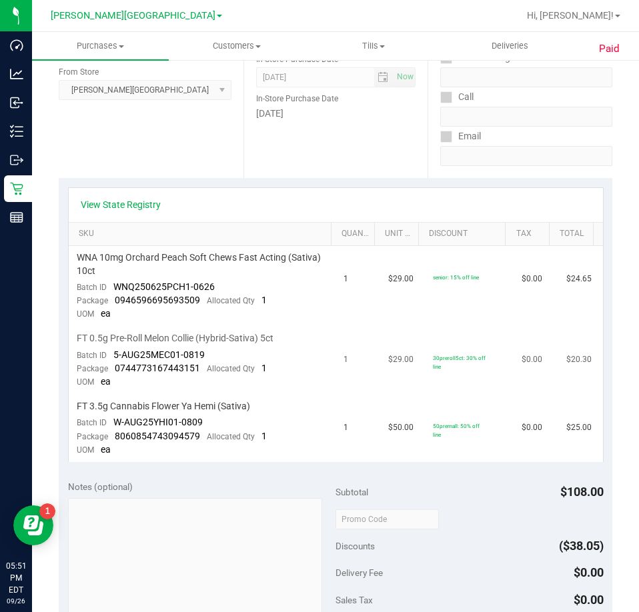
scroll to position [200, 0]
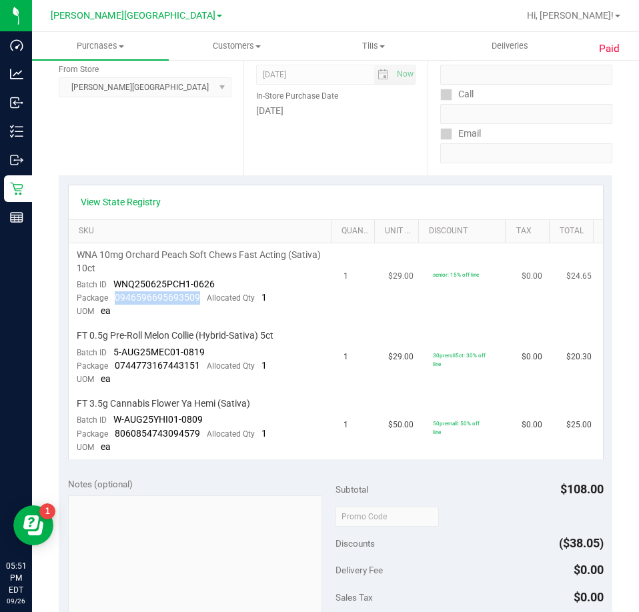
drag, startPoint x: 202, startPoint y: 300, endPoint x: 116, endPoint y: 298, distance: 86.1
click at [116, 298] on div "Package 0946596695693509 Allocated Qty 1" at bounding box center [172, 298] width 190 height 13
drag, startPoint x: 198, startPoint y: 368, endPoint x: 116, endPoint y: 364, distance: 82.1
click at [116, 364] on div "Package 0744773167443151 Allocated Qty 1" at bounding box center [172, 366] width 190 height 13
drag, startPoint x: 199, startPoint y: 431, endPoint x: 112, endPoint y: 439, distance: 87.1
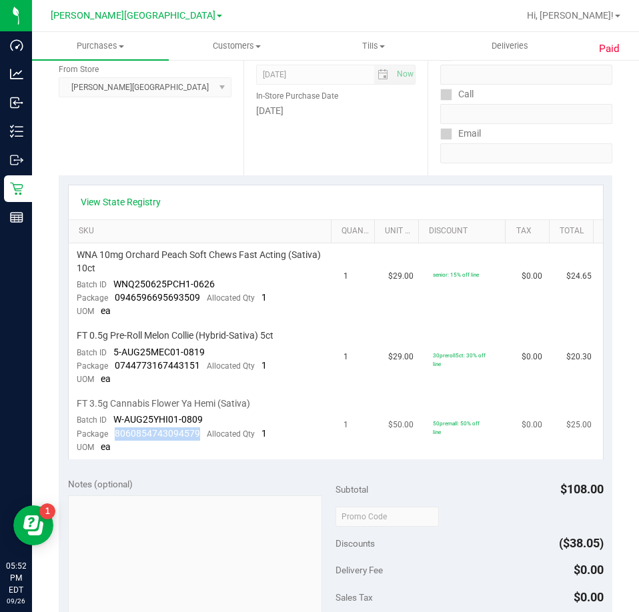
click at [112, 439] on div "Package 8060854743094579 Allocated Qty 1" at bounding box center [172, 434] width 190 height 13
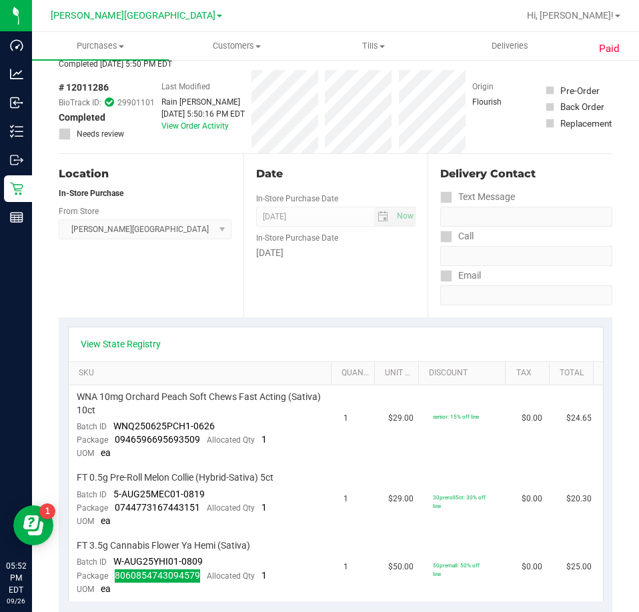
scroll to position [0, 0]
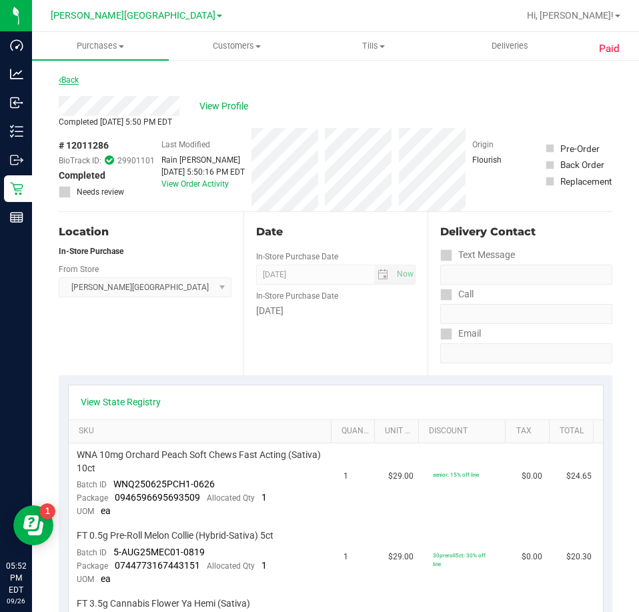
click at [76, 77] on link "Back" at bounding box center [69, 79] width 20 height 9
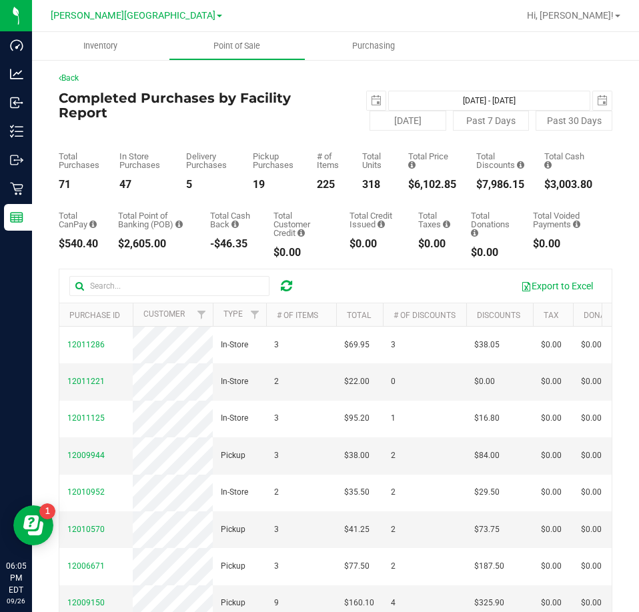
click at [281, 283] on icon at bounding box center [286, 285] width 11 height 13
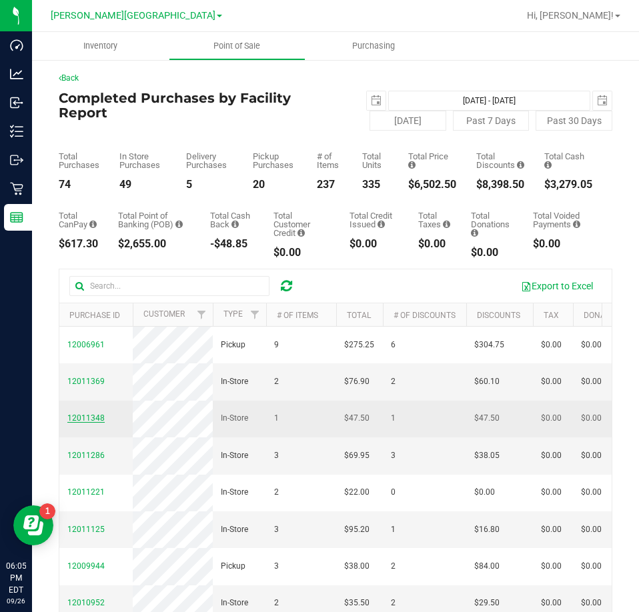
click at [82, 423] on span "12011348" at bounding box center [85, 418] width 37 height 9
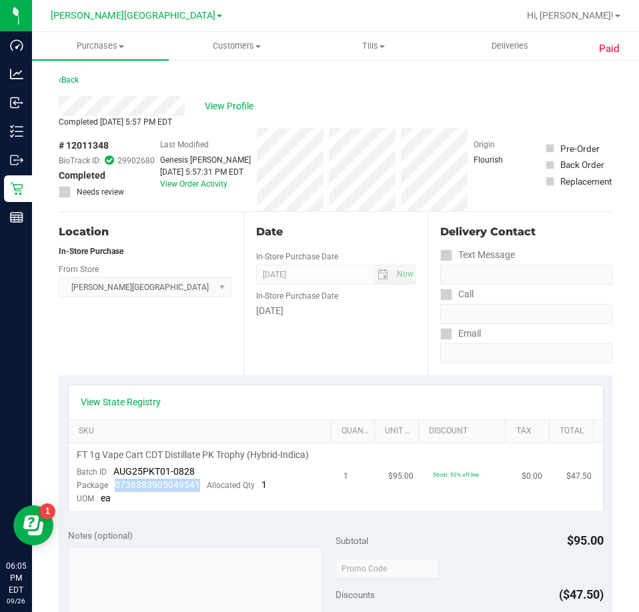
drag, startPoint x: 201, startPoint y: 487, endPoint x: 115, endPoint y: 482, distance: 86.9
click at [115, 482] on div "Package 0736383905049541 Allocated Qty 1" at bounding box center [172, 485] width 190 height 13
click at [73, 72] on div "Back" at bounding box center [69, 80] width 20 height 16
click at [73, 79] on link "Back" at bounding box center [69, 79] width 20 height 9
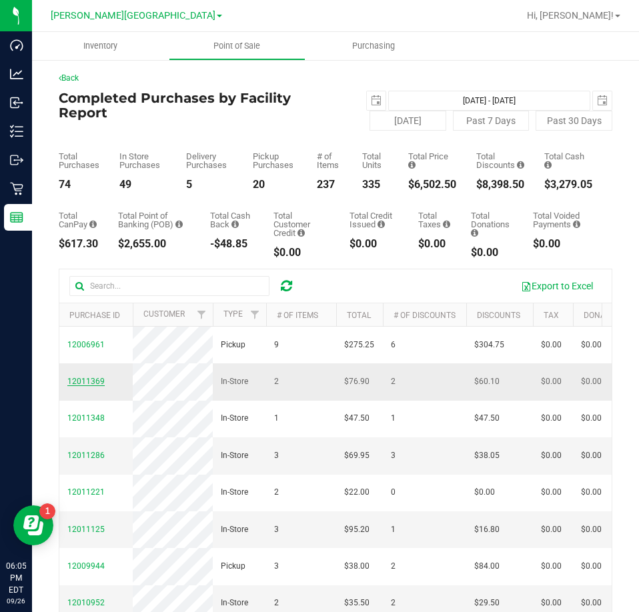
click at [86, 386] on span "12011369" at bounding box center [85, 381] width 37 height 9
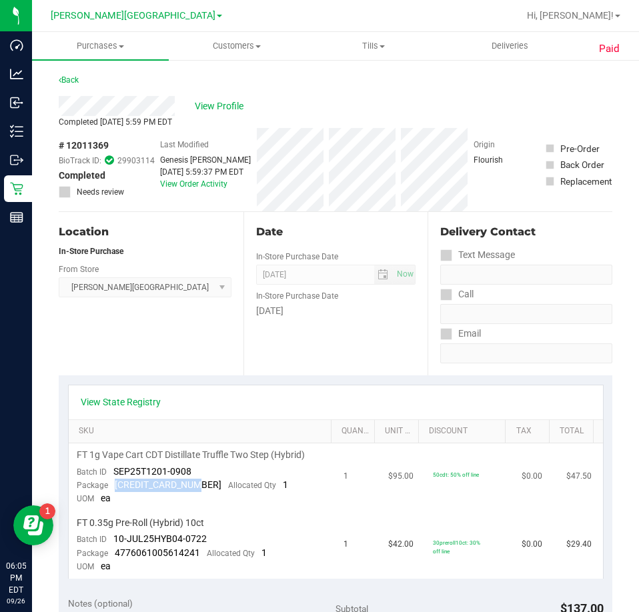
drag, startPoint x: 192, startPoint y: 484, endPoint x: 113, endPoint y: 488, distance: 78.9
click at [113, 488] on div "Package 4575847156055122 Allocated Qty 1" at bounding box center [182, 485] width 211 height 13
drag, startPoint x: 198, startPoint y: 552, endPoint x: 115, endPoint y: 552, distance: 82.7
click at [115, 552] on div "Package 4776061005614241 Allocated Qty 1" at bounding box center [172, 553] width 190 height 13
click at [74, 80] on link "Back" at bounding box center [69, 79] width 20 height 9
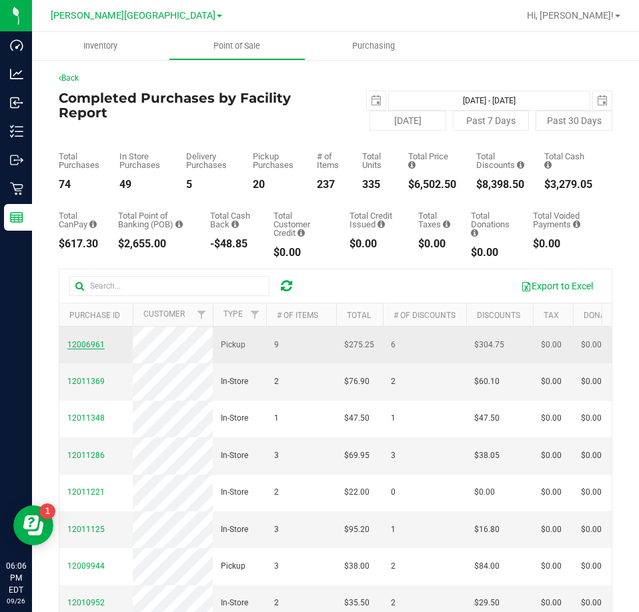
click at [86, 341] on span "12006961" at bounding box center [85, 344] width 37 height 9
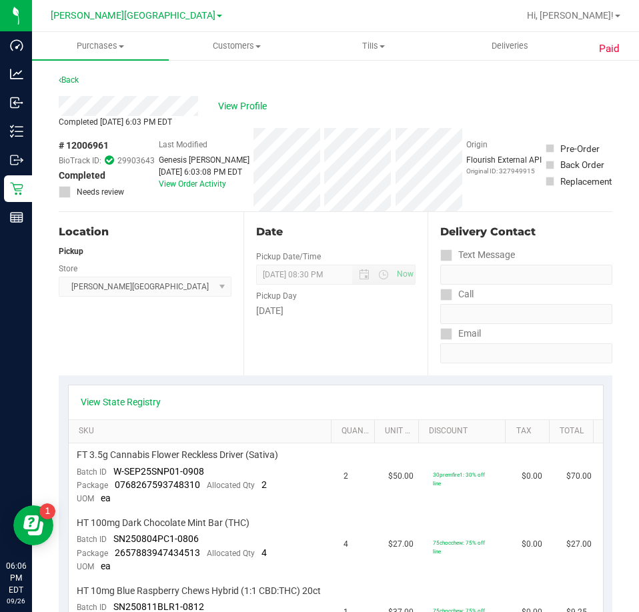
click at [165, 335] on div "Location Pickup Store Bonita Springs WC Select Store Bonita Springs WC Boynton …" at bounding box center [151, 293] width 185 height 163
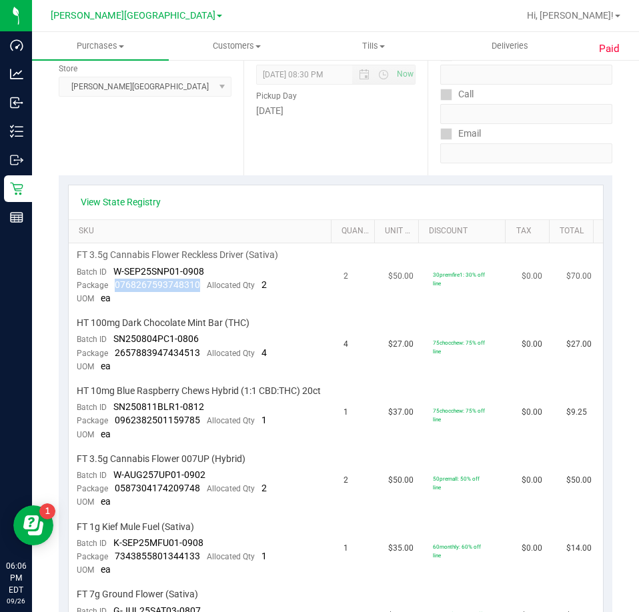
drag, startPoint x: 201, startPoint y: 283, endPoint x: 111, endPoint y: 286, distance: 90.8
click at [111, 286] on div "Package 0768267593748310 Allocated Qty 2" at bounding box center [172, 285] width 190 height 13
drag, startPoint x: 201, startPoint y: 352, endPoint x: 101, endPoint y: 348, distance: 100.8
click at [100, 348] on div "Package 2657883947434513 Allocated Qty 4" at bounding box center [172, 353] width 190 height 13
click at [123, 358] on span "2657883947434513" at bounding box center [157, 353] width 85 height 11
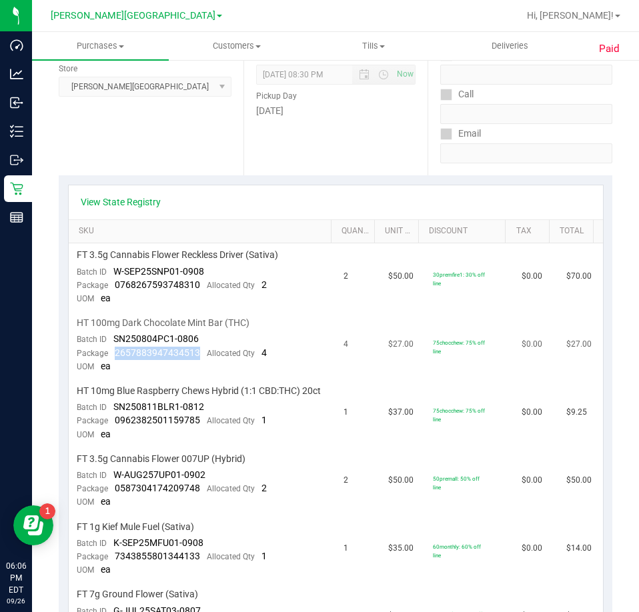
drag, startPoint x: 114, startPoint y: 355, endPoint x: 195, endPoint y: 348, distance: 81.7
click at [196, 348] on span "2657883947434513" at bounding box center [157, 353] width 85 height 11
drag, startPoint x: 199, startPoint y: 433, endPoint x: 115, endPoint y: 428, distance: 84.8
click at [115, 428] on div "Package 0962382501159785 Allocated Qty 1" at bounding box center [172, 420] width 190 height 13
drag, startPoint x: 193, startPoint y: 500, endPoint x: 115, endPoint y: 498, distance: 78.1
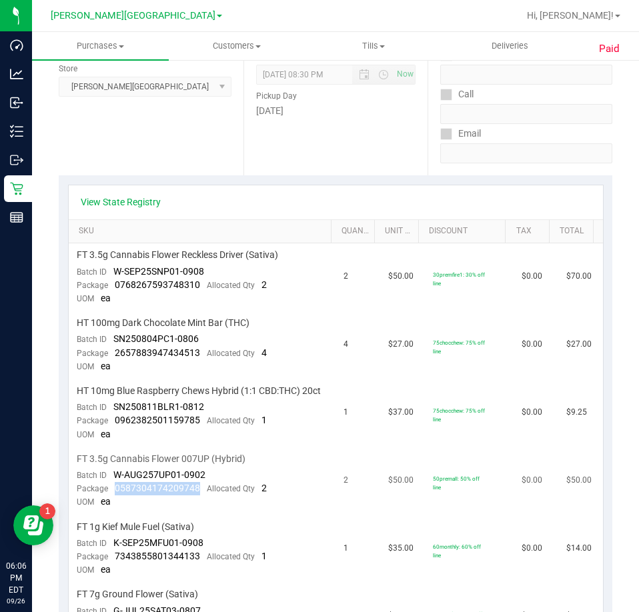
click at [115, 496] on div "Package 0587304174209748 Allocated Qty 2" at bounding box center [172, 488] width 190 height 13
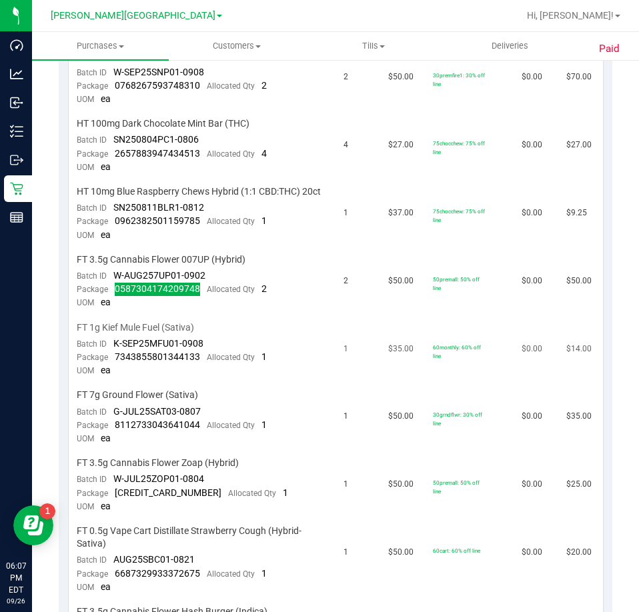
scroll to position [400, 0]
drag, startPoint x: 201, startPoint y: 370, endPoint x: 111, endPoint y: 368, distance: 90.1
click at [111, 364] on div "Package 7343855801344133 Allocated Qty 1" at bounding box center [172, 356] width 190 height 13
drag, startPoint x: 197, startPoint y: 440, endPoint x: 113, endPoint y: 442, distance: 84.1
click at [113, 432] on div "Package 8112733043641044 Allocated Qty 1" at bounding box center [172, 424] width 190 height 13
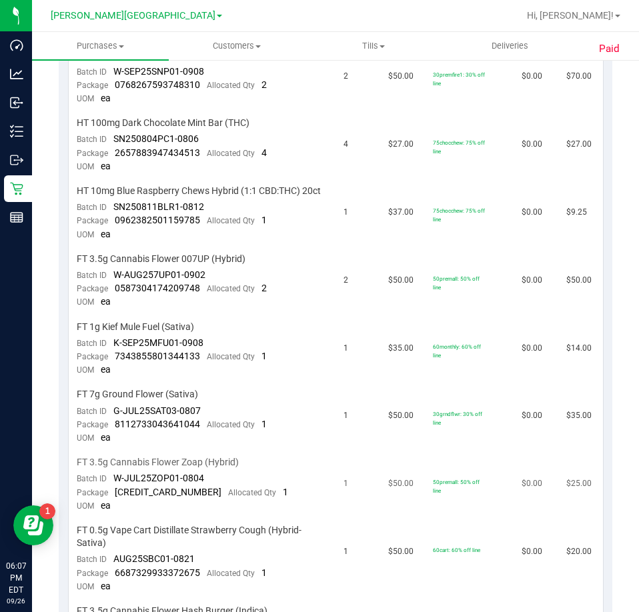
drag, startPoint x: 123, startPoint y: 446, endPoint x: 118, endPoint y: 471, distance: 25.9
click at [111, 469] on span "FT 3.5g Cannabis Flower Zoap (Hybrid)" at bounding box center [158, 462] width 162 height 13
drag, startPoint x: 200, startPoint y: 436, endPoint x: 114, endPoint y: 444, distance: 86.4
click at [114, 432] on div "Package 8112733043641044 Allocated Qty 1" at bounding box center [172, 424] width 190 height 13
drag, startPoint x: 121, startPoint y: 448, endPoint x: 197, endPoint y: 435, distance: 77.1
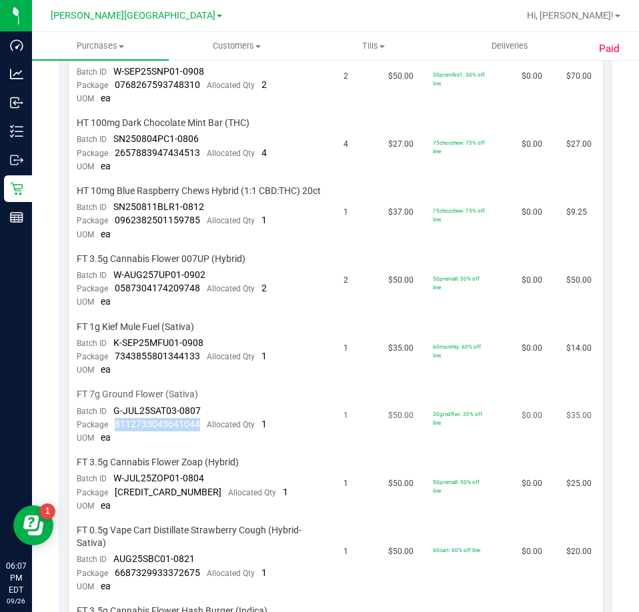
click at [197, 432] on div "Package 8112733043641044 Allocated Qty 1" at bounding box center [172, 424] width 190 height 13
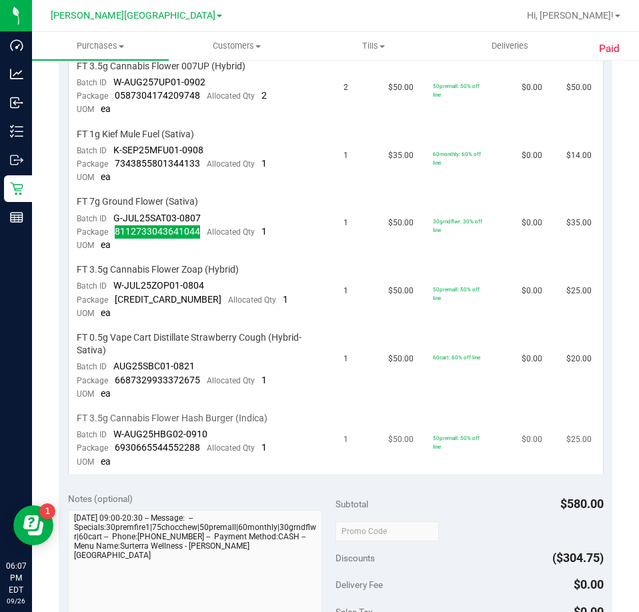
scroll to position [600, 0]
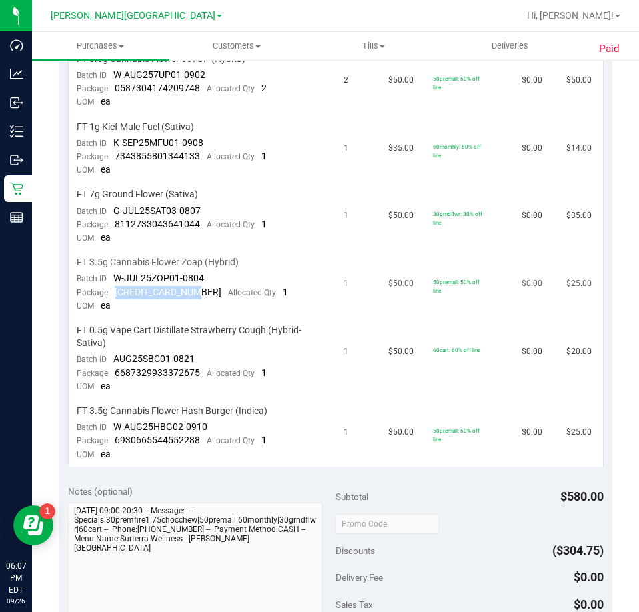
drag, startPoint x: 197, startPoint y: 304, endPoint x: 113, endPoint y: 310, distance: 83.6
click at [113, 300] on div "Package 2367280059173717 Allocated Qty 1" at bounding box center [182, 292] width 211 height 13
drag, startPoint x: 201, startPoint y: 382, endPoint x: 115, endPoint y: 384, distance: 86.1
click at [115, 380] on div "Package 6687329933372675 Allocated Qty 1" at bounding box center [172, 373] width 190 height 13
drag, startPoint x: 201, startPoint y: 456, endPoint x: 115, endPoint y: 450, distance: 86.3
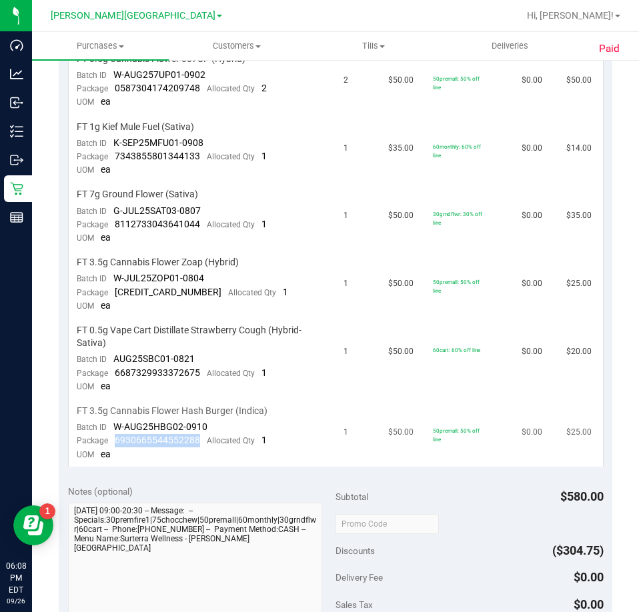
click at [115, 448] on div "Package 6930665544552288 Allocated Qty 1" at bounding box center [172, 440] width 190 height 13
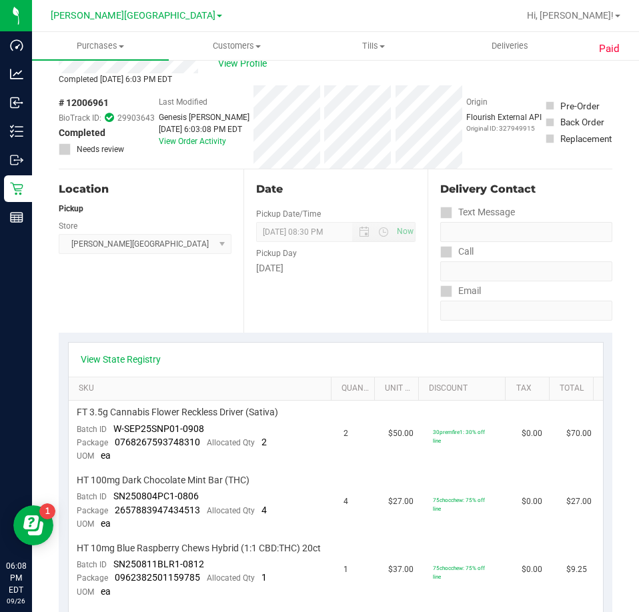
scroll to position [0, 0]
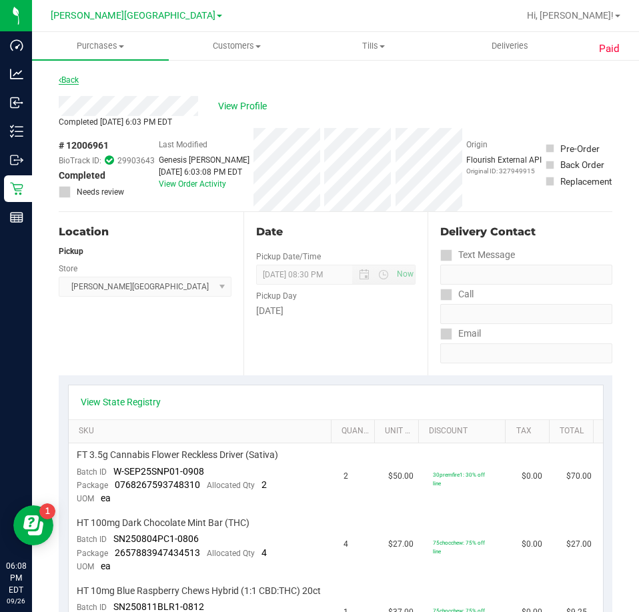
click at [69, 82] on link "Back" at bounding box center [69, 79] width 20 height 9
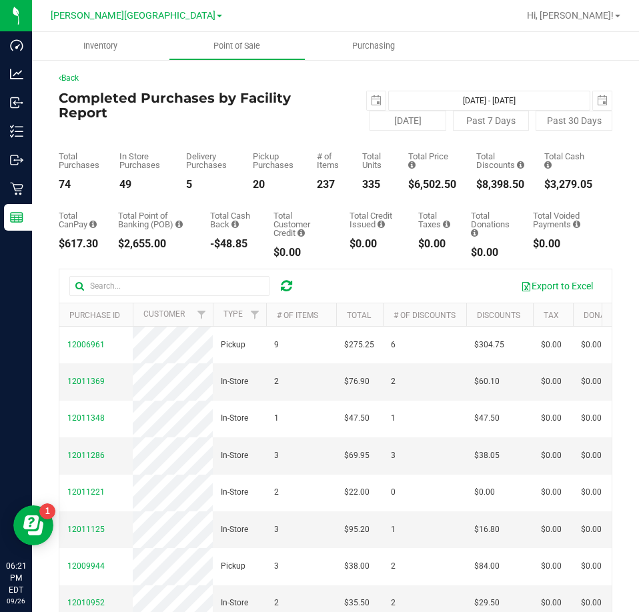
click at [288, 282] on icon at bounding box center [286, 285] width 11 height 13
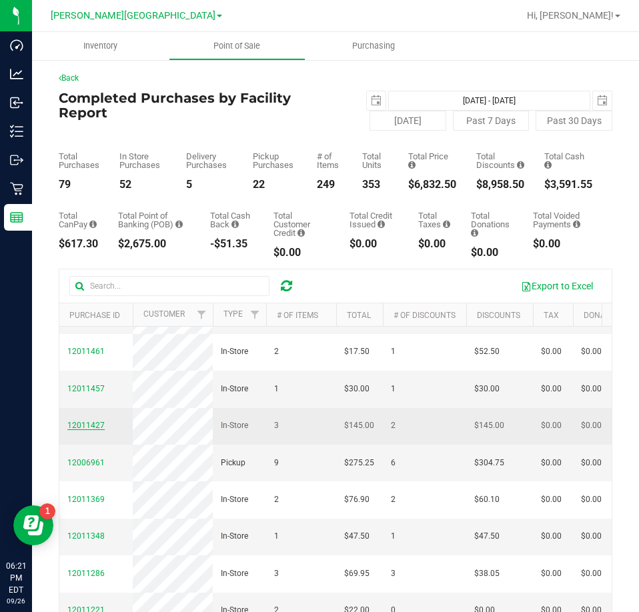
click at [76, 430] on span "12011427" at bounding box center [85, 425] width 37 height 9
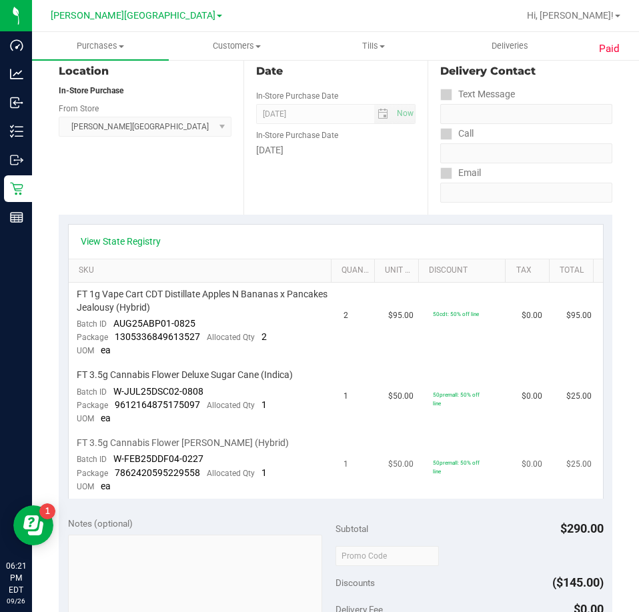
scroll to position [200, 0]
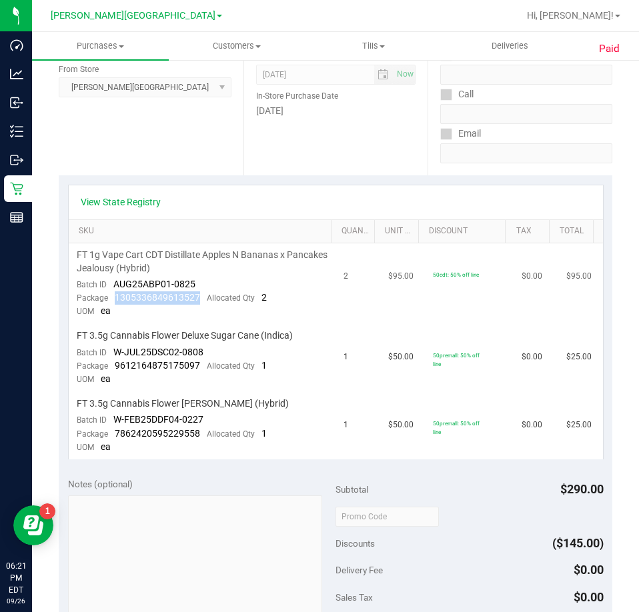
drag, startPoint x: 199, startPoint y: 298, endPoint x: 114, endPoint y: 296, distance: 85.4
click at [114, 296] on div "Package 1305336849613527 Allocated Qty 2" at bounding box center [172, 298] width 190 height 13
drag, startPoint x: 201, startPoint y: 368, endPoint x: 116, endPoint y: 371, distance: 84.8
click at [115, 370] on div "Package 9612164875175097 Allocated Qty 1" at bounding box center [172, 366] width 190 height 13
drag, startPoint x: 124, startPoint y: 375, endPoint x: 196, endPoint y: 368, distance: 72.4
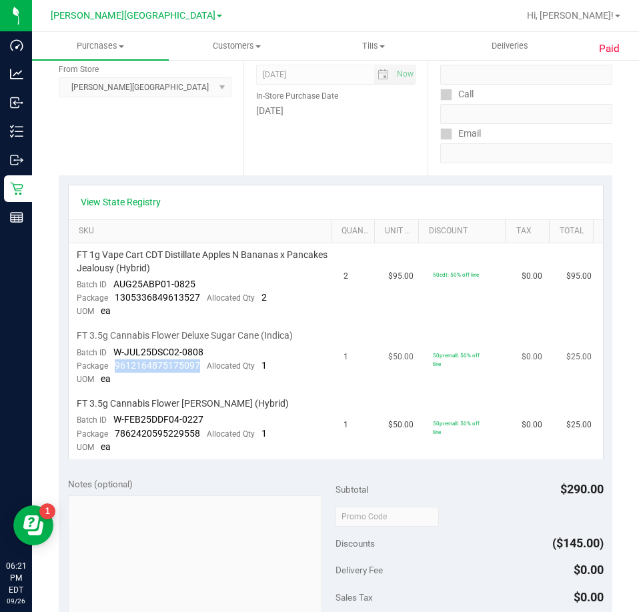
click at [196, 368] on span "9612164875175097" at bounding box center [157, 365] width 85 height 11
drag, startPoint x: 197, startPoint y: 433, endPoint x: 115, endPoint y: 432, distance: 81.4
click at [115, 432] on span "7862420595229558" at bounding box center [157, 433] width 85 height 11
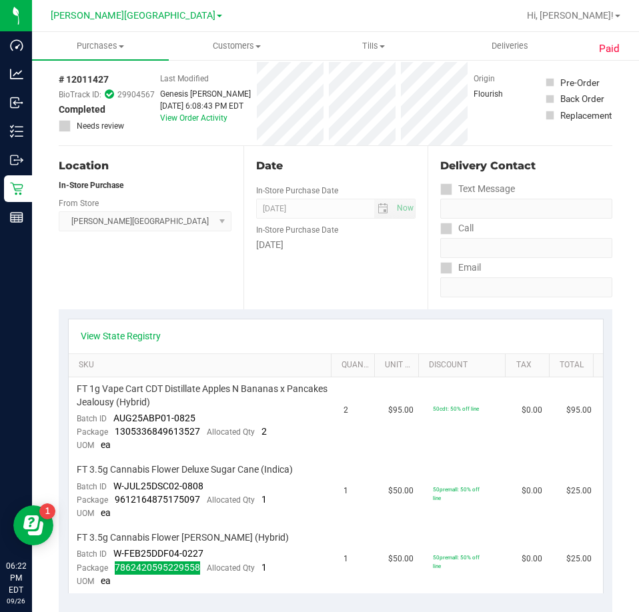
scroll to position [0, 0]
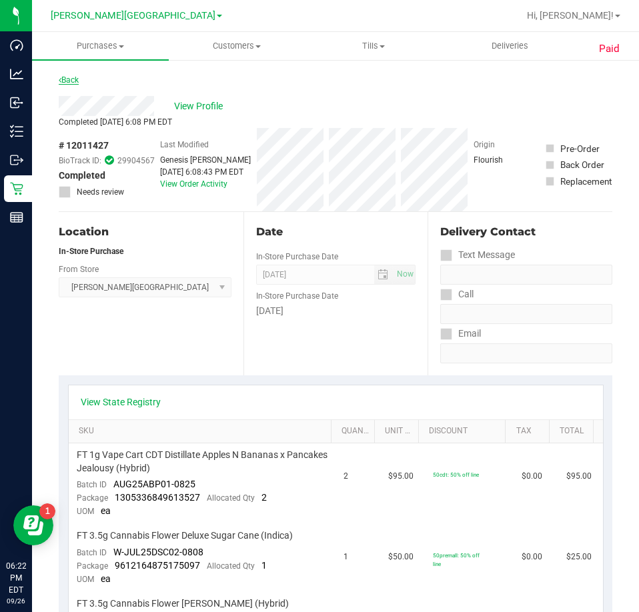
click at [63, 82] on link "Back" at bounding box center [69, 79] width 20 height 9
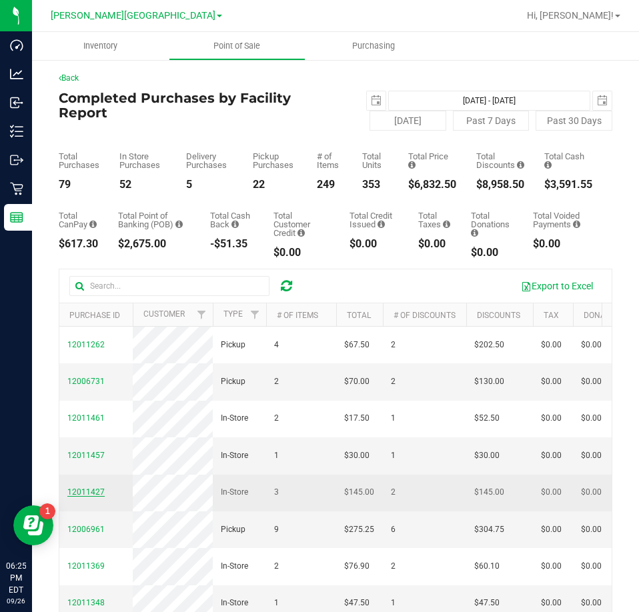
click at [97, 497] on span "12011427" at bounding box center [85, 492] width 37 height 9
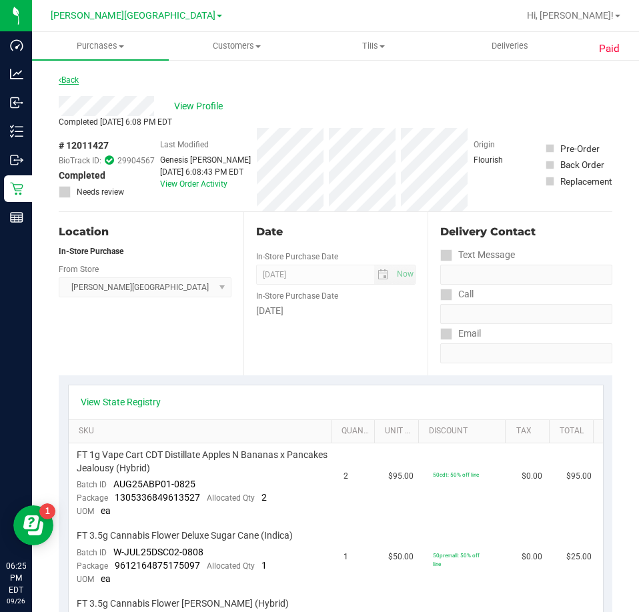
click at [66, 75] on link "Back" at bounding box center [69, 79] width 20 height 9
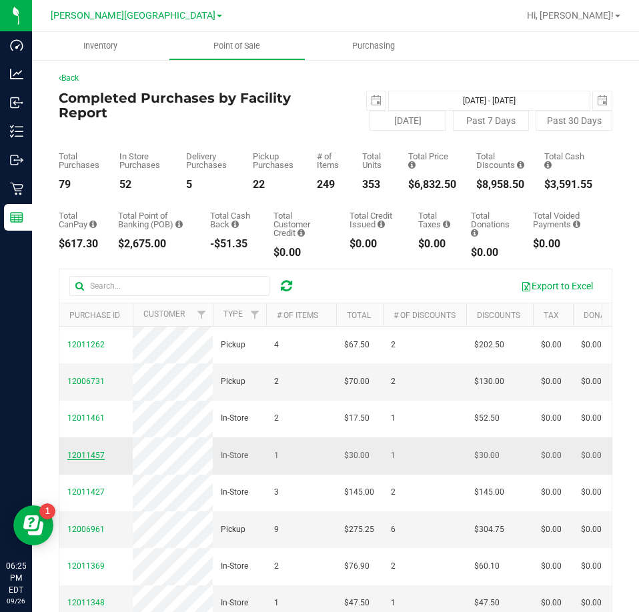
click at [95, 460] on span "12011457" at bounding box center [85, 455] width 37 height 9
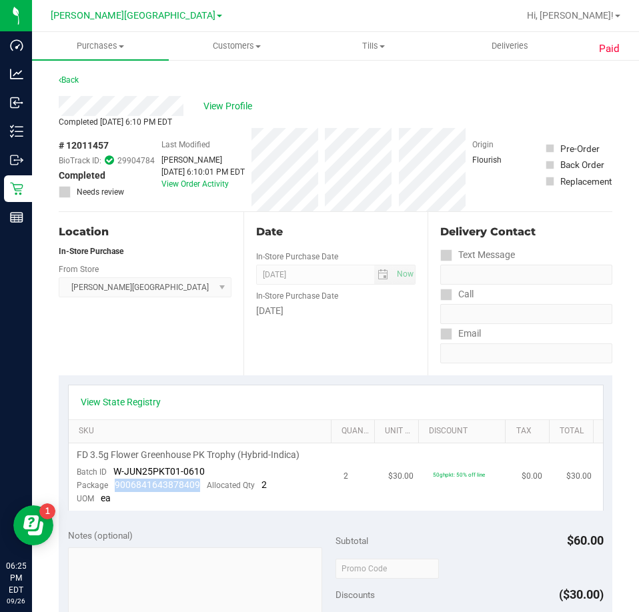
drag, startPoint x: 201, startPoint y: 484, endPoint x: 112, endPoint y: 490, distance: 89.5
click at [112, 490] on div "Package 9006841643878409 Allocated Qty 2" at bounding box center [172, 485] width 190 height 13
drag, startPoint x: 219, startPoint y: 342, endPoint x: 190, endPoint y: 331, distance: 31.2
click at [219, 341] on div "Location In-Store Purchase From Store Bonita Springs WC Select Store Bonita Spr…" at bounding box center [151, 293] width 185 height 163
click at [77, 76] on link "Back" at bounding box center [69, 79] width 20 height 9
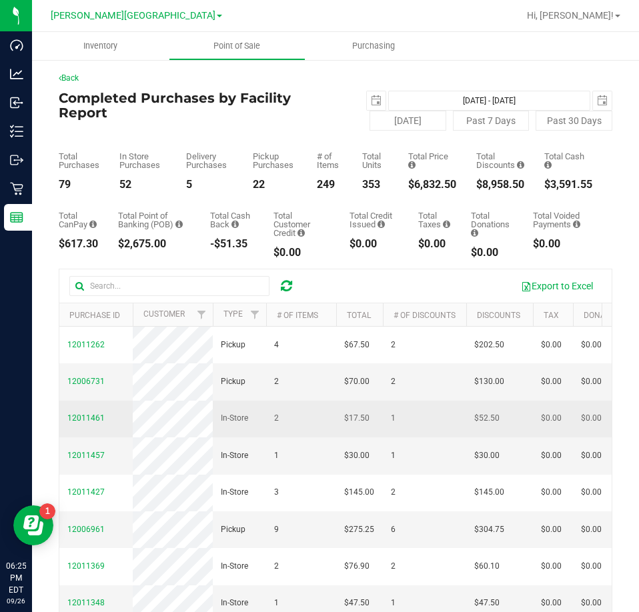
click at [78, 425] on span "12011461" at bounding box center [85, 418] width 37 height 13
click at [79, 423] on span "12011461" at bounding box center [85, 418] width 37 height 9
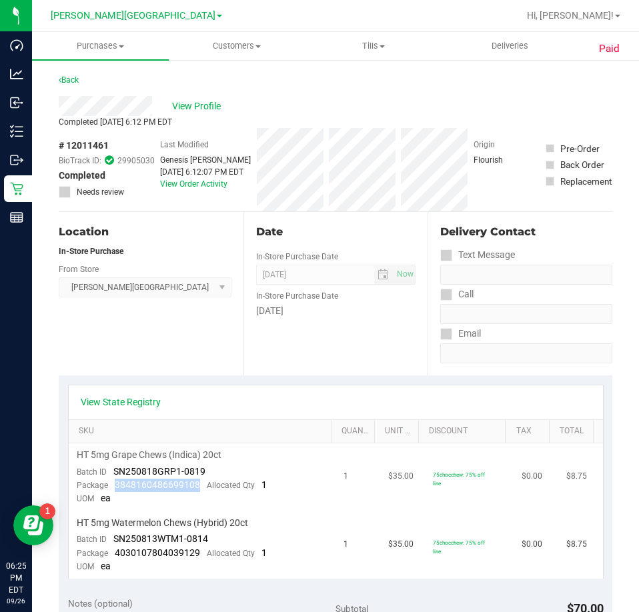
drag, startPoint x: 199, startPoint y: 480, endPoint x: 115, endPoint y: 488, distance: 84.4
click at [114, 488] on div "Package 3848160486699108 Allocated Qty 1" at bounding box center [172, 485] width 190 height 13
drag, startPoint x: 199, startPoint y: 552, endPoint x: 115, endPoint y: 548, distance: 83.5
click at [115, 548] on div "Package 4030107804039129 Allocated Qty 1" at bounding box center [172, 553] width 190 height 13
click at [73, 74] on div "Back" at bounding box center [69, 80] width 20 height 16
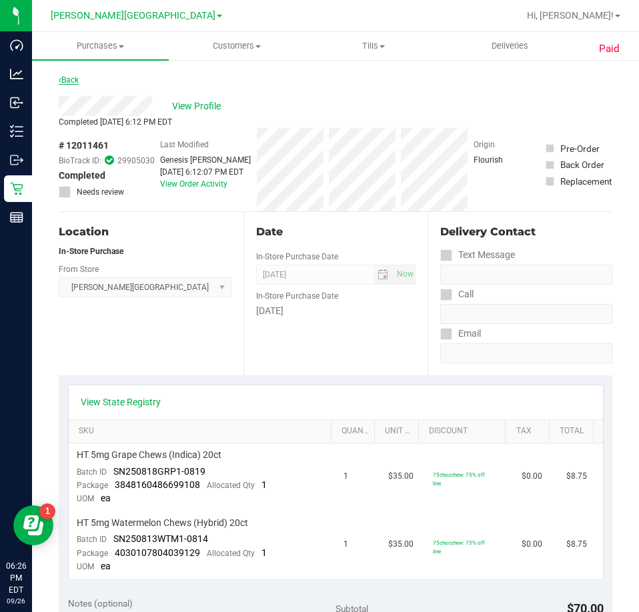
click at [65, 83] on link "Back" at bounding box center [69, 79] width 20 height 9
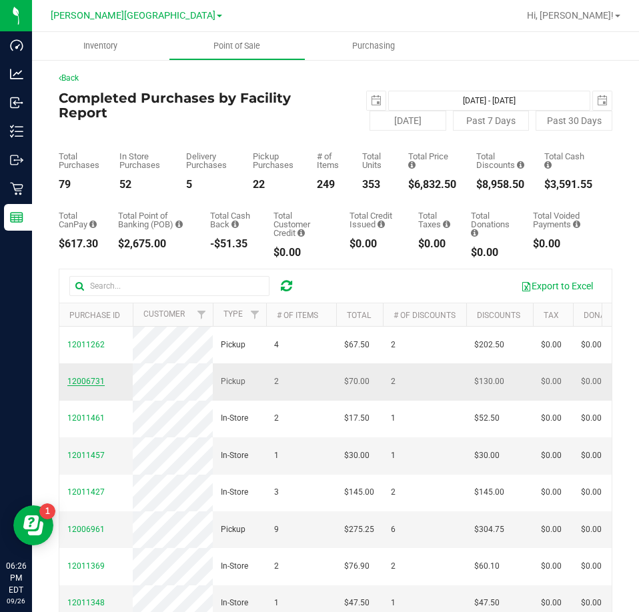
click at [88, 386] on span "12006731" at bounding box center [85, 381] width 37 height 9
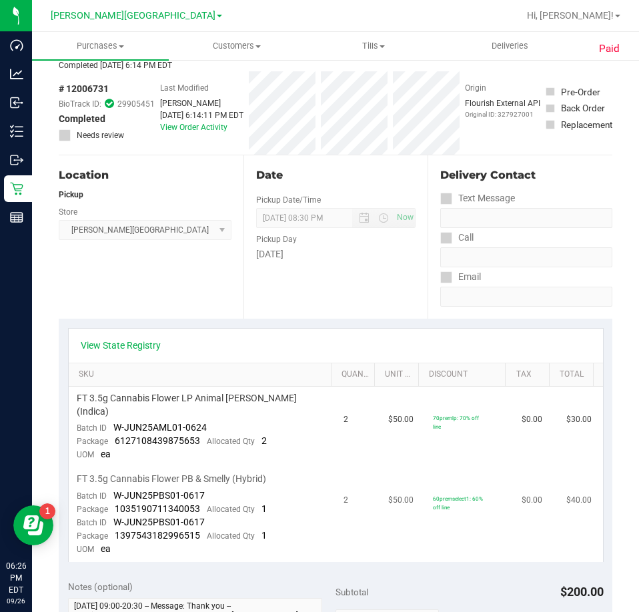
scroll to position [133, 0]
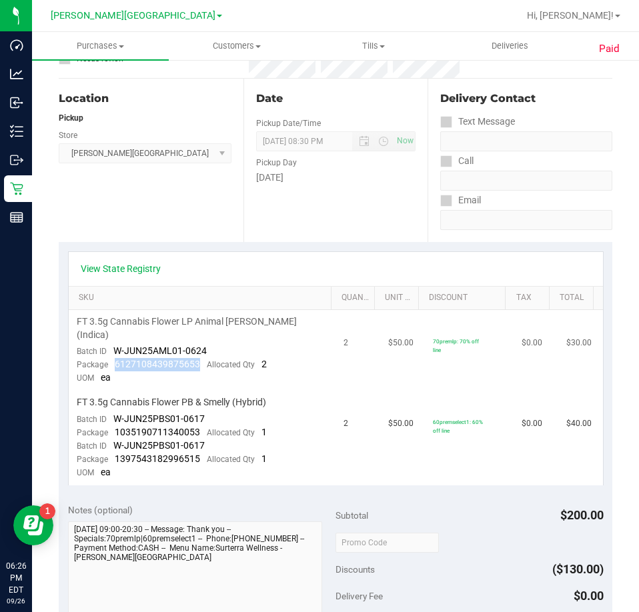
drag, startPoint x: 197, startPoint y: 352, endPoint x: 113, endPoint y: 352, distance: 84.1
click at [113, 358] on div "Package 6127108439875653 Allocated Qty 2" at bounding box center [172, 364] width 190 height 13
drag, startPoint x: 201, startPoint y: 418, endPoint x: 117, endPoint y: 420, distance: 84.1
click at [117, 426] on div "Package 1035190711340053 Allocated Qty 1" at bounding box center [172, 432] width 190 height 13
drag, startPoint x: 113, startPoint y: 418, endPoint x: 196, endPoint y: 420, distance: 83.4
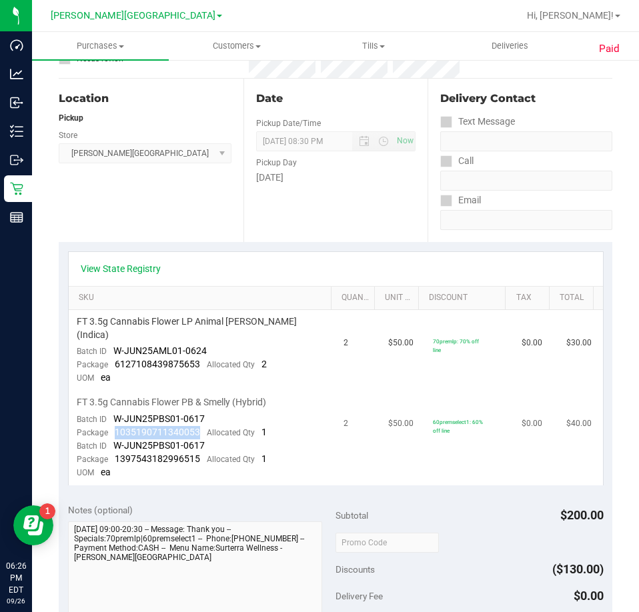
click at [198, 426] on div "Package 1035190711340053 Allocated Qty 1" at bounding box center [172, 432] width 190 height 13
drag, startPoint x: 199, startPoint y: 450, endPoint x: 115, endPoint y: 442, distance: 83.8
click at [115, 453] on div "Package 1397543182996515 Allocated Qty 1" at bounding box center [172, 459] width 190 height 13
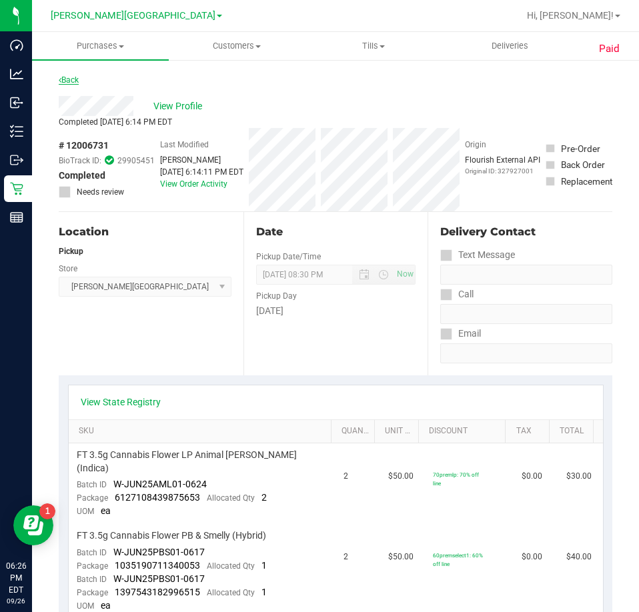
click at [66, 77] on link "Back" at bounding box center [69, 79] width 20 height 9
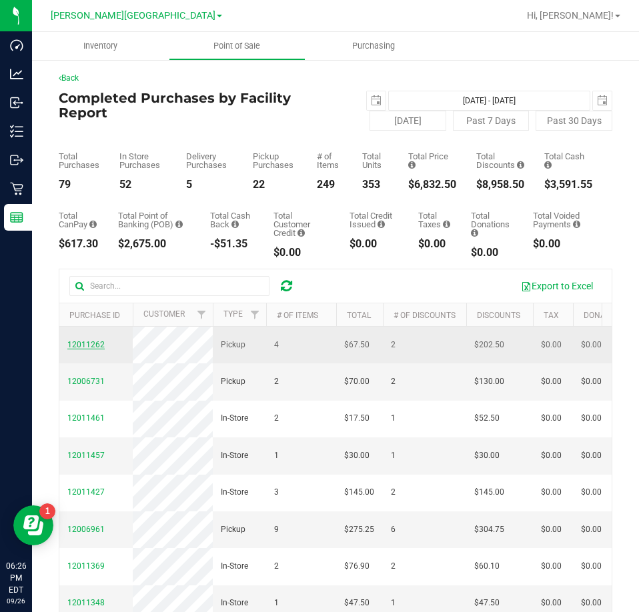
click at [80, 350] on span "12011262" at bounding box center [85, 344] width 37 height 9
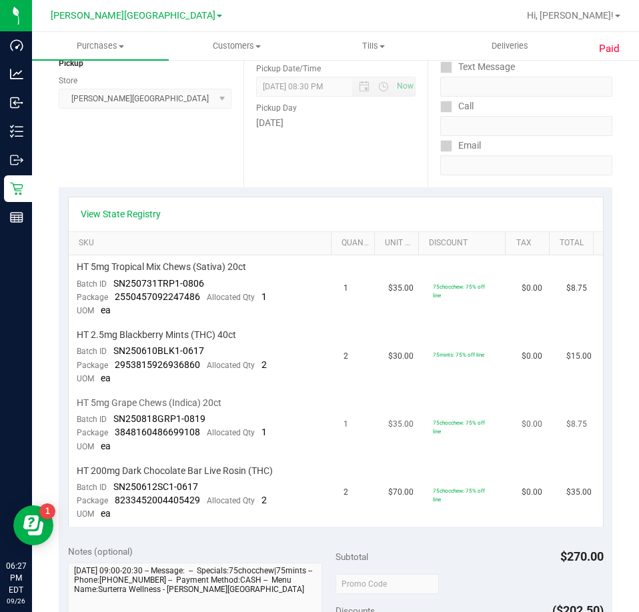
scroll to position [200, 0]
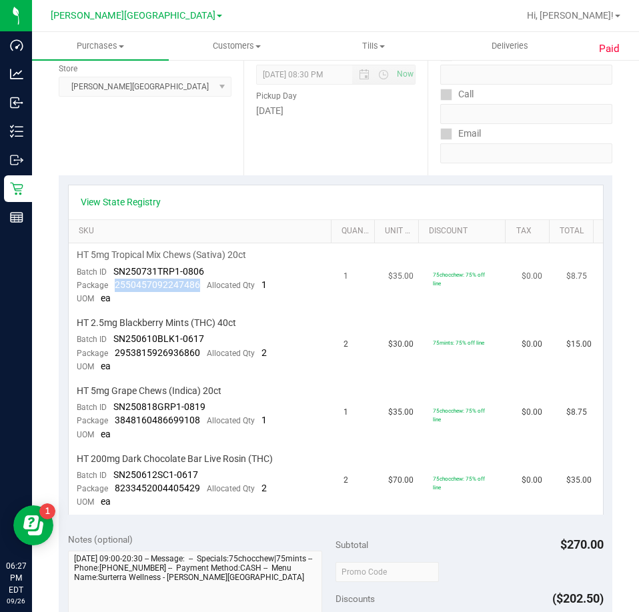
drag, startPoint x: 201, startPoint y: 286, endPoint x: 115, endPoint y: 290, distance: 86.1
click at [115, 290] on div "Package 2550457092247486 Allocated Qty 1" at bounding box center [172, 285] width 190 height 13
drag, startPoint x: 207, startPoint y: 352, endPoint x: 163, endPoint y: 356, distance: 44.3
click at [163, 356] on div "Package 2953815926936860 Allocated Qty 2" at bounding box center [172, 353] width 190 height 13
click at [192, 363] on td "HT 2.5mg Blackberry Mints (THC) 40ct Batch ID SN250610BLK1-0617 Package 2953815…" at bounding box center [202, 346] width 267 height 68
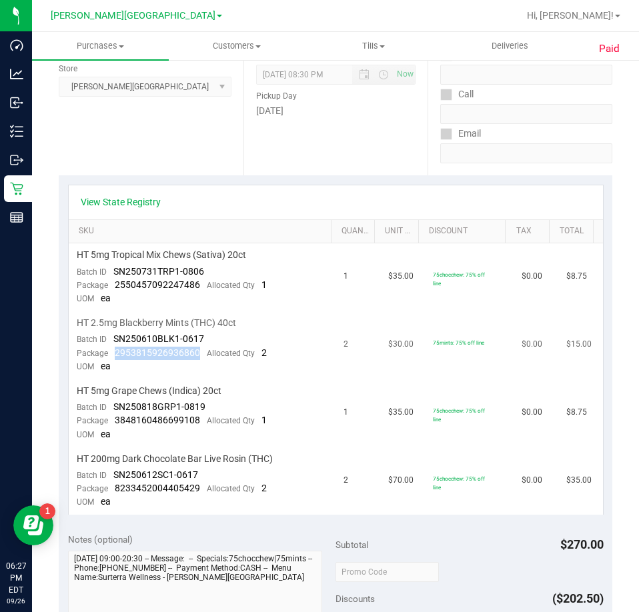
drag, startPoint x: 197, startPoint y: 350, endPoint x: 116, endPoint y: 353, distance: 80.8
click at [116, 353] on span "2953815926936860" at bounding box center [157, 353] width 85 height 11
drag, startPoint x: 200, startPoint y: 419, endPoint x: 113, endPoint y: 422, distance: 87.4
click at [113, 422] on div "Package 3848160486699108 Allocated Qty 1" at bounding box center [172, 420] width 190 height 13
drag, startPoint x: 199, startPoint y: 488, endPoint x: 115, endPoint y: 490, distance: 84.7
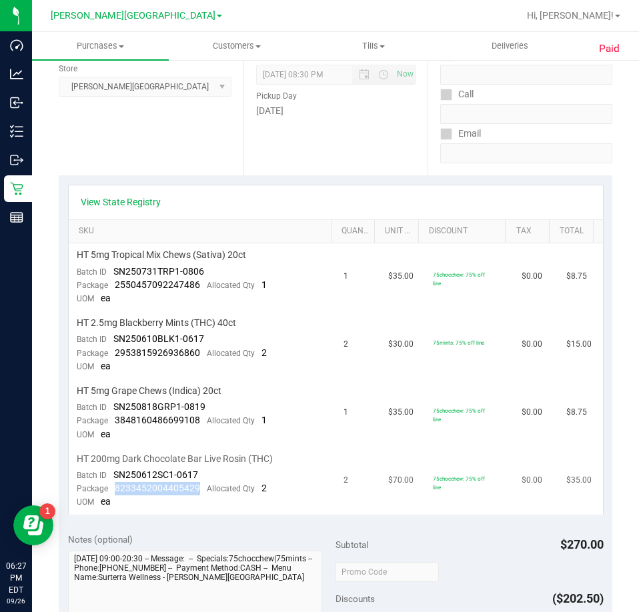
click at [115, 490] on div "Package 8233452004405429 Allocated Qty 2" at bounding box center [172, 488] width 190 height 13
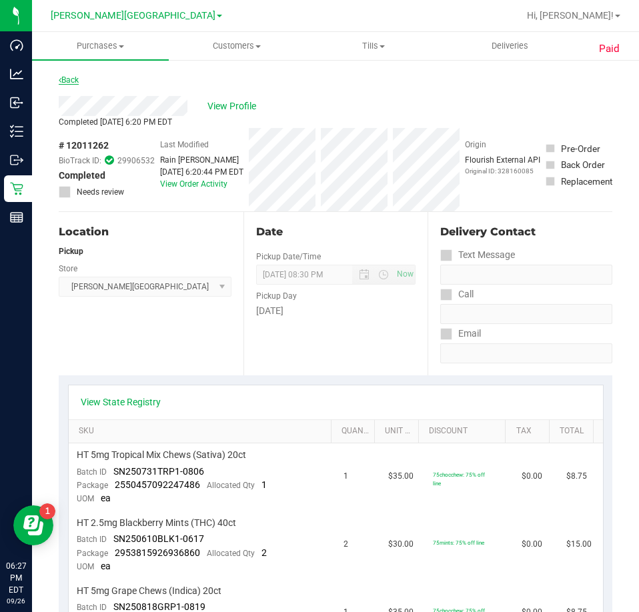
click at [64, 77] on link "Back" at bounding box center [69, 79] width 20 height 9
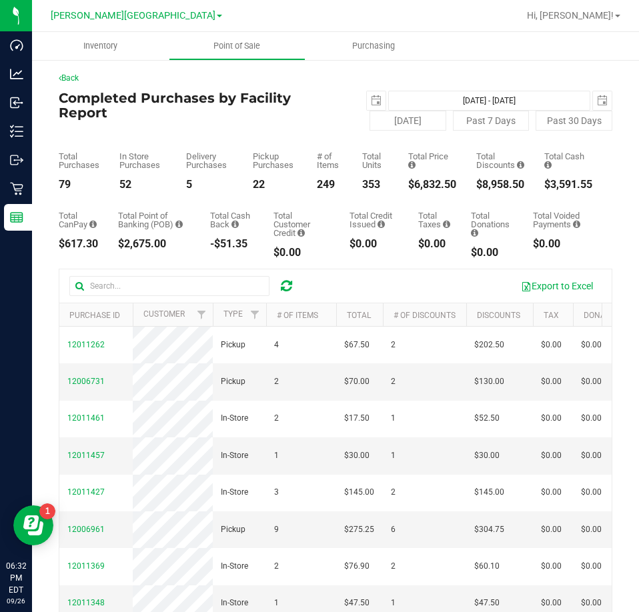
click at [292, 289] on icon at bounding box center [286, 285] width 11 height 13
click at [286, 283] on icon at bounding box center [286, 285] width 11 height 13
click at [286, 281] on icon at bounding box center [286, 285] width 11 height 13
click at [87, 386] on span "12011607" at bounding box center [85, 381] width 37 height 9
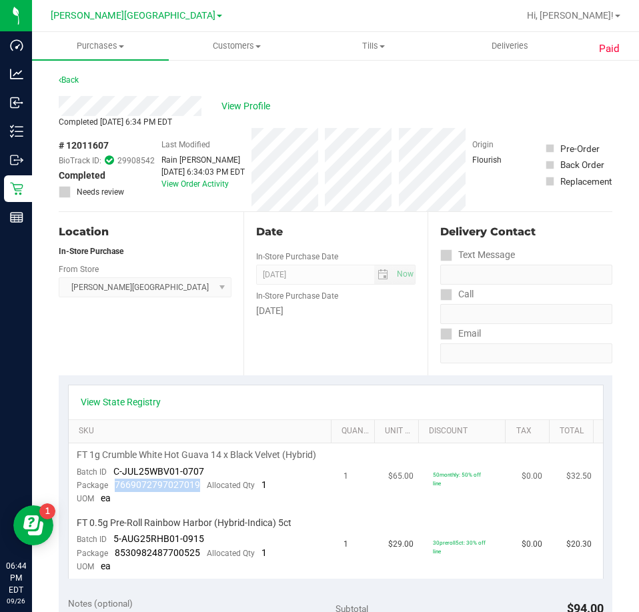
drag, startPoint x: 205, startPoint y: 486, endPoint x: 114, endPoint y: 484, distance: 91.4
click at [114, 484] on div "Package 7669072797027019 Allocated Qty 1" at bounding box center [172, 485] width 190 height 13
drag, startPoint x: 199, startPoint y: 555, endPoint x: 114, endPoint y: 550, distance: 84.8
click at [114, 550] on div "Package 8530982487700525 Allocated Qty 1" at bounding box center [172, 553] width 190 height 13
click at [70, 81] on link "Back" at bounding box center [69, 79] width 20 height 9
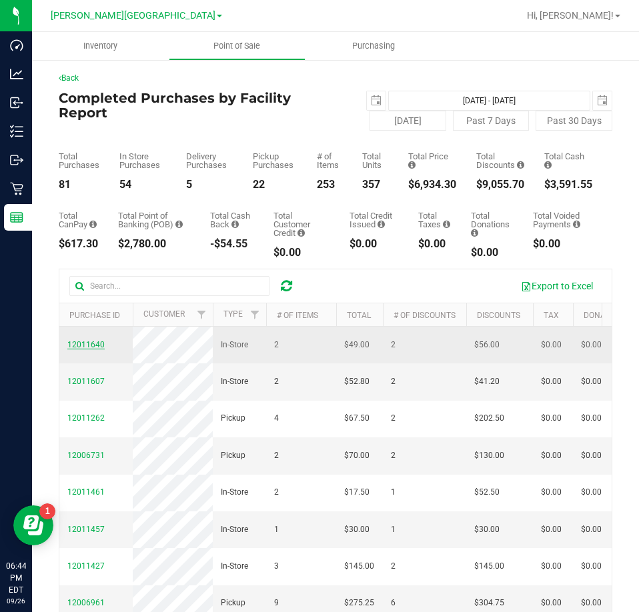
click at [99, 348] on span "12011640" at bounding box center [85, 344] width 37 height 9
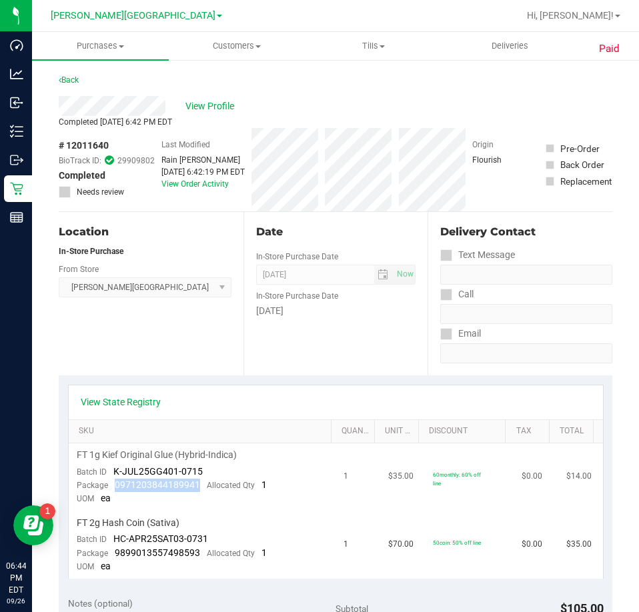
drag, startPoint x: 202, startPoint y: 488, endPoint x: 114, endPoint y: 488, distance: 88.1
click at [114, 488] on div "Package 0971203844189941 Allocated Qty 1" at bounding box center [172, 485] width 190 height 13
drag, startPoint x: 199, startPoint y: 554, endPoint x: 114, endPoint y: 552, distance: 85.4
click at [114, 552] on div "Package 9899013557498593 Allocated Qty 1" at bounding box center [172, 553] width 190 height 13
click at [70, 77] on link "Back" at bounding box center [69, 79] width 20 height 9
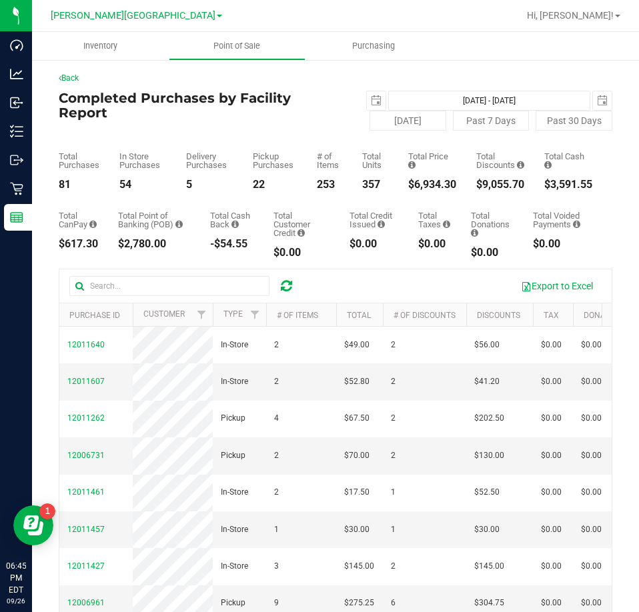
click at [288, 279] on icon at bounding box center [286, 285] width 11 height 13
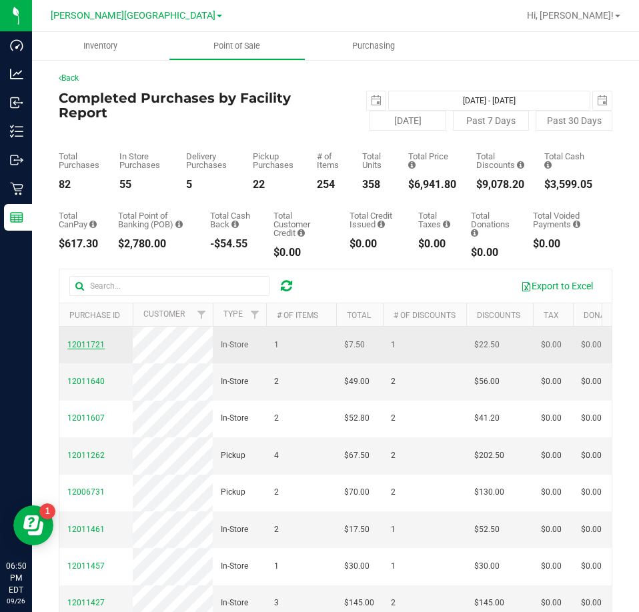
click at [83, 350] on span "12011721" at bounding box center [85, 344] width 37 height 9
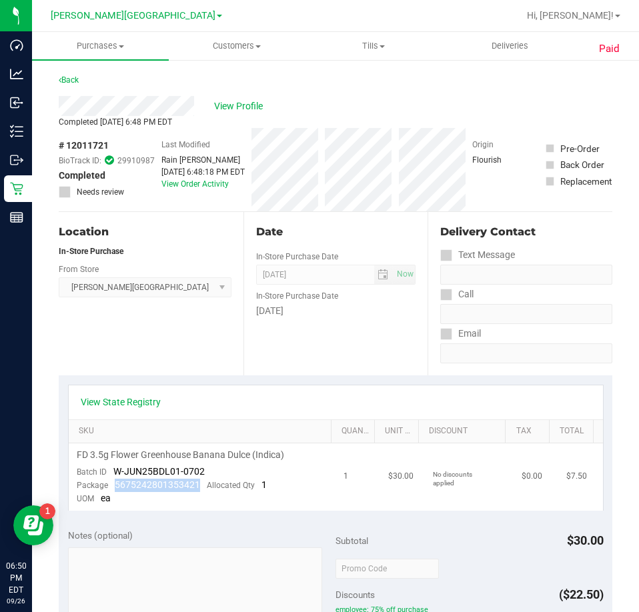
drag, startPoint x: 195, startPoint y: 484, endPoint x: 105, endPoint y: 484, distance: 90.1
click at [105, 484] on div "Package 5675242801353421 Allocated Qty 1" at bounding box center [172, 485] width 190 height 13
click at [71, 82] on link "Back" at bounding box center [69, 79] width 20 height 9
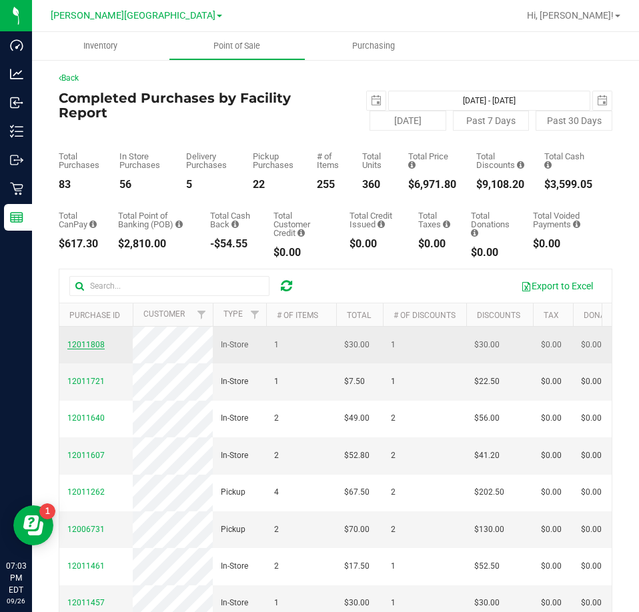
click at [96, 350] on span "12011808" at bounding box center [85, 344] width 37 height 9
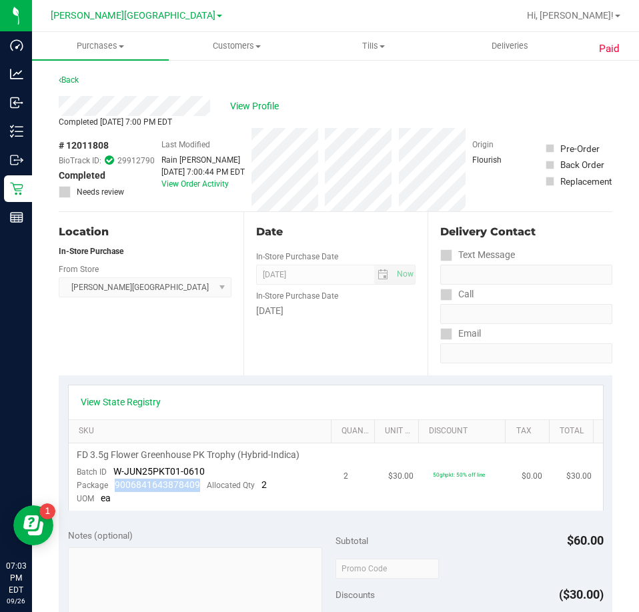
drag, startPoint x: 199, startPoint y: 485, endPoint x: 114, endPoint y: 483, distance: 85.4
click at [114, 483] on div "Package 9006841643878409 Allocated Qty 2" at bounding box center [172, 485] width 190 height 13
click at [203, 354] on div "Location In-Store Purchase From Store Bonita Springs WC Select Store Bonita Spr…" at bounding box center [151, 293] width 185 height 163
click at [69, 79] on link "Back" at bounding box center [69, 79] width 20 height 9
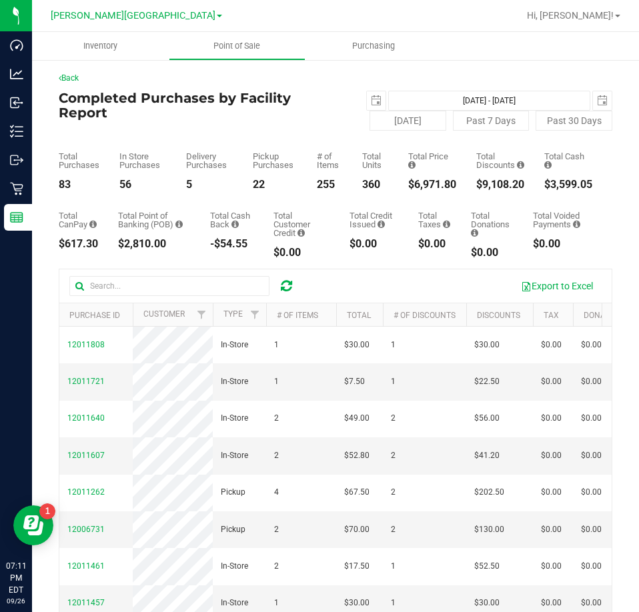
click at [288, 276] on div at bounding box center [187, 286] width 237 height 20
click at [282, 282] on icon at bounding box center [286, 285] width 11 height 13
click at [91, 386] on span "12008259" at bounding box center [85, 381] width 37 height 9
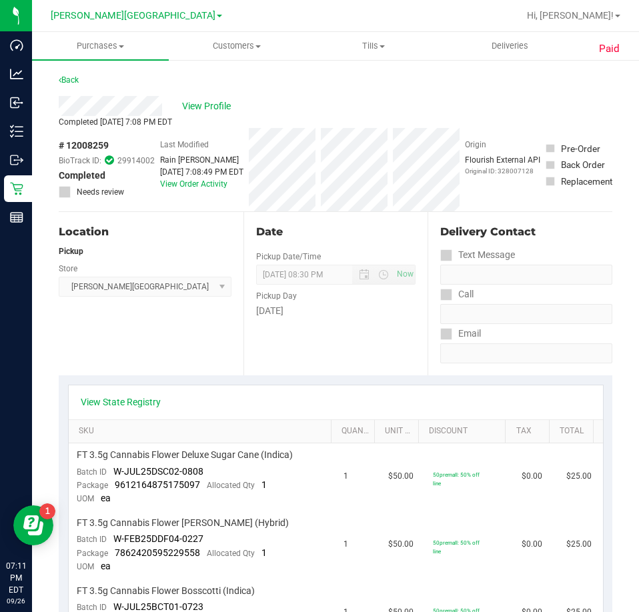
scroll to position [200, 0]
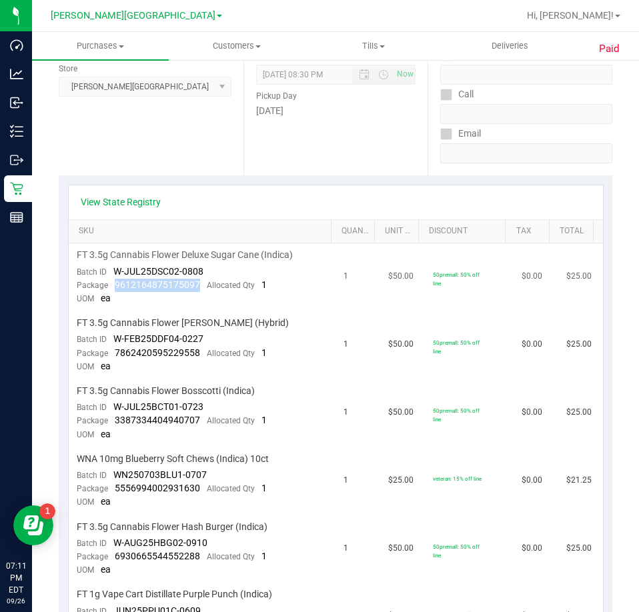
drag, startPoint x: 197, startPoint y: 286, endPoint x: 113, endPoint y: 283, distance: 84.8
click at [113, 283] on div "Package 9612164875175097 Allocated Qty 1" at bounding box center [172, 285] width 190 height 13
drag, startPoint x: 198, startPoint y: 352, endPoint x: 112, endPoint y: 360, distance: 86.4
click at [112, 360] on div "Package 7862420595229558 Allocated Qty 1" at bounding box center [172, 353] width 190 height 13
drag, startPoint x: 201, startPoint y: 423, endPoint x: 114, endPoint y: 420, distance: 87.4
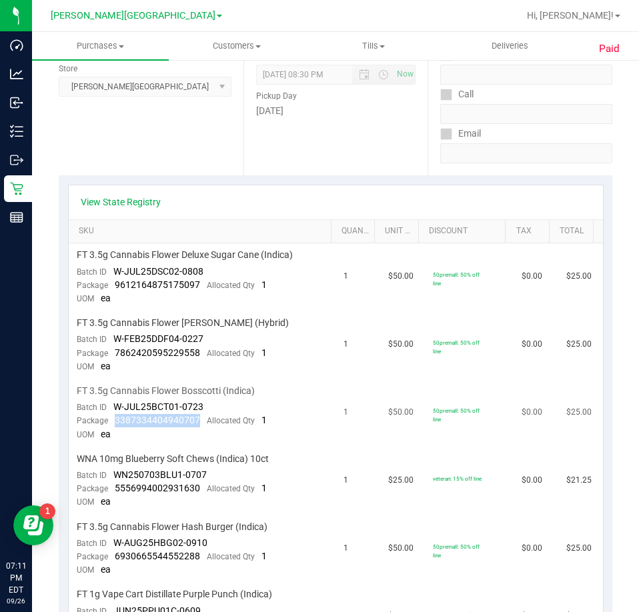
click at [114, 420] on div "Package 3387334404940707 Allocated Qty 1" at bounding box center [172, 420] width 190 height 13
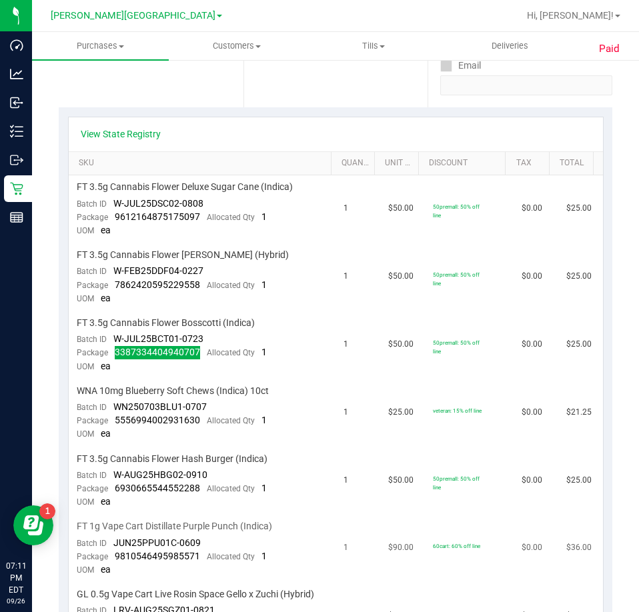
scroll to position [400, 0]
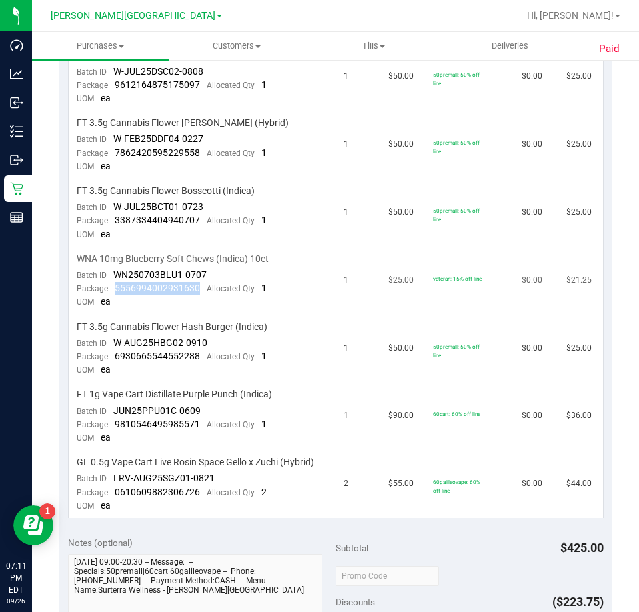
drag, startPoint x: 199, startPoint y: 288, endPoint x: 115, endPoint y: 292, distance: 84.8
click at [115, 292] on div "Package 5556994002931630 Allocated Qty 1" at bounding box center [172, 288] width 190 height 13
drag, startPoint x: 199, startPoint y: 356, endPoint x: 114, endPoint y: 361, distance: 84.8
click at [114, 361] on div "Package 6930665544552288 Allocated Qty 1" at bounding box center [172, 356] width 190 height 13
drag, startPoint x: 197, startPoint y: 422, endPoint x: 114, endPoint y: 427, distance: 83.6
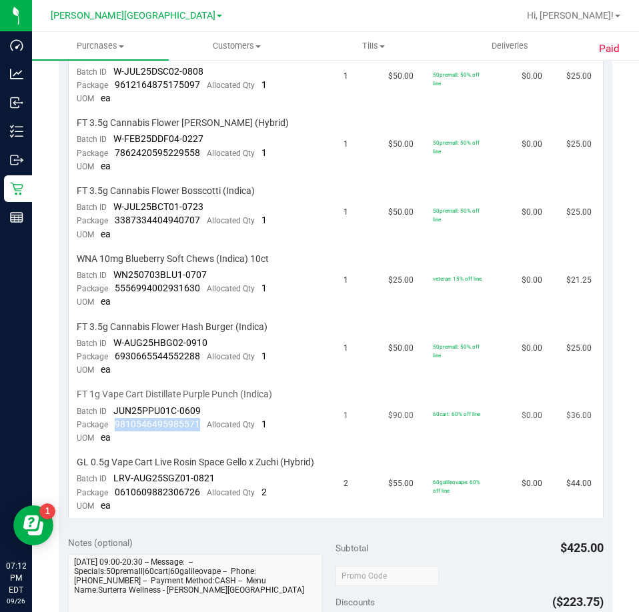
click at [114, 427] on div "Package 9810546495985571 Allocated Qty 1" at bounding box center [172, 424] width 190 height 13
drag, startPoint x: 200, startPoint y: 487, endPoint x: 111, endPoint y: 491, distance: 89.5
click at [111, 491] on div "Package 0610609882306726 Allocated Qty 2" at bounding box center [172, 492] width 190 height 13
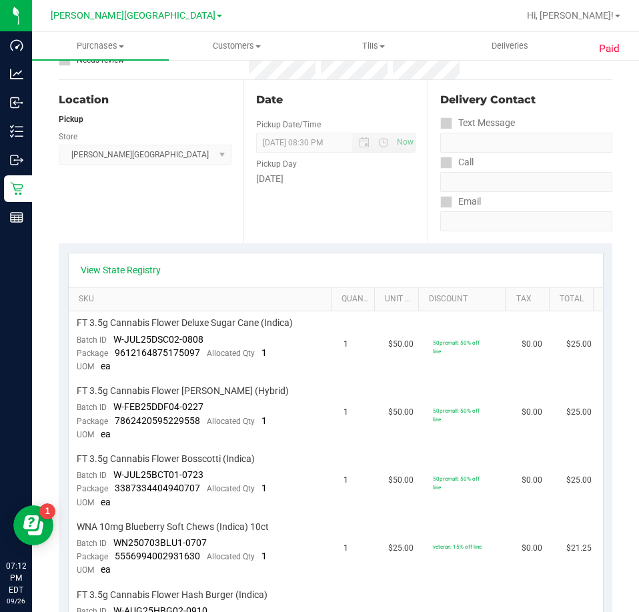
scroll to position [0, 0]
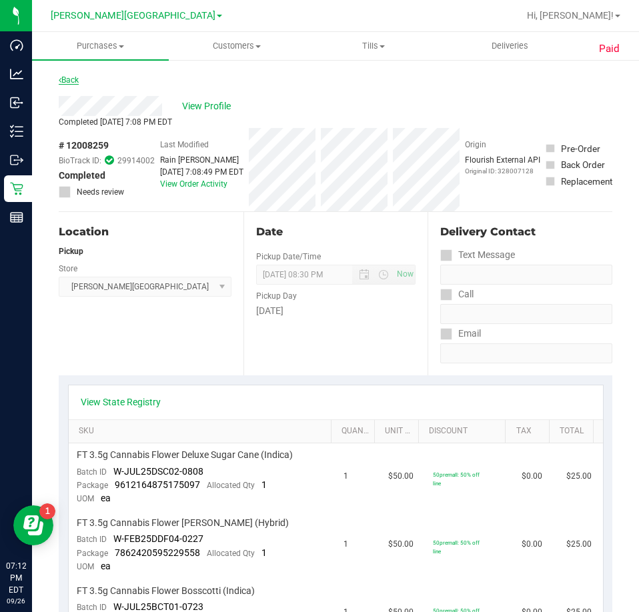
click at [72, 80] on link "Back" at bounding box center [69, 79] width 20 height 9
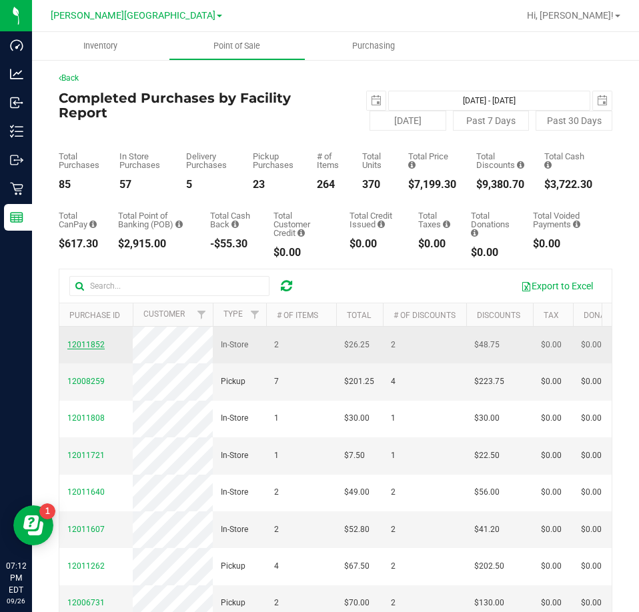
click at [84, 347] on span "12011852" at bounding box center [85, 344] width 37 height 9
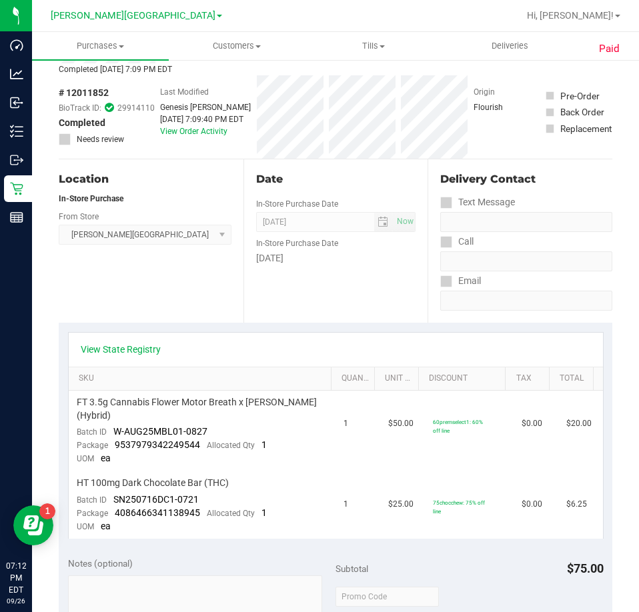
scroll to position [133, 0]
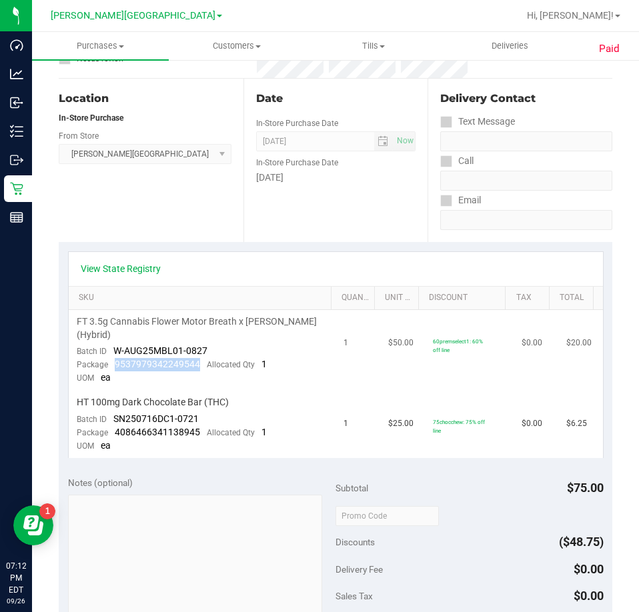
drag, startPoint x: 201, startPoint y: 366, endPoint x: 113, endPoint y: 367, distance: 87.4
click at [113, 367] on div "Package 9537979342249544 Allocated Qty 1" at bounding box center [172, 364] width 190 height 13
drag, startPoint x: 197, startPoint y: 432, endPoint x: 116, endPoint y: 431, distance: 81.4
click at [116, 431] on div "Package 4086466341138945 Allocated Qty 1" at bounding box center [172, 432] width 190 height 13
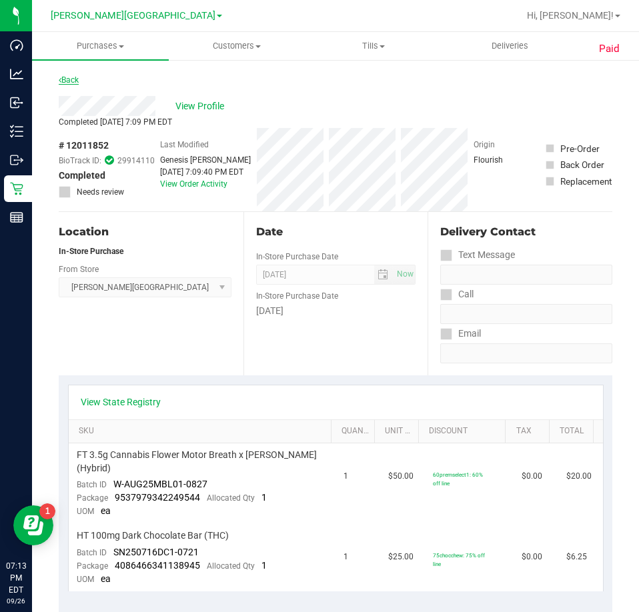
click at [79, 81] on link "Back" at bounding box center [69, 79] width 20 height 9
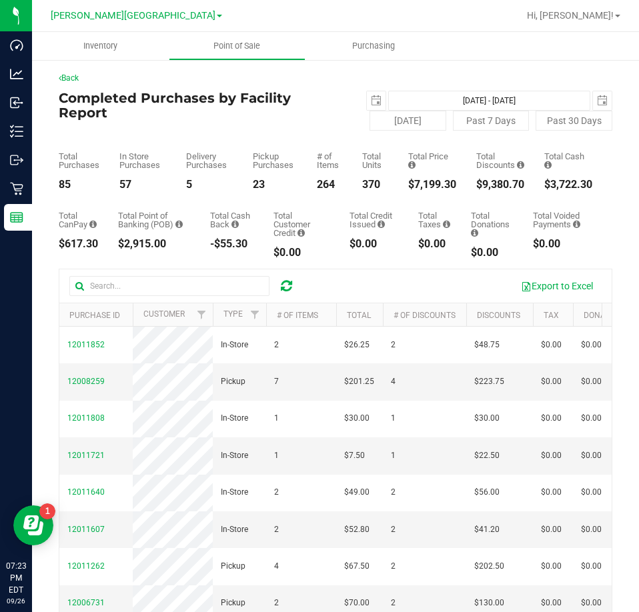
click at [286, 286] on icon at bounding box center [286, 285] width 11 height 13
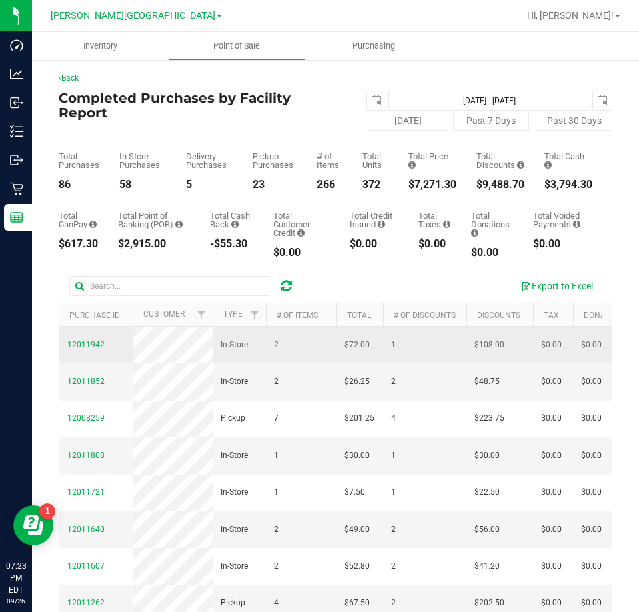
click at [78, 350] on span "12011942" at bounding box center [85, 344] width 37 height 9
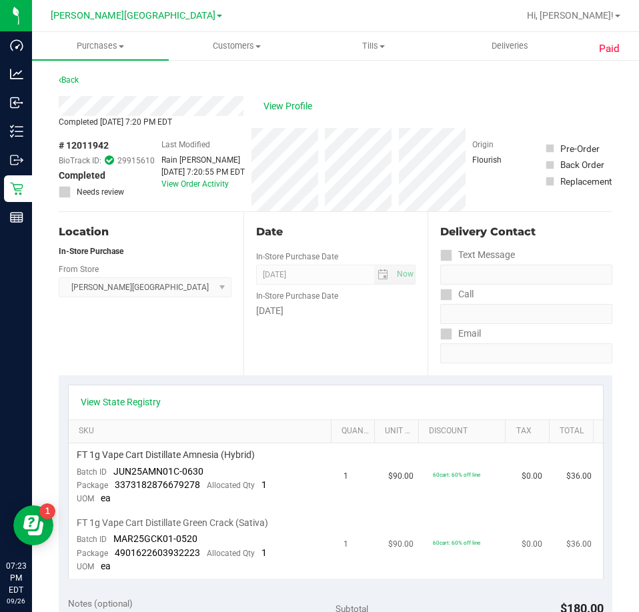
scroll to position [67, 0]
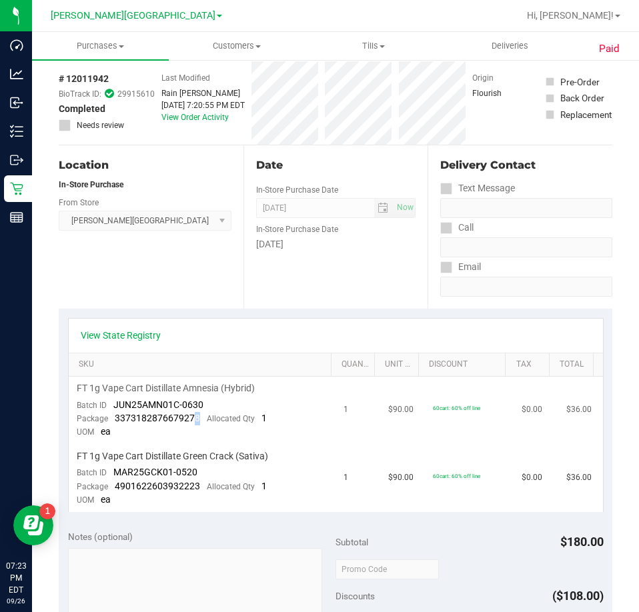
drag, startPoint x: 205, startPoint y: 420, endPoint x: 194, endPoint y: 420, distance: 10.7
click at [194, 420] on div "Package 3373182876679278 Allocated Qty 1" at bounding box center [172, 418] width 190 height 13
click at [199, 424] on div "Package 3373182876679278 Allocated Qty 1" at bounding box center [172, 418] width 190 height 13
drag, startPoint x: 200, startPoint y: 418, endPoint x: 116, endPoint y: 420, distance: 84.1
click at [116, 420] on div "Package 3373182876679278 Allocated Qty 1" at bounding box center [172, 418] width 190 height 13
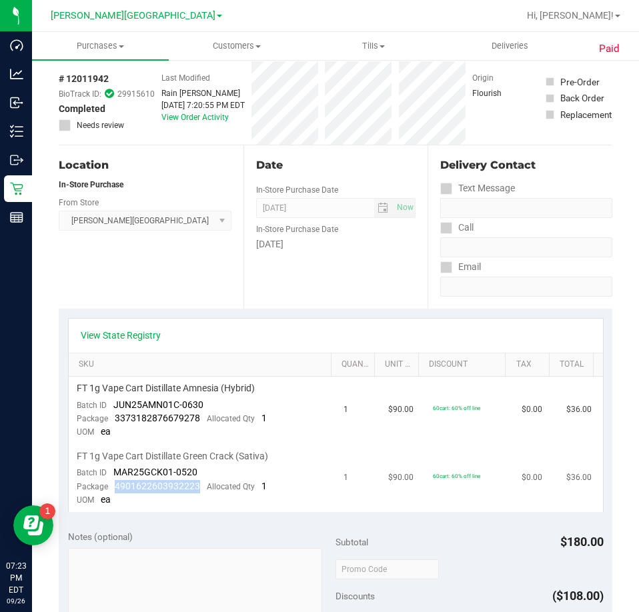
drag, startPoint x: 200, startPoint y: 484, endPoint x: 114, endPoint y: 484, distance: 86.1
click at [114, 484] on div "Package 4901622603932223 Allocated Qty 1" at bounding box center [172, 486] width 190 height 13
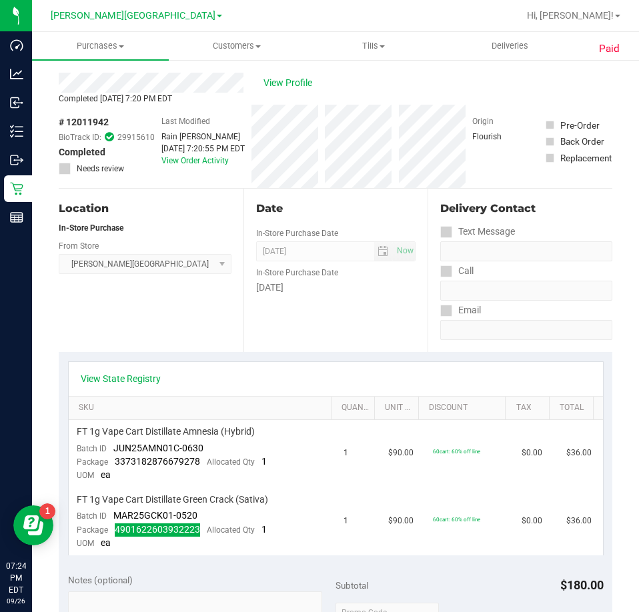
scroll to position [0, 0]
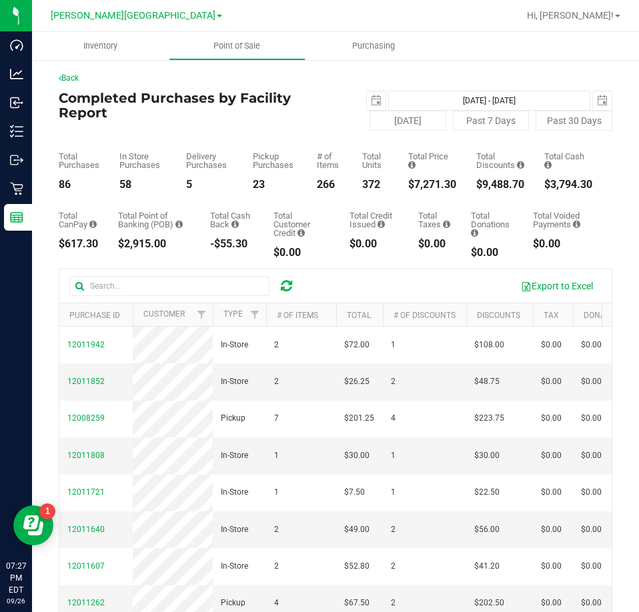
click at [287, 285] on icon at bounding box center [286, 285] width 11 height 13
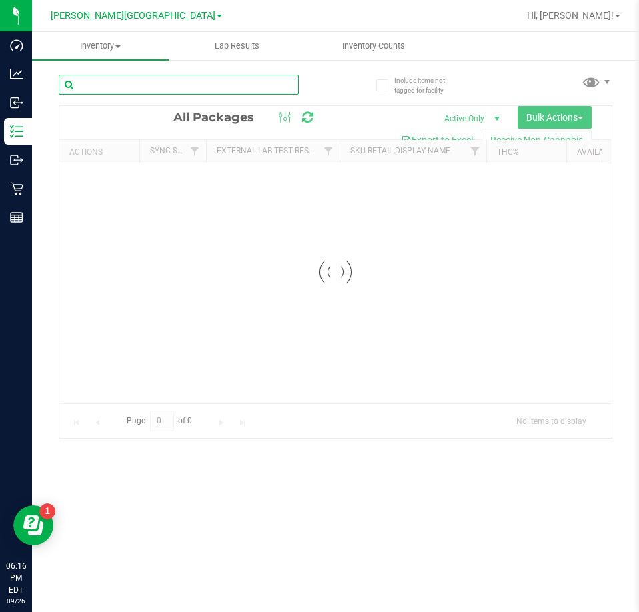
click at [163, 89] on input "text" at bounding box center [179, 85] width 240 height 20
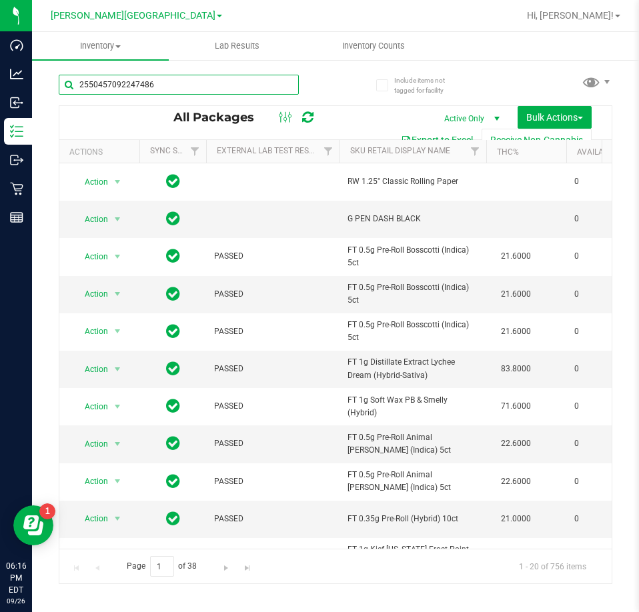
type input "2550457092247486"
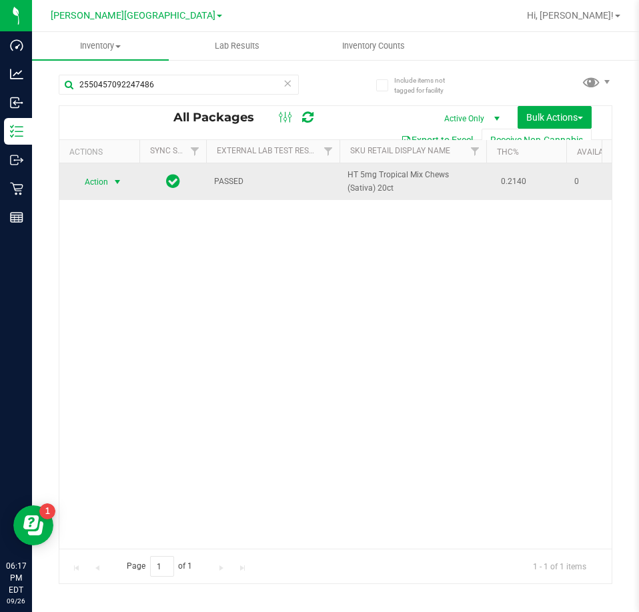
click at [101, 181] on span "Action" at bounding box center [91, 182] width 36 height 19
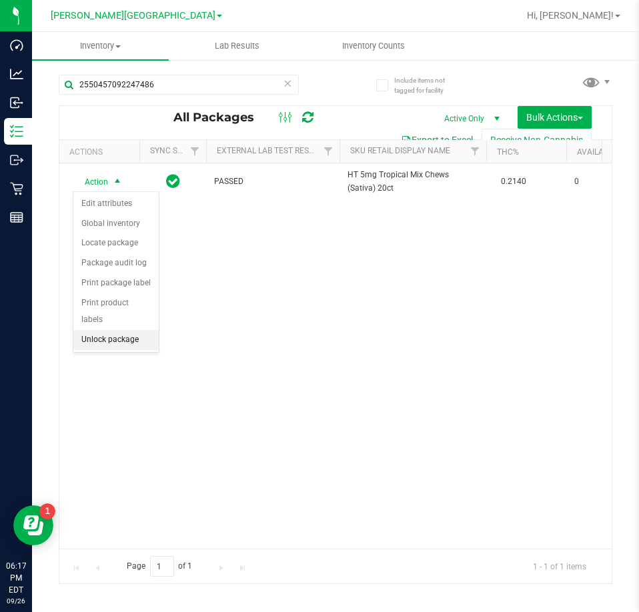
click at [131, 332] on li "Unlock package" at bounding box center [115, 340] width 85 height 20
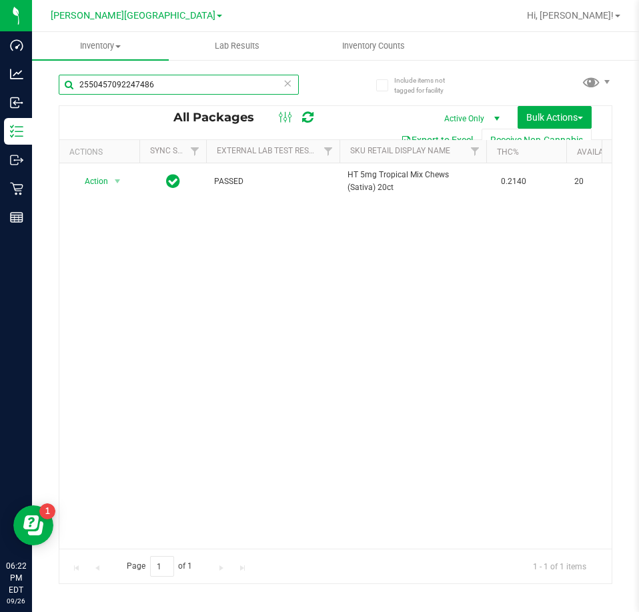
click at [188, 87] on input "2550457092247486" at bounding box center [179, 85] width 240 height 20
type input "9243223130456019"
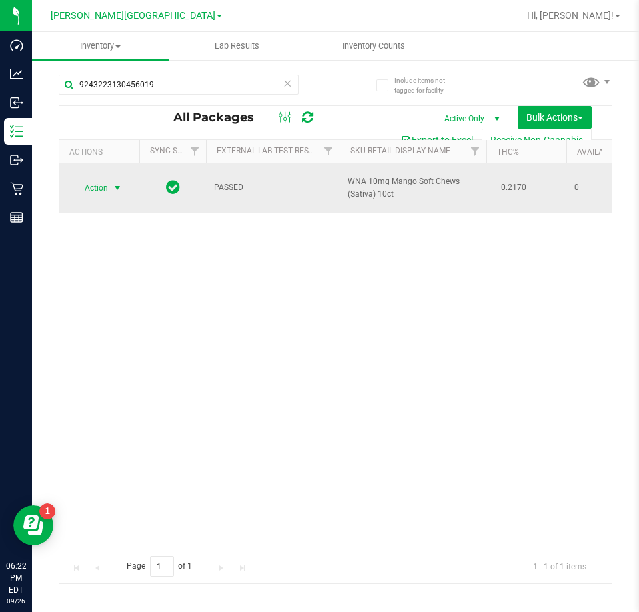
click at [107, 179] on span "Action" at bounding box center [91, 188] width 36 height 19
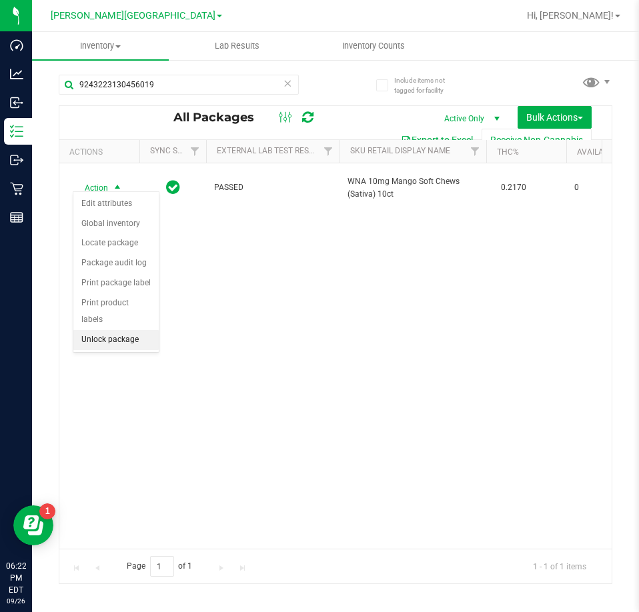
click at [100, 331] on li "Unlock package" at bounding box center [115, 340] width 85 height 20
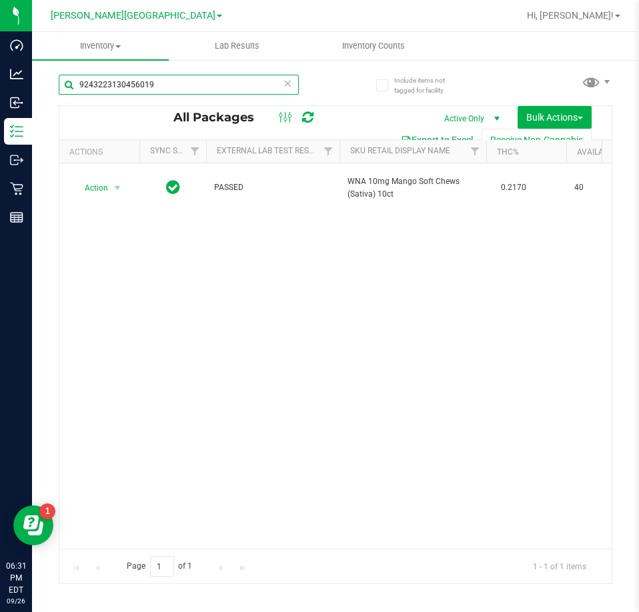
click at [98, 89] on input "9243223130456019" at bounding box center [179, 85] width 240 height 20
click at [98, 90] on input "9243223130456019" at bounding box center [179, 85] width 240 height 20
type input "8530982487700525"
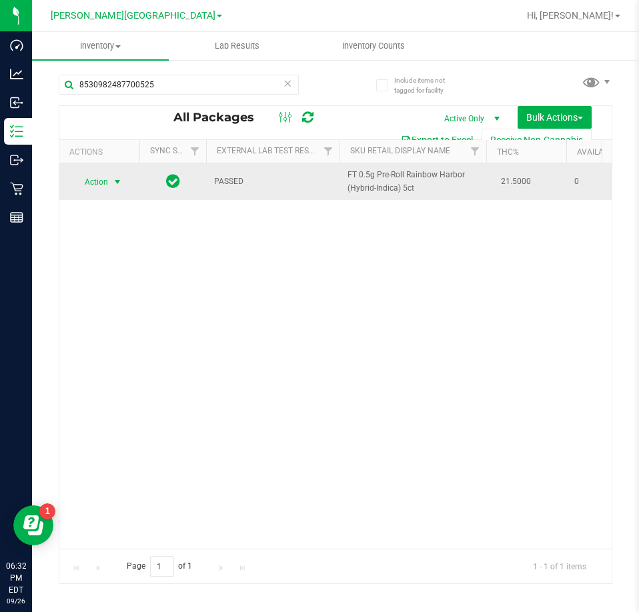
click at [112, 179] on span "select" at bounding box center [117, 182] width 11 height 11
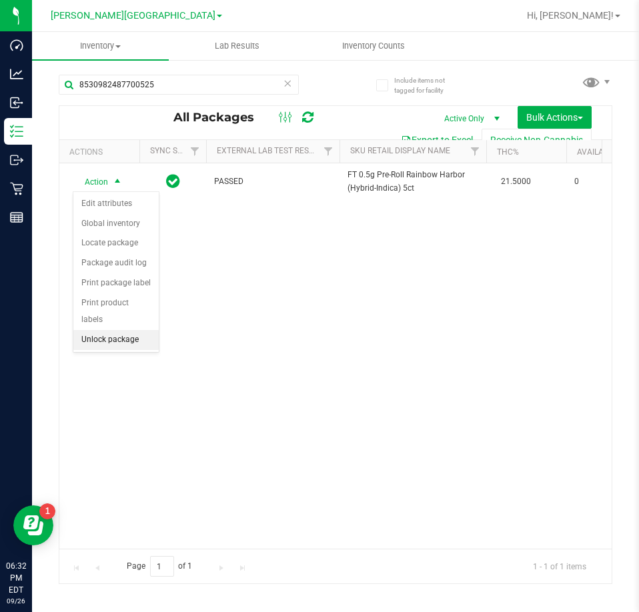
click at [144, 330] on li "Unlock package" at bounding box center [115, 340] width 85 height 20
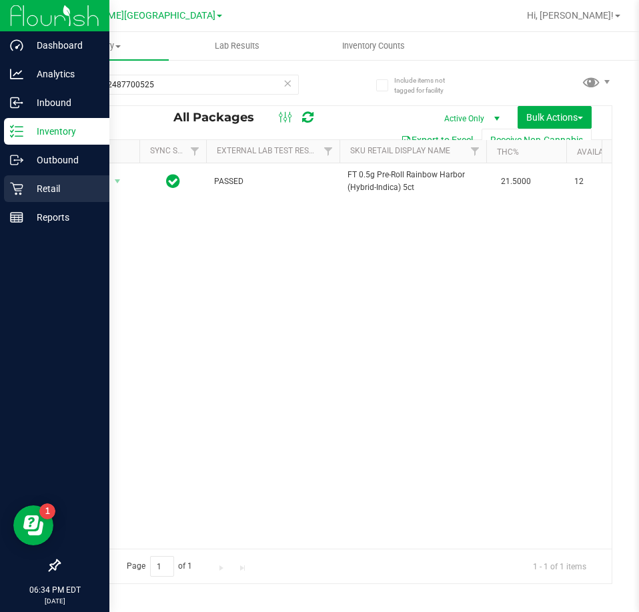
click at [41, 190] on p "Retail" at bounding box center [63, 189] width 80 height 16
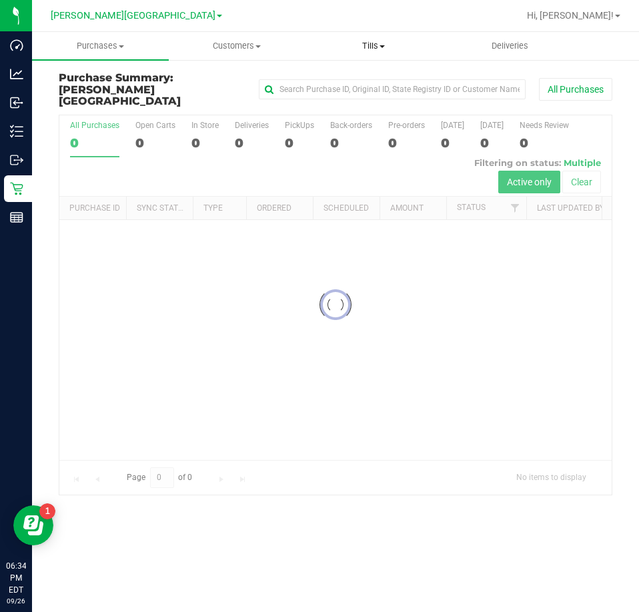
click at [362, 40] on span "Tills" at bounding box center [373, 46] width 135 height 12
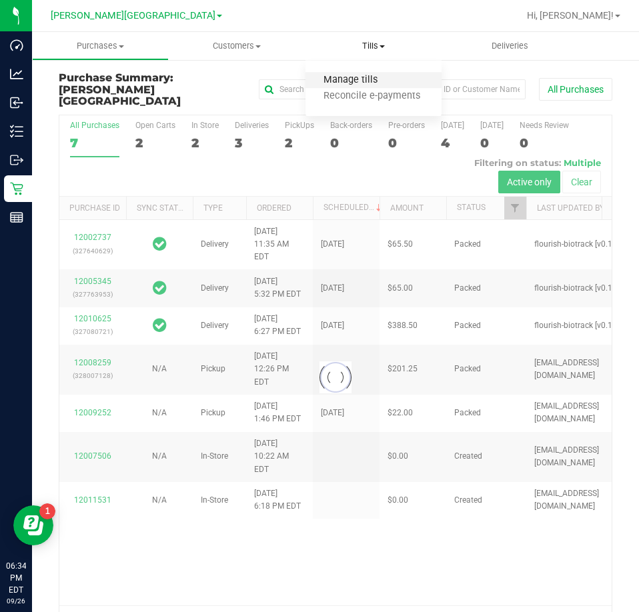
click at [361, 78] on span "Manage tills" at bounding box center [351, 80] width 90 height 11
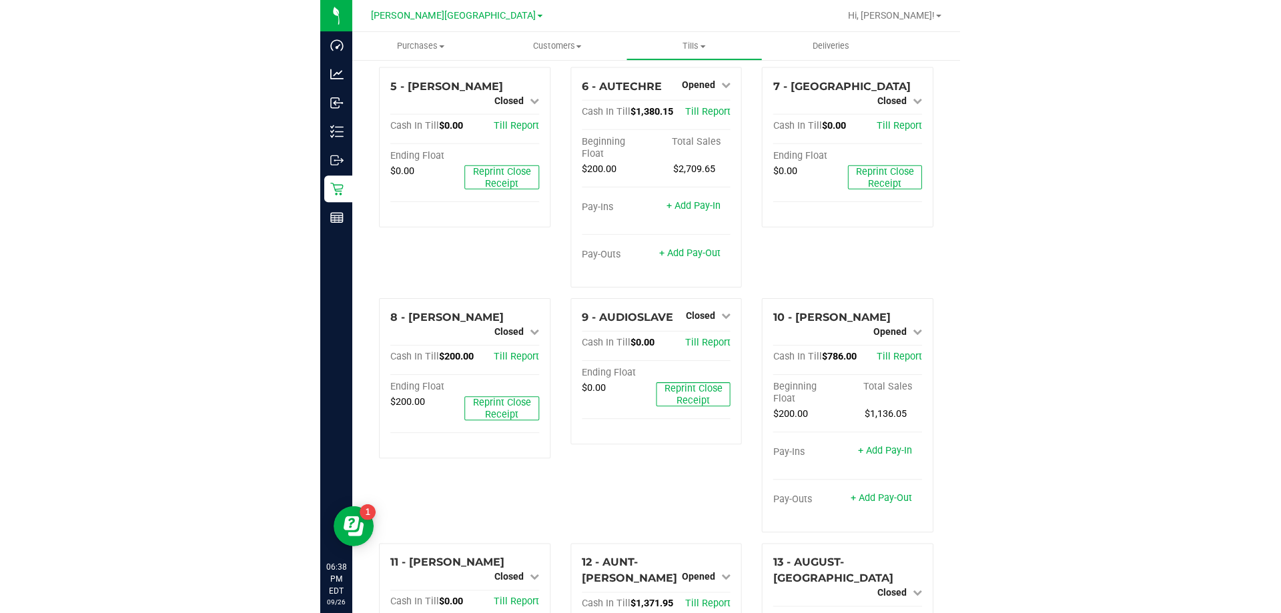
scroll to position [467, 0]
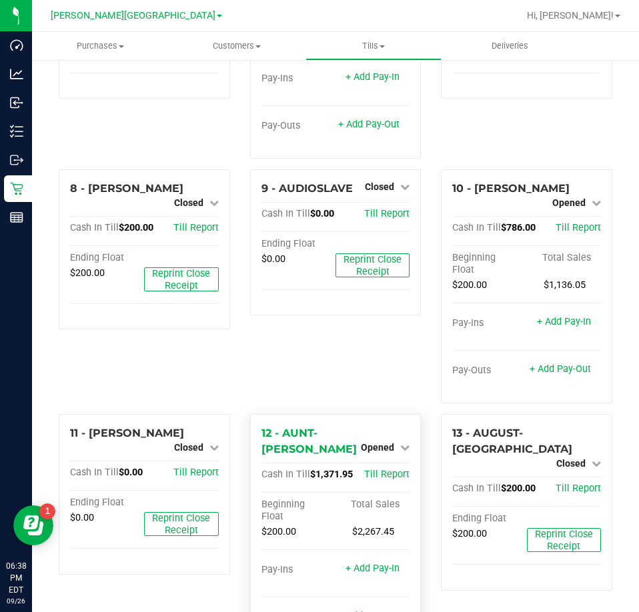
click at [369, 440] on div "Opened" at bounding box center [385, 448] width 49 height 16
click at [373, 442] on span "Opened" at bounding box center [377, 447] width 33 height 11
click at [375, 470] on link "Close Till" at bounding box center [380, 475] width 36 height 11
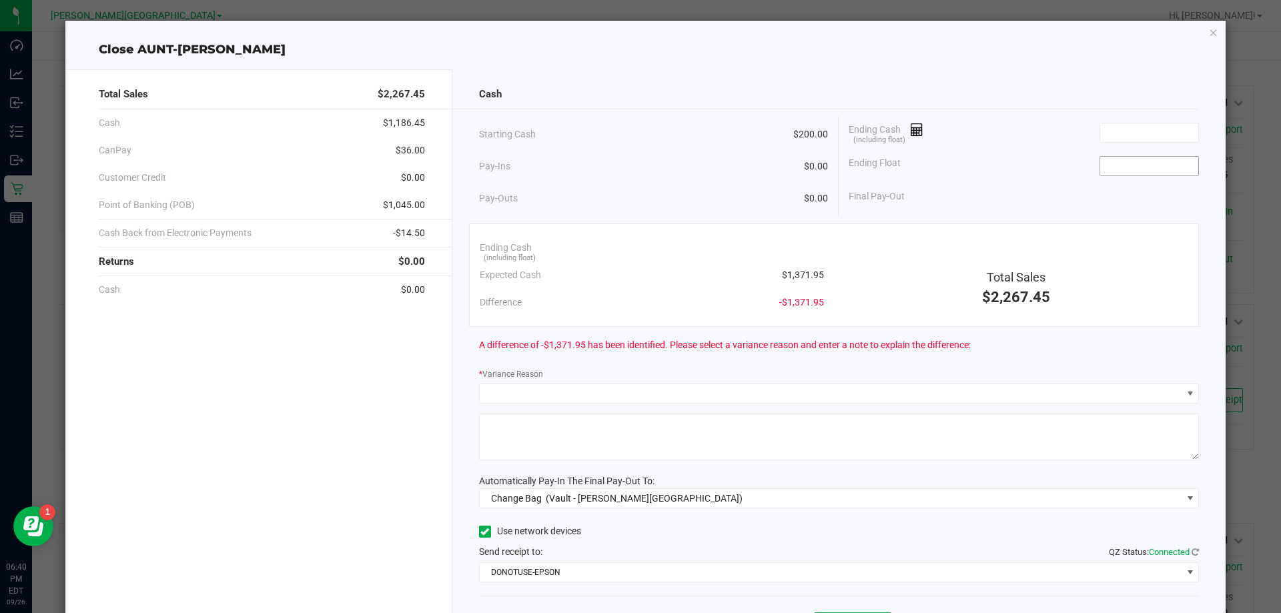
click at [638, 170] on input at bounding box center [1149, 166] width 98 height 19
type input "$200.00"
click at [638, 135] on input at bounding box center [1149, 132] width 98 height 19
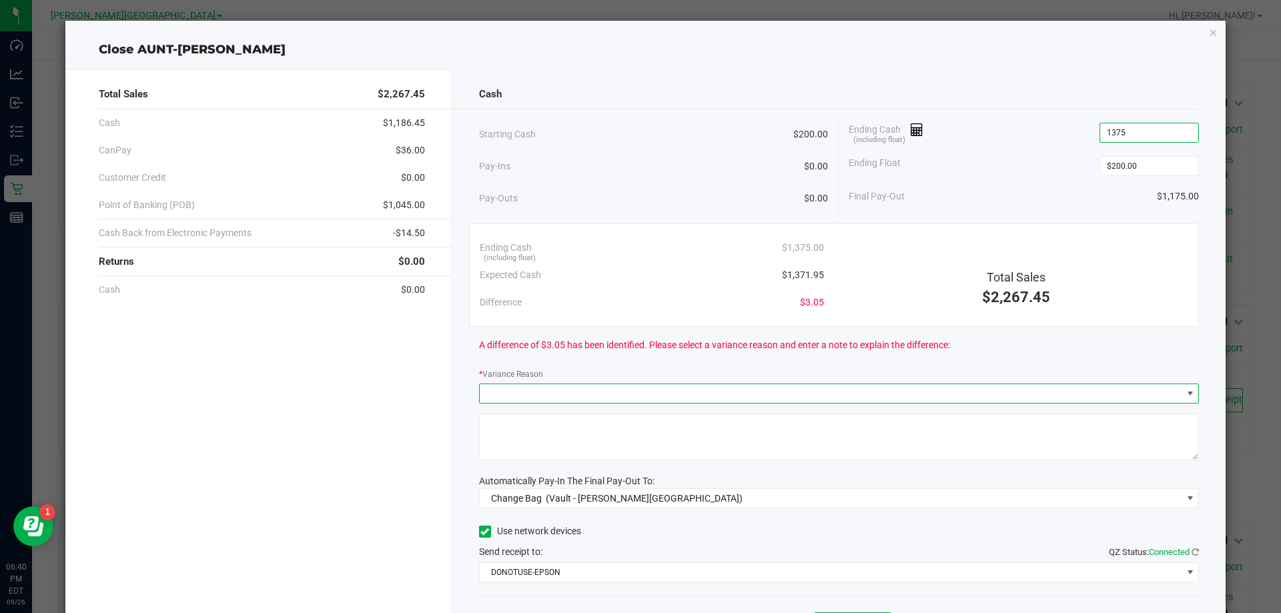
type input "$1,375.00"
click at [638, 391] on span at bounding box center [1190, 393] width 11 height 11
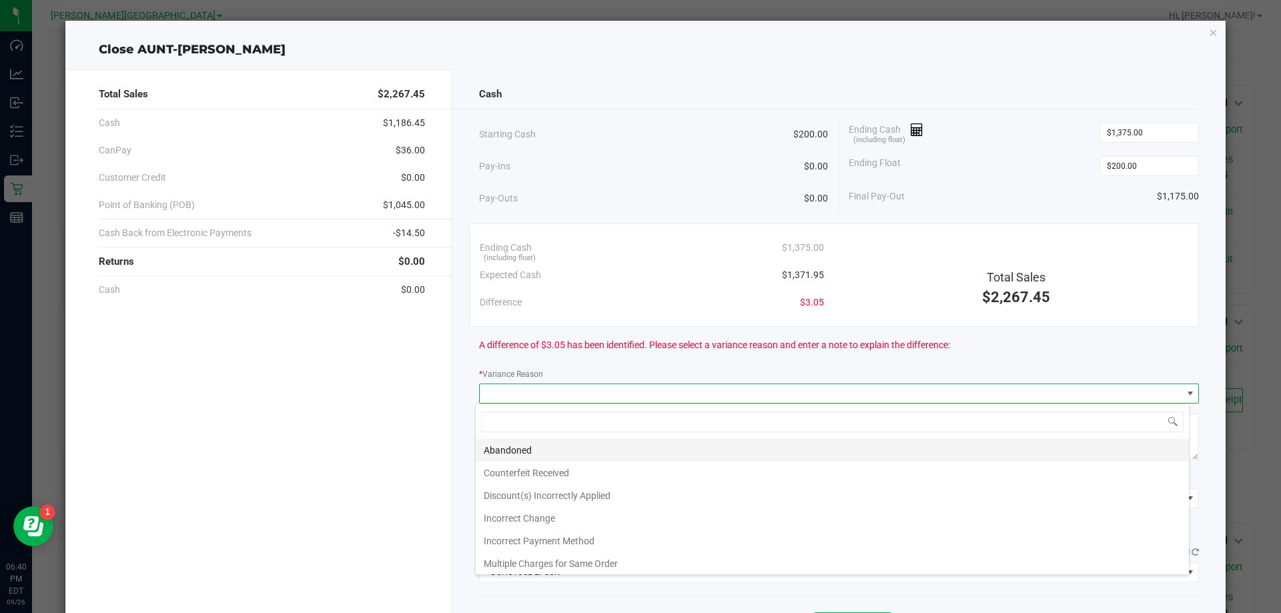
scroll to position [20, 714]
click at [575, 453] on li "Abandoned" at bounding box center [832, 450] width 713 height 23
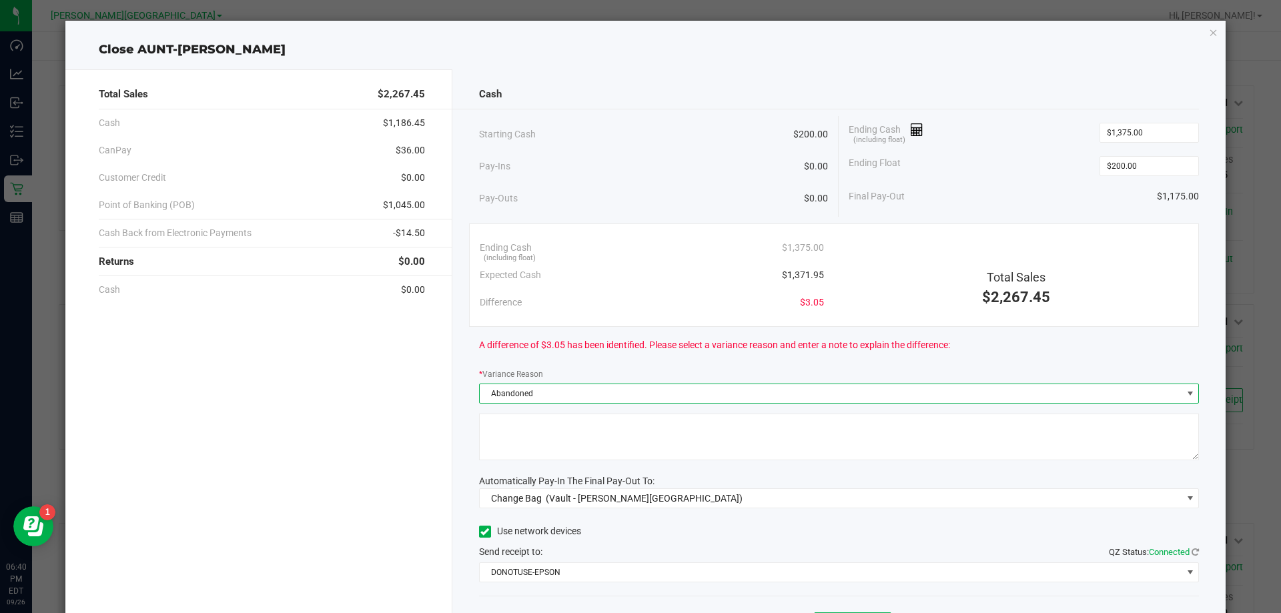
click at [575, 453] on textarea at bounding box center [839, 437] width 720 height 47
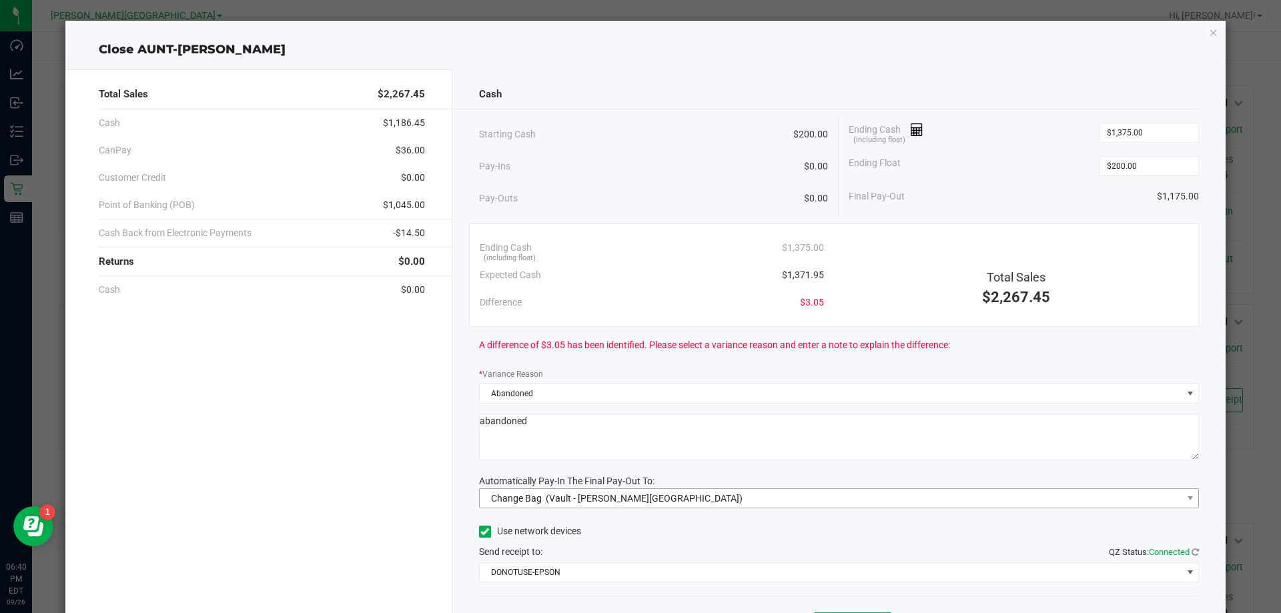
type textarea "abandoned"
click at [605, 493] on span "(Vault - Bonita Springs)" at bounding box center [644, 498] width 197 height 11
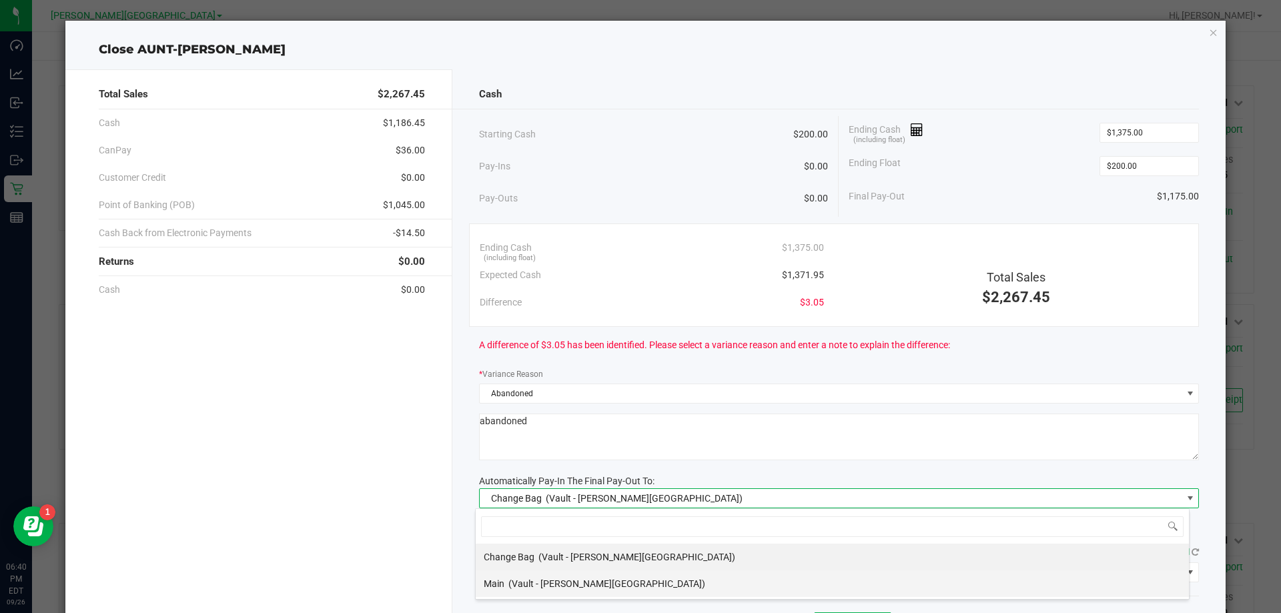
click at [541, 584] on span "(Vault - Bonita Springs)" at bounding box center [606, 583] width 197 height 11
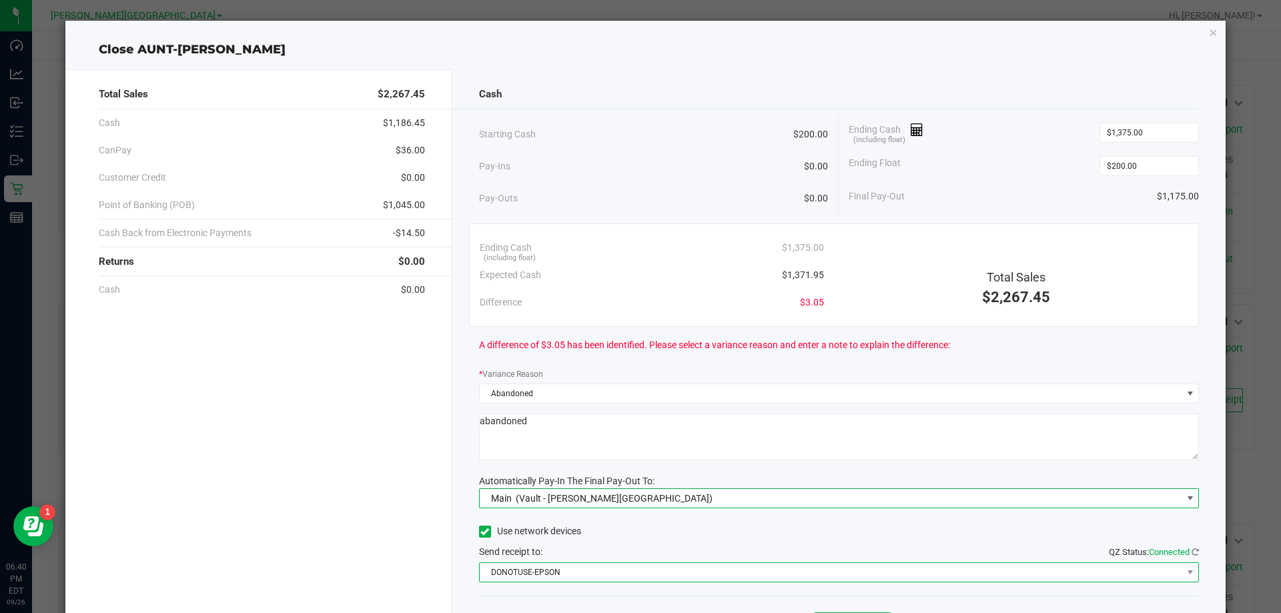
click at [547, 572] on span "DONOTUSE-EPSON" at bounding box center [831, 572] width 702 height 19
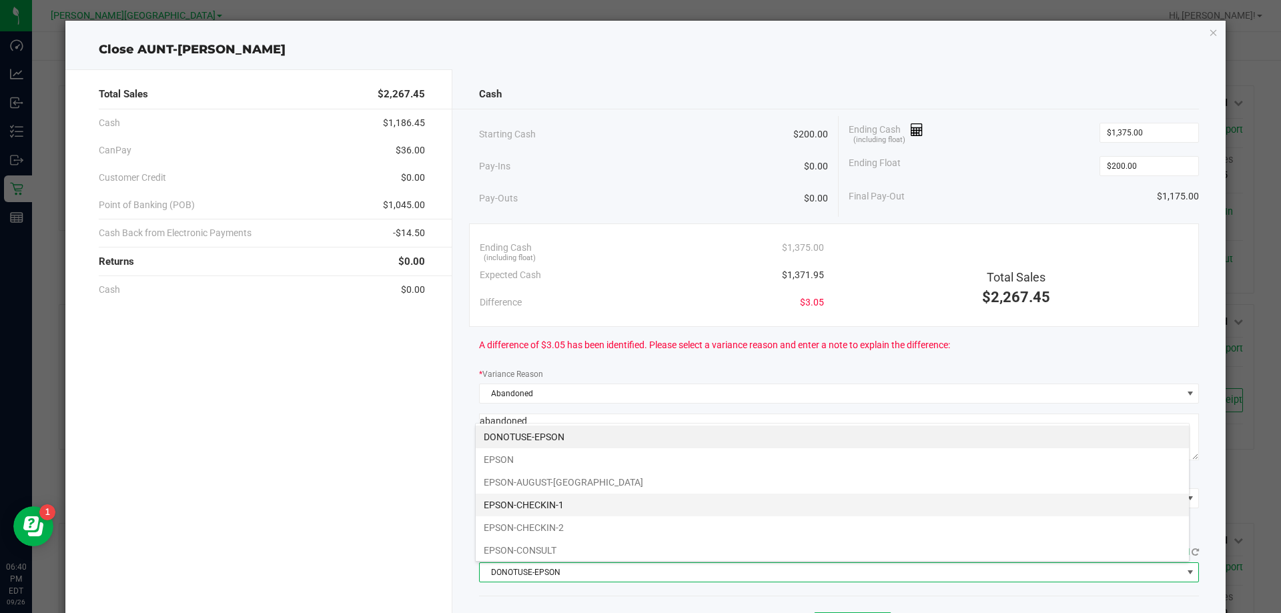
scroll to position [133, 0]
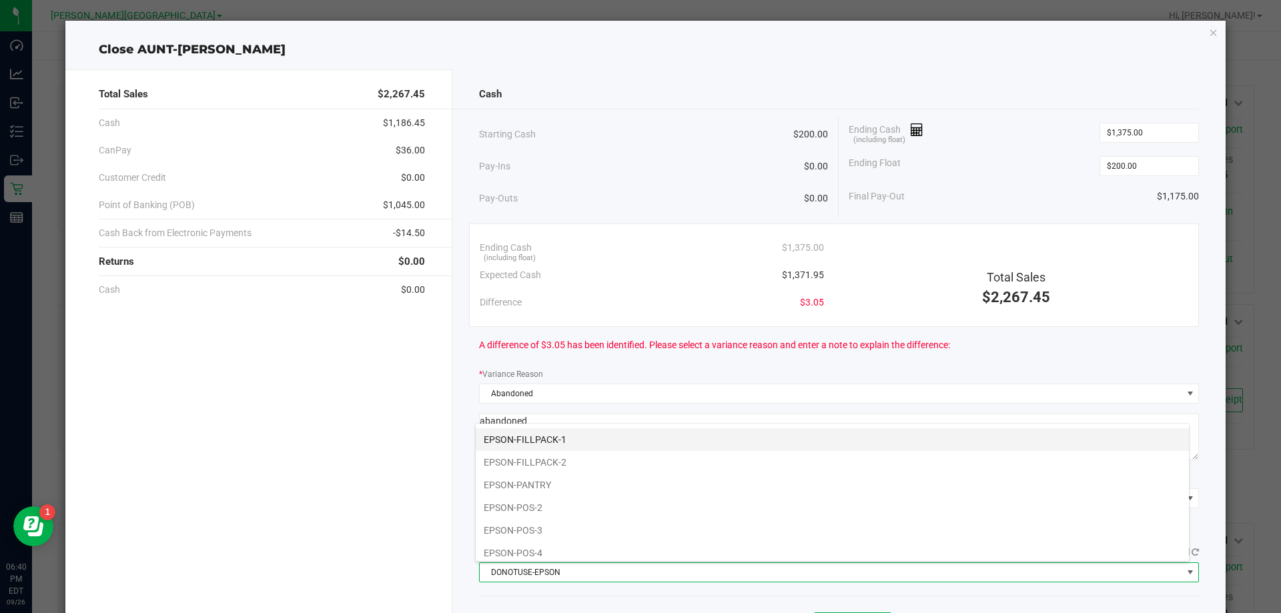
click at [546, 442] on li "EPSON-FILLPACK-1" at bounding box center [832, 439] width 713 height 23
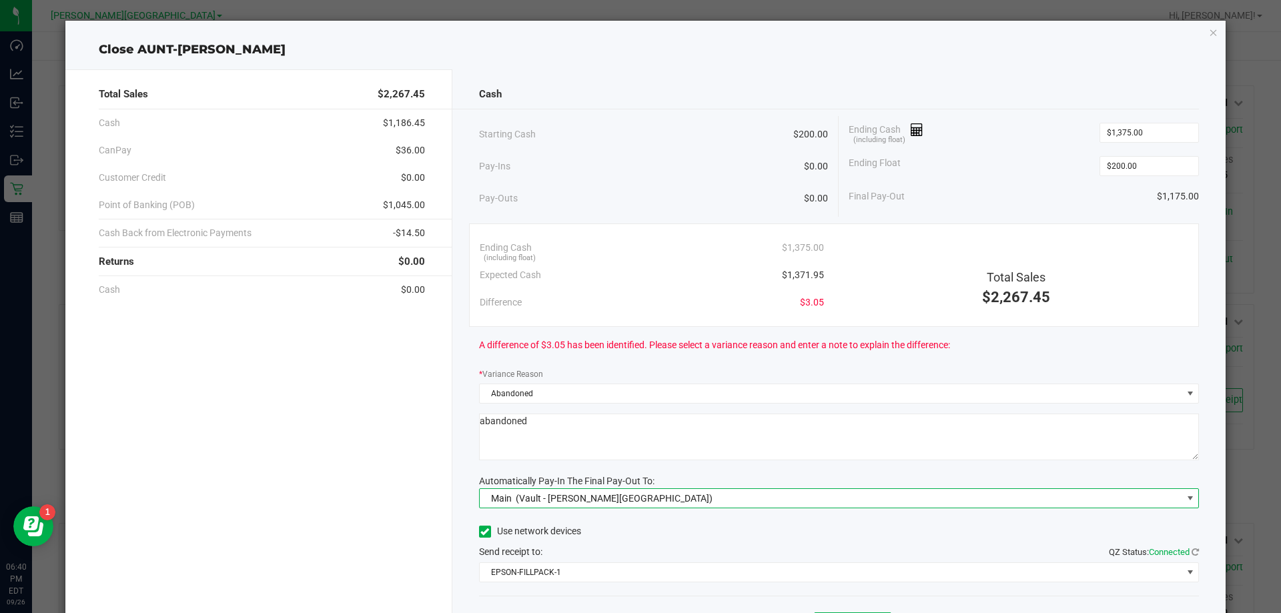
click at [638, 504] on span "Main (Vault - Bonita Springs)" at bounding box center [831, 498] width 702 height 19
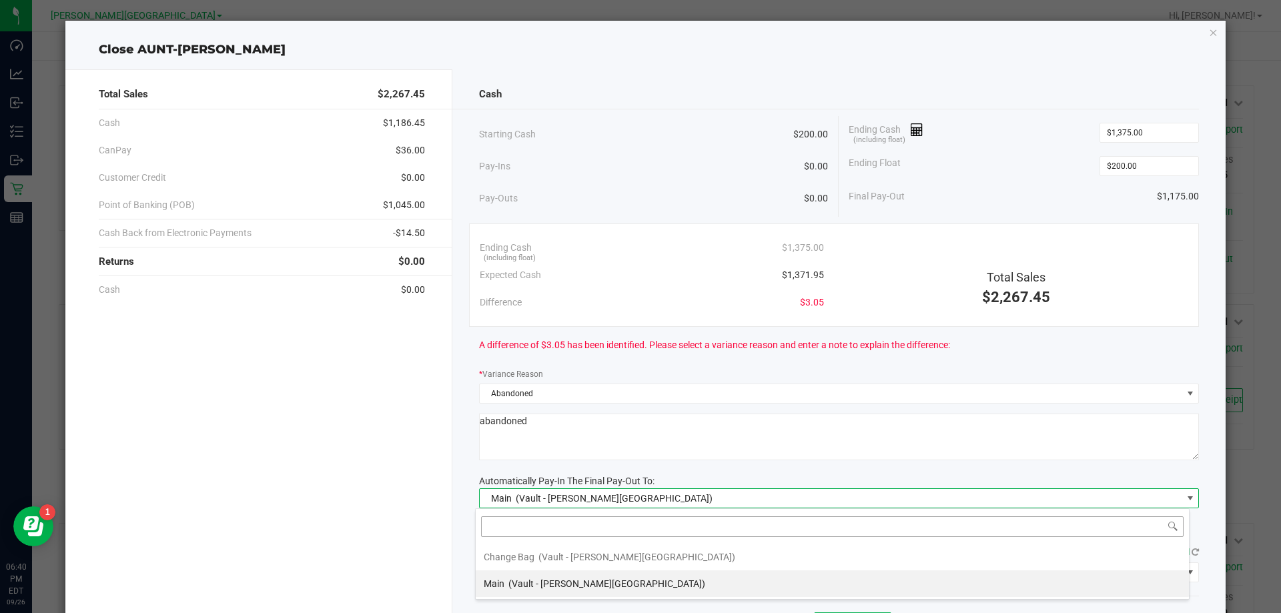
scroll to position [20, 714]
click at [364, 370] on div "Total Sales $2,267.45 Cash $1,186.45 CanPay $36.00 Customer Credit $0.00 Point …" at bounding box center [258, 369] width 387 height 601
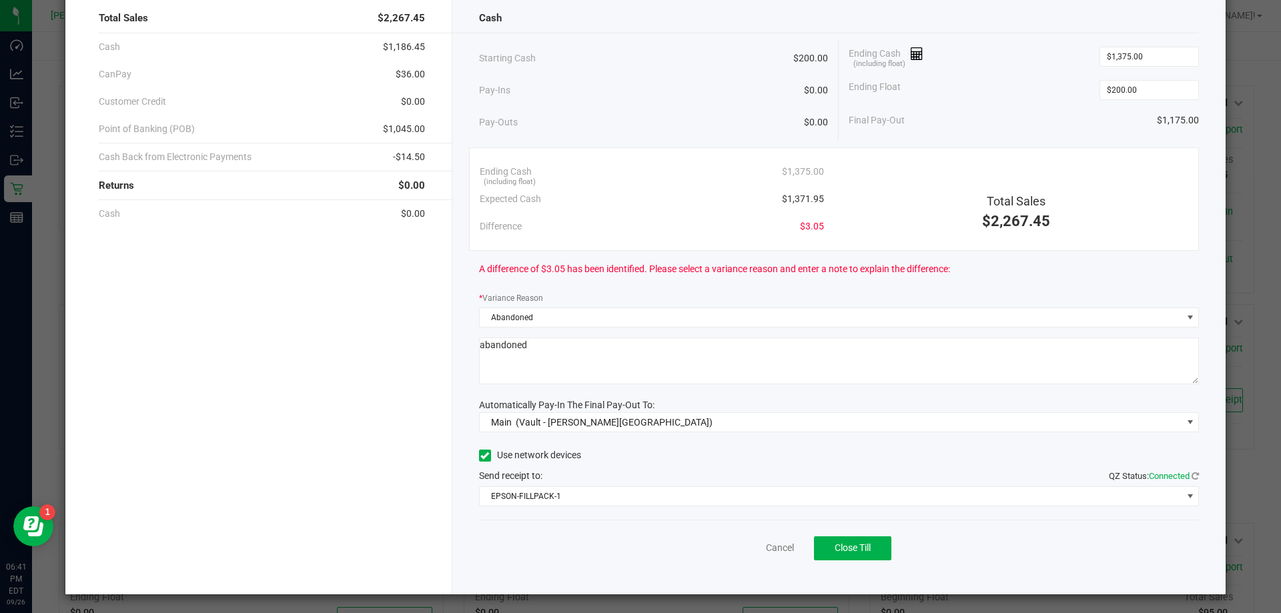
scroll to position [78, 0]
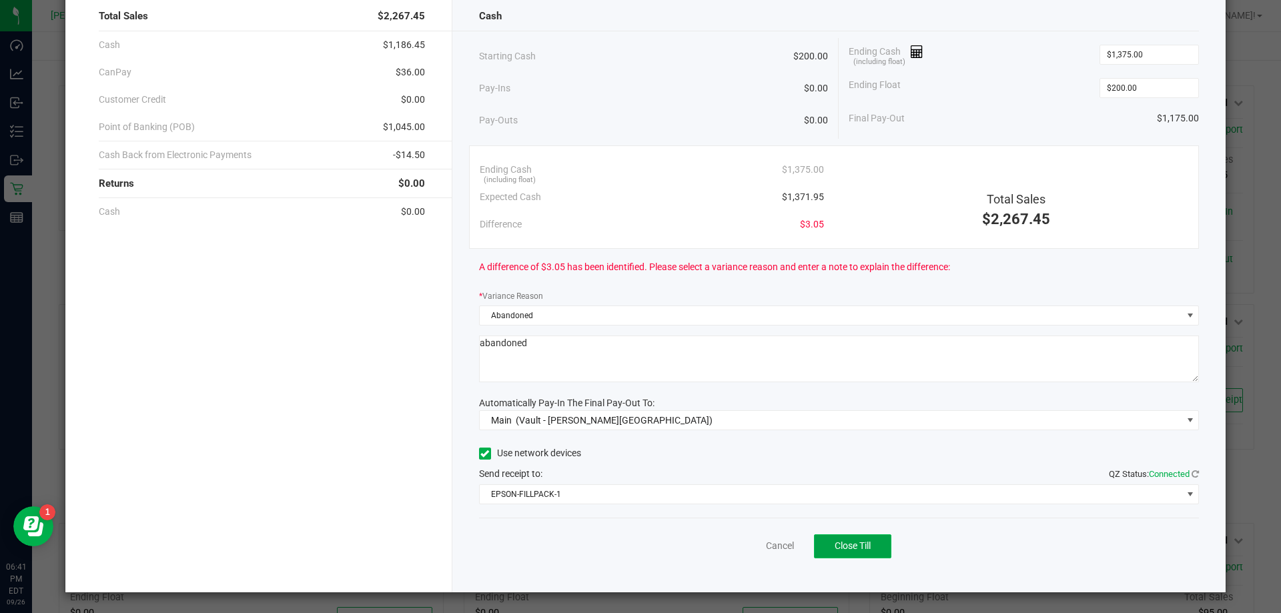
click at [638, 548] on span "Close Till" at bounding box center [852, 545] width 36 height 11
click at [638, 546] on link "Dismiss" at bounding box center [750, 546] width 32 height 14
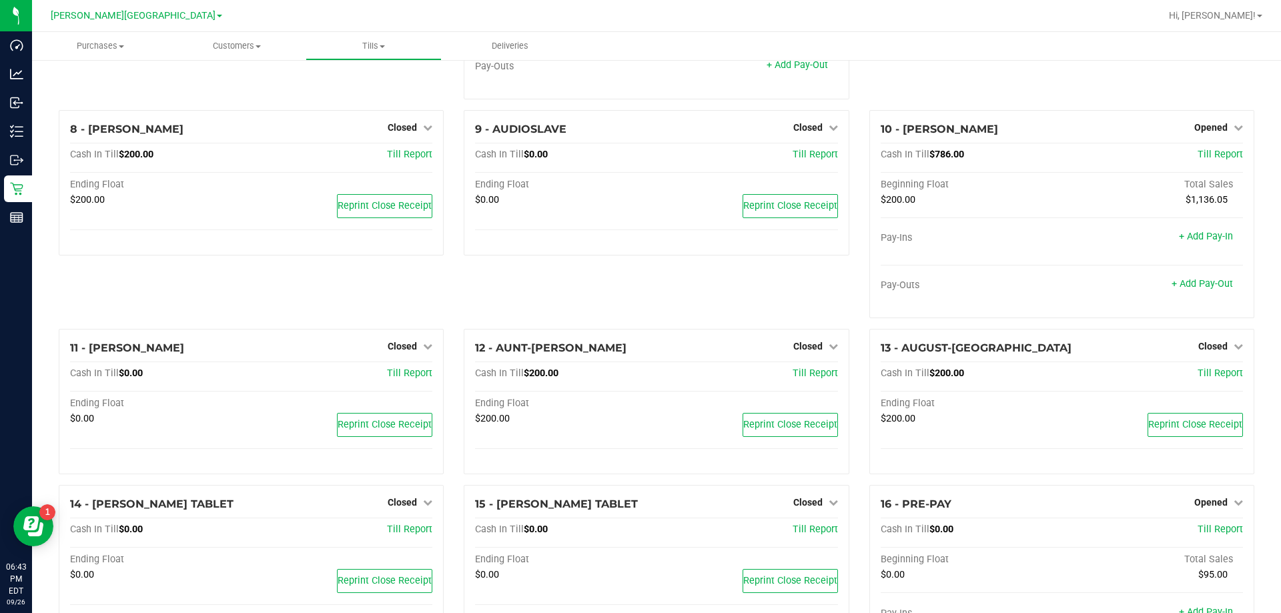
scroll to position [240, 0]
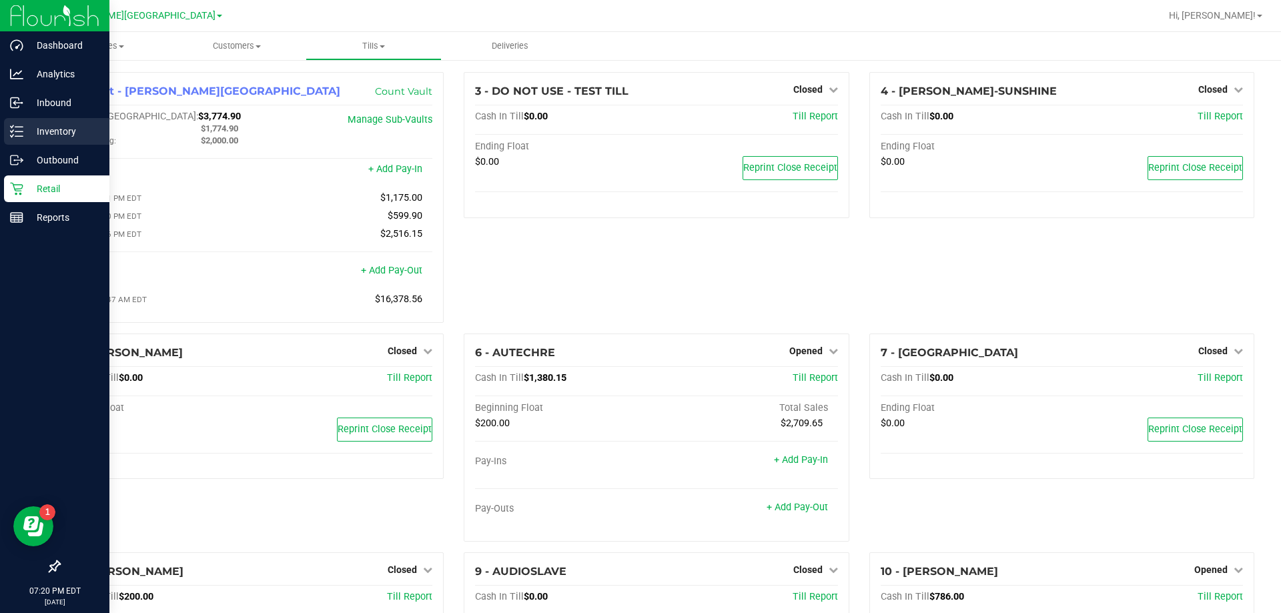
scroll to position [240, 0]
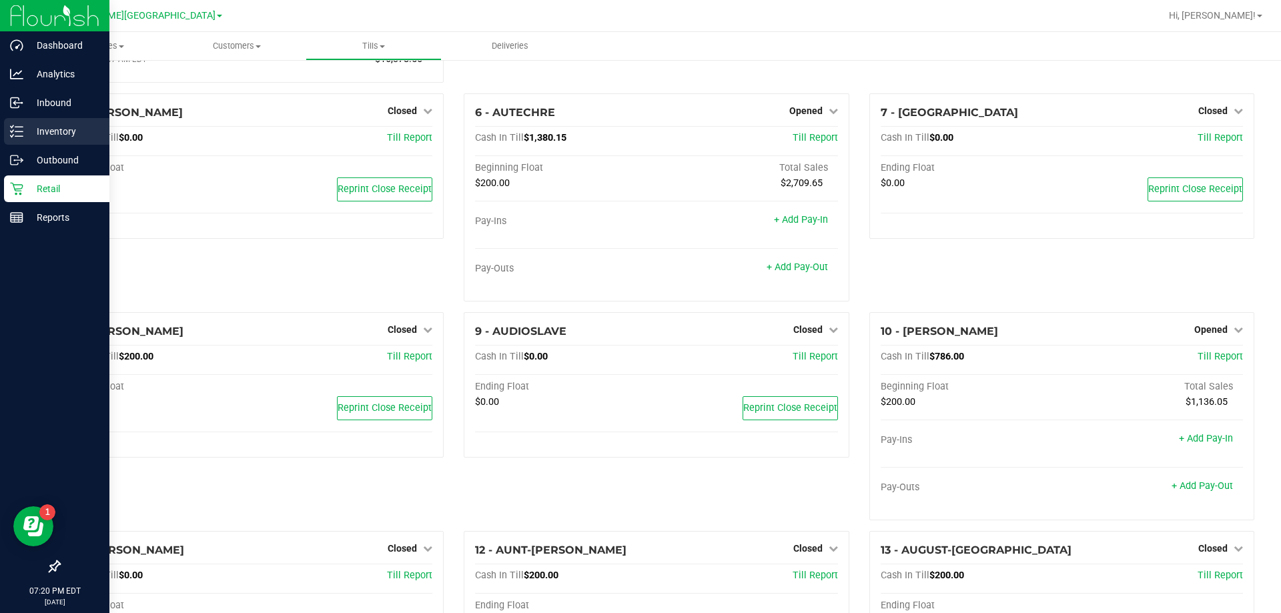
click at [17, 131] on line at bounding box center [18, 131] width 7 height 0
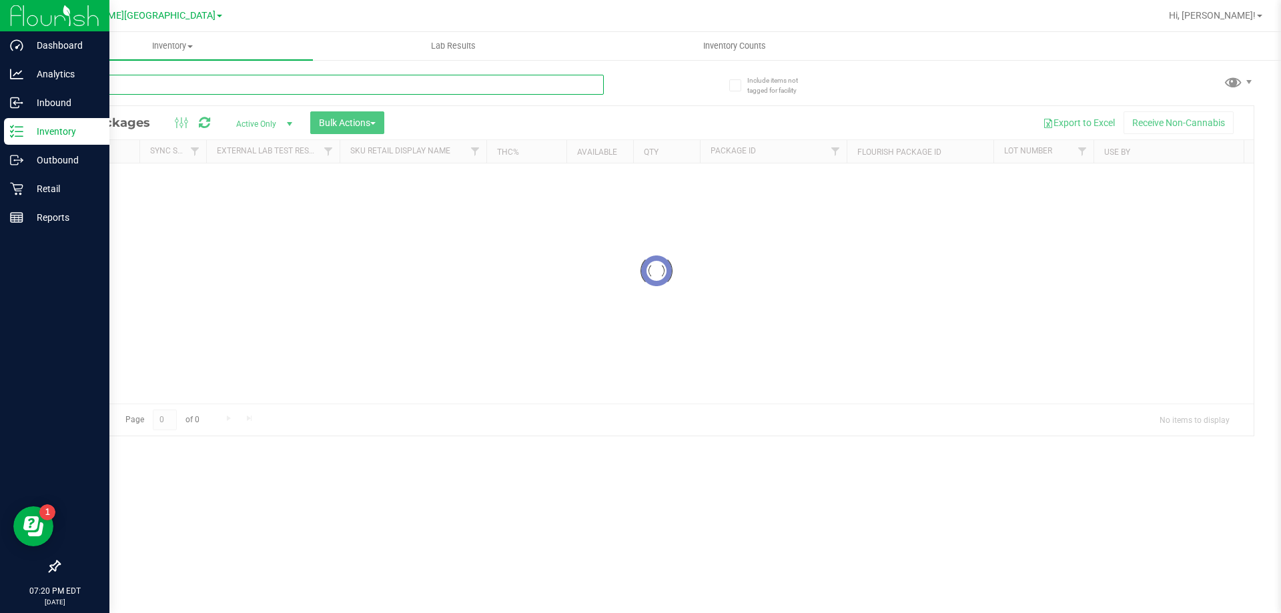
click at [354, 77] on input "text" at bounding box center [331, 85] width 545 height 20
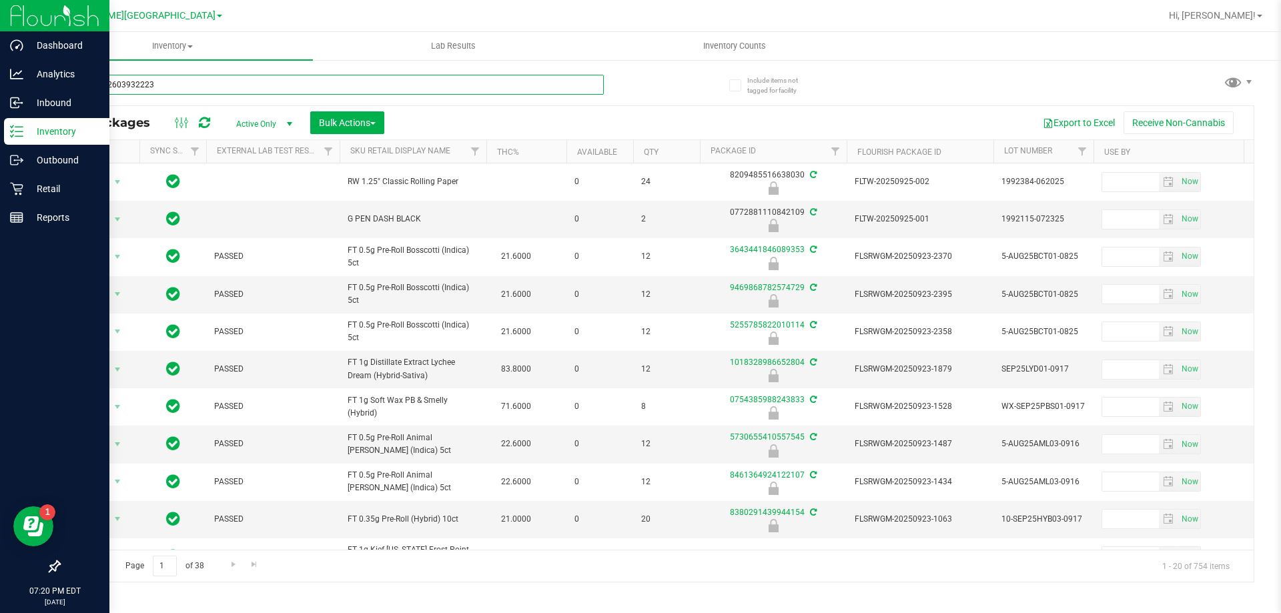
type input "4901622603932223"
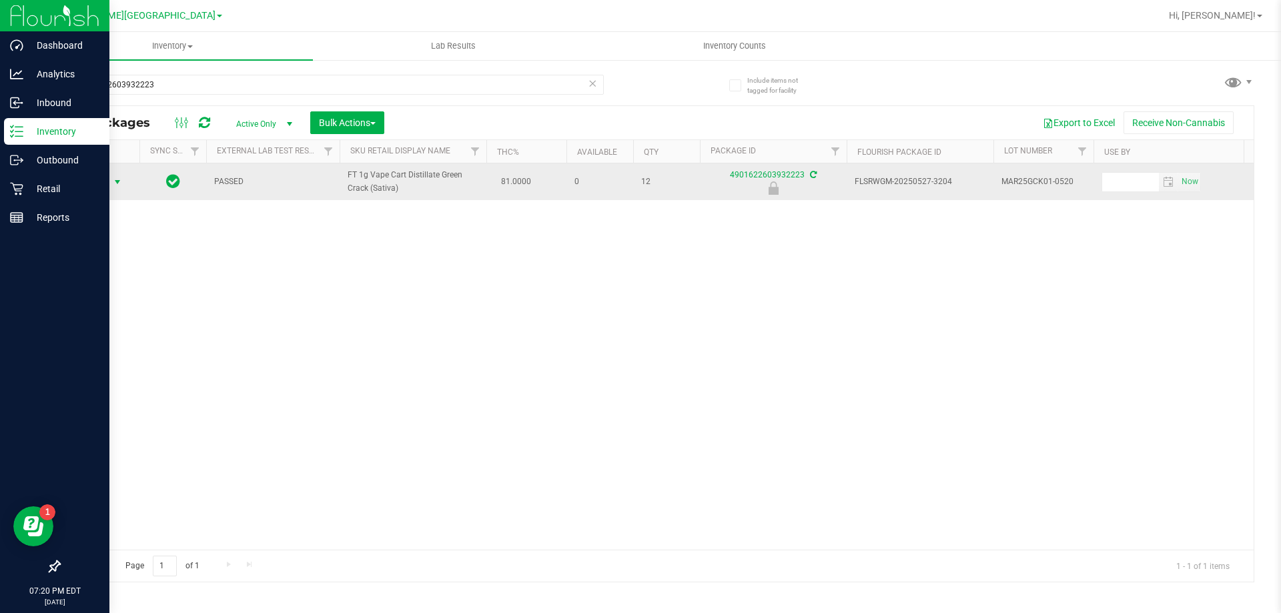
click at [95, 180] on span "Action" at bounding box center [91, 182] width 36 height 19
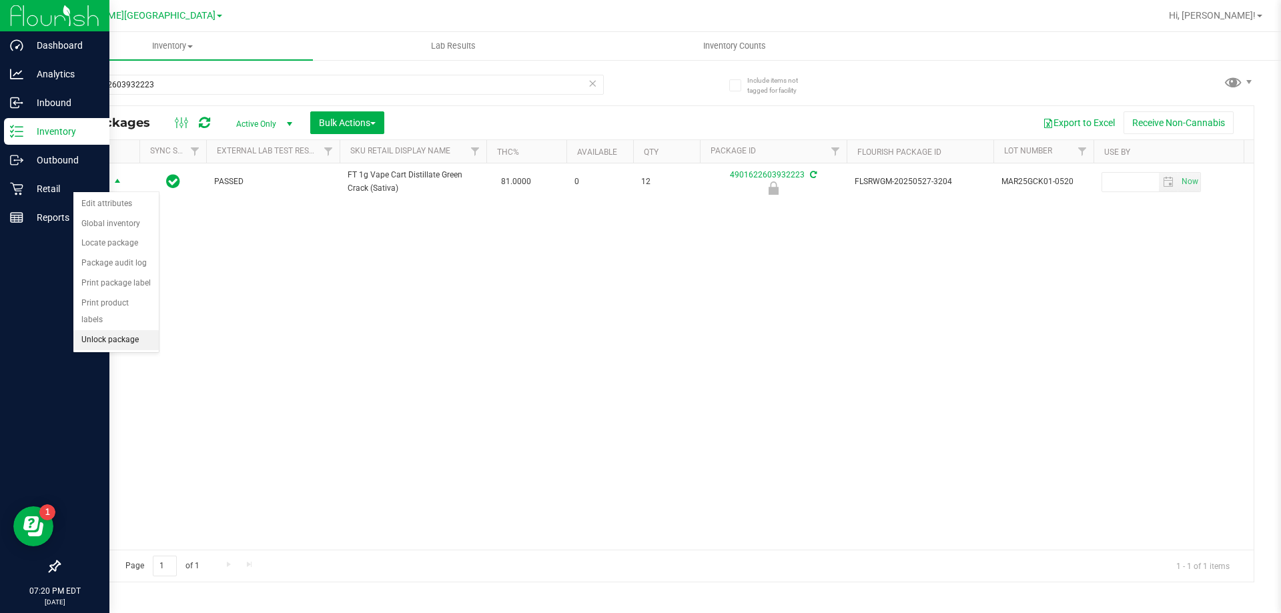
click at [88, 330] on li "Unlock package" at bounding box center [115, 340] width 85 height 20
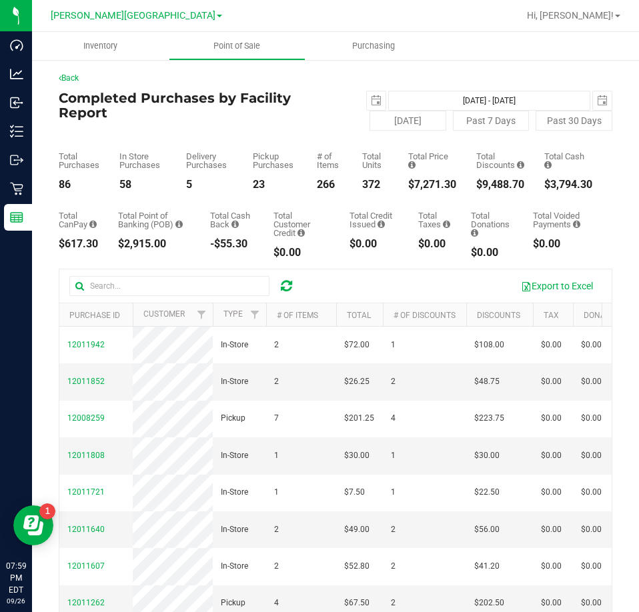
click at [288, 292] on icon at bounding box center [286, 285] width 11 height 13
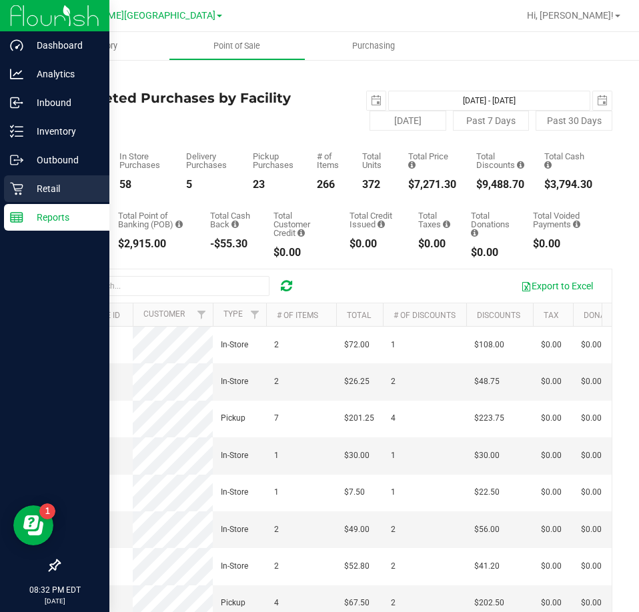
click at [24, 181] on p "Retail" at bounding box center [63, 189] width 80 height 16
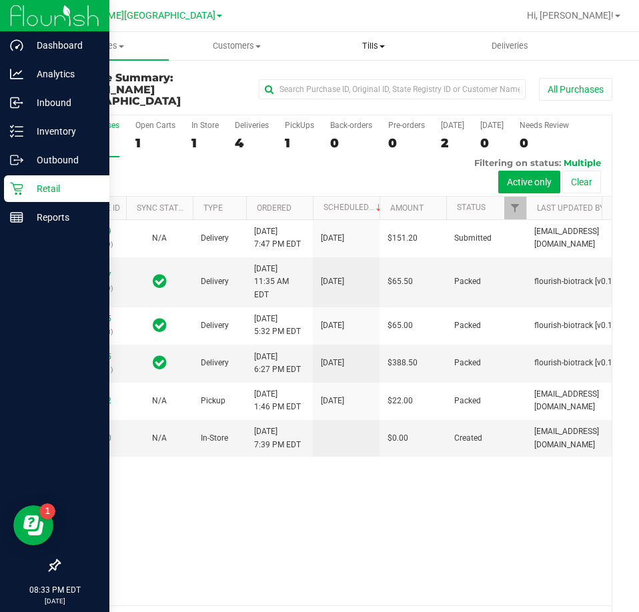
click at [375, 44] on span "Tills" at bounding box center [373, 46] width 135 height 12
click at [368, 80] on span "Manage tills" at bounding box center [351, 80] width 90 height 11
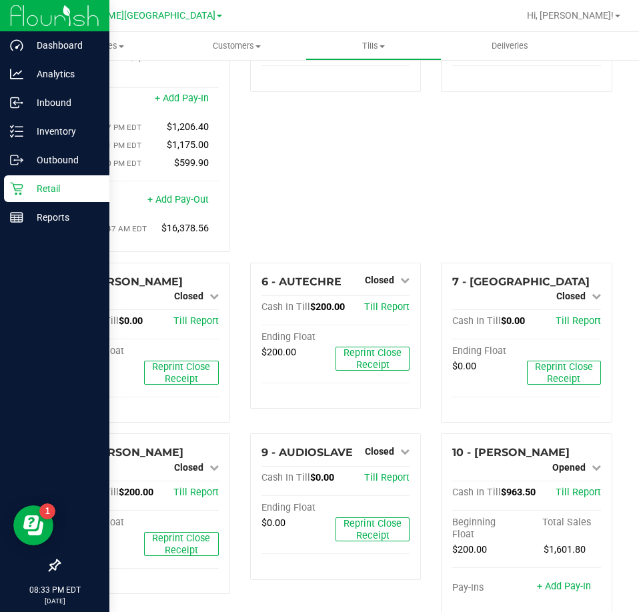
scroll to position [200, 0]
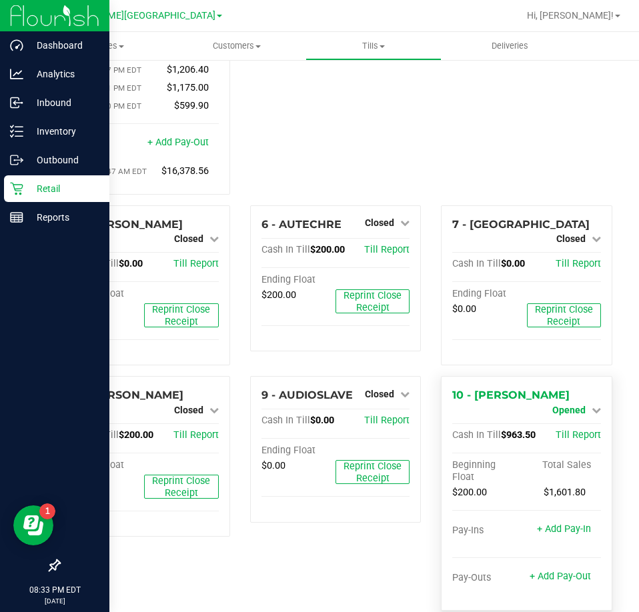
click at [563, 405] on span "Opened" at bounding box center [568, 410] width 33 height 11
click at [558, 416] on link "Close Till" at bounding box center [570, 421] width 36 height 11
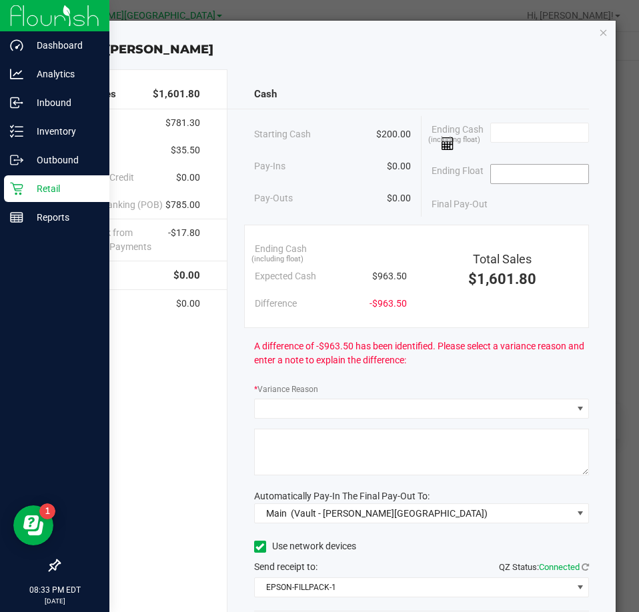
click at [546, 174] on input at bounding box center [540, 174] width 98 height 19
type input "$200.00"
click at [529, 135] on input at bounding box center [540, 132] width 98 height 19
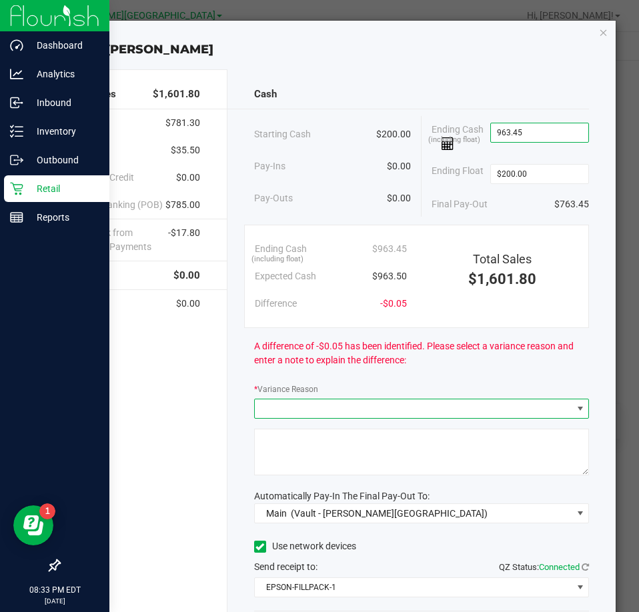
type input "$963.45"
click at [575, 412] on span at bounding box center [580, 409] width 11 height 11
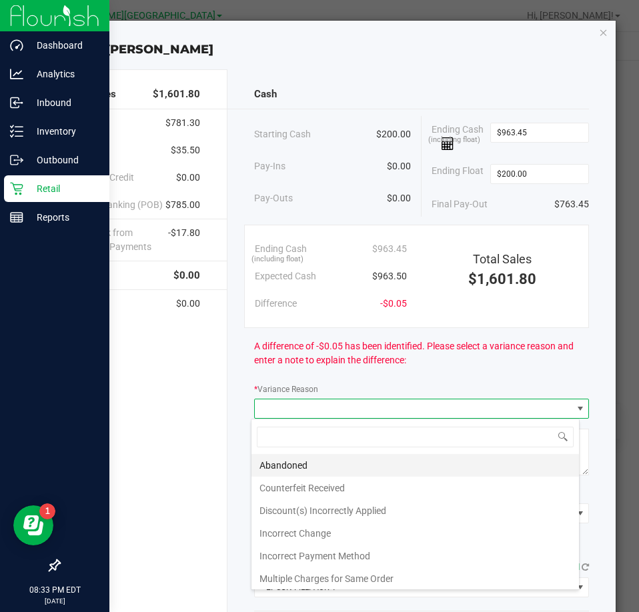
scroll to position [20, 330]
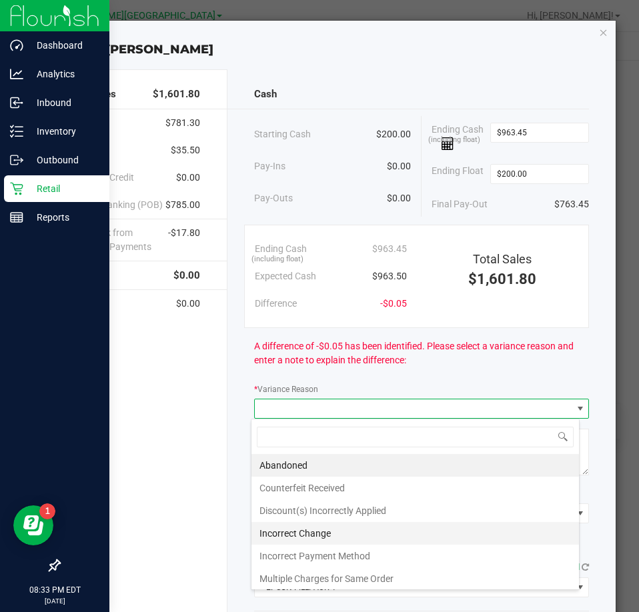
click at [350, 528] on li "Incorrect Change" at bounding box center [415, 533] width 328 height 23
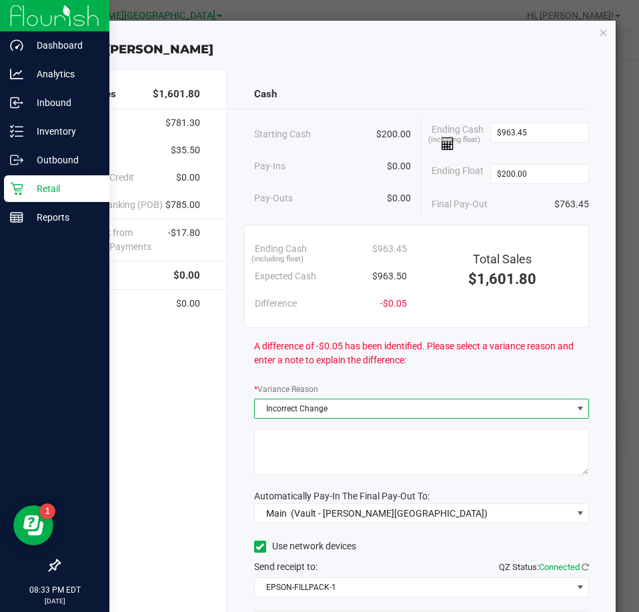
click at [310, 456] on textarea at bounding box center [421, 452] width 335 height 47
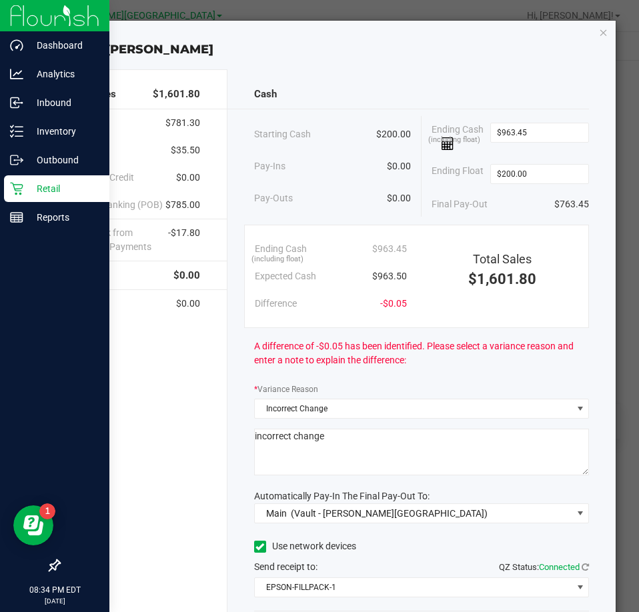
type textarea "incorrect change"
click at [145, 537] on div "Total Sales $1,601.80 Cash $781.30 CanPay $35.50 Customer Credit $0.00 Point of…" at bounding box center [130, 377] width 194 height 616
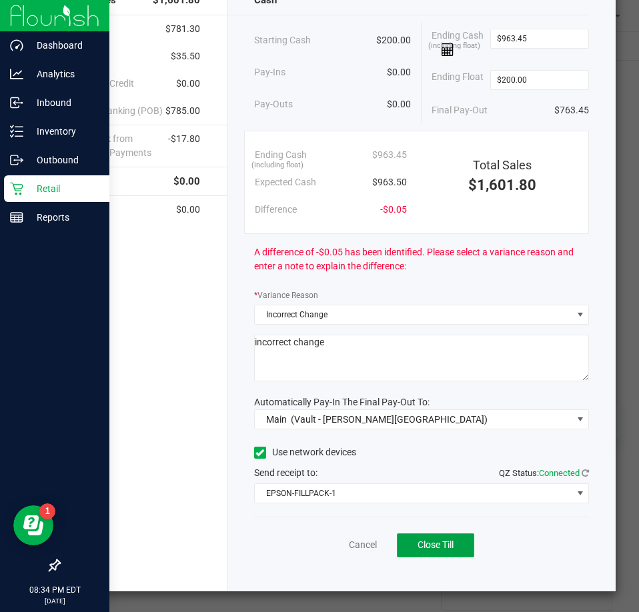
click at [426, 545] on span "Close Till" at bounding box center [436, 545] width 36 height 11
click at [328, 539] on link "Dismiss" at bounding box center [334, 545] width 32 height 14
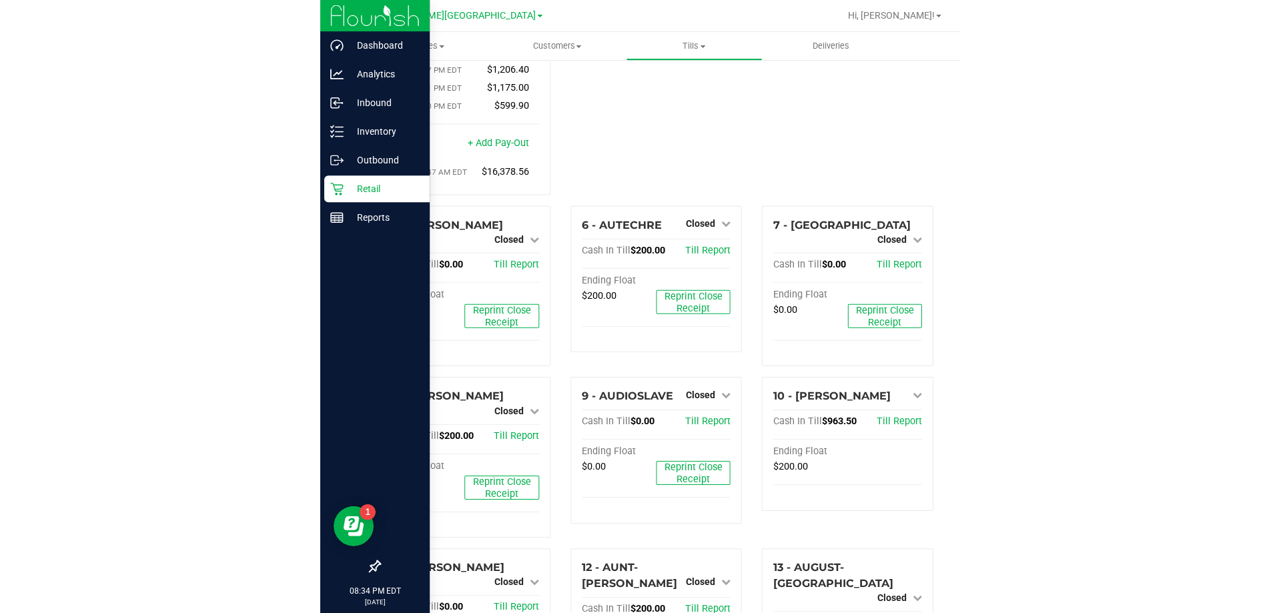
scroll to position [67, 0]
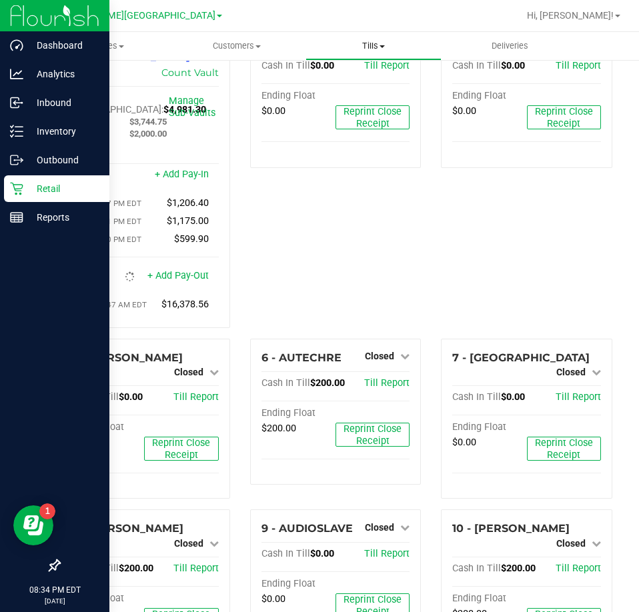
click at [382, 50] on span "Tills" at bounding box center [373, 46] width 135 height 12
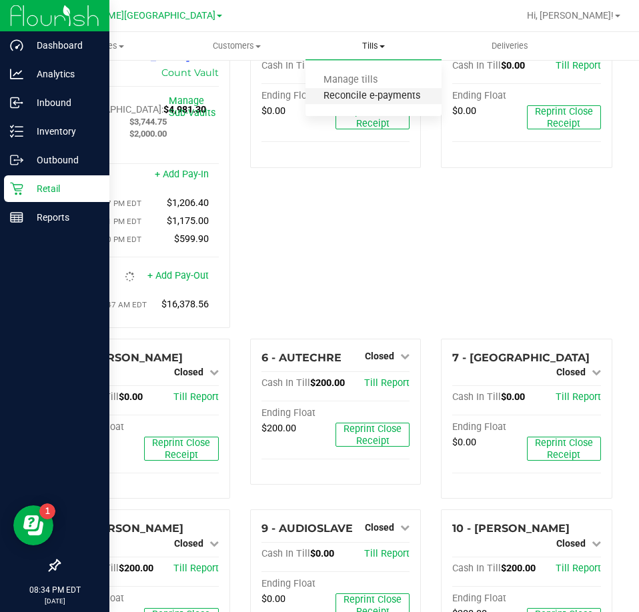
click at [372, 98] on span "Reconcile e-payments" at bounding box center [372, 96] width 133 height 11
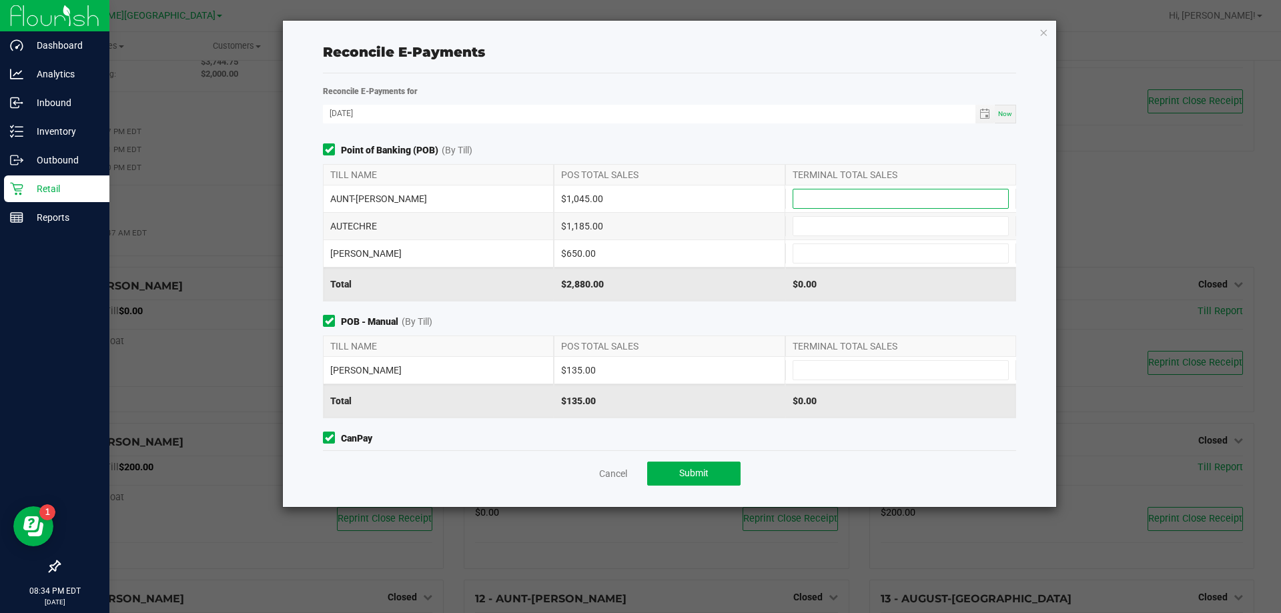
click at [638, 200] on input at bounding box center [900, 198] width 215 height 19
type input "$1,045.00"
type input "$1,185.00"
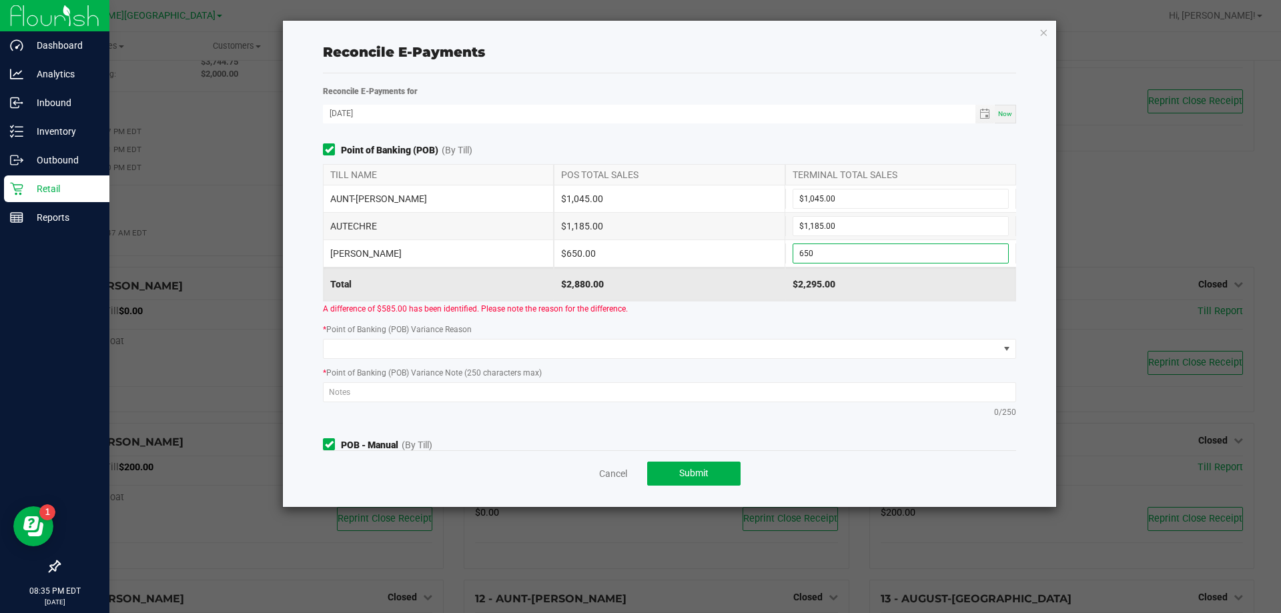
type input "$650.00"
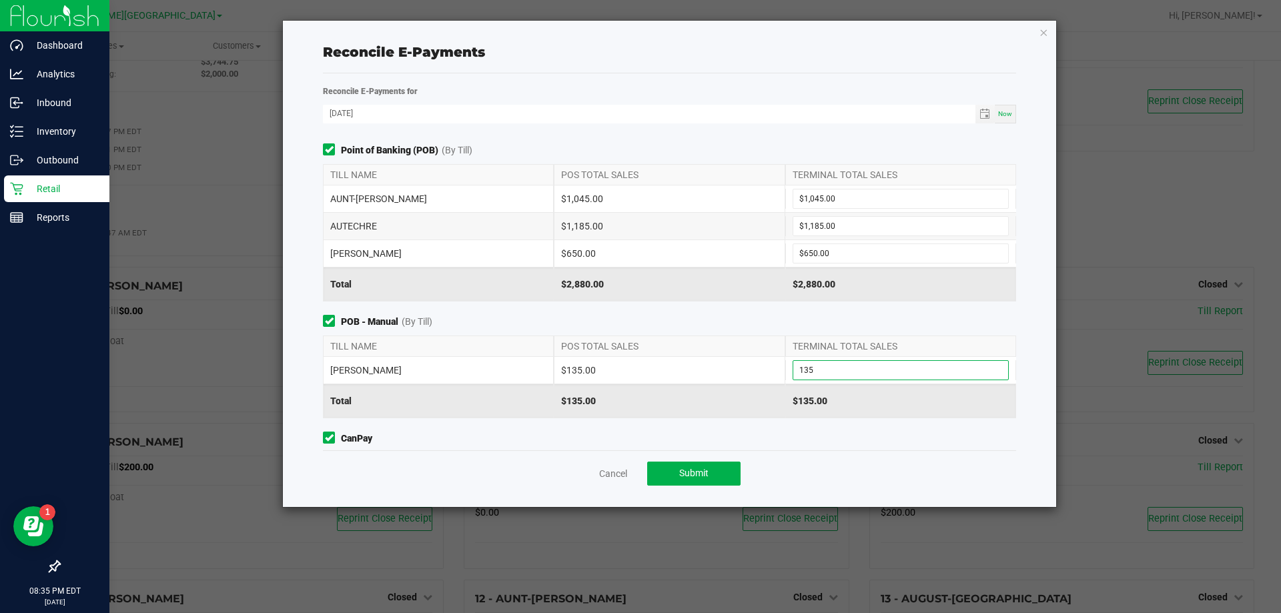
type input "$135.00"
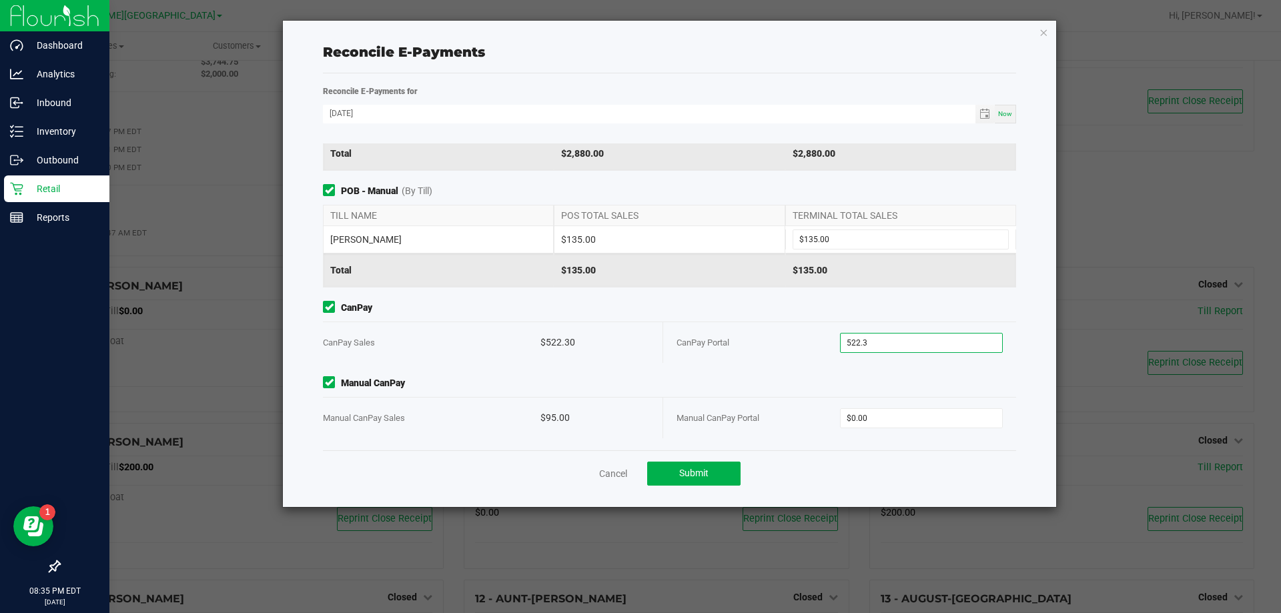
type input "$522.30"
type input "$95.00"
click at [638, 467] on button "Submit" at bounding box center [693, 474] width 93 height 24
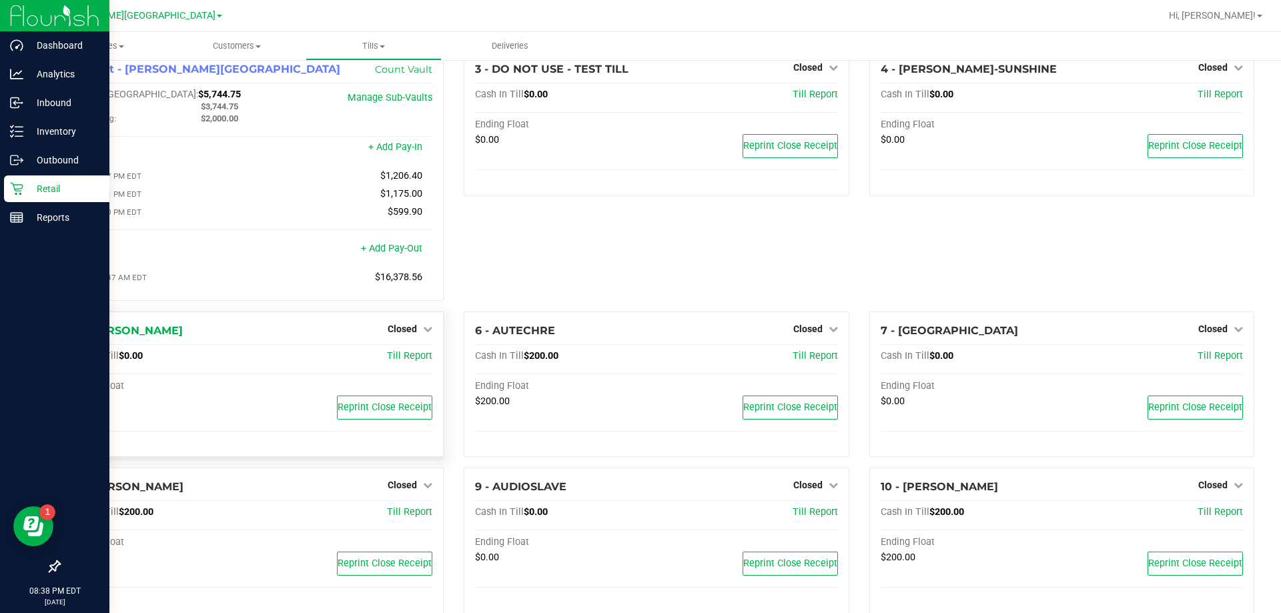
scroll to position [0, 0]
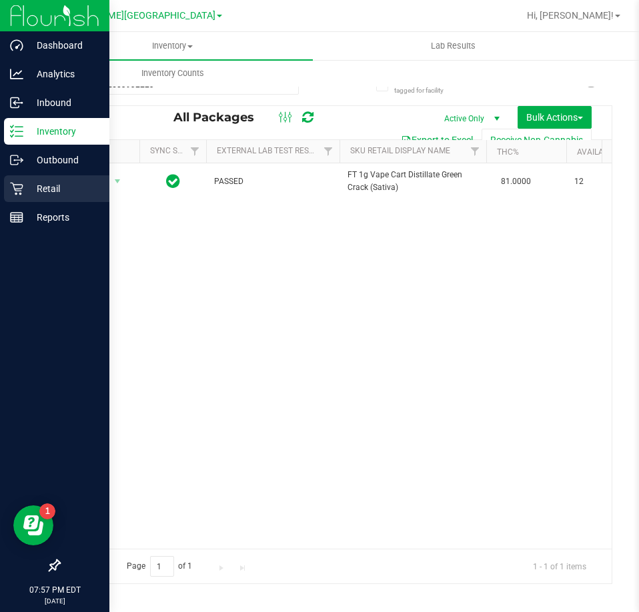
click at [15, 189] on icon at bounding box center [16, 189] width 13 height 13
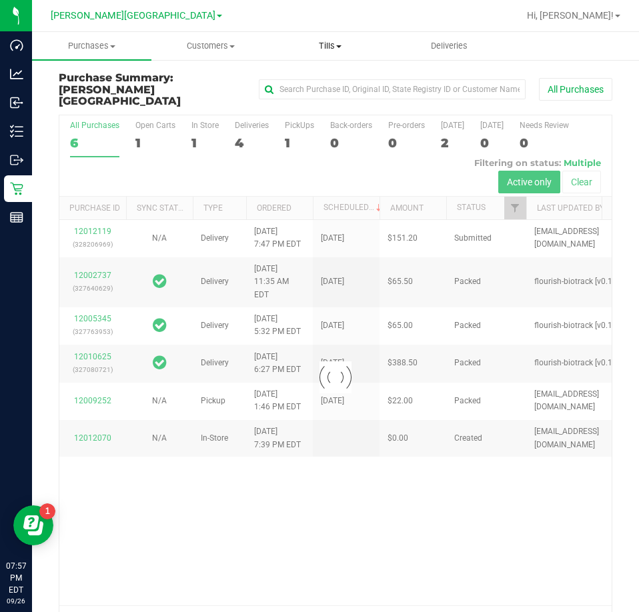
click at [336, 45] on span "Tills" at bounding box center [330, 46] width 118 height 12
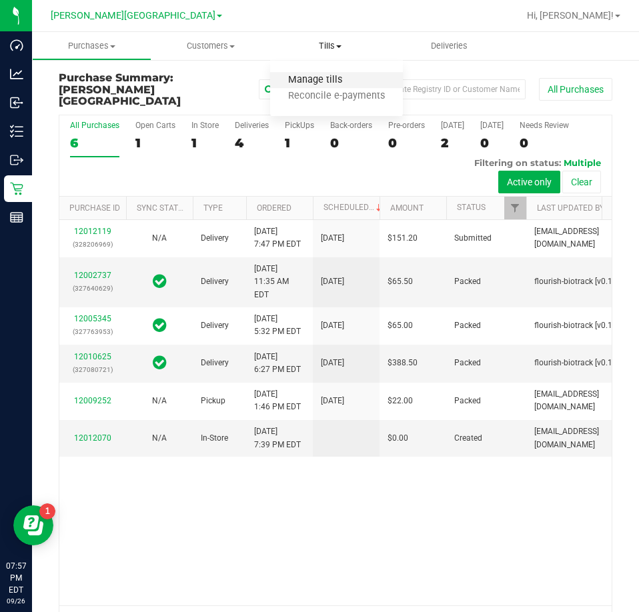
click at [316, 81] on span "Manage tills" at bounding box center [315, 80] width 90 height 11
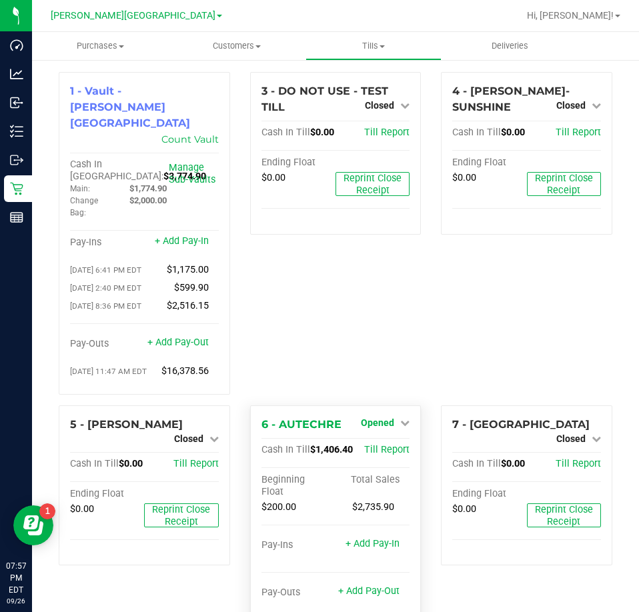
click at [387, 418] on span "Opened" at bounding box center [377, 423] width 33 height 11
click at [373, 445] on link "Close Till" at bounding box center [380, 450] width 36 height 11
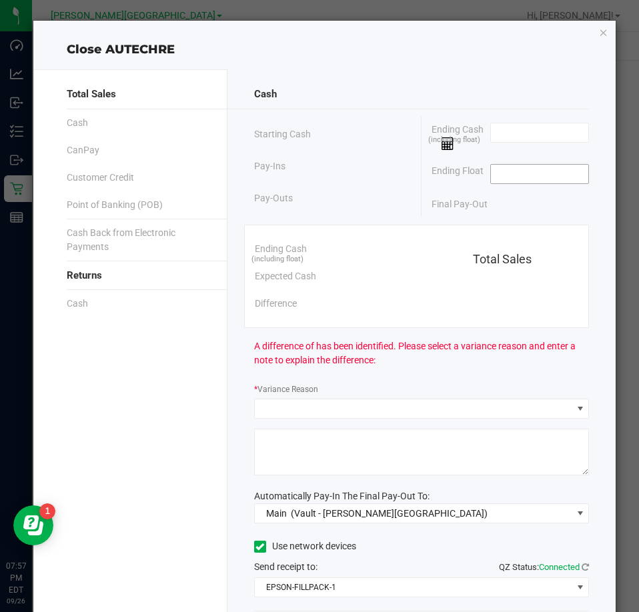
click at [538, 179] on input at bounding box center [540, 174] width 98 height 19
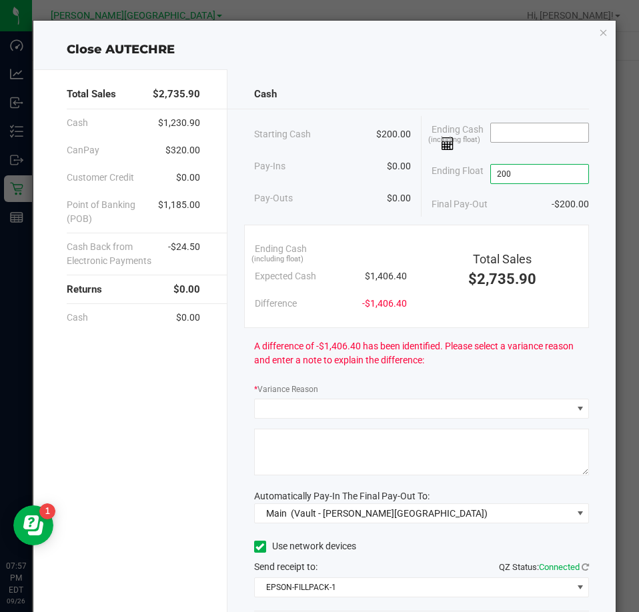
type input "$200.00"
click at [518, 129] on input at bounding box center [540, 132] width 98 height 19
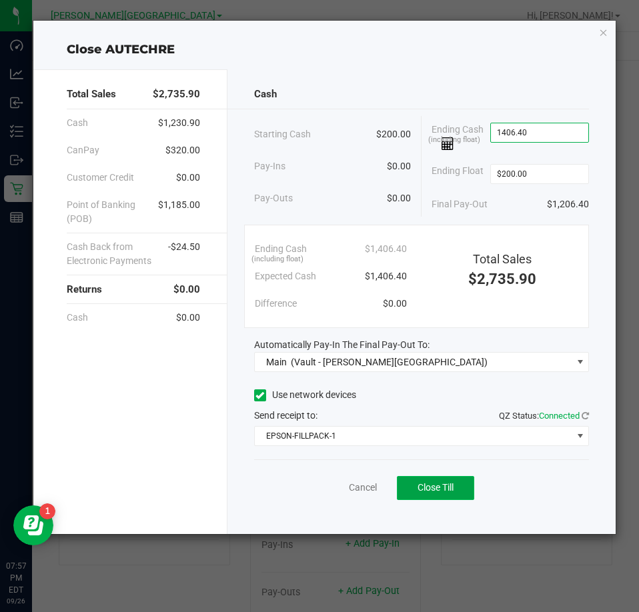
type input "$1,406.40"
click at [457, 493] on button "Close Till" at bounding box center [435, 488] width 77 height 24
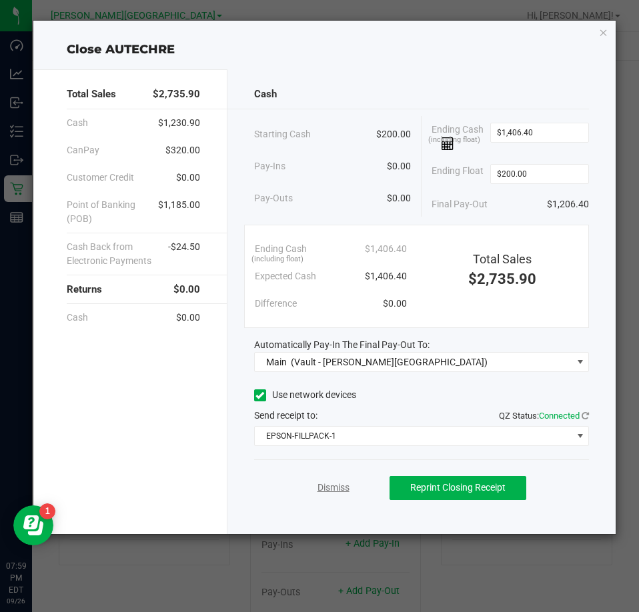
click at [338, 490] on link "Dismiss" at bounding box center [334, 488] width 32 height 14
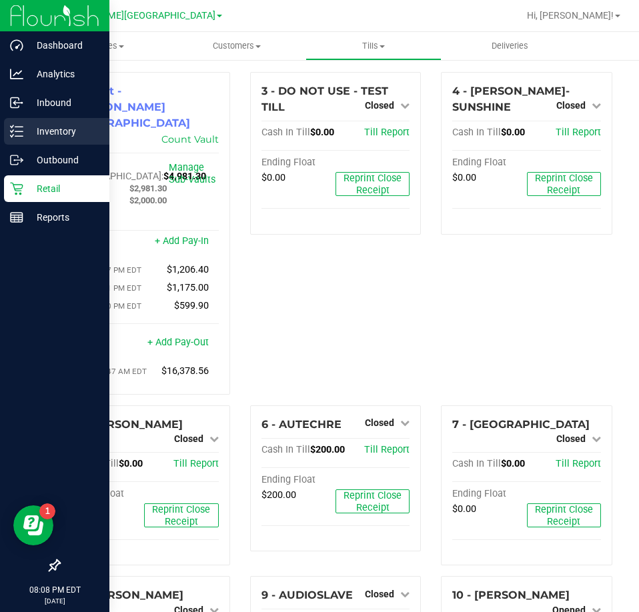
click at [45, 121] on div "Inventory" at bounding box center [56, 131] width 105 height 27
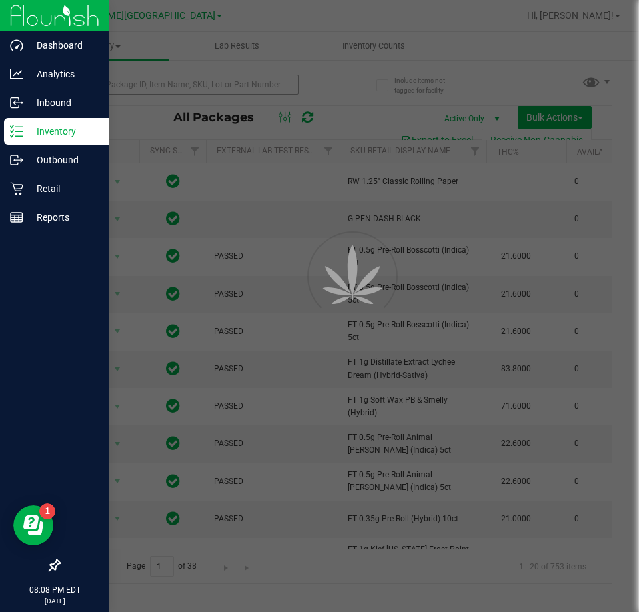
click at [112, 85] on div at bounding box center [319, 306] width 639 height 612
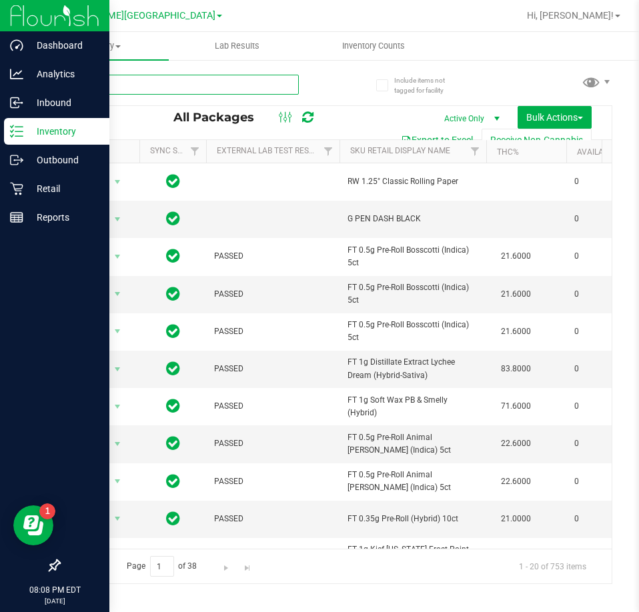
click at [112, 85] on input "text" at bounding box center [179, 85] width 240 height 20
type input "8585001053470010"
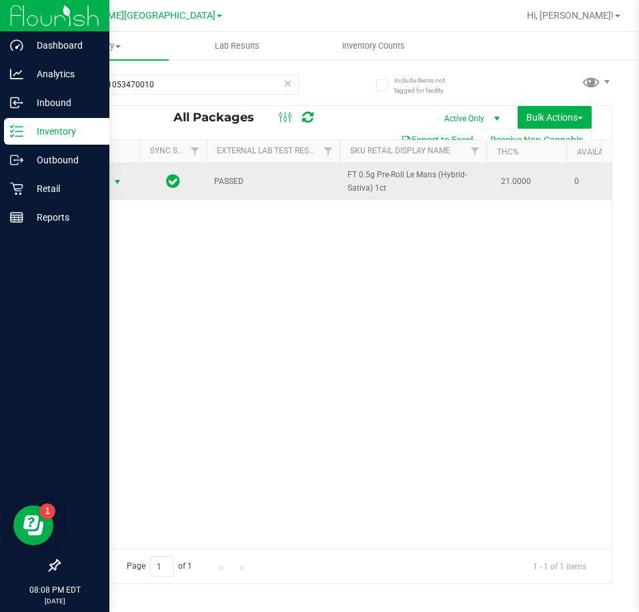
click at [117, 182] on span "select" at bounding box center [117, 182] width 11 height 11
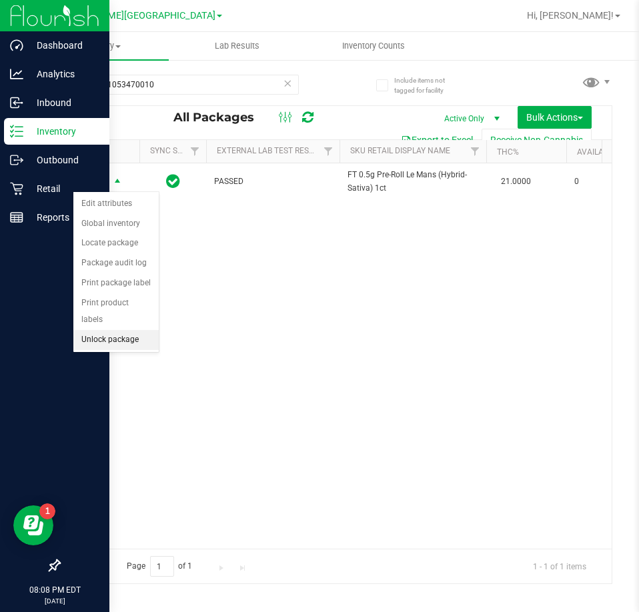
click at [125, 330] on li "Unlock package" at bounding box center [115, 340] width 85 height 20
